Goal: Task Accomplishment & Management: Manage account settings

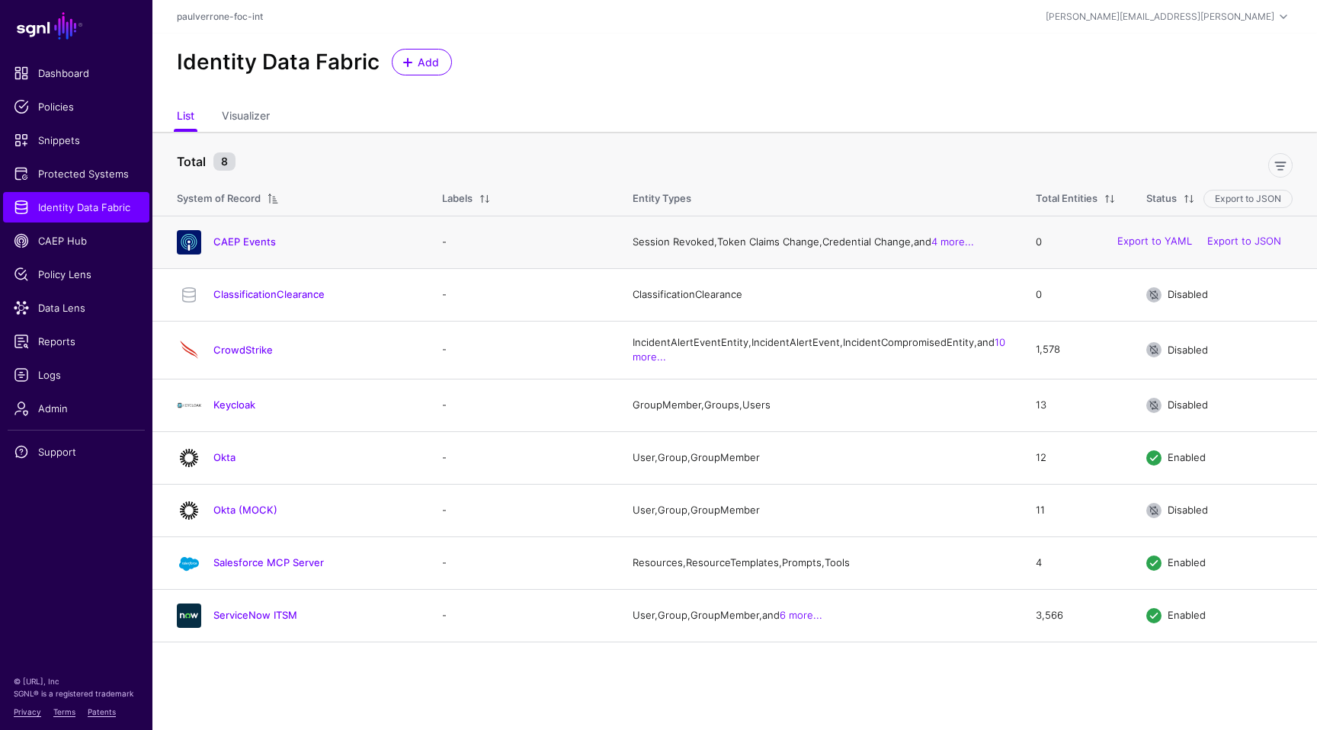
click at [242, 253] on div "CAEP Events" at bounding box center [294, 242] width 247 height 24
click at [249, 242] on link "CAEP Events" at bounding box center [244, 242] width 63 height 12
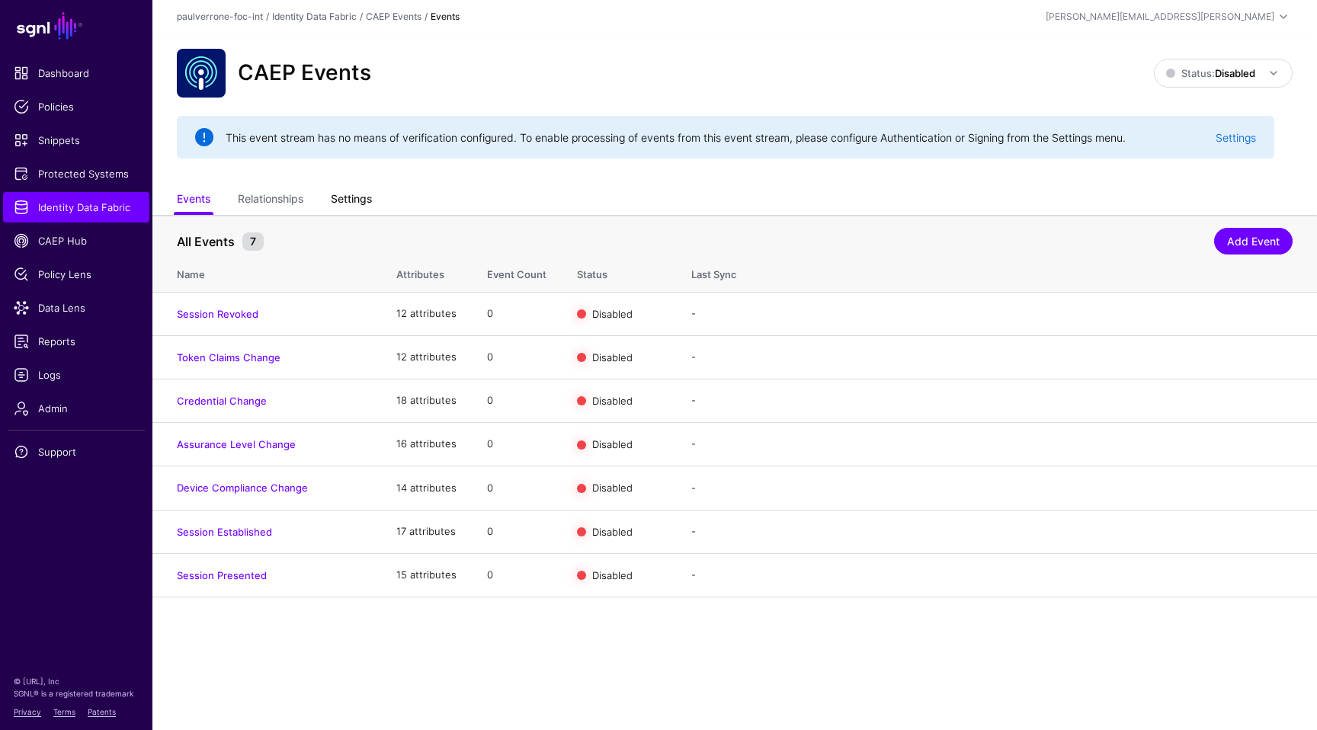
click at [364, 201] on link "Settings" at bounding box center [351, 200] width 41 height 29
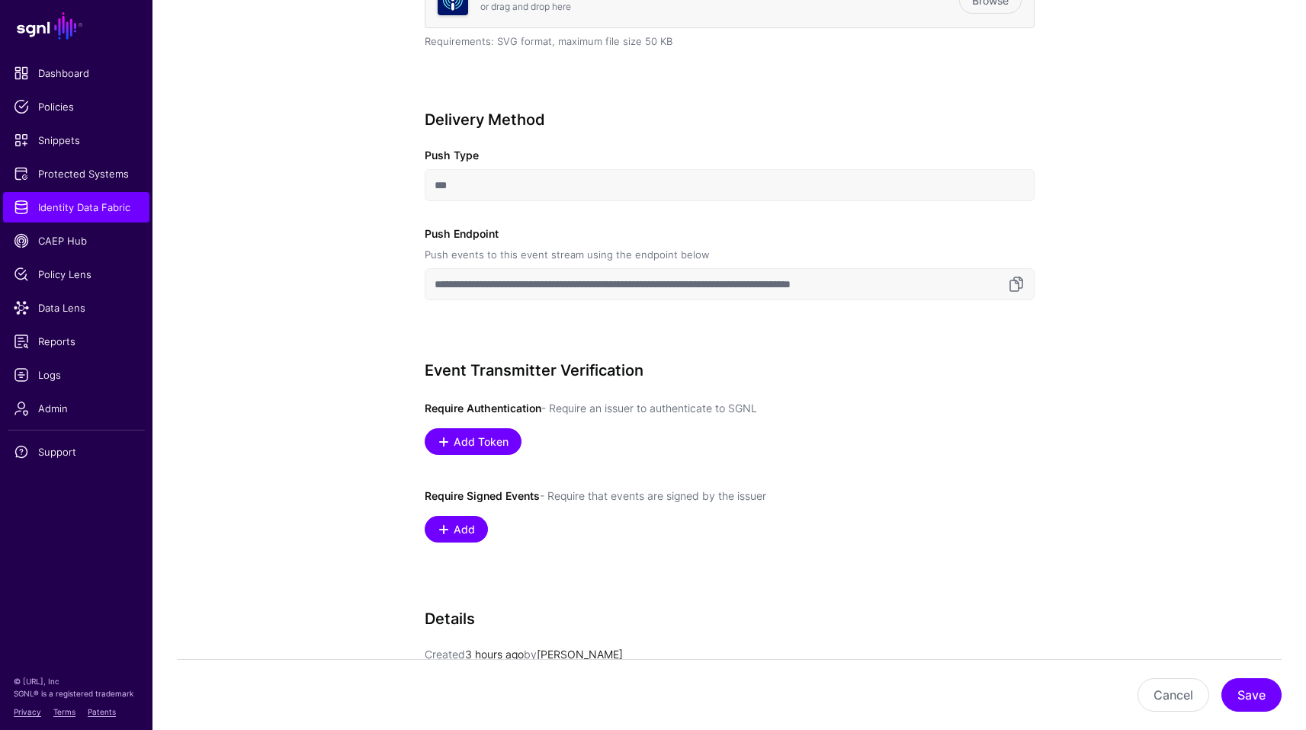
scroll to position [641, 0]
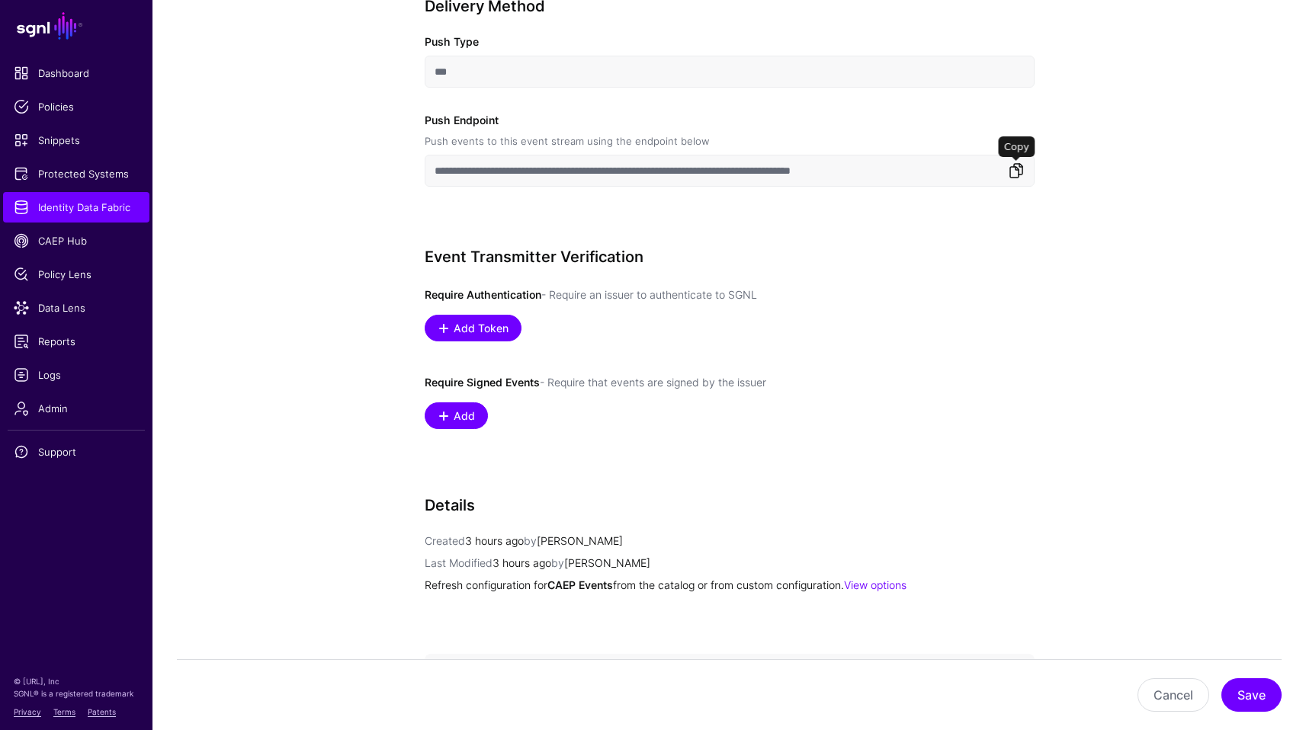
click at [1020, 170] on link at bounding box center [1016, 171] width 18 height 18
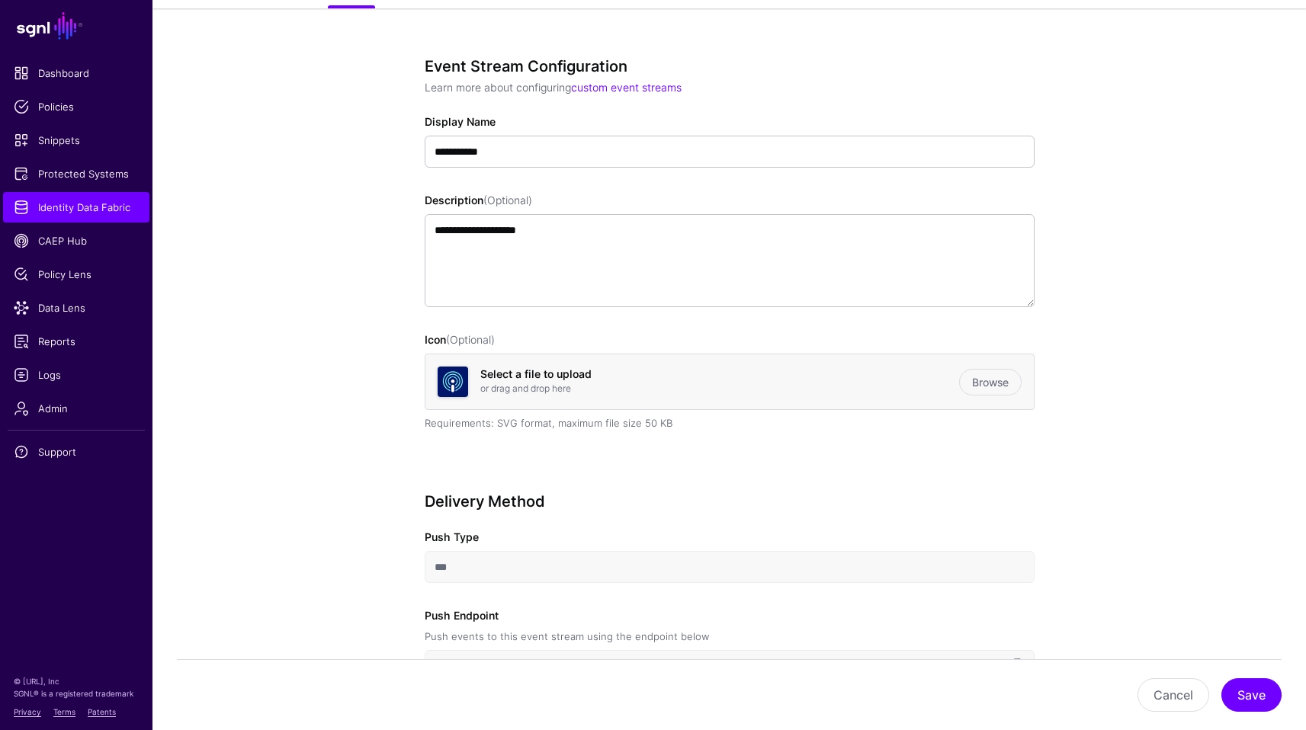
scroll to position [0, 0]
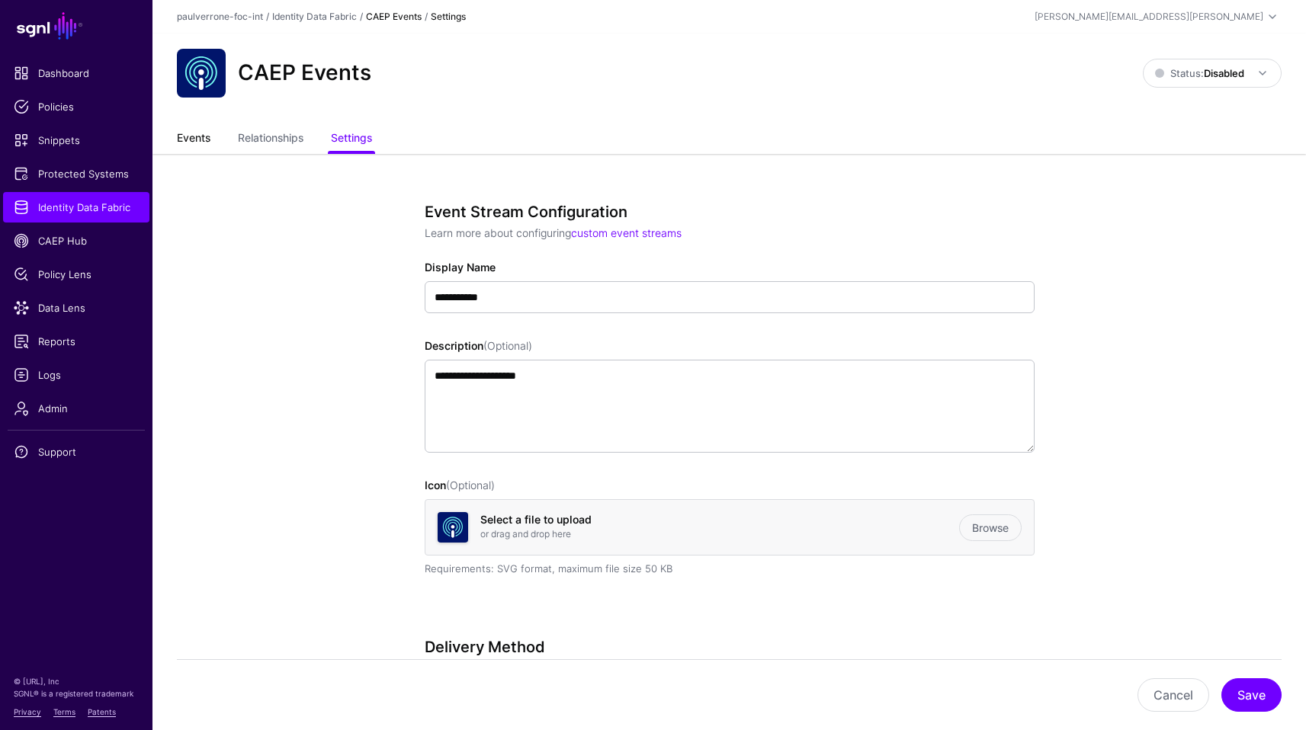
click at [188, 141] on link "Events" at bounding box center [194, 139] width 34 height 29
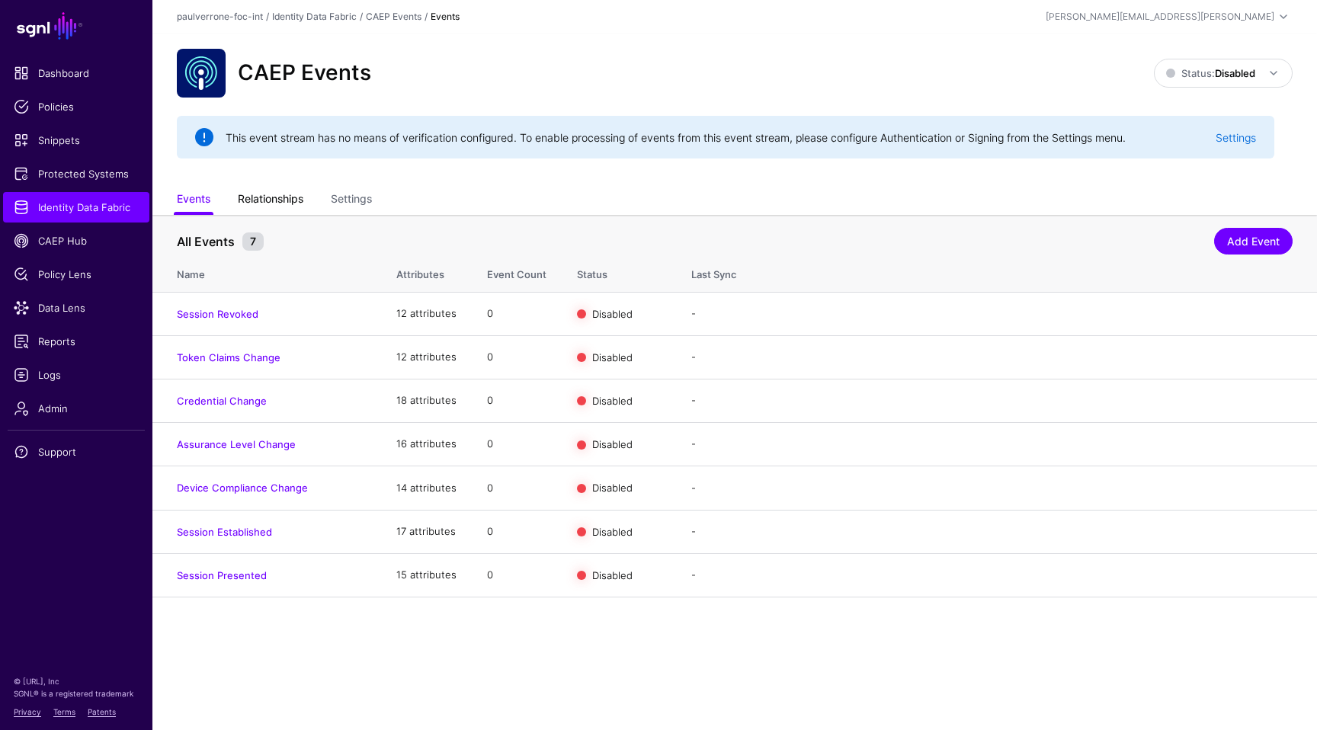
click at [267, 192] on link "Relationships" at bounding box center [271, 200] width 66 height 29
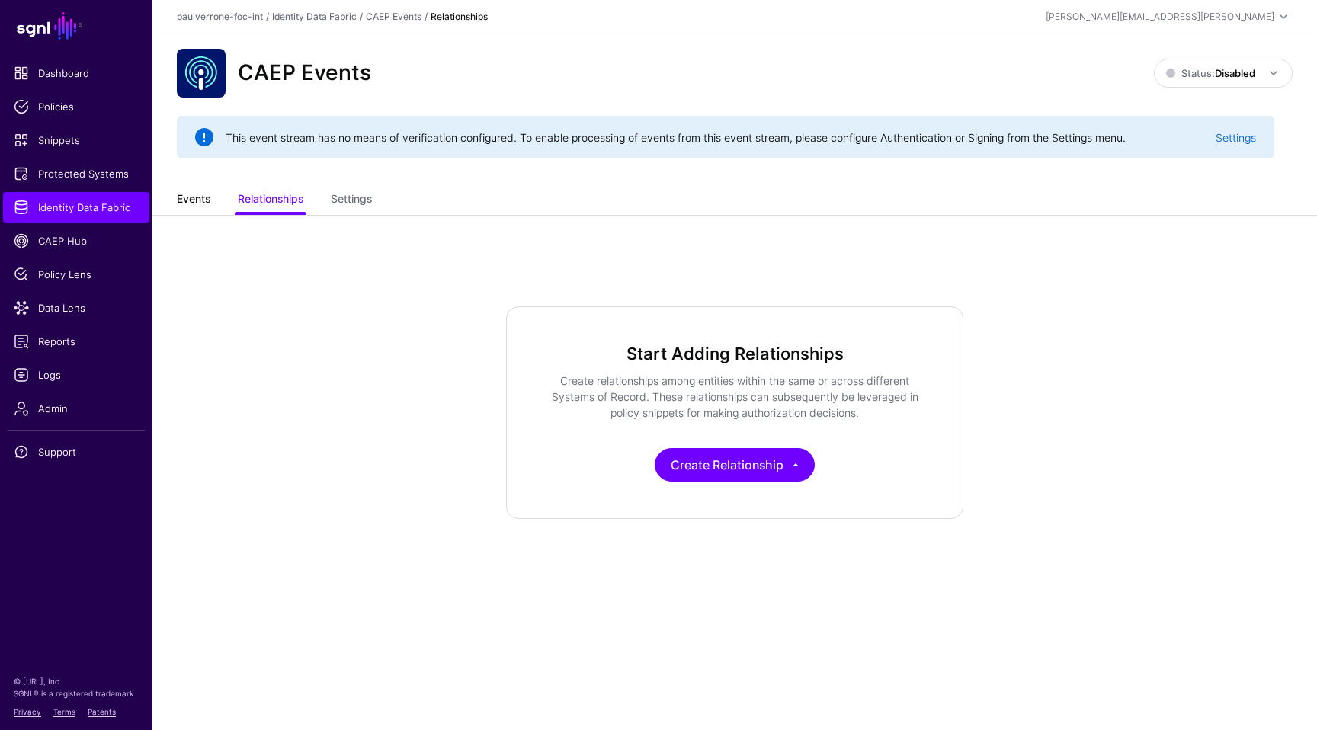
click at [201, 196] on link "Events" at bounding box center [194, 200] width 34 height 29
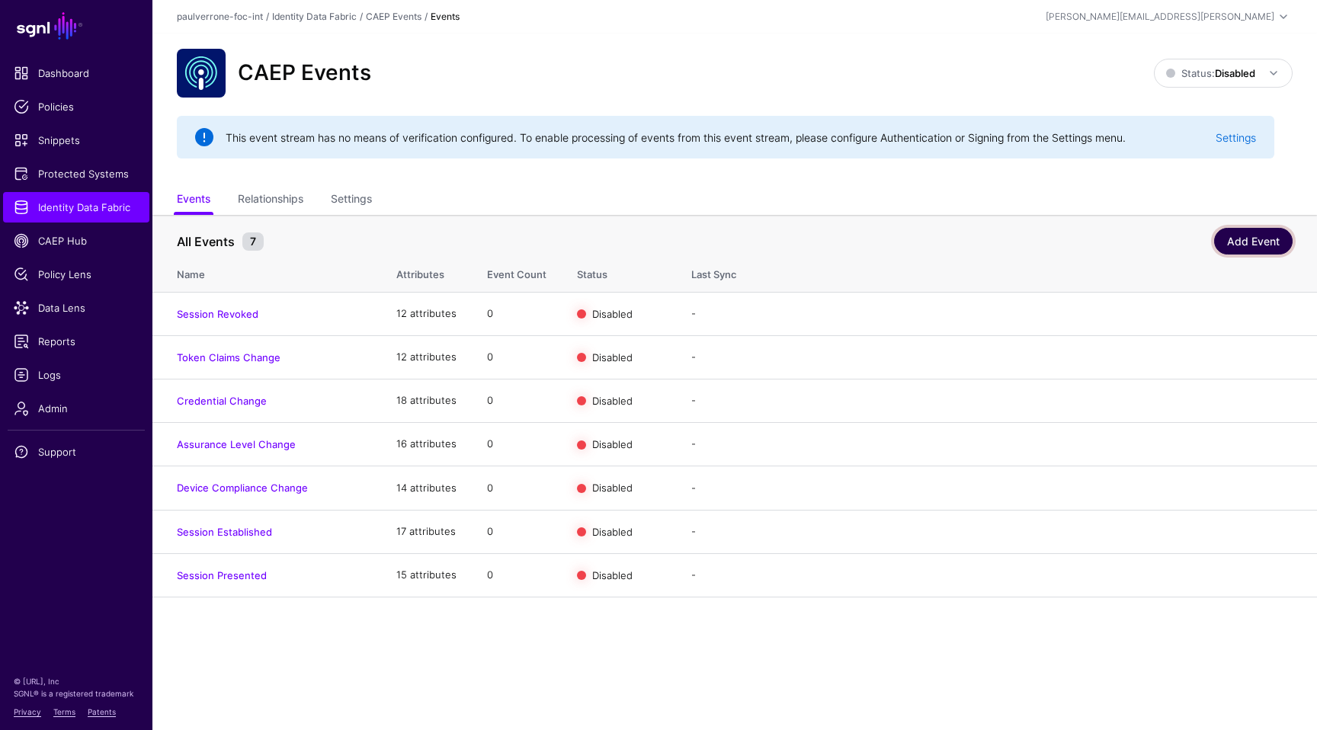
click at [1240, 231] on link "Add Event" at bounding box center [1254, 241] width 79 height 27
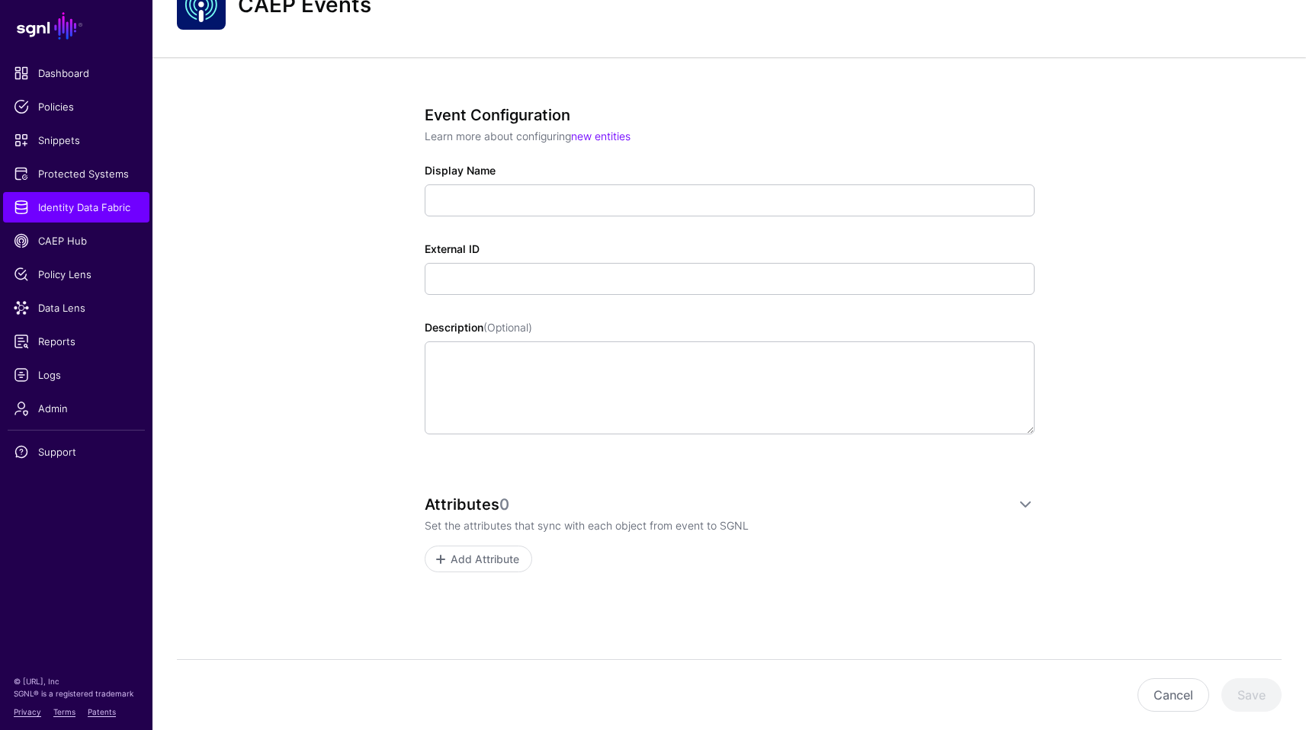
scroll to position [69, 0]
click at [1154, 677] on div "Cancel Save" at bounding box center [729, 694] width 1105 height 71
click at [1158, 692] on button "Cancel" at bounding box center [1174, 696] width 72 height 34
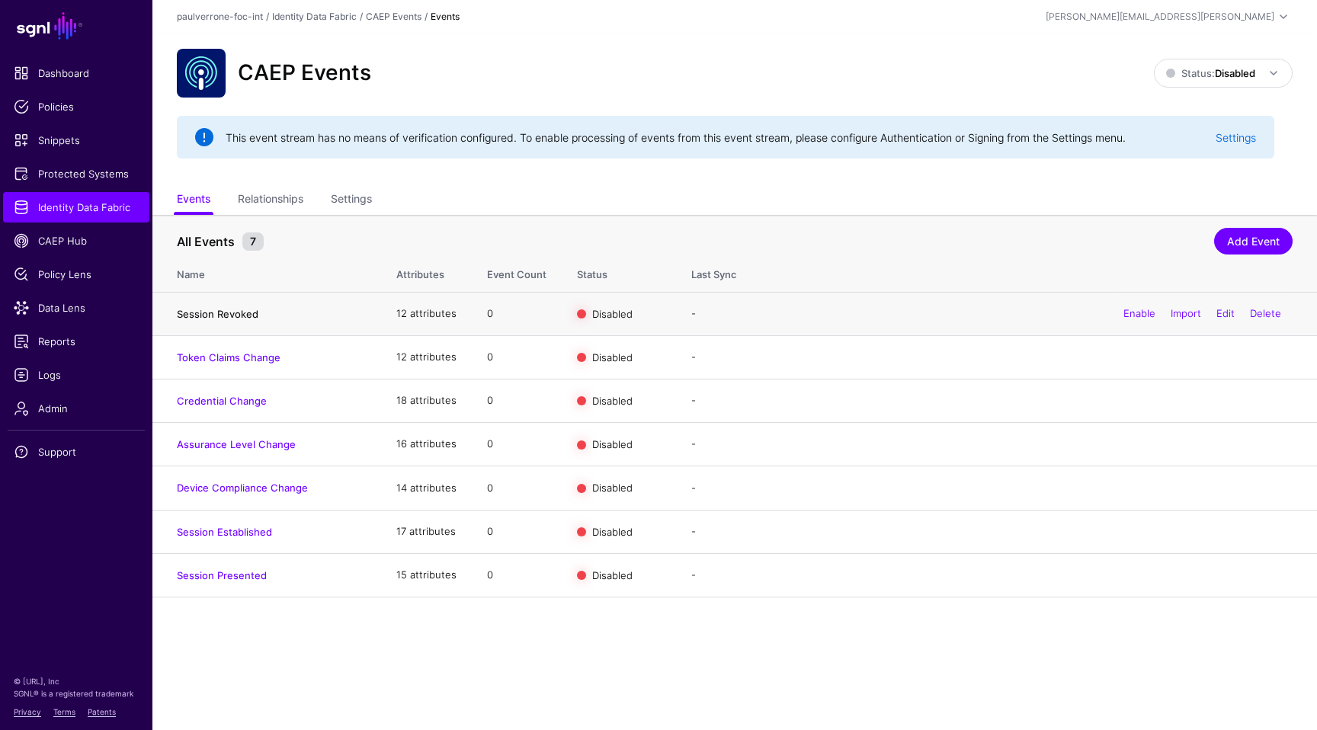
click at [210, 312] on link "Session Revoked" at bounding box center [218, 314] width 82 height 12
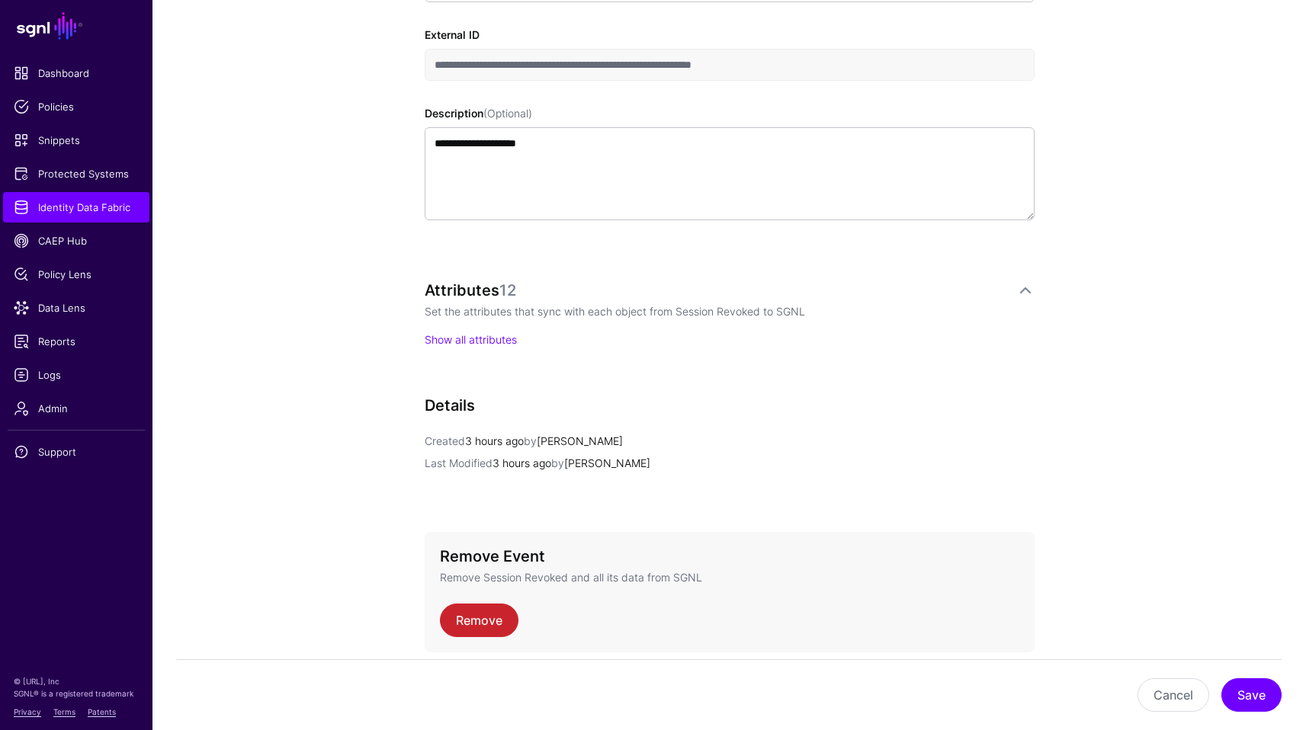
scroll to position [487, 0]
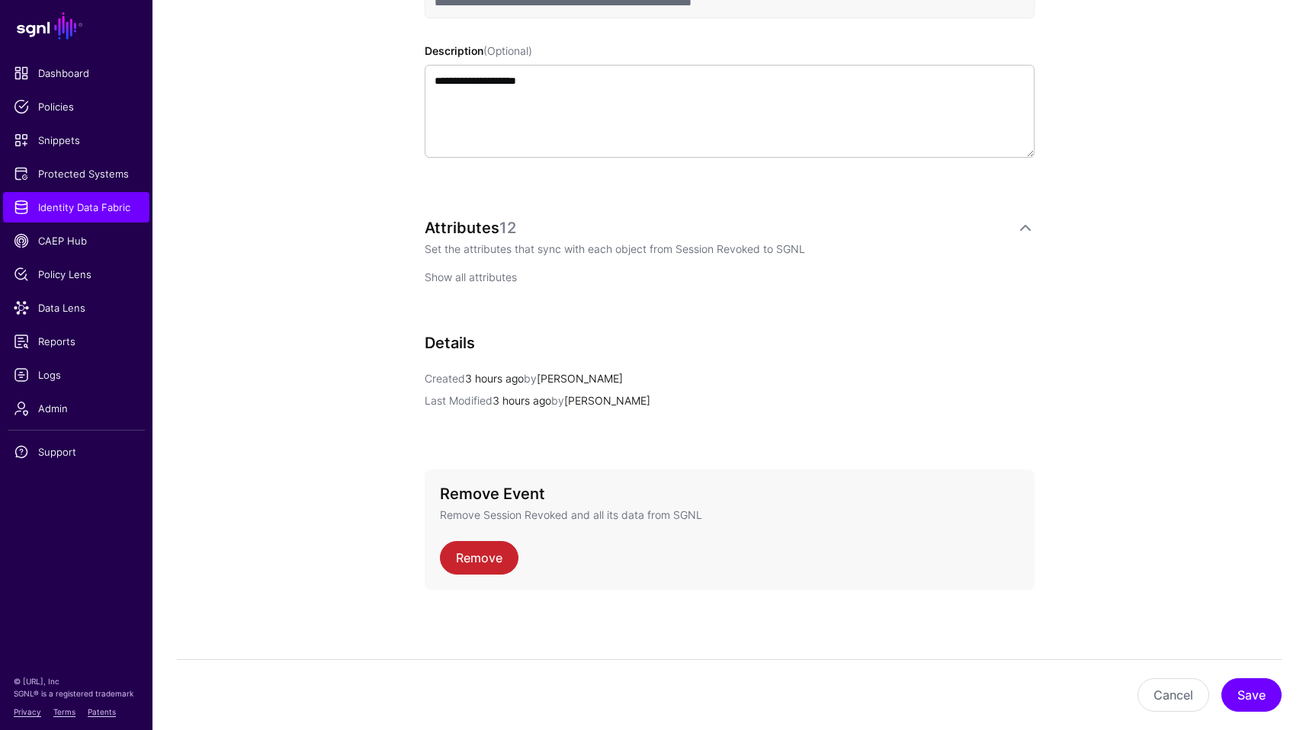
click at [488, 273] on link "Show all attributes" at bounding box center [471, 277] width 92 height 13
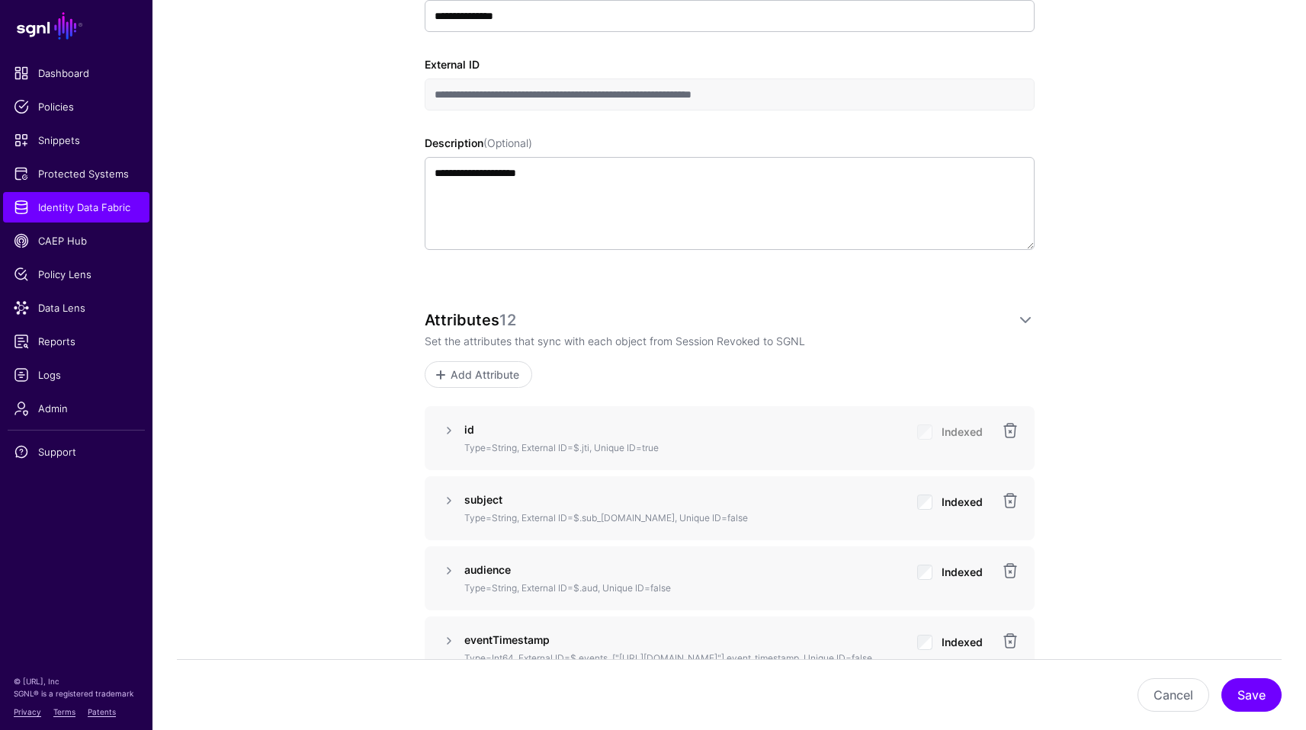
scroll to position [0, 0]
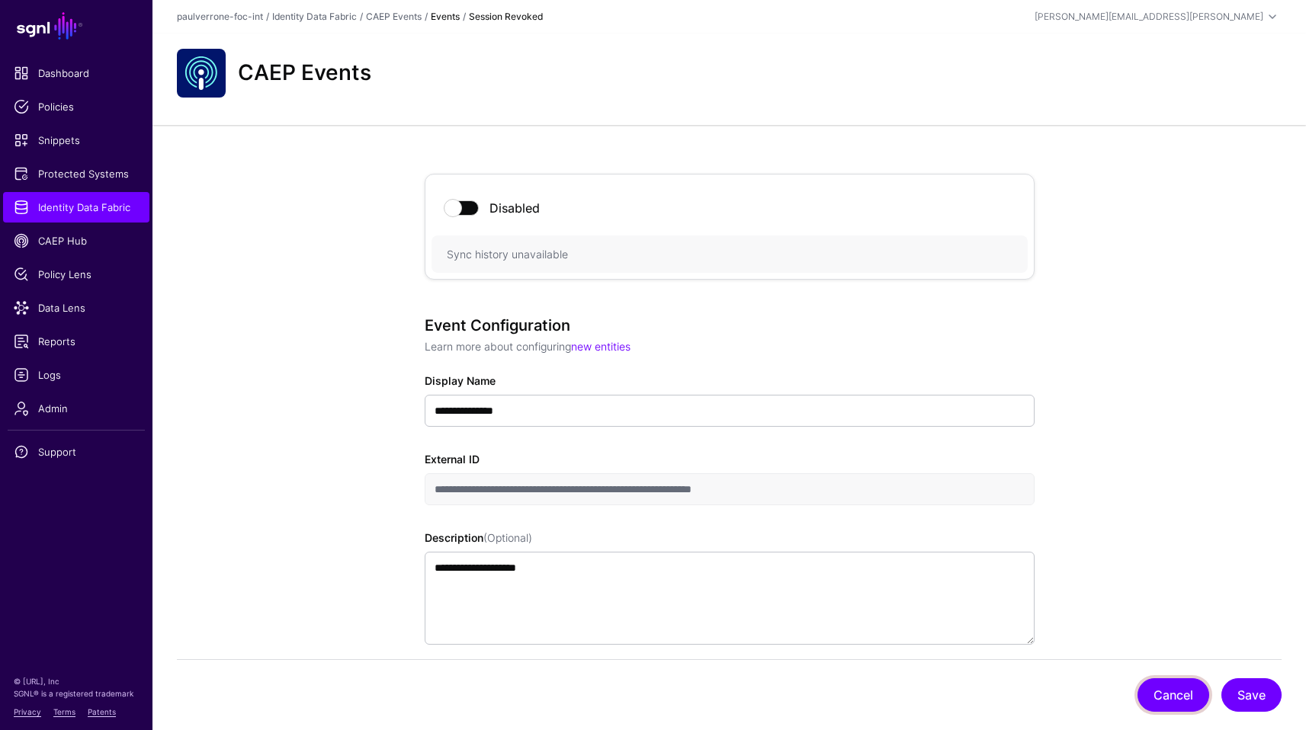
click at [1189, 695] on button "Cancel" at bounding box center [1174, 696] width 72 height 34
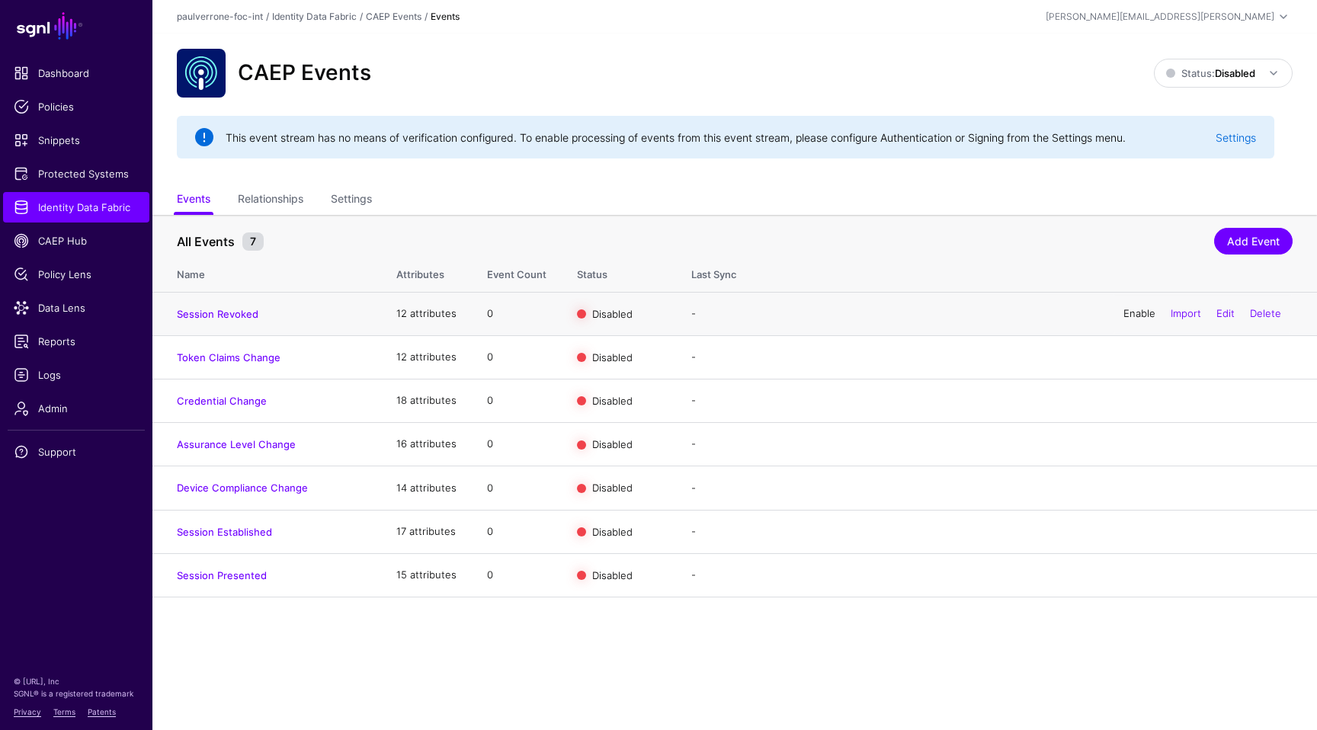
click at [1125, 309] on link "Enable" at bounding box center [1140, 313] width 32 height 12
click at [1244, 65] on span "Status: Disabled" at bounding box center [1224, 73] width 117 height 18
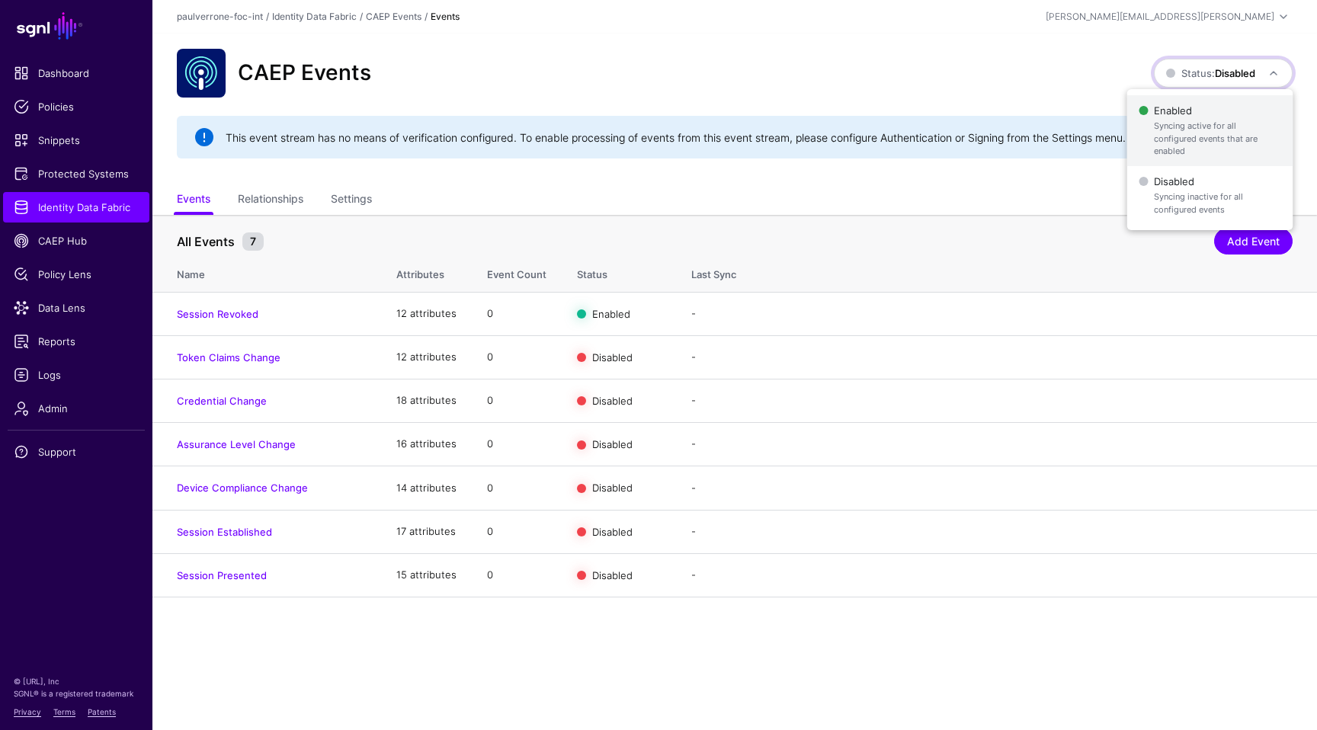
click at [1186, 118] on span "Enabled Syncing active for all configured events that are enabled" at bounding box center [1210, 131] width 142 height 62
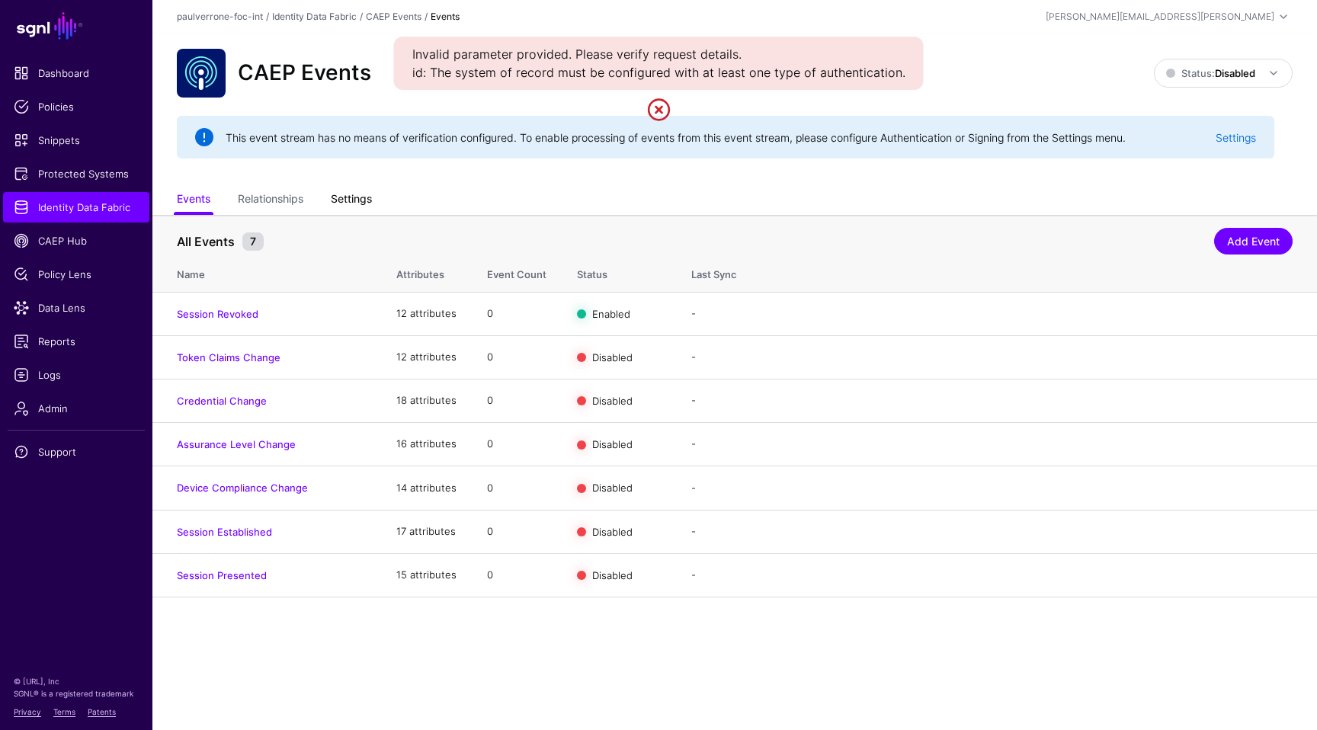
click at [351, 198] on link "Settings" at bounding box center [351, 200] width 41 height 29
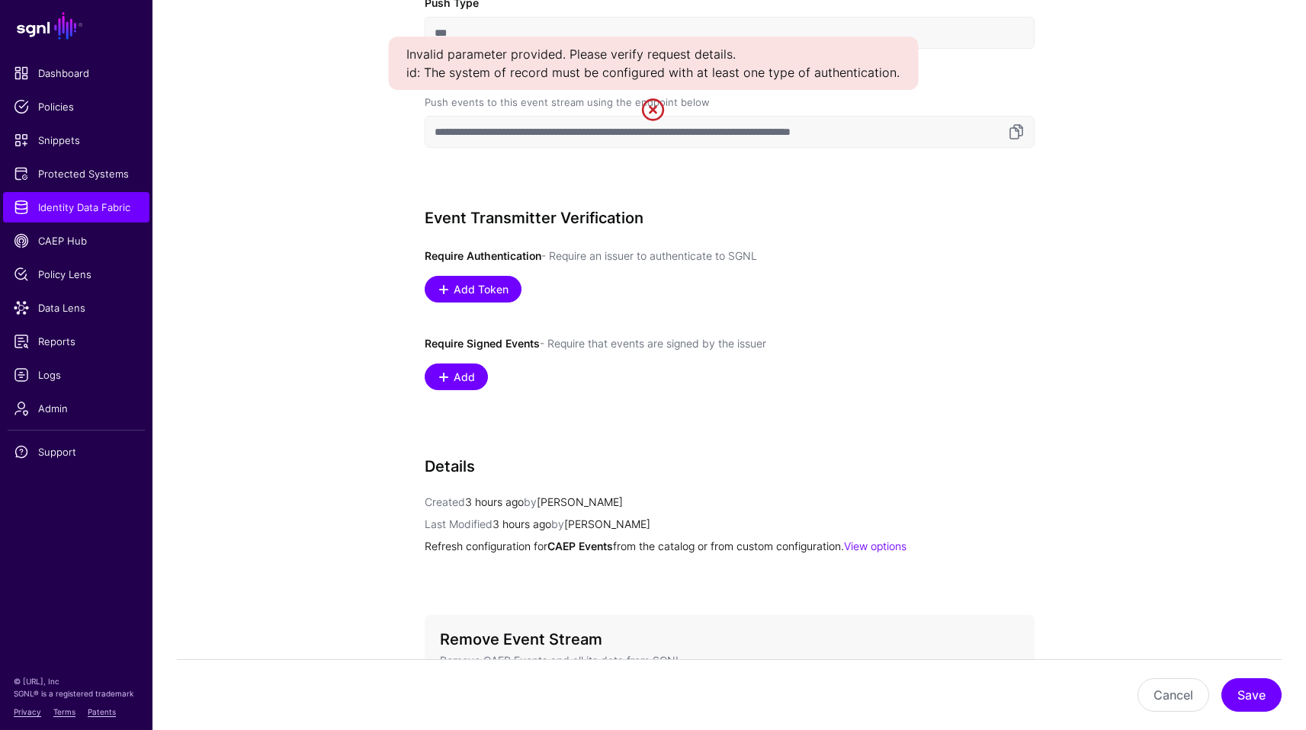
scroll to position [681, 0]
click at [478, 289] on span "Add Token" at bounding box center [480, 289] width 59 height 16
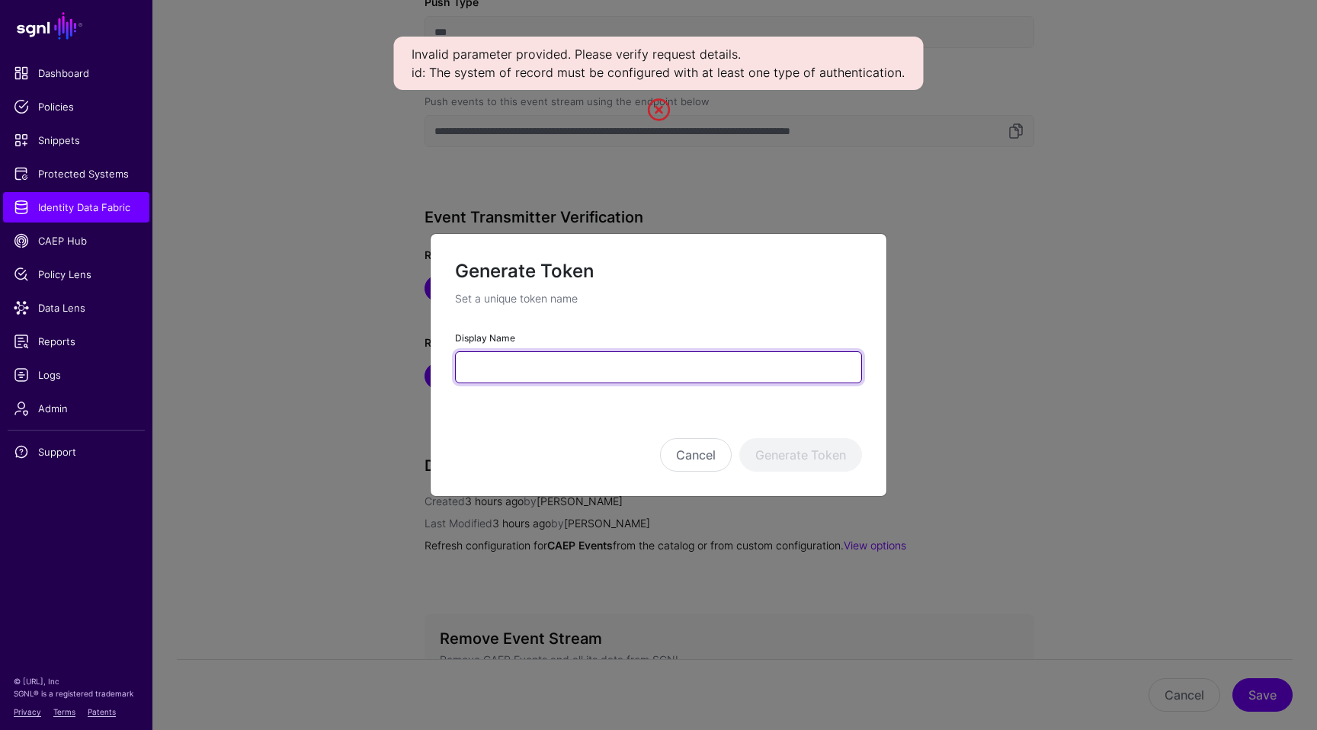
click at [647, 382] on input "Display Name" at bounding box center [658, 367] width 407 height 32
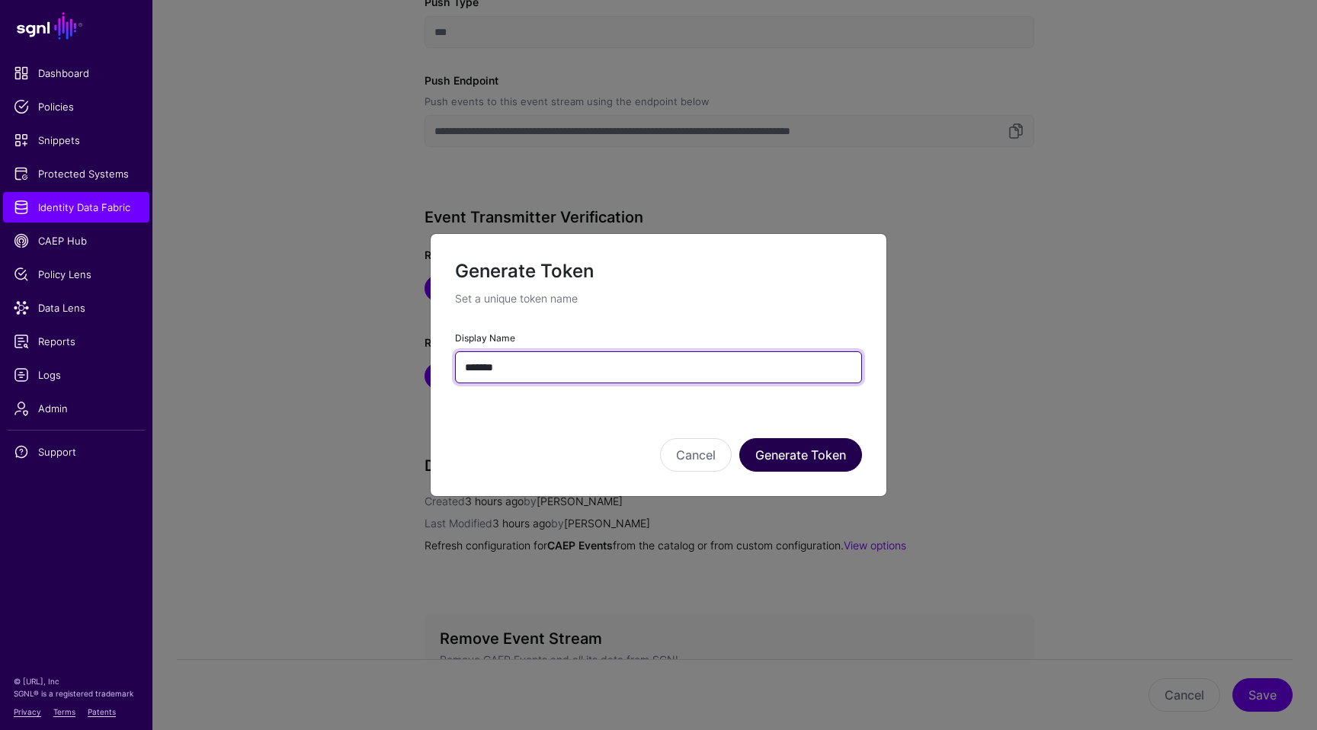
type input "*******"
click at [819, 461] on button "Generate Token" at bounding box center [801, 455] width 123 height 34
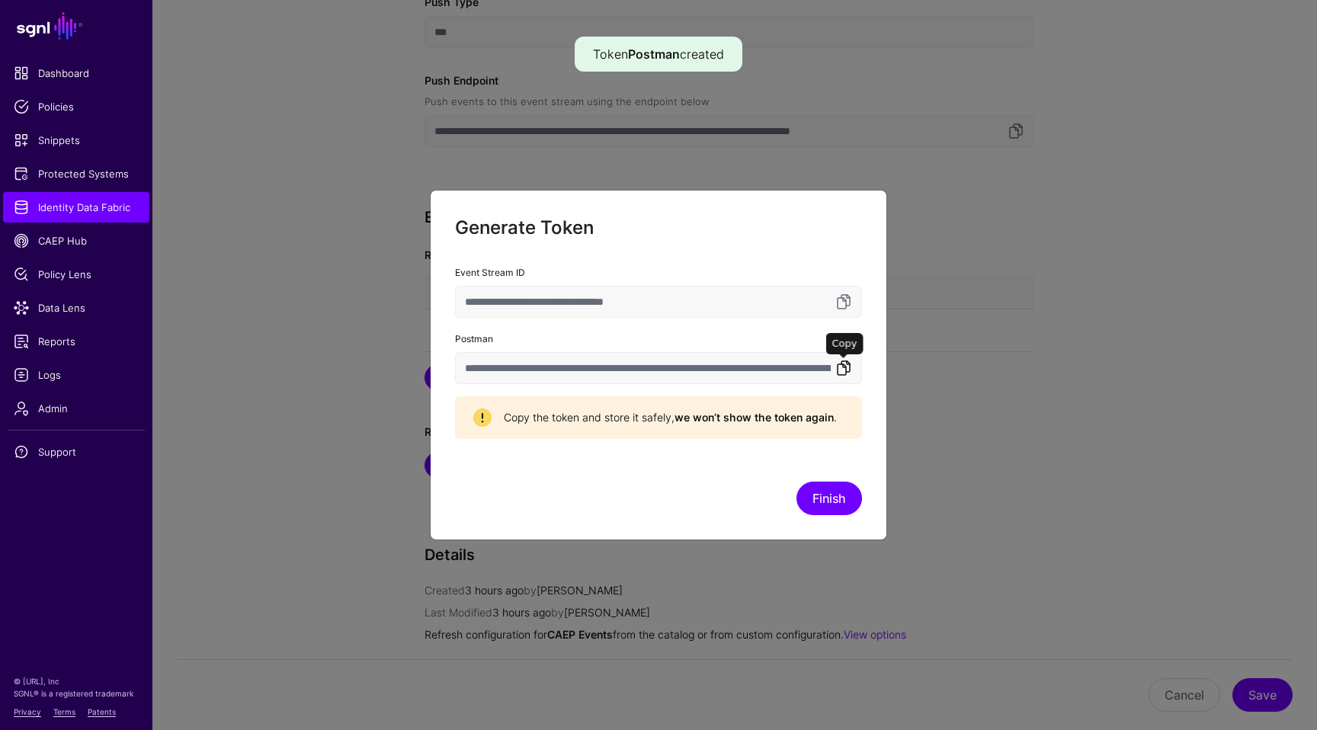
click at [845, 370] on link at bounding box center [844, 368] width 18 height 18
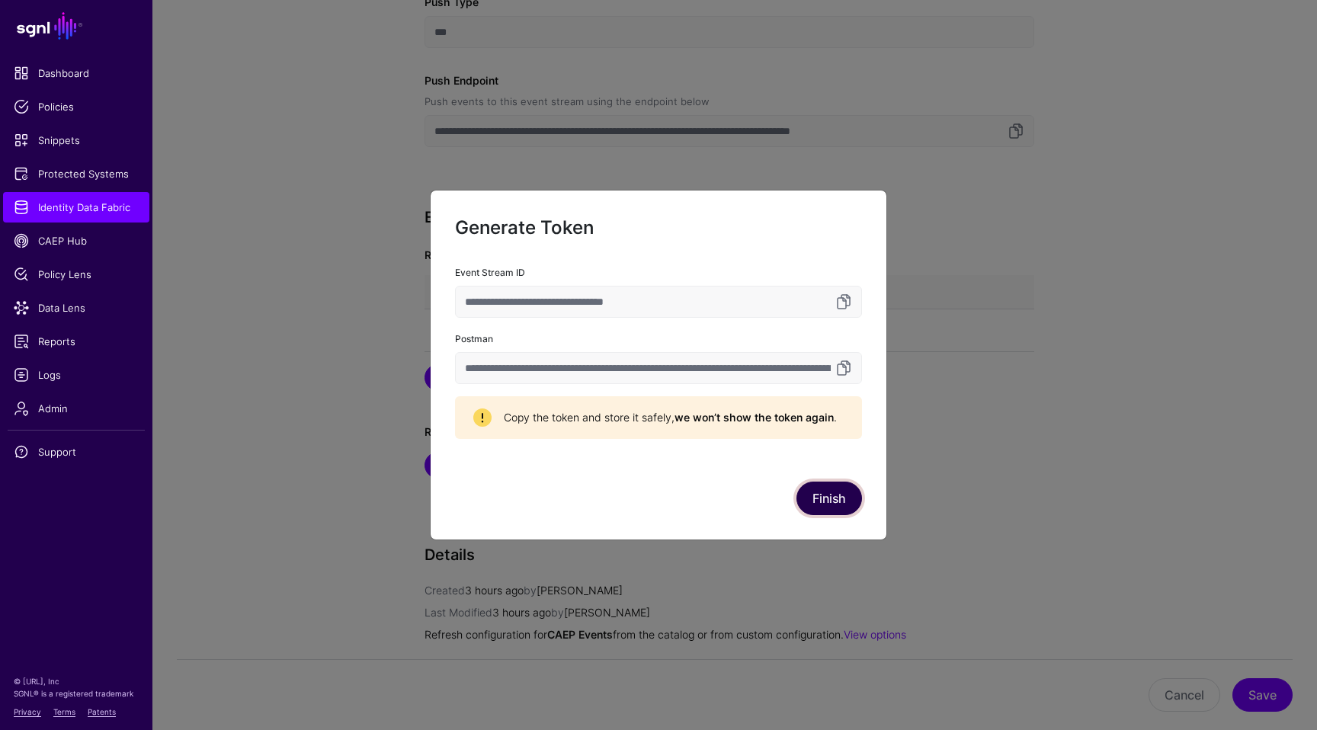
click at [839, 503] on button "Finish" at bounding box center [830, 499] width 66 height 34
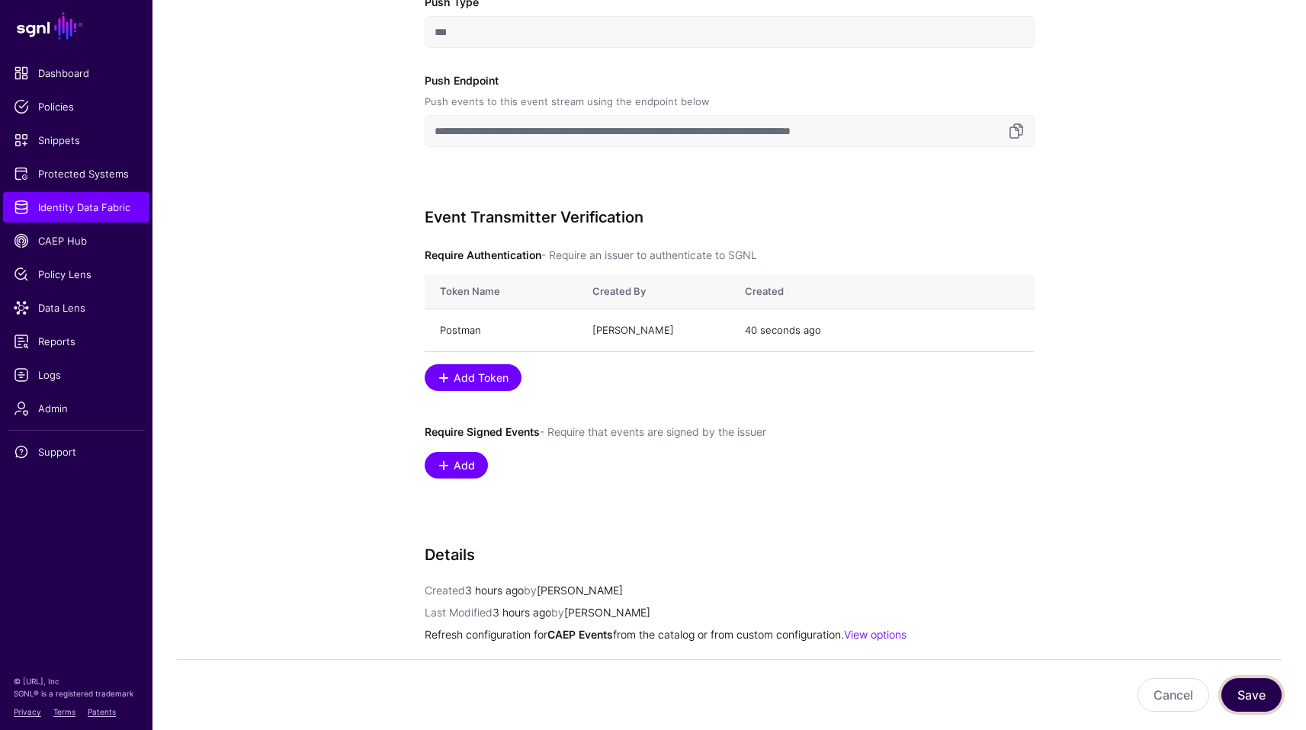
click at [1245, 700] on button "Save" at bounding box center [1251, 696] width 60 height 34
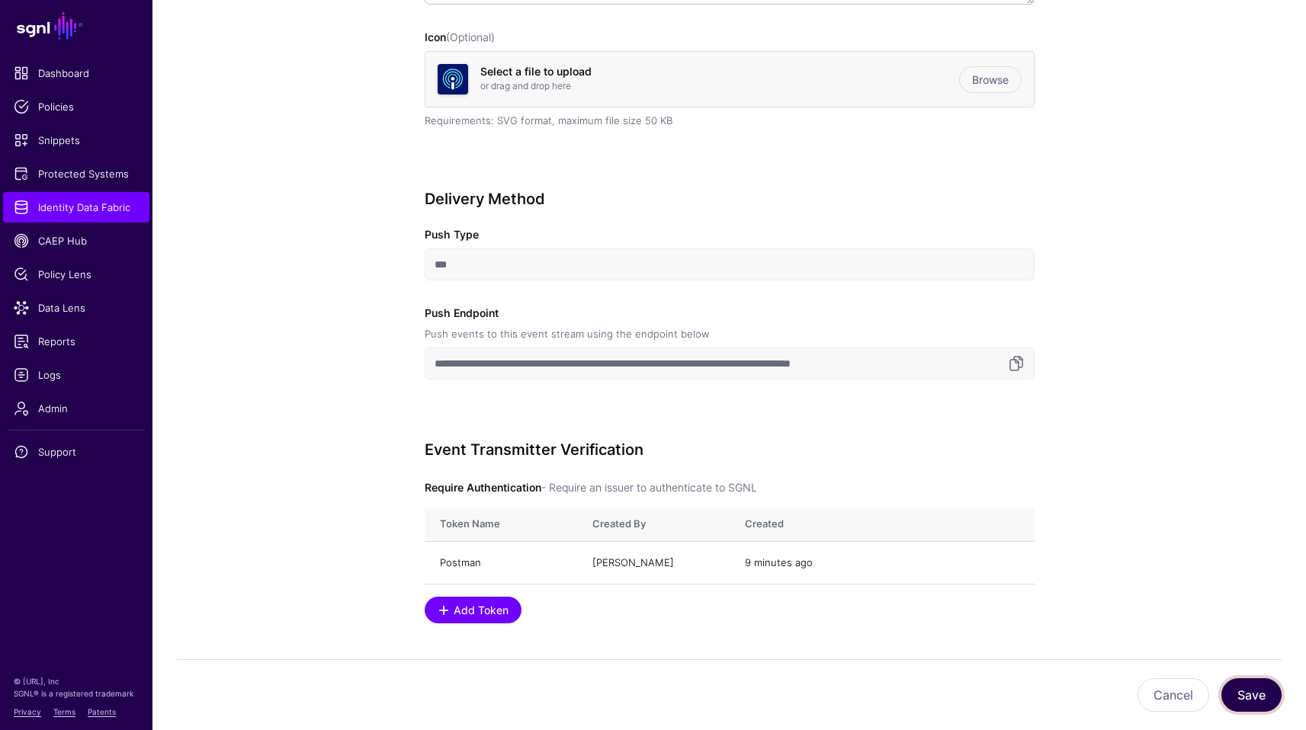
scroll to position [470, 0]
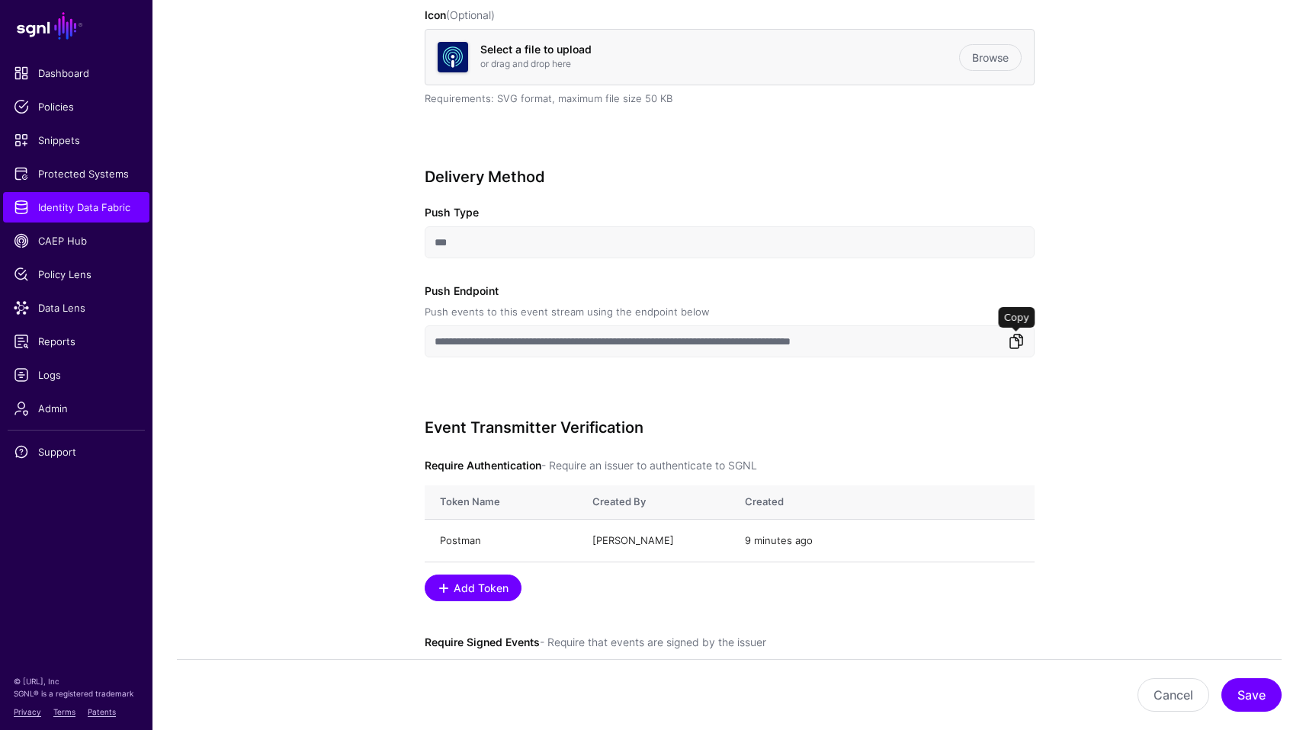
click at [1019, 340] on link at bounding box center [1016, 341] width 18 height 18
click at [44, 371] on span "Logs" at bounding box center [76, 374] width 125 height 15
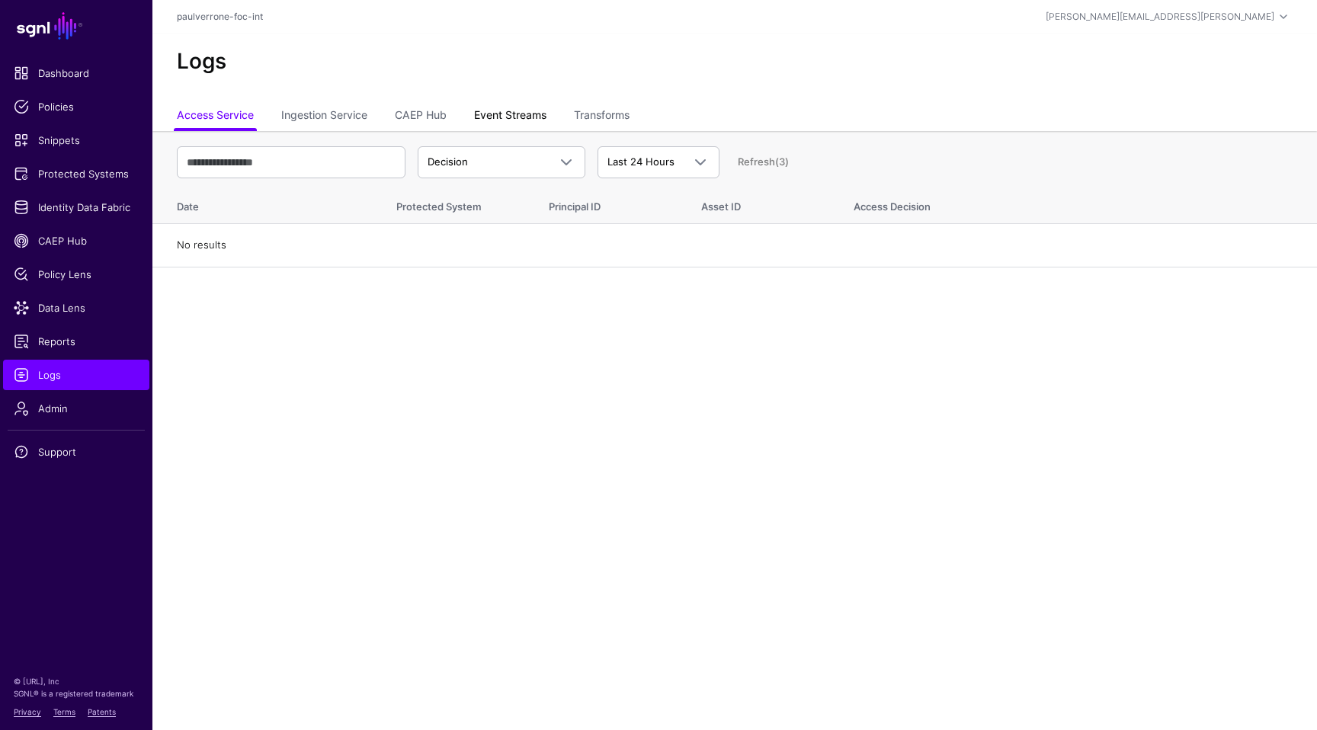
click at [518, 126] on link "Event Streams" at bounding box center [510, 116] width 72 height 29
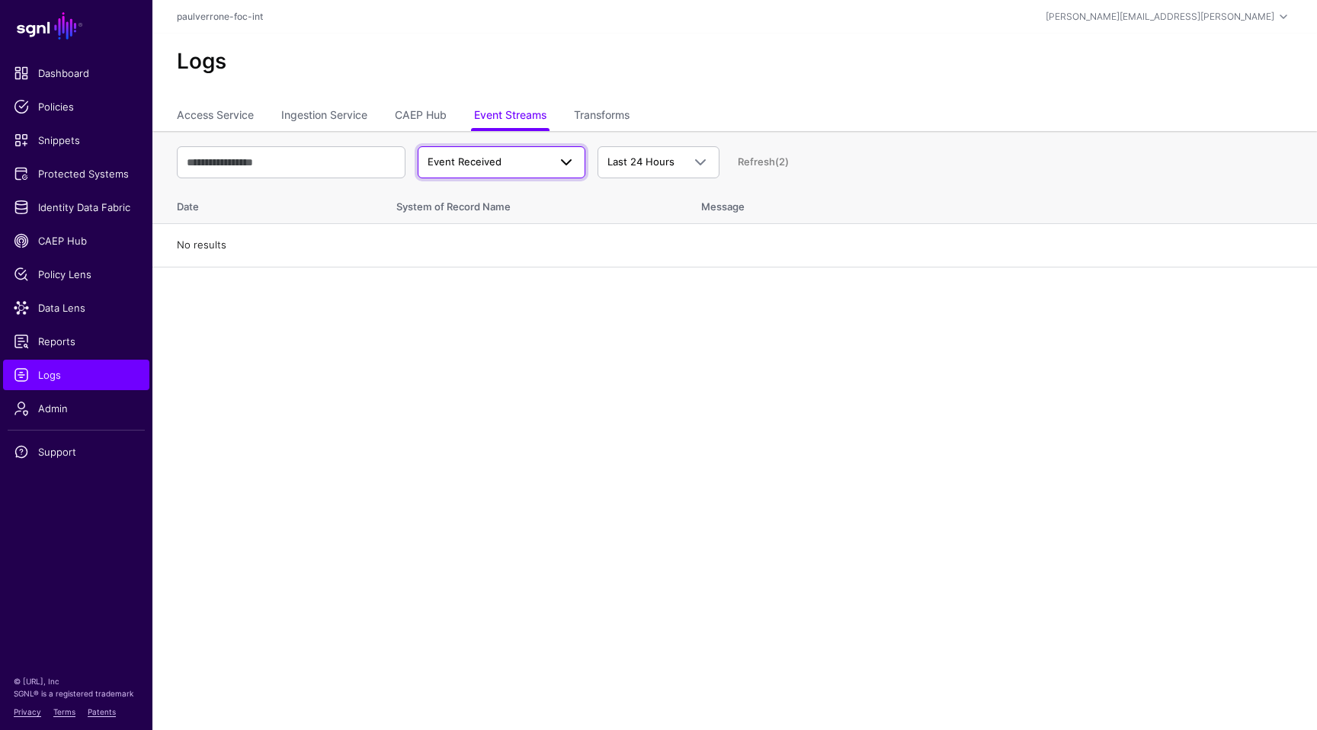
click at [509, 162] on span "Event Received" at bounding box center [488, 162] width 120 height 15
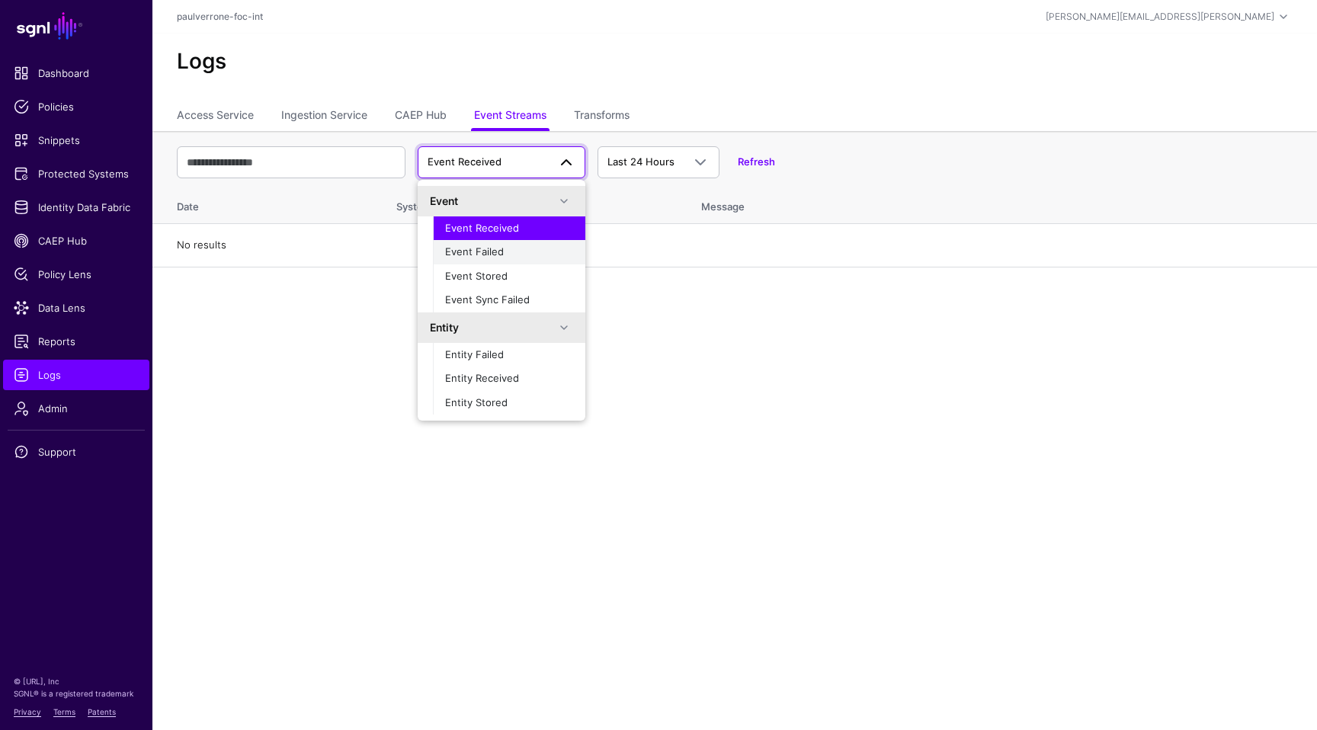
click at [496, 256] on span "Event Failed" at bounding box center [474, 251] width 59 height 12
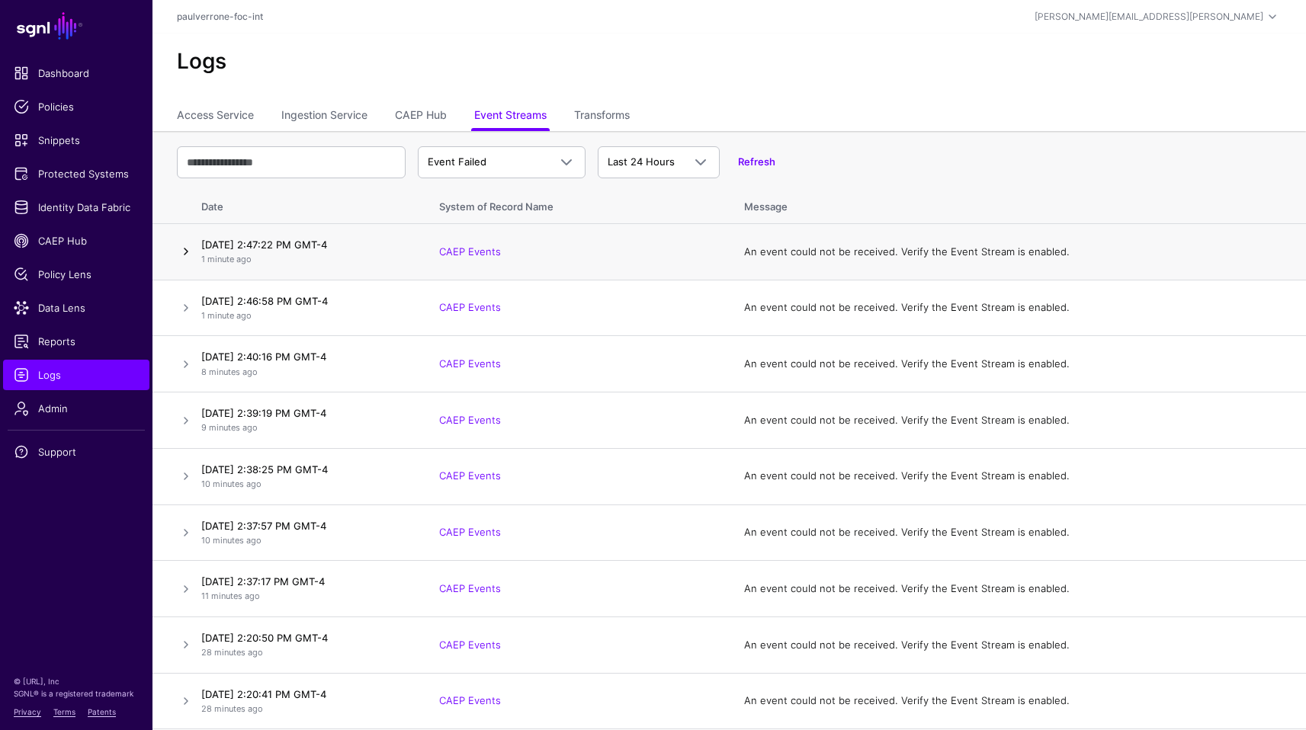
click at [193, 252] on link at bounding box center [186, 251] width 18 height 18
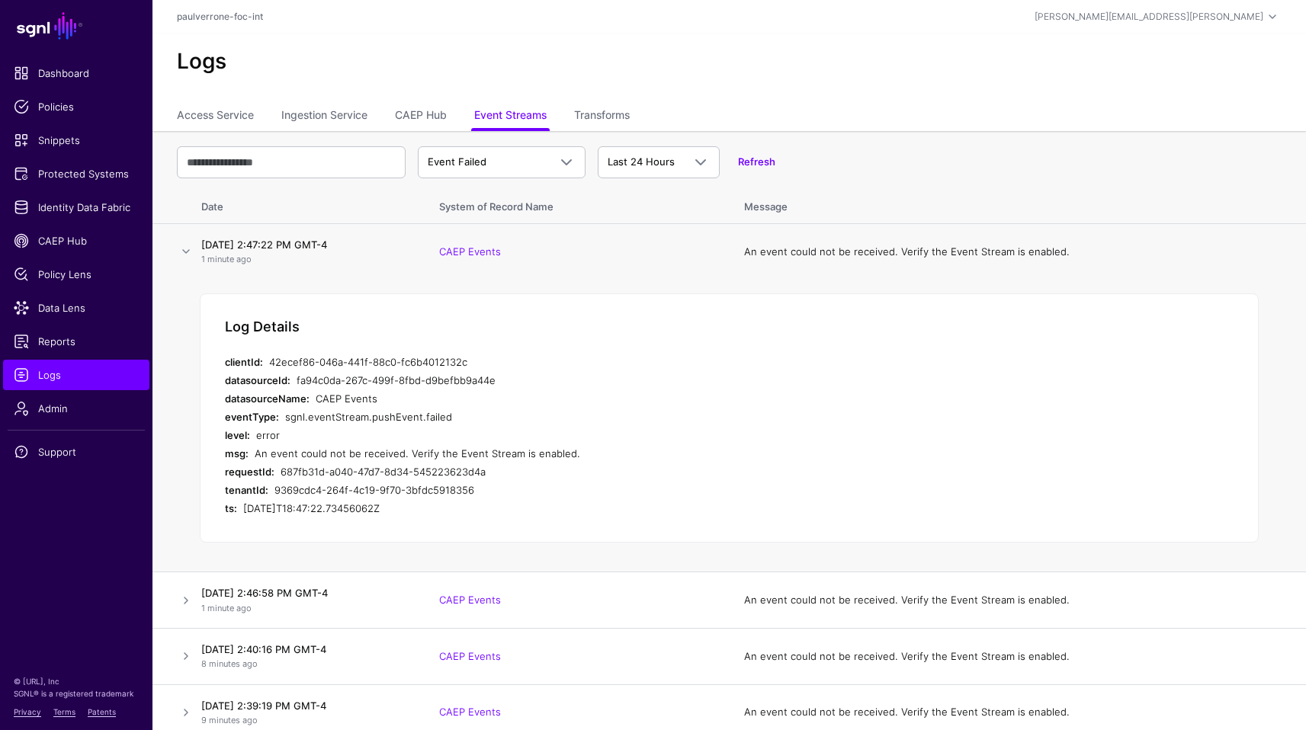
click at [622, 497] on div "9369cdc4-264f-4c19-9f70-3bfdc5918356" at bounding box center [554, 490] width 560 height 18
click at [80, 206] on span "Identity Data Fabric" at bounding box center [76, 207] width 125 height 15
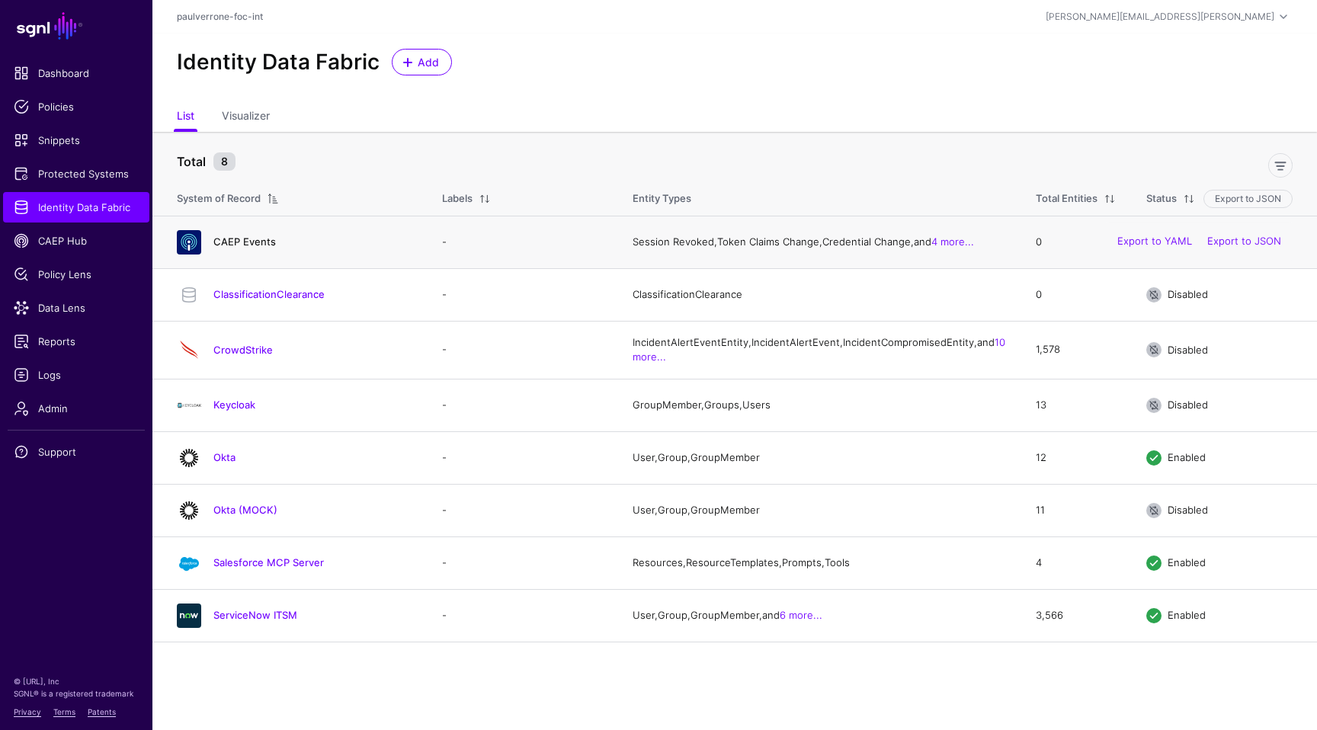
click at [252, 240] on link "CAEP Events" at bounding box center [244, 242] width 63 height 12
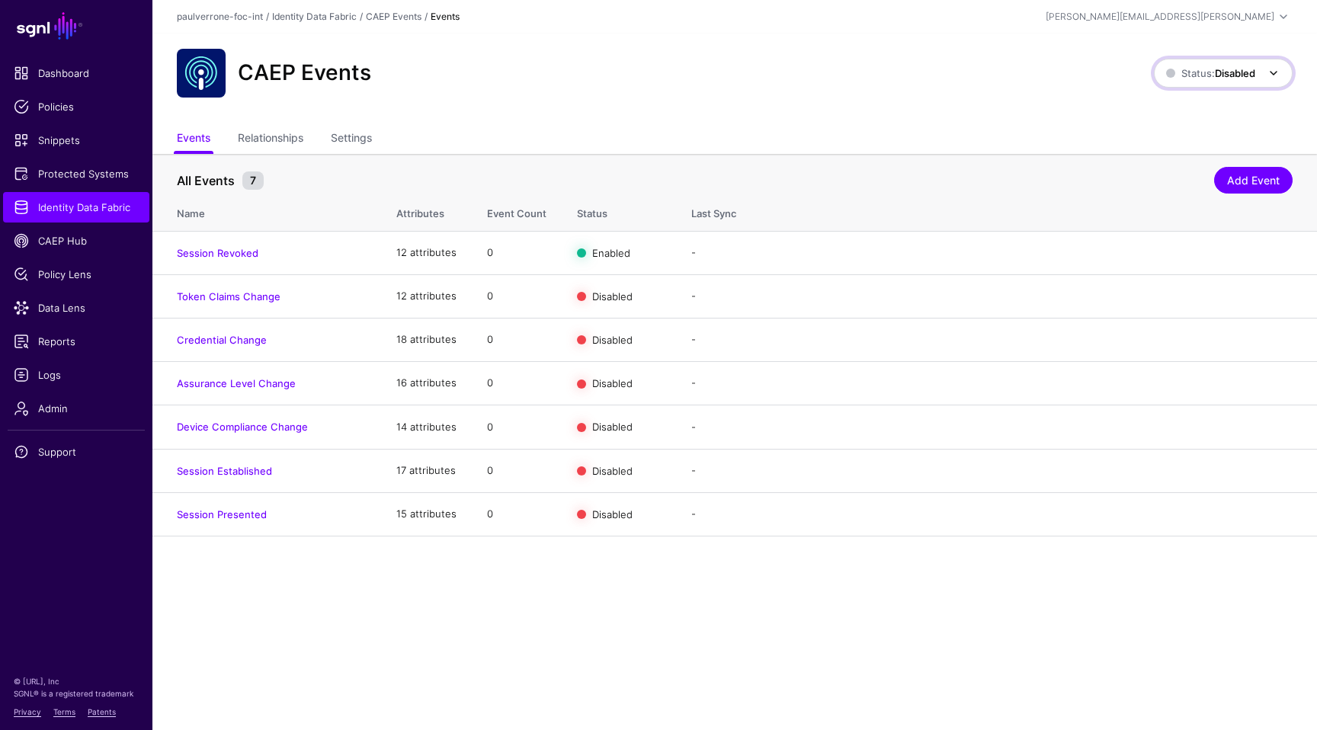
click at [1217, 81] on span "Status: Disabled" at bounding box center [1224, 73] width 117 height 18
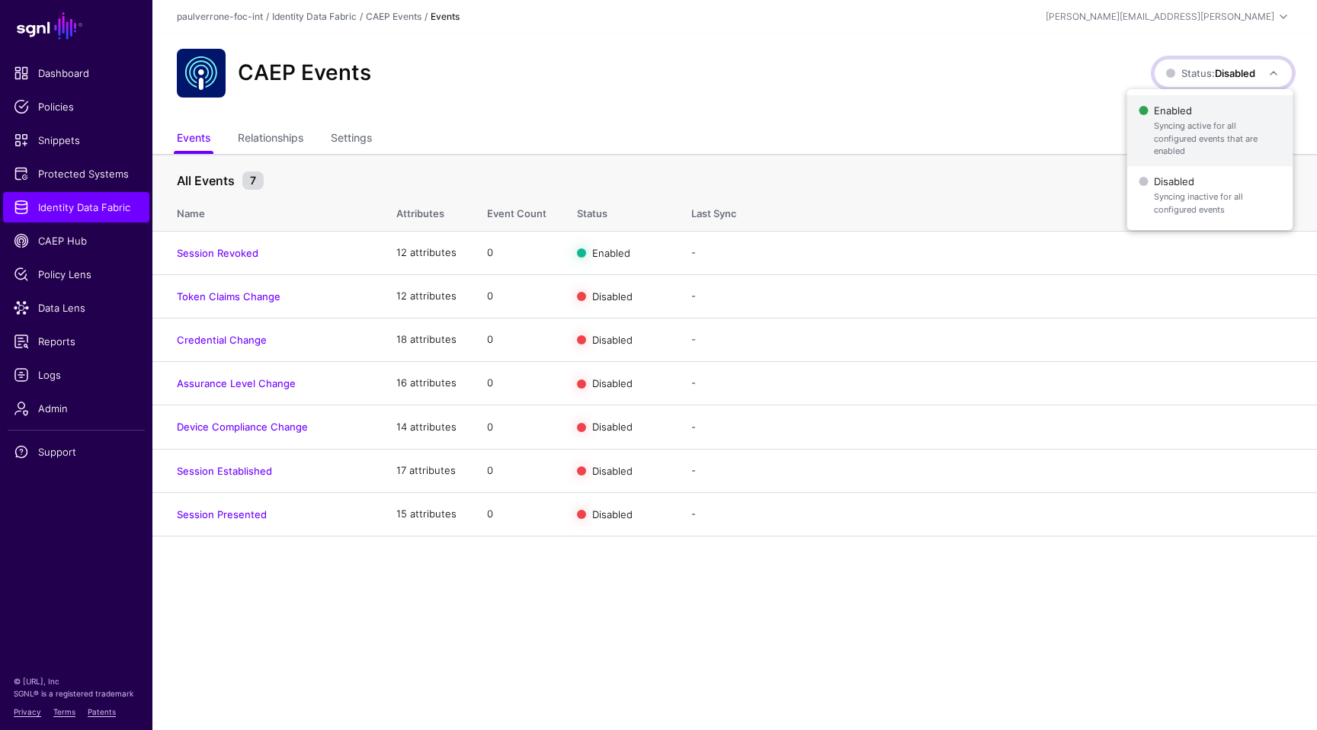
click at [1194, 115] on span "Enabled Syncing active for all configured events that are enabled" at bounding box center [1210, 131] width 142 height 62
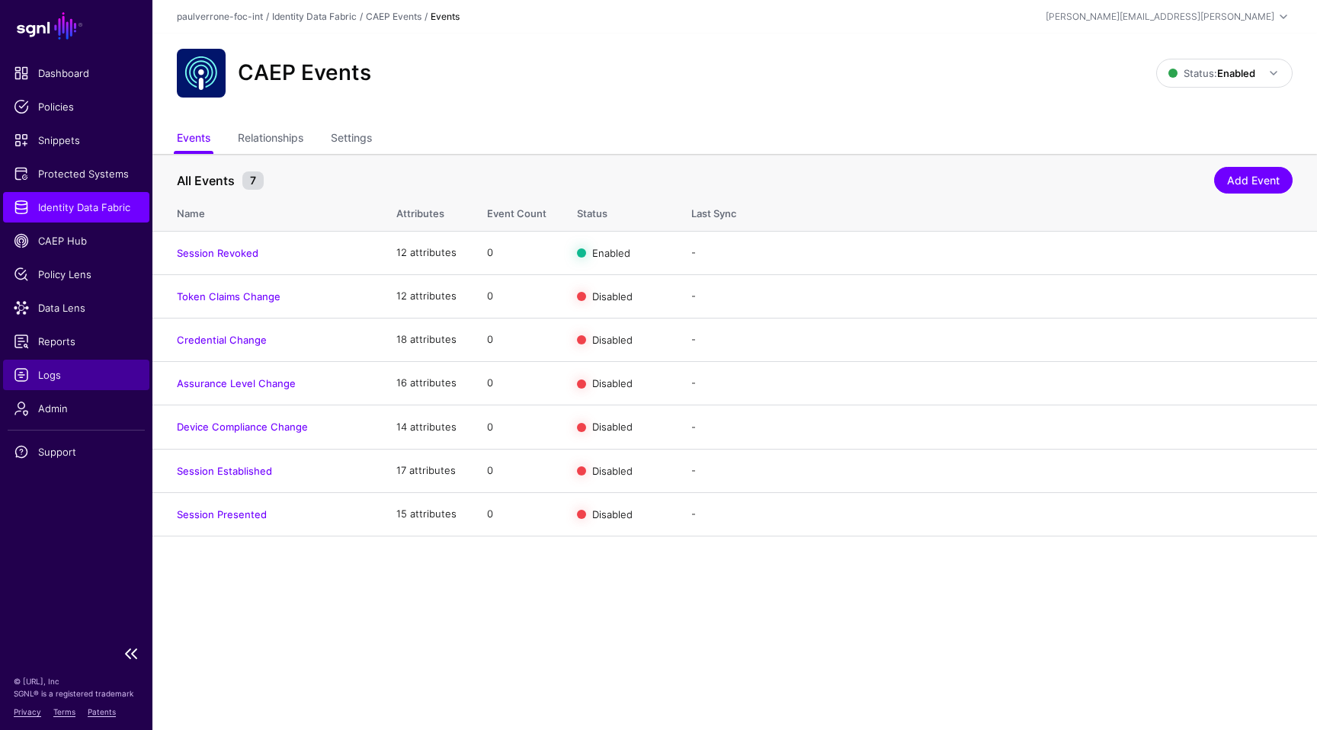
click at [52, 373] on span "Logs" at bounding box center [76, 374] width 125 height 15
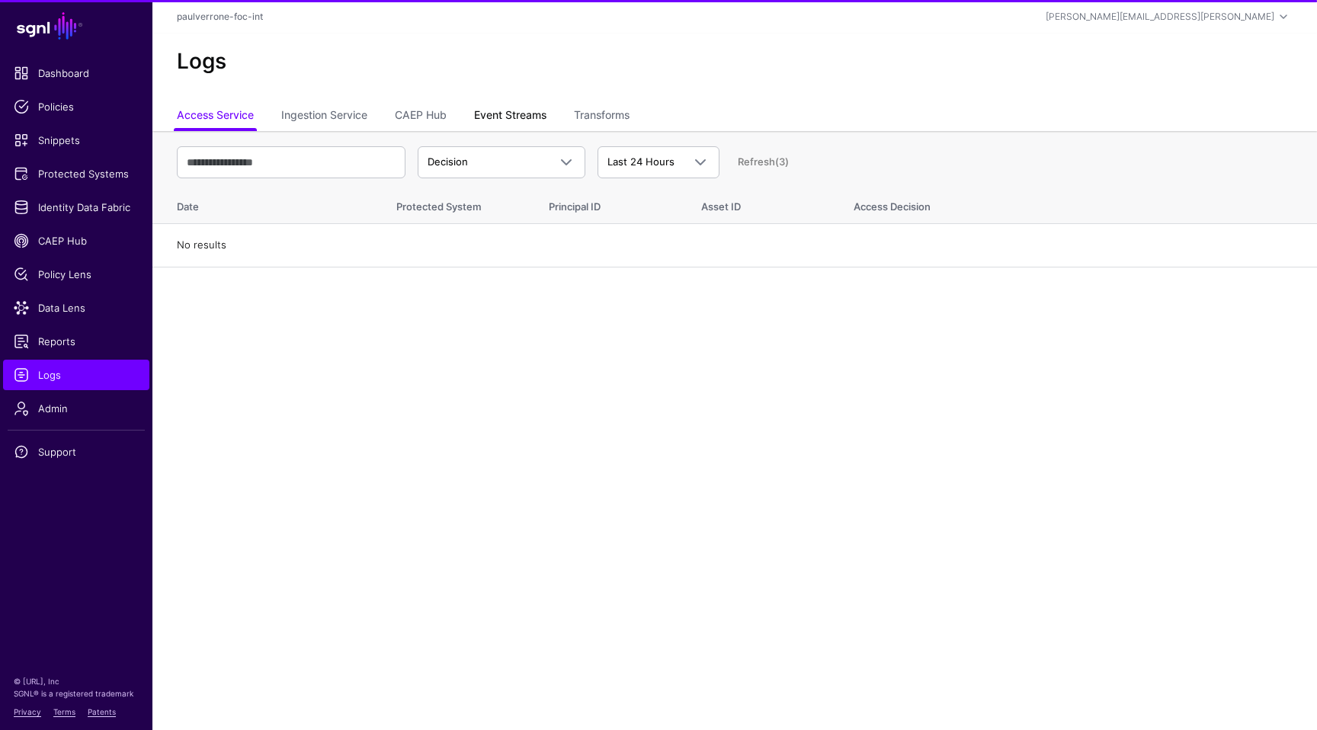
click at [528, 118] on link "Event Streams" at bounding box center [510, 116] width 72 height 29
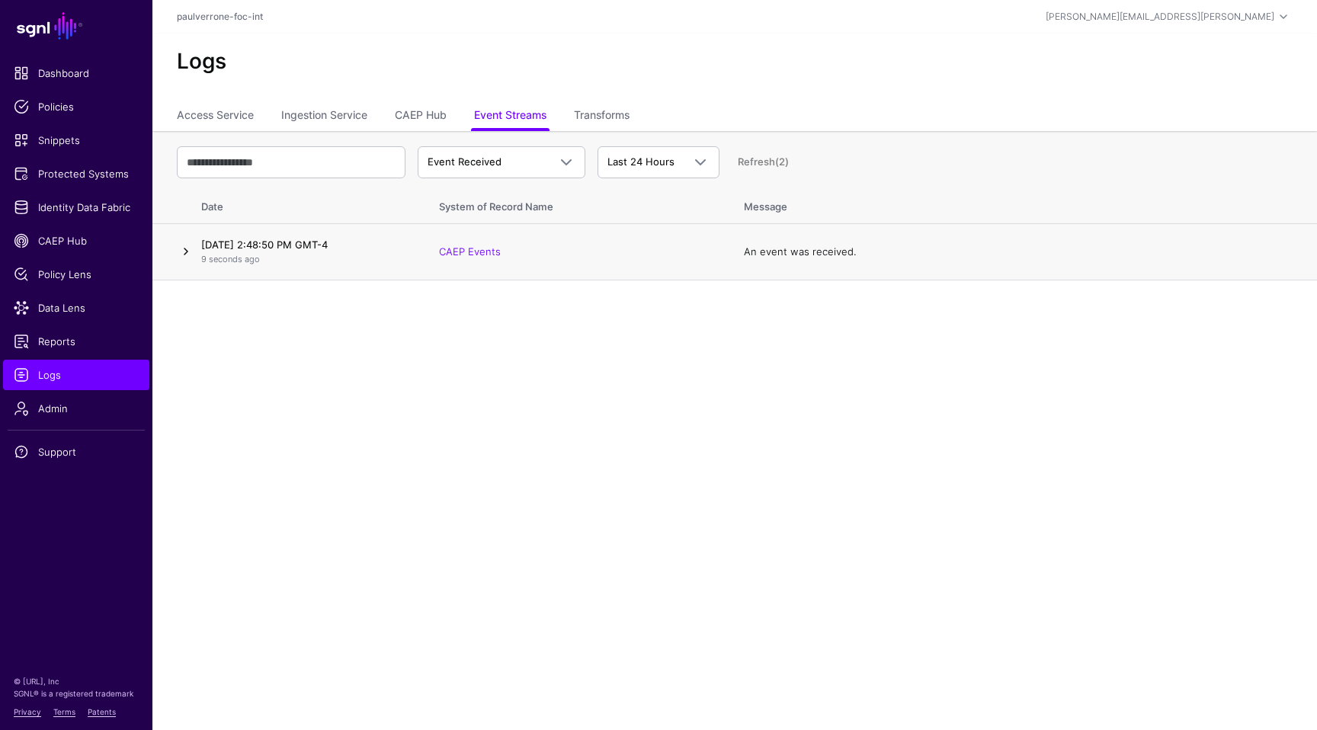
click at [186, 249] on link at bounding box center [186, 251] width 18 height 18
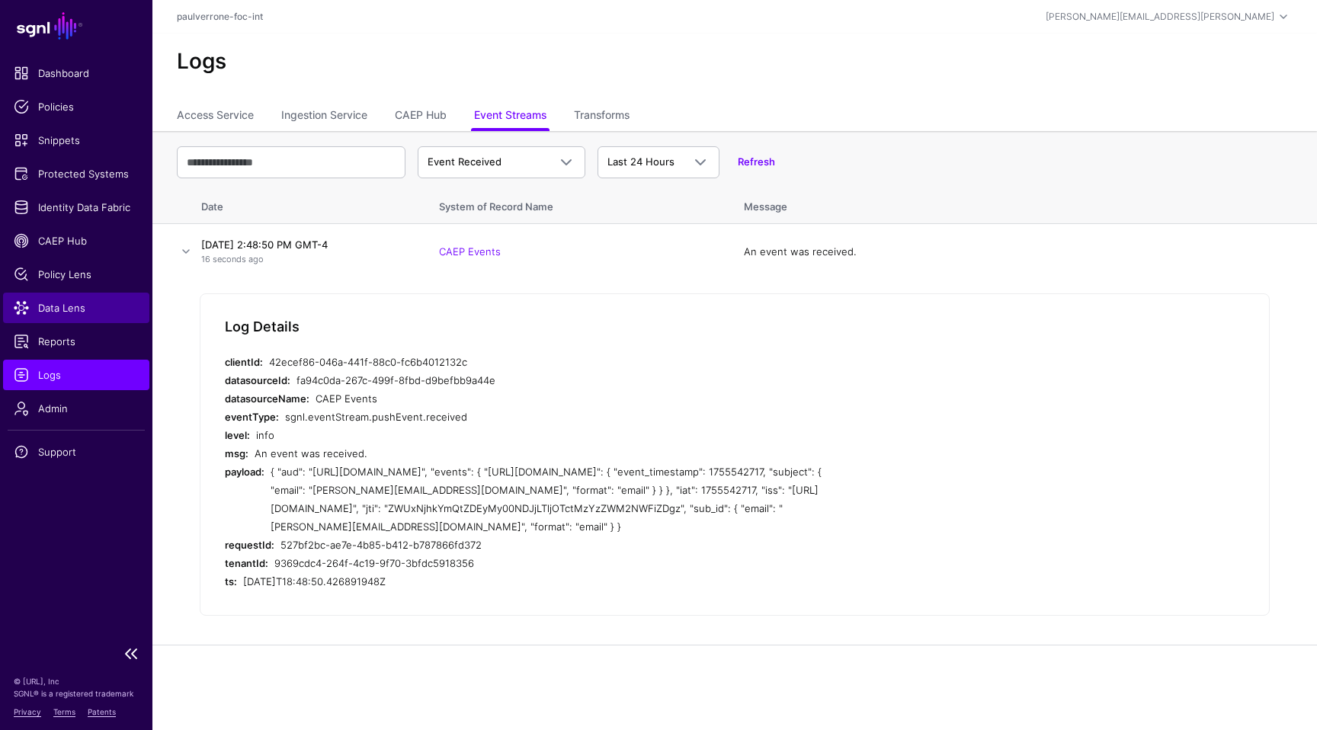
click at [81, 306] on span "Data Lens" at bounding box center [76, 307] width 125 height 15
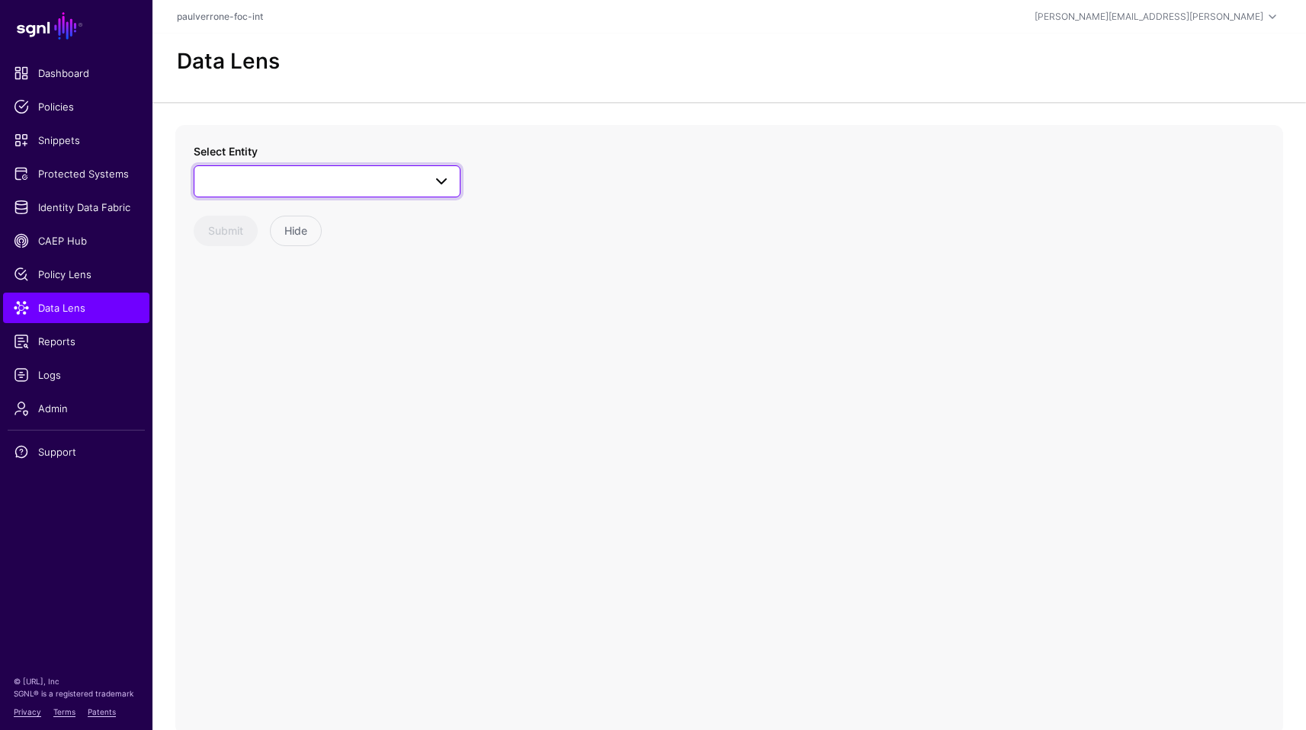
click at [252, 172] on span at bounding box center [327, 181] width 247 height 18
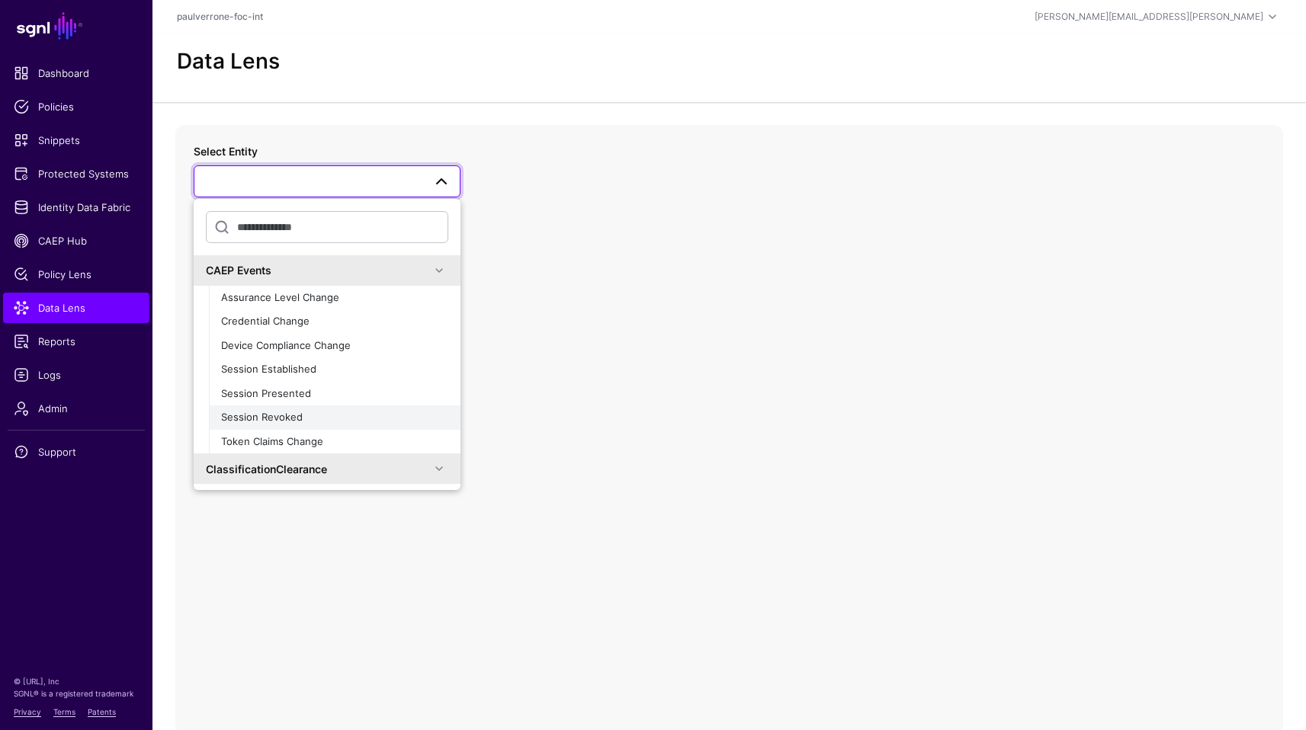
click at [320, 415] on div "Session Revoked" at bounding box center [334, 417] width 227 height 15
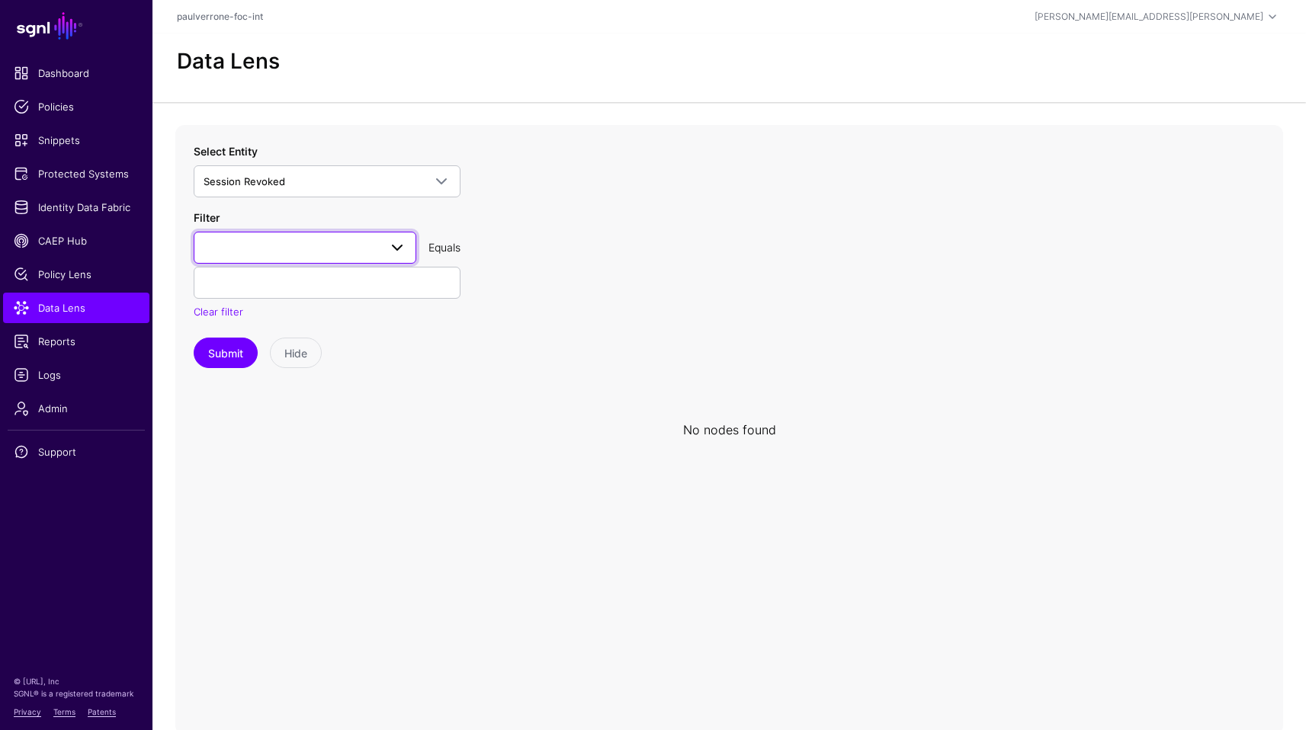
click at [297, 243] on span at bounding box center [305, 248] width 203 height 18
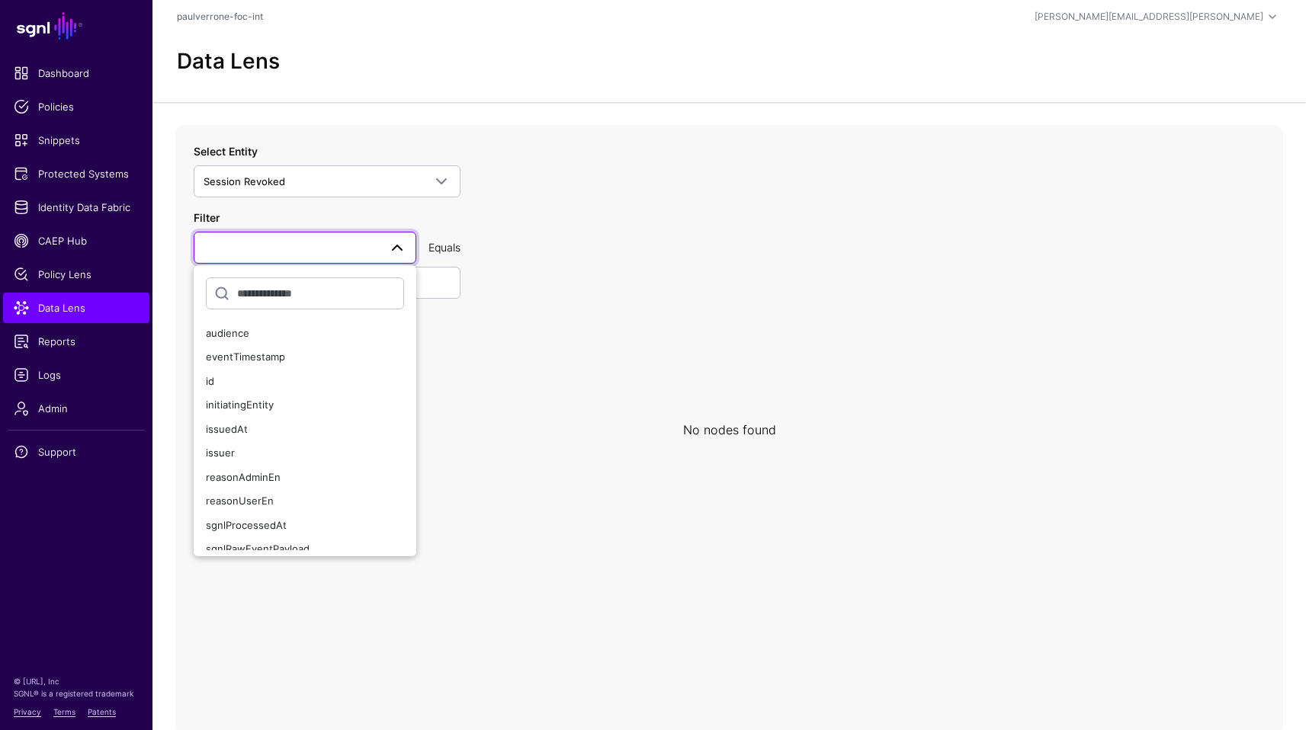
click at [297, 247] on span at bounding box center [305, 248] width 203 height 18
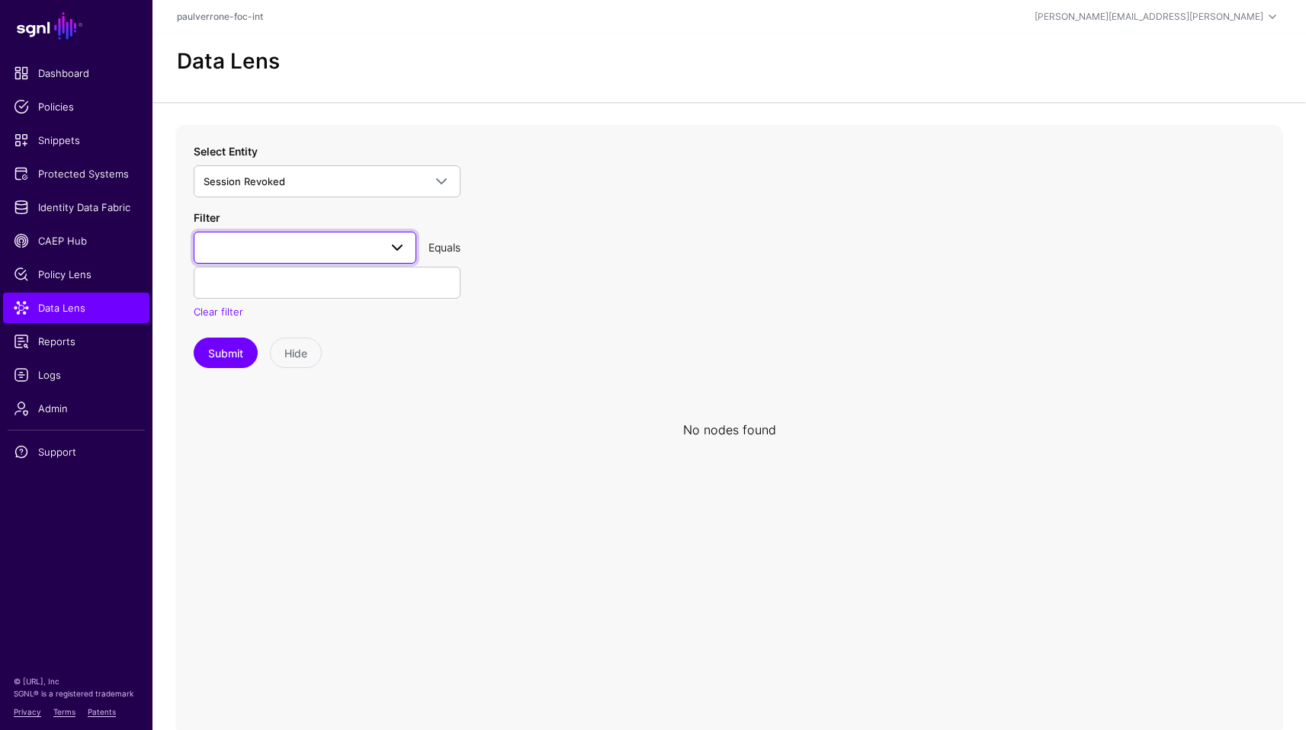
click at [300, 246] on span at bounding box center [305, 248] width 203 height 18
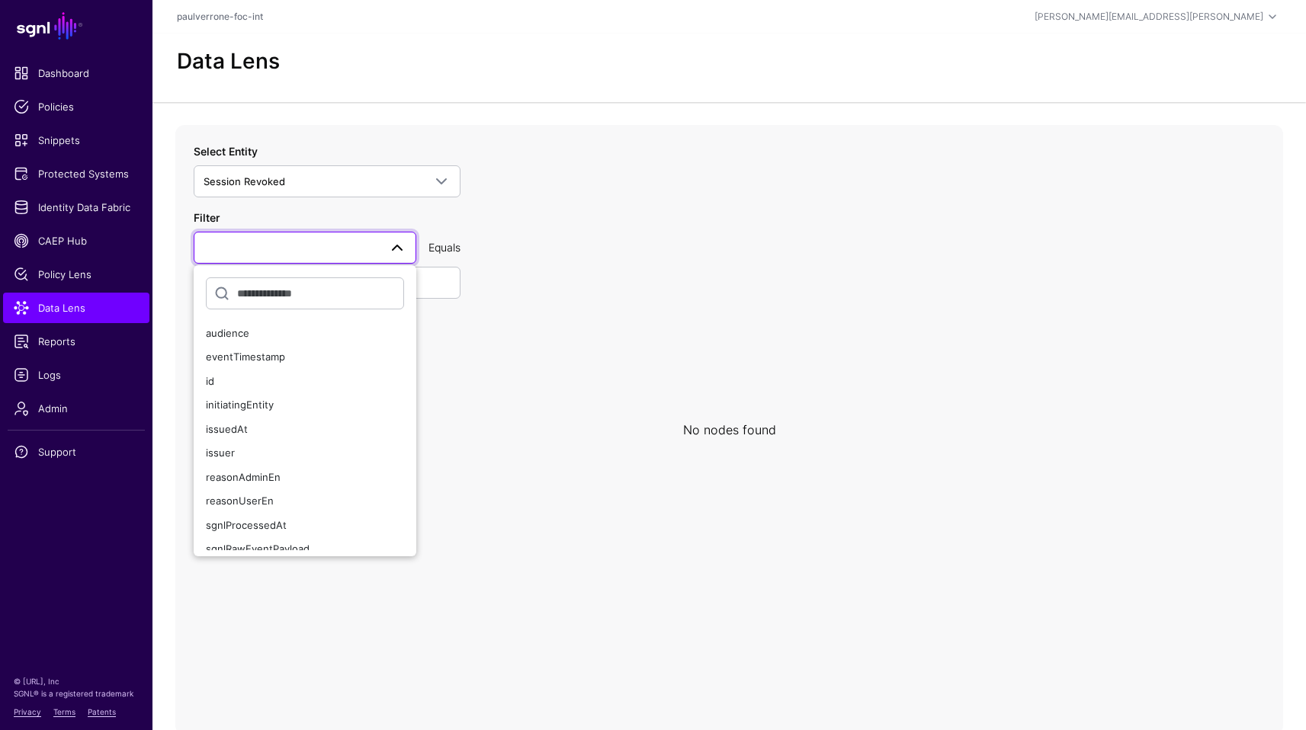
click at [300, 246] on span at bounding box center [305, 248] width 203 height 18
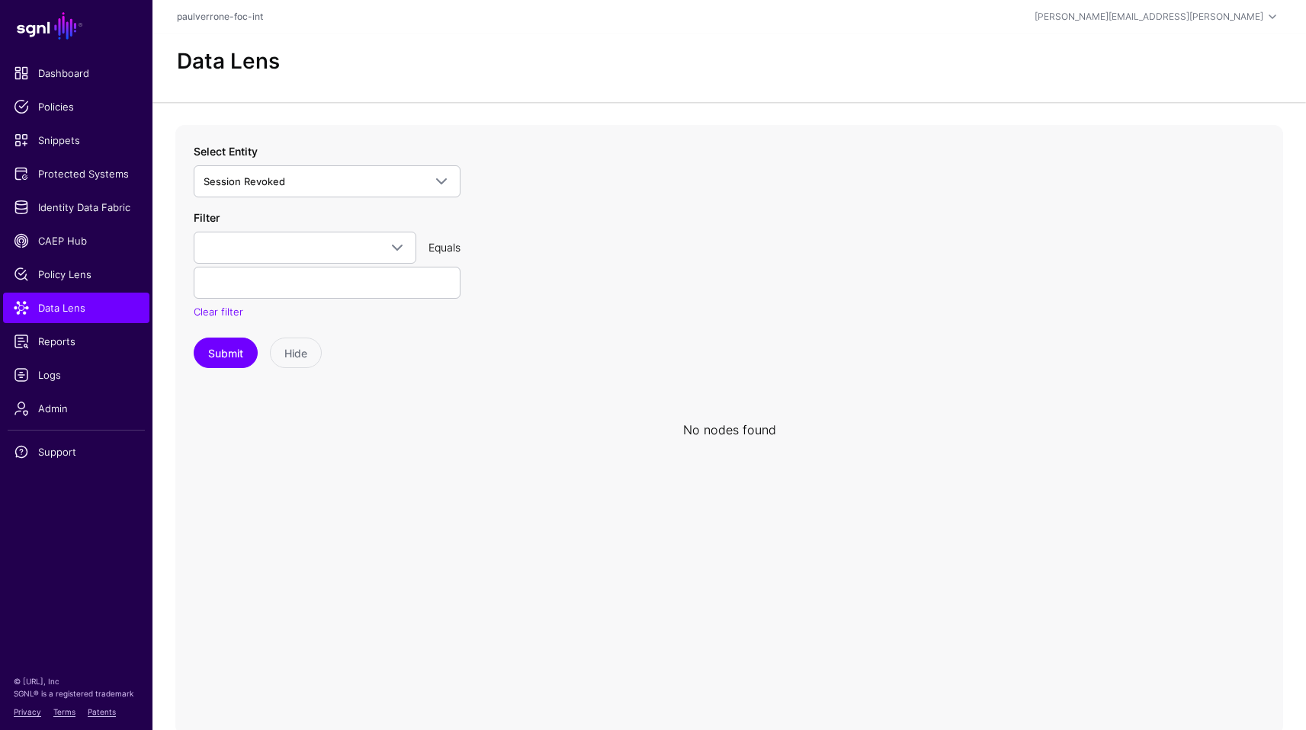
click at [621, 472] on icon at bounding box center [729, 430] width 1108 height 610
click at [372, 181] on span "Session Revoked" at bounding box center [314, 181] width 220 height 17
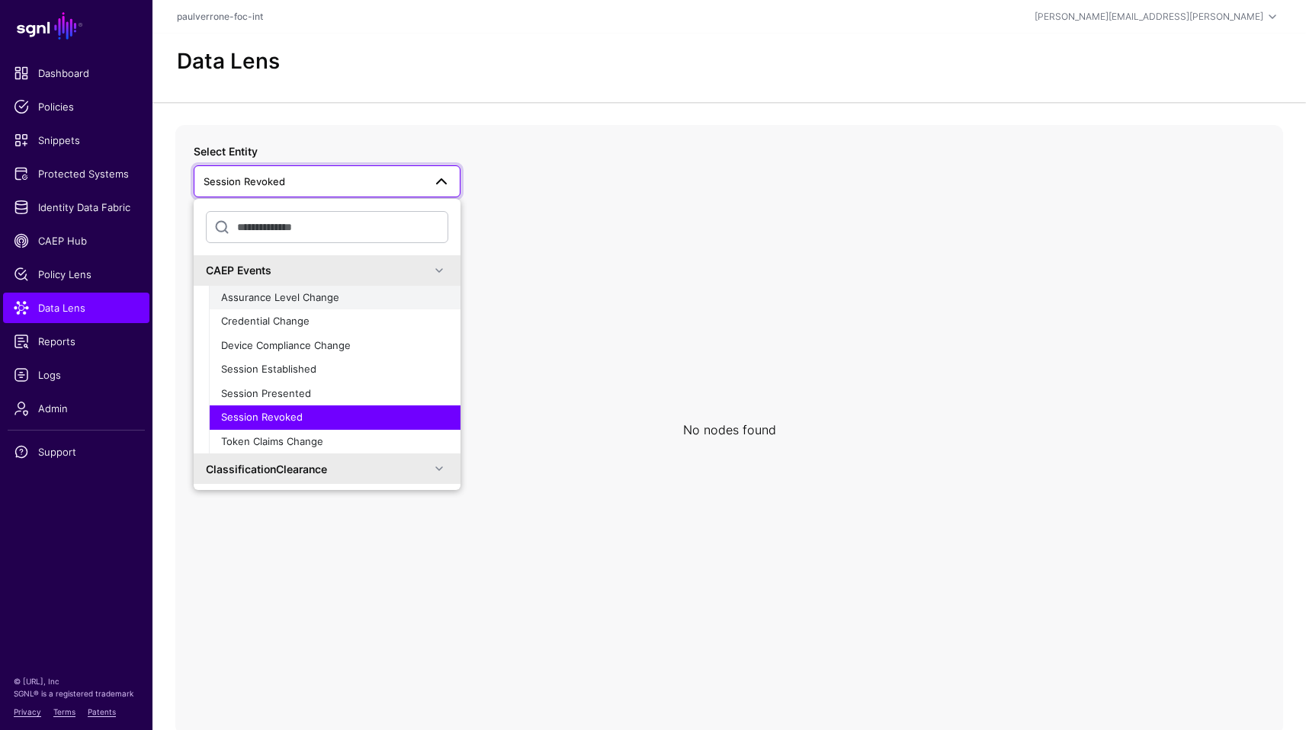
click at [324, 297] on span "Assurance Level Change" at bounding box center [280, 297] width 118 height 12
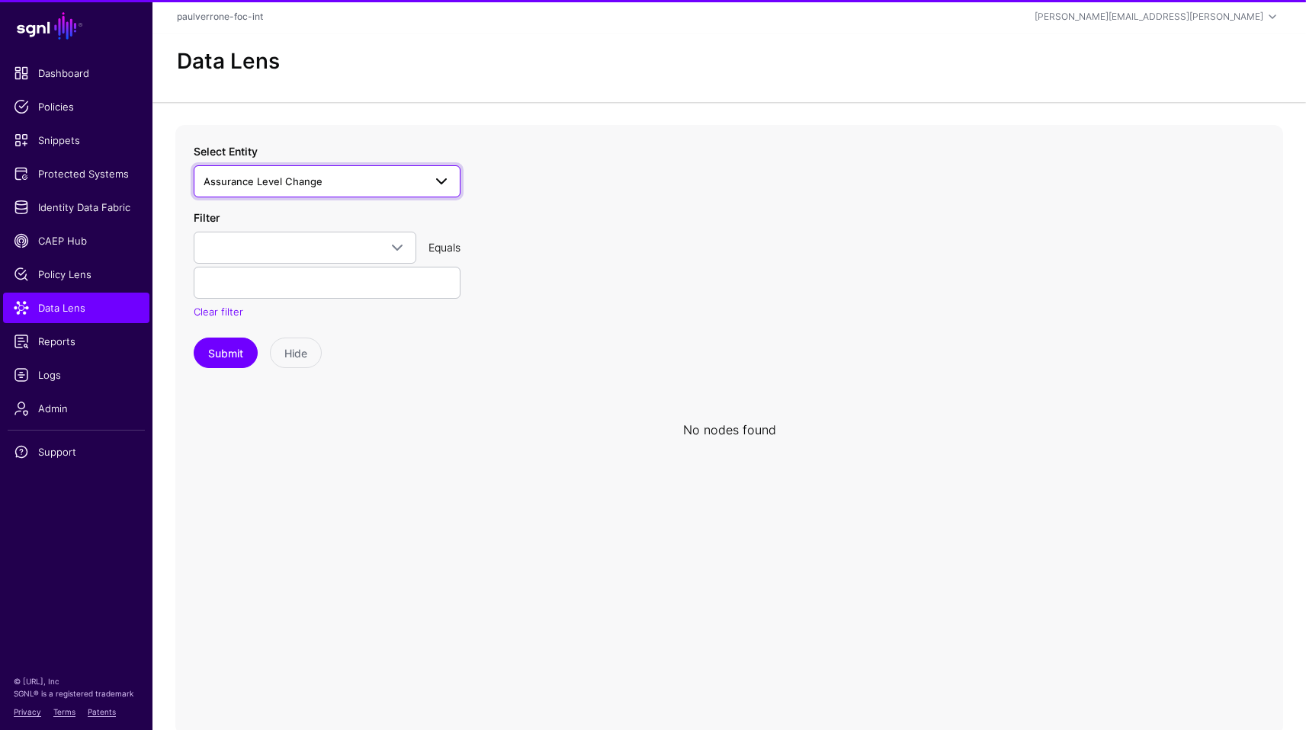
click at [330, 185] on span "Assurance Level Change" at bounding box center [314, 181] width 220 height 17
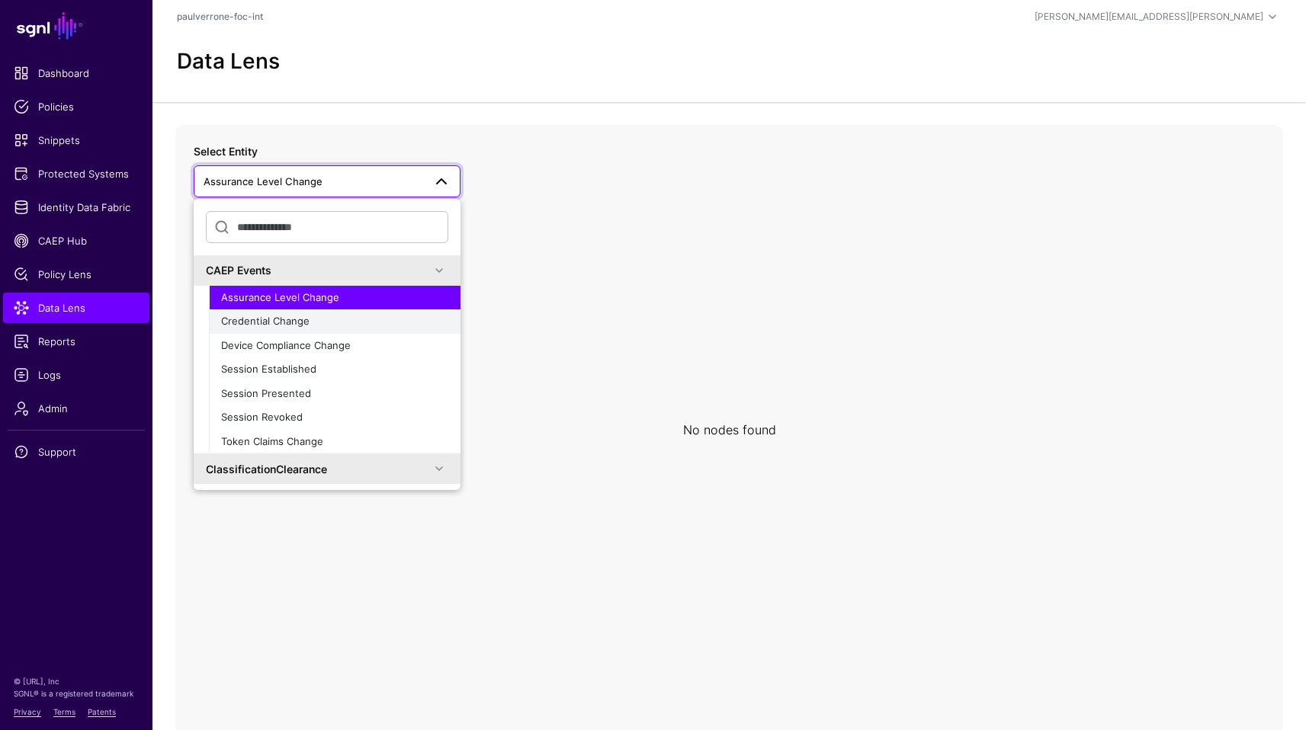
click at [287, 316] on span "Credential Change" at bounding box center [265, 321] width 88 height 12
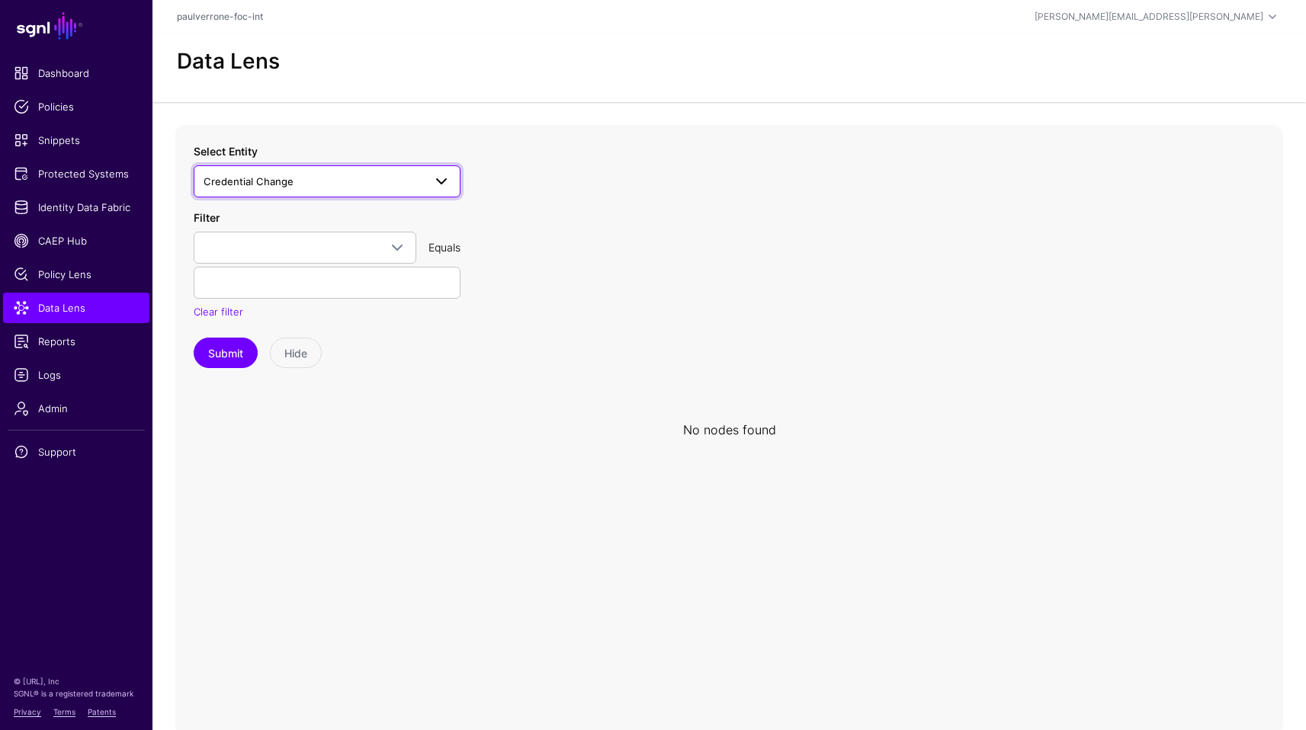
click at [323, 169] on link "Credential Change" at bounding box center [327, 181] width 267 height 32
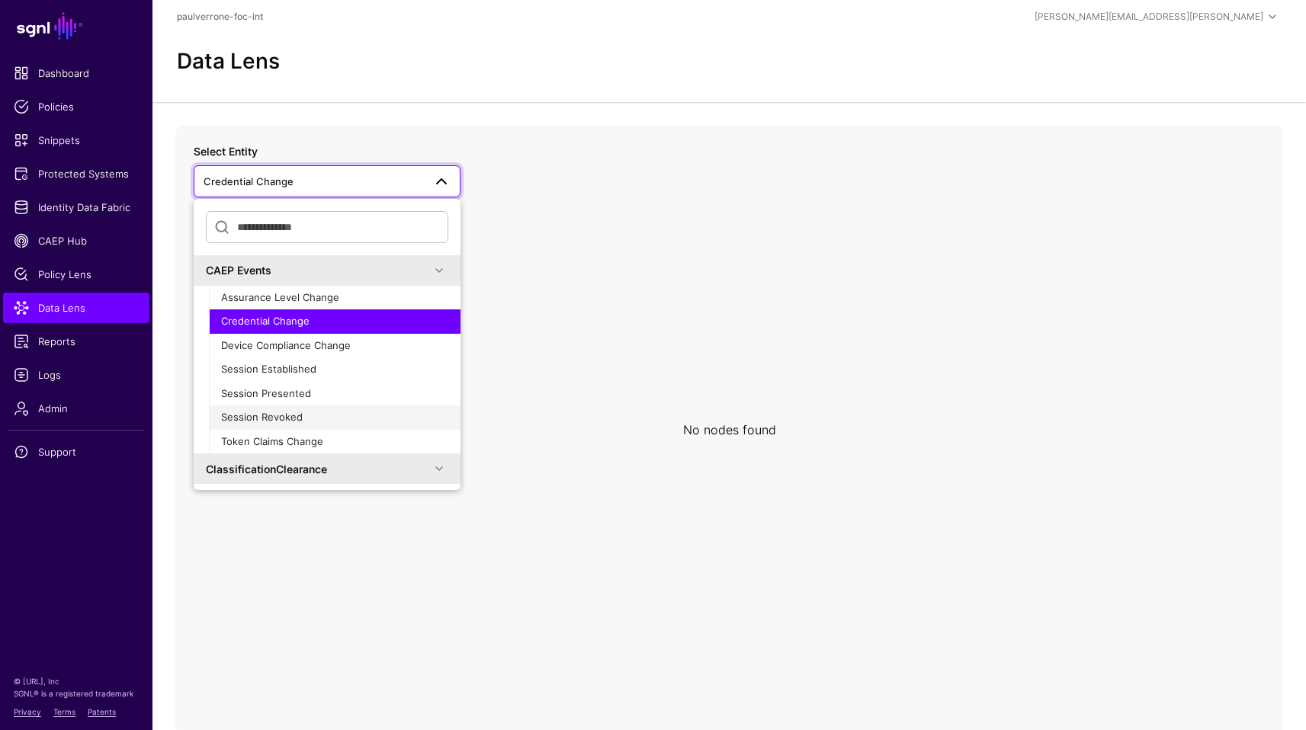
click at [300, 419] on div "Session Revoked" at bounding box center [334, 417] width 227 height 15
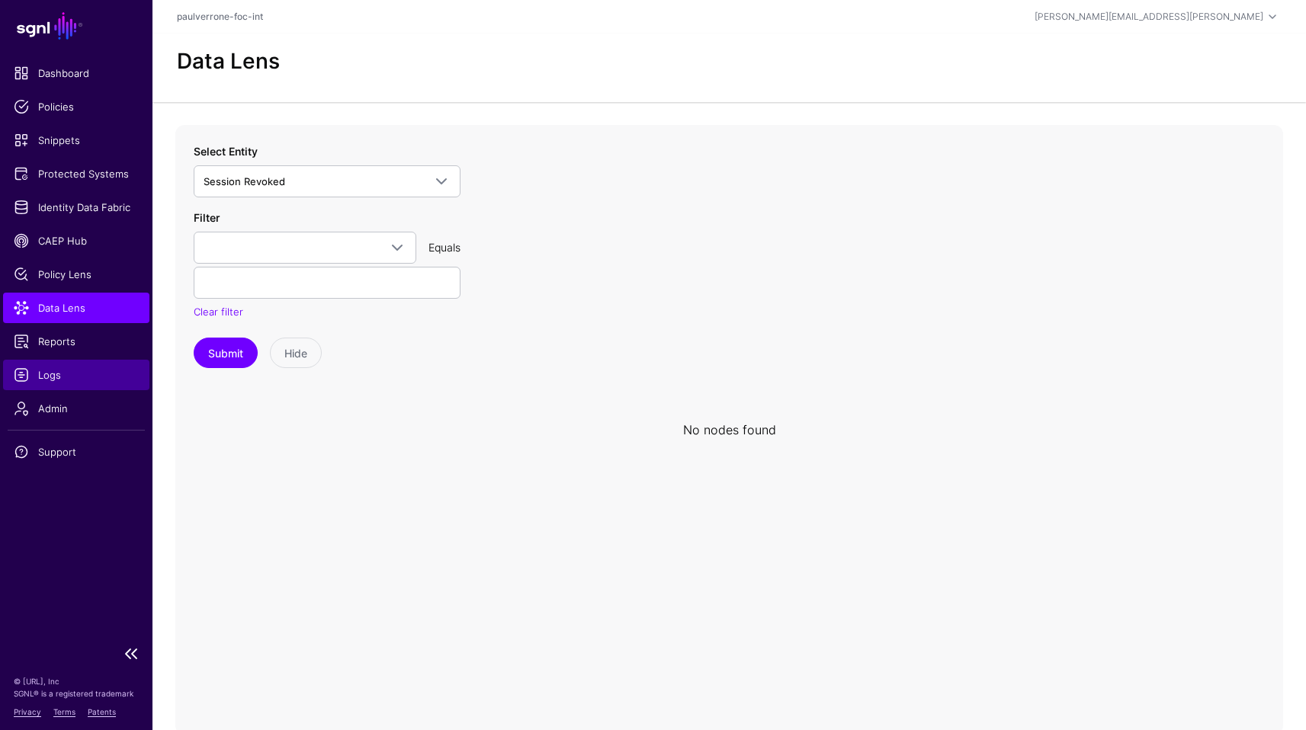
click at [61, 377] on span "Logs" at bounding box center [76, 374] width 125 height 15
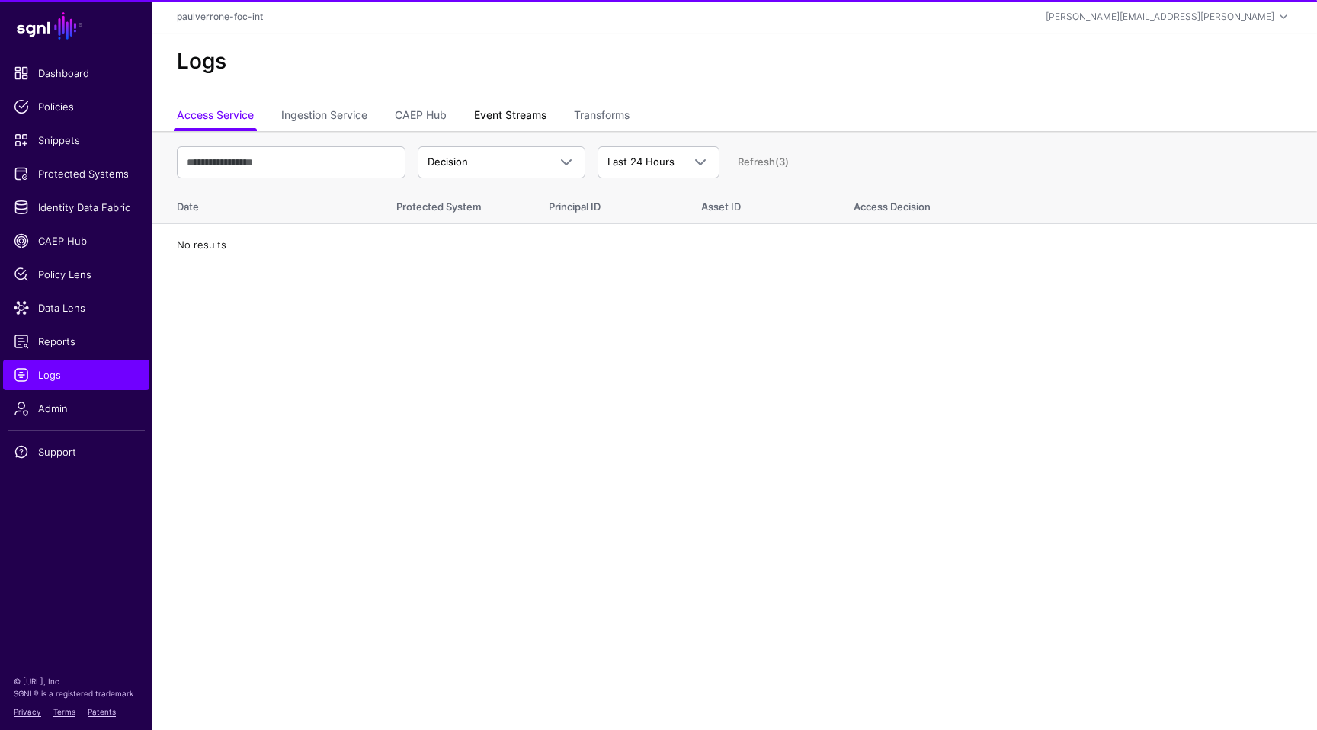
click at [514, 114] on link "Event Streams" at bounding box center [510, 116] width 72 height 29
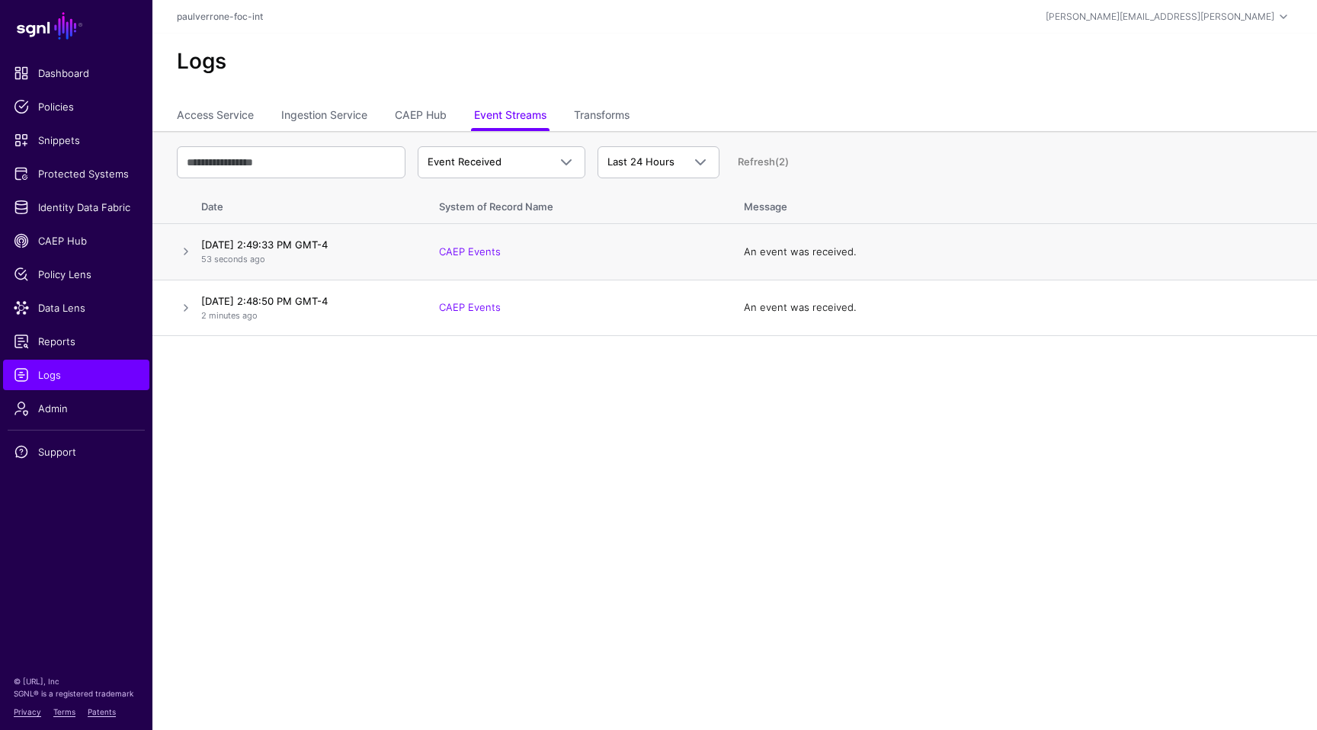
click at [176, 253] on td at bounding box center [173, 252] width 43 height 56
click at [182, 253] on link at bounding box center [186, 251] width 18 height 18
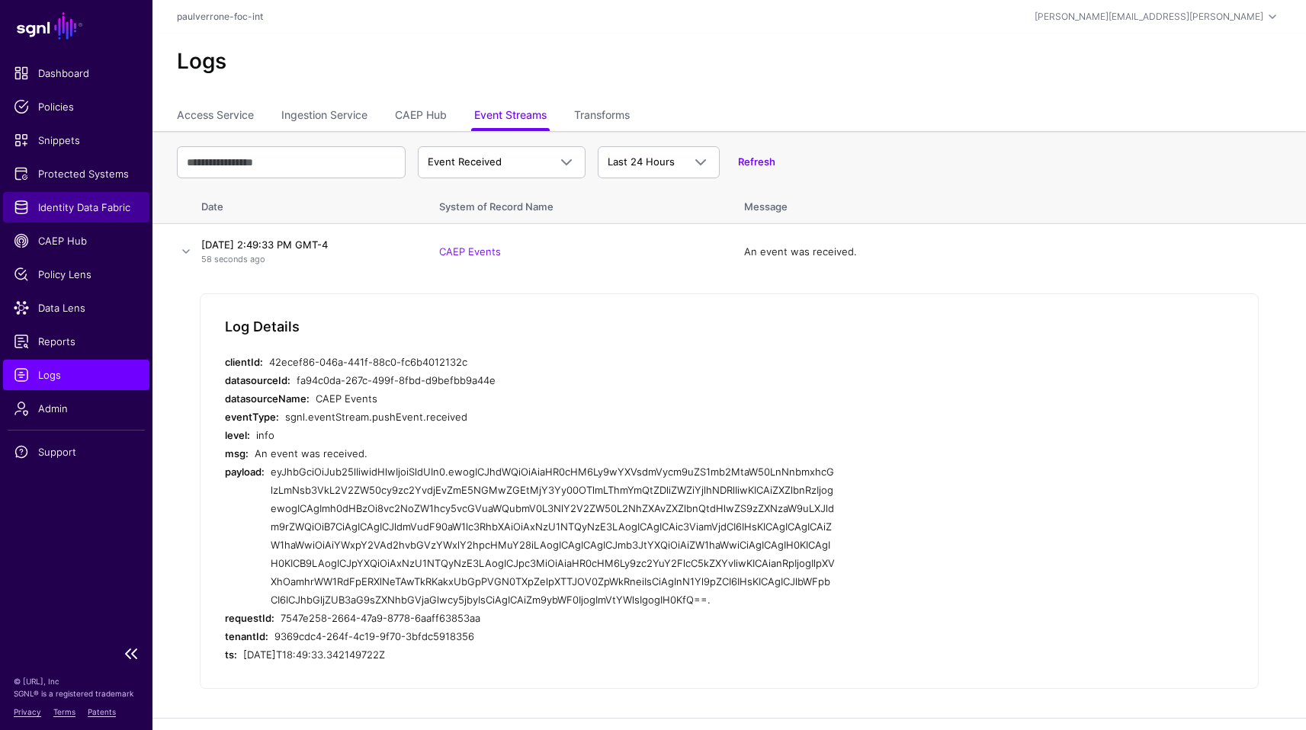
click at [95, 206] on span "Identity Data Fabric" at bounding box center [76, 207] width 125 height 15
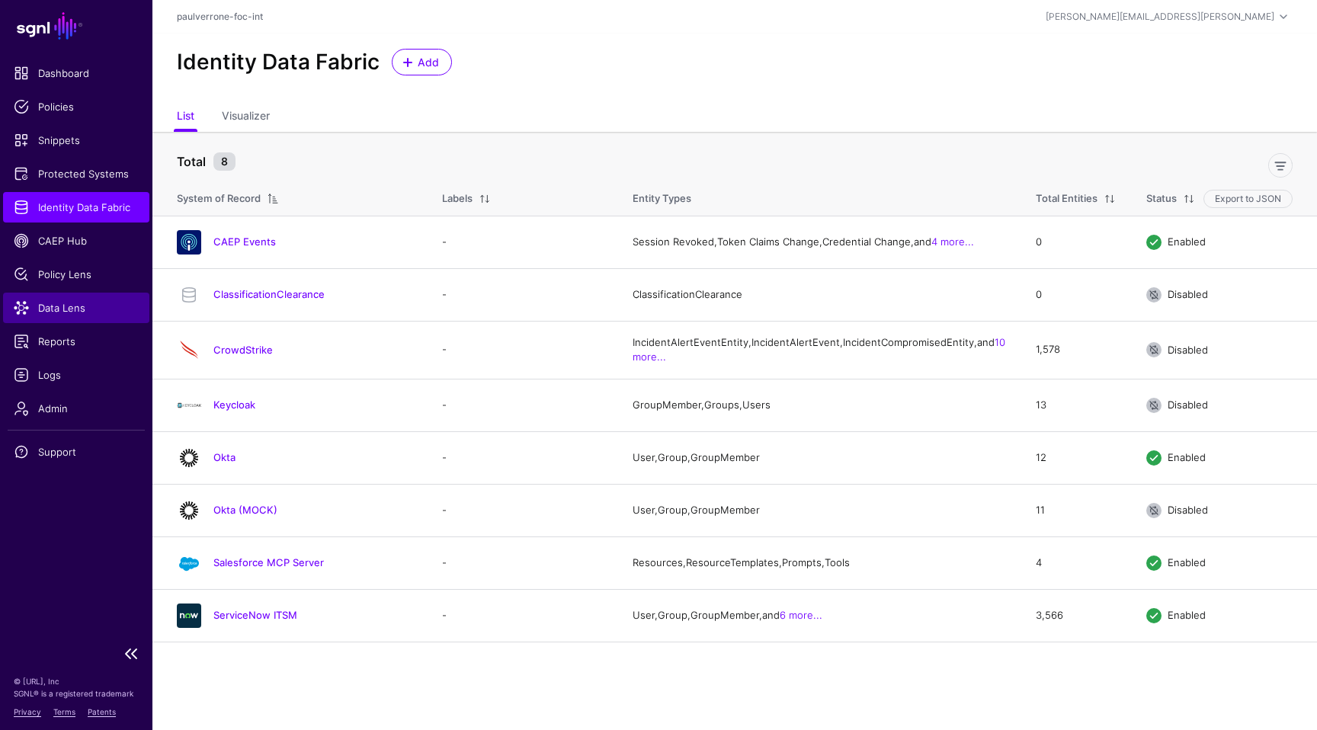
click at [51, 303] on span "Data Lens" at bounding box center [76, 307] width 125 height 15
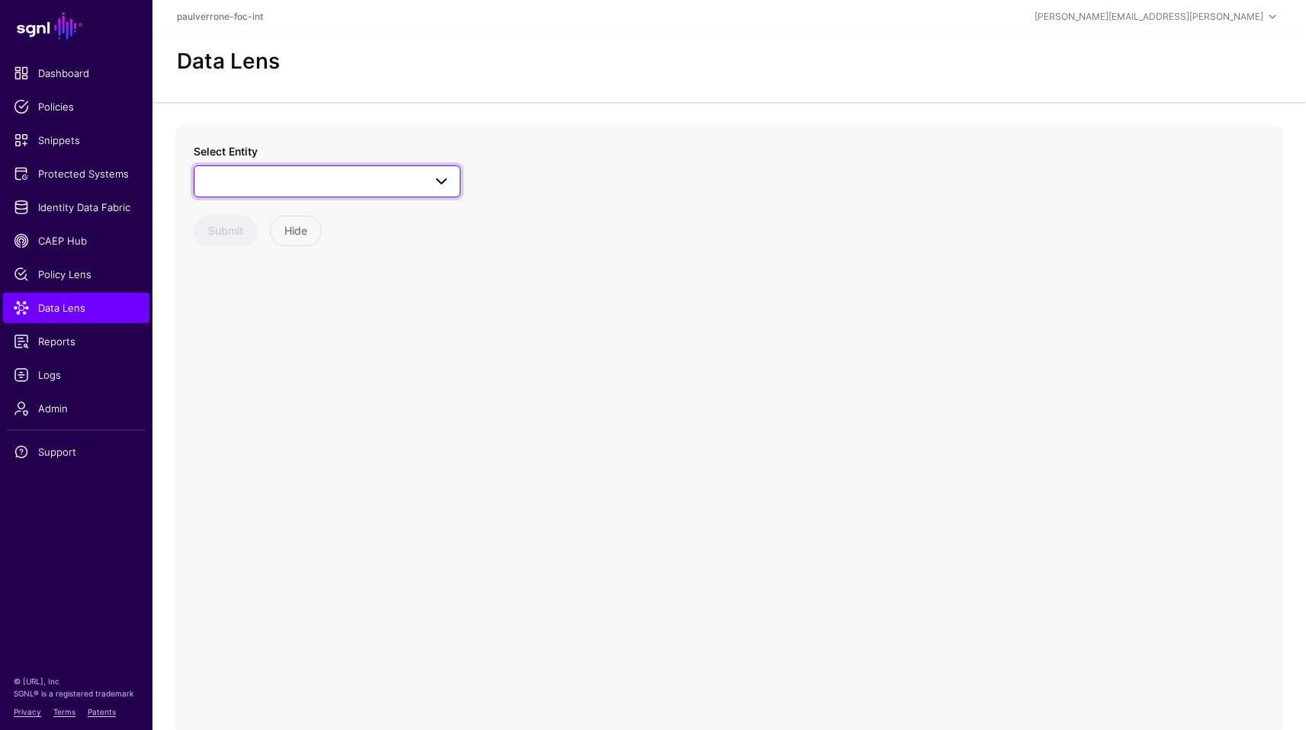
click at [290, 175] on span at bounding box center [327, 181] width 247 height 18
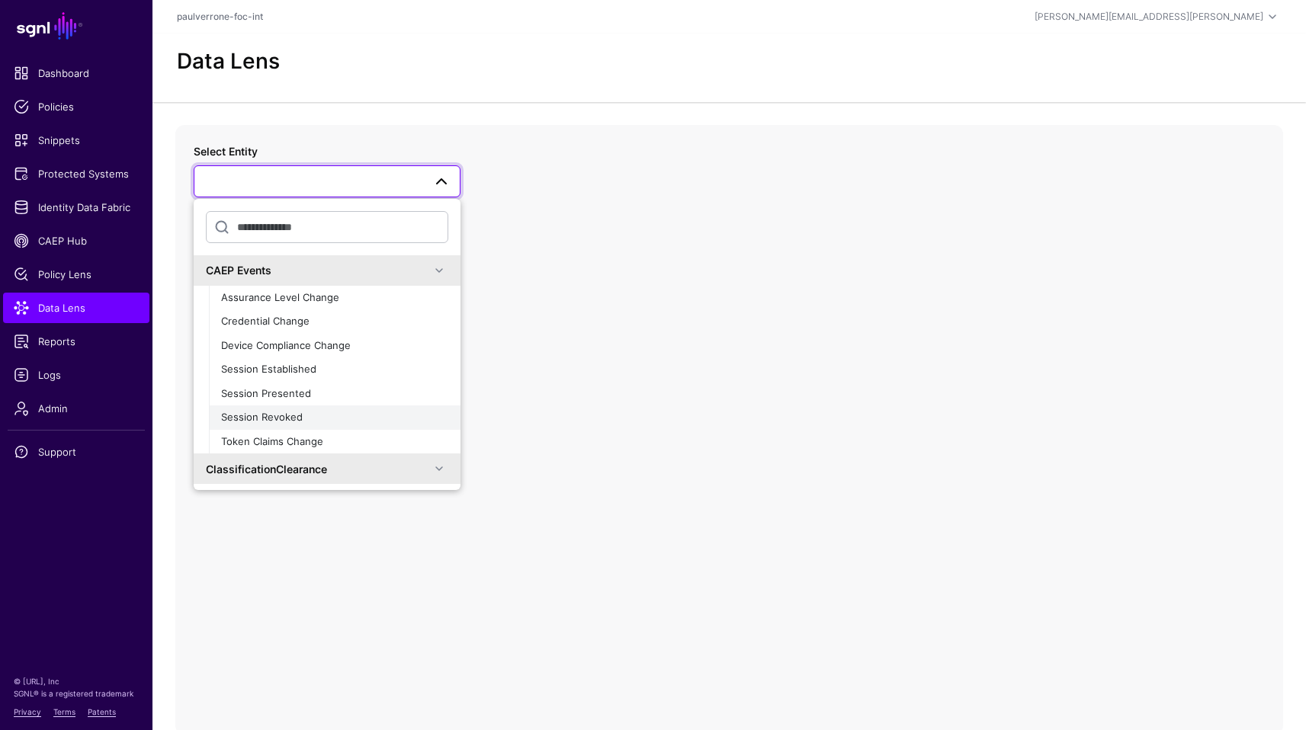
click at [296, 412] on span "Session Revoked" at bounding box center [262, 417] width 82 height 12
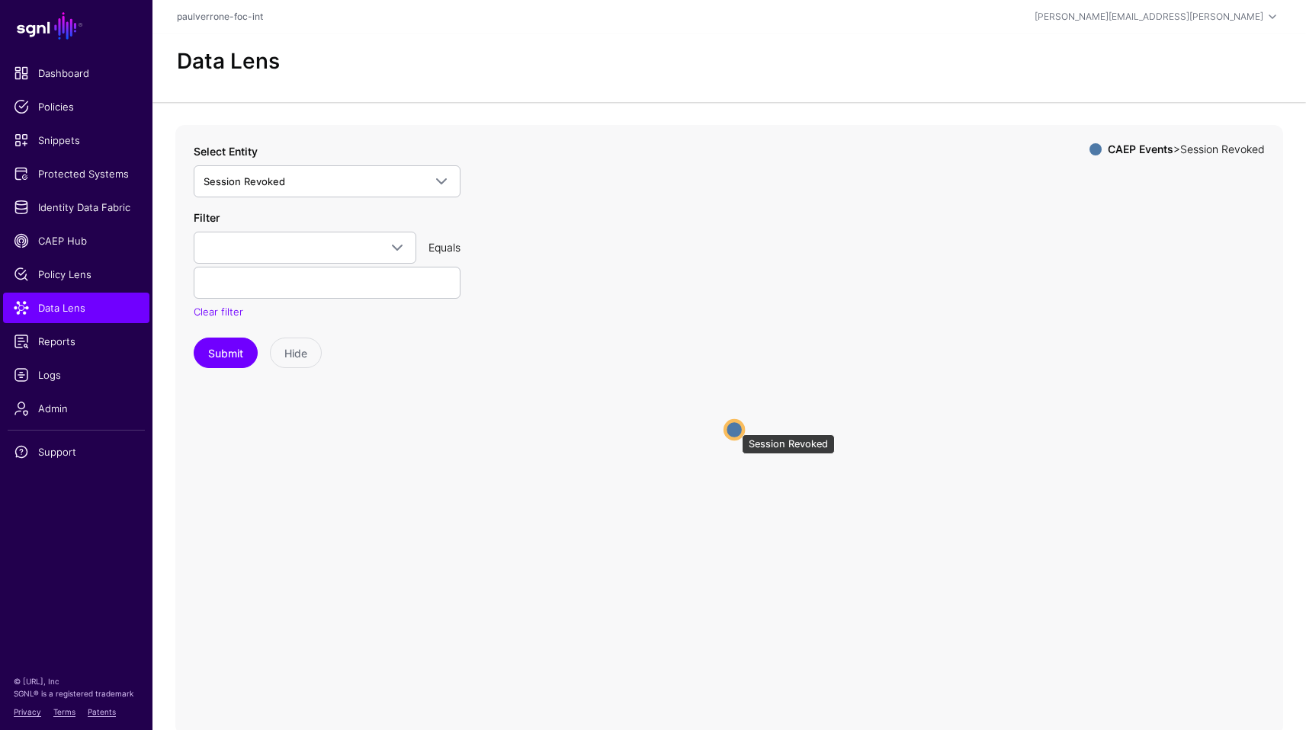
click at [734, 427] on circle at bounding box center [734, 430] width 18 height 18
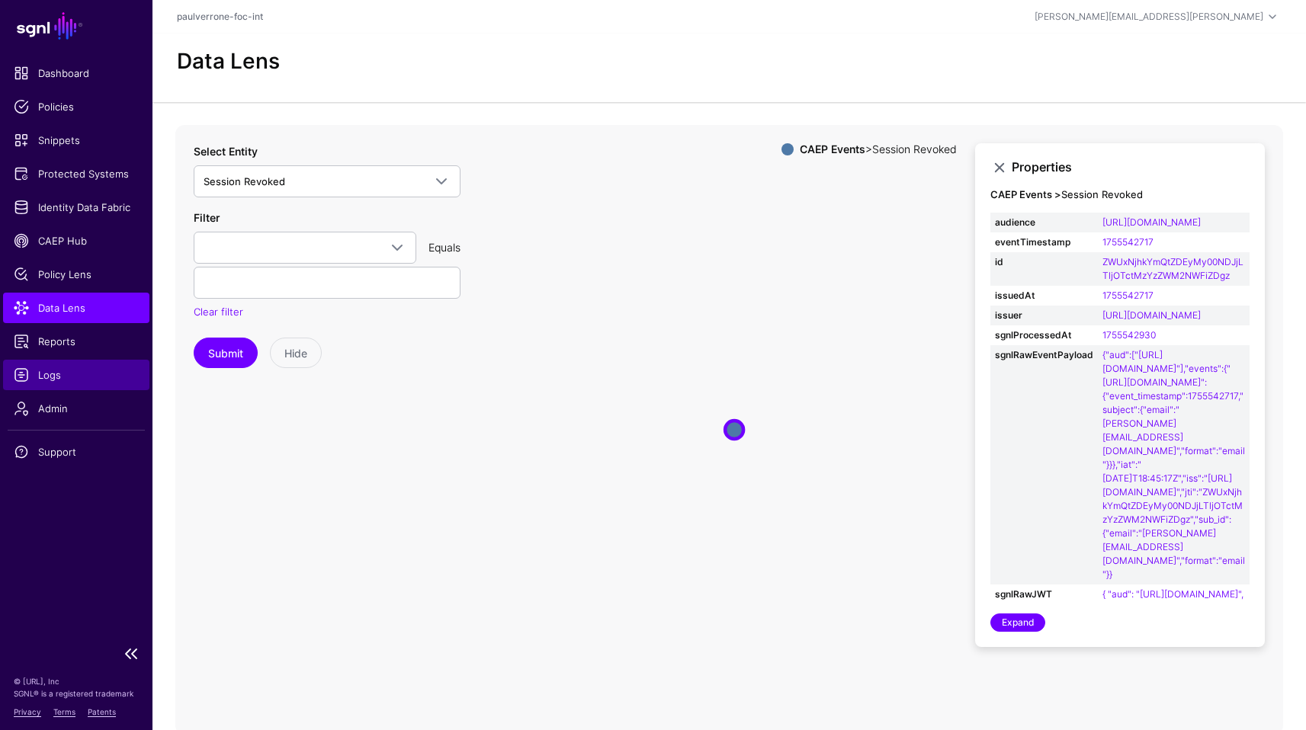
click at [43, 378] on span "Logs" at bounding box center [76, 374] width 125 height 15
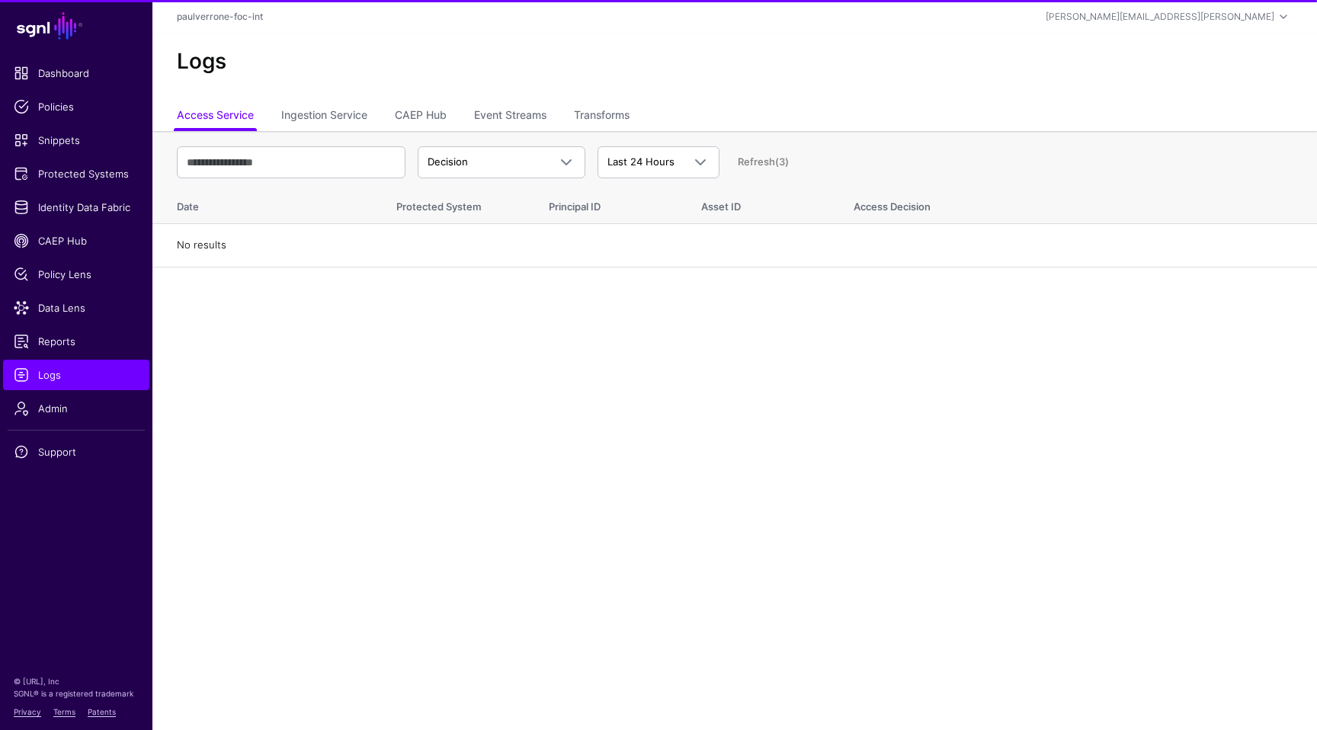
click at [528, 98] on div "Logs" at bounding box center [734, 68] width 1165 height 69
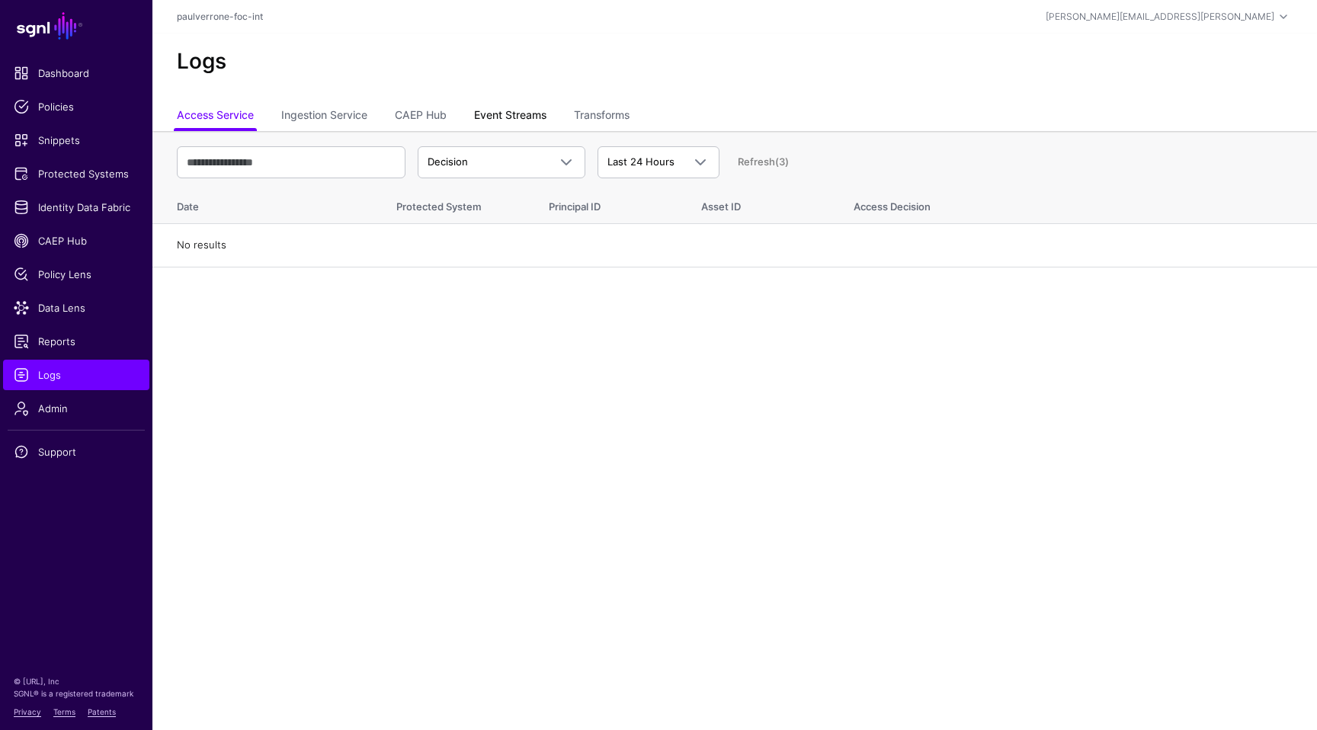
click at [525, 106] on link "Event Streams" at bounding box center [510, 116] width 72 height 29
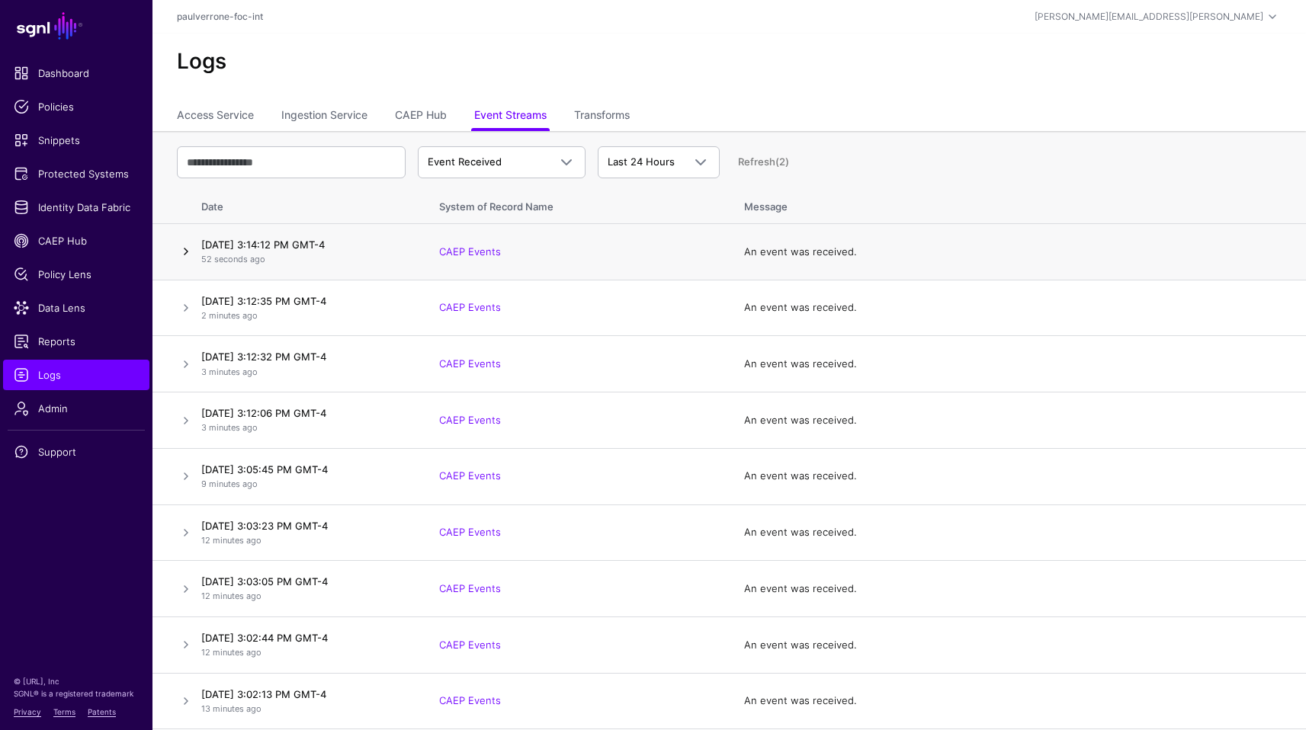
click at [184, 255] on link at bounding box center [186, 251] width 18 height 18
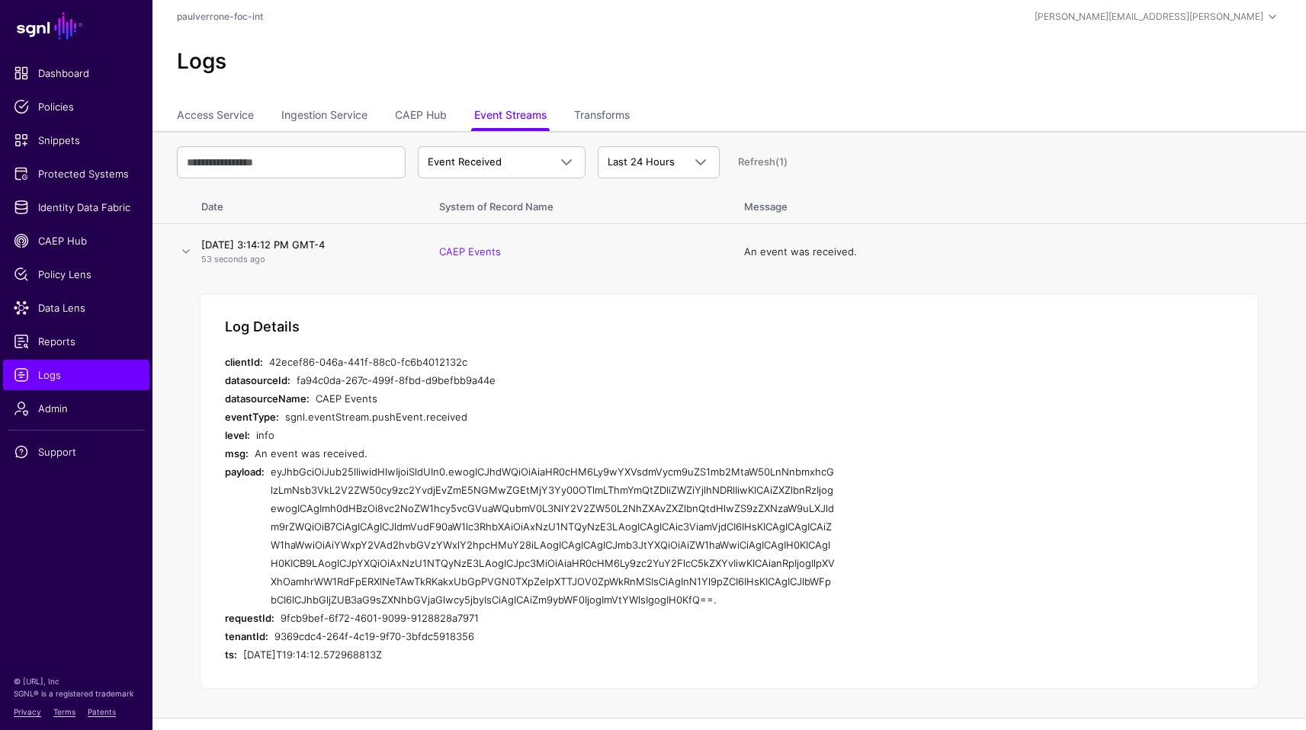
click at [584, 469] on div "eyJhbGciOiJub25lIiwidHlwIjoiSldUIn0.ewogICJhdWQiOiAiaHR0cHM6Ly9wYXVsdmVycm9uZS1…" at bounding box center [553, 536] width 564 height 146
click at [577, 161] on link "Event Received" at bounding box center [502, 162] width 168 height 32
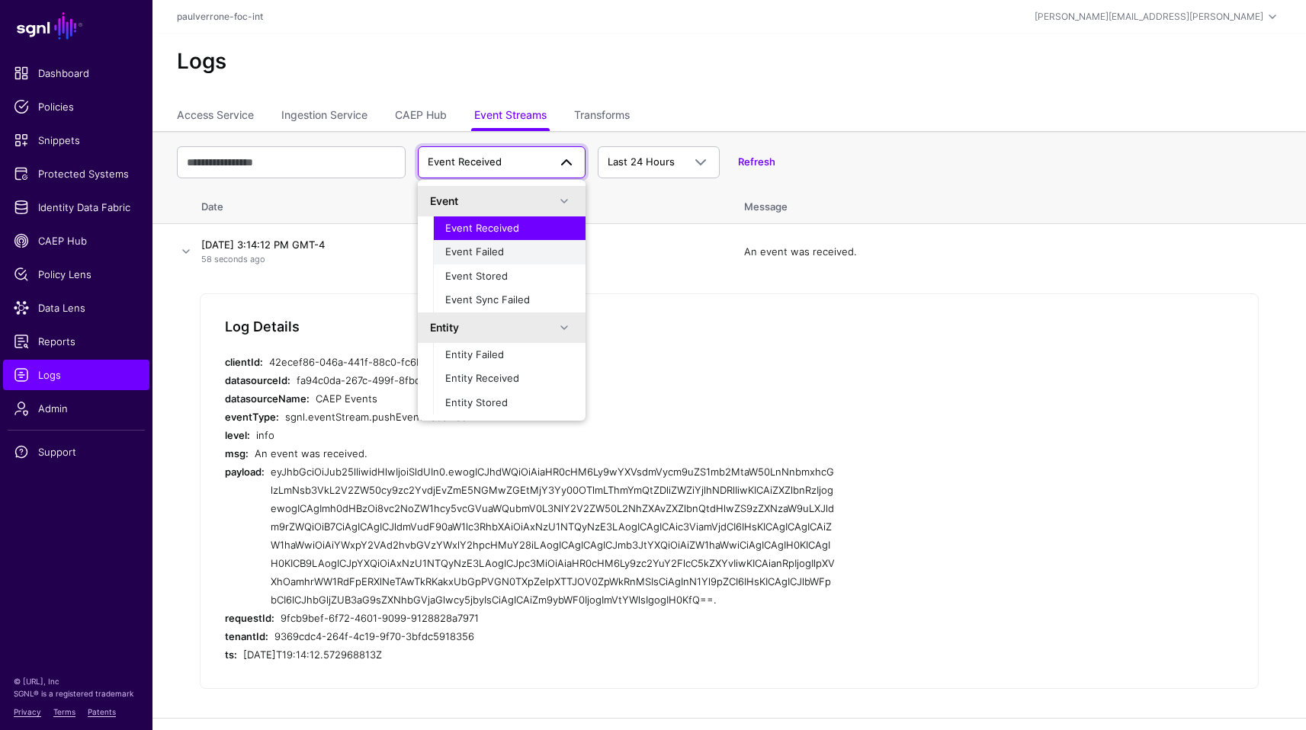
click at [508, 245] on div "Event Failed" at bounding box center [509, 252] width 128 height 15
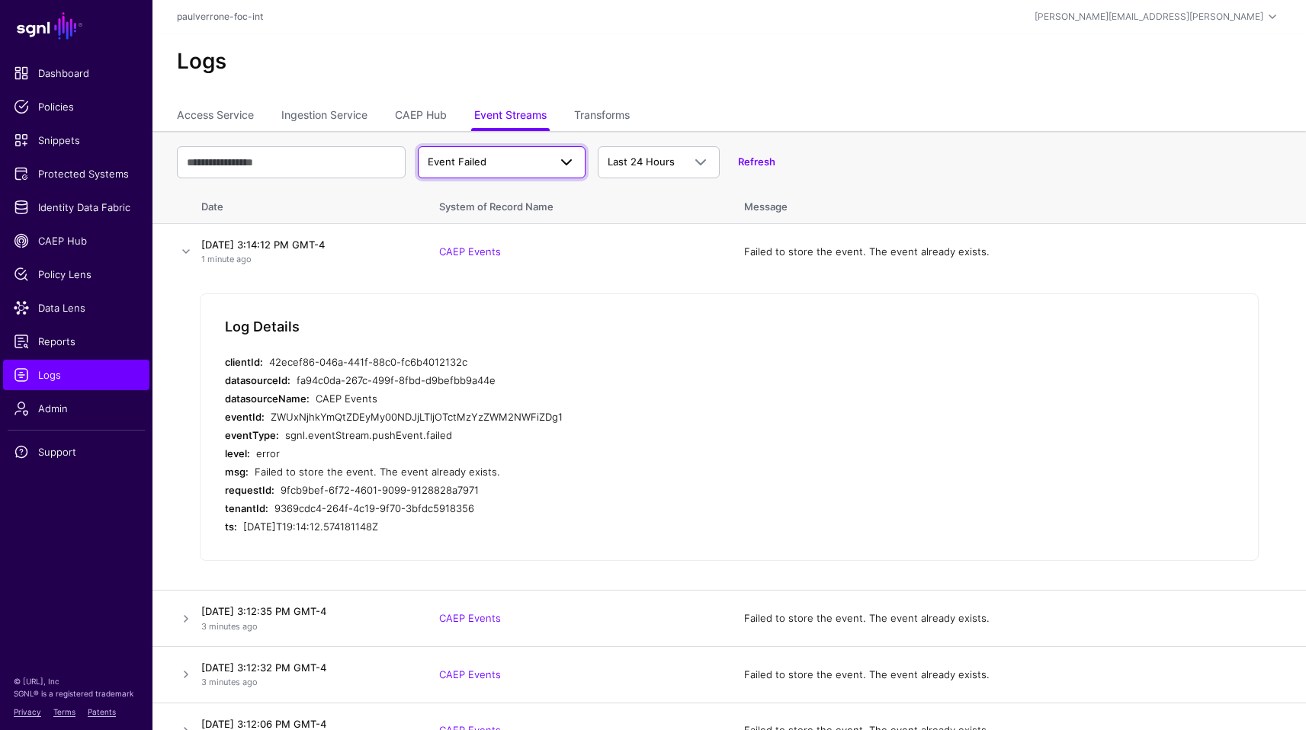
click at [484, 159] on span "Event Failed" at bounding box center [457, 162] width 59 height 12
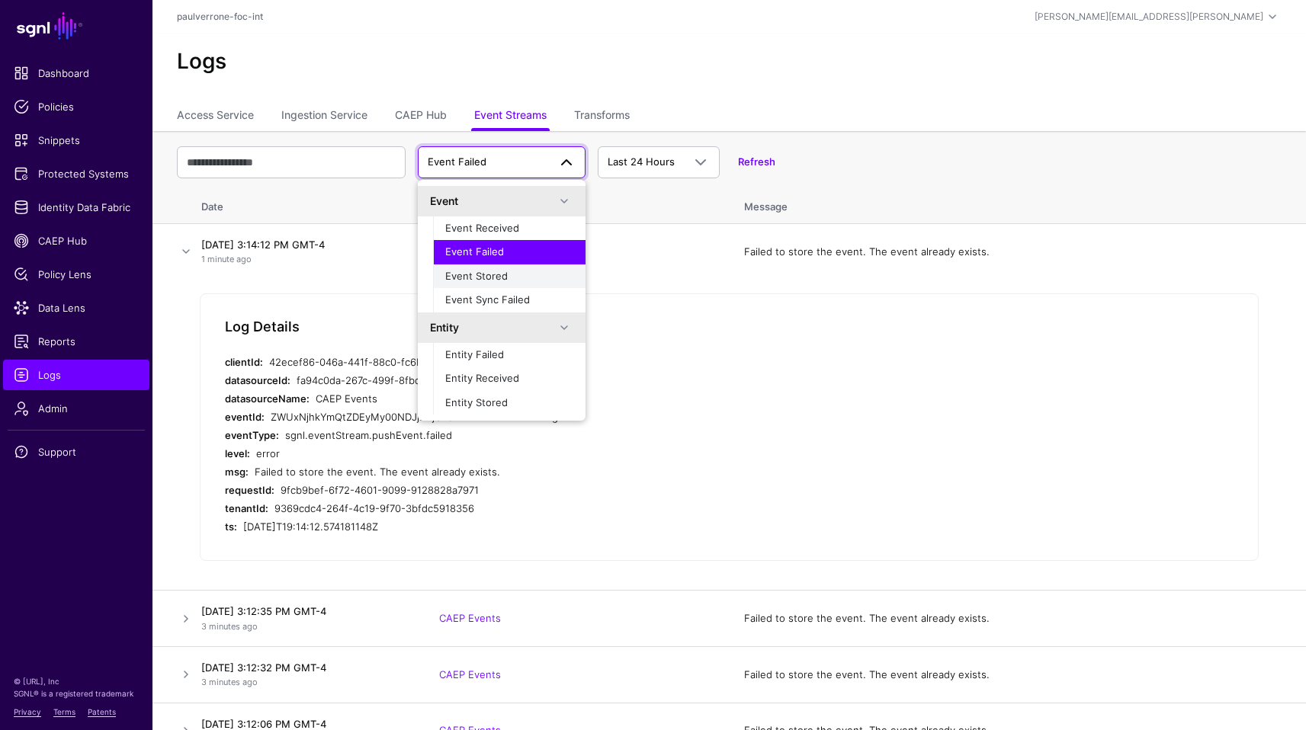
click at [480, 283] on div "Event Stored" at bounding box center [509, 276] width 128 height 15
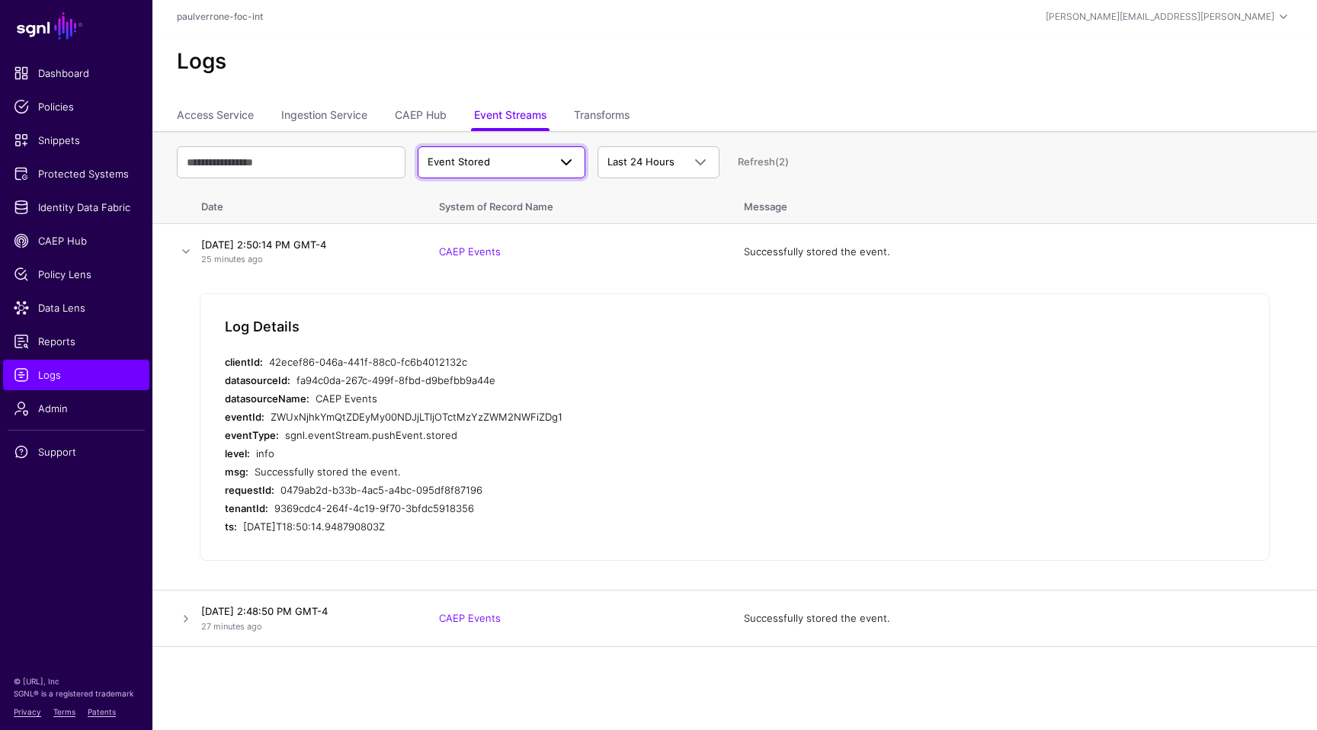
click at [493, 161] on span "Event Stored" at bounding box center [488, 162] width 120 height 15
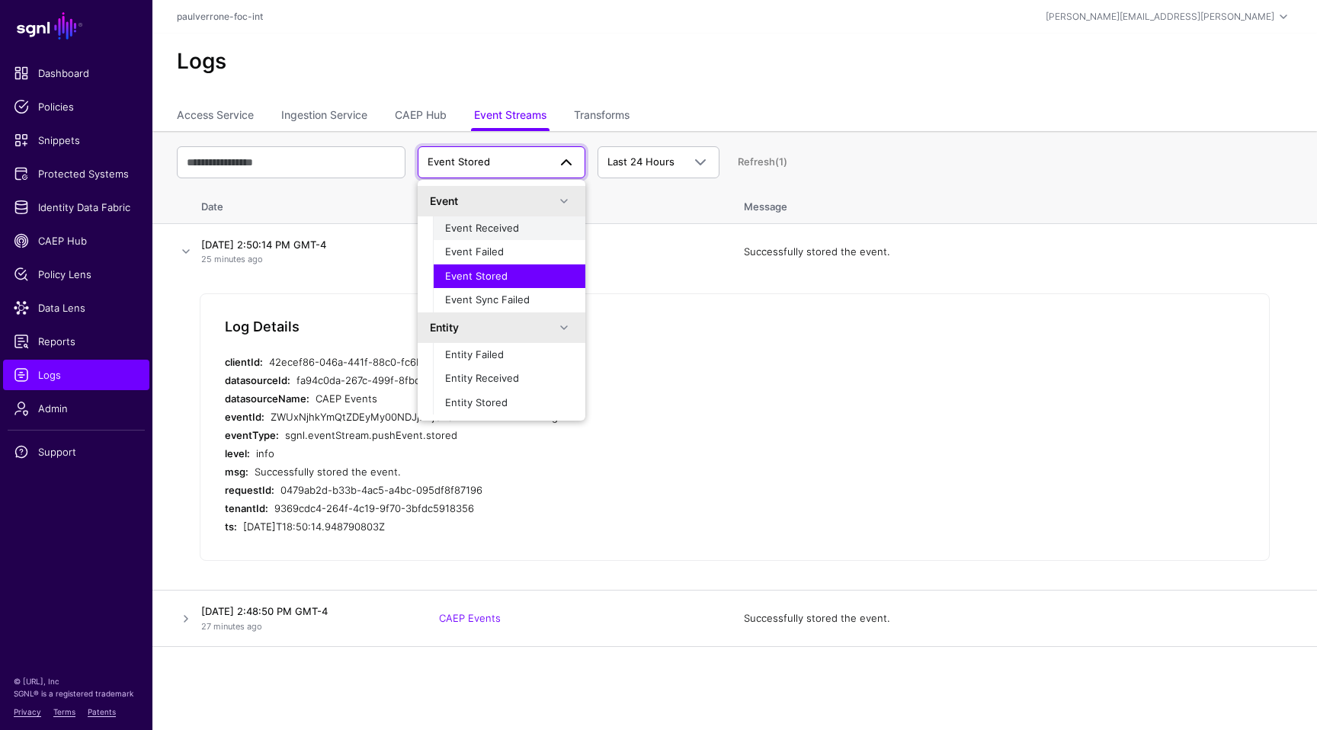
click at [478, 232] on span "Event Received" at bounding box center [482, 228] width 74 height 12
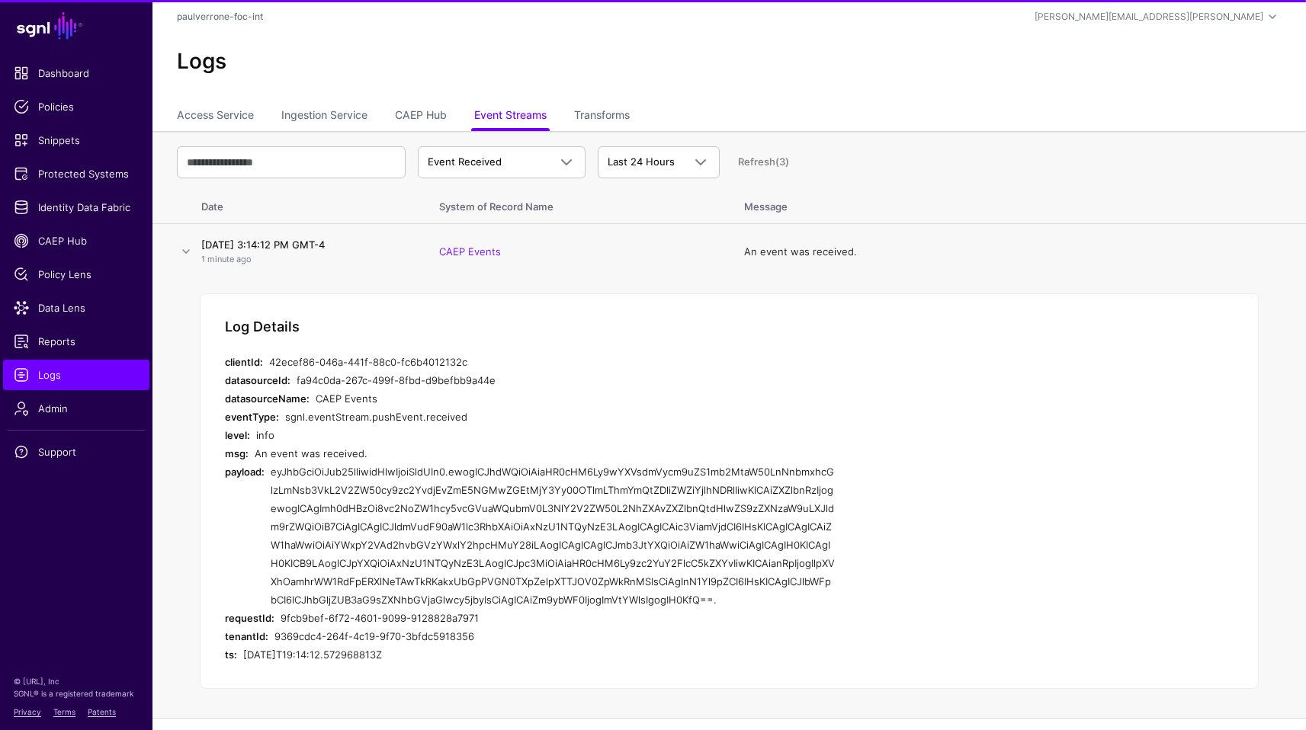
click at [692, 453] on div "An event was received." at bounding box center [545, 453] width 580 height 18
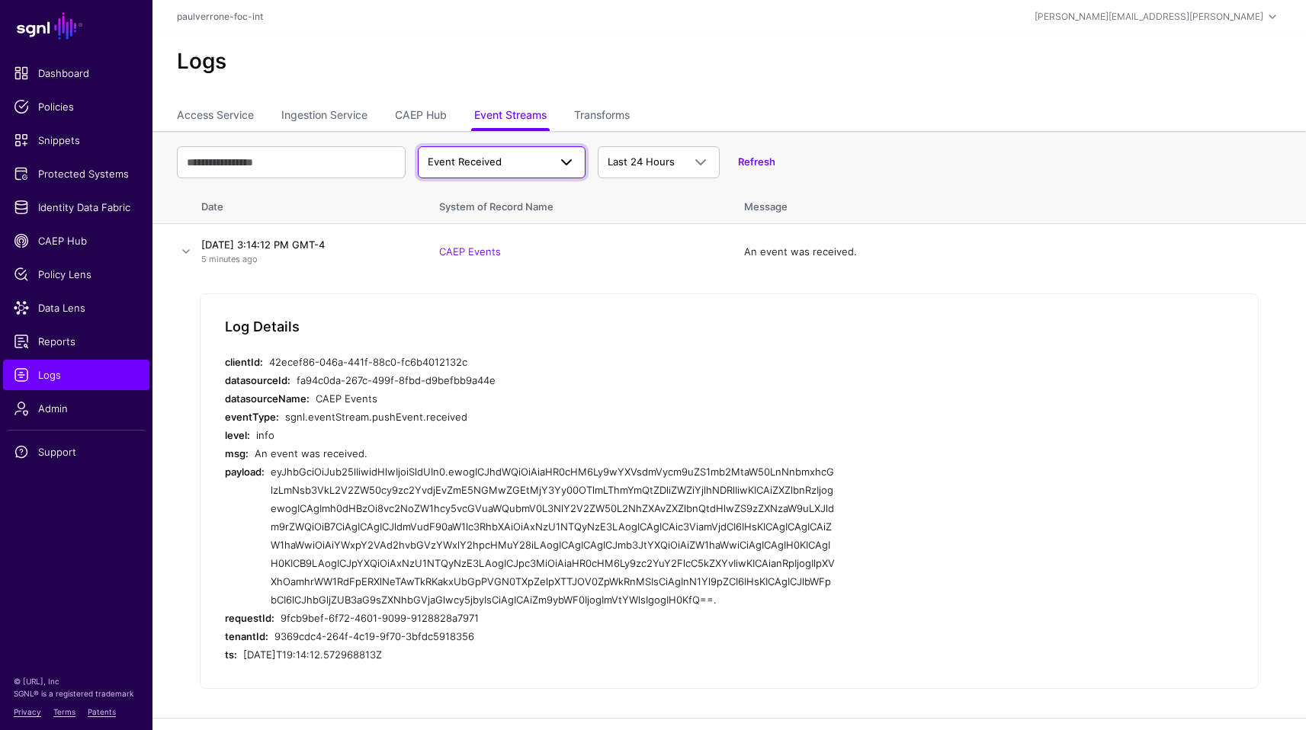
click at [525, 156] on span "Event Received" at bounding box center [488, 162] width 120 height 15
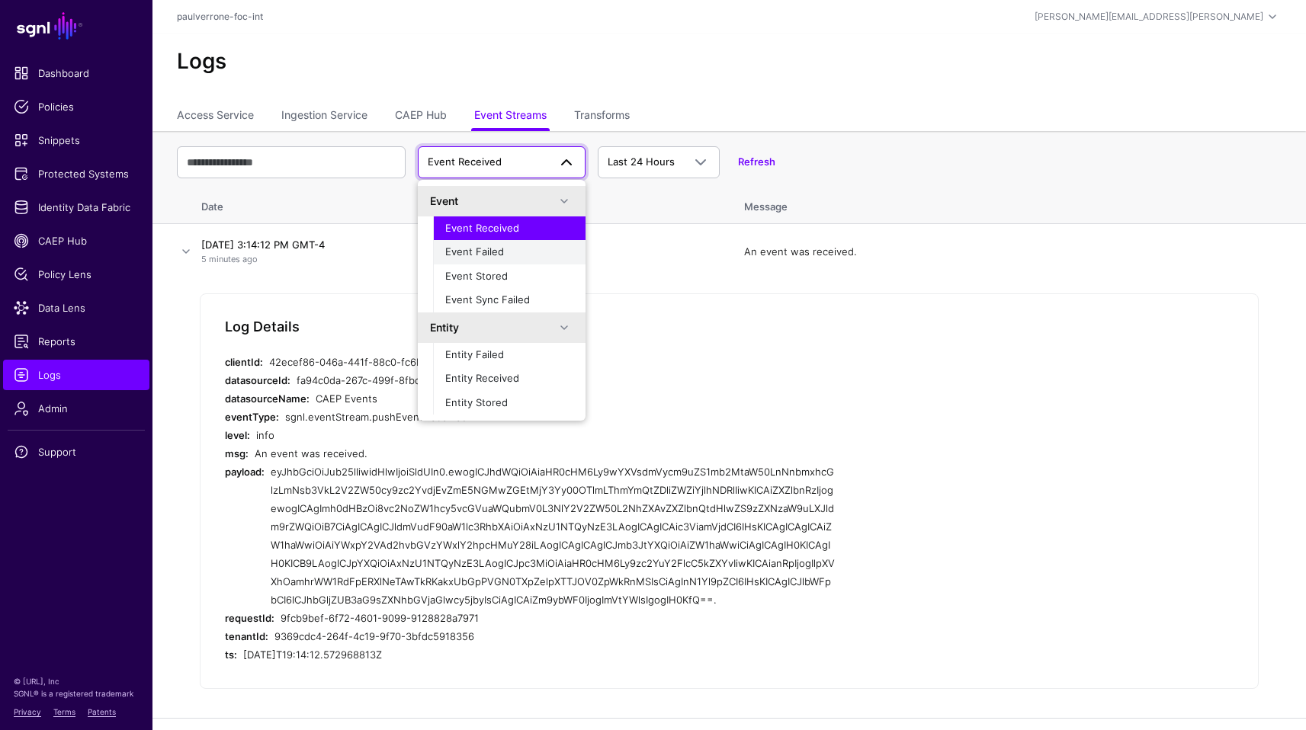
click at [496, 248] on span "Event Failed" at bounding box center [474, 251] width 59 height 12
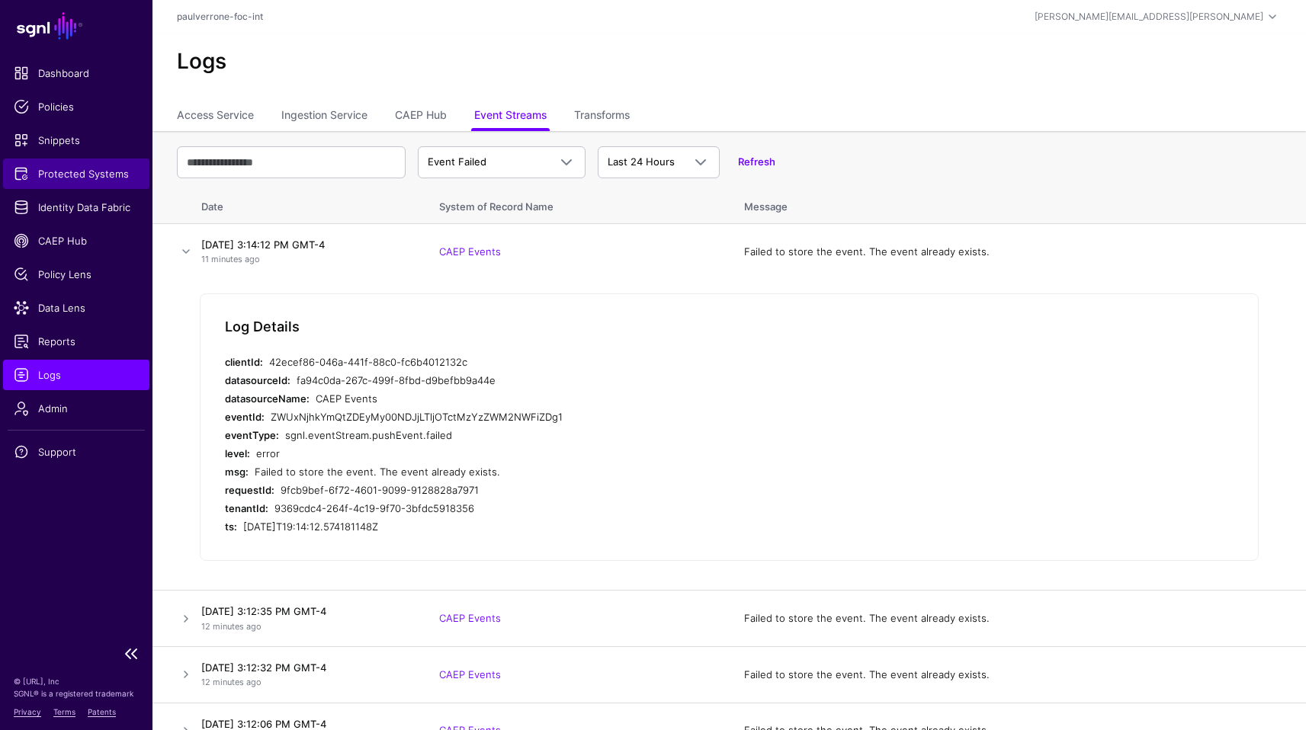
click at [65, 169] on span "Protected Systems" at bounding box center [76, 173] width 125 height 15
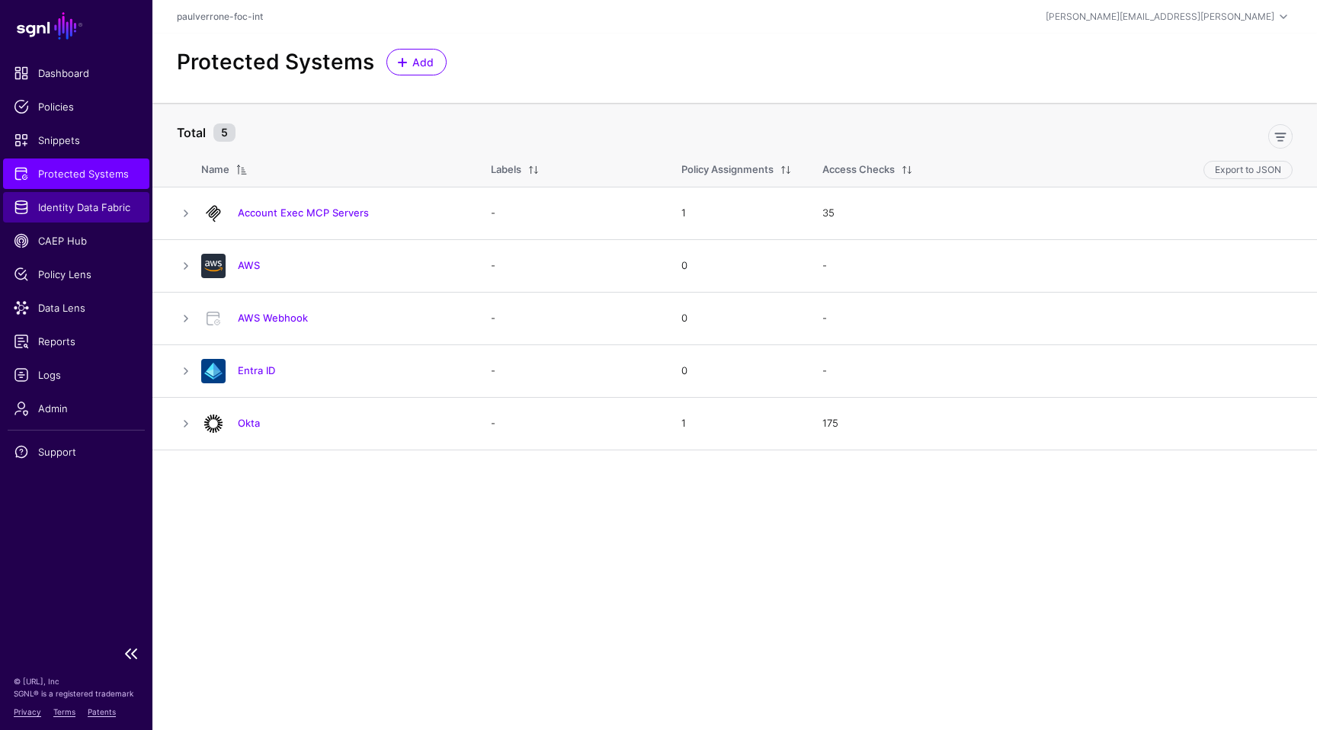
click at [78, 208] on span "Identity Data Fabric" at bounding box center [76, 207] width 125 height 15
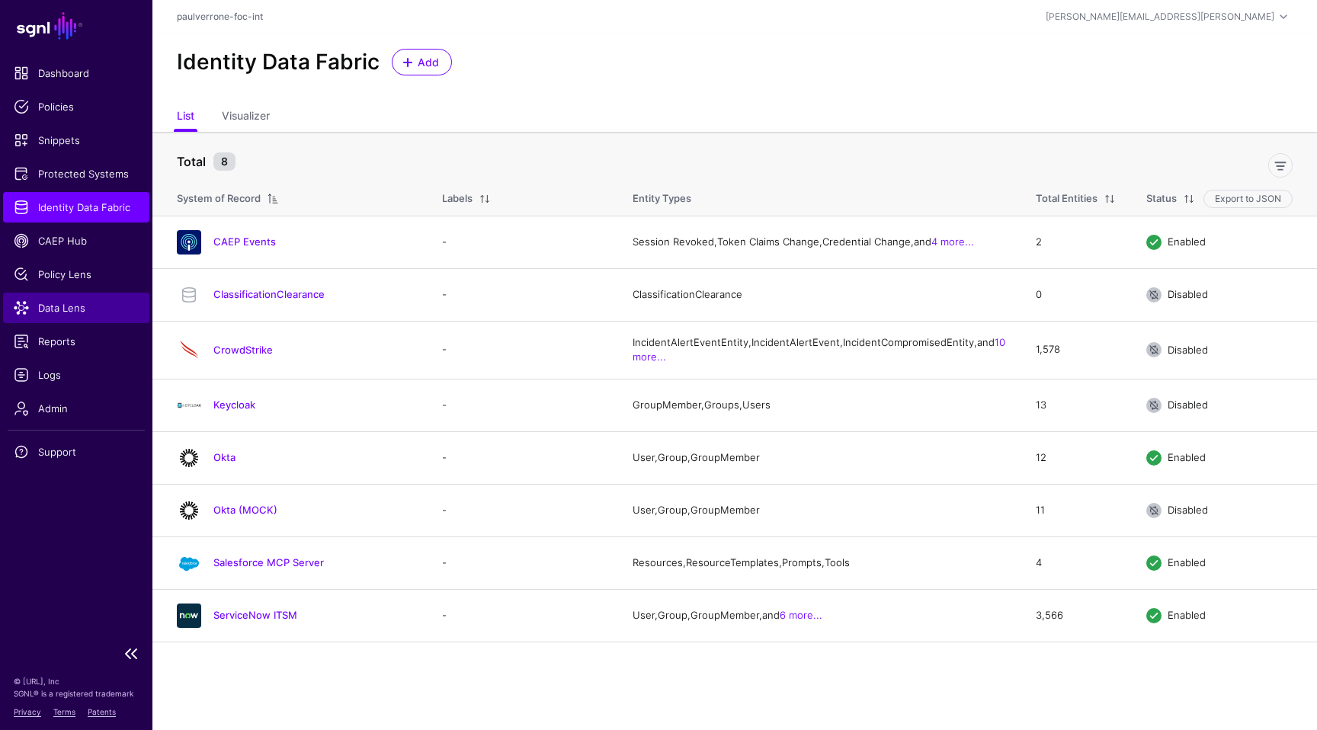
click at [53, 310] on span "Data Lens" at bounding box center [76, 307] width 125 height 15
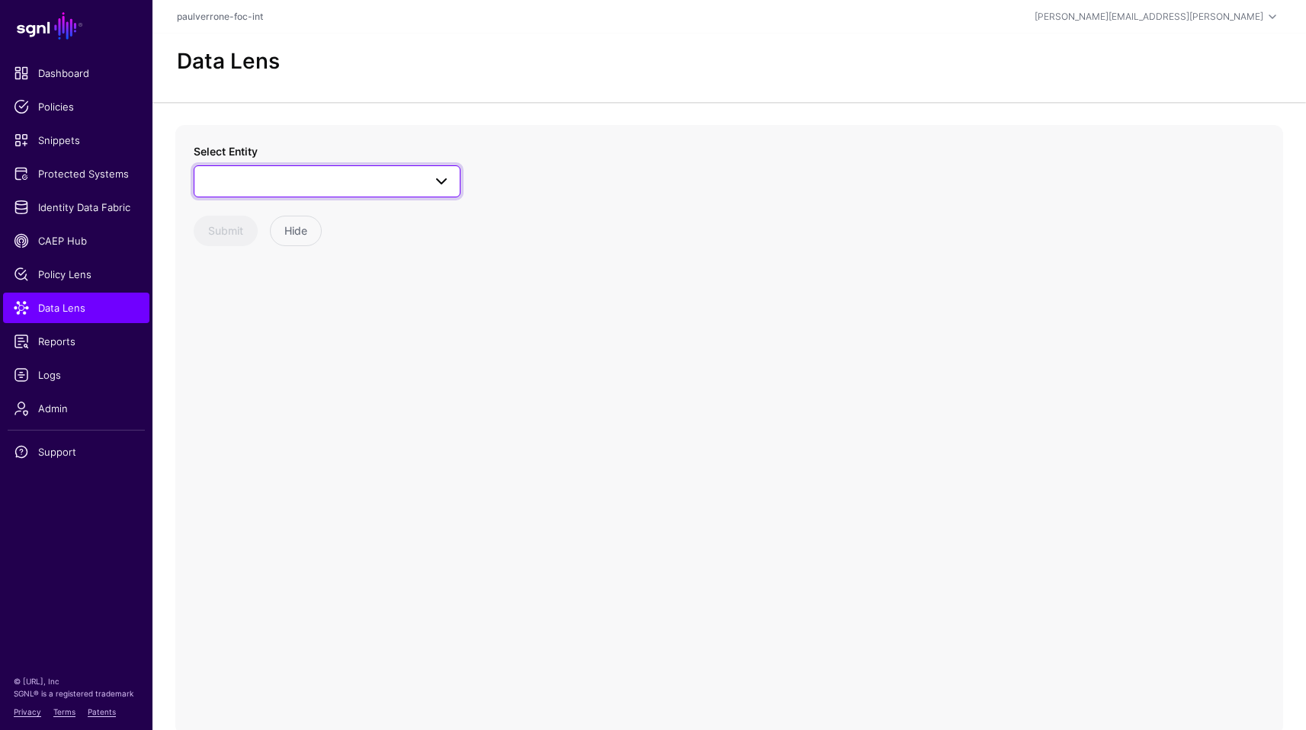
click at [245, 176] on span at bounding box center [327, 181] width 247 height 18
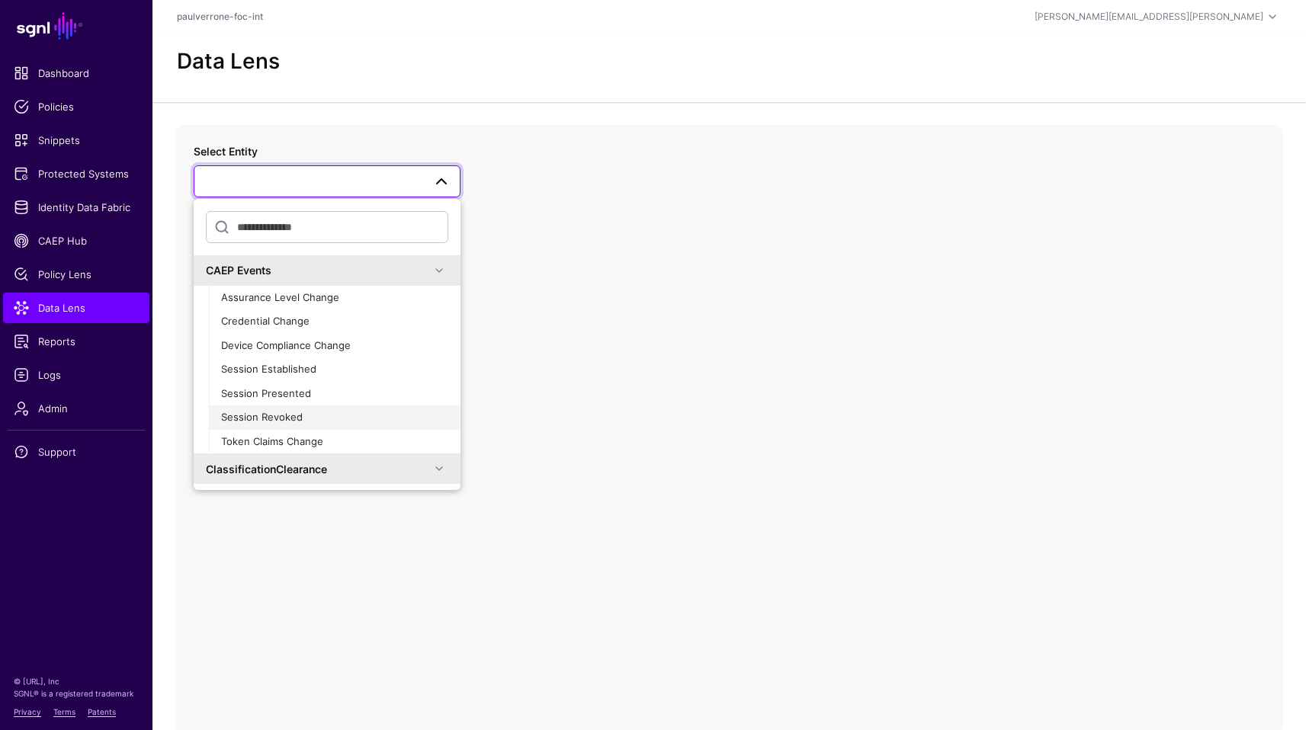
click at [268, 414] on span "Session Revoked" at bounding box center [262, 417] width 82 height 12
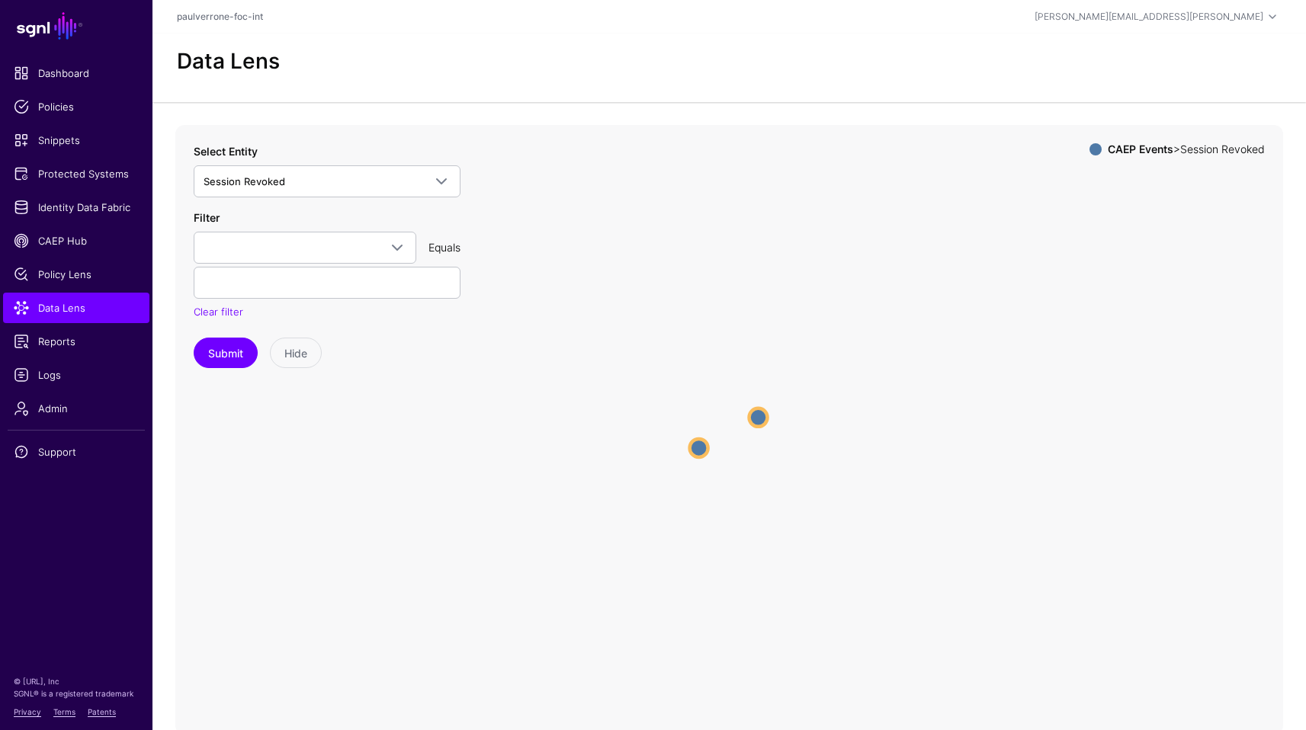
click at [704, 454] on circle at bounding box center [699, 448] width 18 height 18
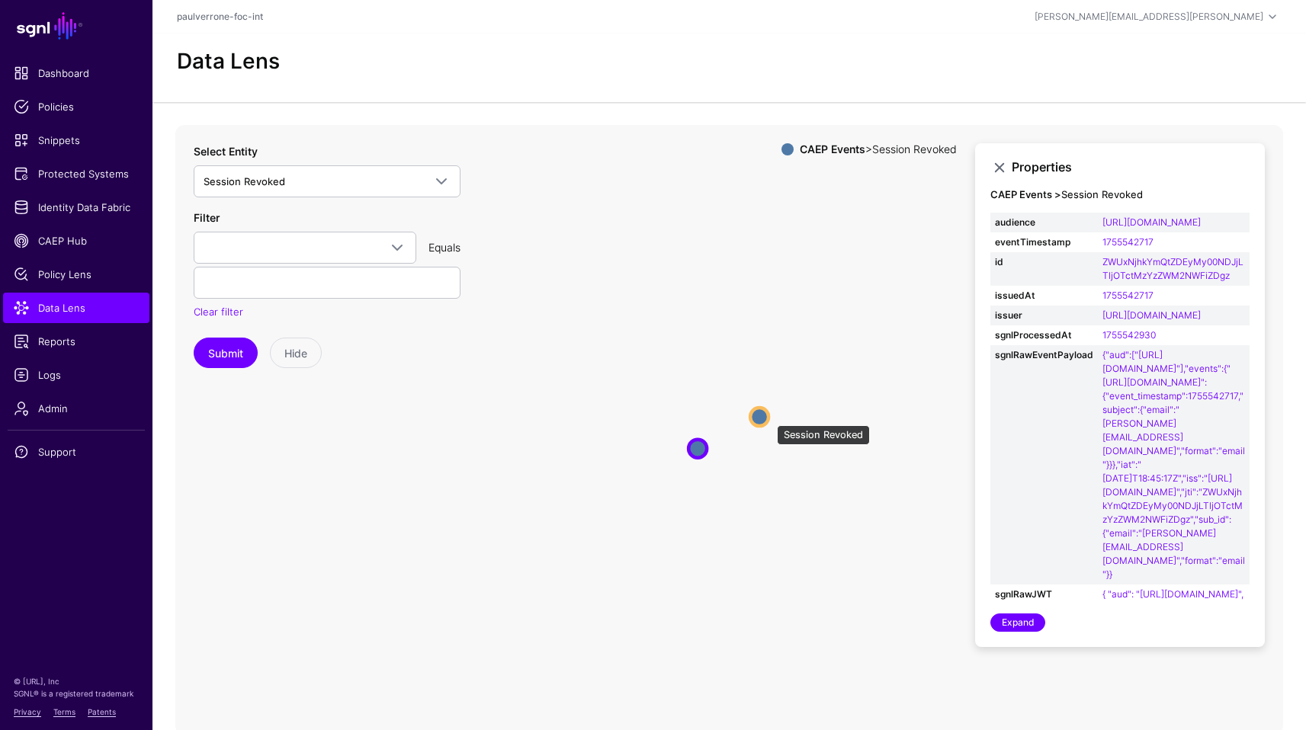
click at [769, 418] on circle at bounding box center [759, 417] width 18 height 18
click at [701, 453] on circle at bounding box center [697, 449] width 18 height 18
click at [757, 410] on circle at bounding box center [762, 415] width 18 height 18
click at [699, 455] on circle at bounding box center [694, 450] width 18 height 18
click at [765, 410] on circle at bounding box center [764, 415] width 18 height 18
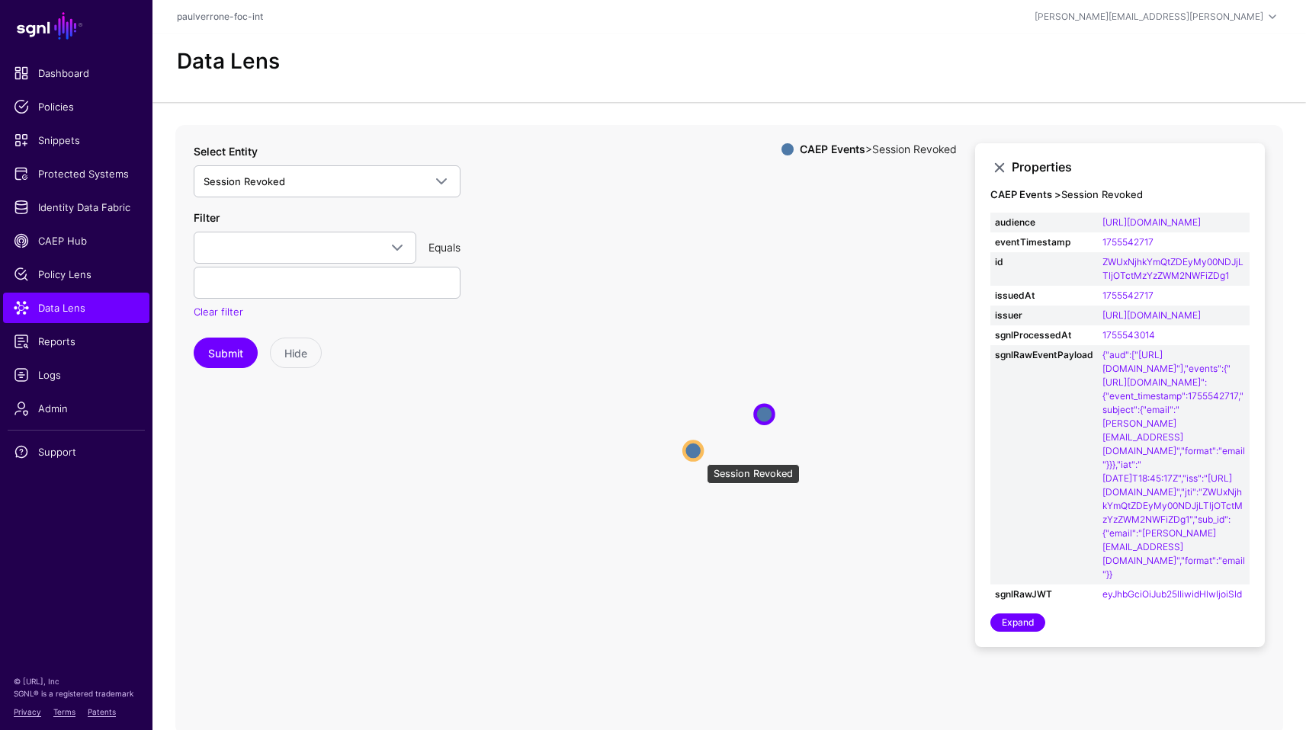
click at [699, 457] on circle at bounding box center [693, 450] width 18 height 18
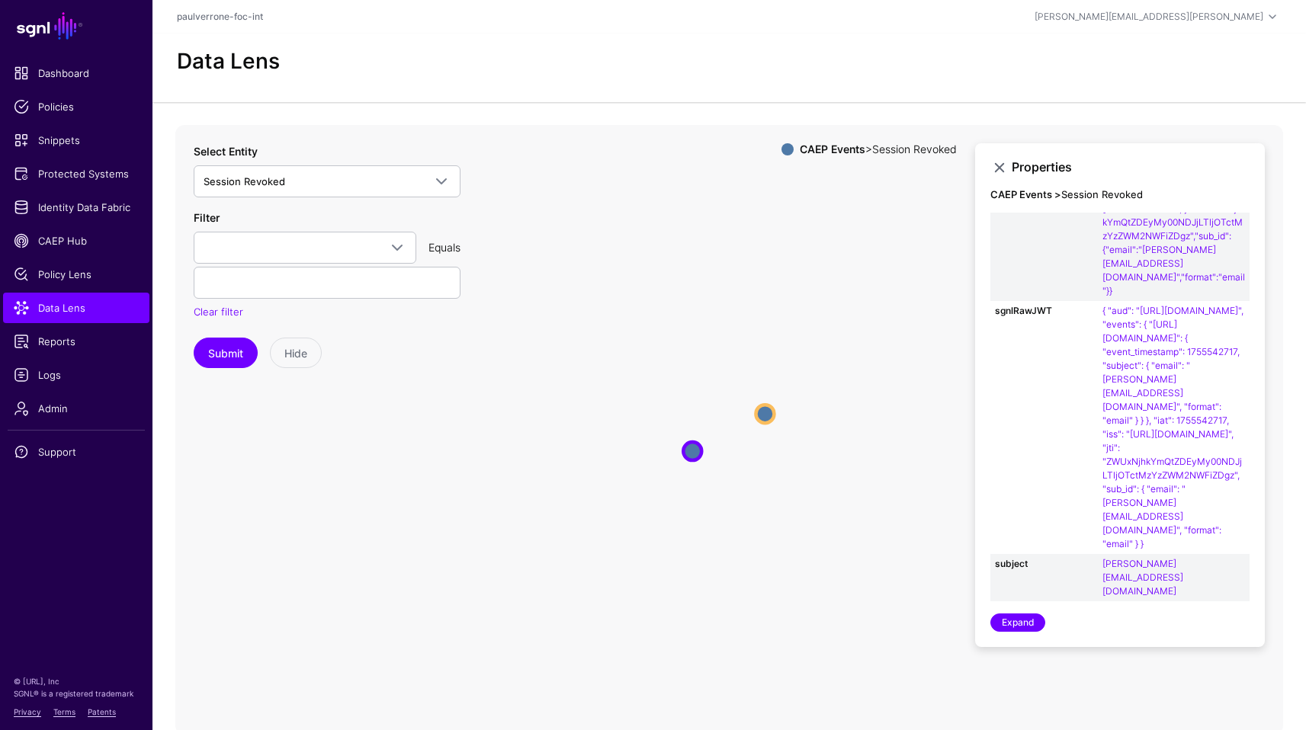
scroll to position [366, 0]
click at [764, 416] on circle at bounding box center [765, 414] width 18 height 18
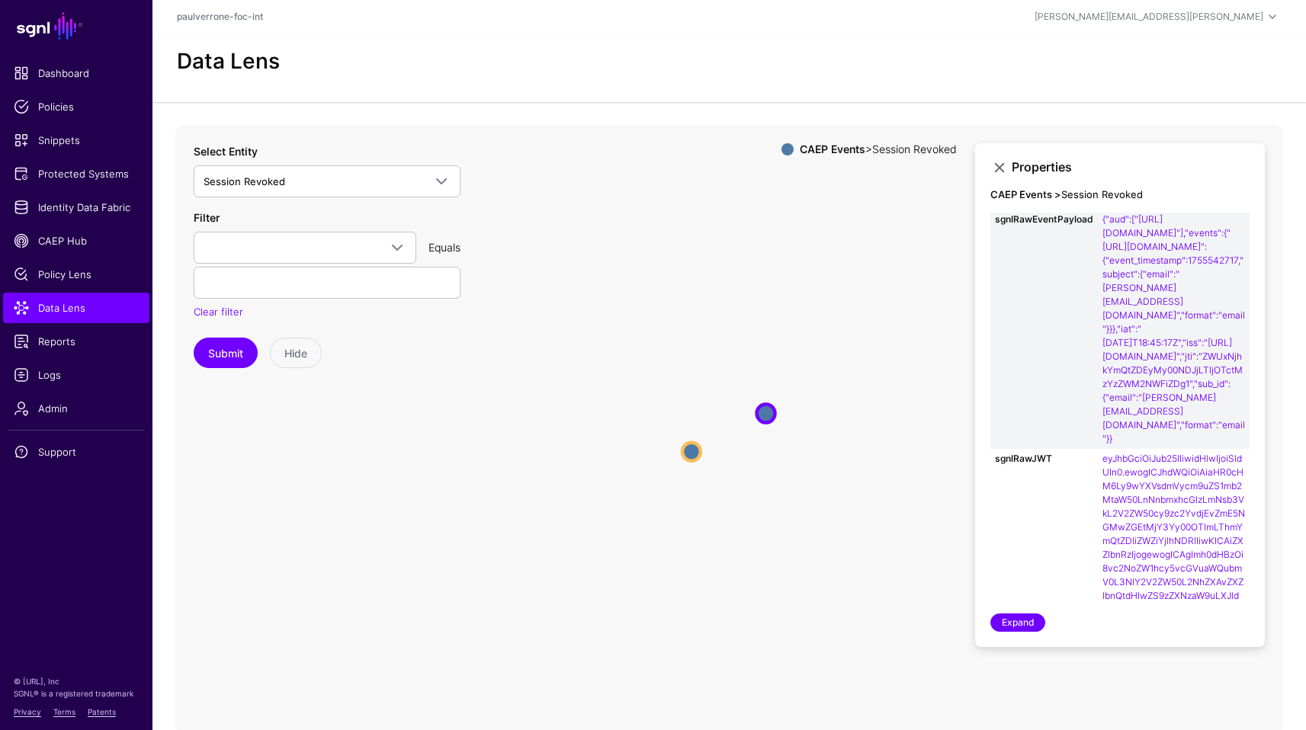
scroll to position [140, 0]
click at [692, 448] on circle at bounding box center [691, 451] width 18 height 18
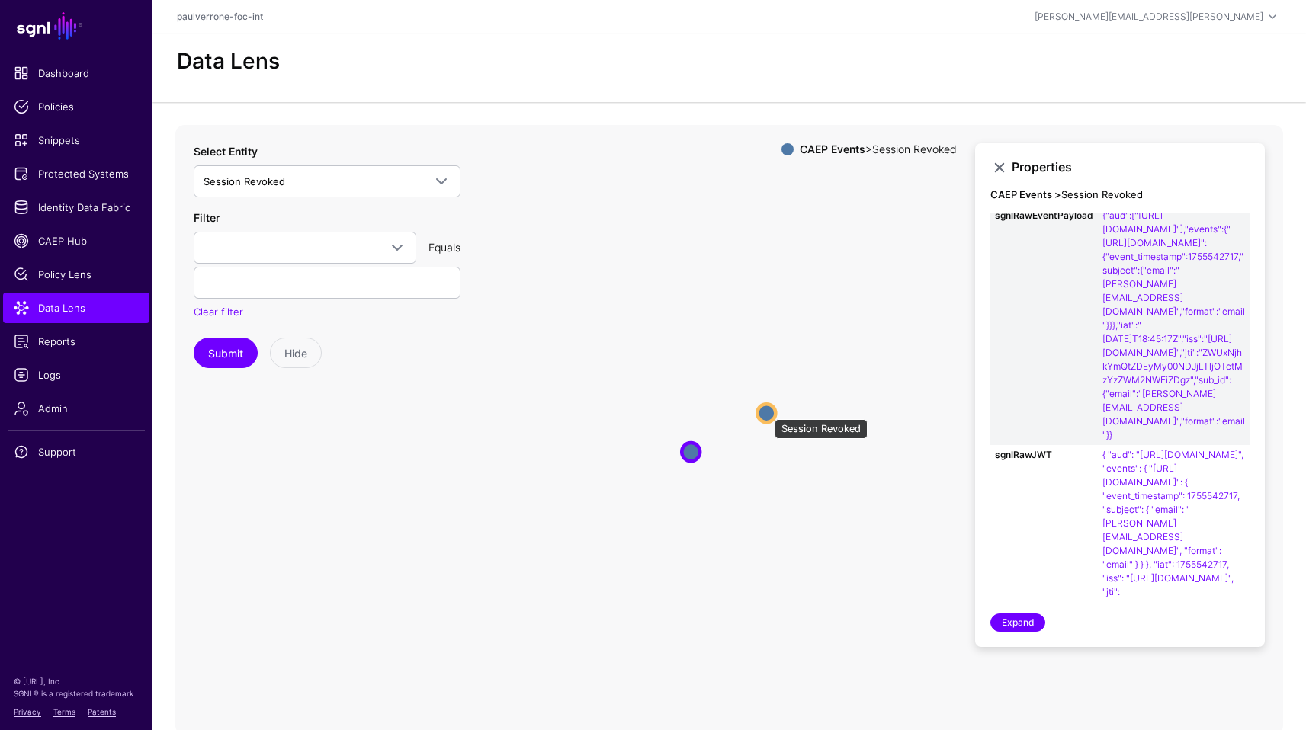
click at [767, 412] on circle at bounding box center [766, 413] width 18 height 18
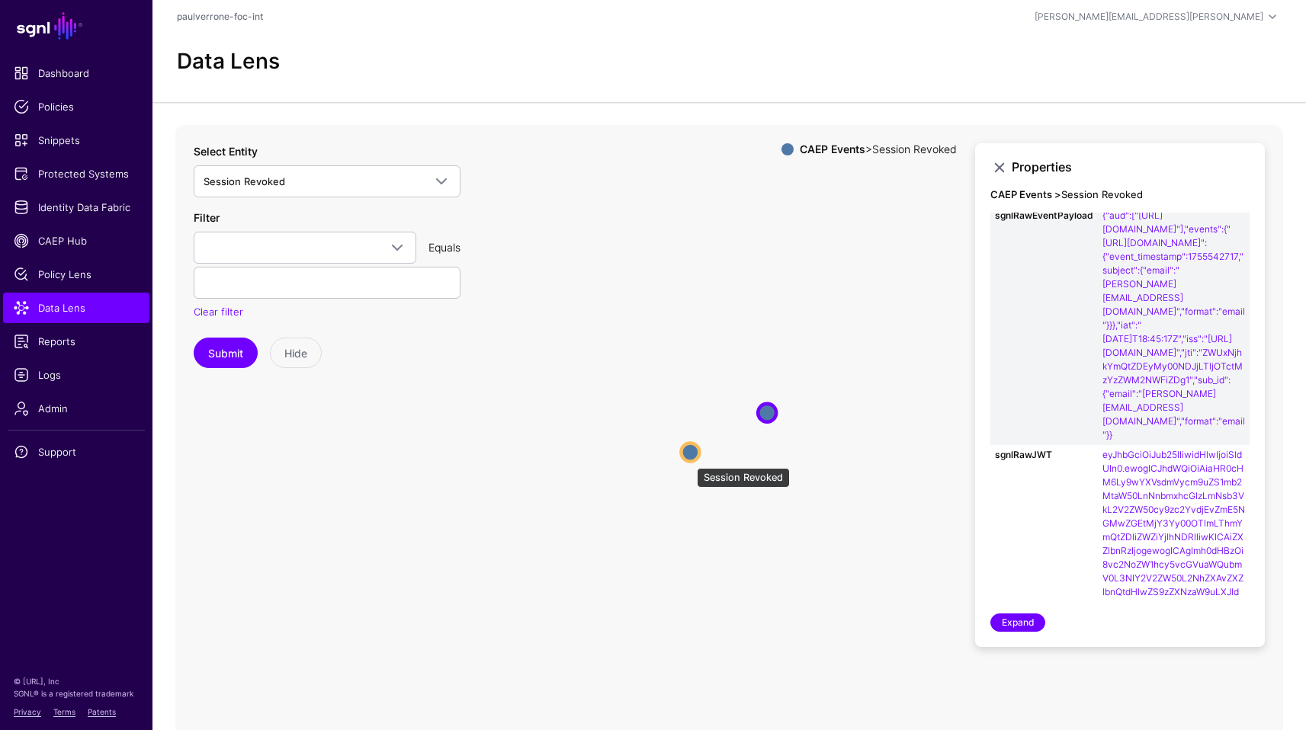
click at [689, 461] on circle at bounding box center [690, 452] width 18 height 18
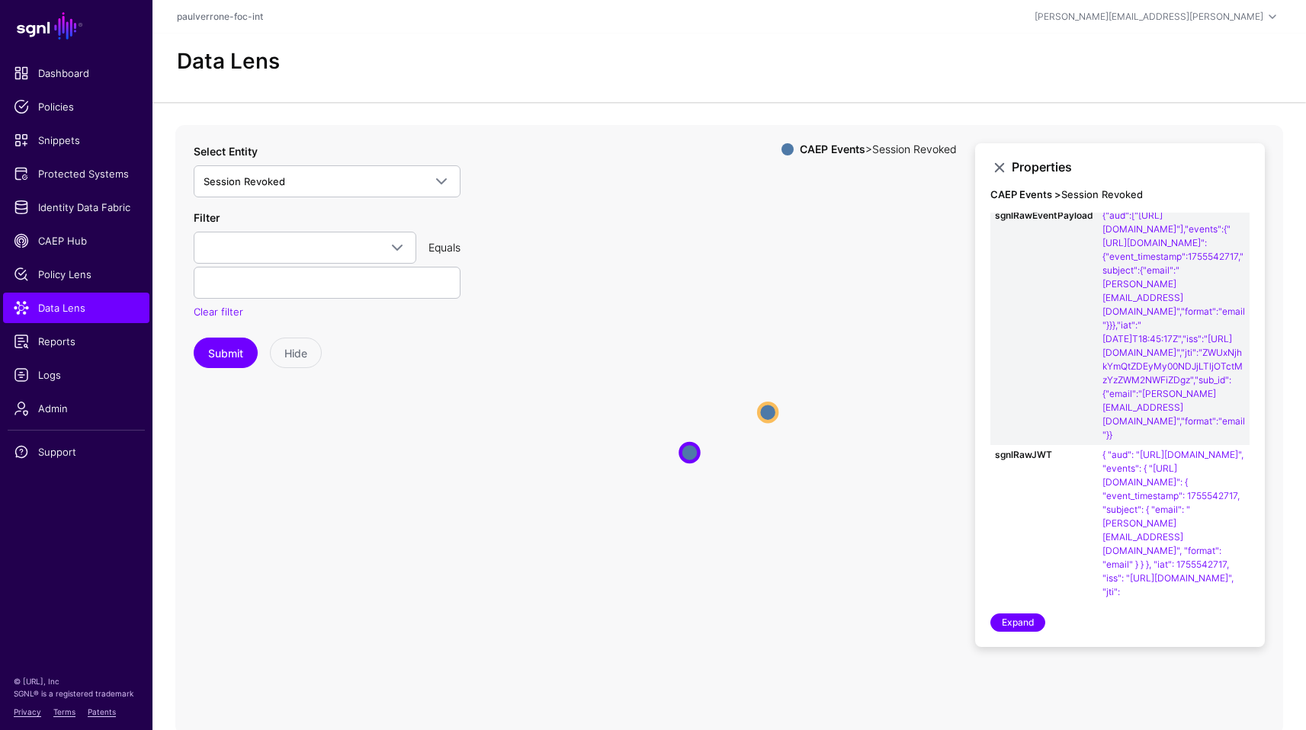
click at [767, 412] on circle at bounding box center [768, 412] width 18 height 18
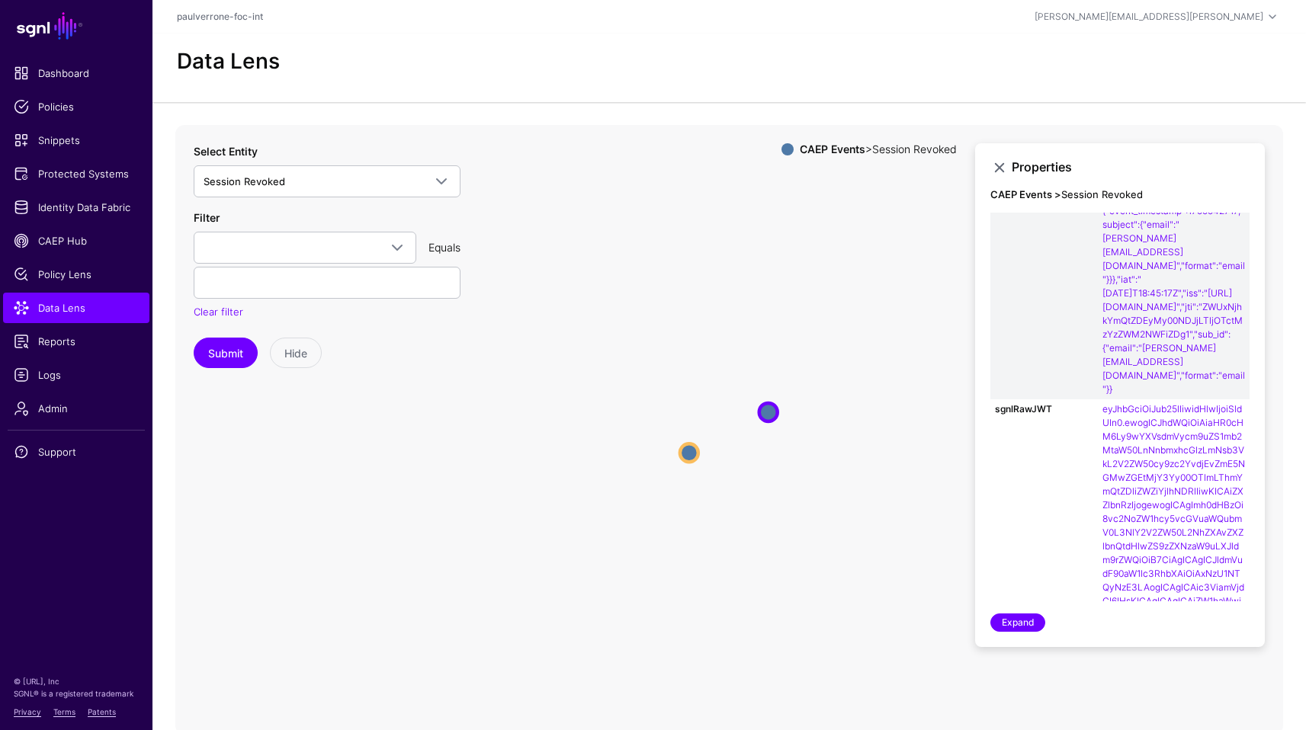
scroll to position [186, 0]
click at [692, 454] on circle at bounding box center [689, 453] width 18 height 18
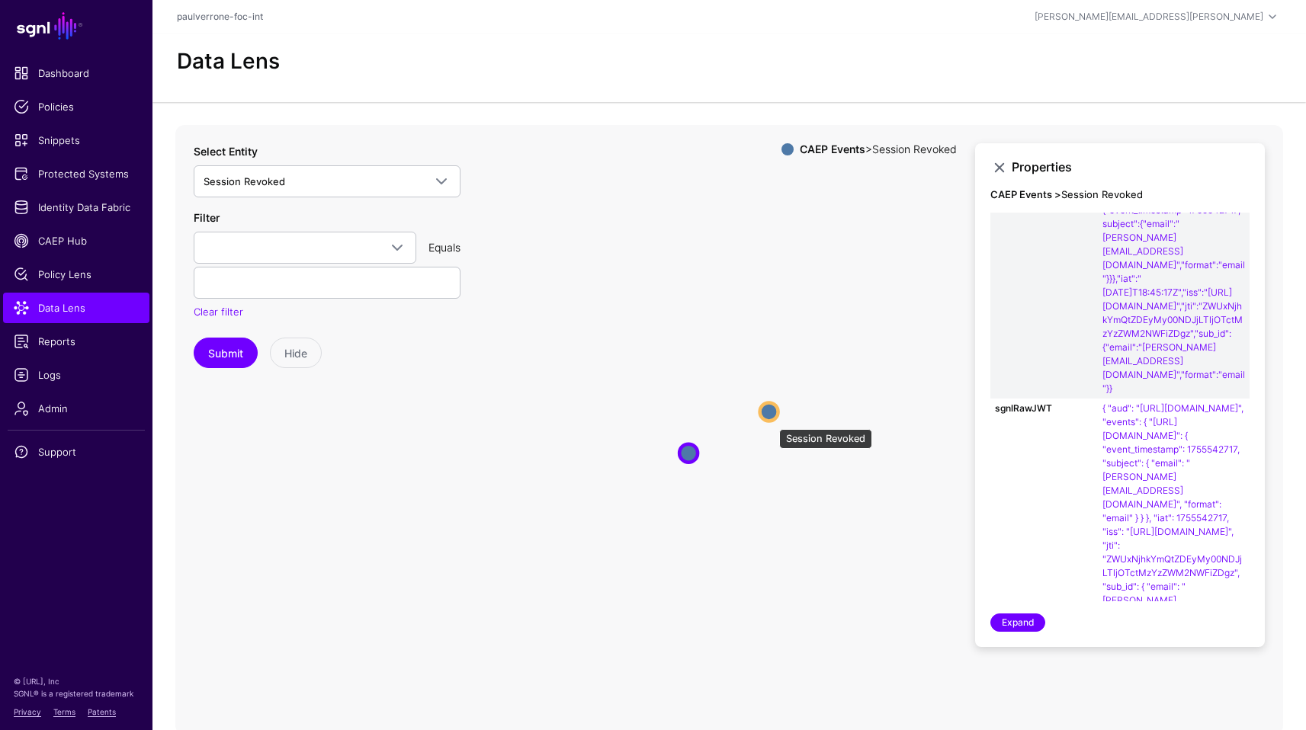
click at [773, 420] on circle at bounding box center [769, 412] width 18 height 18
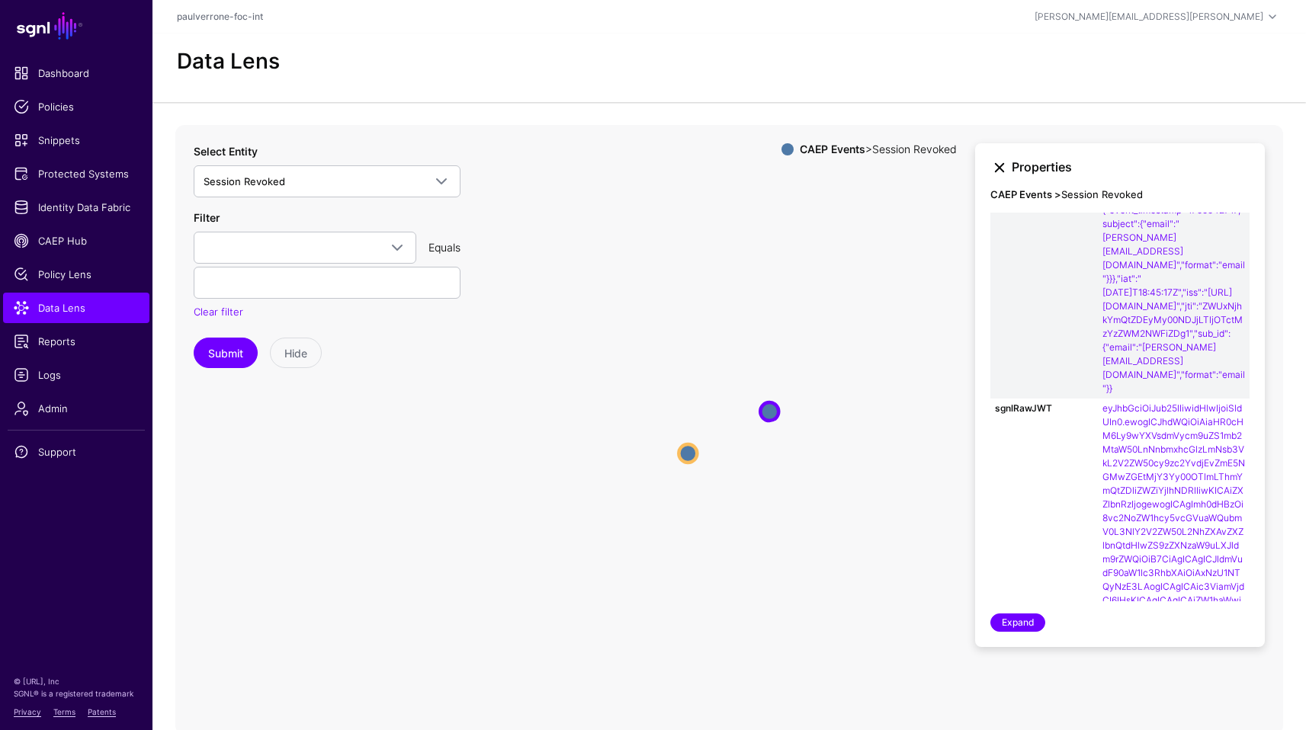
click at [997, 171] on link at bounding box center [999, 168] width 18 height 18
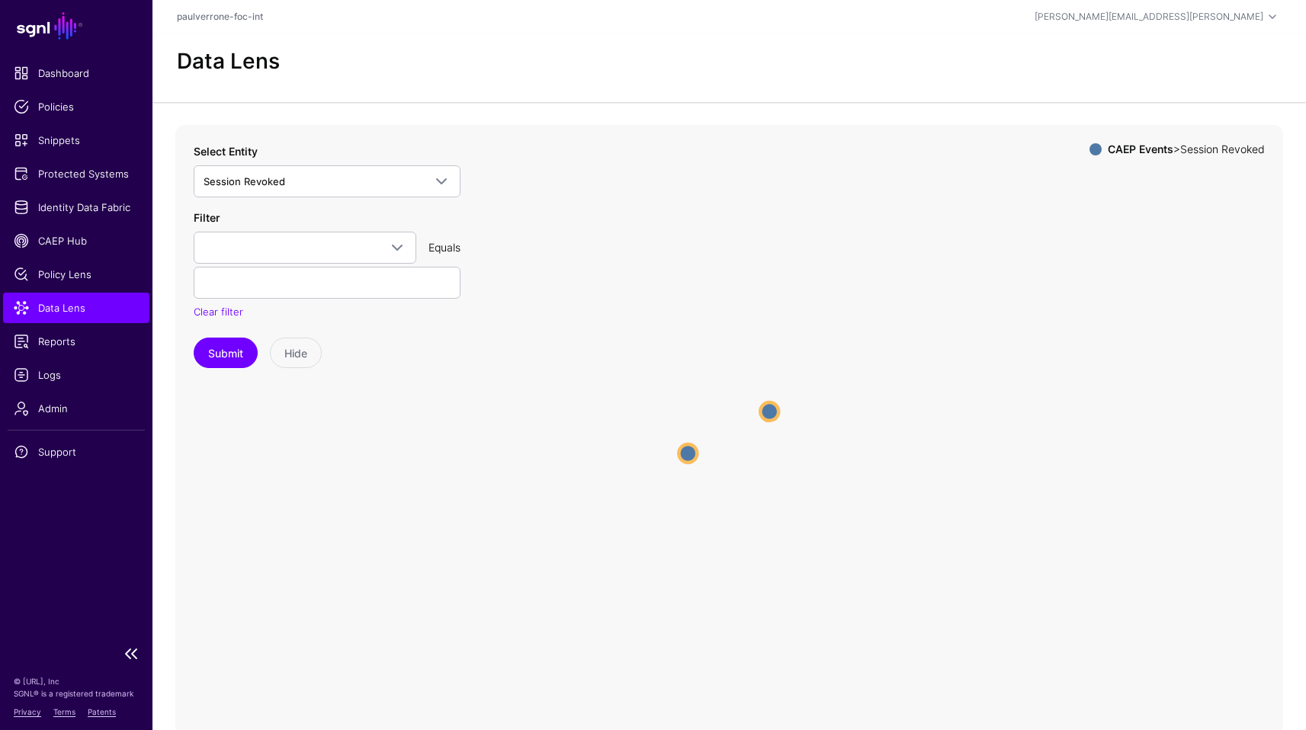
click at [69, 303] on span "Data Lens" at bounding box center [76, 307] width 125 height 15
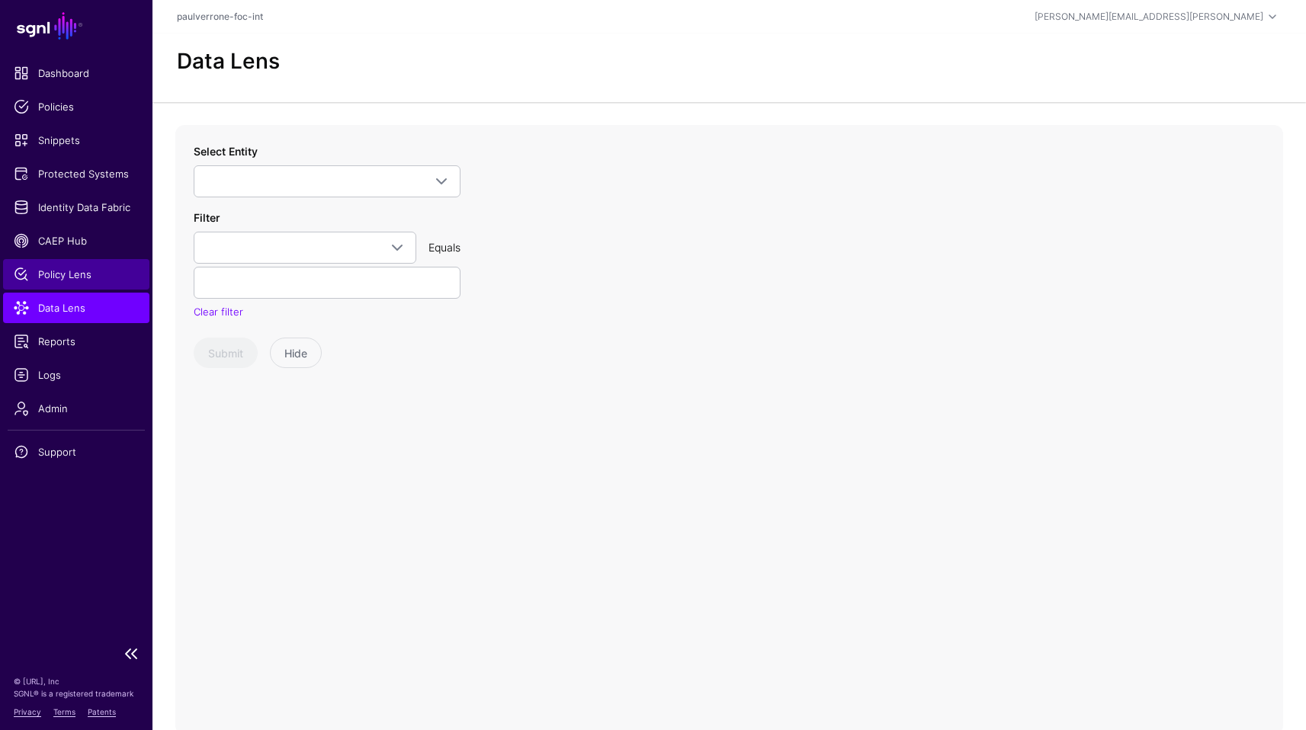
click at [66, 281] on span "Policy Lens" at bounding box center [76, 274] width 125 height 15
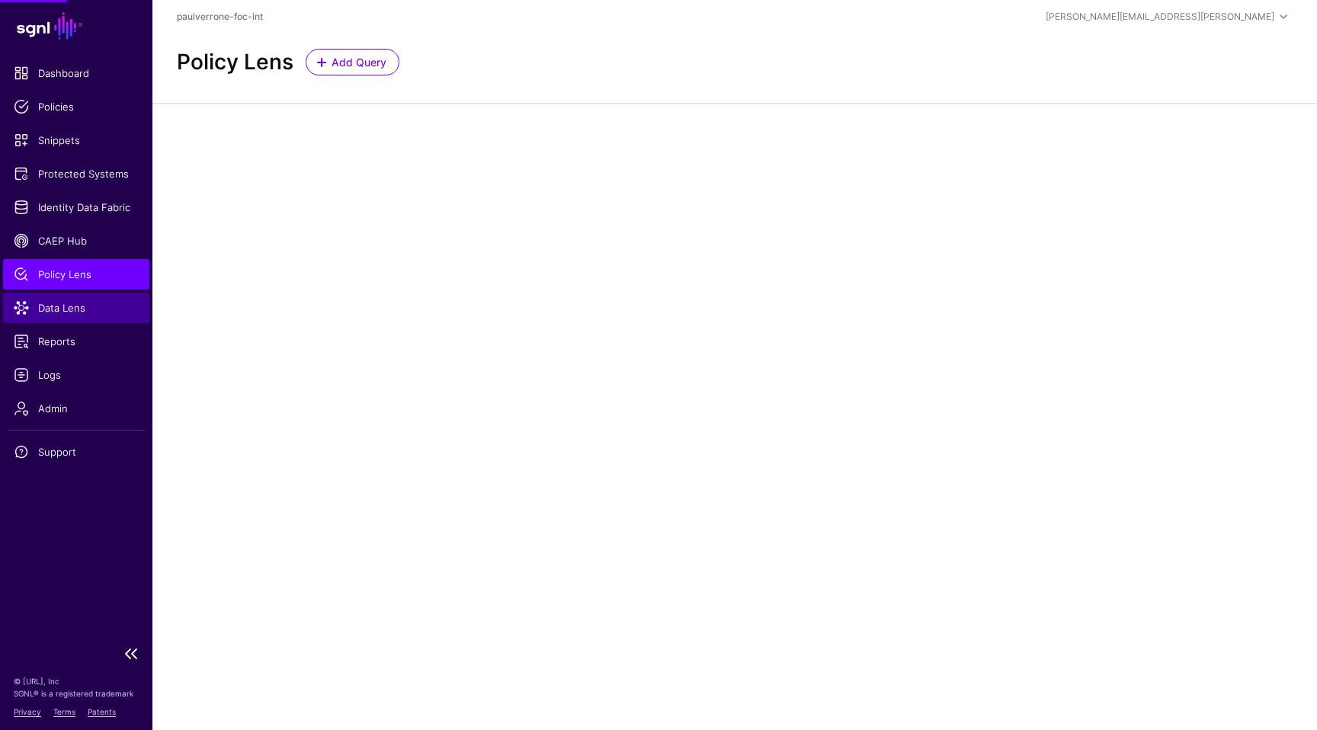
click at [69, 300] on span "Data Lens" at bounding box center [76, 307] width 125 height 15
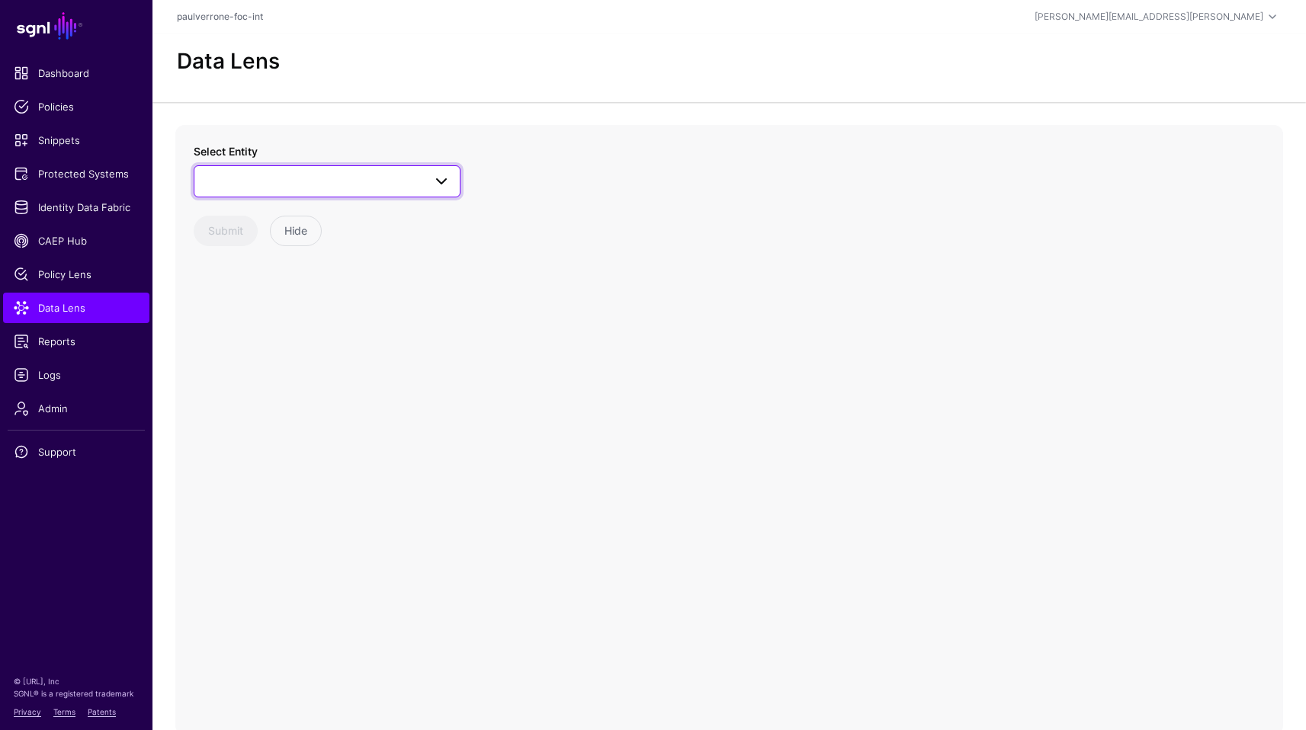
click at [433, 178] on span at bounding box center [441, 181] width 18 height 18
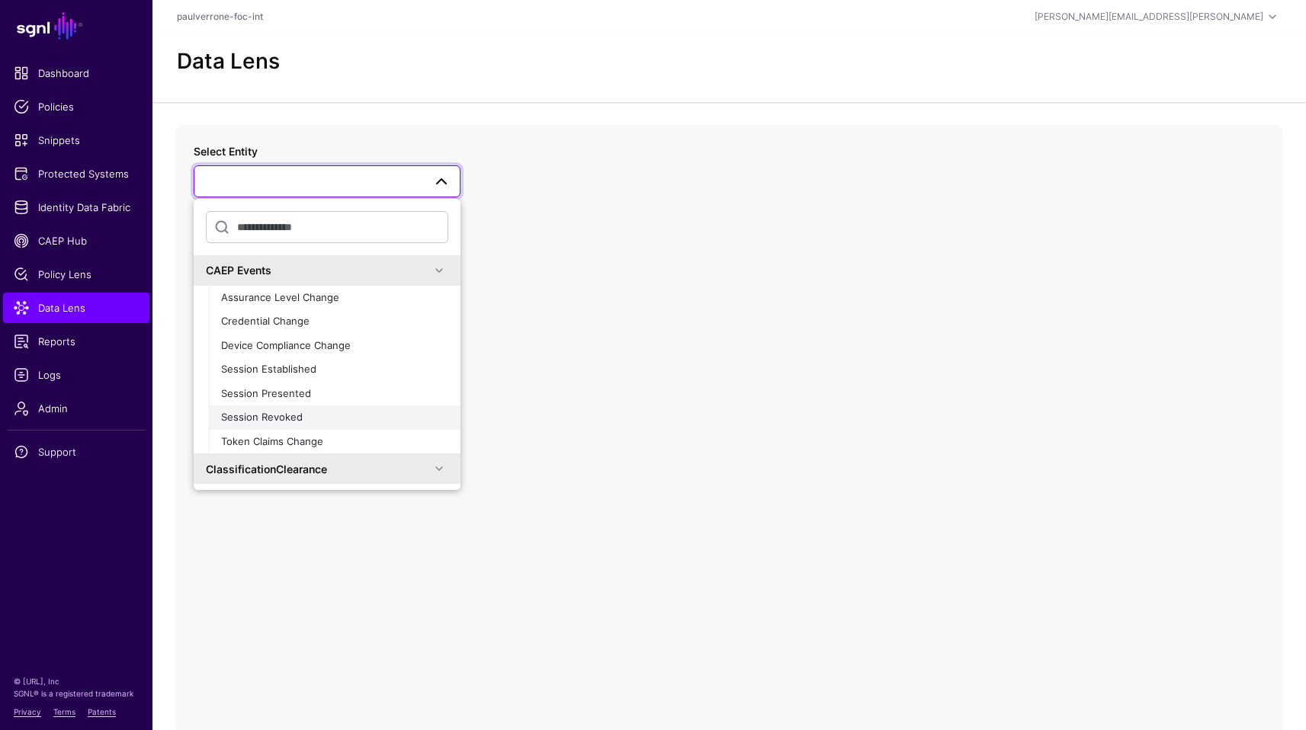
click at [290, 412] on span "Session Revoked" at bounding box center [262, 417] width 82 height 12
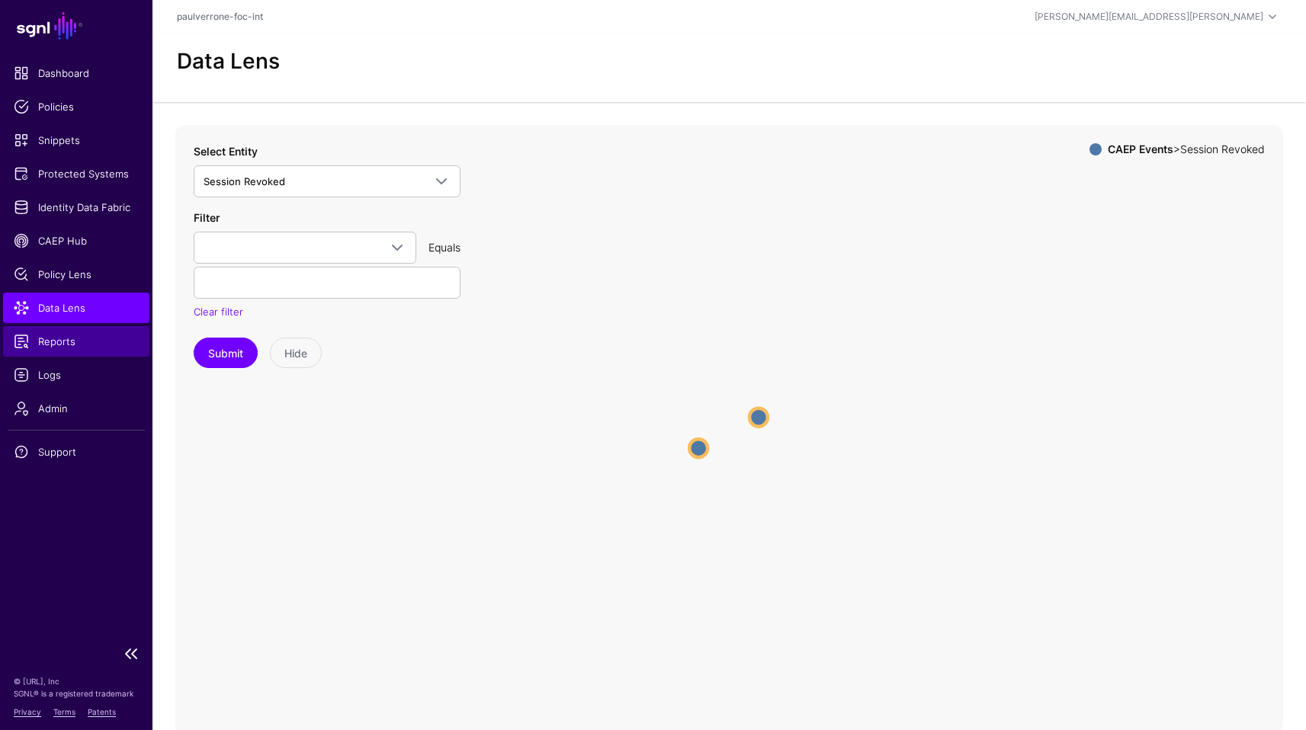
click at [63, 348] on span "Reports" at bounding box center [76, 341] width 125 height 15
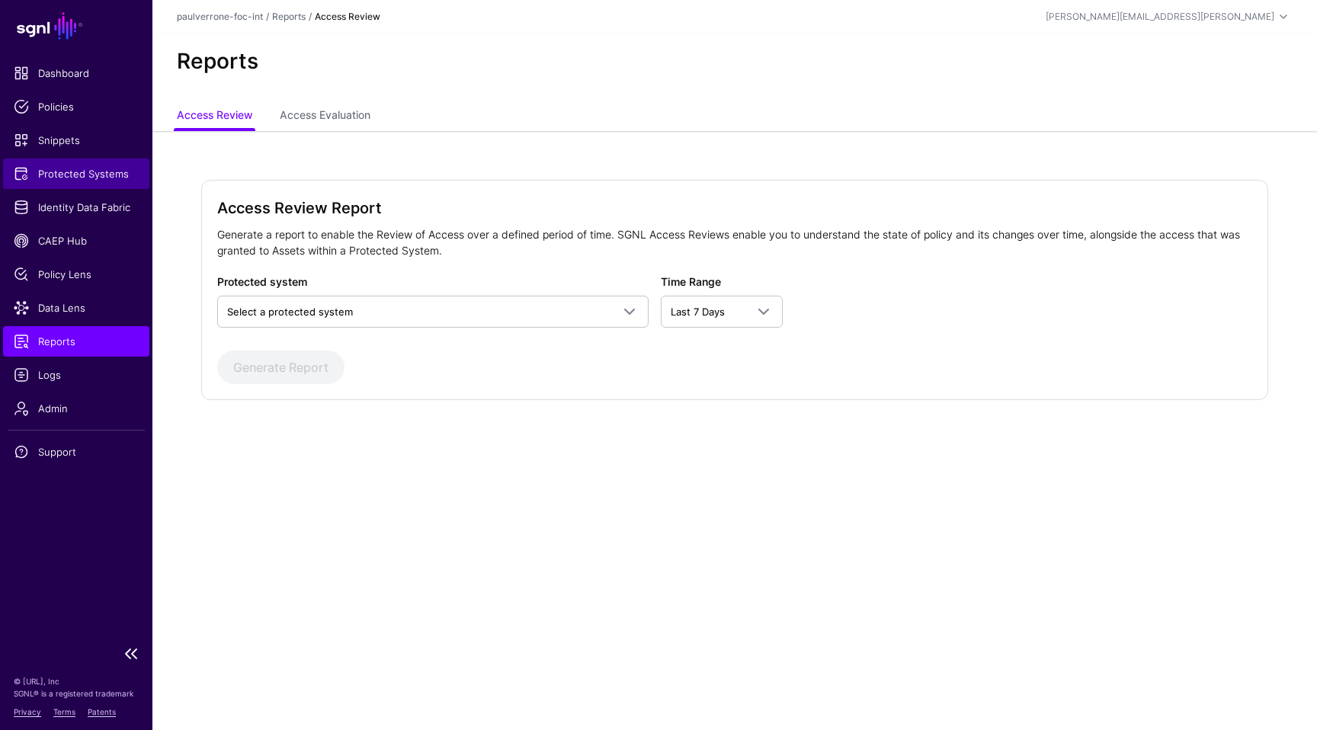
click at [85, 181] on link "Protected Systems" at bounding box center [76, 174] width 146 height 30
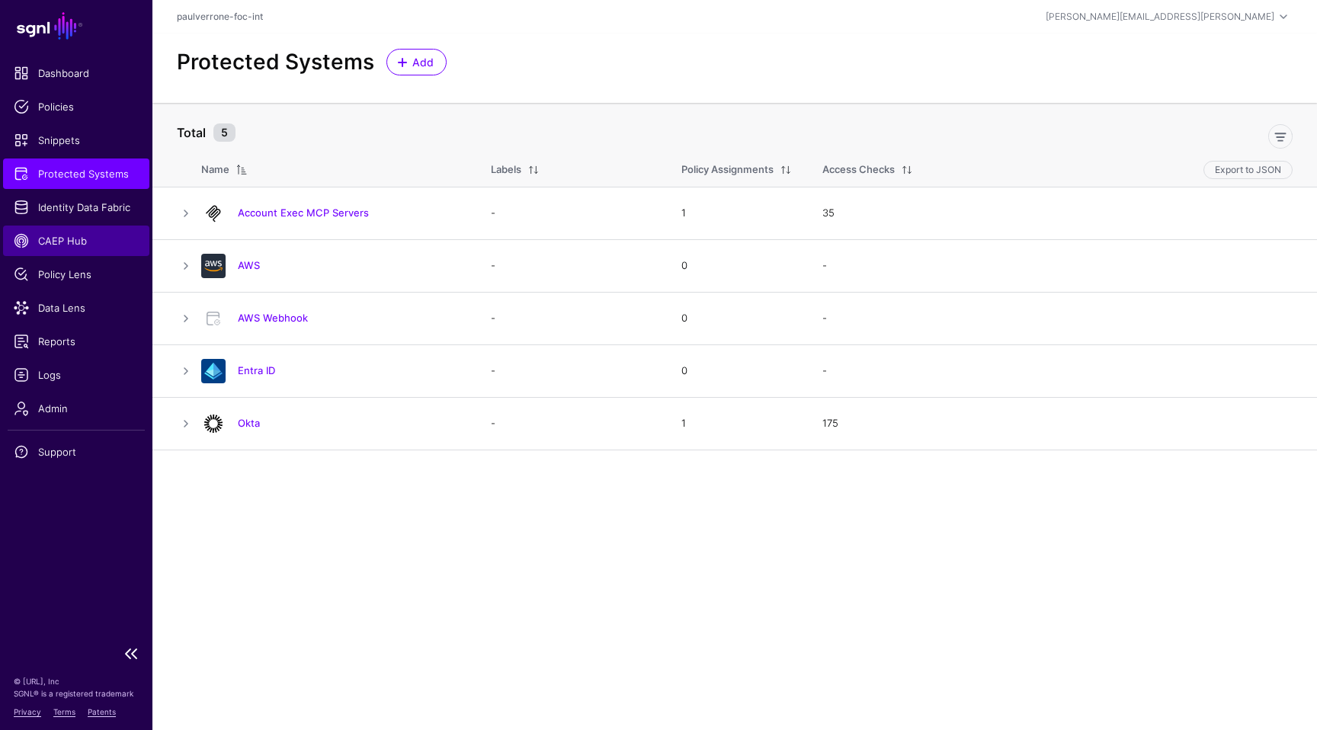
click at [79, 228] on link "CAEP Hub" at bounding box center [76, 241] width 146 height 30
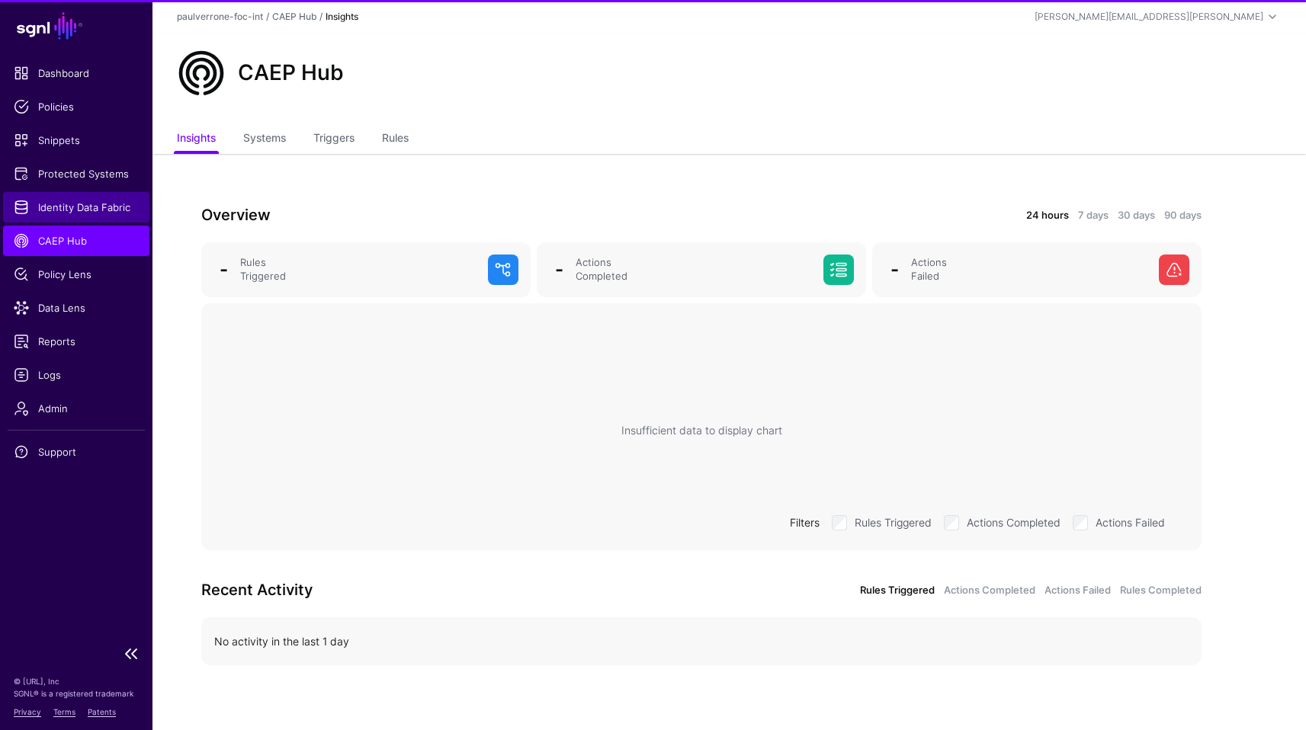
click at [93, 199] on link "Identity Data Fabric" at bounding box center [76, 207] width 146 height 30
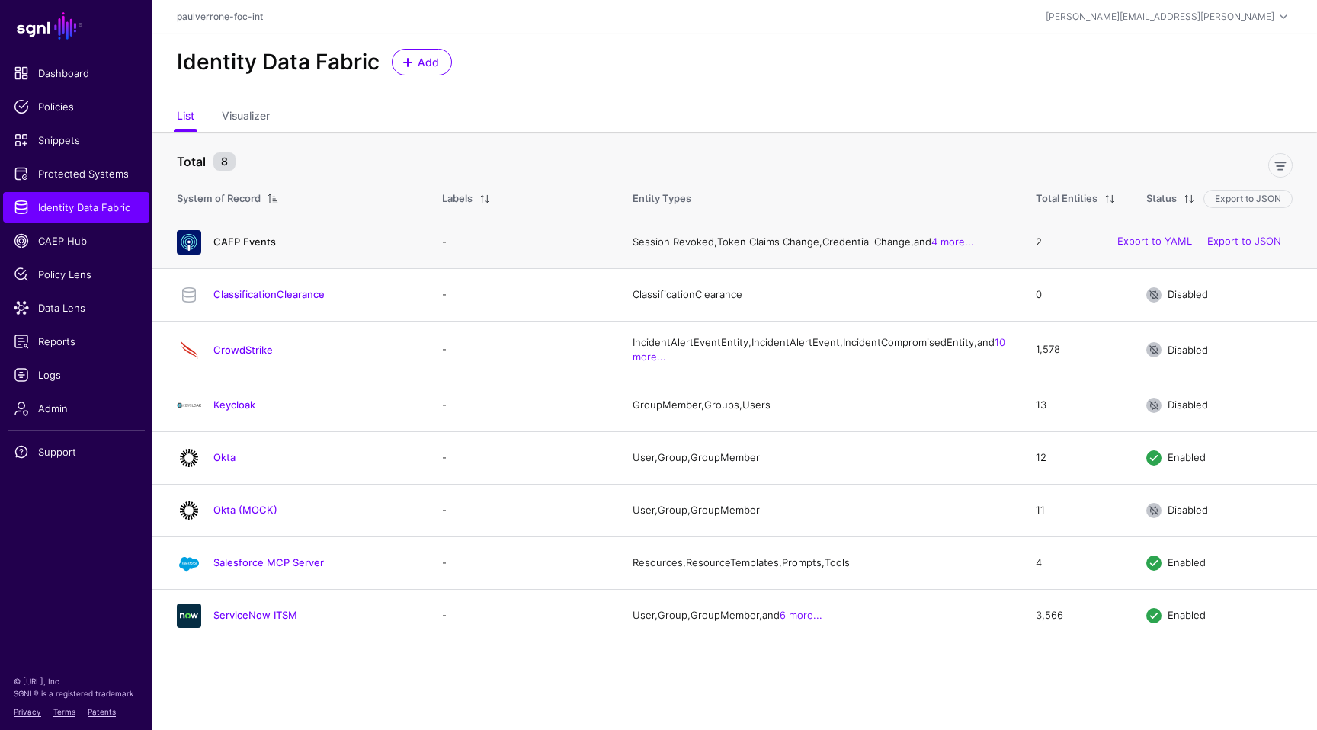
click at [258, 245] on link "CAEP Events" at bounding box center [244, 242] width 63 height 12
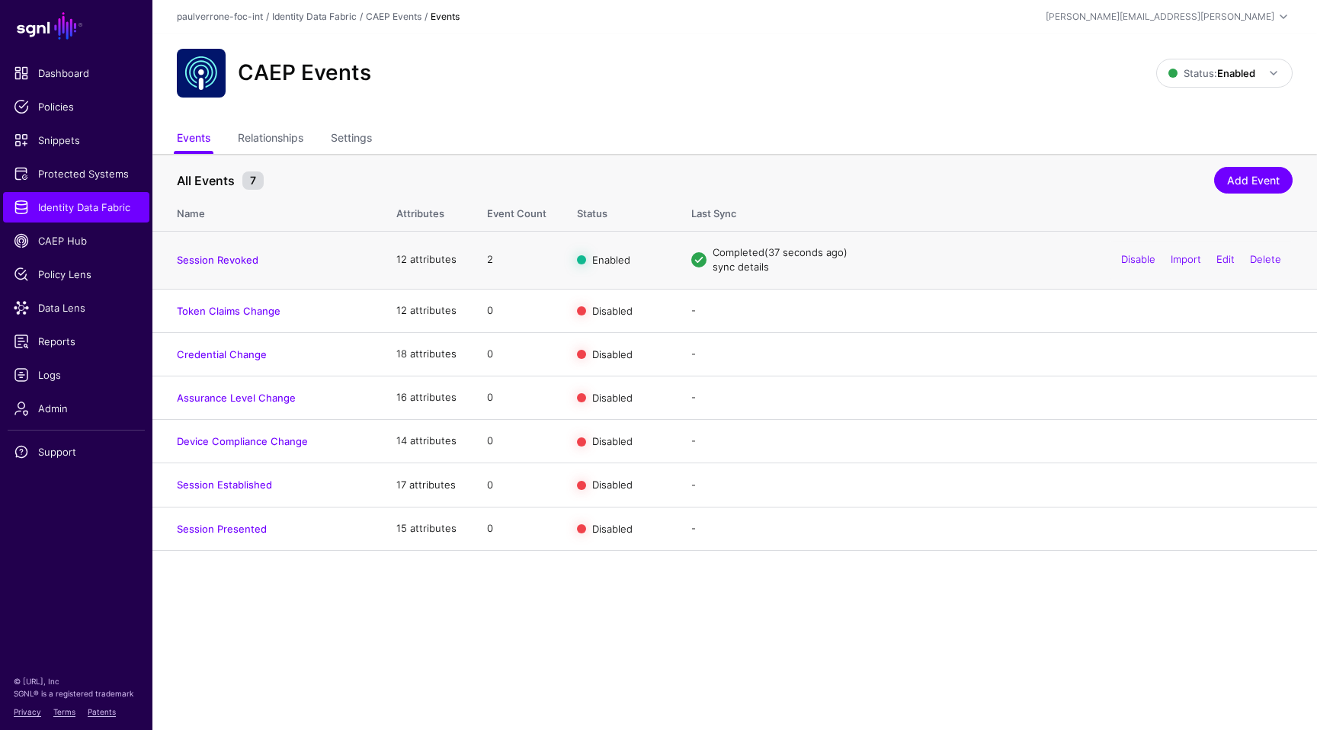
click at [756, 269] on link "sync details" at bounding box center [741, 267] width 56 height 12
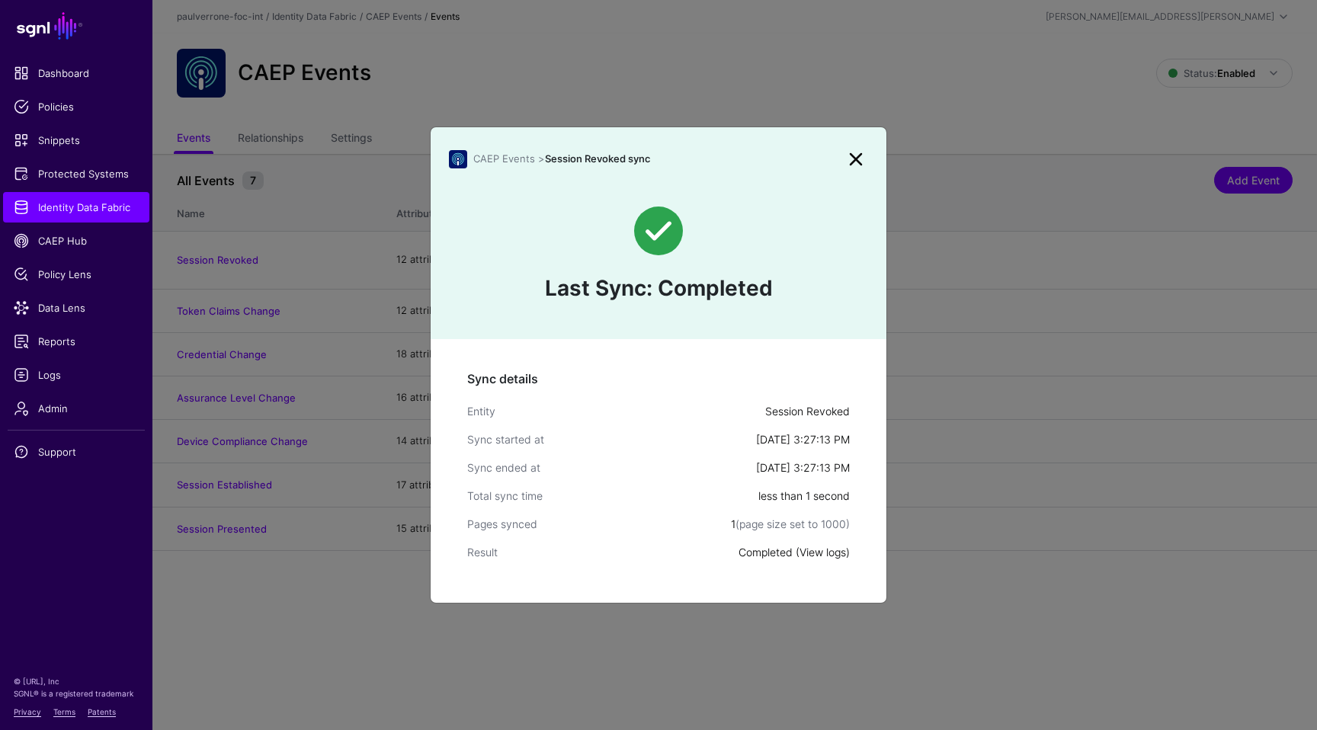
click at [826, 557] on link "View logs" at bounding box center [823, 552] width 47 height 13
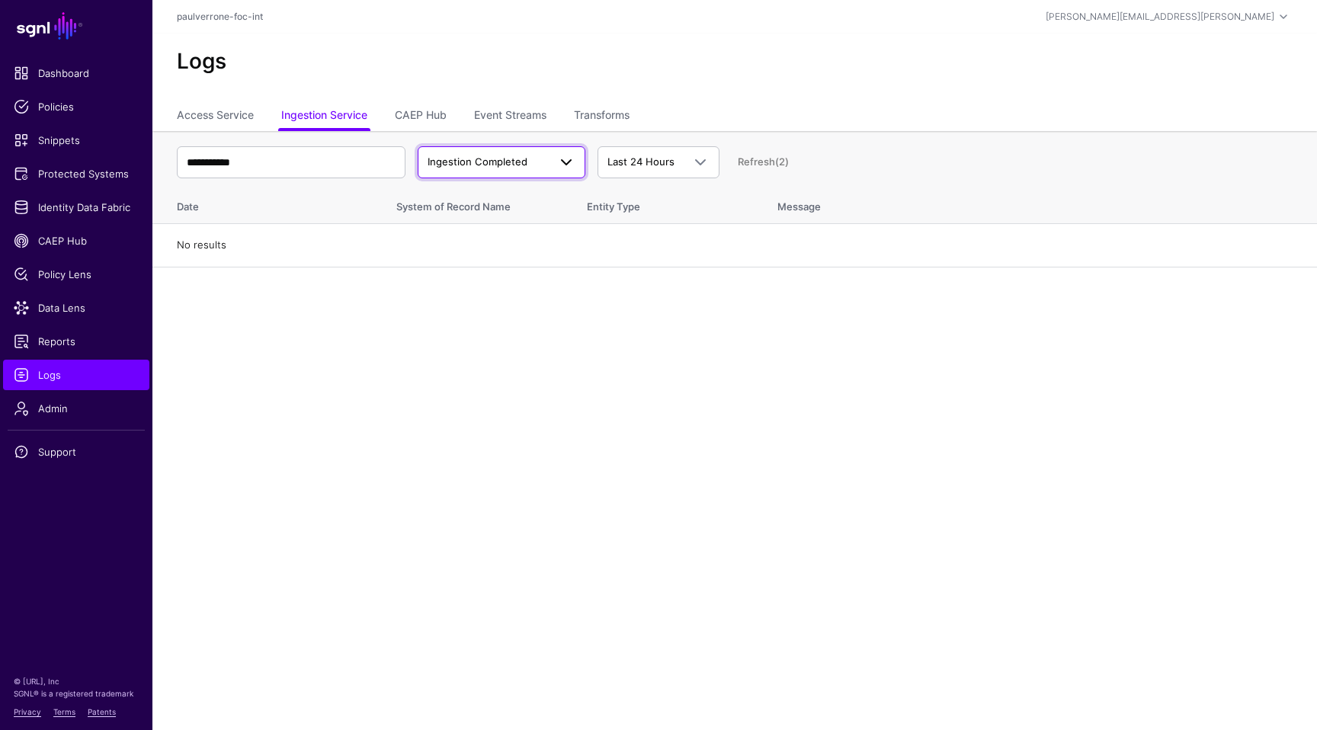
click at [453, 150] on link "Ingestion Completed" at bounding box center [502, 162] width 168 height 32
click at [461, 200] on span "Ingestion Started" at bounding box center [471, 197] width 82 height 12
click at [513, 120] on link "Event Streams" at bounding box center [510, 116] width 72 height 29
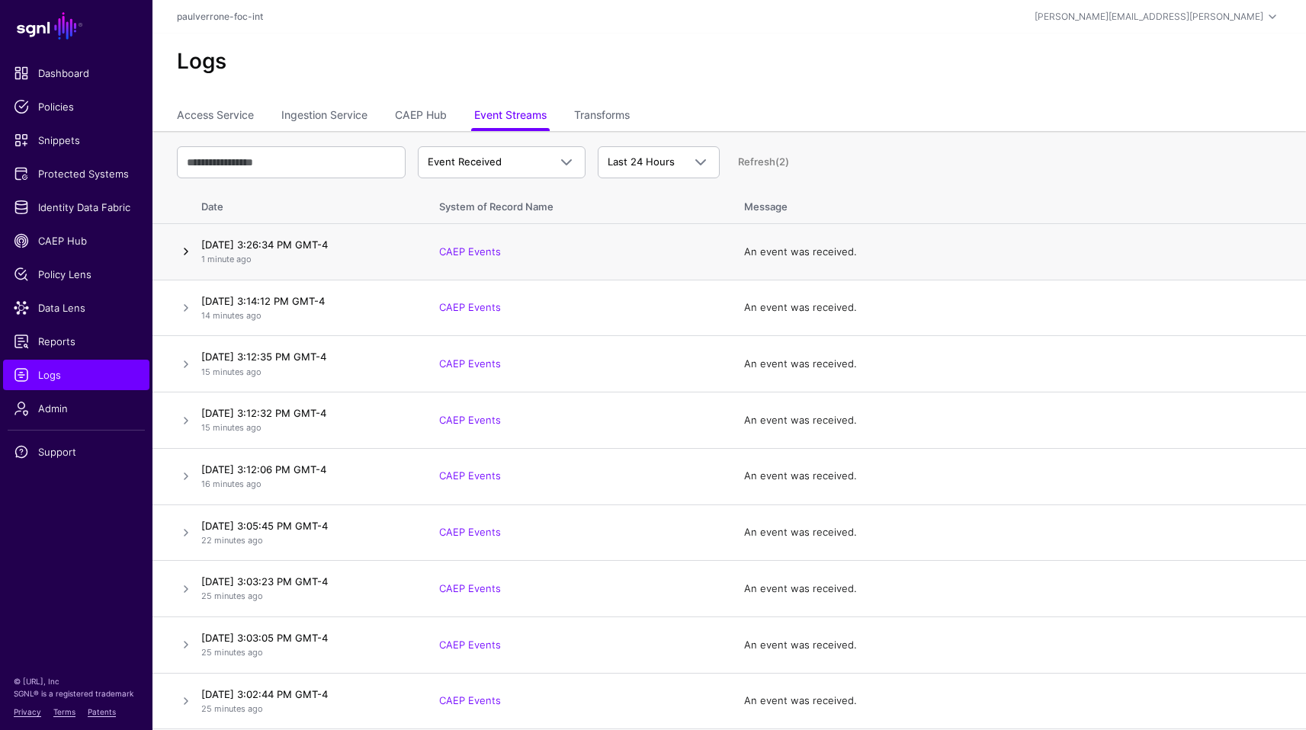
click at [185, 249] on link at bounding box center [186, 251] width 18 height 18
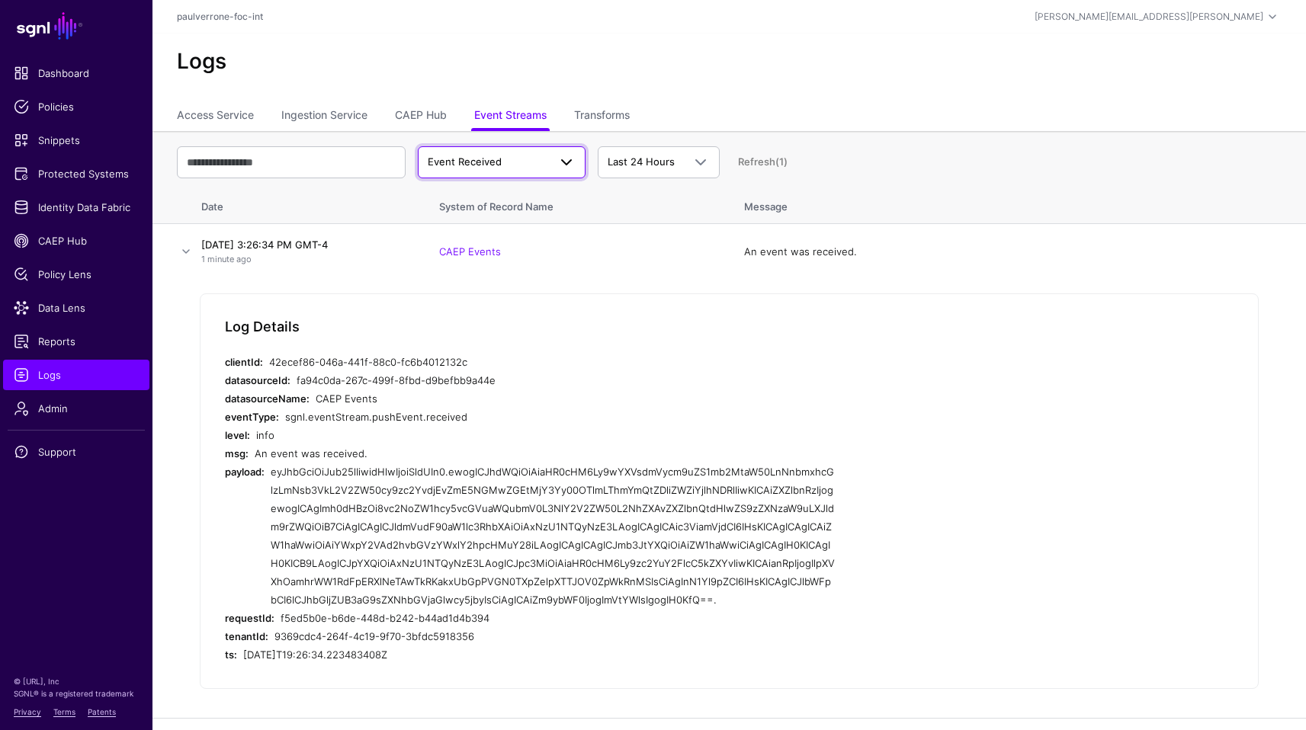
click at [563, 173] on link "Event Received" at bounding box center [502, 162] width 168 height 32
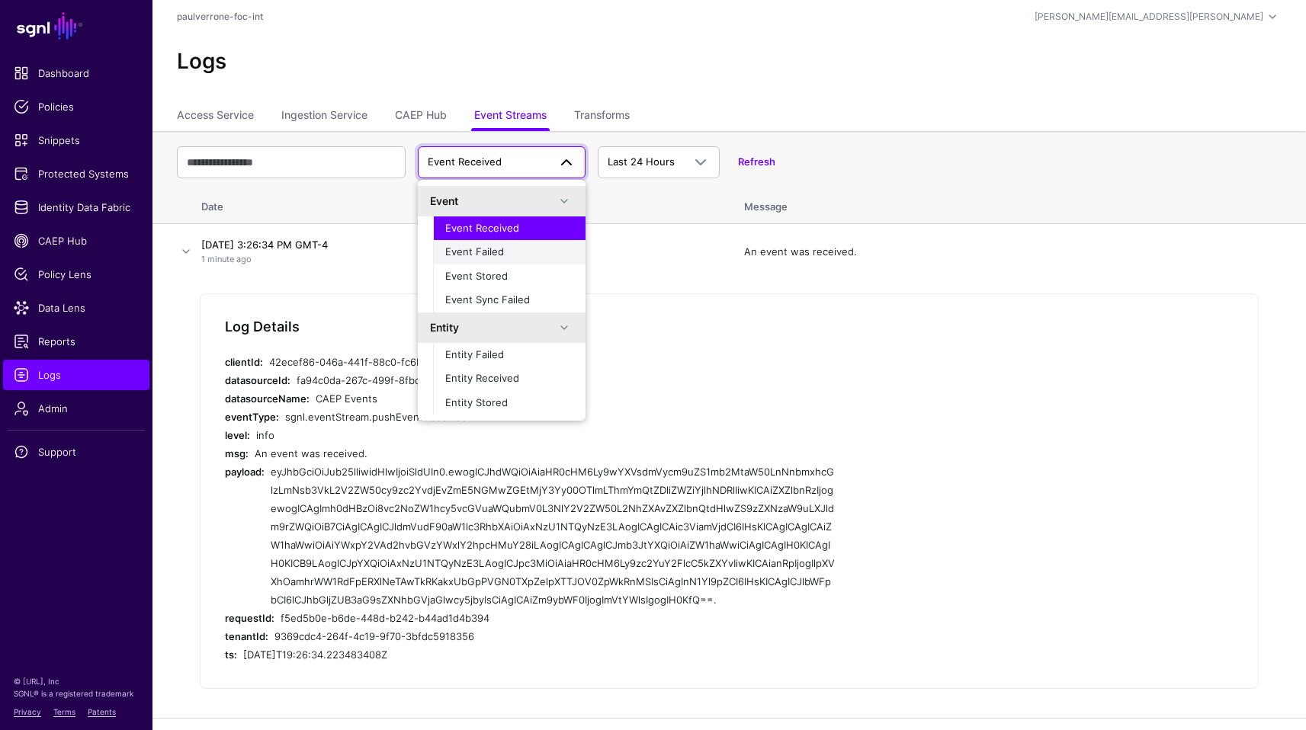
click at [519, 249] on div "Event Failed" at bounding box center [509, 252] width 128 height 15
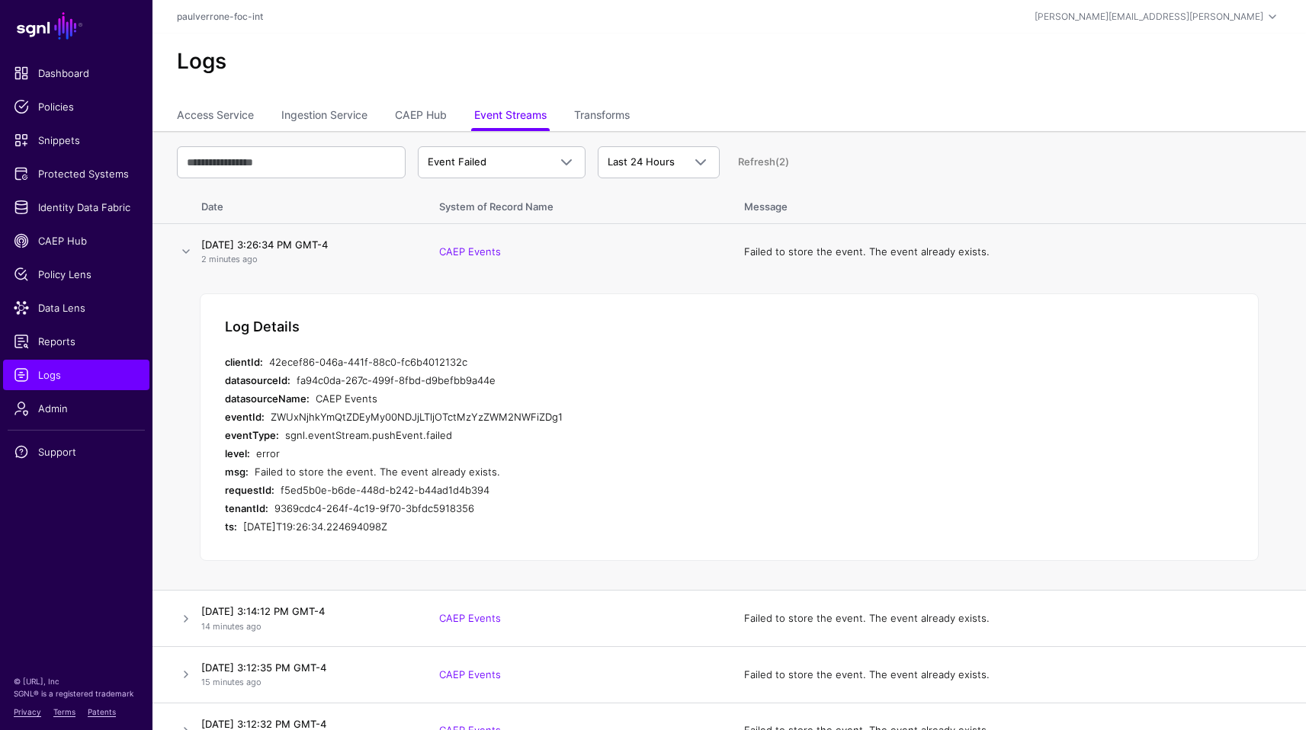
click at [555, 495] on div "f5ed5b0e-b6de-448d-b242-b44ad1d4b394" at bounding box center [558, 490] width 554 height 18
click at [40, 278] on span "Policy Lens" at bounding box center [76, 274] width 125 height 15
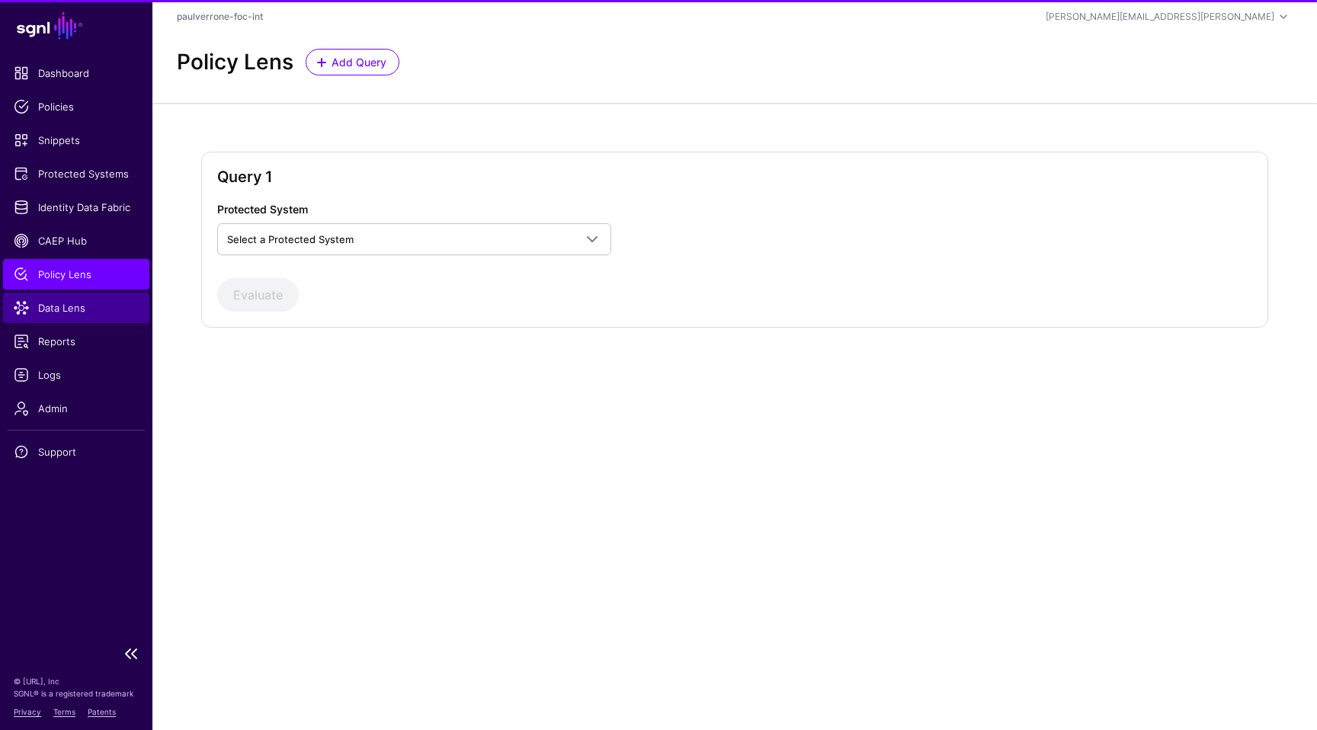
click at [56, 311] on span "Data Lens" at bounding box center [76, 307] width 125 height 15
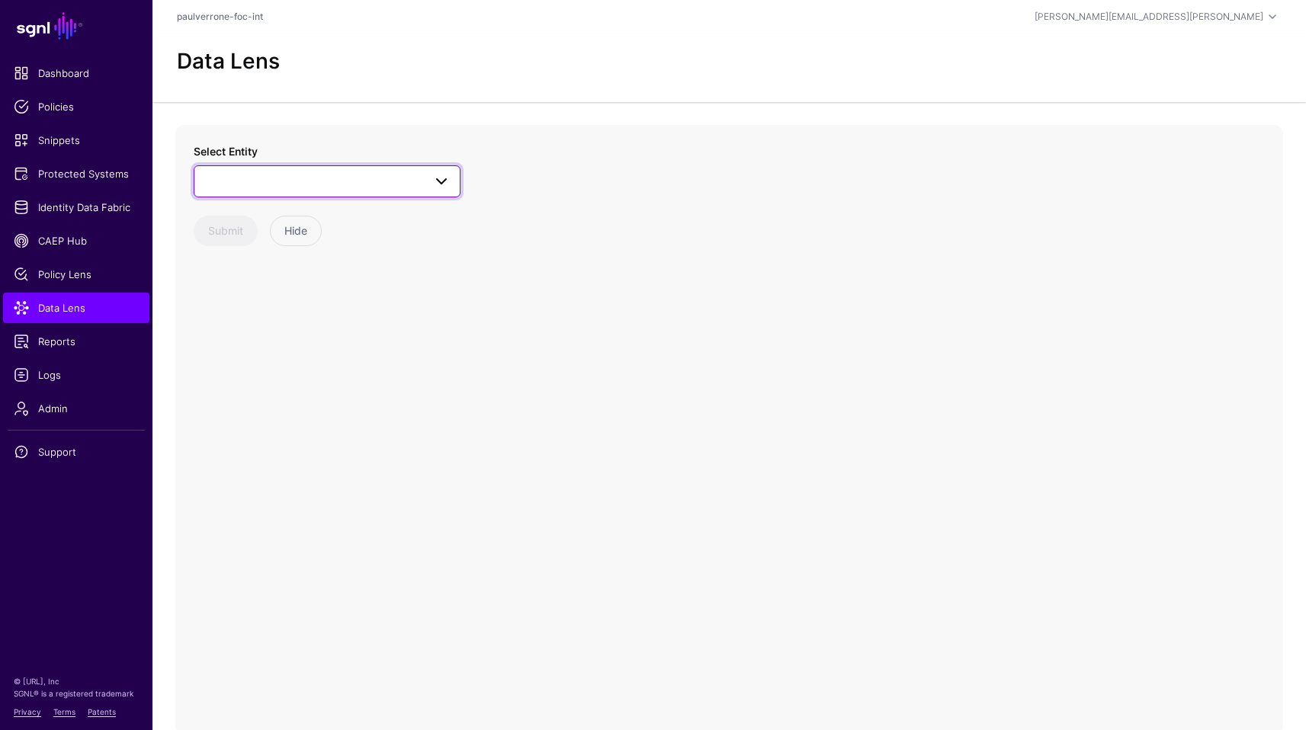
click at [361, 172] on span at bounding box center [327, 181] width 247 height 18
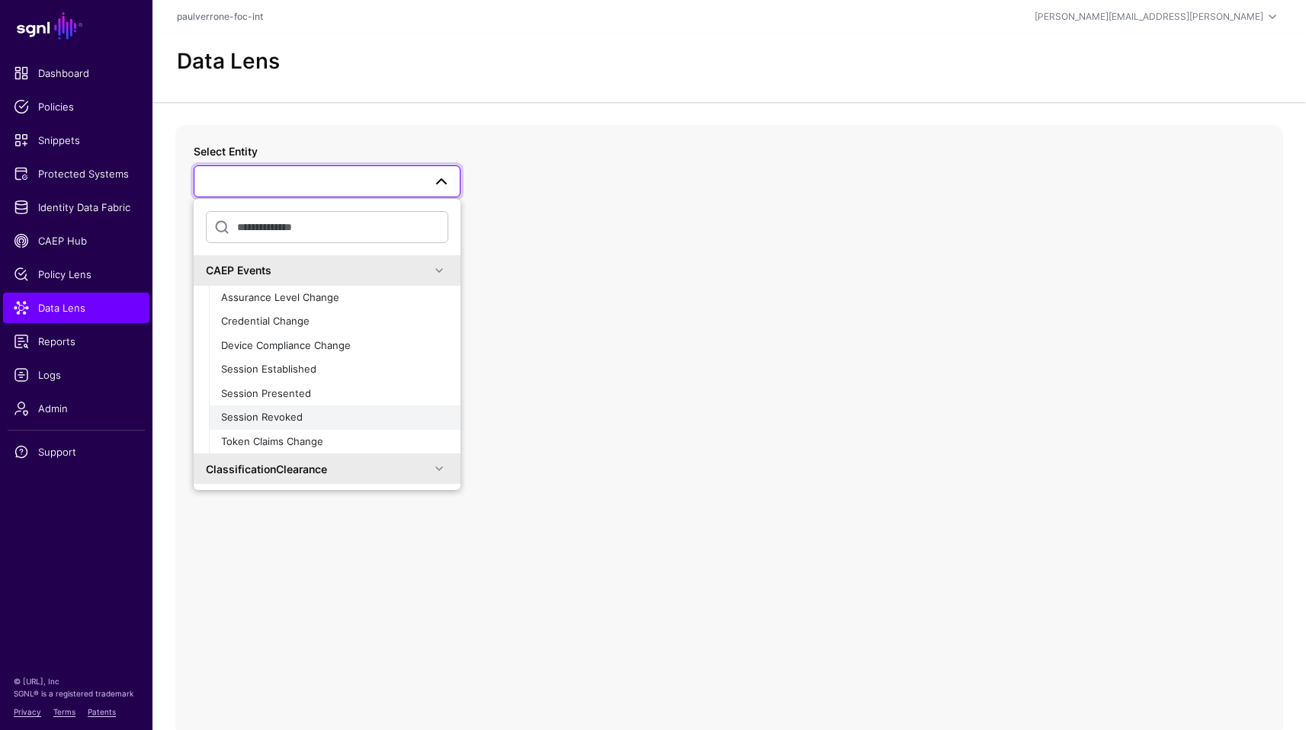
click at [292, 417] on span "Session Revoked" at bounding box center [262, 417] width 82 height 12
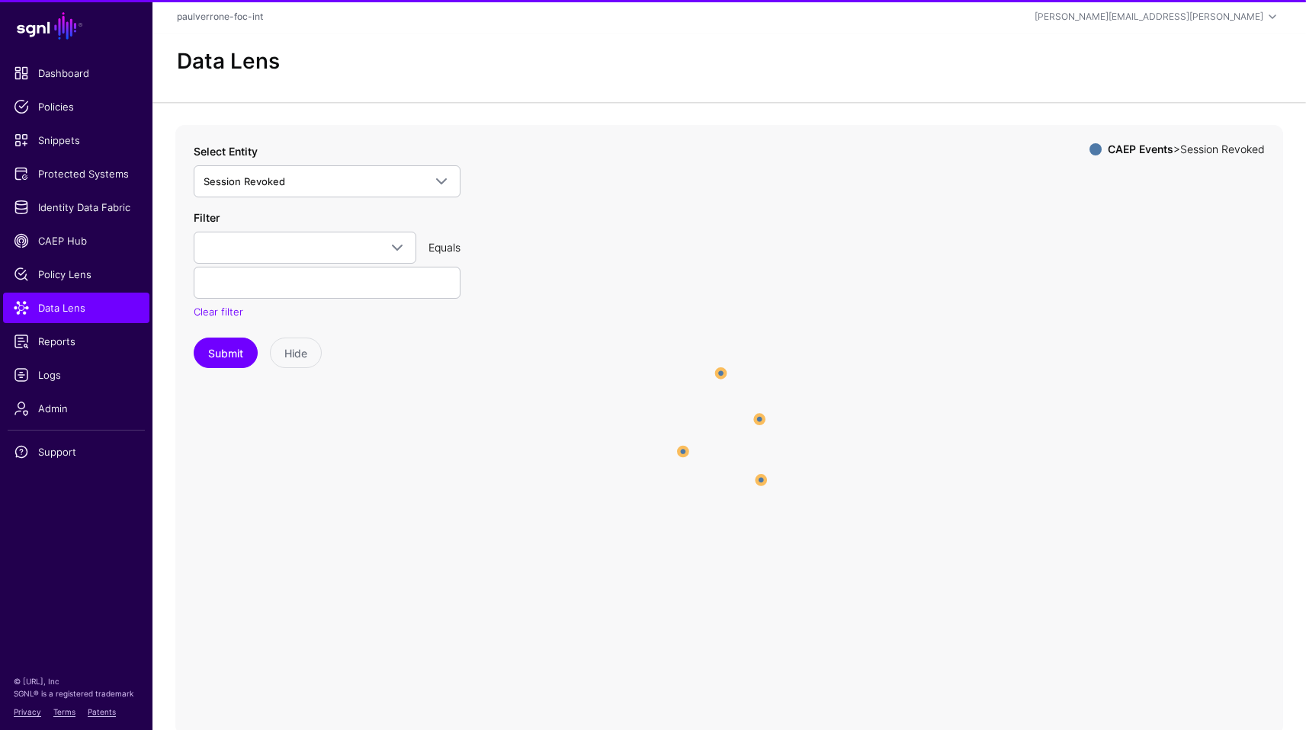
click at [669, 524] on icon "Session Revoked Session Revoked Session Revoked Session Revoked Session Revoked…" at bounding box center [729, 430] width 1108 height 610
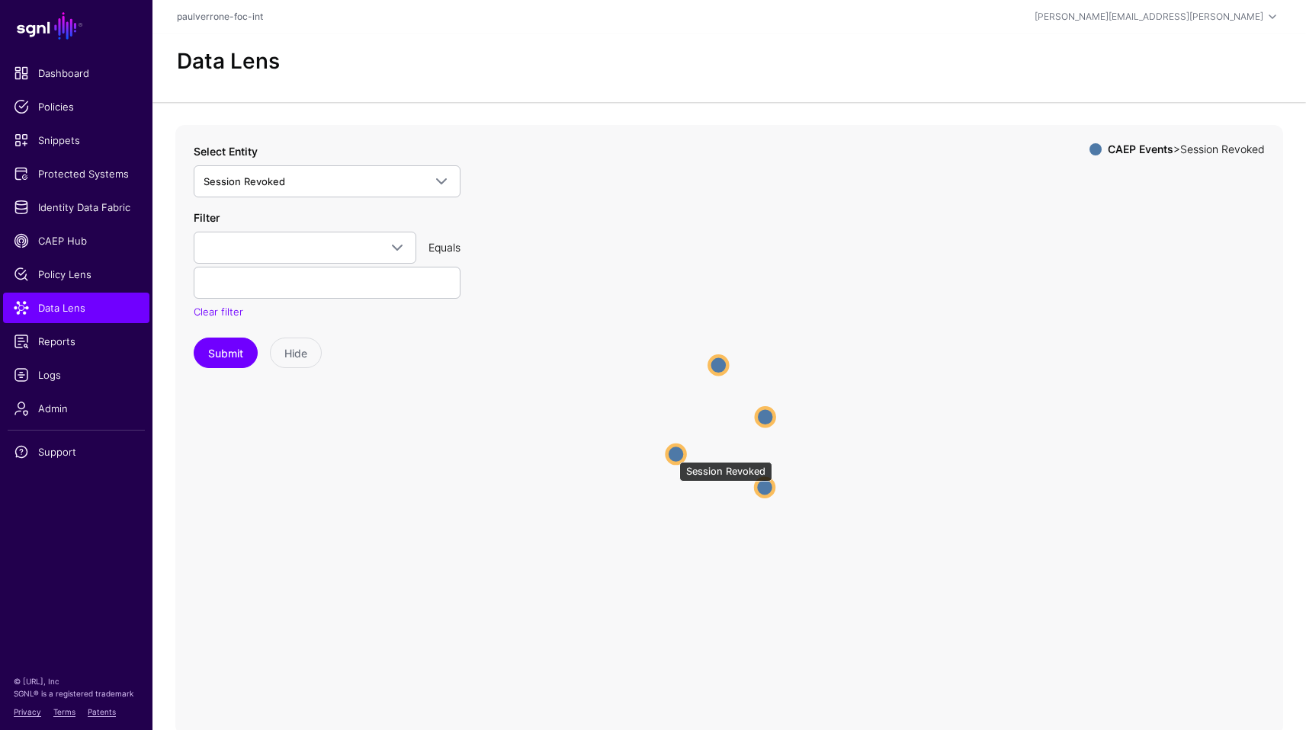
click at [672, 454] on circle at bounding box center [676, 454] width 18 height 18
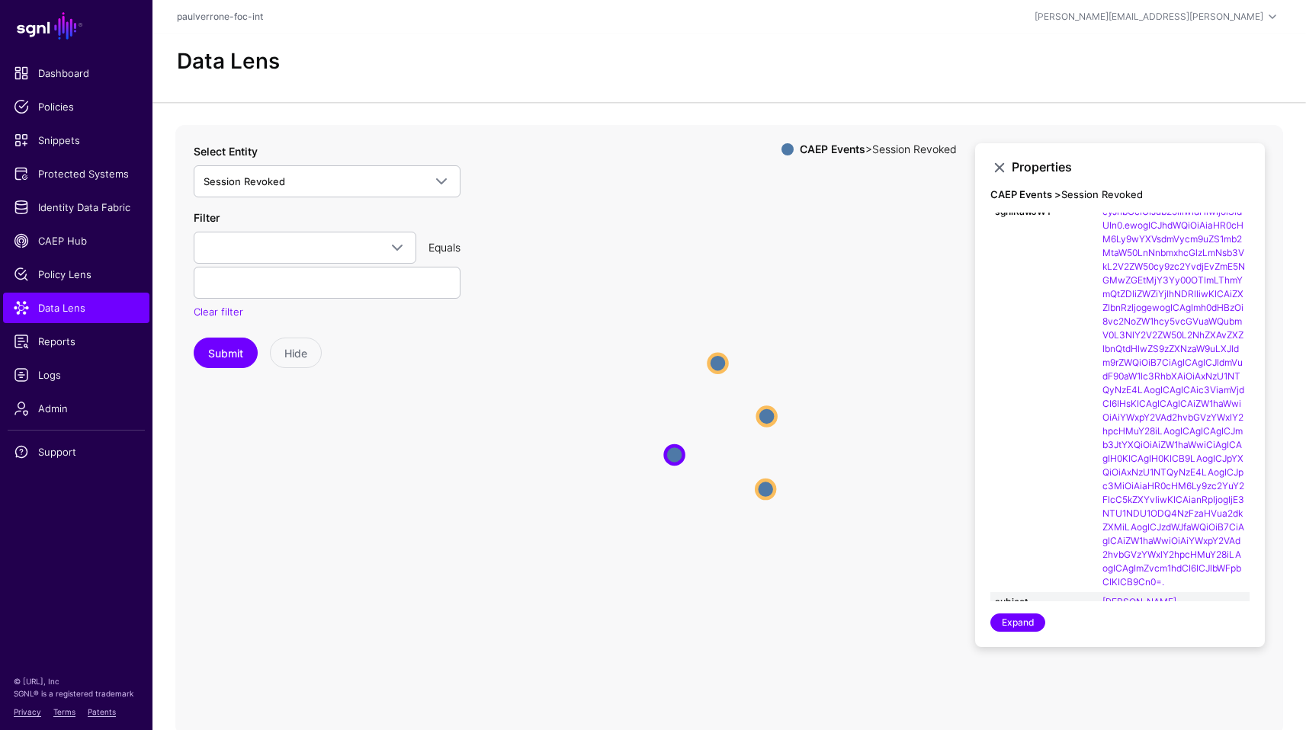
scroll to position [462, 0]
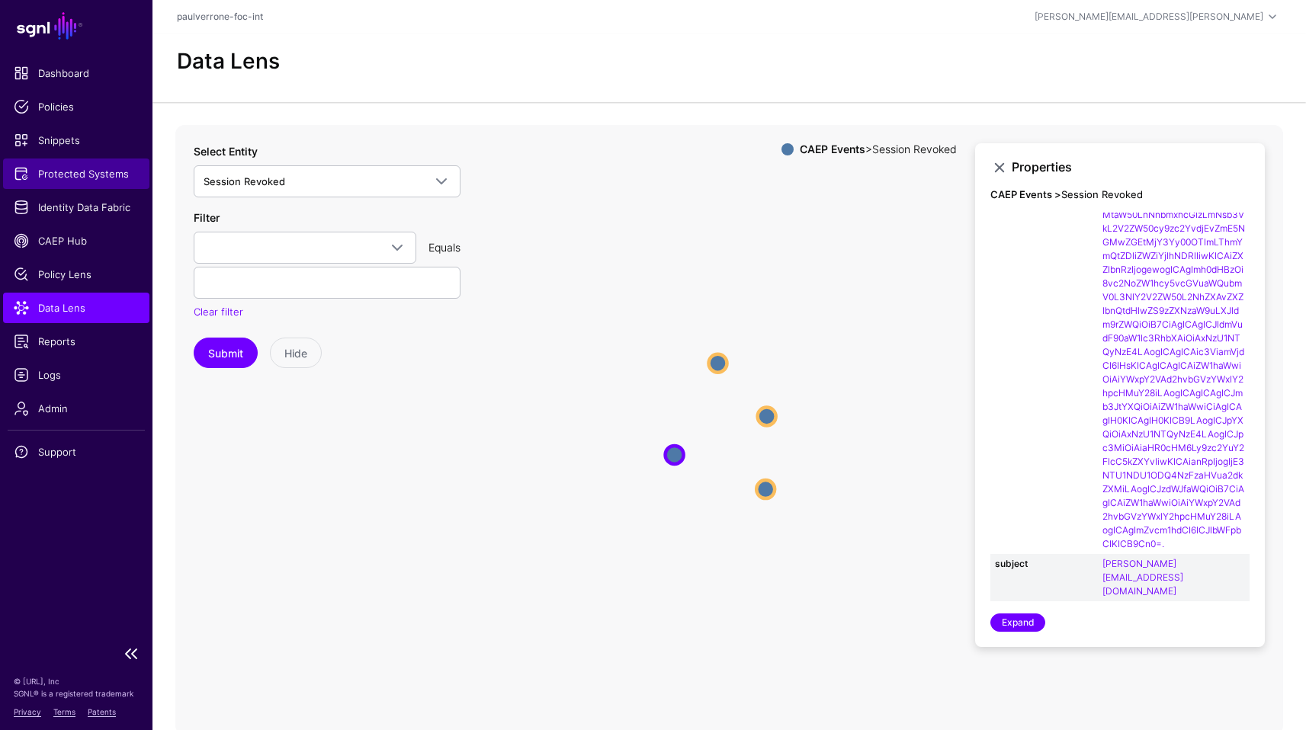
click at [82, 178] on span "Protected Systems" at bounding box center [76, 173] width 125 height 15
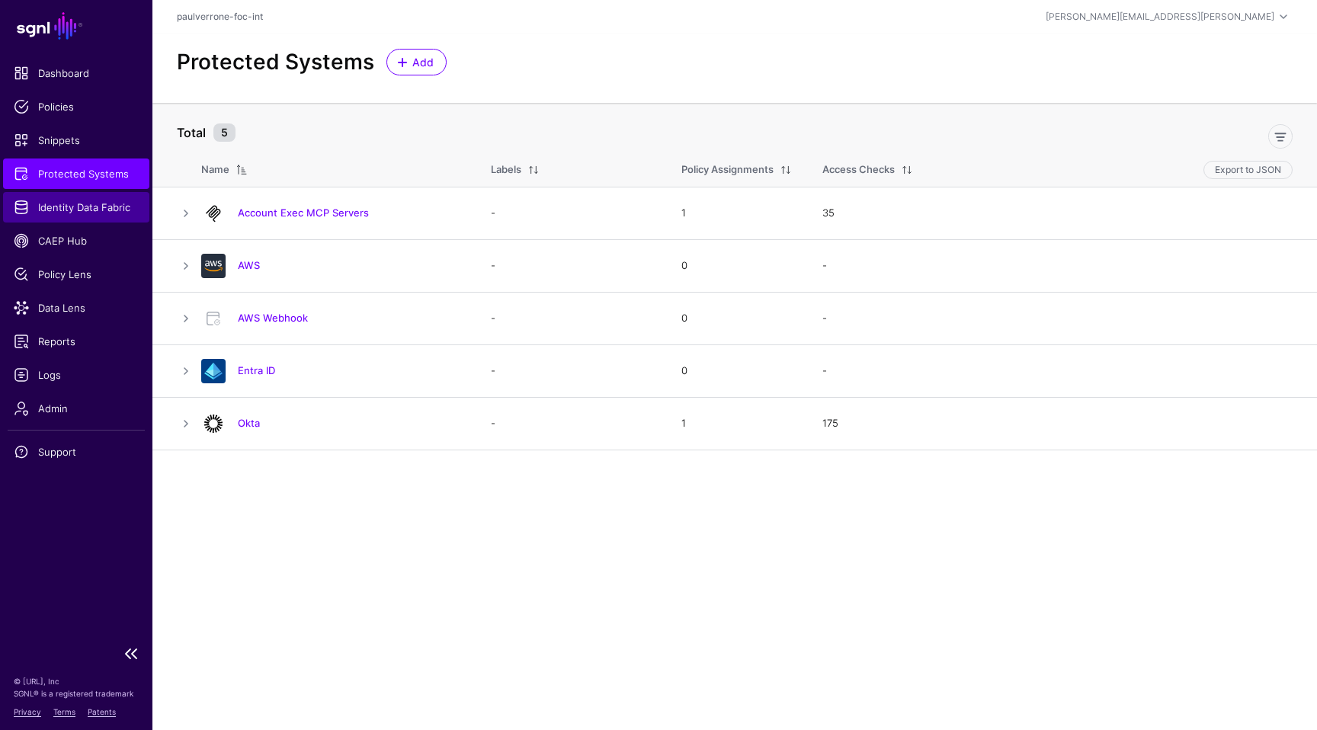
click at [79, 210] on span "Identity Data Fabric" at bounding box center [76, 207] width 125 height 15
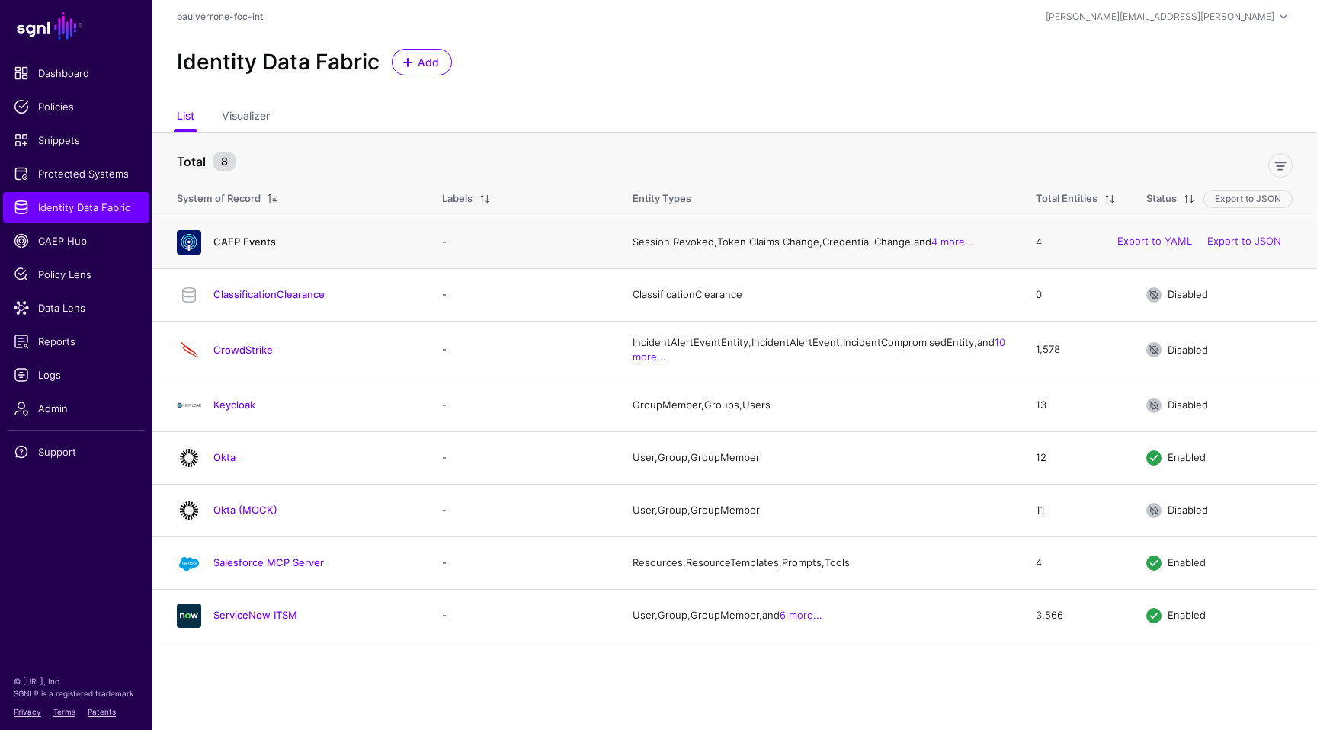
click at [242, 245] on link "CAEP Events" at bounding box center [244, 242] width 63 height 12
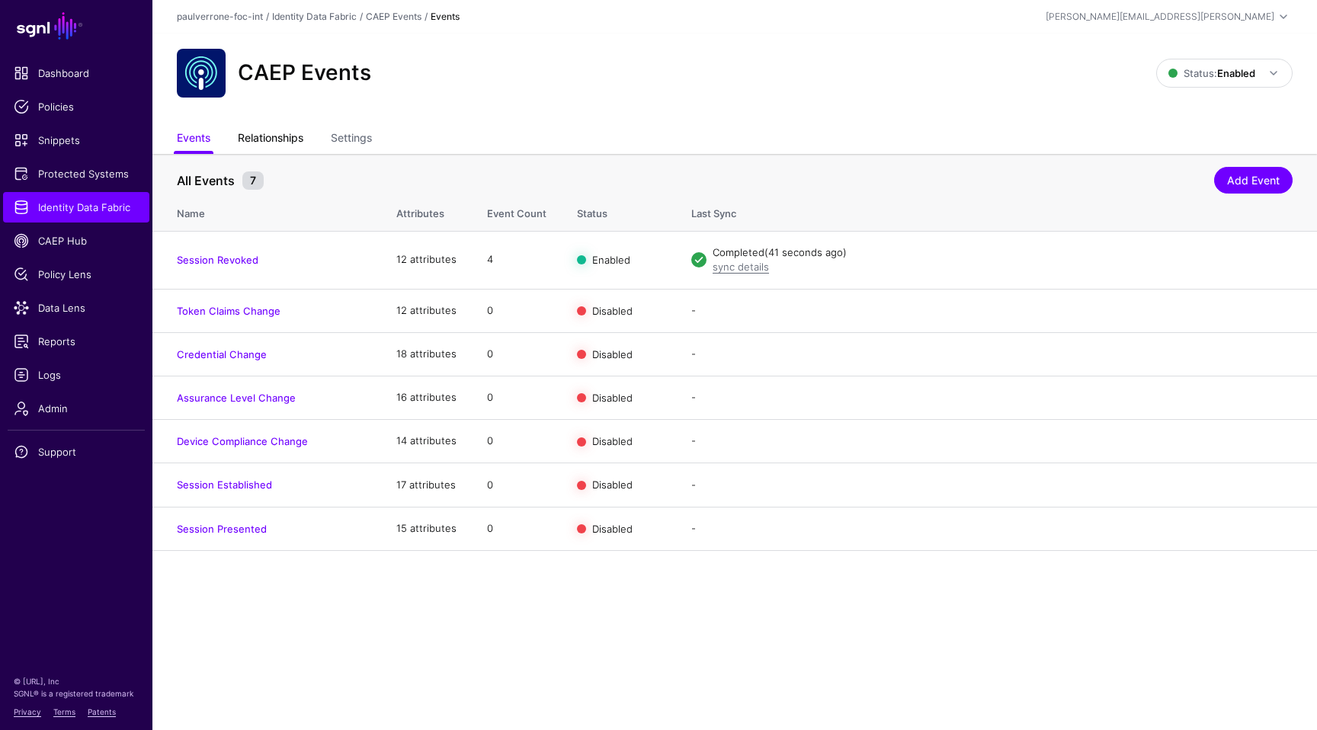
click at [287, 136] on link "Relationships" at bounding box center [271, 139] width 66 height 29
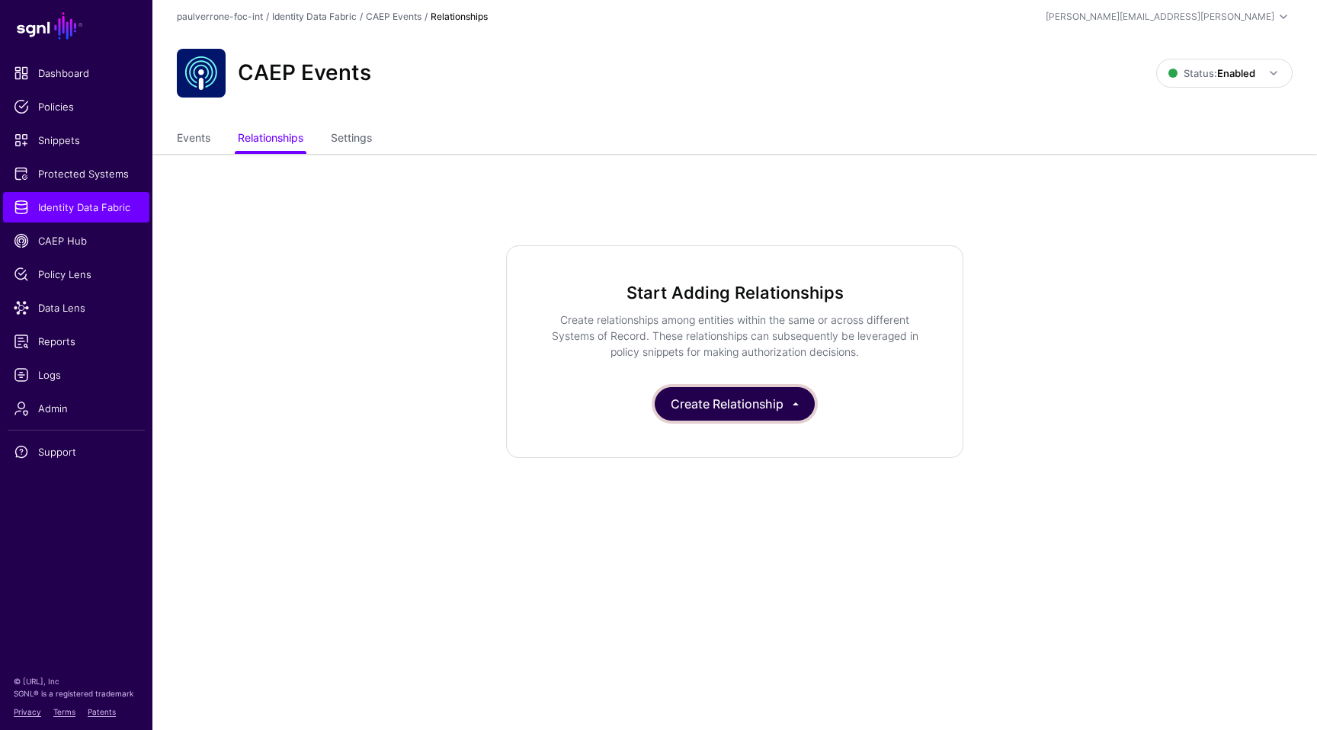
click at [692, 413] on button "Create Relationship" at bounding box center [735, 404] width 160 height 34
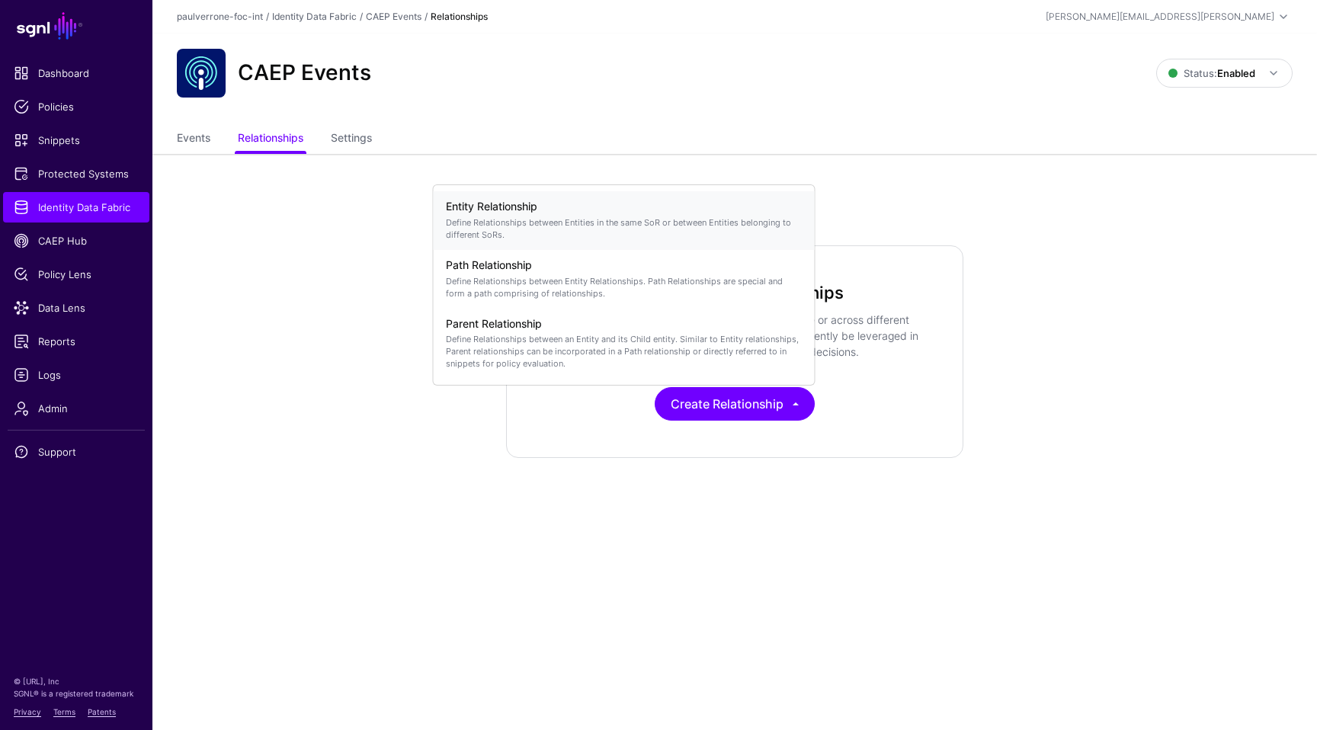
click at [624, 213] on div "Entity Relationship Define Relationships between Entities in the same SoR or be…" at bounding box center [624, 220] width 357 height 53
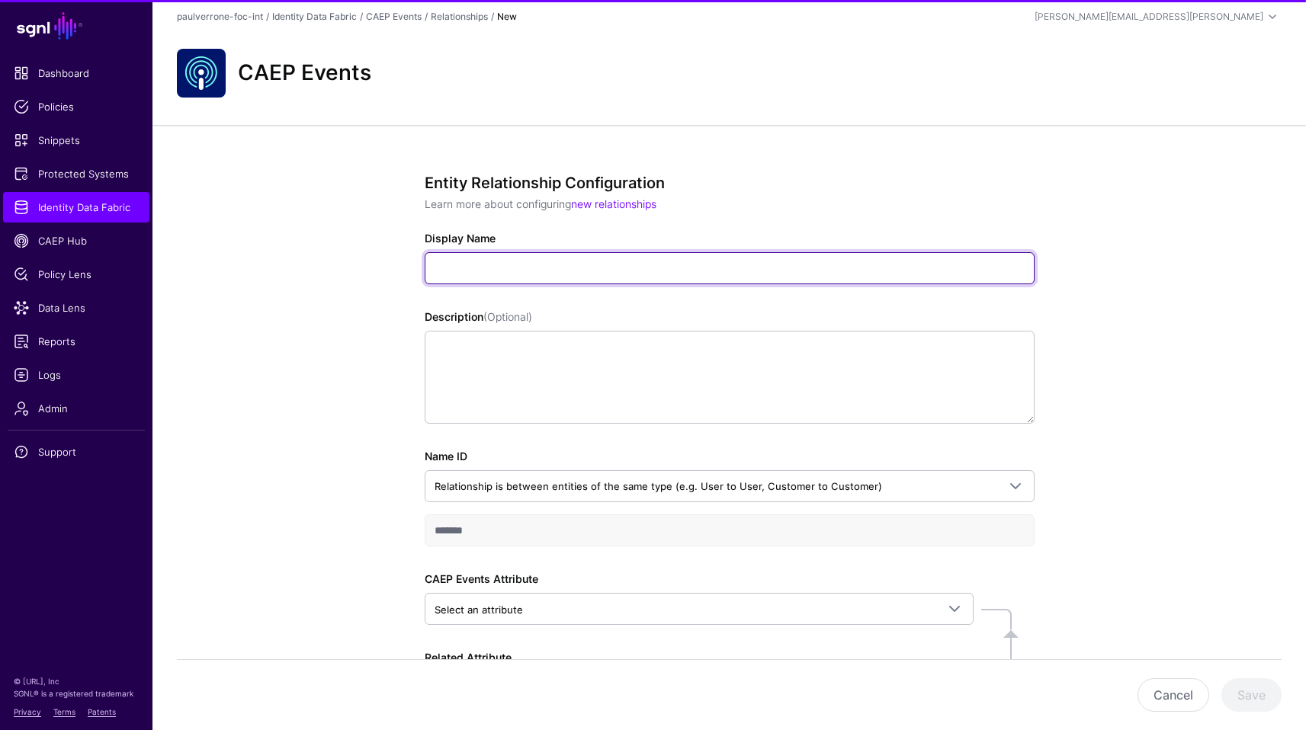
click at [593, 276] on input "Display Name" at bounding box center [730, 268] width 610 height 32
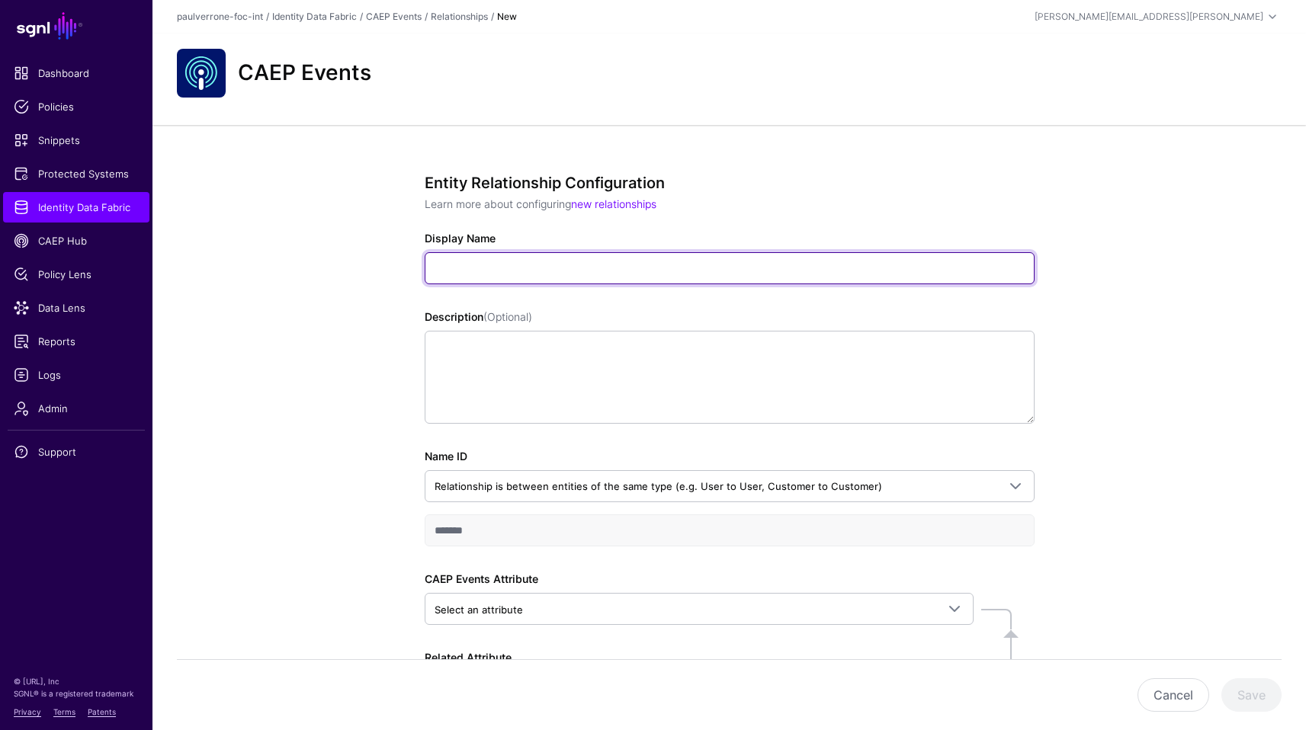
scroll to position [132, 0]
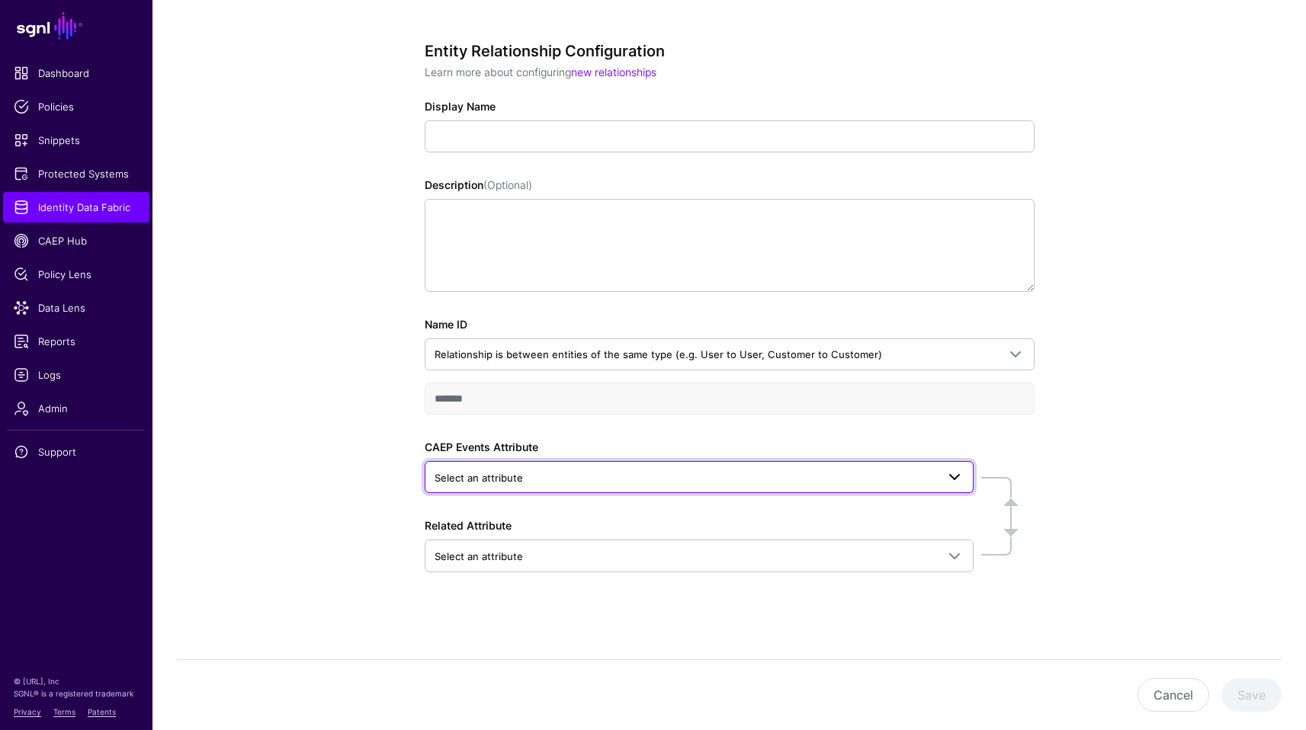
click at [685, 489] on link "Select an attribute" at bounding box center [699, 477] width 549 height 32
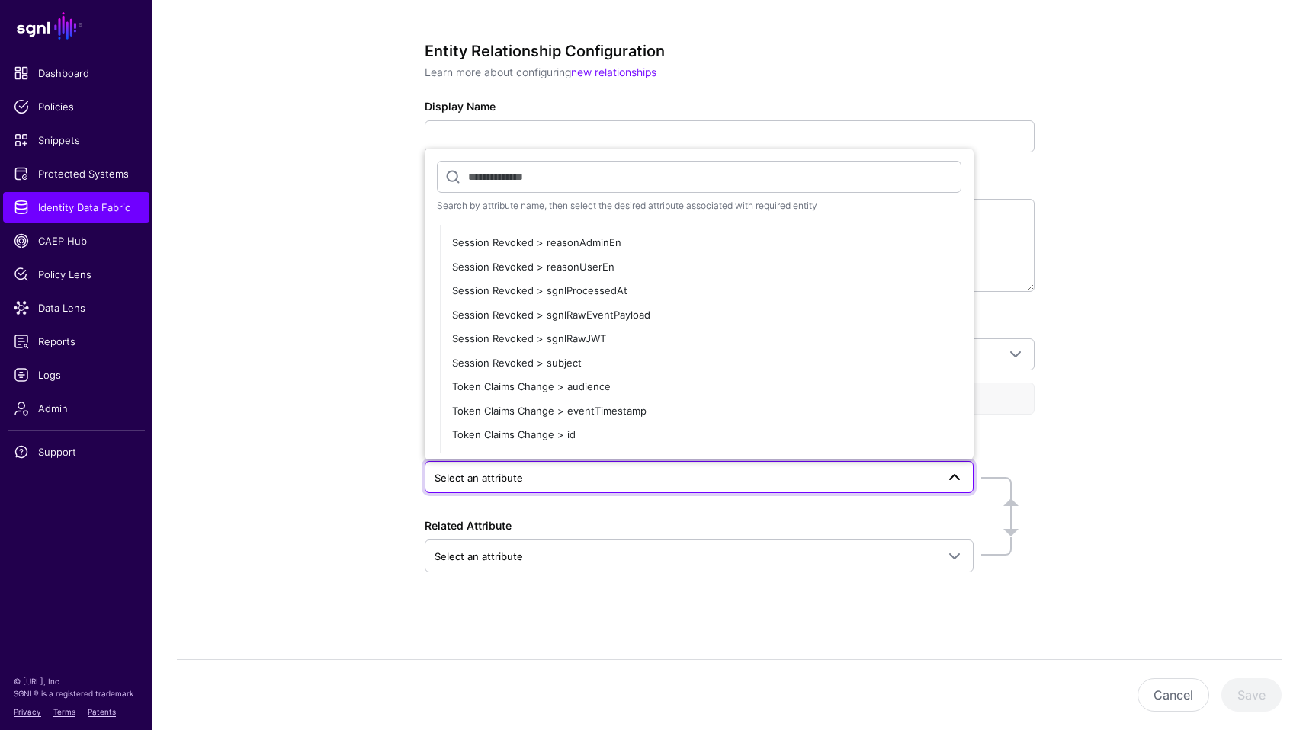
scroll to position [2132, 0]
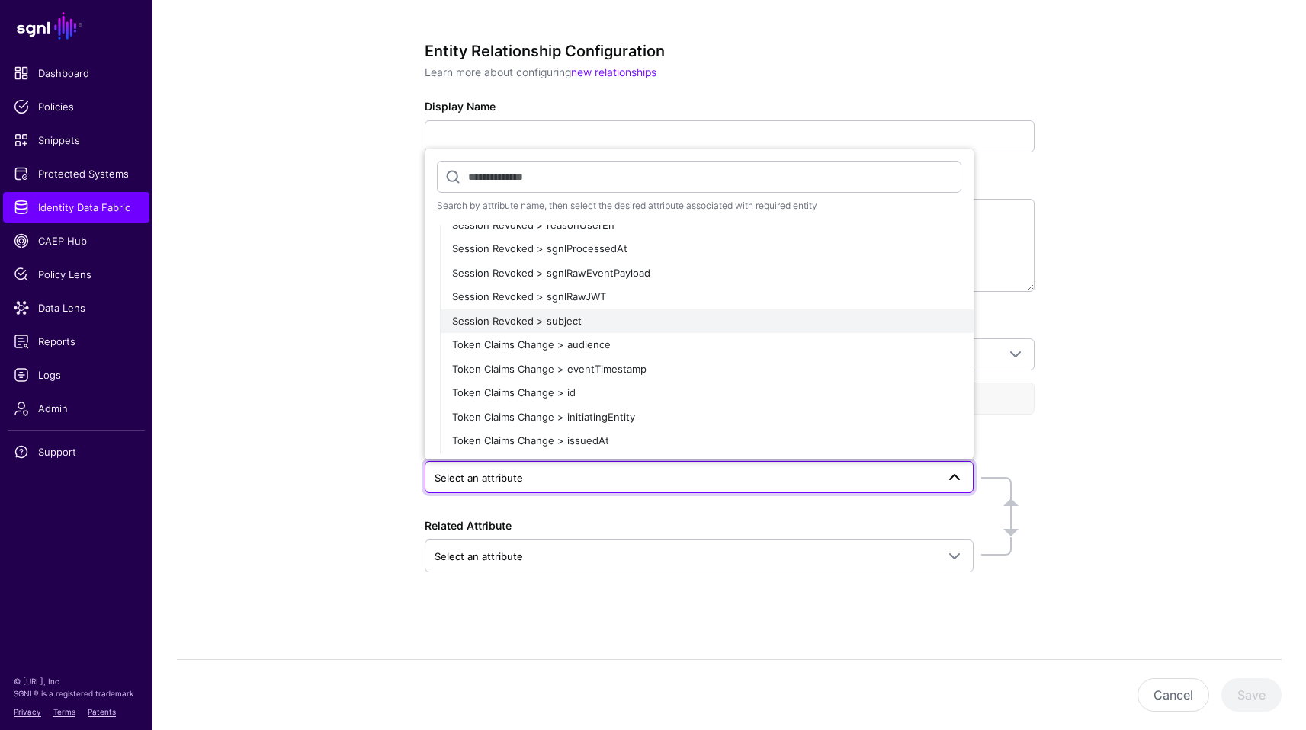
click at [612, 322] on div "Session Revoked > subject" at bounding box center [706, 321] width 509 height 15
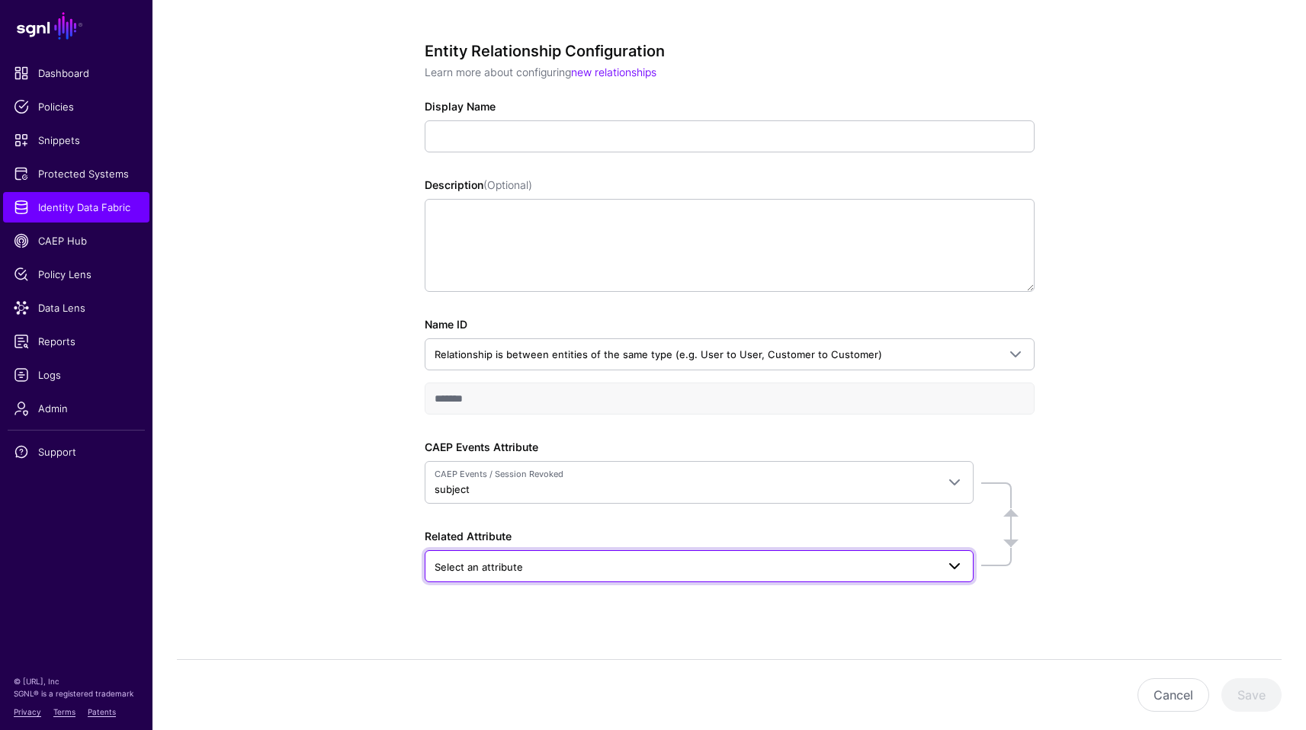
click at [596, 560] on span "Select an attribute" at bounding box center [686, 567] width 502 height 17
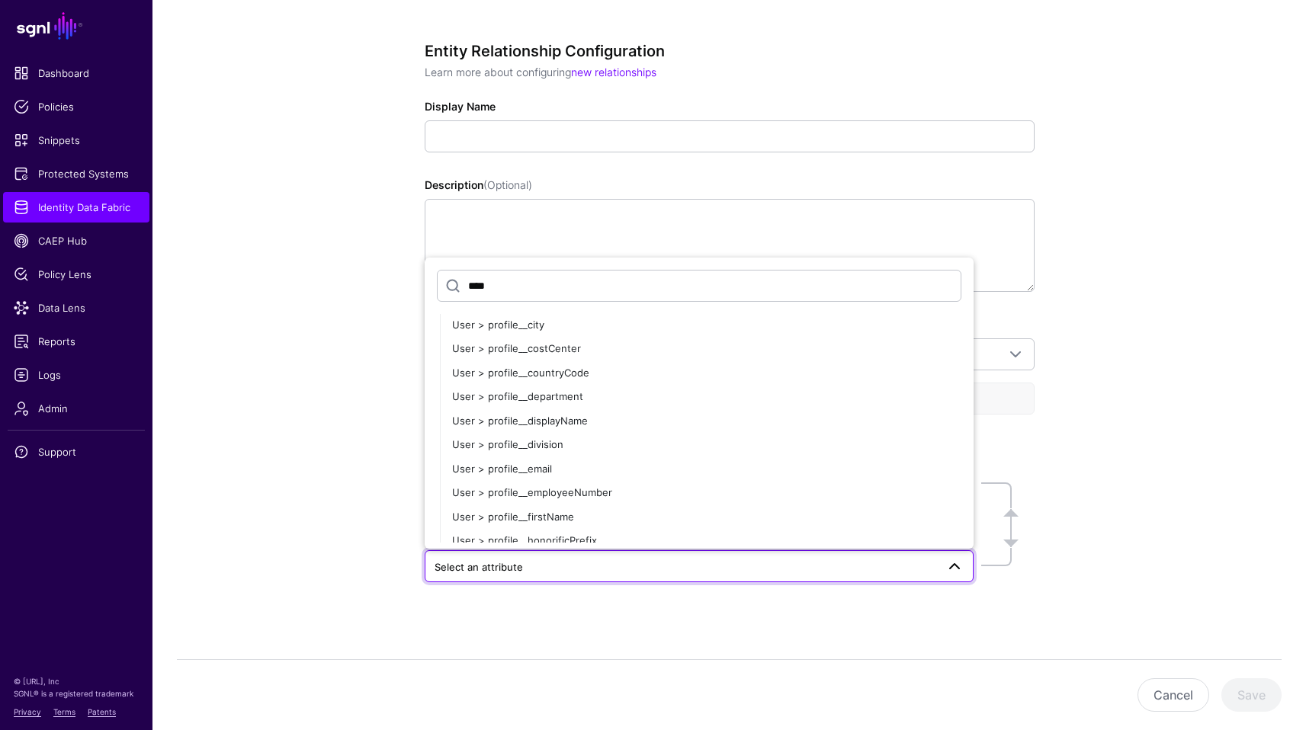
scroll to position [467, 0]
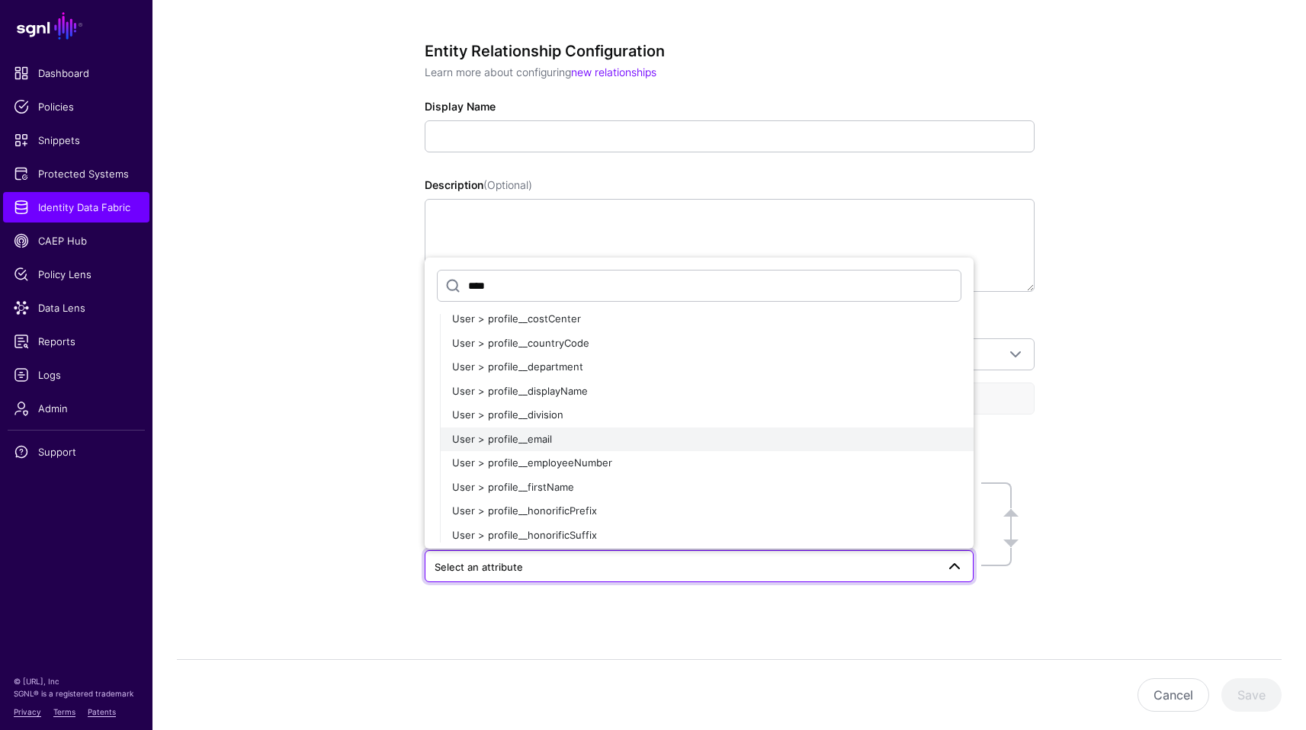
type input "****"
click at [640, 441] on div "User > profile__email" at bounding box center [706, 439] width 509 height 15
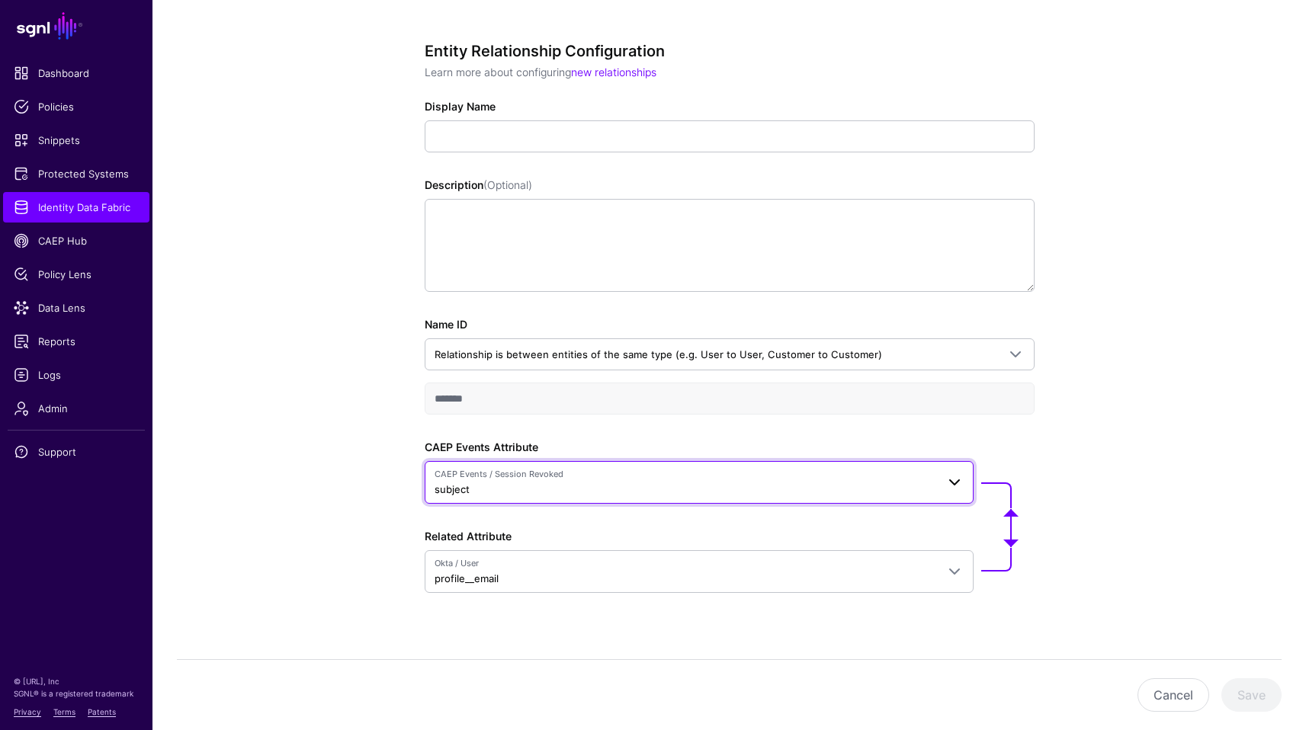
click at [585, 491] on span "CAEP Events / Session Revoked subject" at bounding box center [686, 482] width 502 height 29
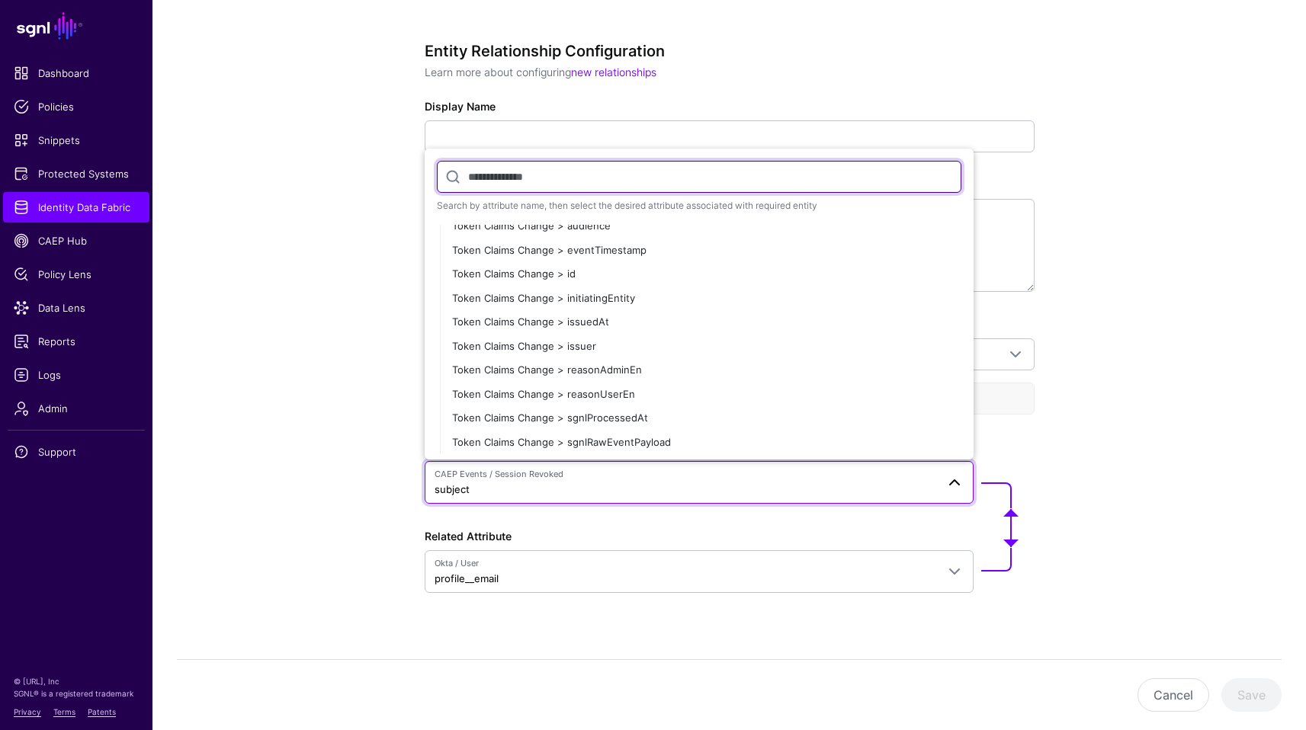
scroll to position [2299, 0]
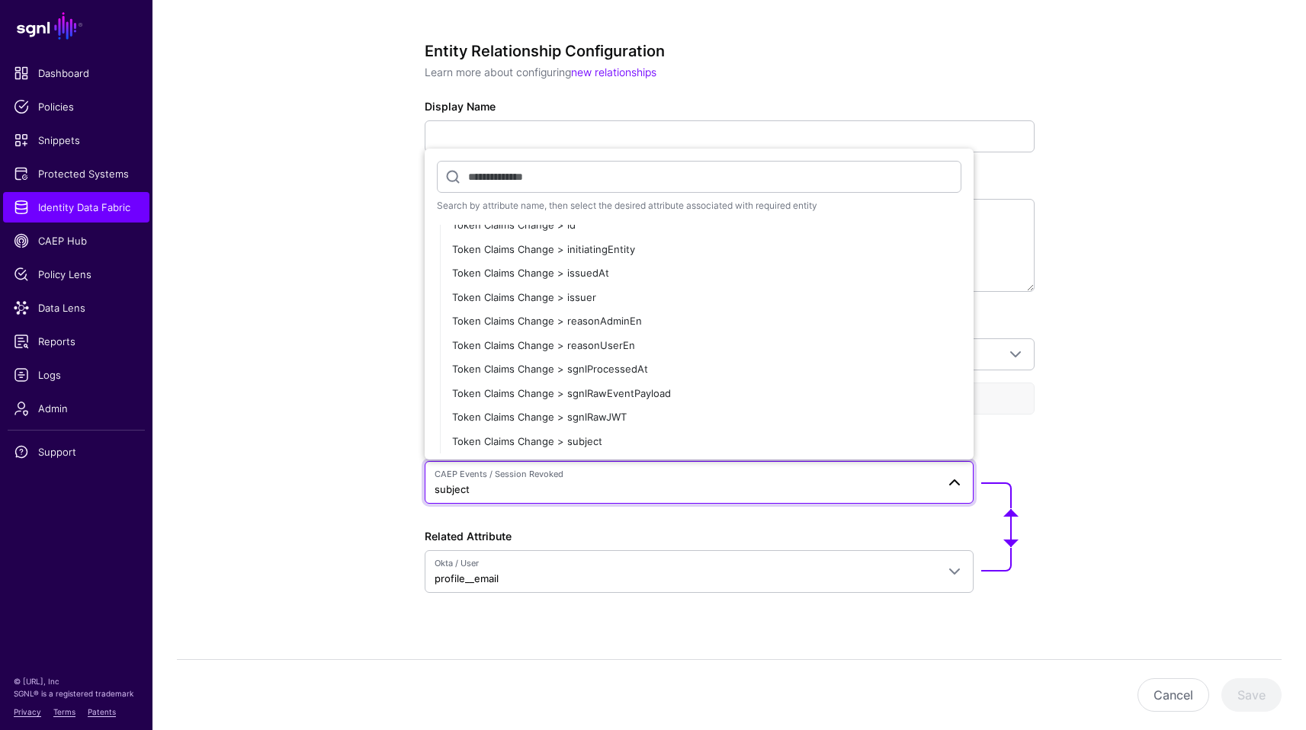
click at [1141, 473] on div "Entity Relationship Configuration Learn more about configuring new relationship…" at bounding box center [729, 372] width 1154 height 759
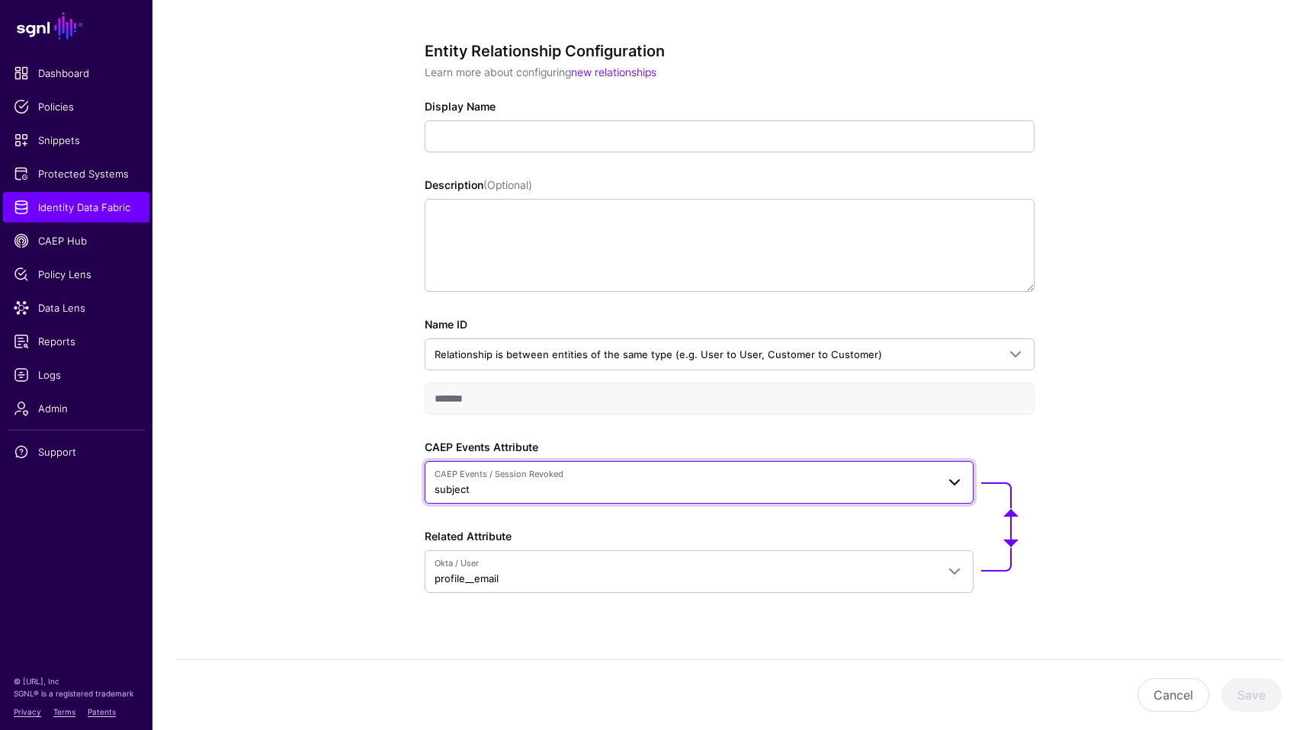
click at [582, 493] on span "CAEP Events / Session Revoked subject" at bounding box center [686, 482] width 502 height 29
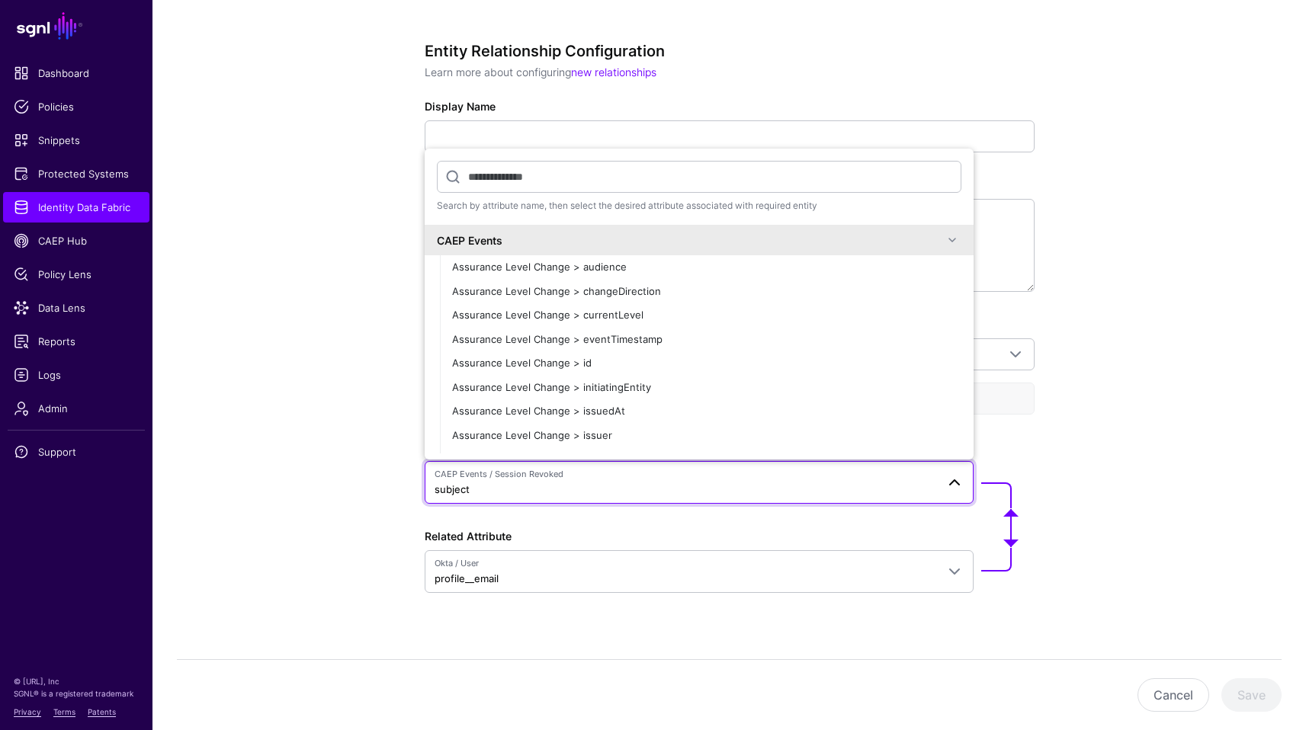
click at [582, 493] on span "CAEP Events / Session Revoked subject" at bounding box center [686, 482] width 502 height 29
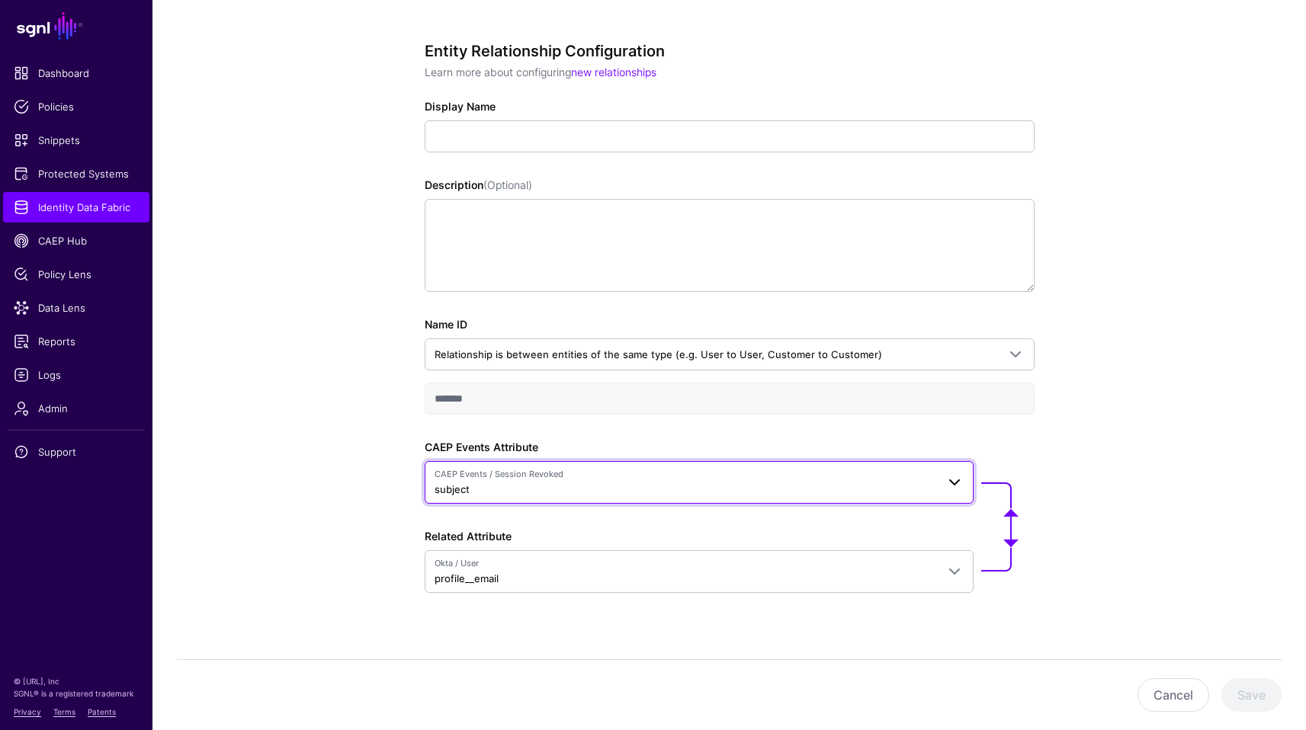
click at [582, 493] on span "CAEP Events / Session Revoked subject" at bounding box center [686, 482] width 502 height 29
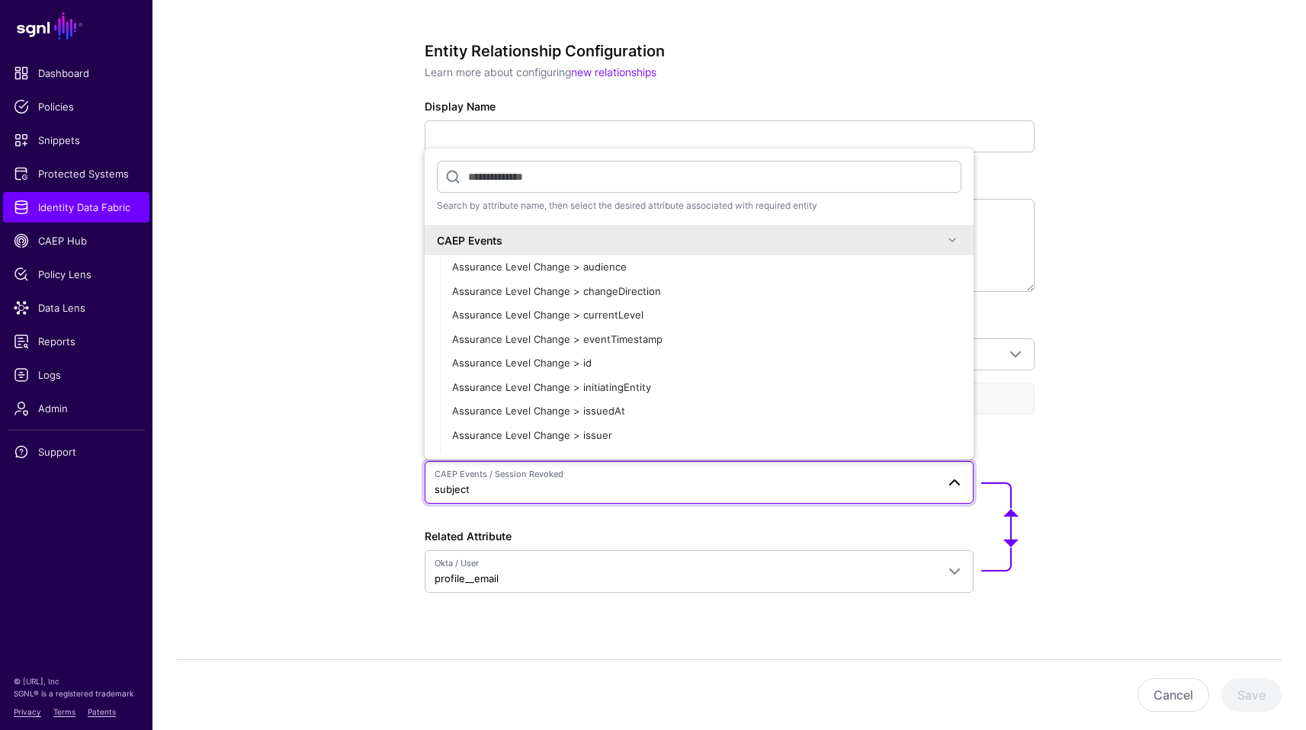
click at [582, 493] on span "CAEP Events / Session Revoked subject" at bounding box center [686, 482] width 502 height 29
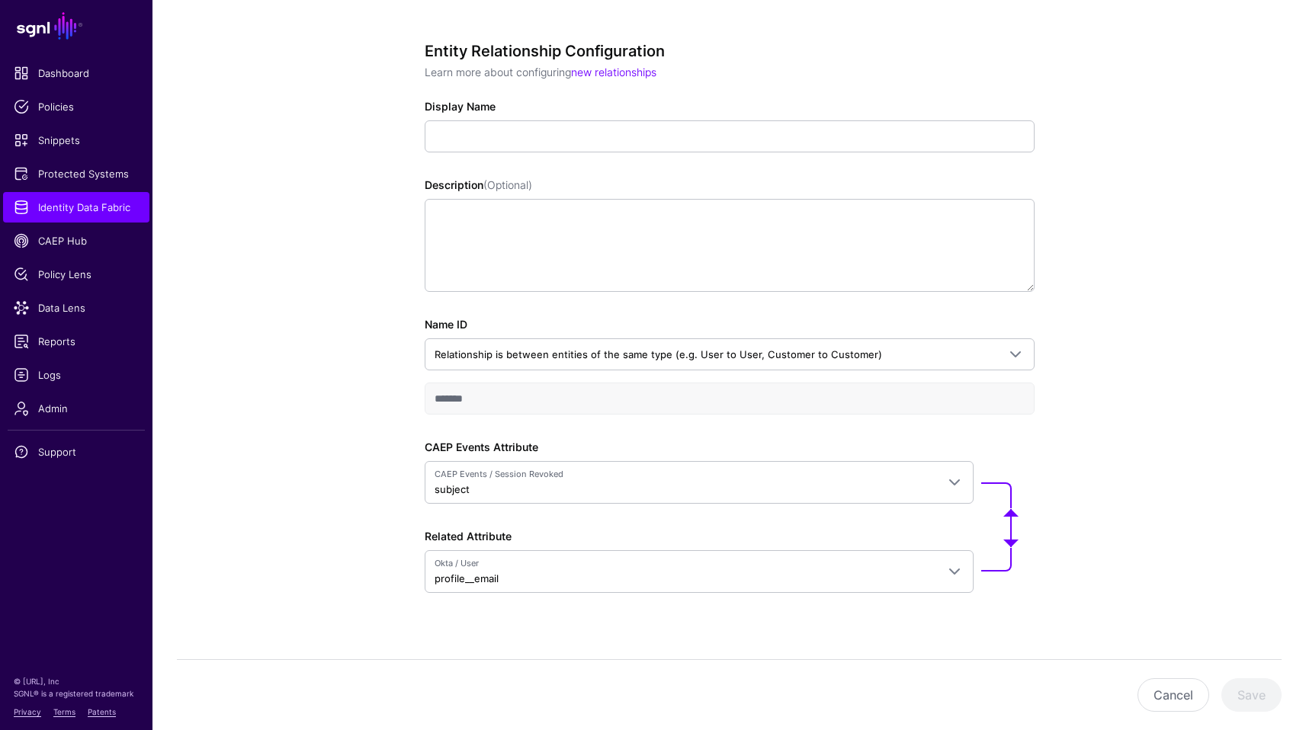
click at [1198, 453] on div "Entity Relationship Configuration Learn more about configuring new relationship…" at bounding box center [729, 372] width 1154 height 759
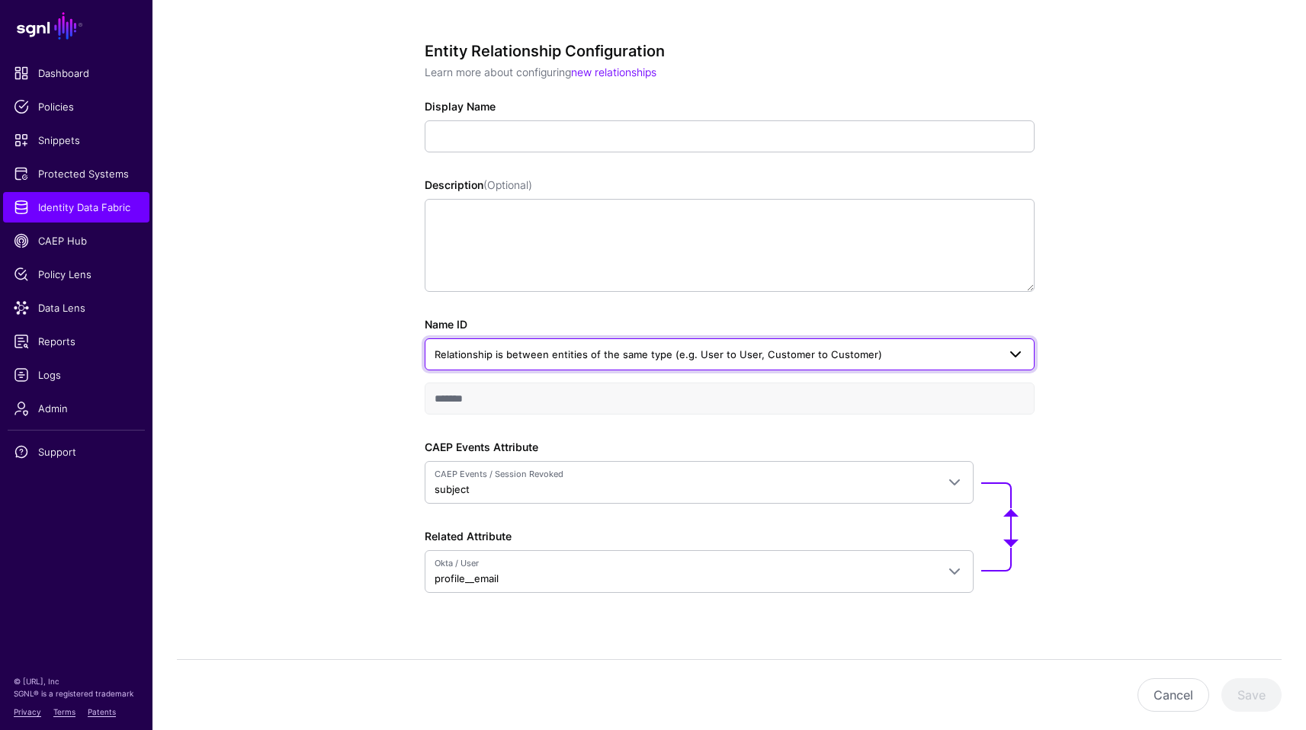
click at [654, 345] on link "Relationship is between entities of the same type (e.g. User to User, Customer …" at bounding box center [730, 355] width 610 height 32
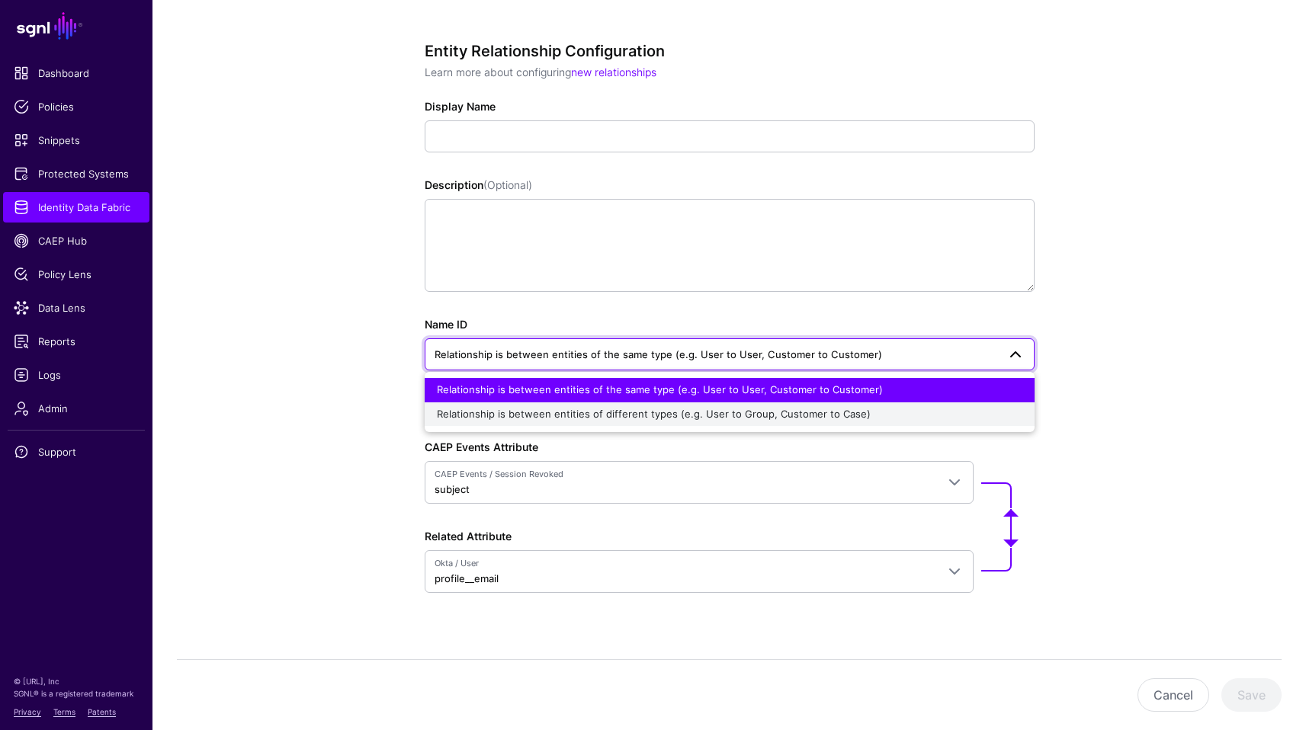
click at [666, 409] on span "Relationship is between entities of different types (e.g. User to Group, Custom…" at bounding box center [654, 414] width 434 height 12
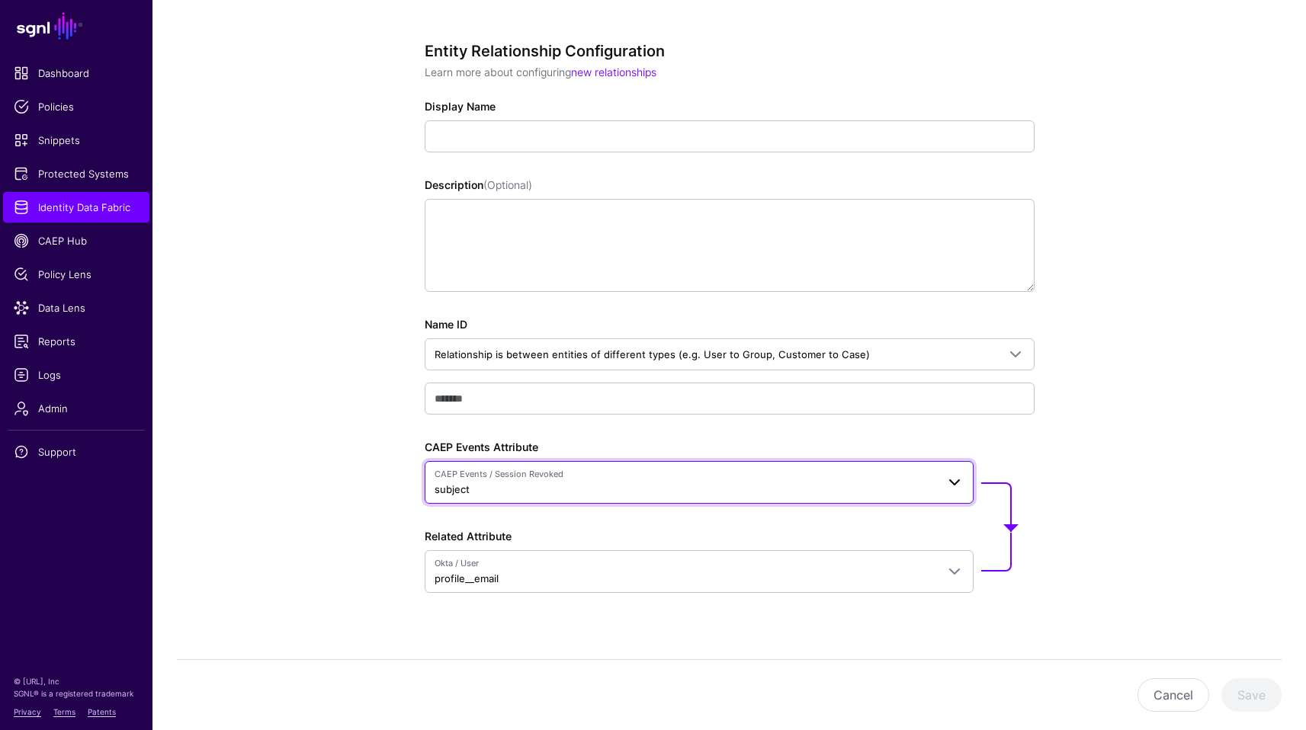
click at [942, 479] on span at bounding box center [949, 482] width 27 height 18
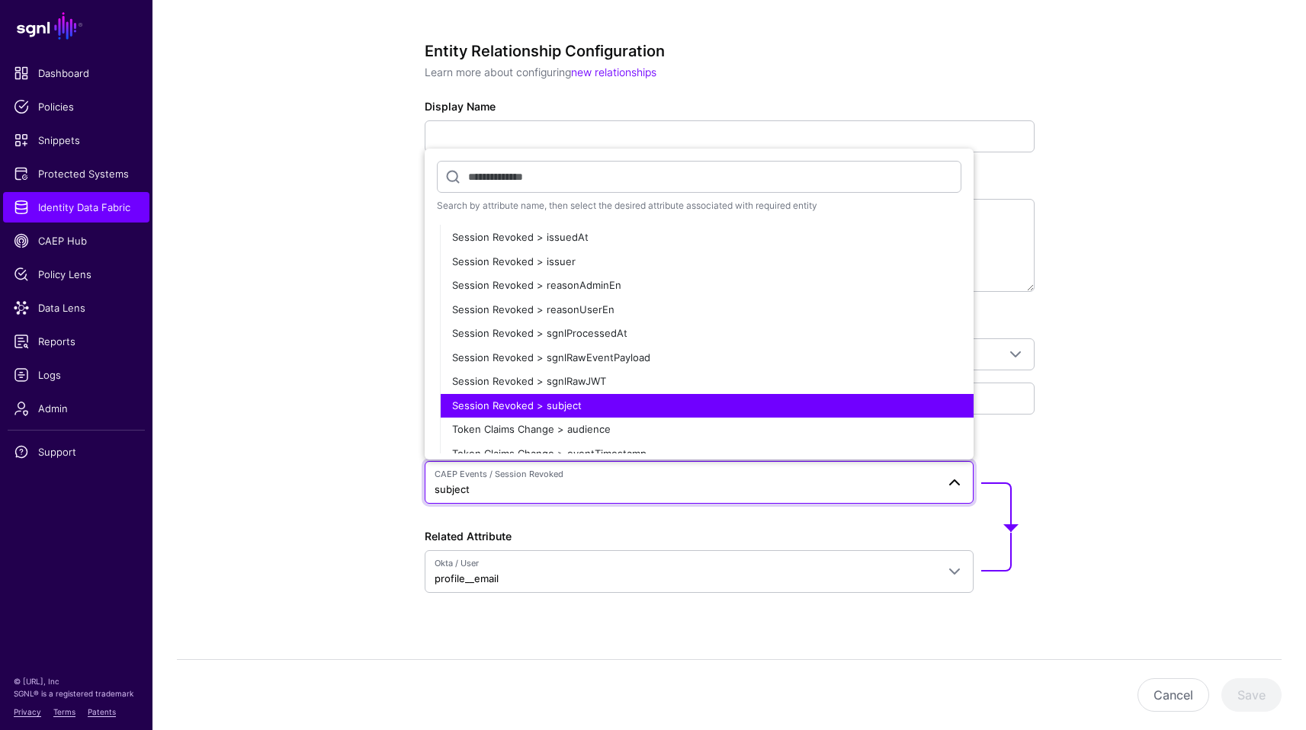
scroll to position [2064, 0]
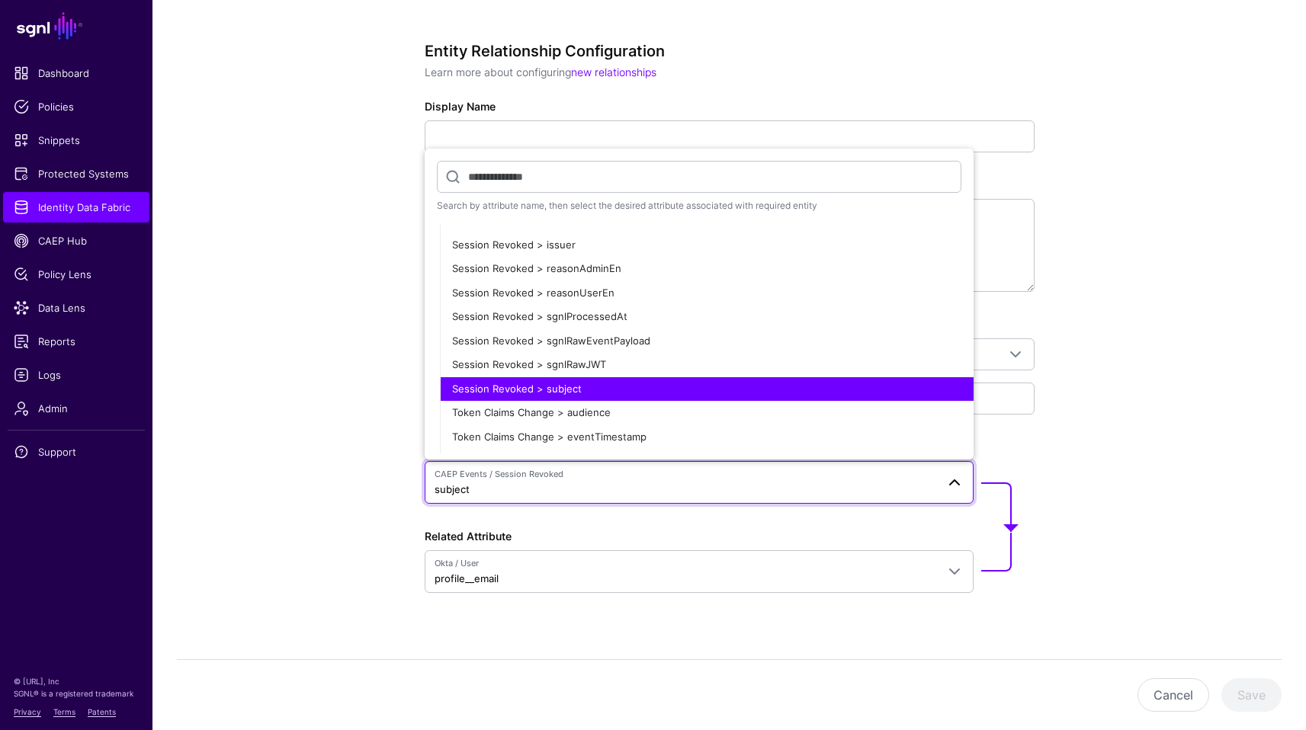
click at [629, 390] on div "Session Revoked > subject" at bounding box center [706, 389] width 509 height 15
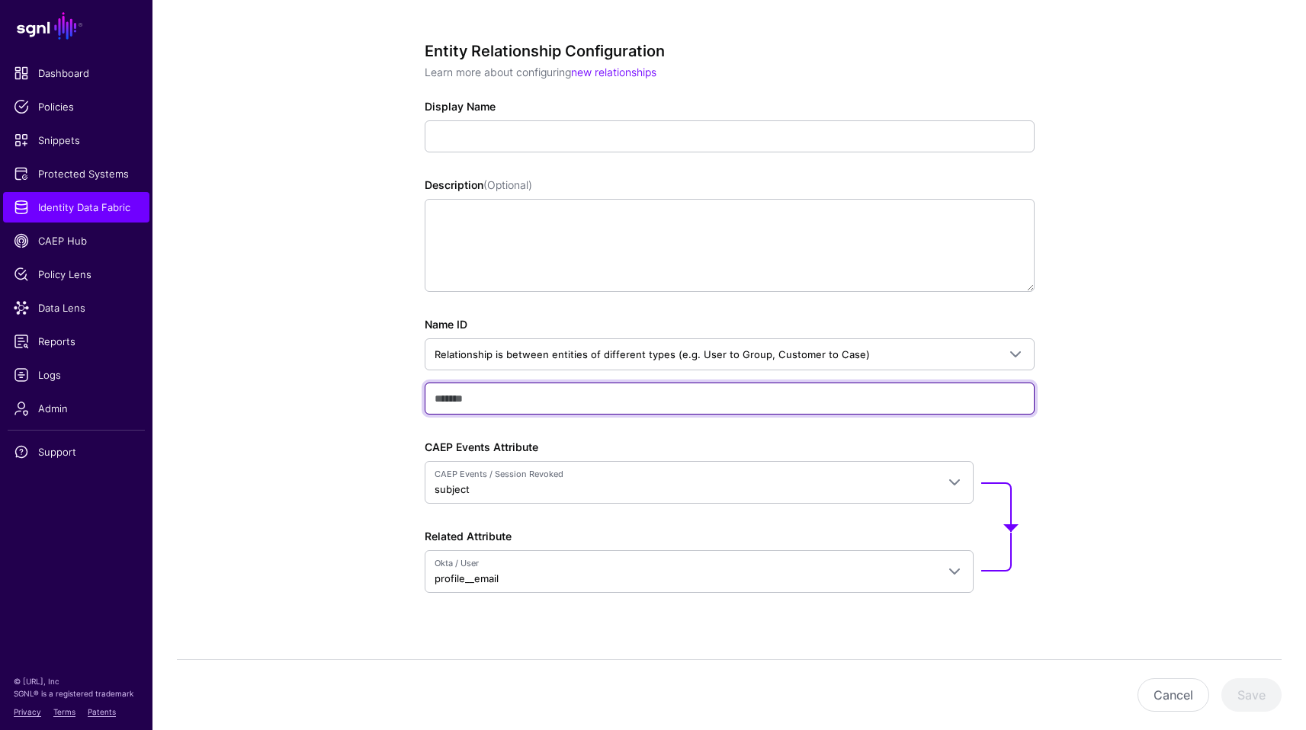
click at [791, 393] on input "text" at bounding box center [730, 399] width 610 height 32
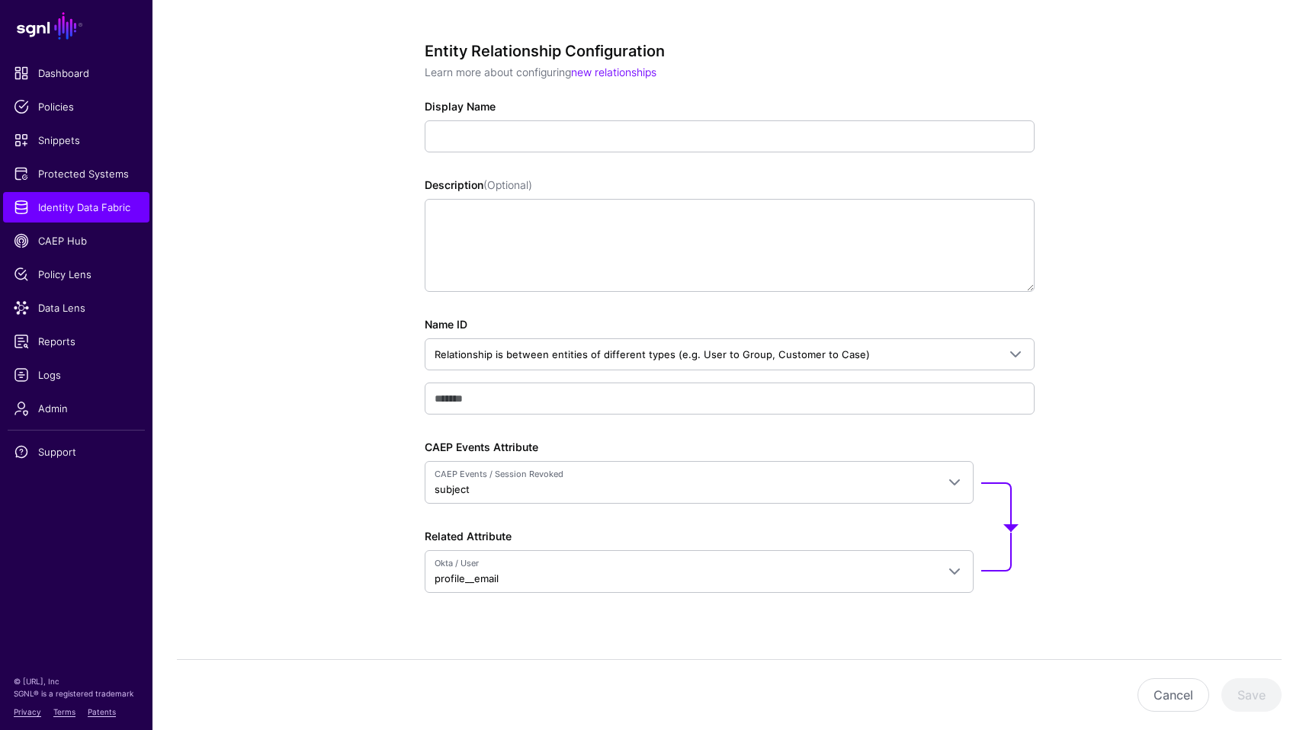
click at [1136, 417] on div "Entity Relationship Configuration Learn more about configuring new relationship…" at bounding box center [729, 372] width 1154 height 759
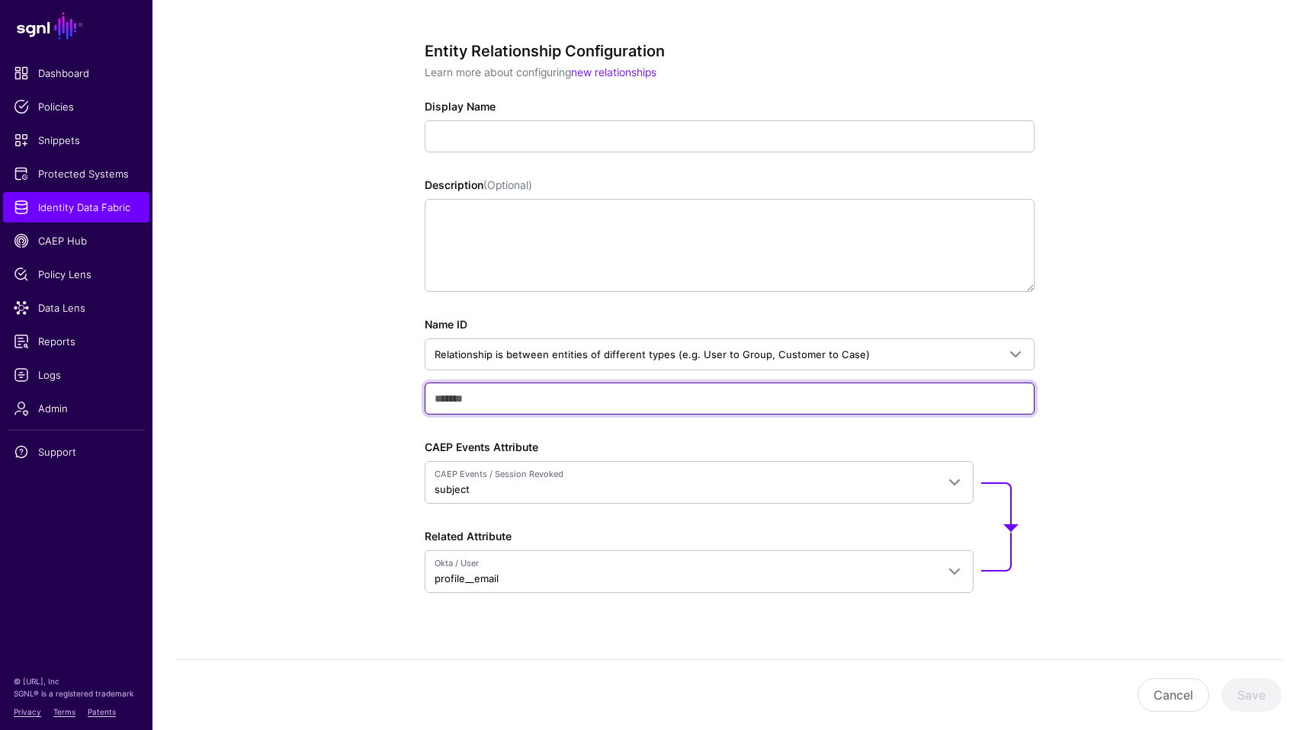
click at [894, 404] on input "text" at bounding box center [730, 399] width 610 height 32
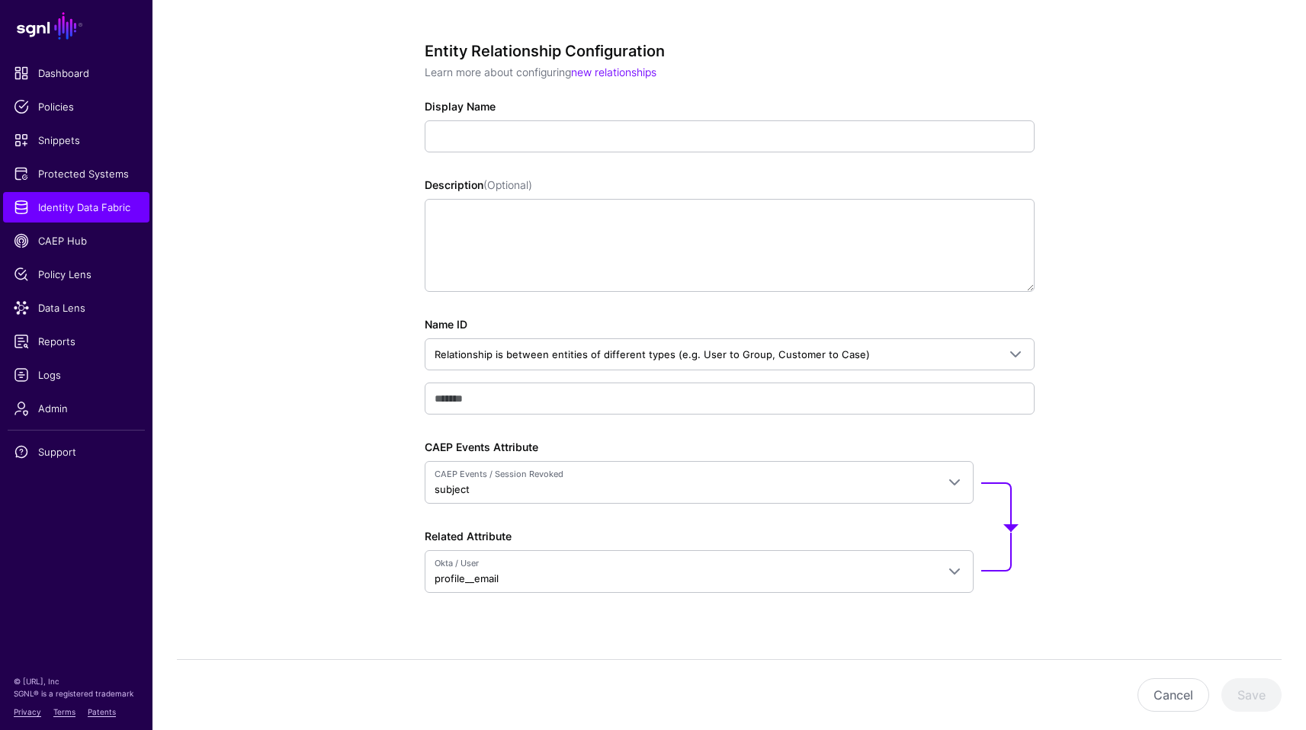
click at [621, 381] on div "Name ID Relationship is between entities of different types (e.g. User to Group…" at bounding box center [730, 365] width 610 height 98
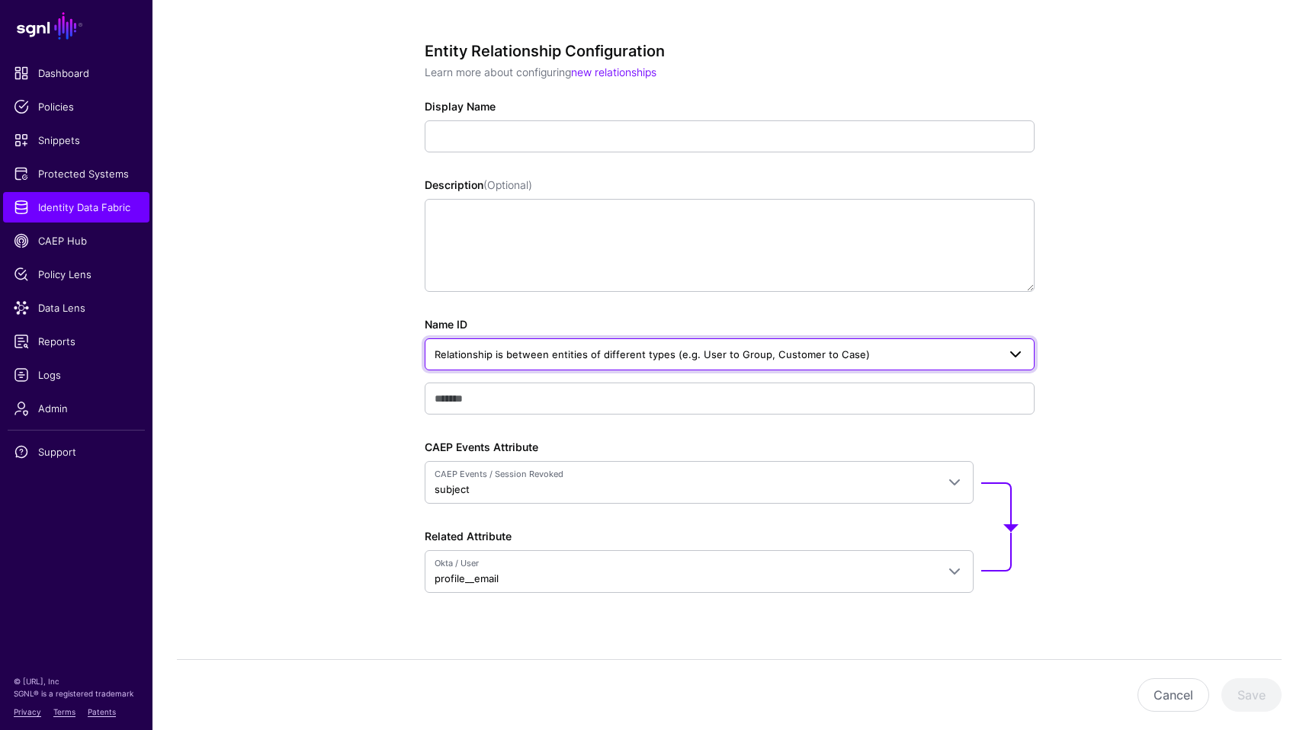
click at [653, 361] on span "Relationship is between entities of different types (e.g. User to Group, Custom…" at bounding box center [716, 354] width 563 height 17
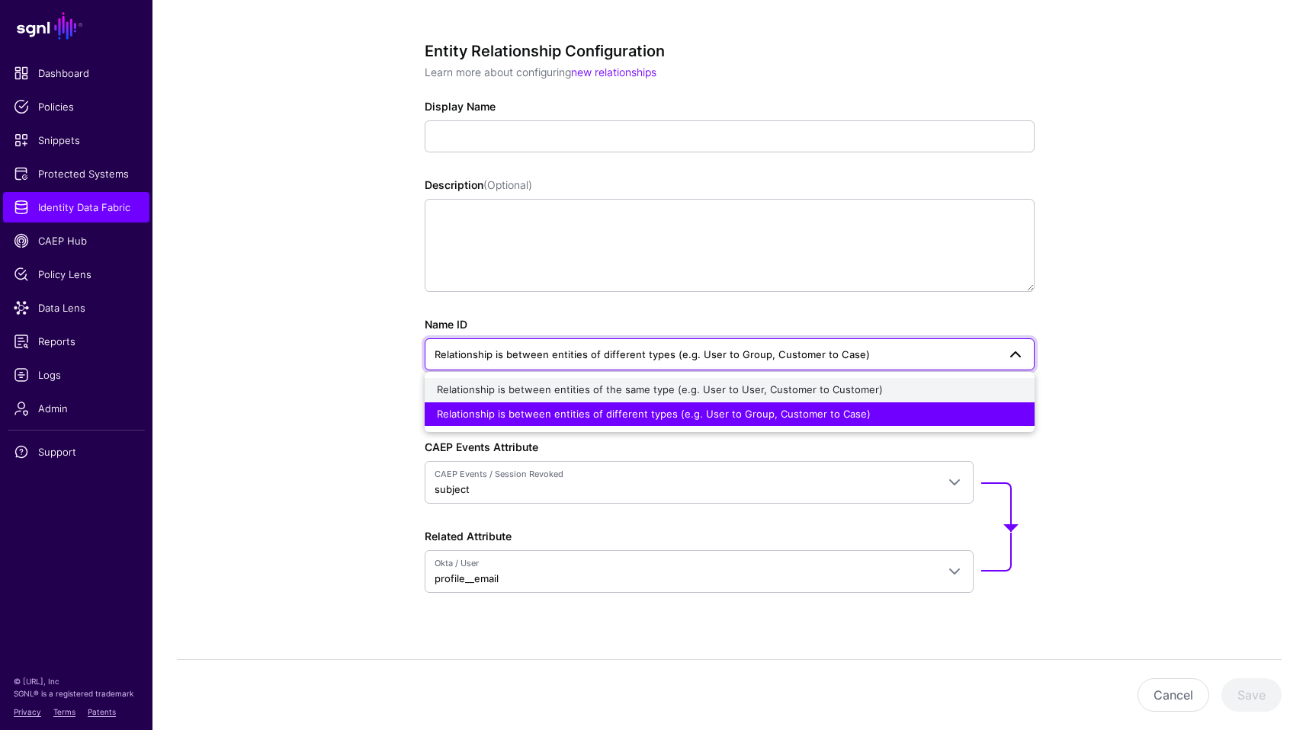
click at [560, 390] on span "Relationship is between entities of the same type (e.g. User to User, Customer …" at bounding box center [660, 389] width 446 height 12
type input "*******"
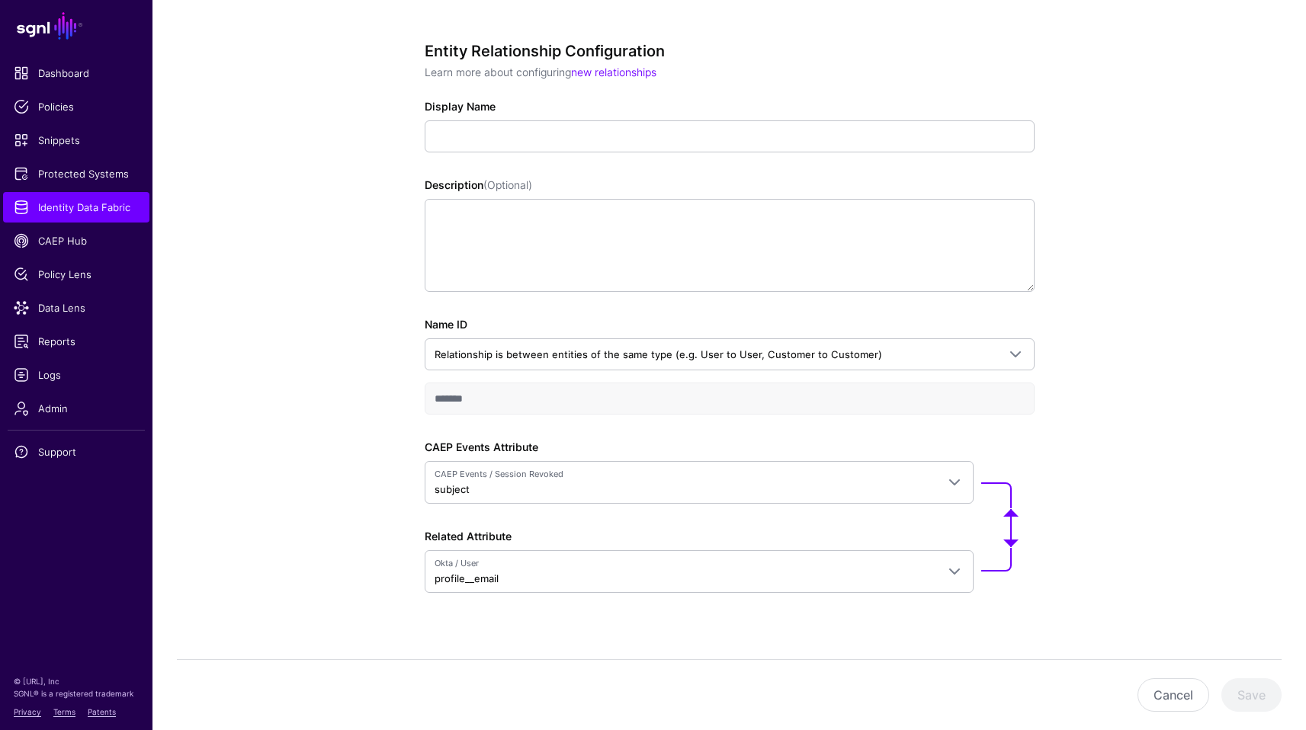
click at [653, 416] on div "Entity Relationship Configuration Learn more about configuring new relationship…" at bounding box center [730, 339] width 610 height 594
click at [1122, 416] on div "Entity Relationship Configuration Learn more about configuring new relationship…" at bounding box center [729, 372] width 1154 height 759
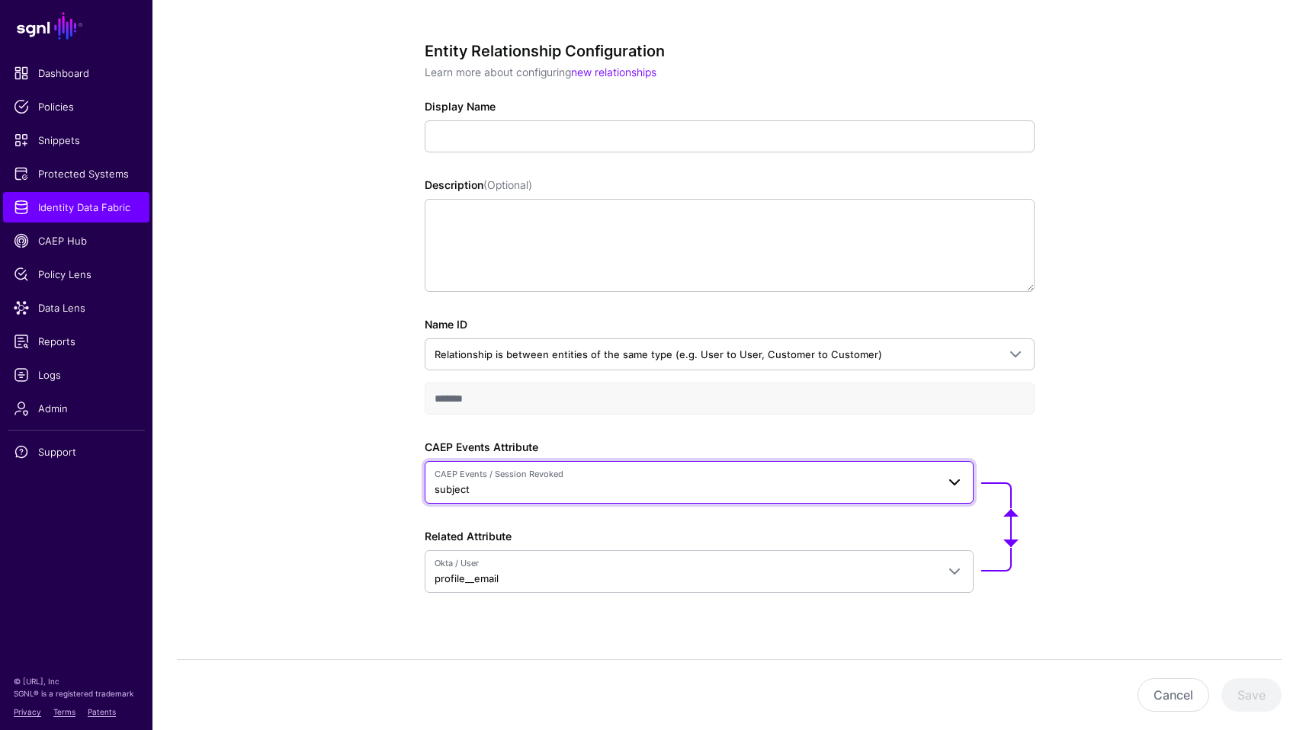
click at [510, 479] on span "CAEP Events / Session Revoked" at bounding box center [686, 474] width 502 height 13
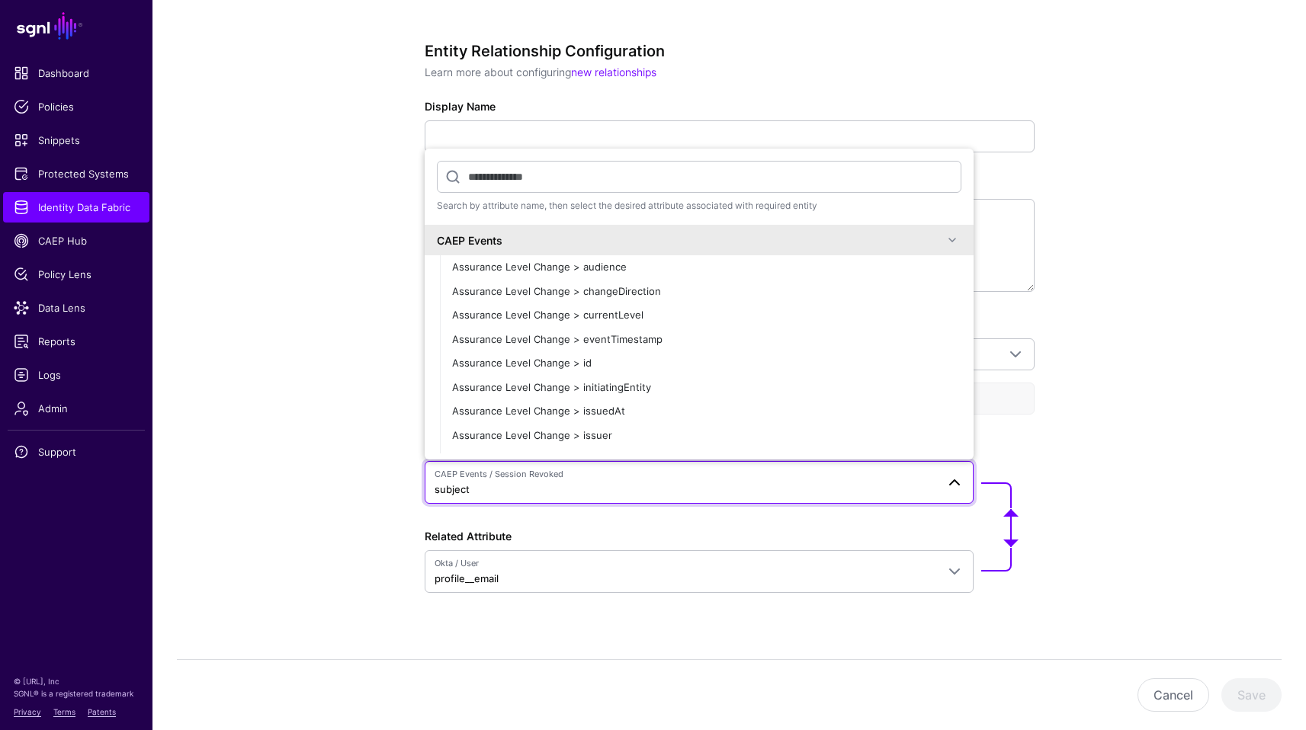
click at [511, 479] on span "CAEP Events / Session Revoked" at bounding box center [686, 474] width 502 height 13
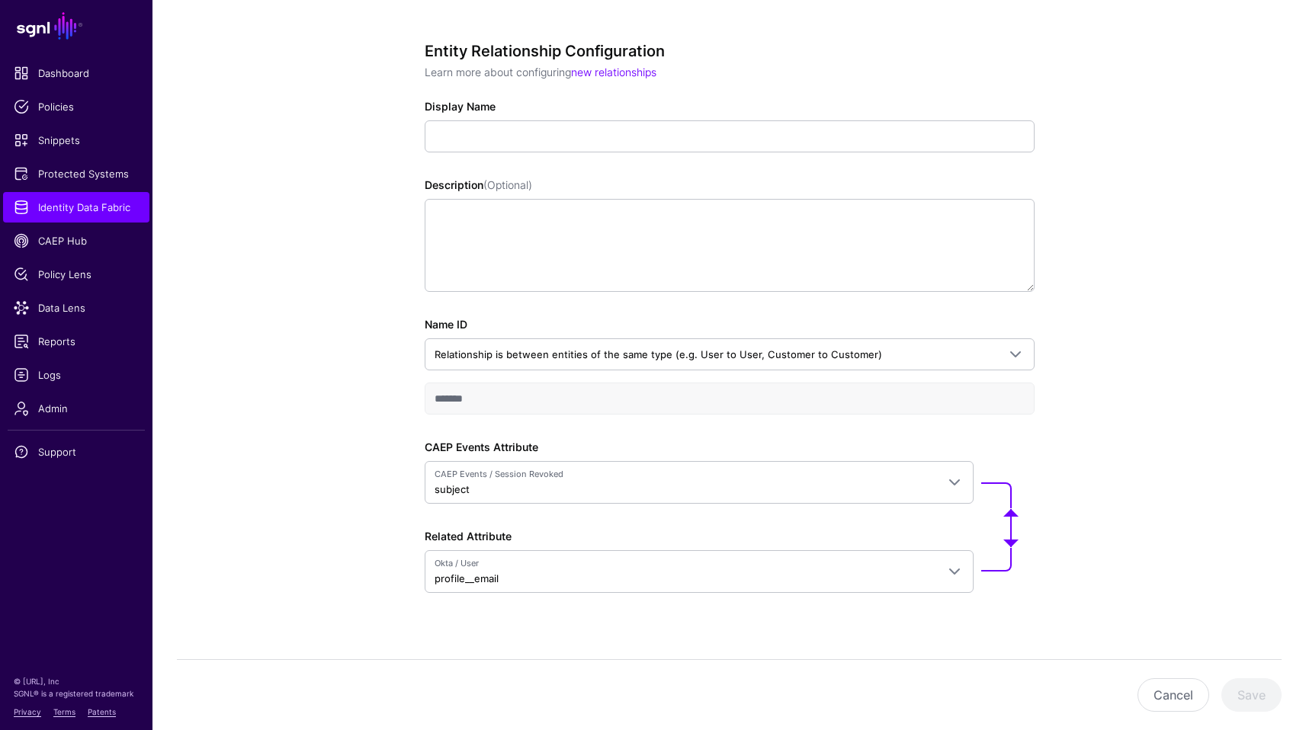
click at [1170, 368] on div "Entity Relationship Configuration Learn more about configuring new relationship…" at bounding box center [729, 372] width 1154 height 759
click at [1153, 691] on button "Cancel" at bounding box center [1174, 696] width 72 height 34
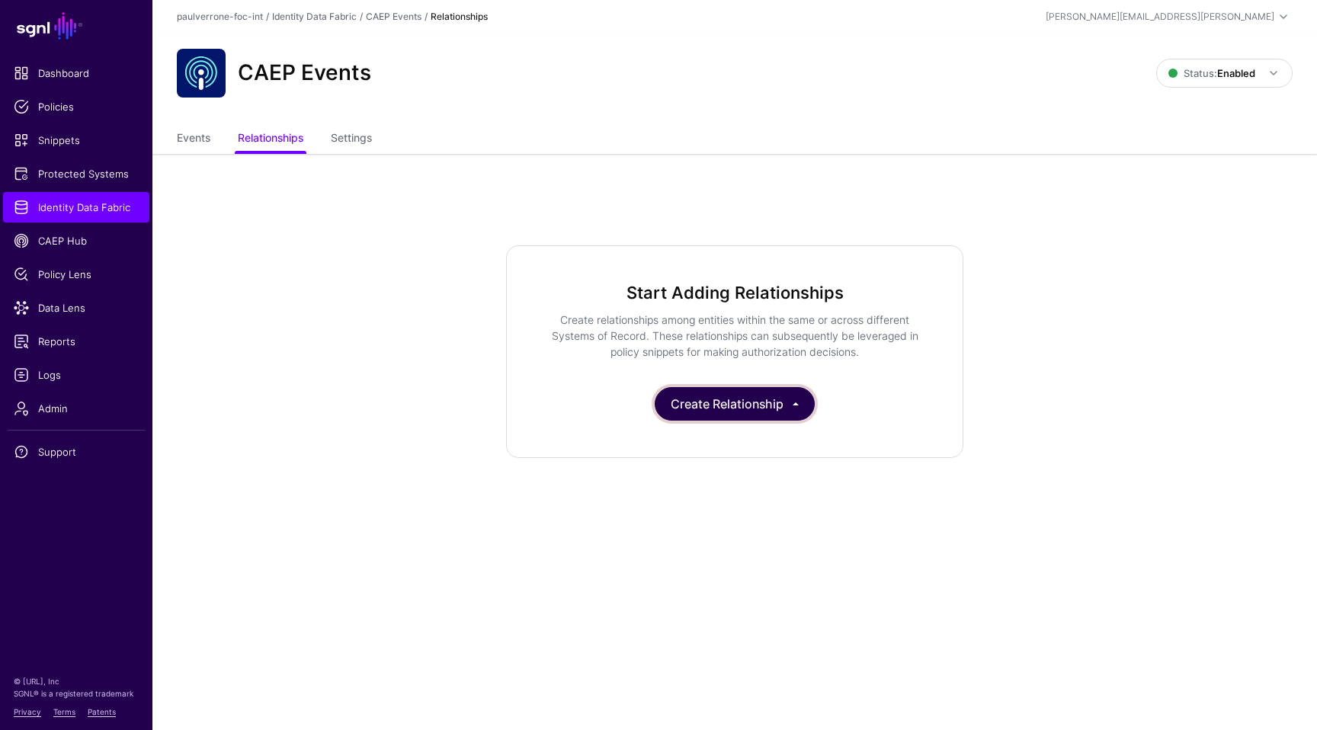
click at [731, 388] on button "Create Relationship" at bounding box center [735, 404] width 160 height 34
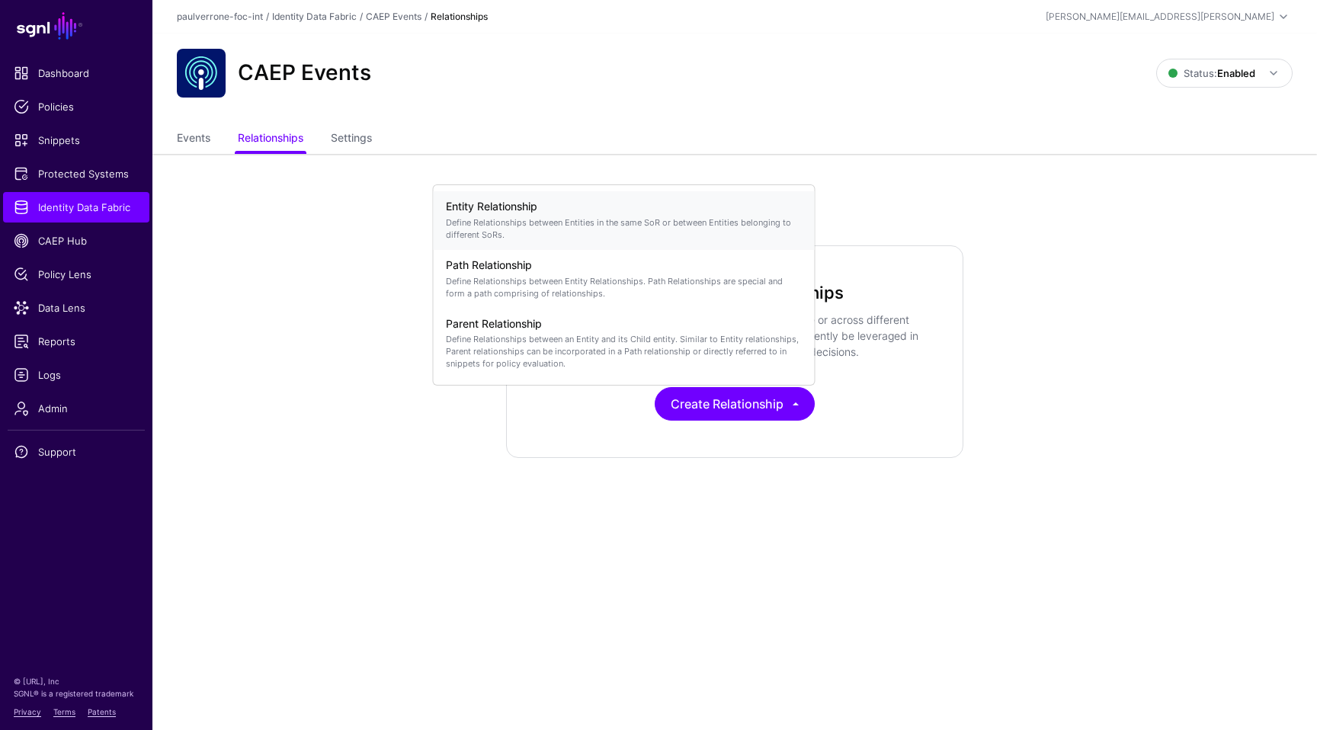
click at [605, 236] on p "Define Relationships between Entities in the same SoR or between Entities belon…" at bounding box center [624, 229] width 357 height 24
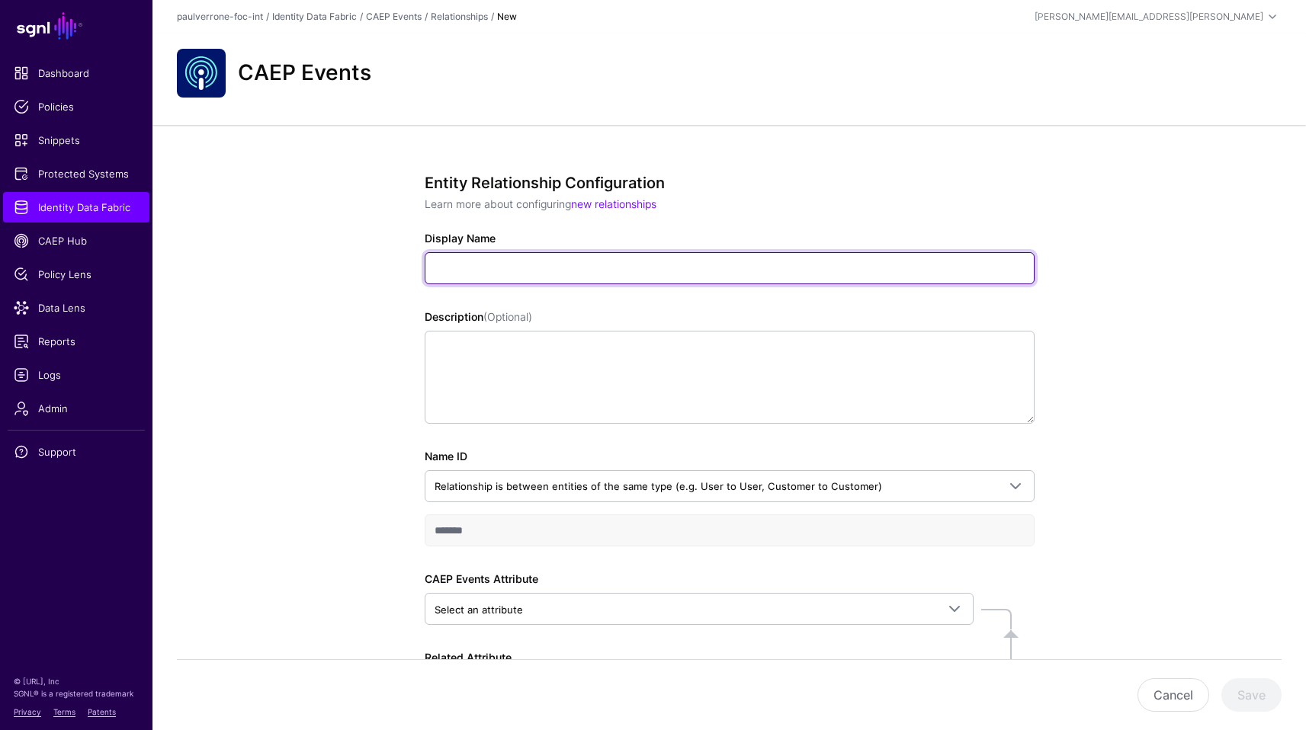
click at [599, 267] on input "Display Name" at bounding box center [730, 268] width 610 height 32
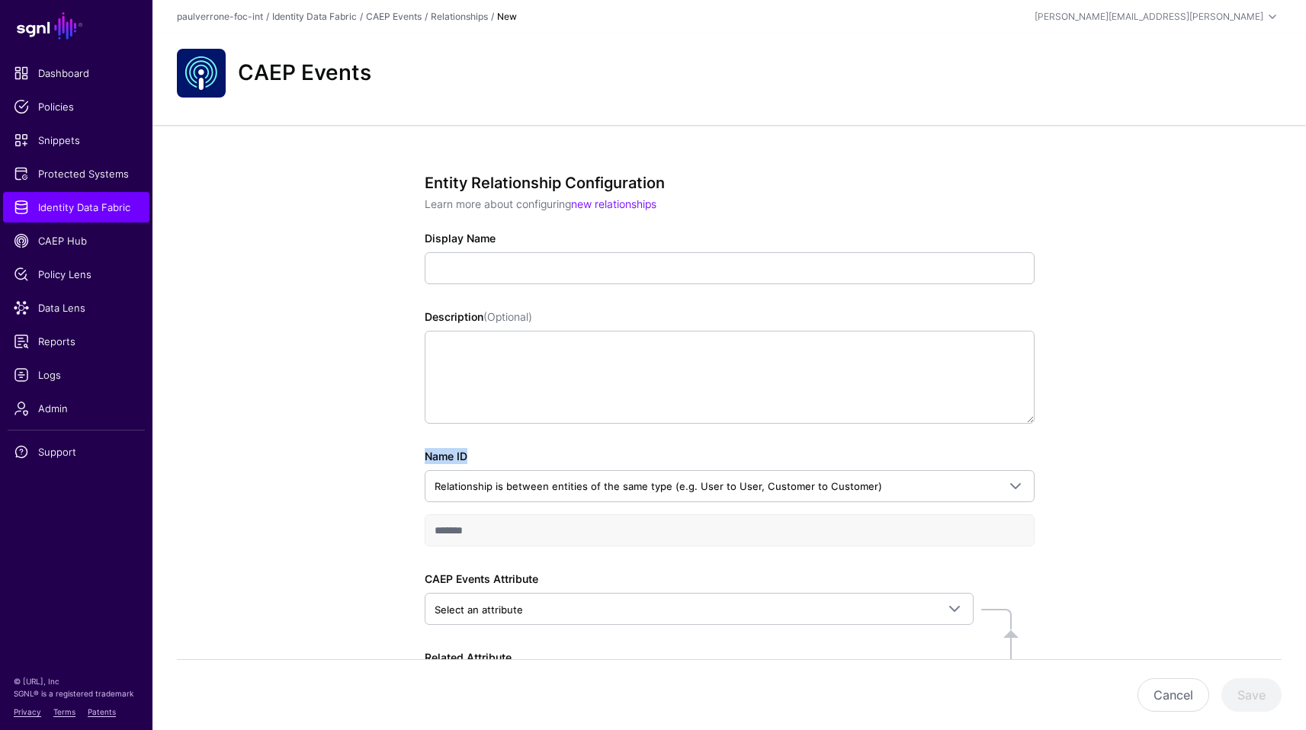
drag, startPoint x: 1303, startPoint y: 320, endPoint x: 1311, endPoint y: 457, distance: 136.7
click at [1306, 457] on html "SGNL Dashboard Policies Snippets Protected Systems Identity Data Fabric CAEP Hu…" at bounding box center [653, 431] width 1306 height 863
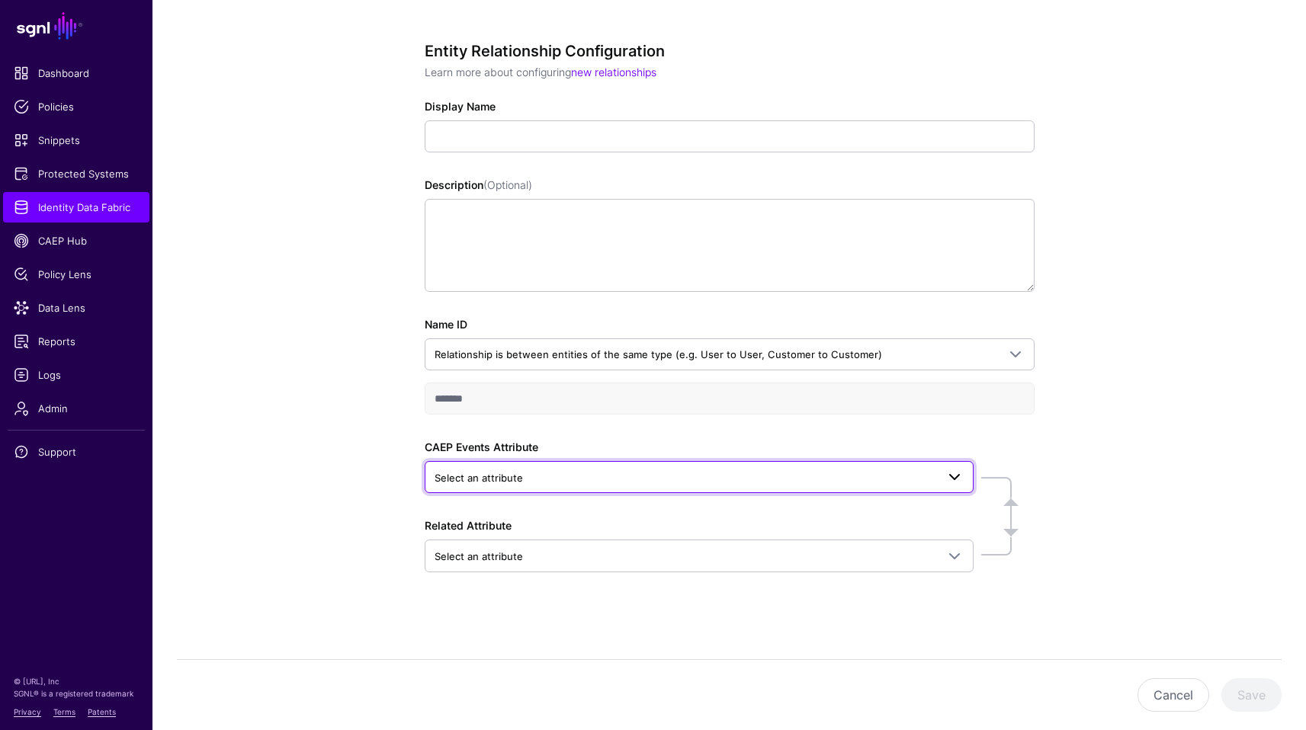
click at [717, 480] on span "Select an attribute" at bounding box center [686, 478] width 502 height 17
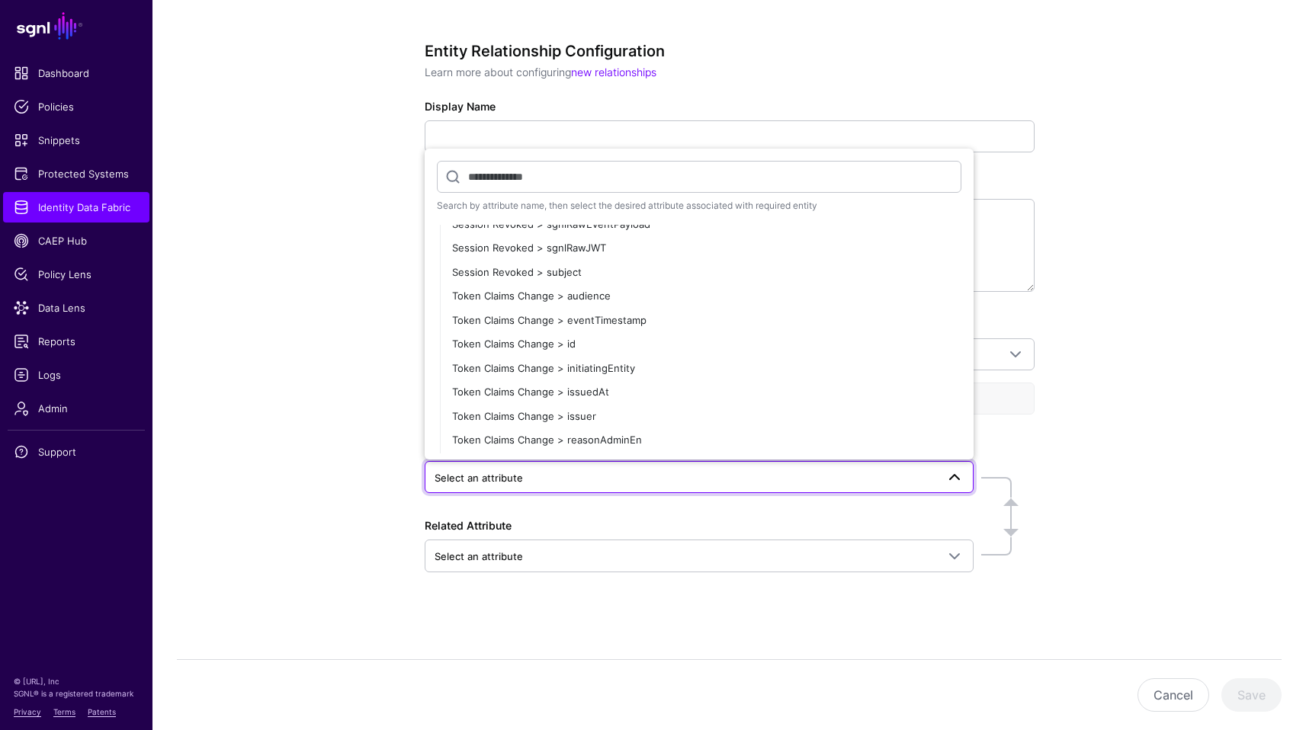
scroll to position [2184, 0]
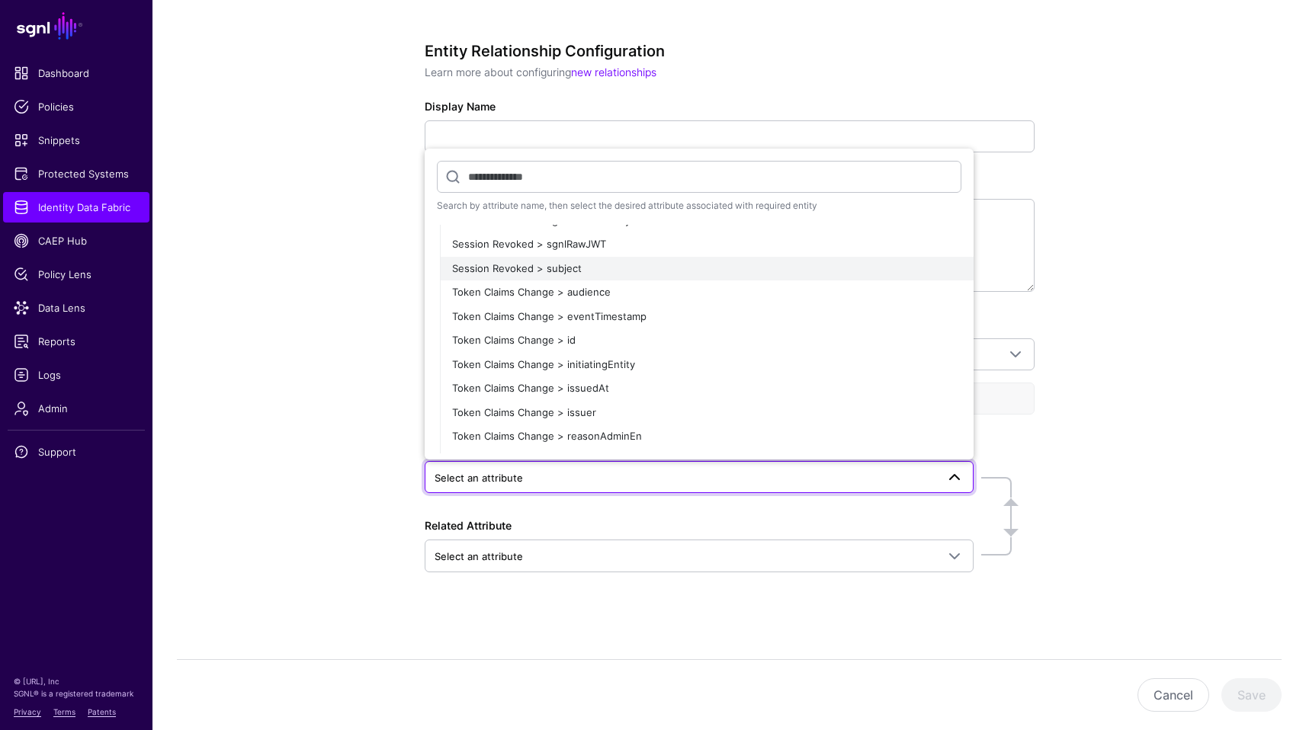
click at [559, 265] on span "Session Revoked > subject" at bounding box center [517, 268] width 130 height 12
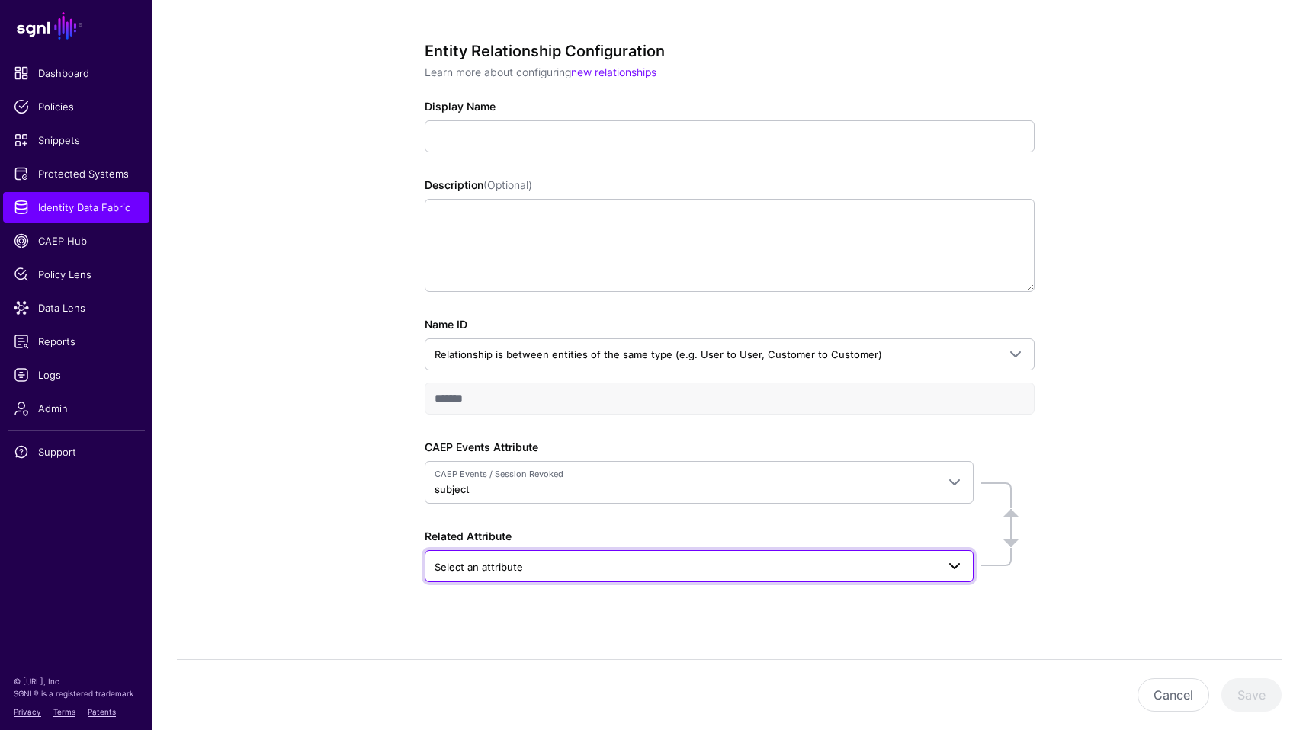
click at [585, 561] on span "Select an attribute" at bounding box center [686, 567] width 502 height 17
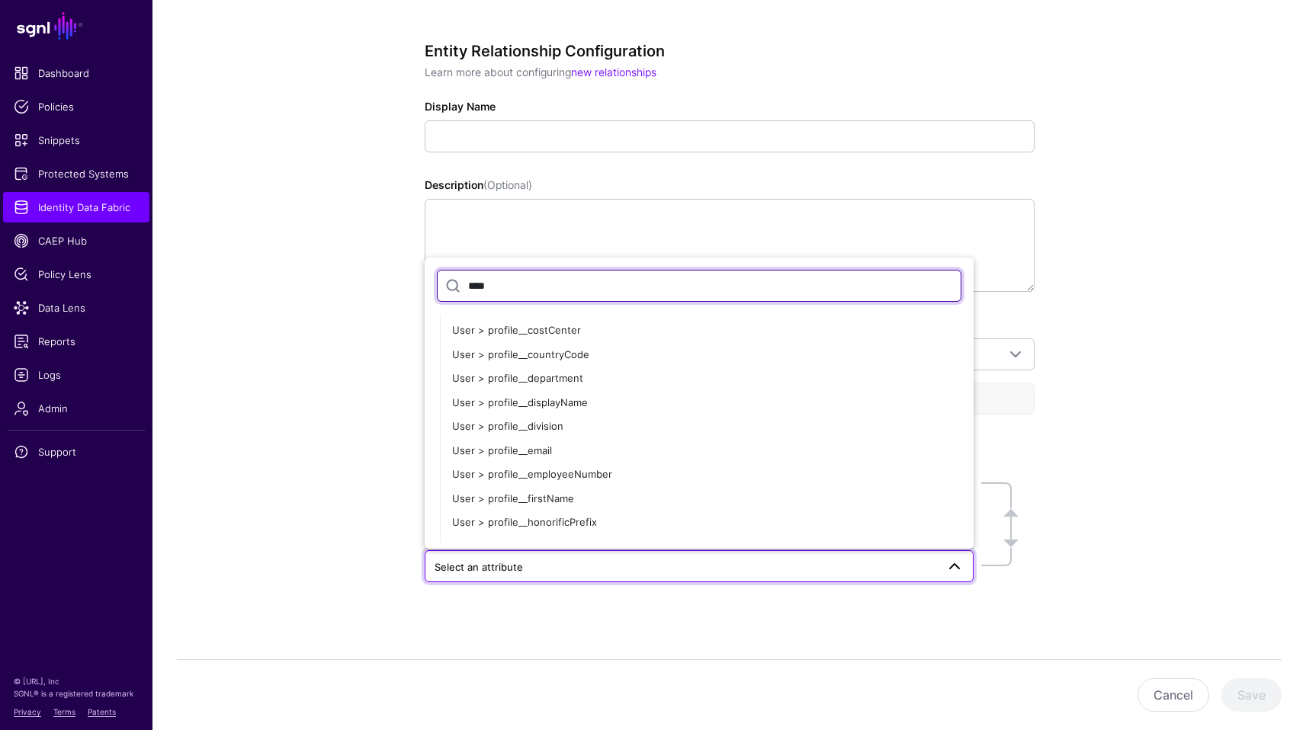
scroll to position [461, 0]
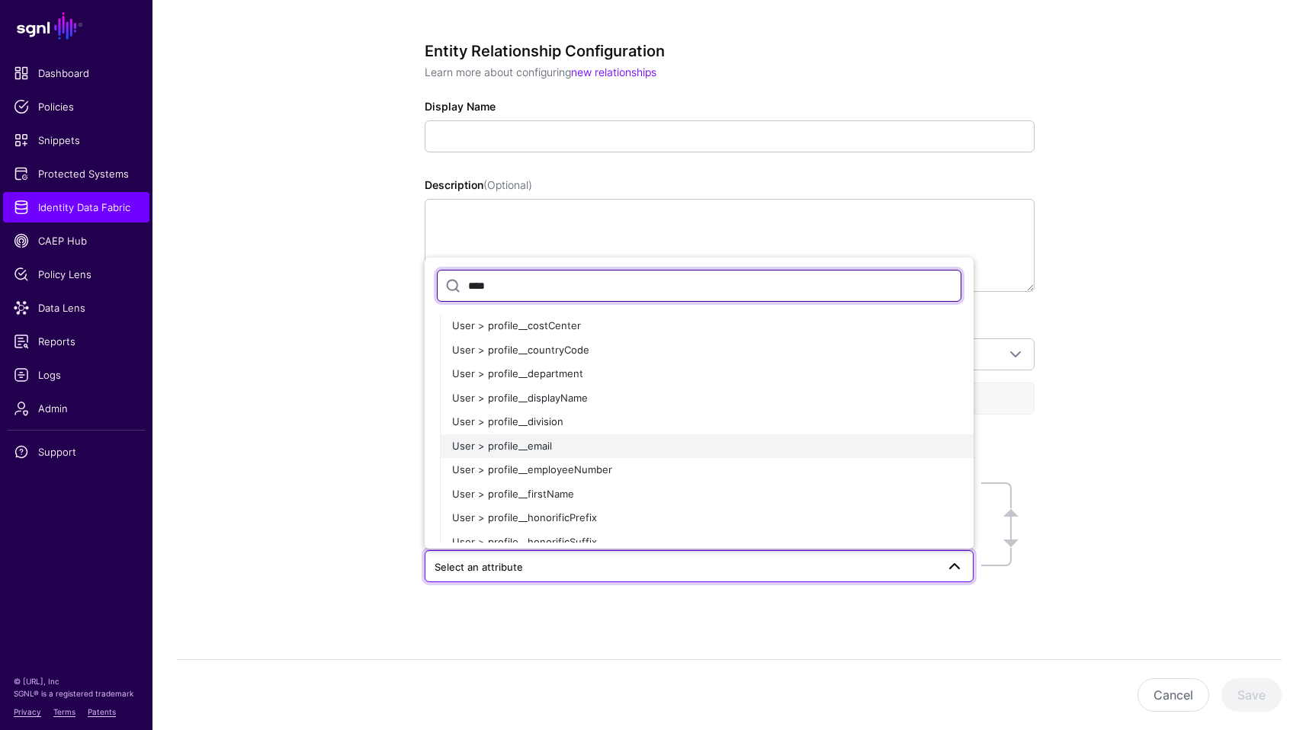
type input "****"
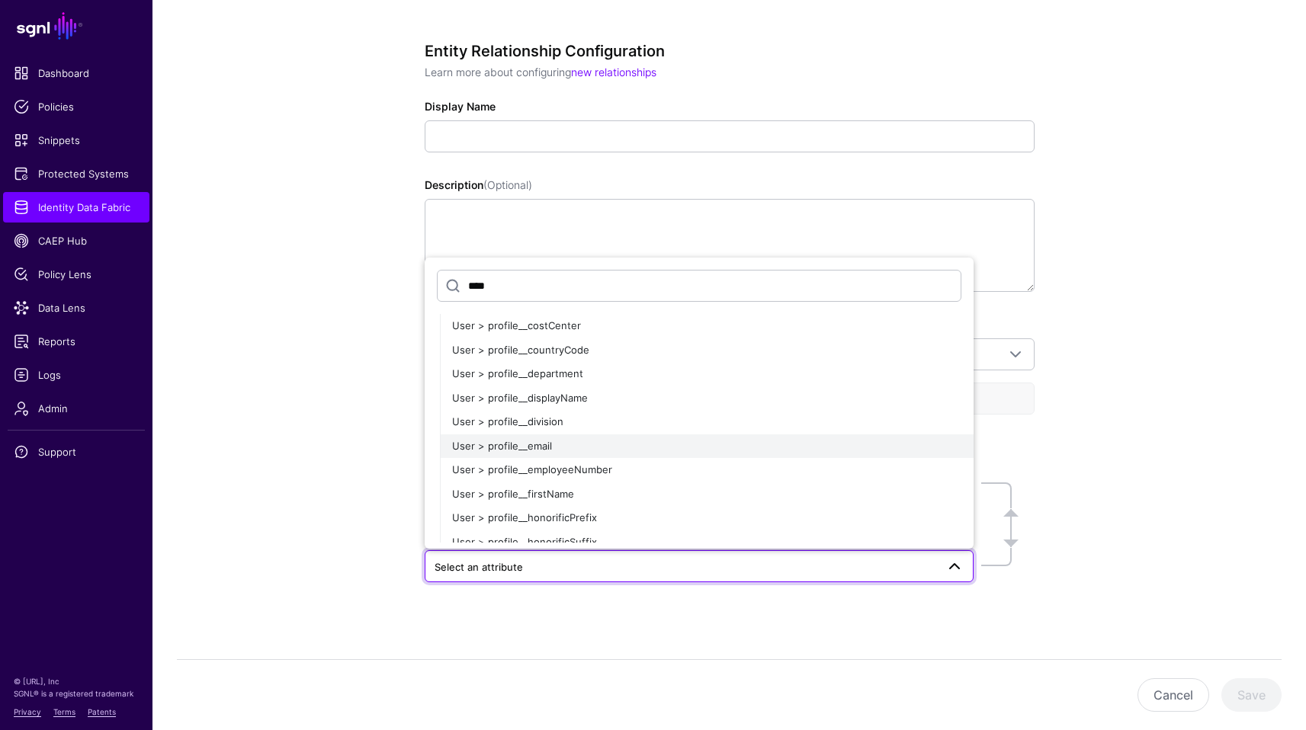
click at [576, 442] on div "User > profile__email" at bounding box center [706, 446] width 509 height 15
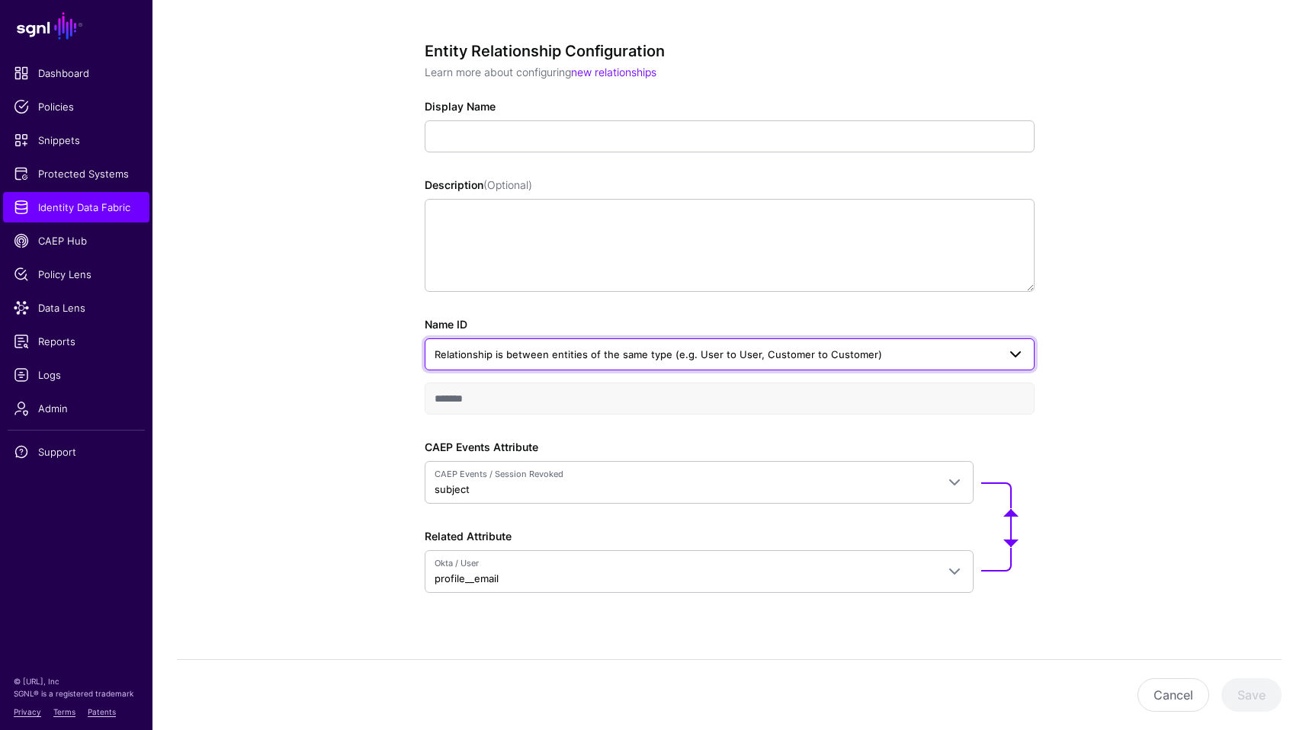
click at [914, 359] on span "Relationship is between entities of the same type (e.g. User to User, Customer …" at bounding box center [716, 354] width 563 height 17
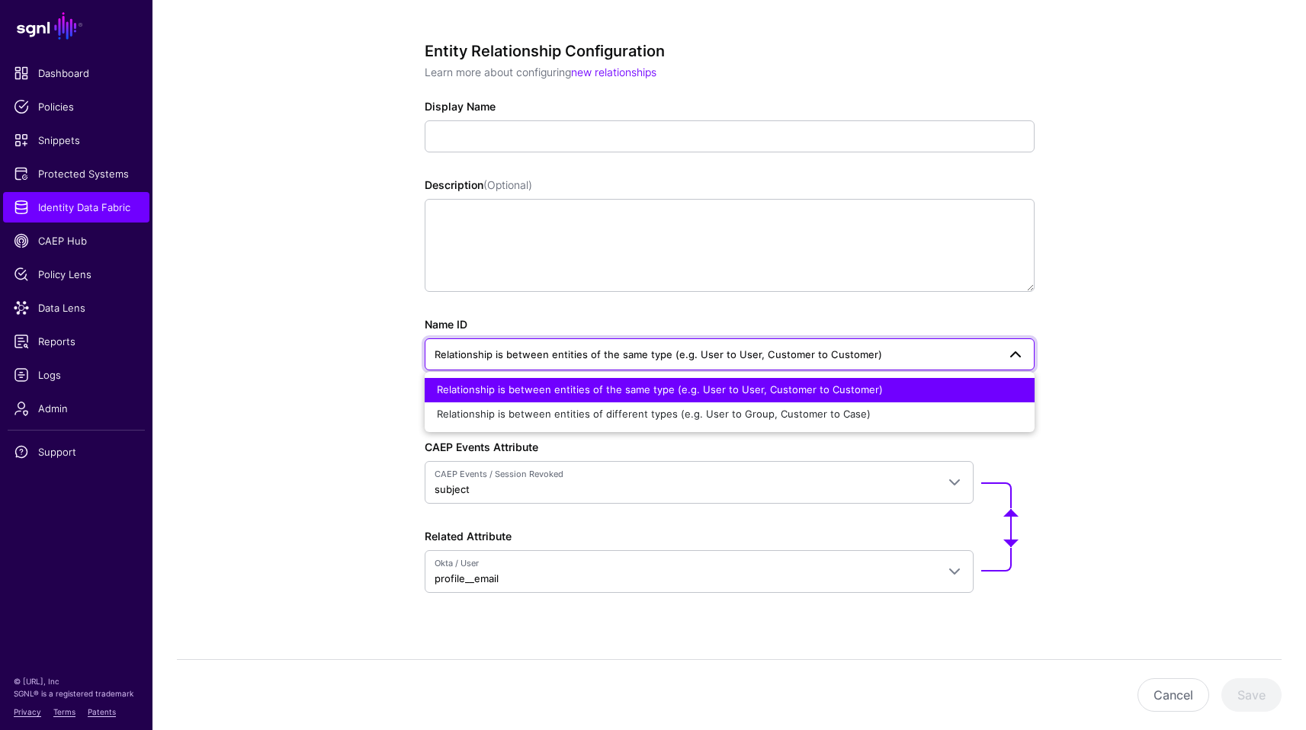
click at [1207, 418] on div "Entity Relationship Configuration Learn more about configuring new relationship…" at bounding box center [729, 372] width 1154 height 759
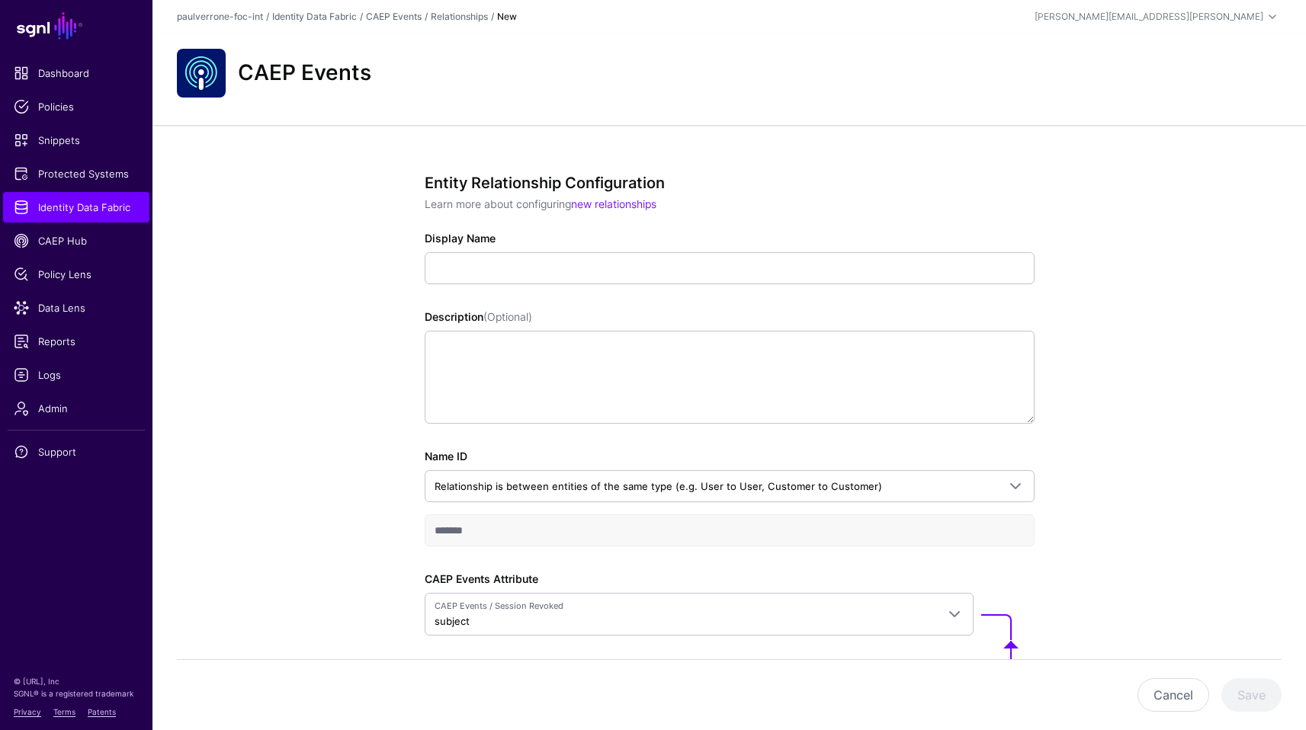
scroll to position [152, 0]
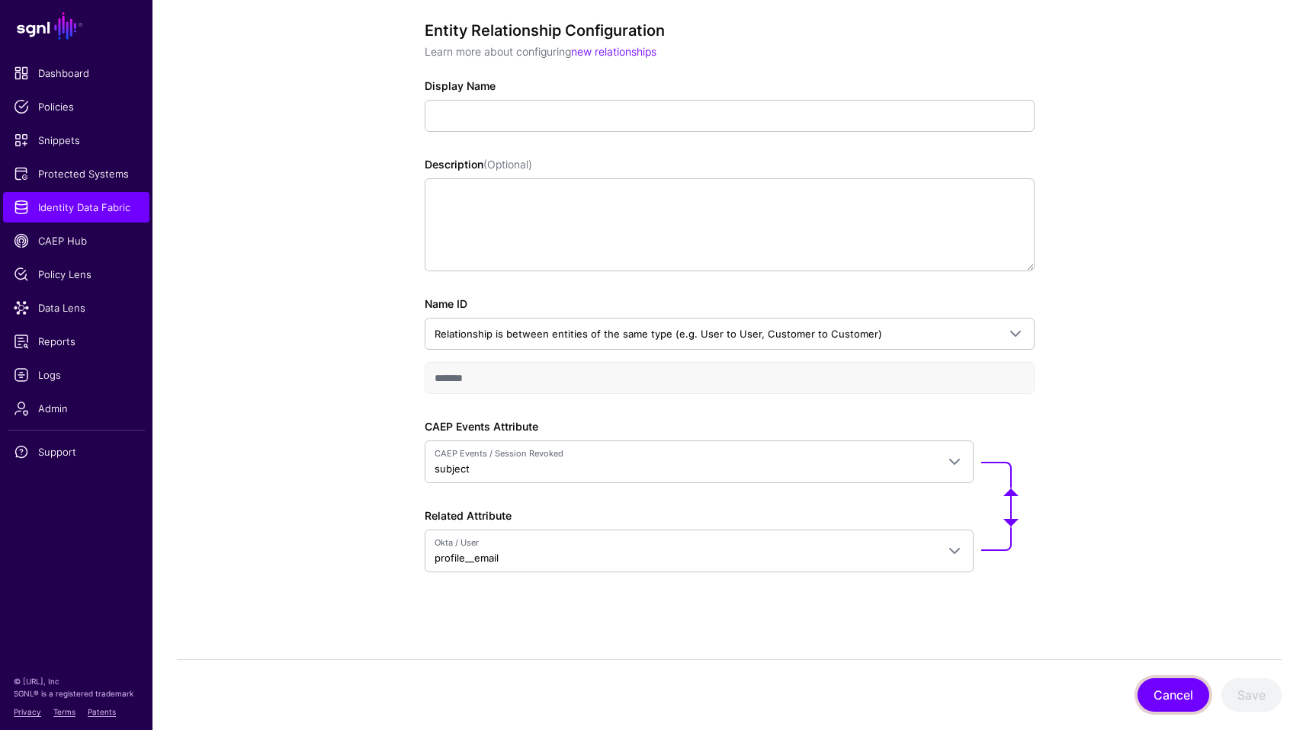
click at [1183, 690] on button "Cancel" at bounding box center [1174, 696] width 72 height 34
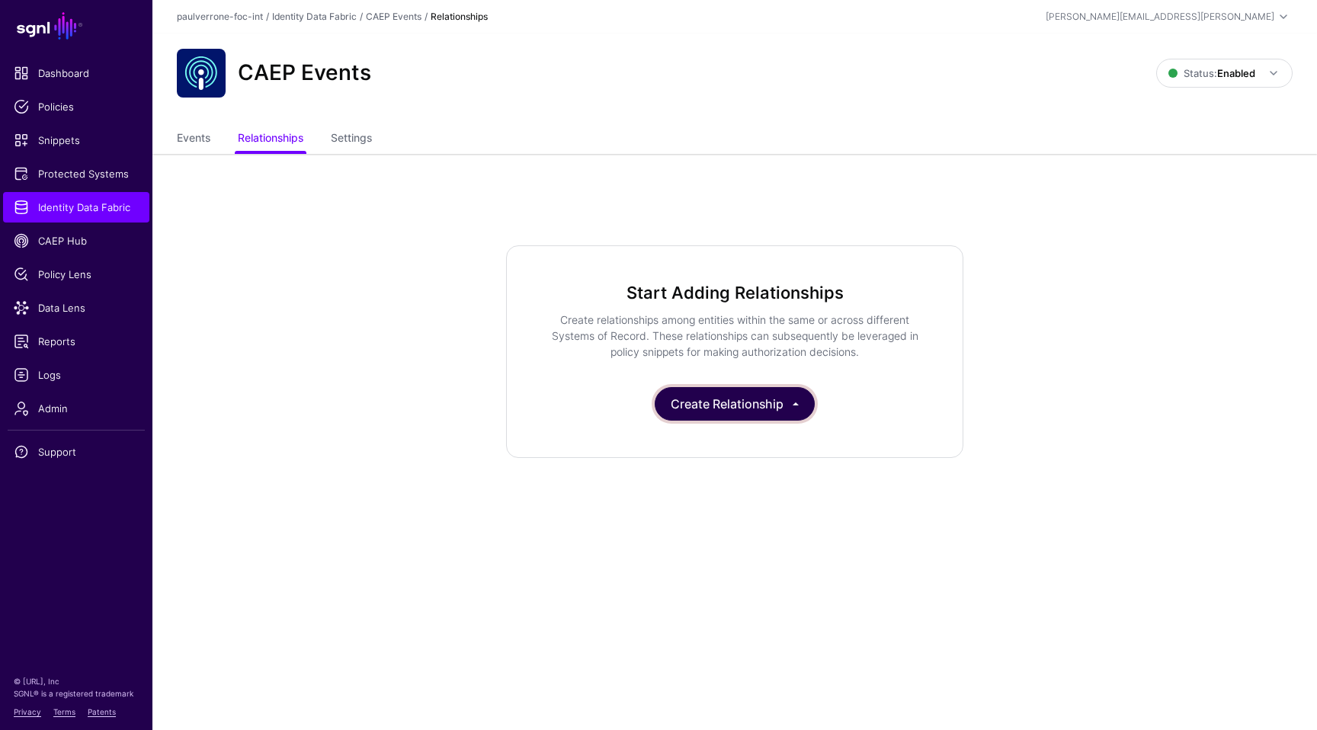
click at [787, 392] on button "Create Relationship" at bounding box center [735, 404] width 160 height 34
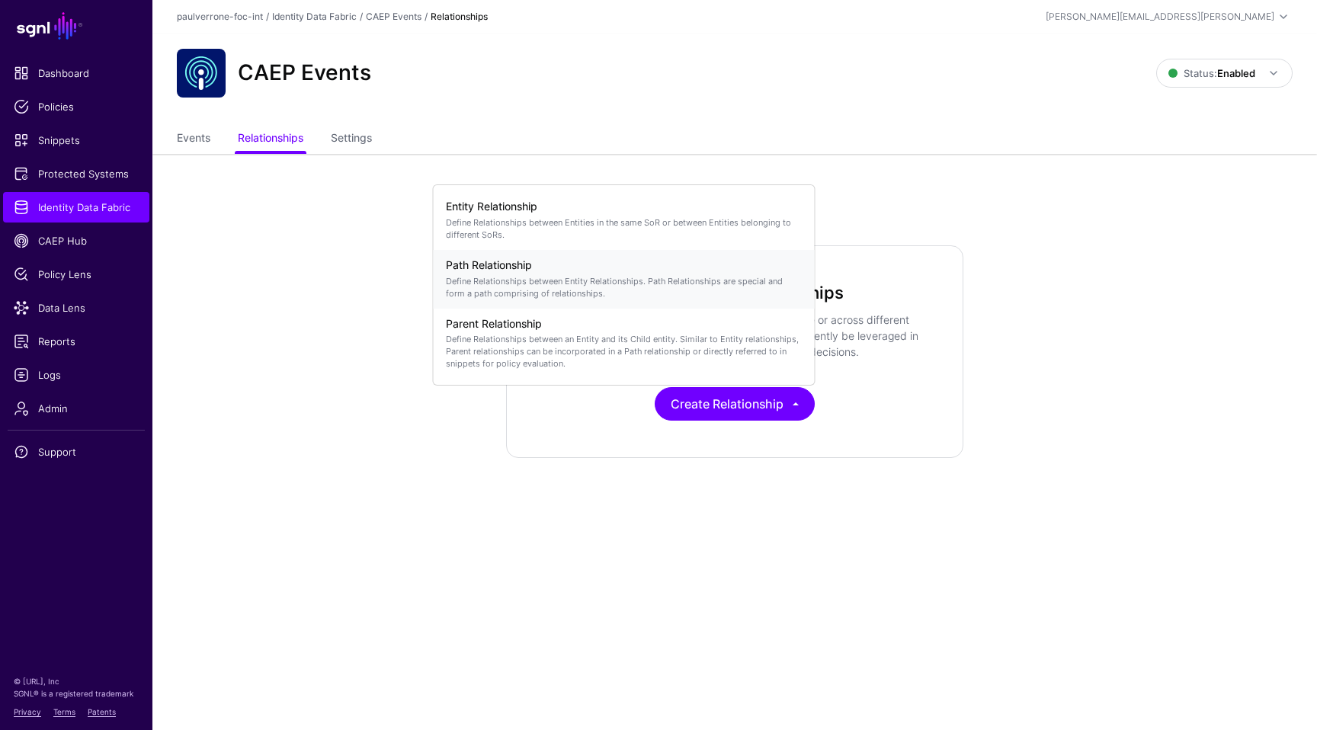
click at [595, 292] on p "Define Relationships between Entity Relationships. Path Relationships are speci…" at bounding box center [624, 287] width 357 height 24
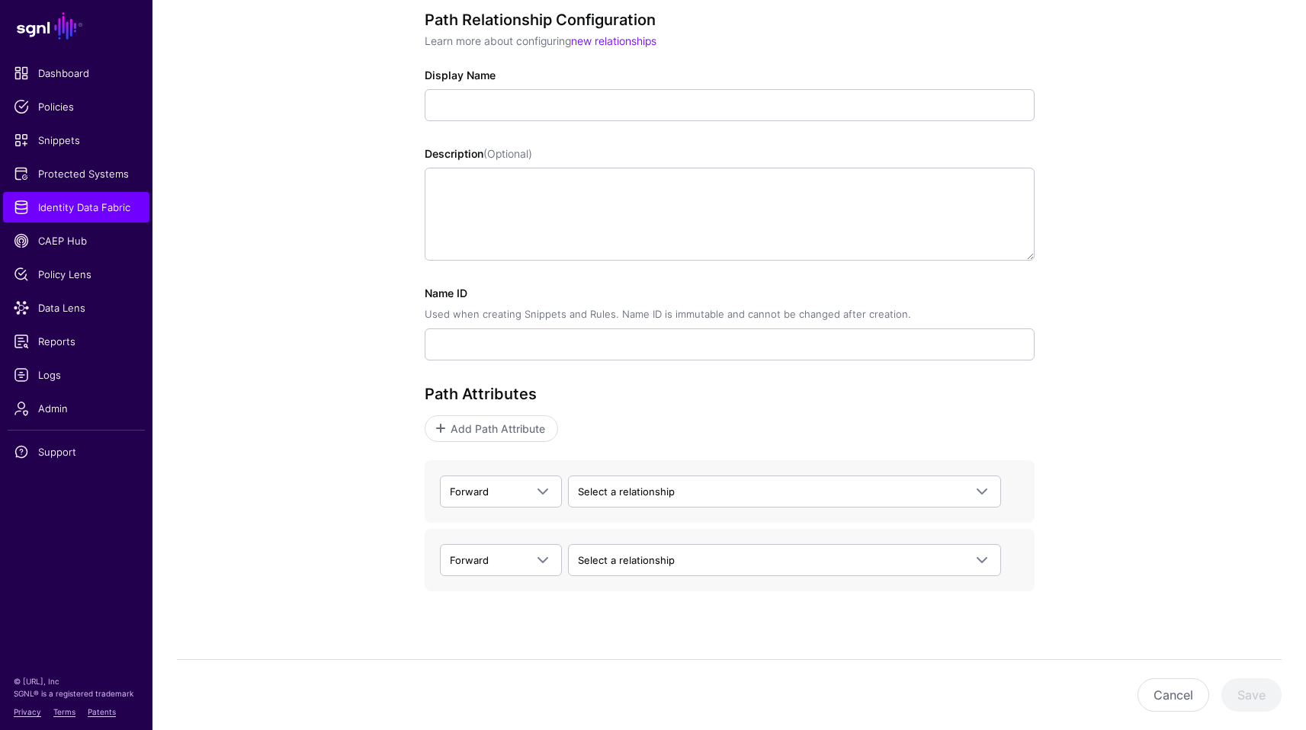
scroll to position [182, 0]
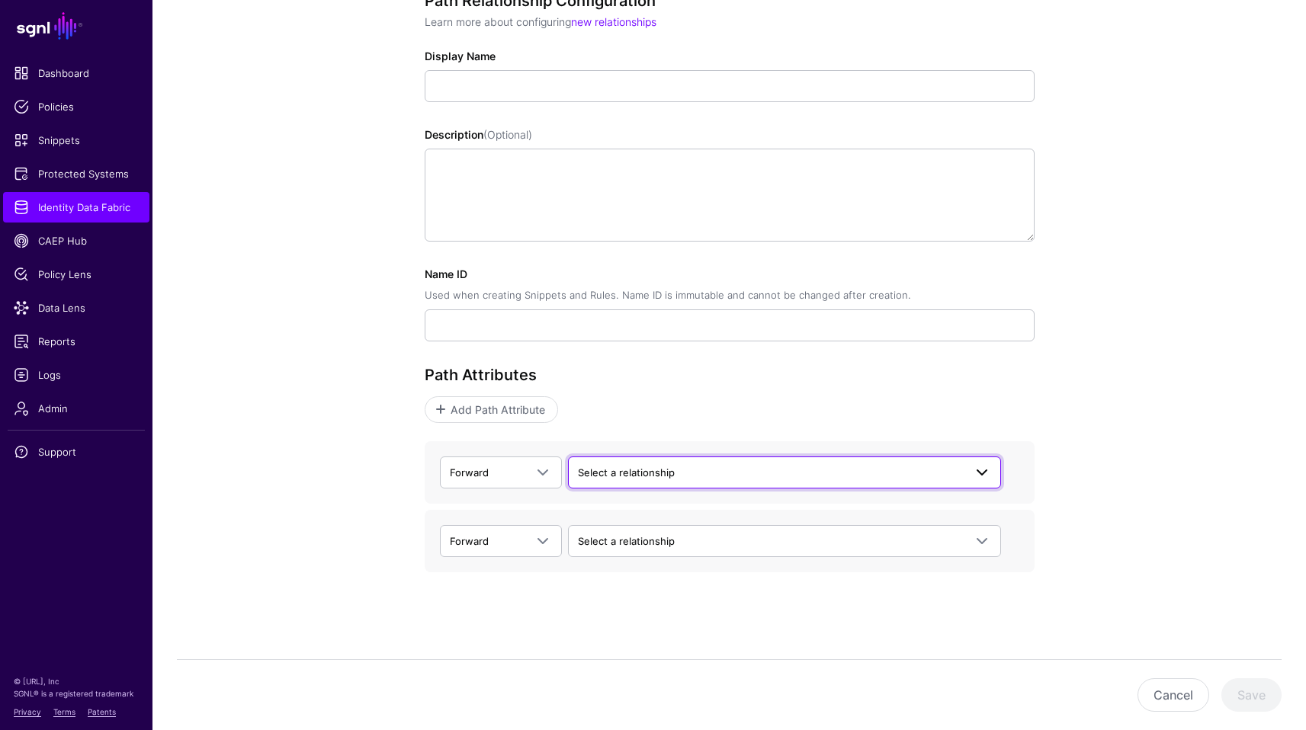
click at [717, 474] on span "Select a relationship" at bounding box center [771, 472] width 386 height 17
type input "*"
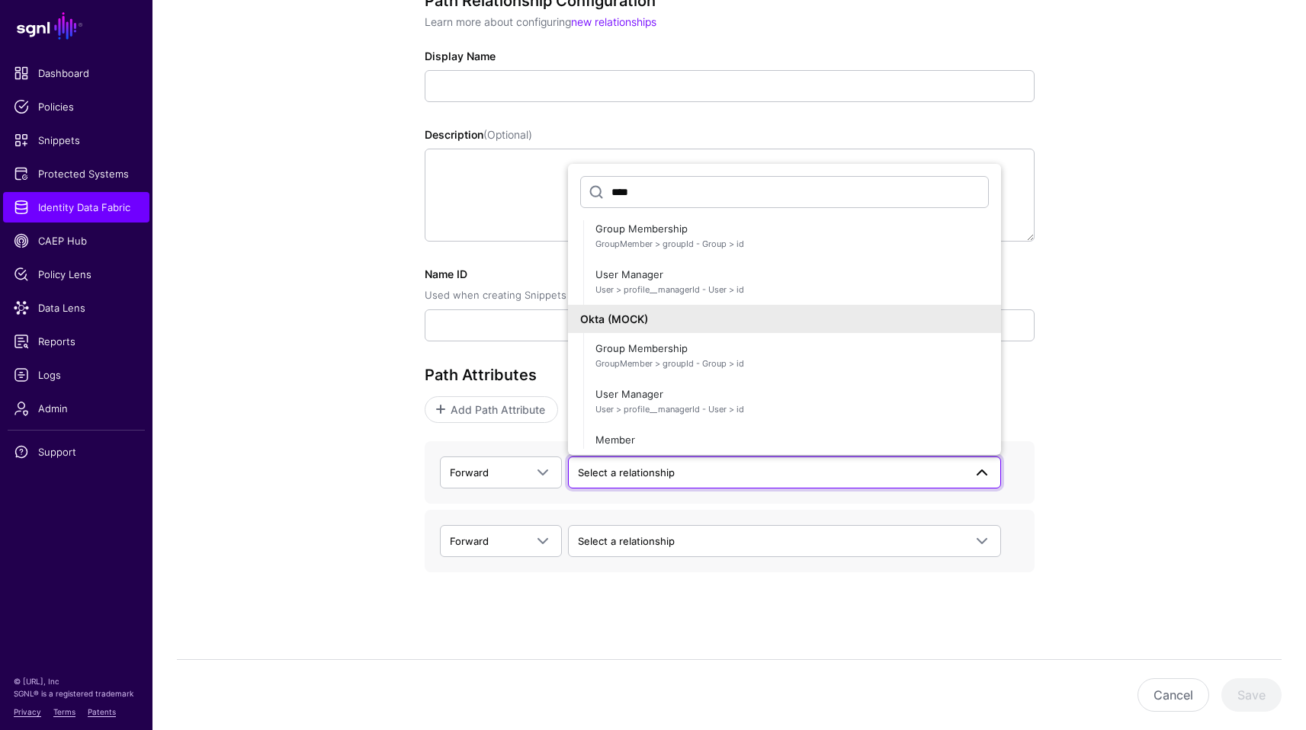
scroll to position [0, 0]
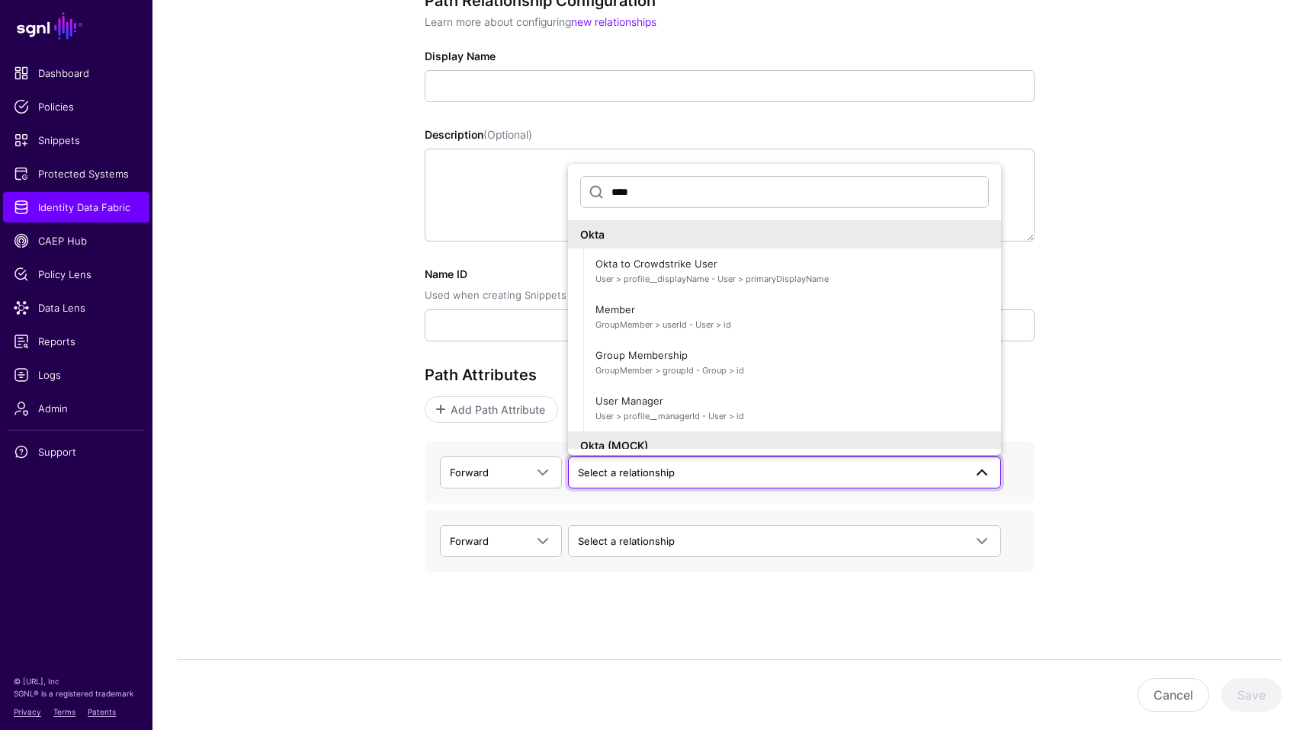
type input "****"
click at [1148, 272] on div "Path Relationship Configuration Learn more about configuring new relationships …" at bounding box center [729, 337] width 1154 height 788
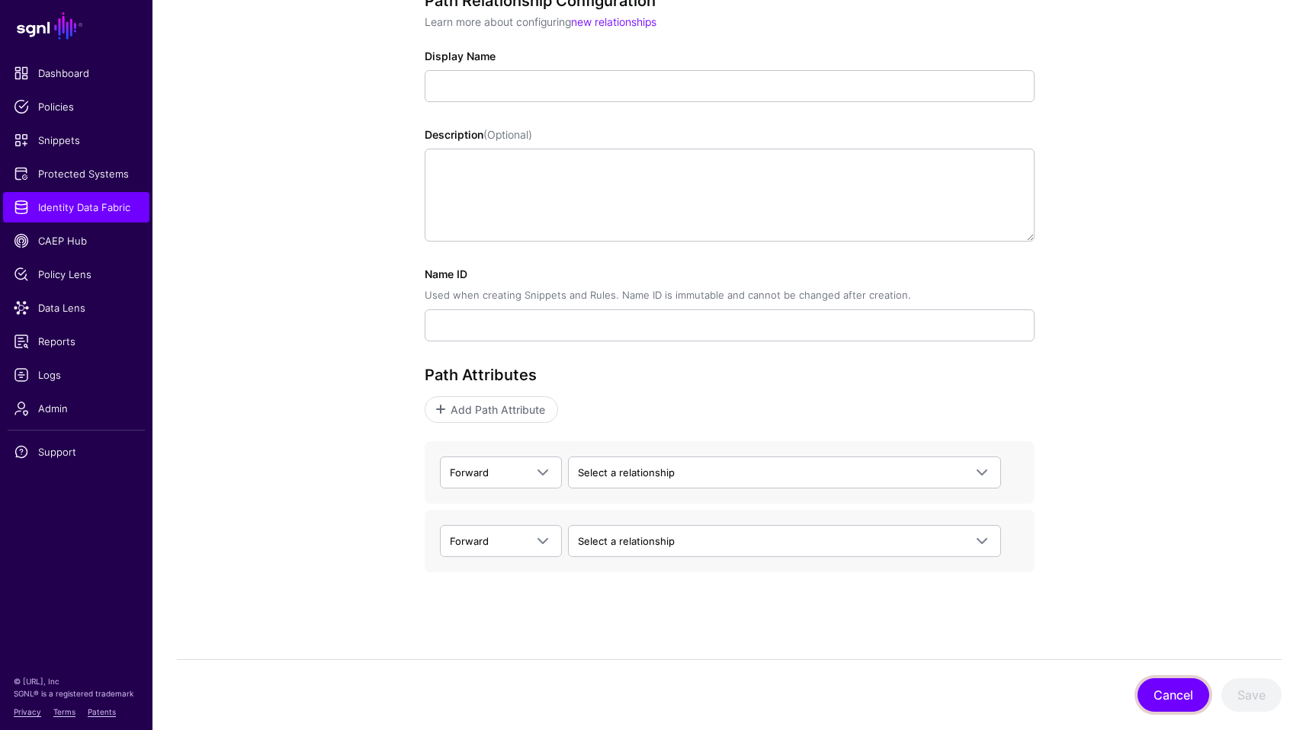
click at [1167, 679] on button "Cancel" at bounding box center [1174, 696] width 72 height 34
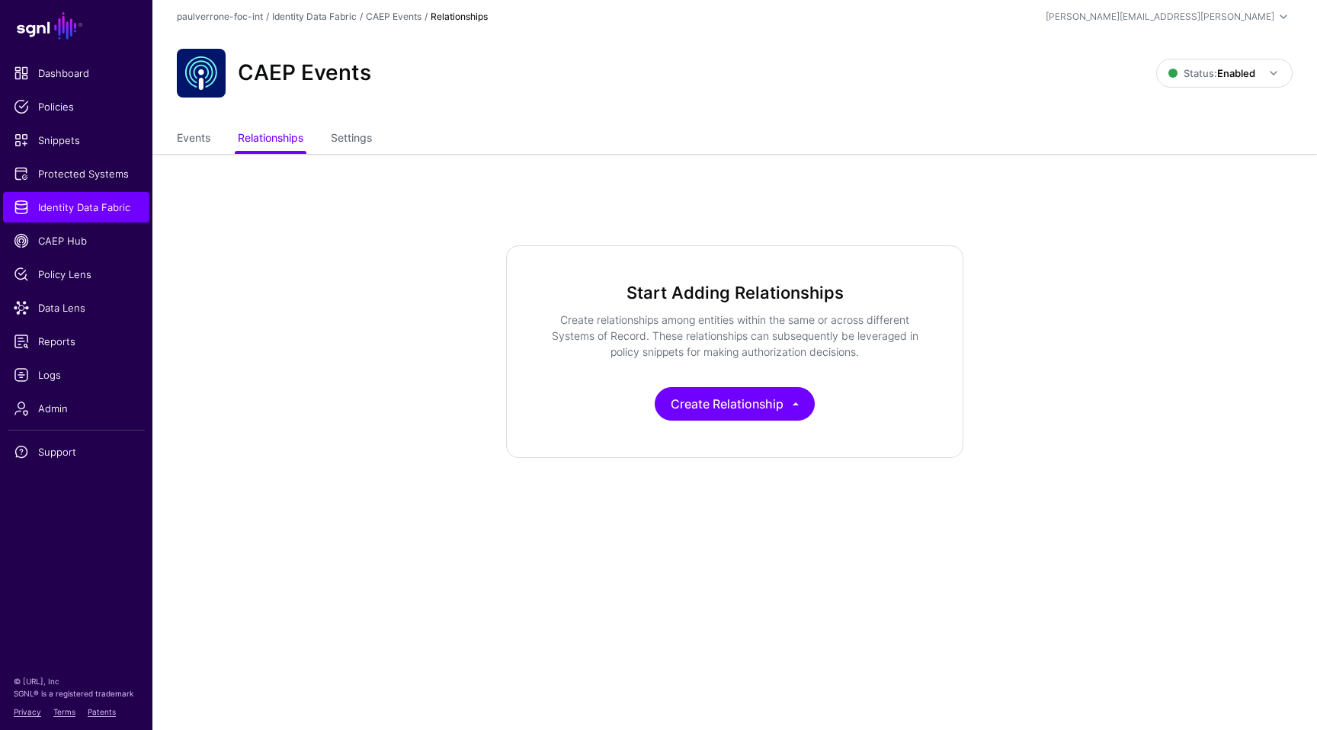
click at [730, 384] on div "Start Adding Relationships Create relationships among entities within the same …" at bounding box center [734, 351] width 457 height 213
click at [711, 391] on button "Create Relationship" at bounding box center [735, 404] width 160 height 34
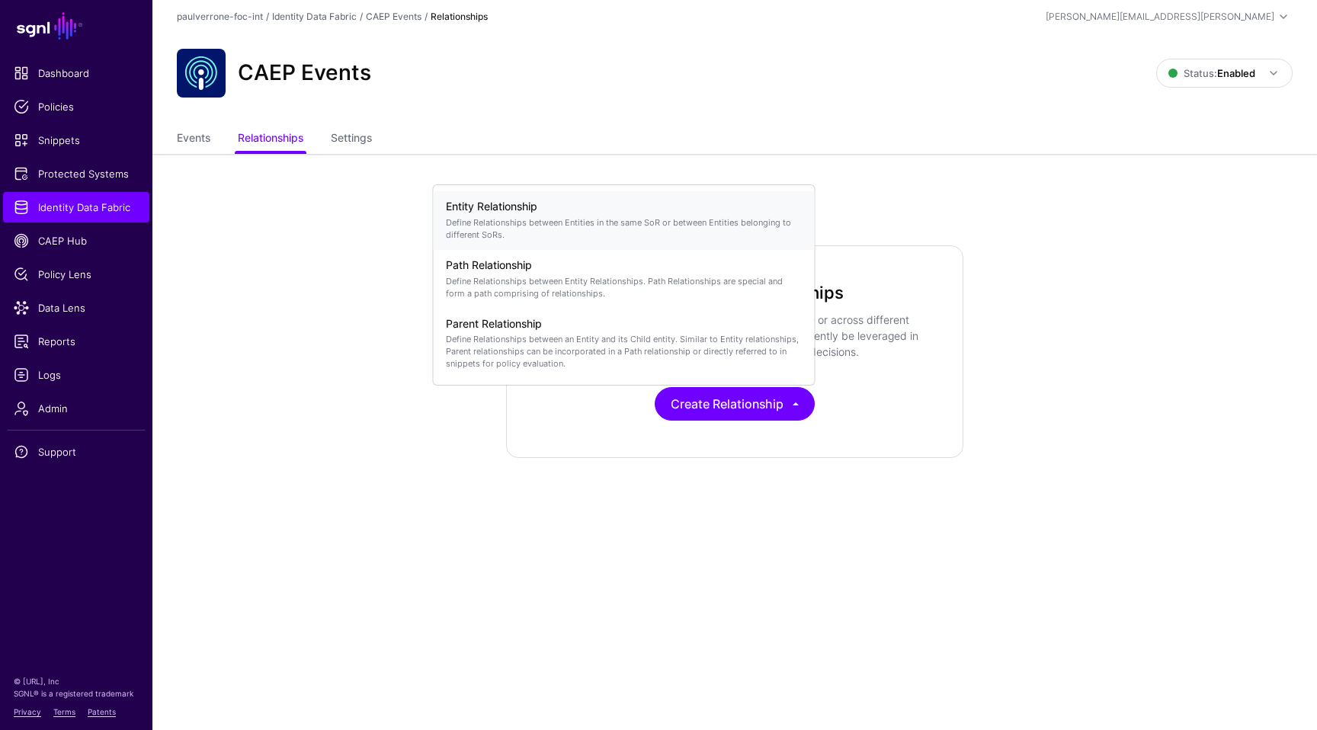
click at [603, 223] on p "Define Relationships between Entities in the same SoR or between Entities belon…" at bounding box center [624, 229] width 357 height 24
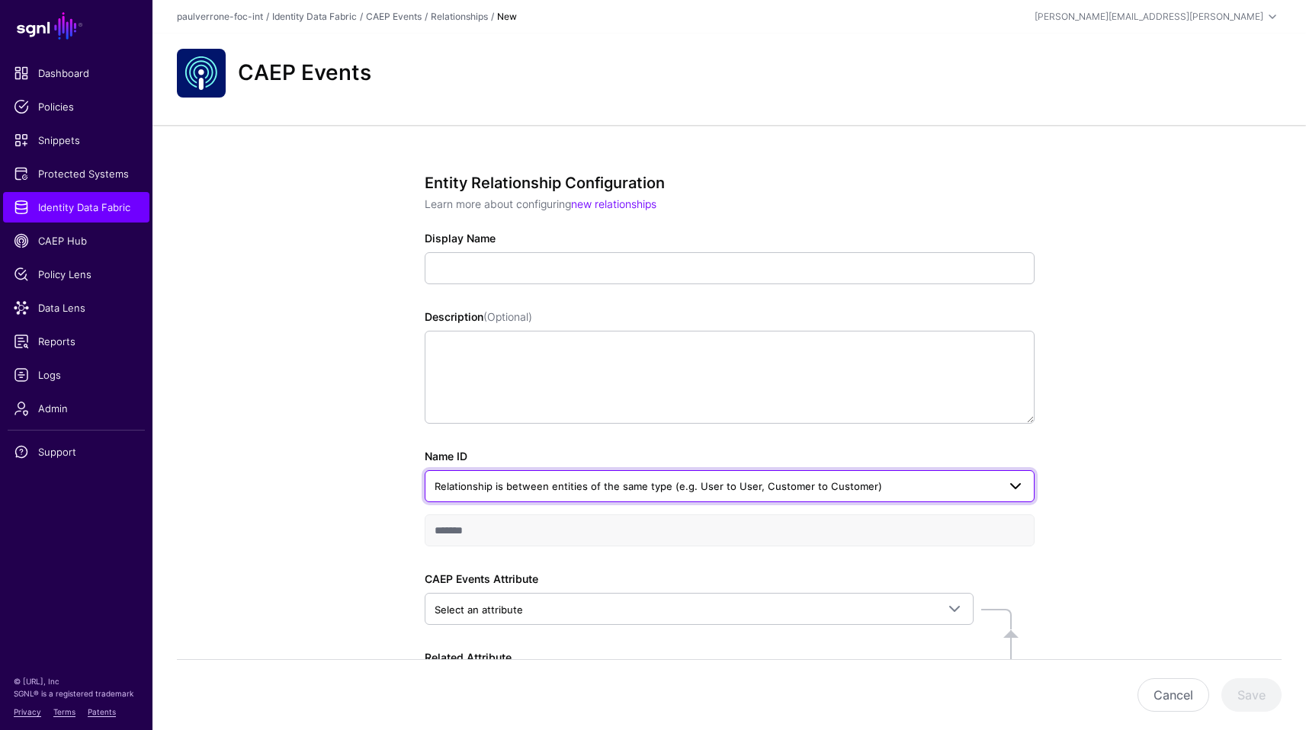
click at [894, 484] on span "Relationship is between entities of the same type (e.g. User to User, Customer …" at bounding box center [716, 486] width 563 height 17
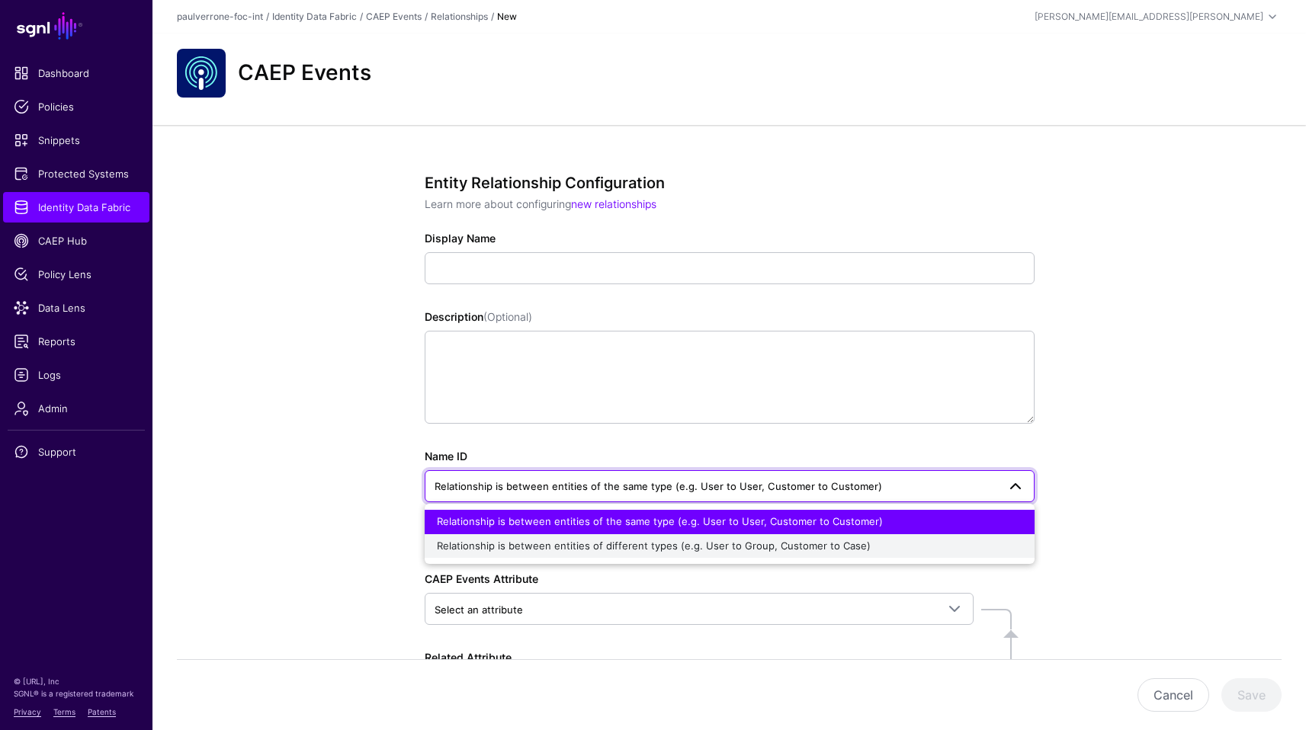
click at [776, 539] on div "Relationship is between entities of different types (e.g. User to Group, Custom…" at bounding box center [730, 546] width 586 height 15
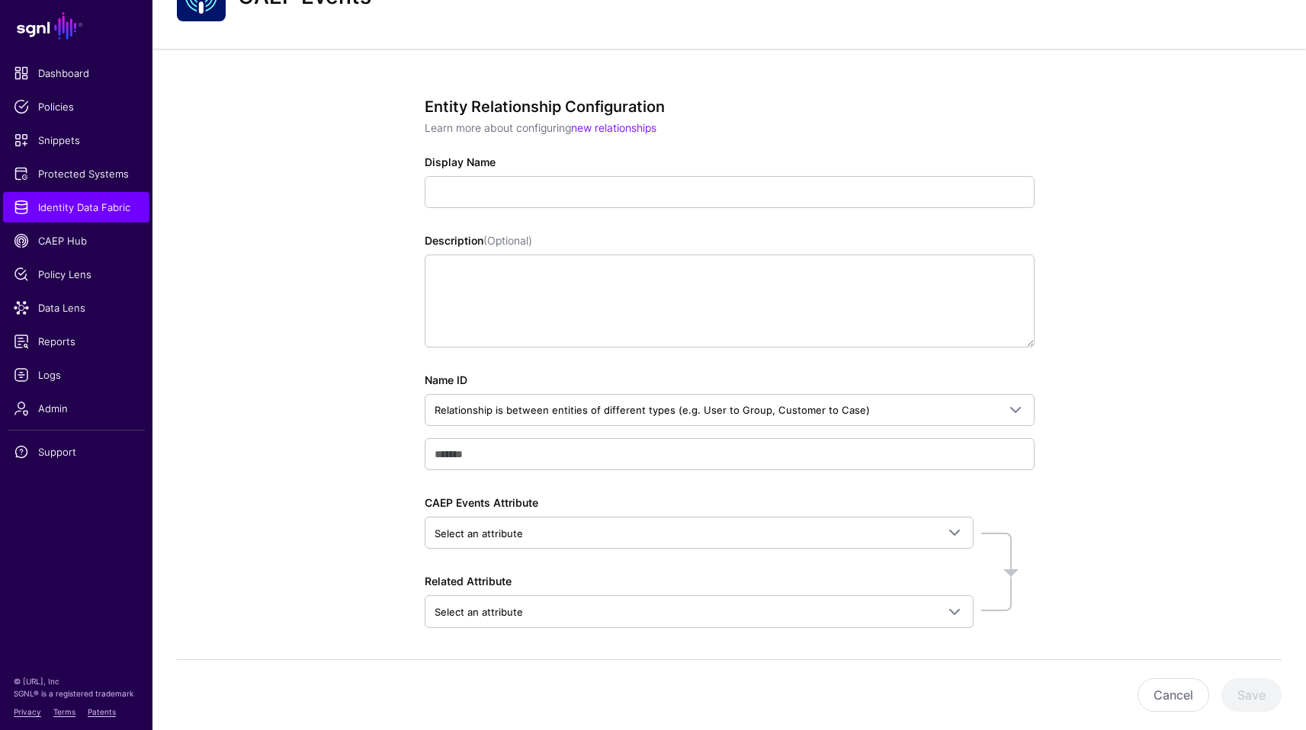
scroll to position [132, 0]
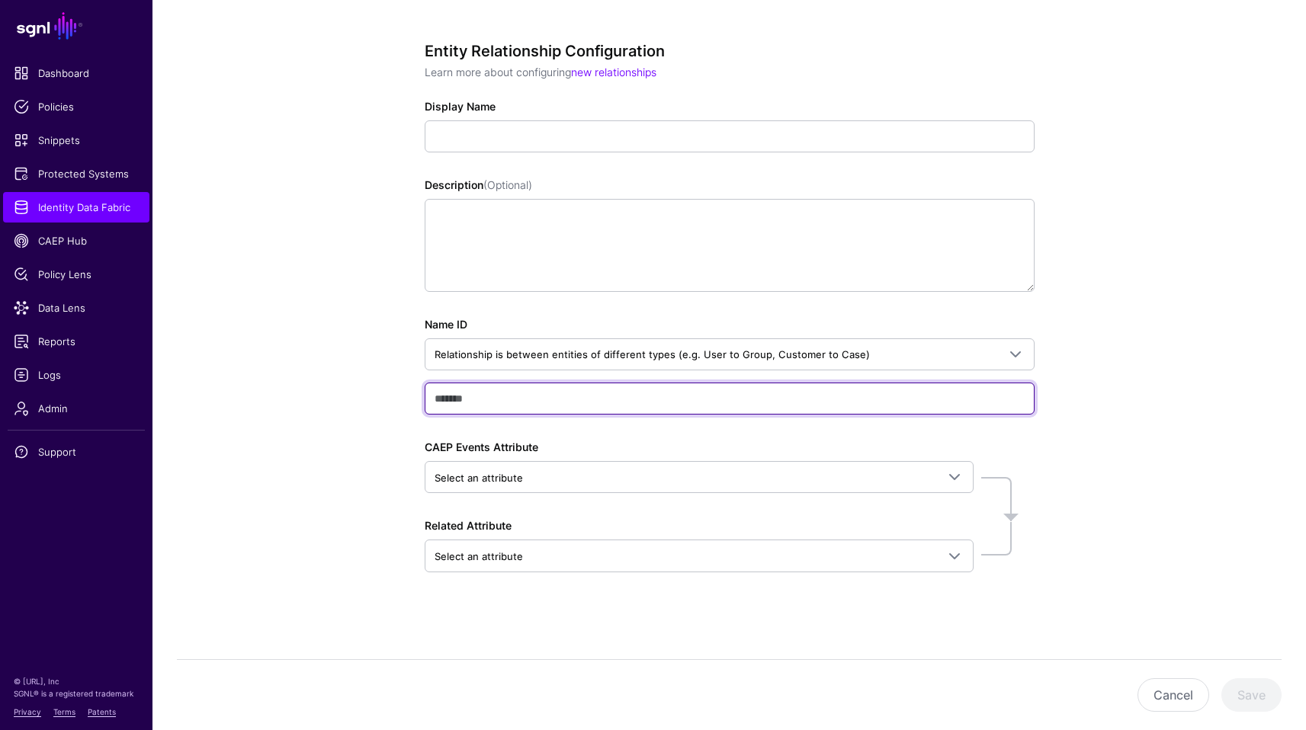
click at [559, 405] on input "text" at bounding box center [730, 399] width 610 height 32
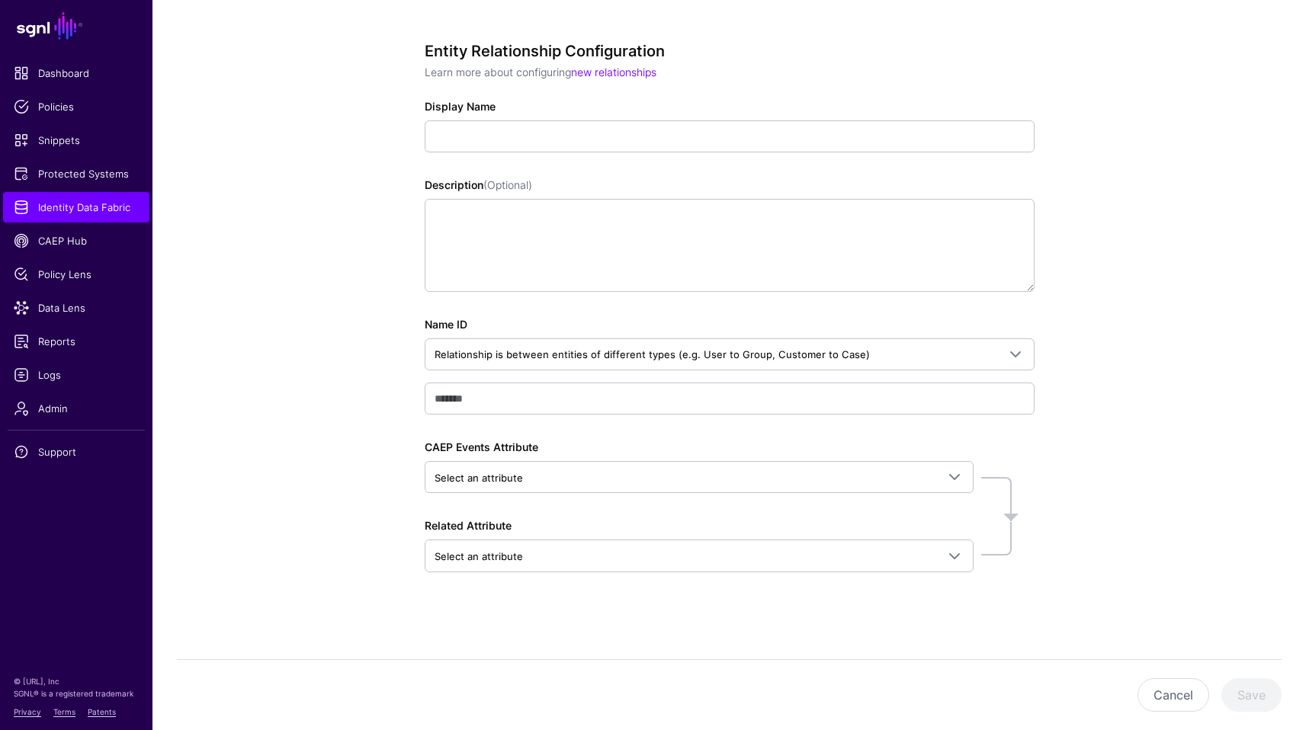
click at [1109, 448] on div "Entity Relationship Configuration Learn more about configuring new relationship…" at bounding box center [729, 362] width 1154 height 738
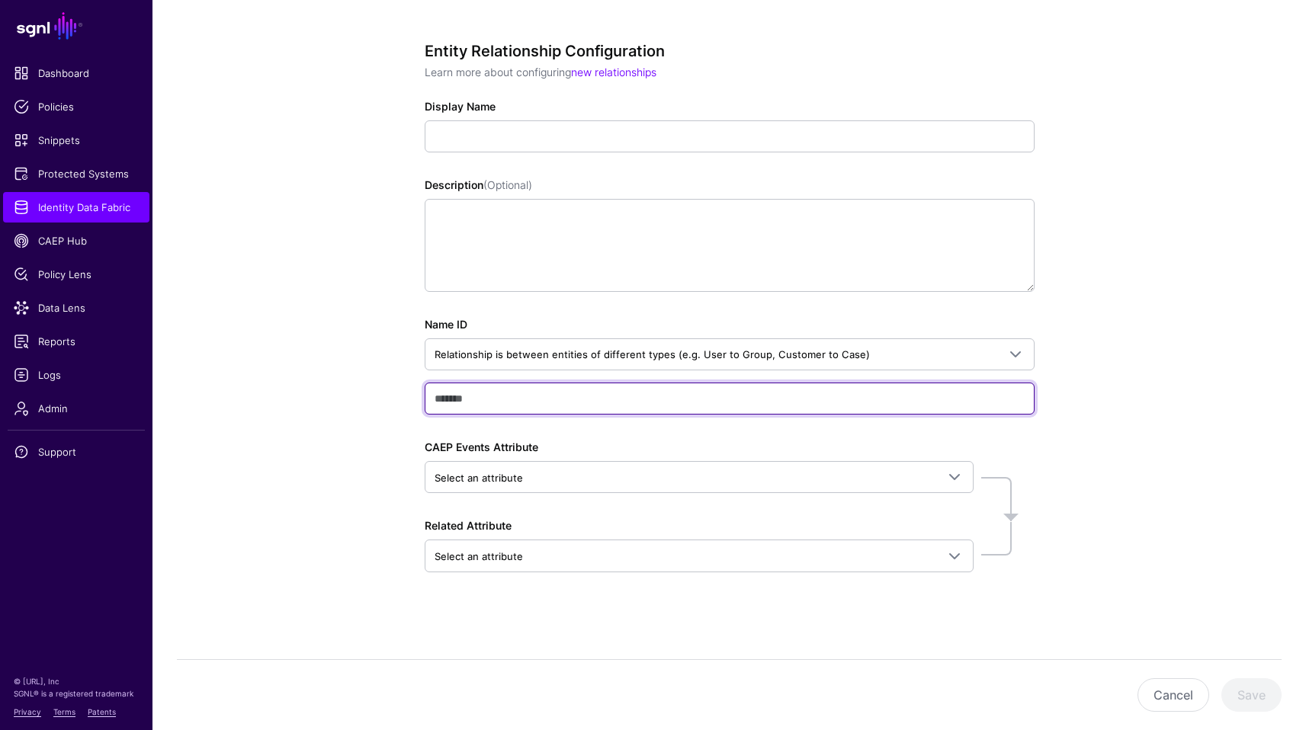
click at [1001, 404] on input "text" at bounding box center [730, 399] width 610 height 32
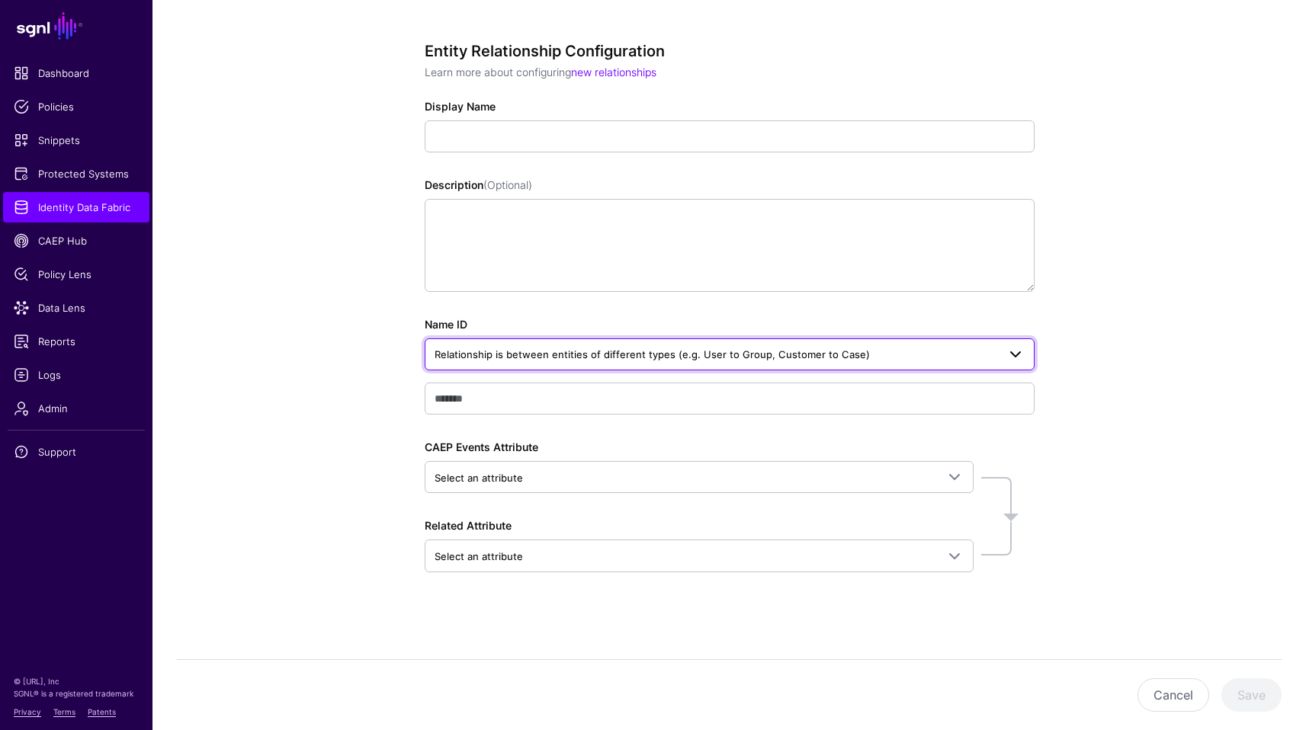
click at [857, 370] on link "Relationship is between entities of different types (e.g. User to Group, Custom…" at bounding box center [730, 355] width 610 height 32
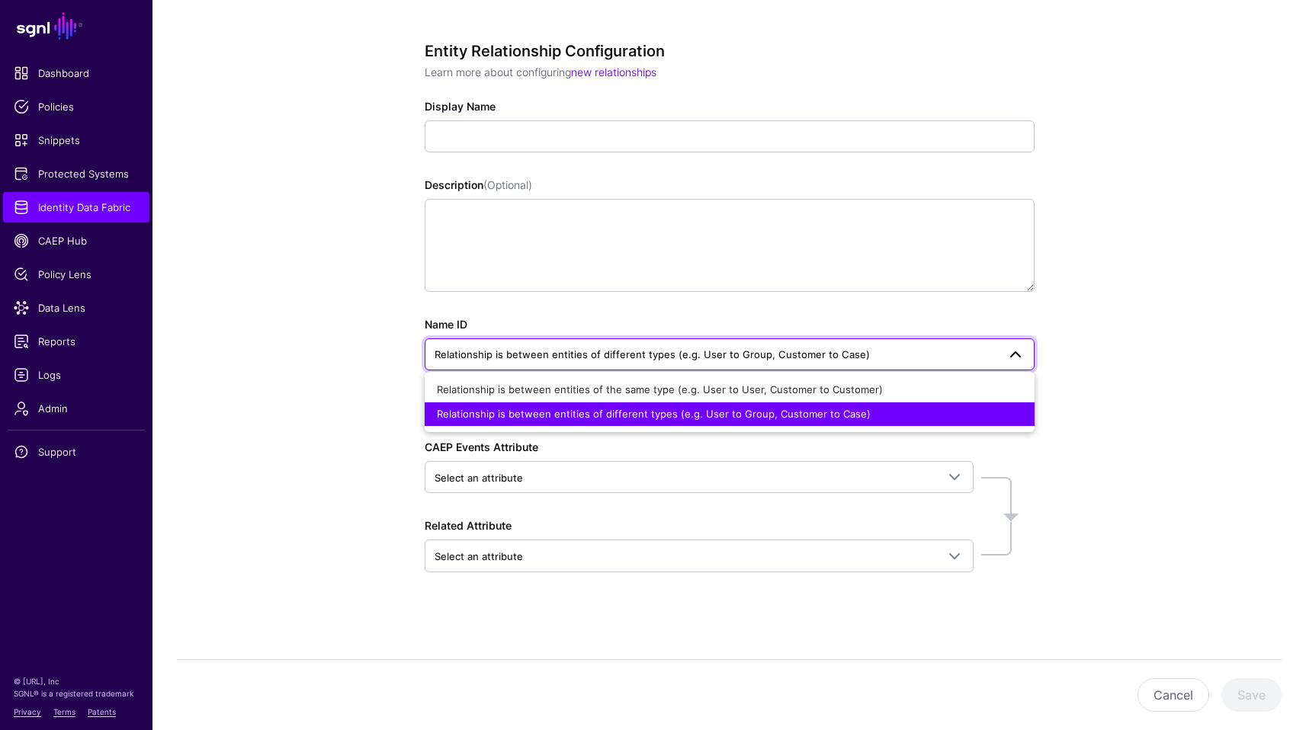
click at [1220, 160] on div "Entity Relationship Configuration Learn more about configuring new relationship…" at bounding box center [729, 362] width 1154 height 738
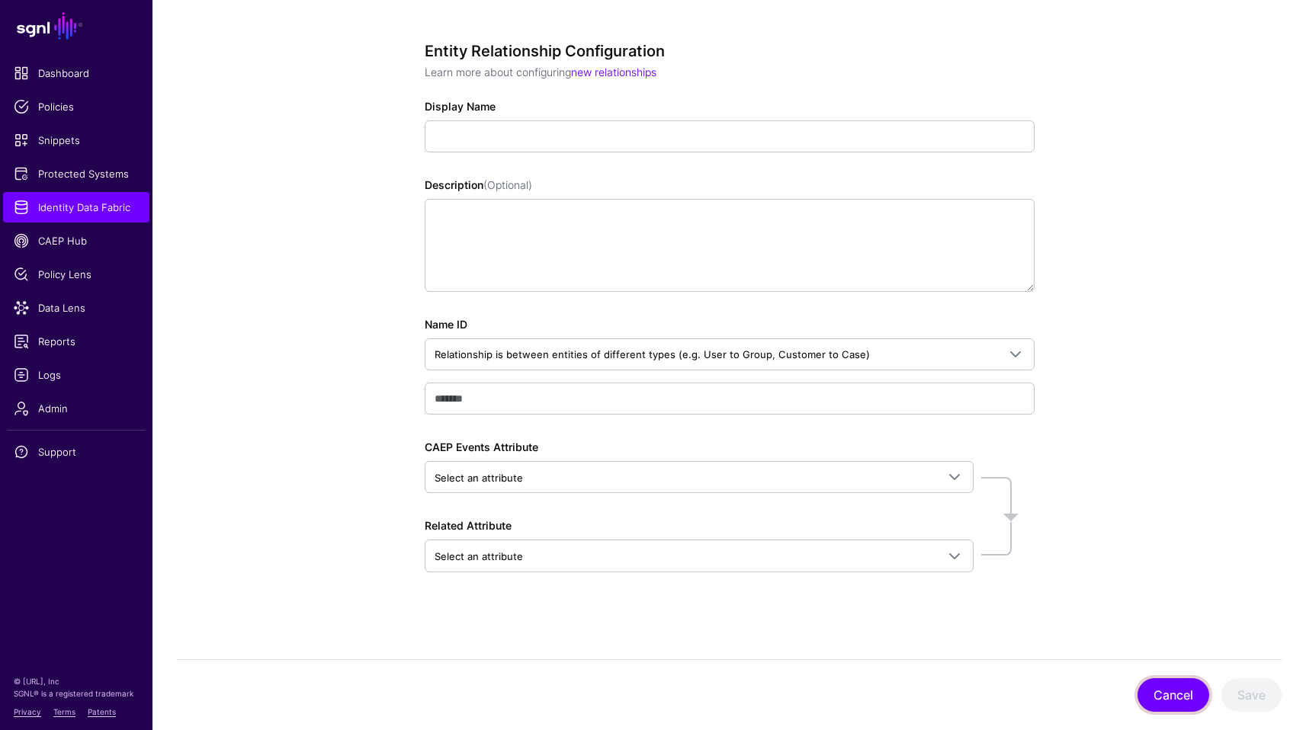
click at [1155, 694] on button "Cancel" at bounding box center [1174, 696] width 72 height 34
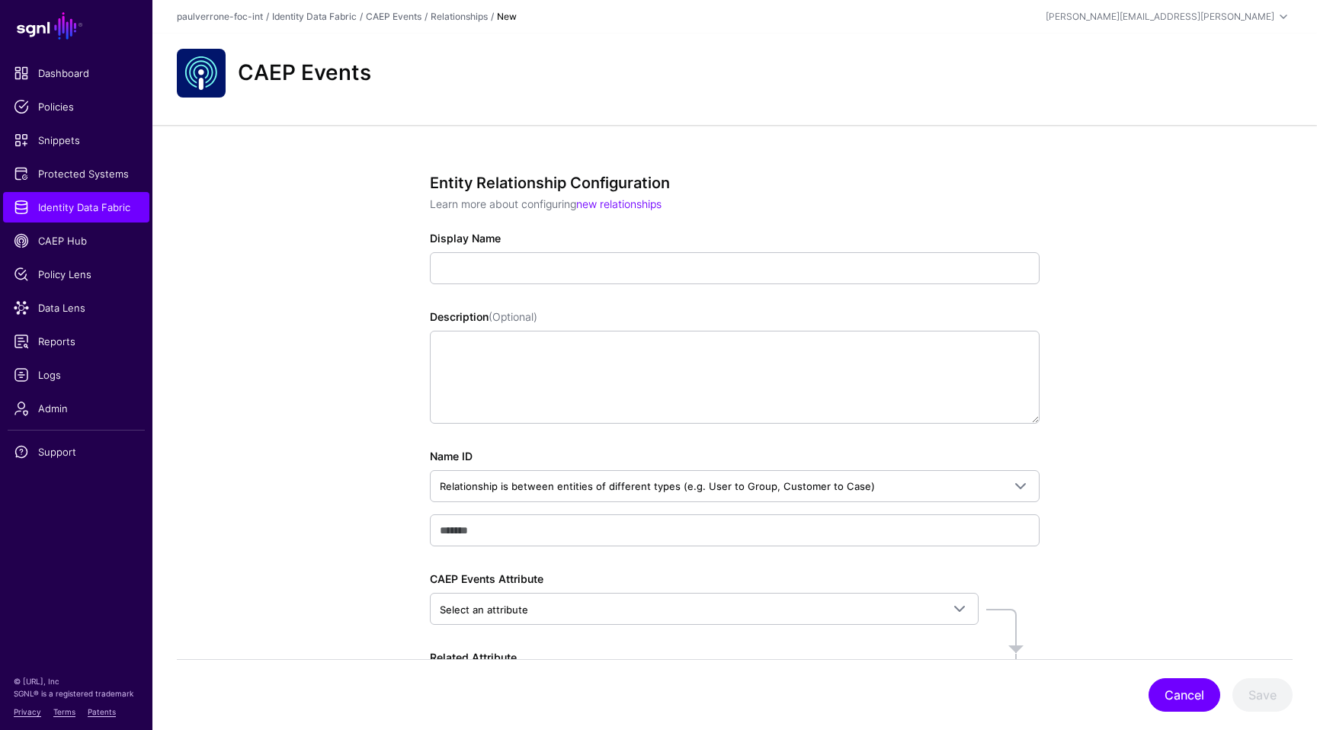
click at [1155, 694] on main "SGNL Dashboard Policies Snippets Protected Systems Identity Data Fabric CAEP Hu…" at bounding box center [658, 431] width 1317 height 863
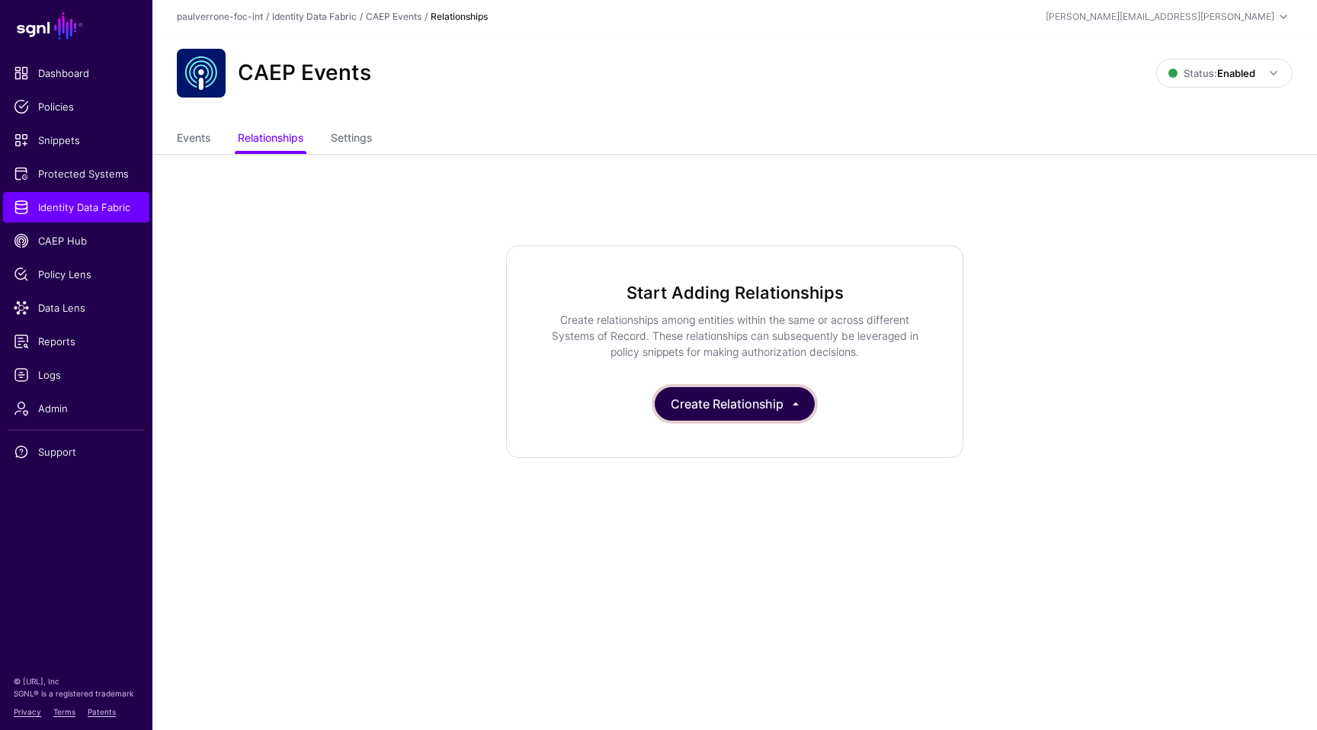
click at [704, 403] on button "Create Relationship" at bounding box center [735, 404] width 160 height 34
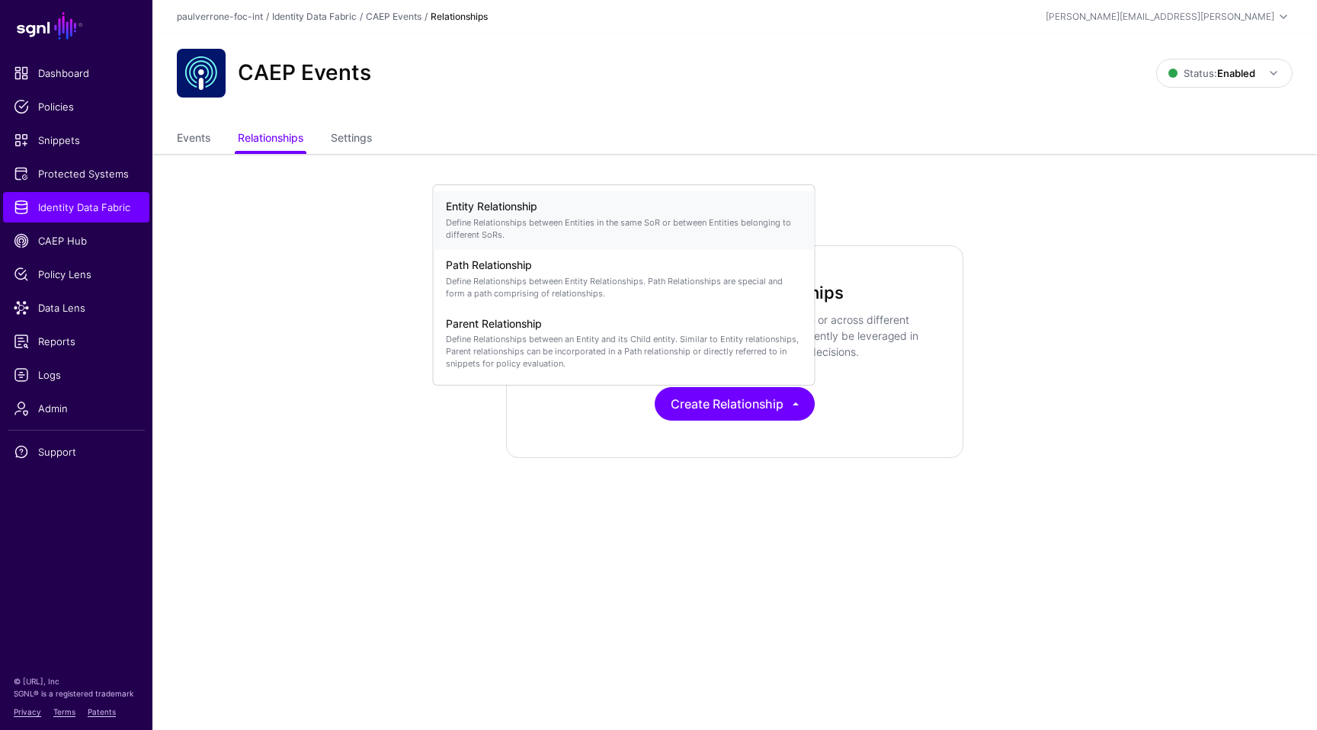
click at [464, 220] on p "Define Relationships between Entities in the same SoR or between Entities belon…" at bounding box center [624, 229] width 357 height 24
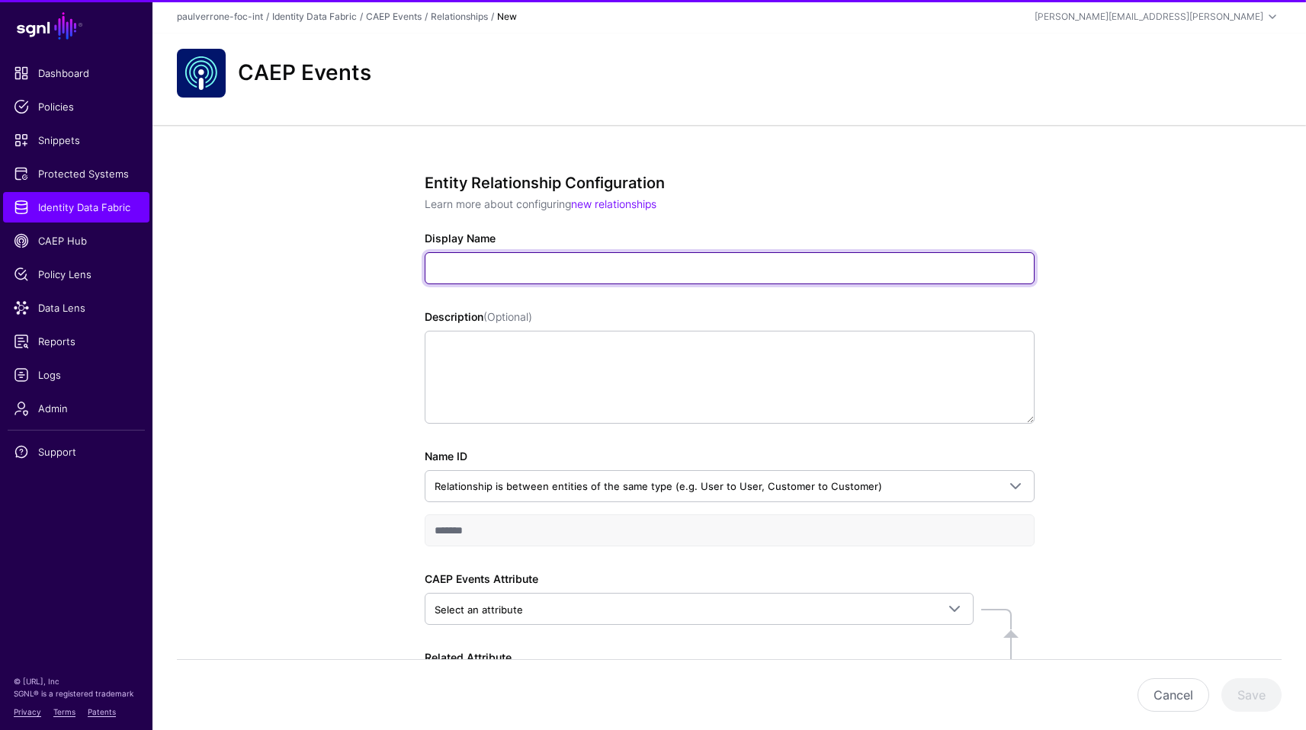
click at [511, 275] on input "Display Name" at bounding box center [730, 268] width 610 height 32
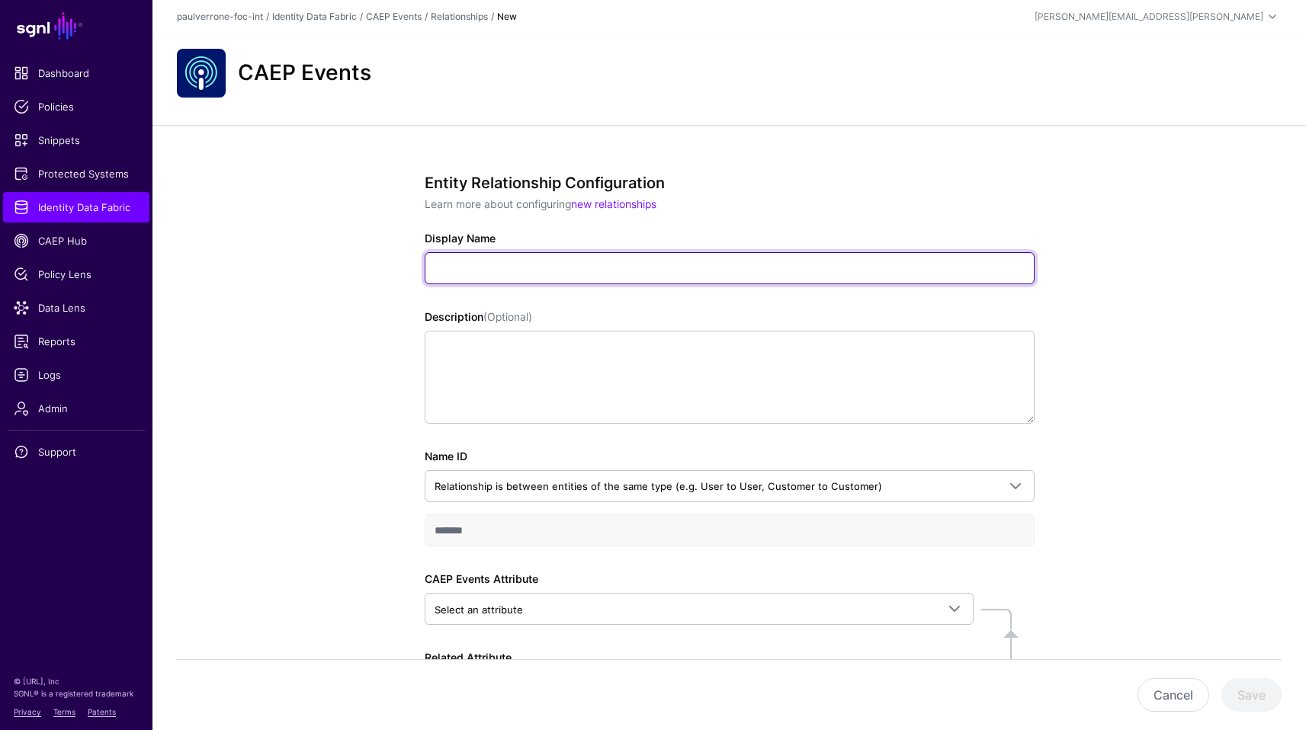
scroll to position [132, 0]
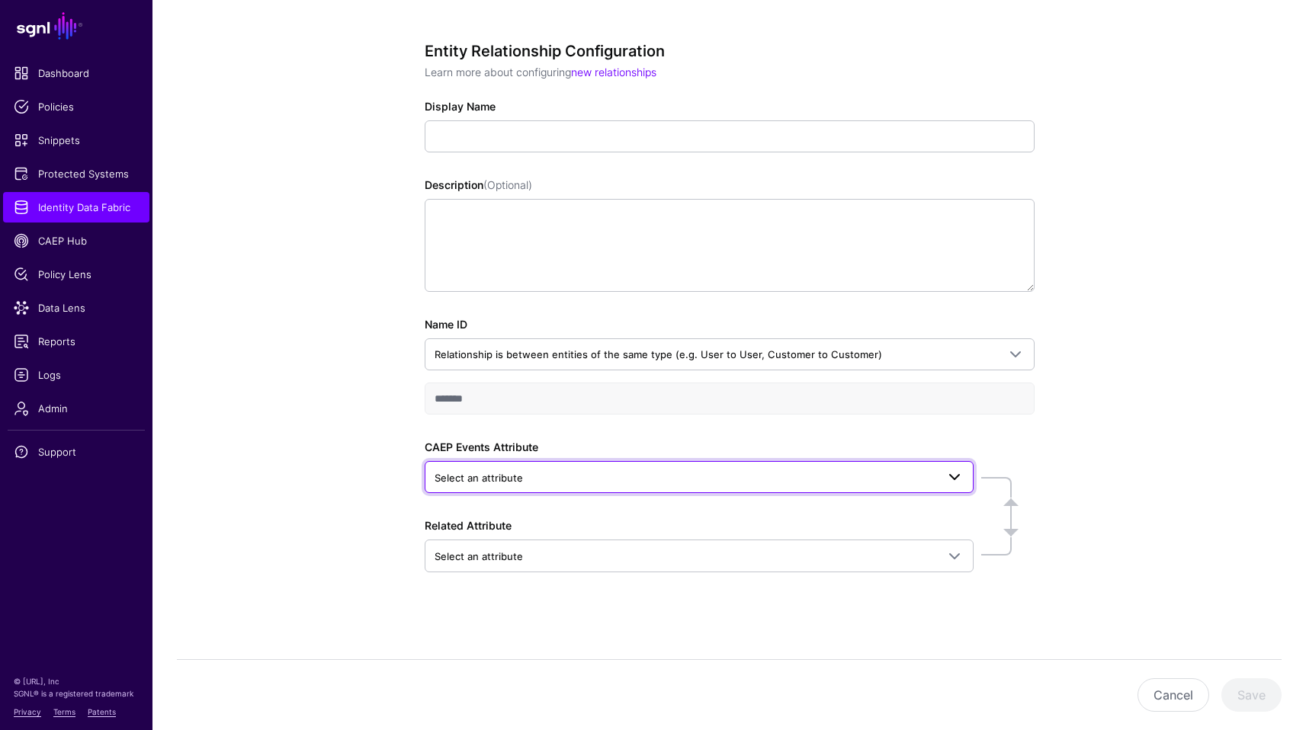
click at [633, 480] on span "Select an attribute" at bounding box center [686, 478] width 502 height 17
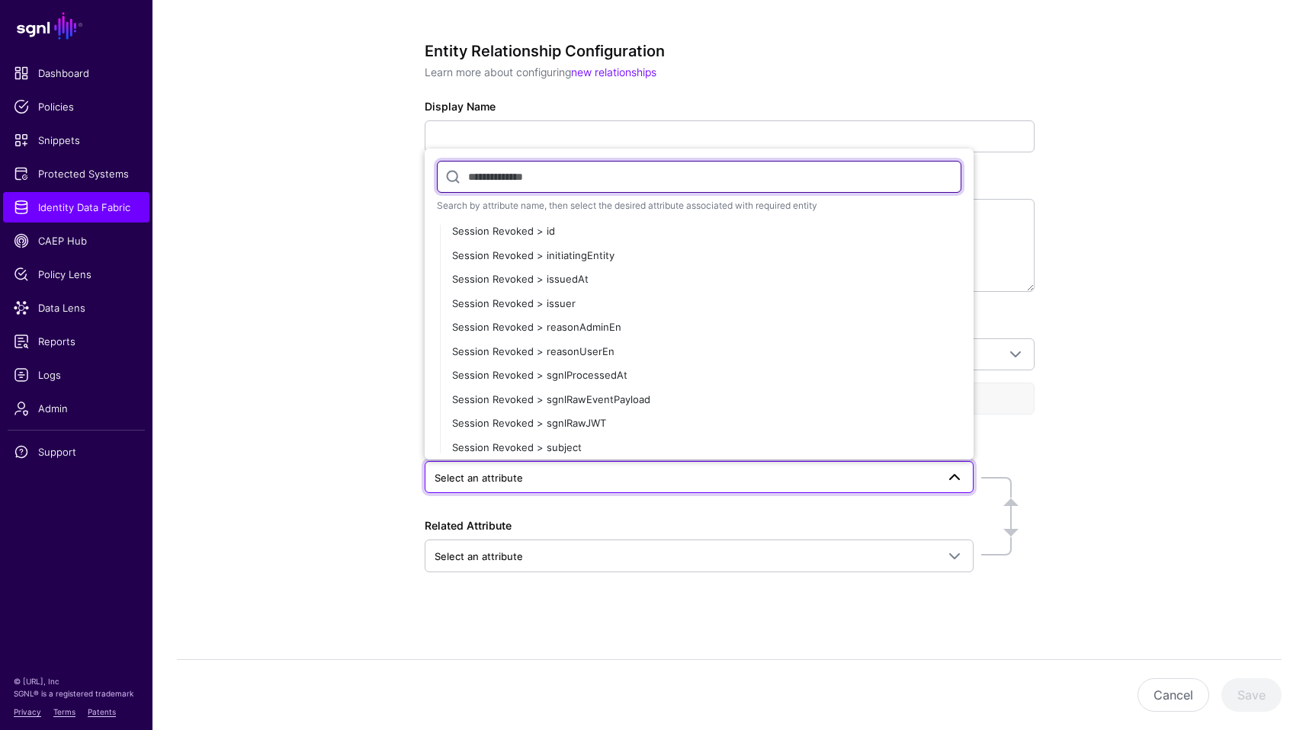
scroll to position [2047, 0]
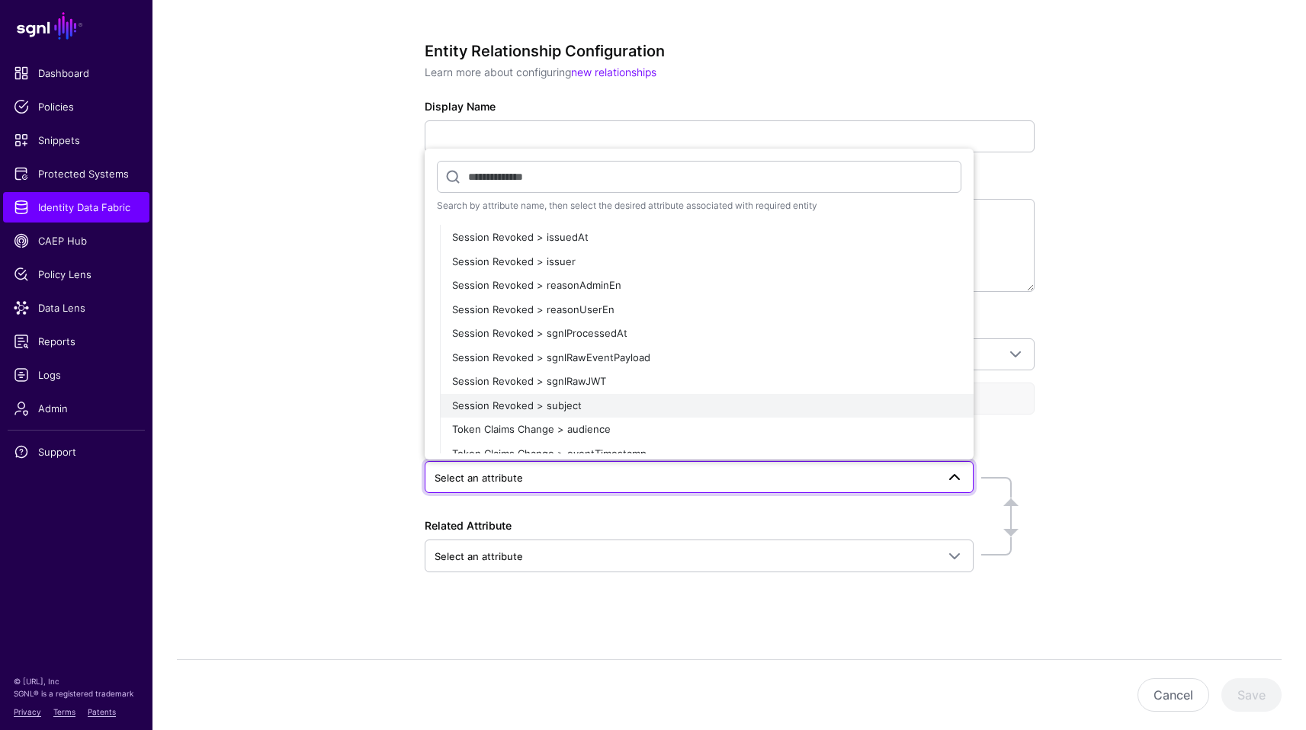
click at [692, 403] on div "Session Revoked > subject" at bounding box center [706, 406] width 509 height 15
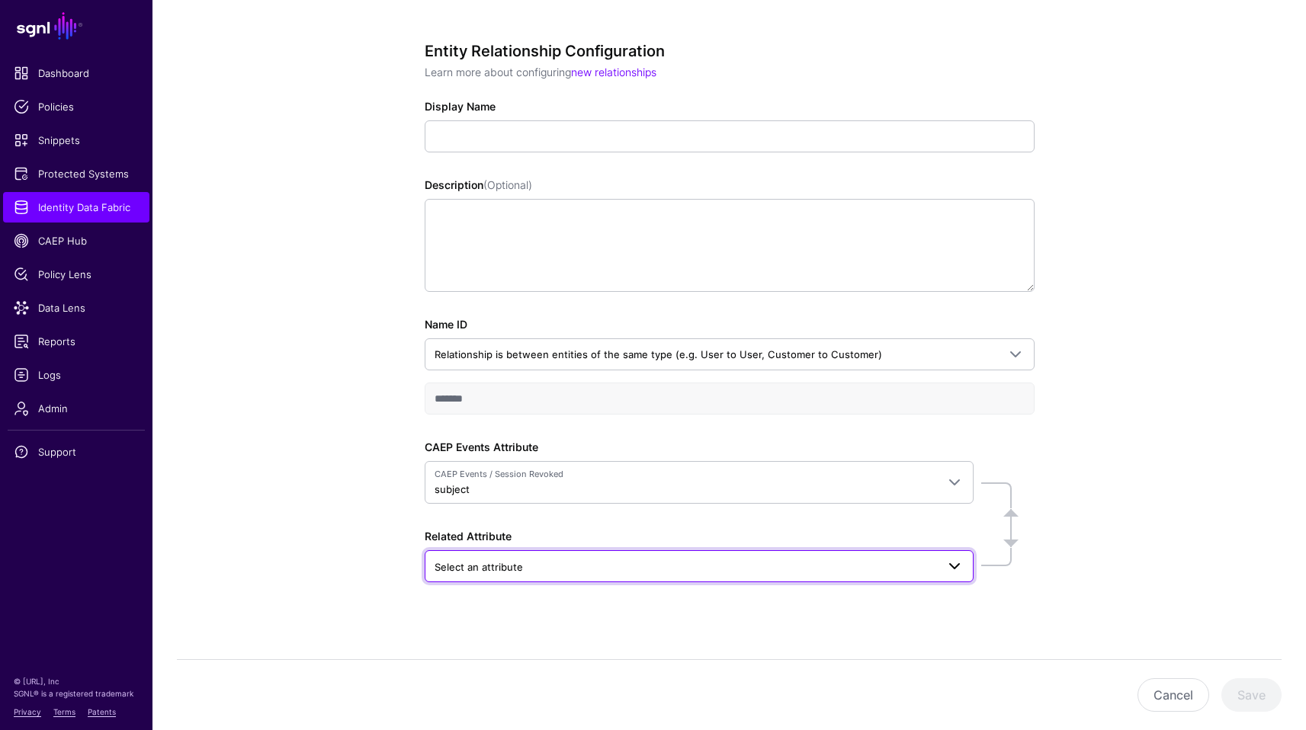
click at [546, 571] on span "Select an attribute" at bounding box center [686, 567] width 502 height 17
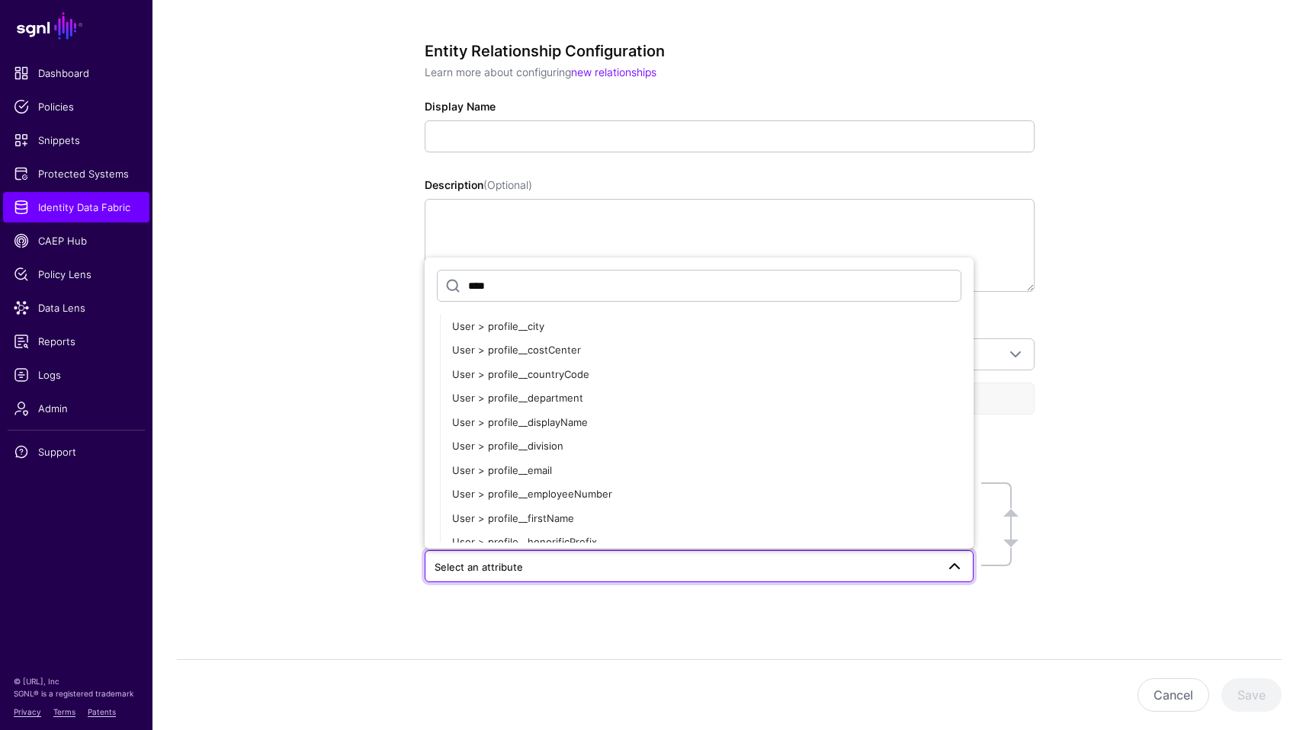
scroll to position [440, 0]
type input "****"
click at [521, 465] on span "User > profile__email" at bounding box center [502, 467] width 100 height 12
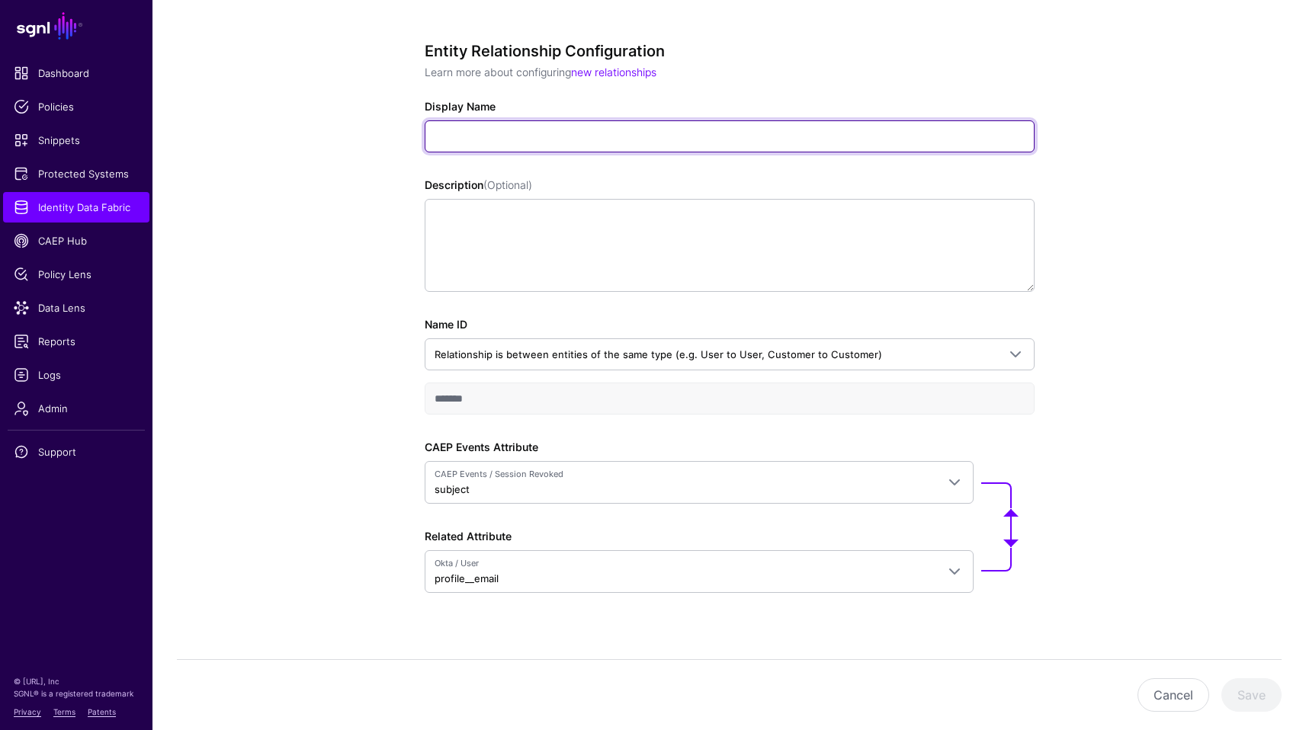
click at [521, 144] on input "Display Name" at bounding box center [730, 136] width 610 height 32
type input "**********"
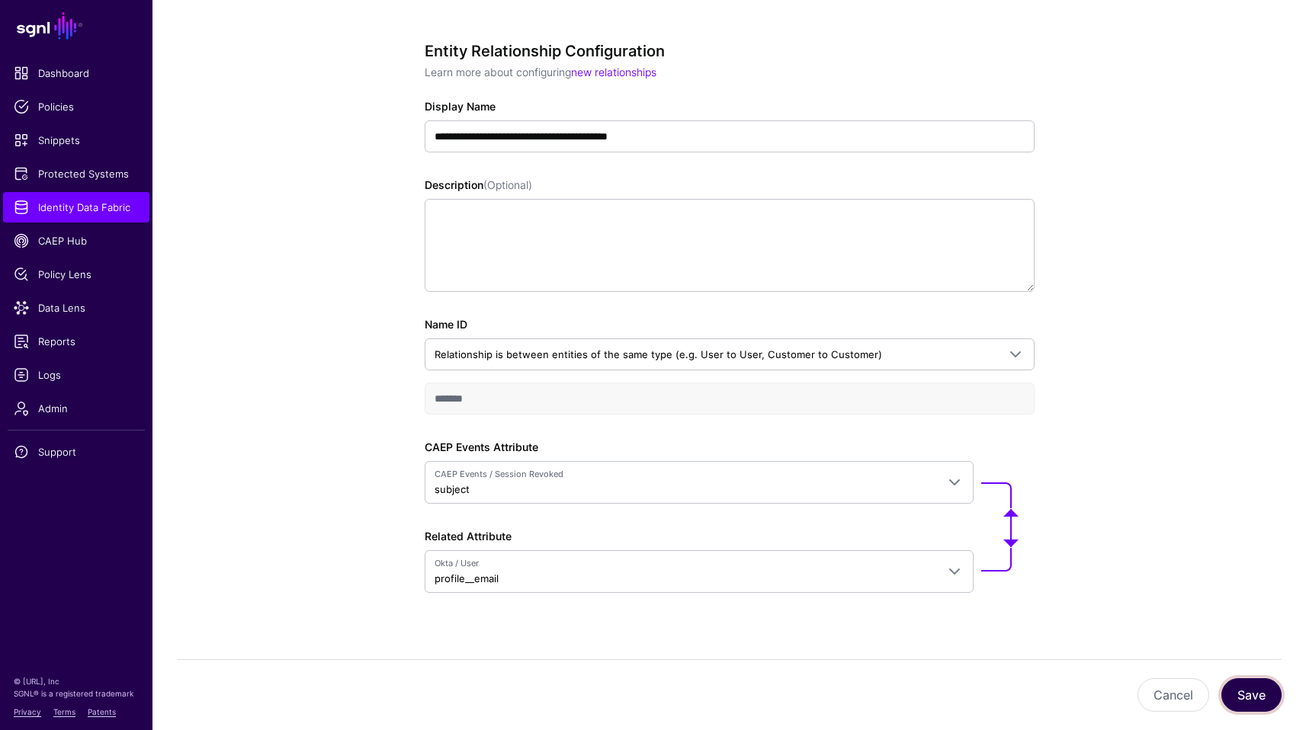
click at [1240, 679] on button "Save" at bounding box center [1251, 696] width 60 height 34
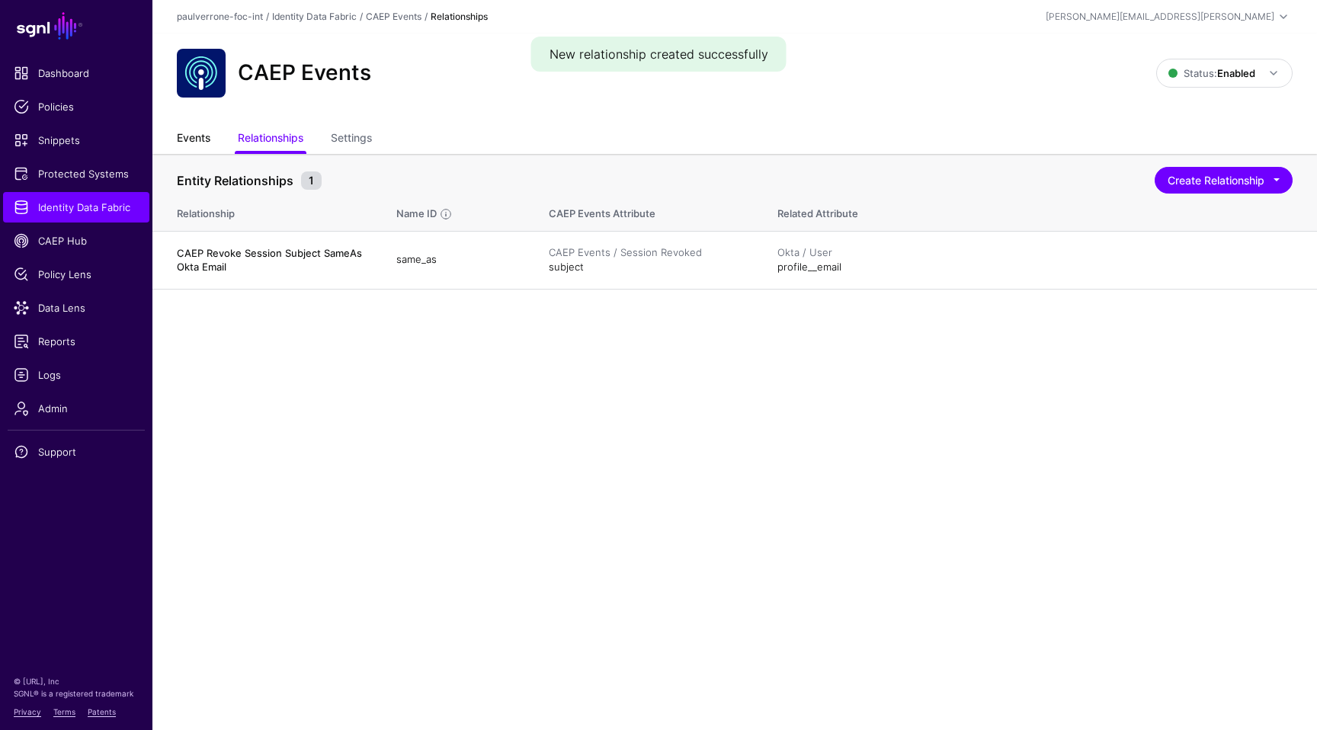
click at [191, 132] on link "Events" at bounding box center [194, 139] width 34 height 29
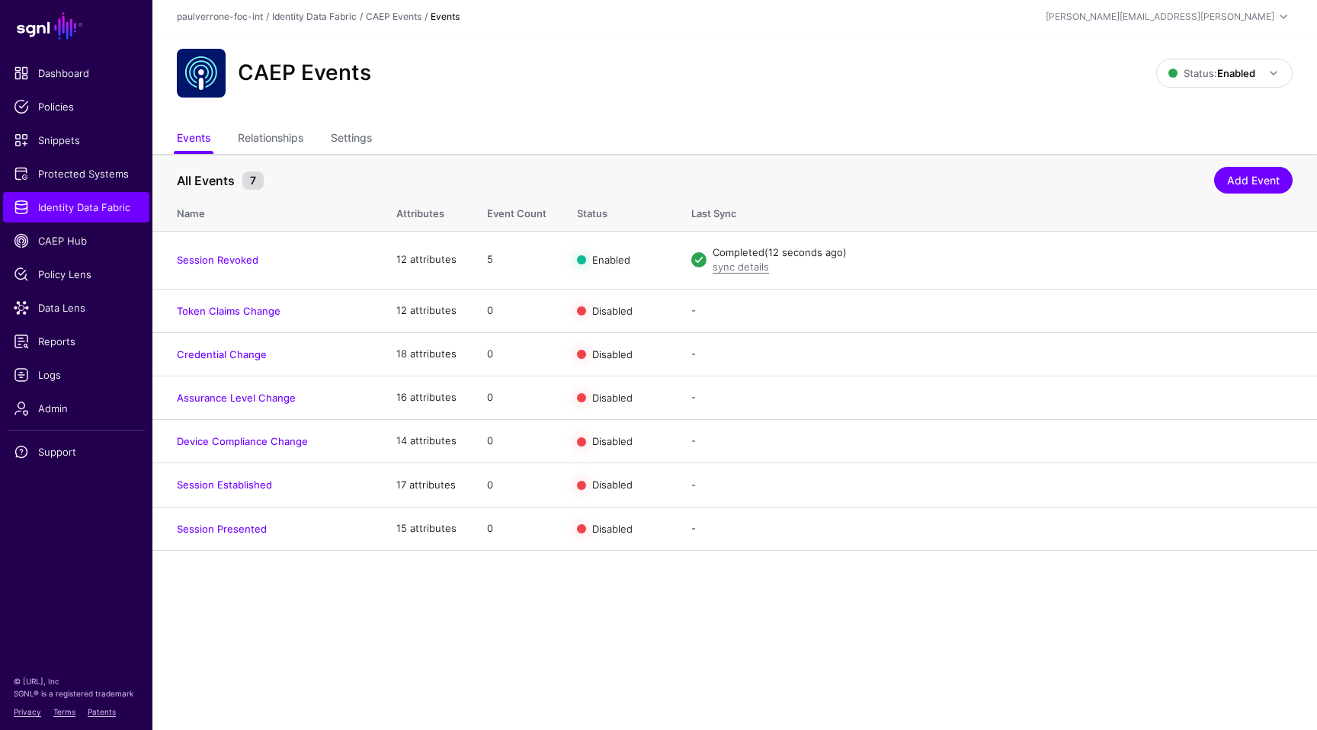
click at [544, 637] on main "SGNL Dashboard Policies Snippets Protected Systems Identity Data Fabric CAEP Hu…" at bounding box center [658, 365] width 1317 height 730
click at [66, 240] on span "CAEP Hub" at bounding box center [76, 240] width 125 height 15
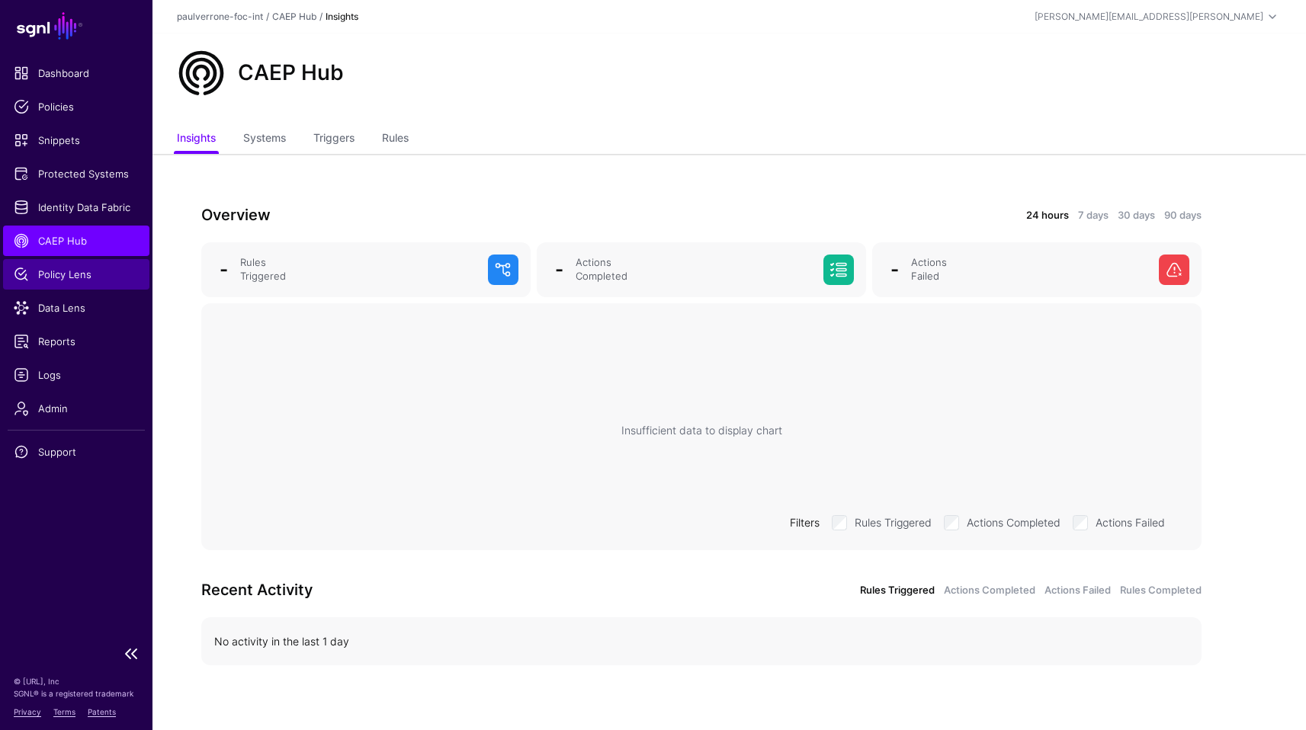
click at [59, 273] on span "Policy Lens" at bounding box center [76, 274] width 125 height 15
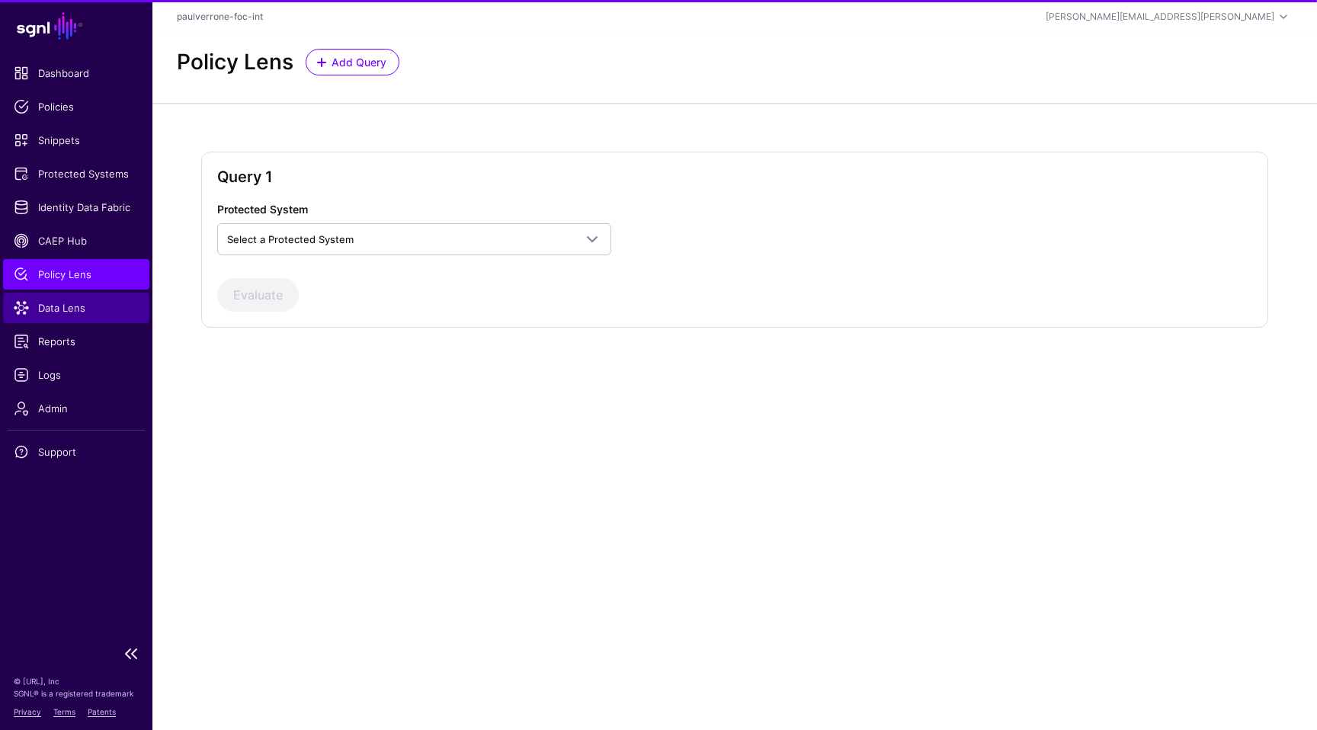
click at [59, 303] on span "Data Lens" at bounding box center [76, 307] width 125 height 15
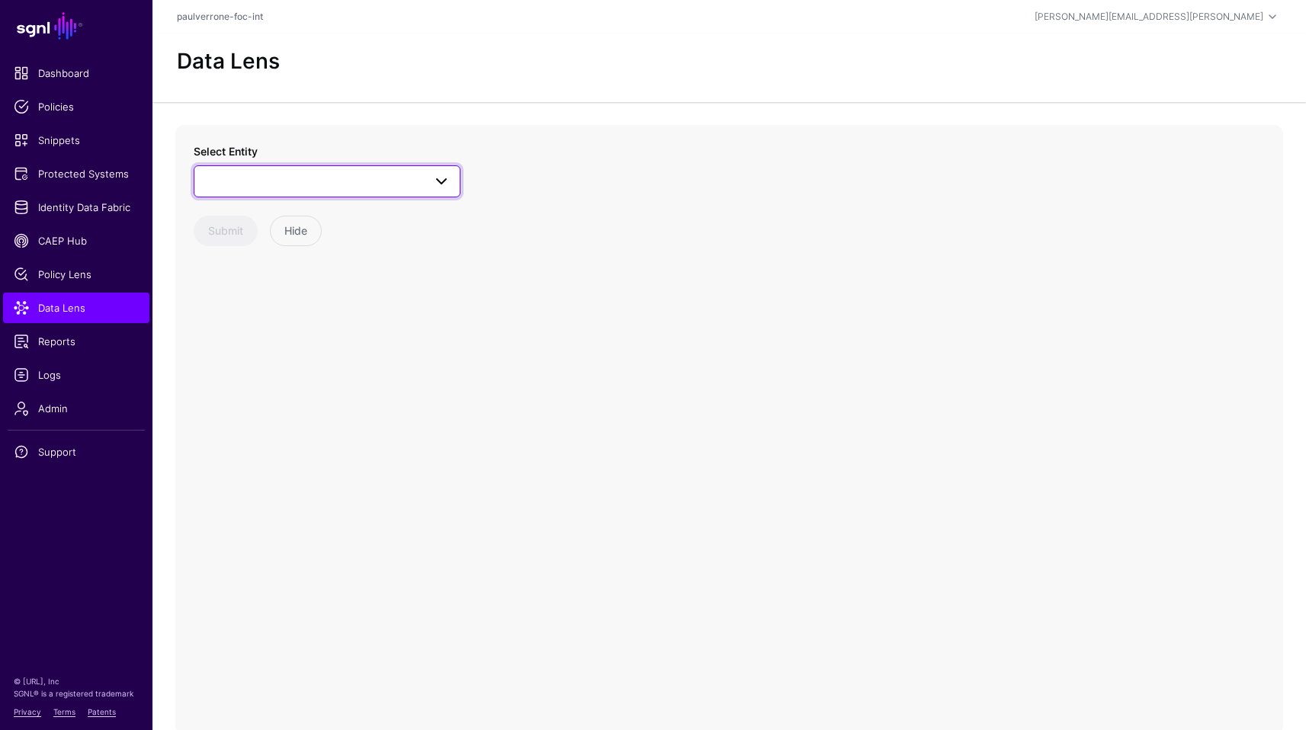
click at [291, 185] on span at bounding box center [327, 181] width 247 height 18
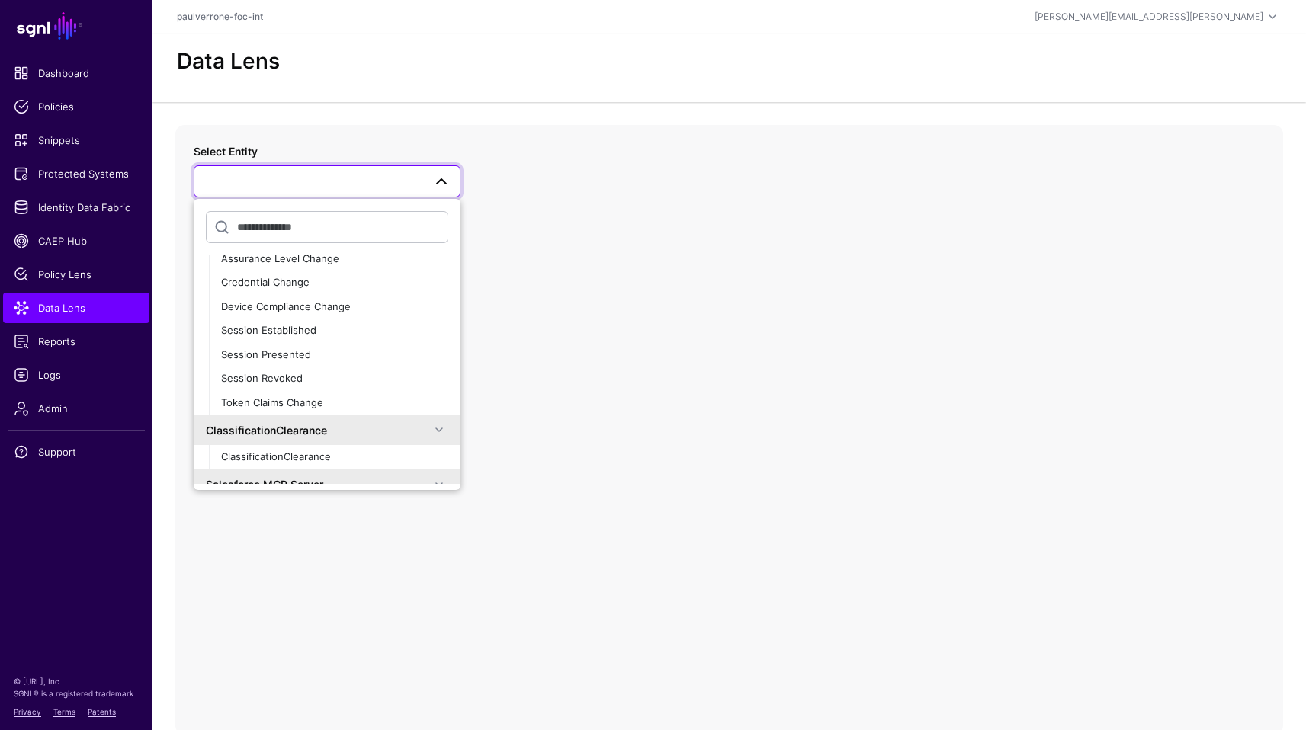
scroll to position [43, 0]
click at [264, 369] on span "Session Revoked" at bounding box center [262, 374] width 82 height 12
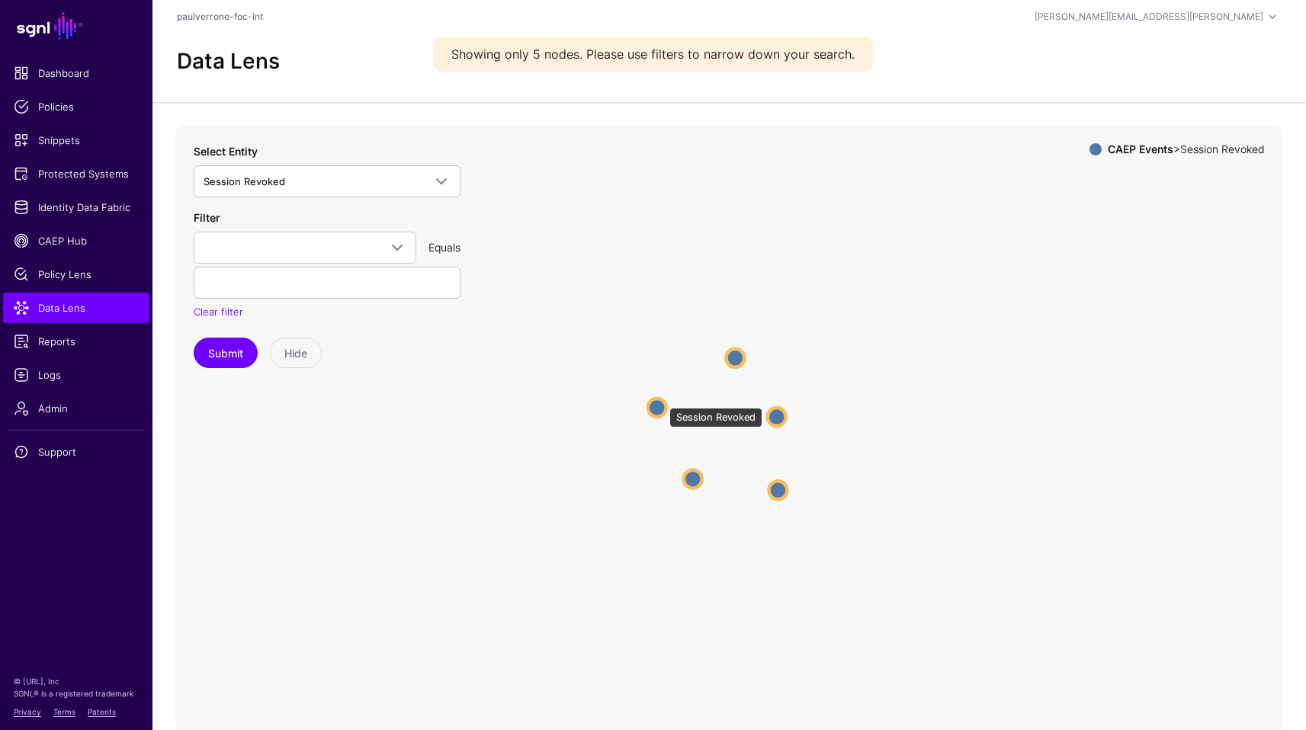
click at [662, 400] on circle at bounding box center [657, 407] width 18 height 18
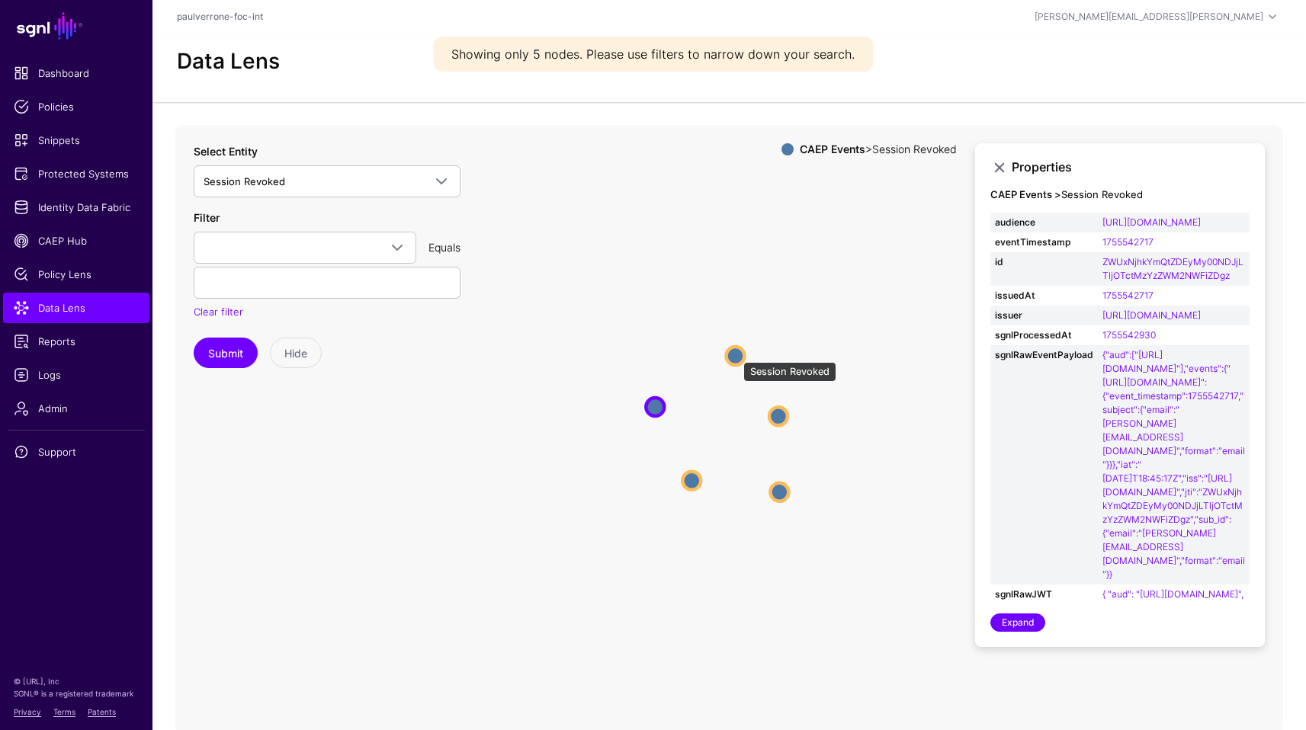
click at [736, 355] on circle at bounding box center [735, 356] width 18 height 18
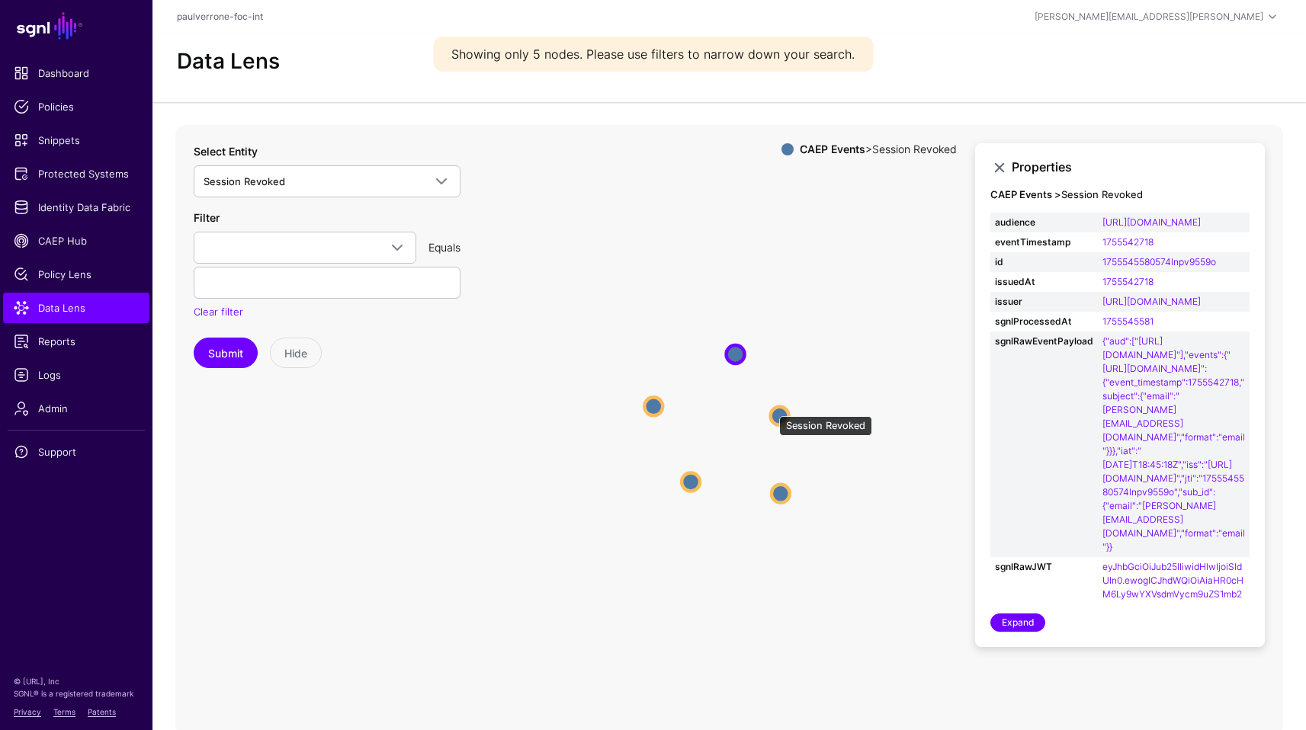
click at [772, 409] on circle at bounding box center [780, 415] width 18 height 18
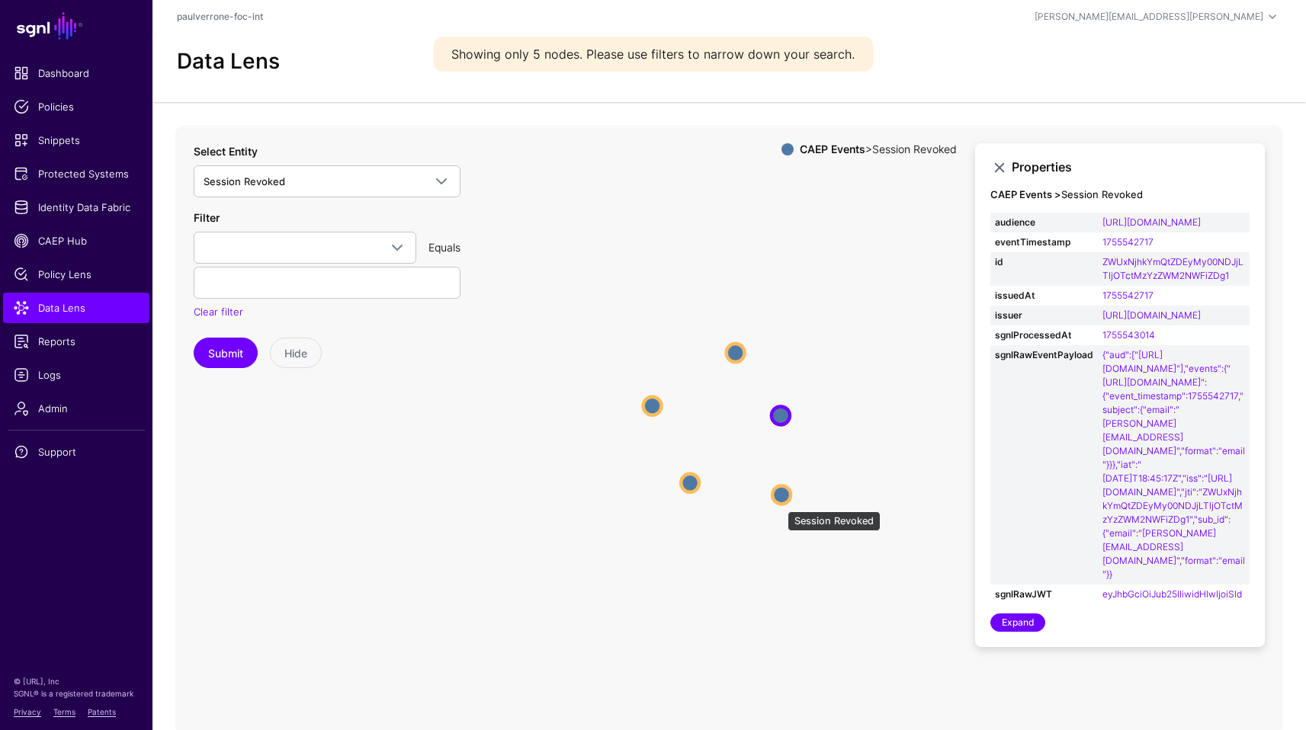
click at [781, 504] on circle at bounding box center [781, 495] width 18 height 18
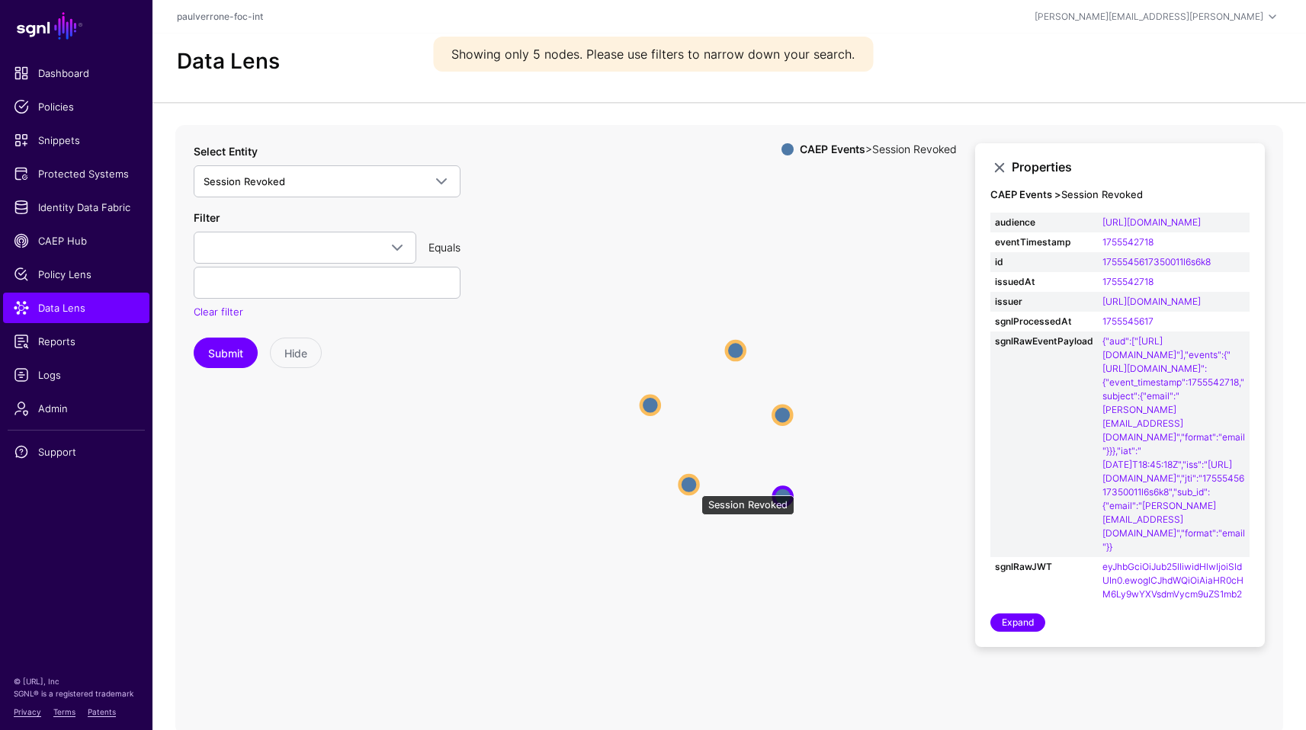
click at [694, 488] on circle at bounding box center [689, 485] width 18 height 18
click at [303, 255] on span at bounding box center [305, 248] width 203 height 18
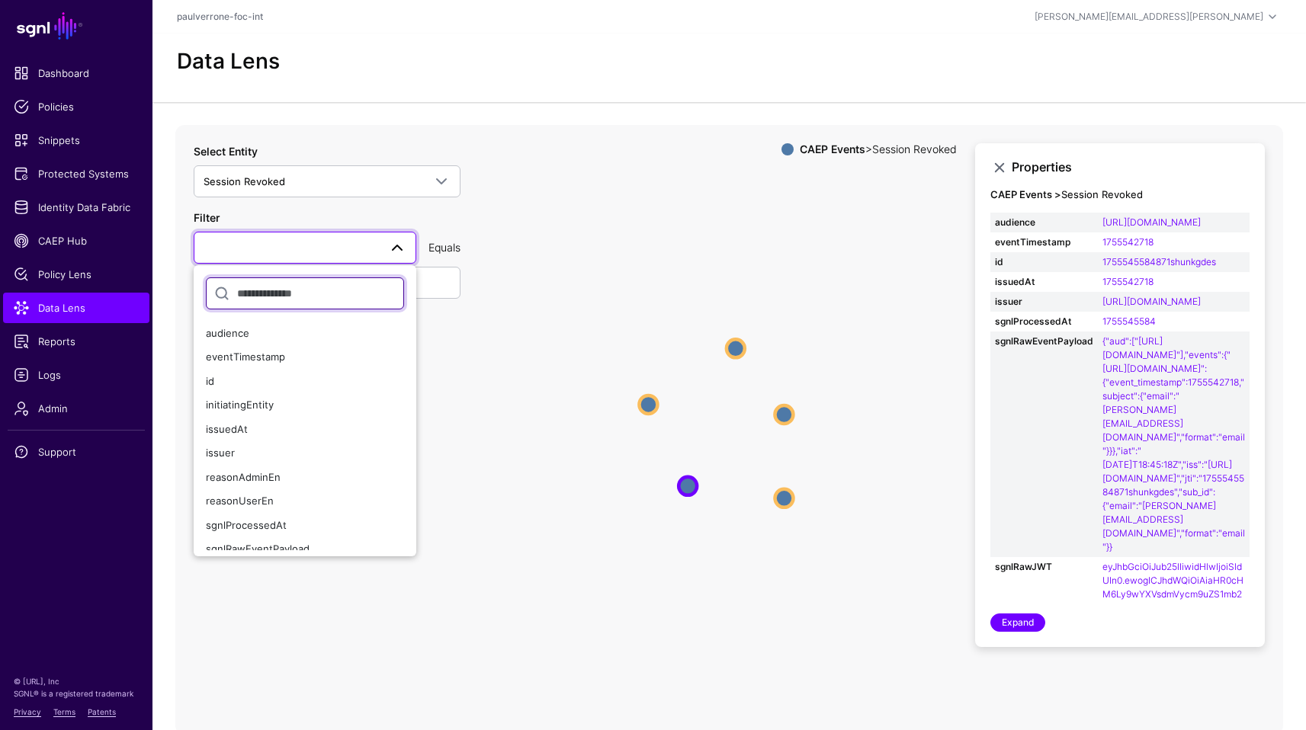
scroll to position [59, 0]
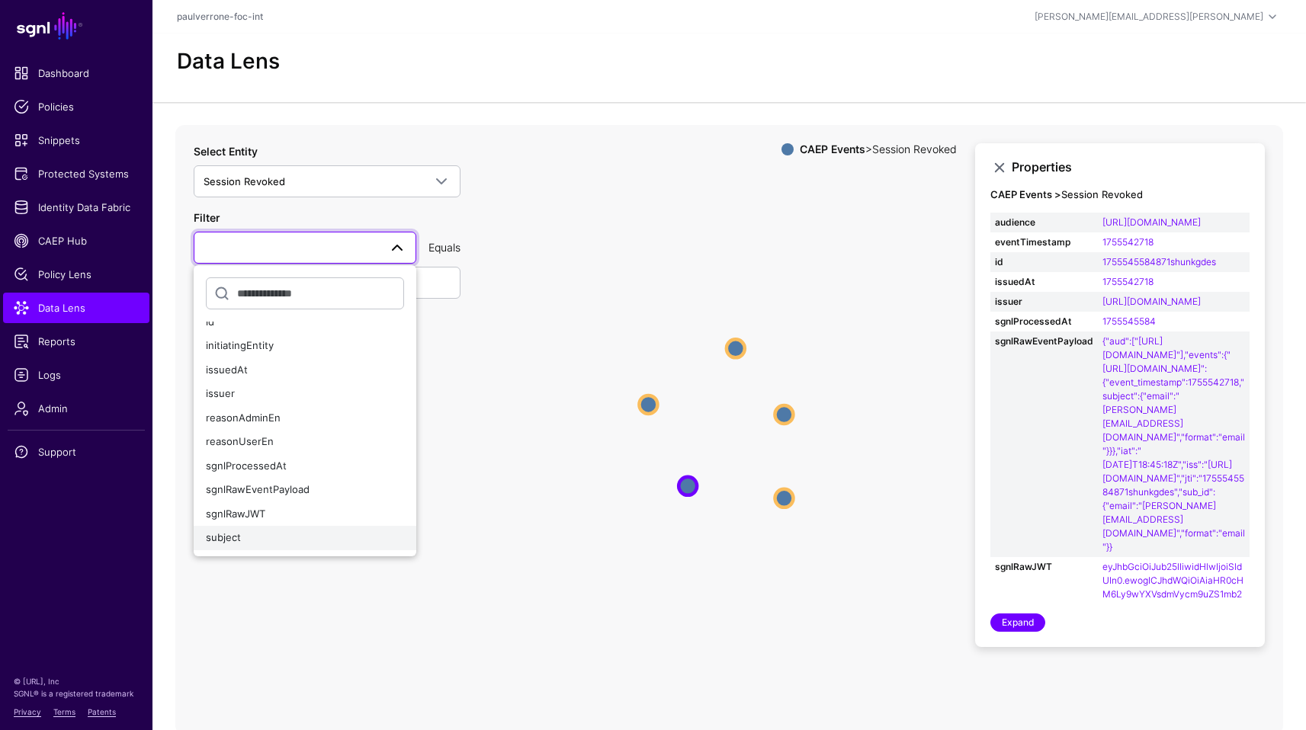
click at [293, 541] on div "subject" at bounding box center [305, 538] width 198 height 15
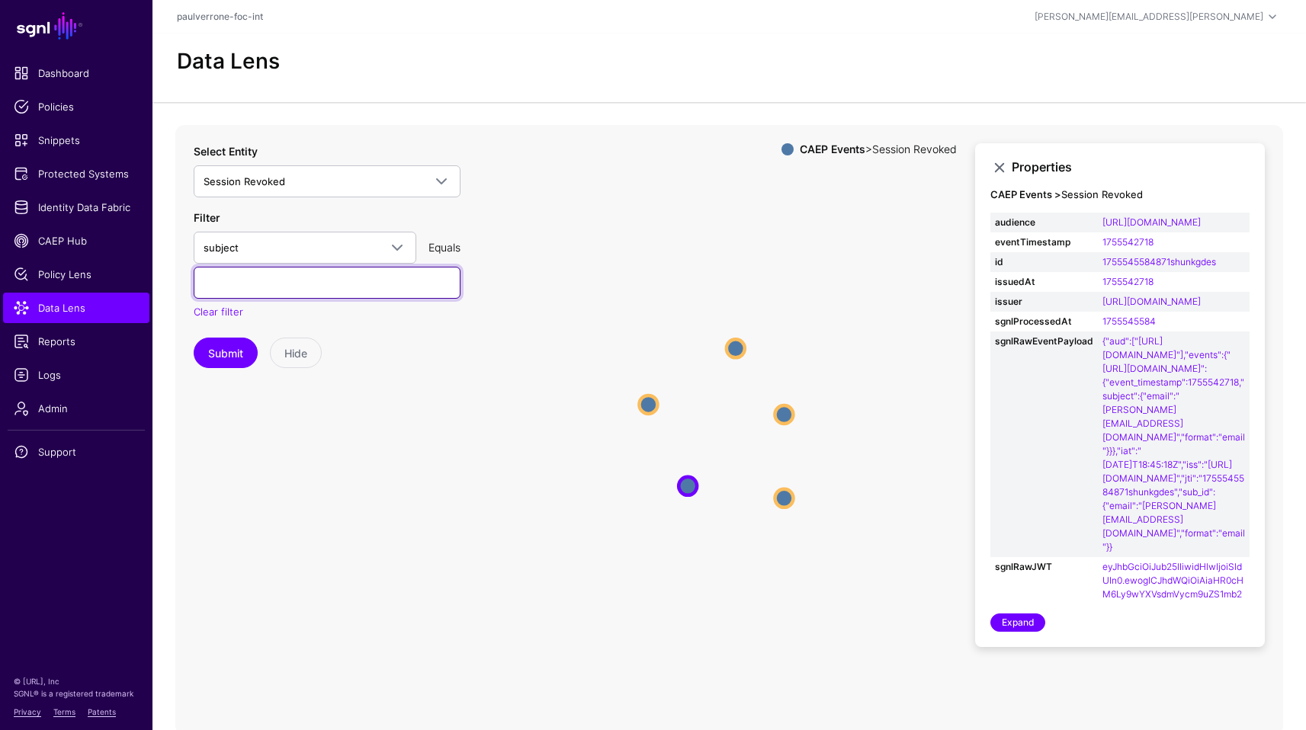
click at [314, 278] on input "text" at bounding box center [327, 283] width 267 height 32
type input "**********"
click at [194, 338] on button "Submit" at bounding box center [226, 353] width 64 height 30
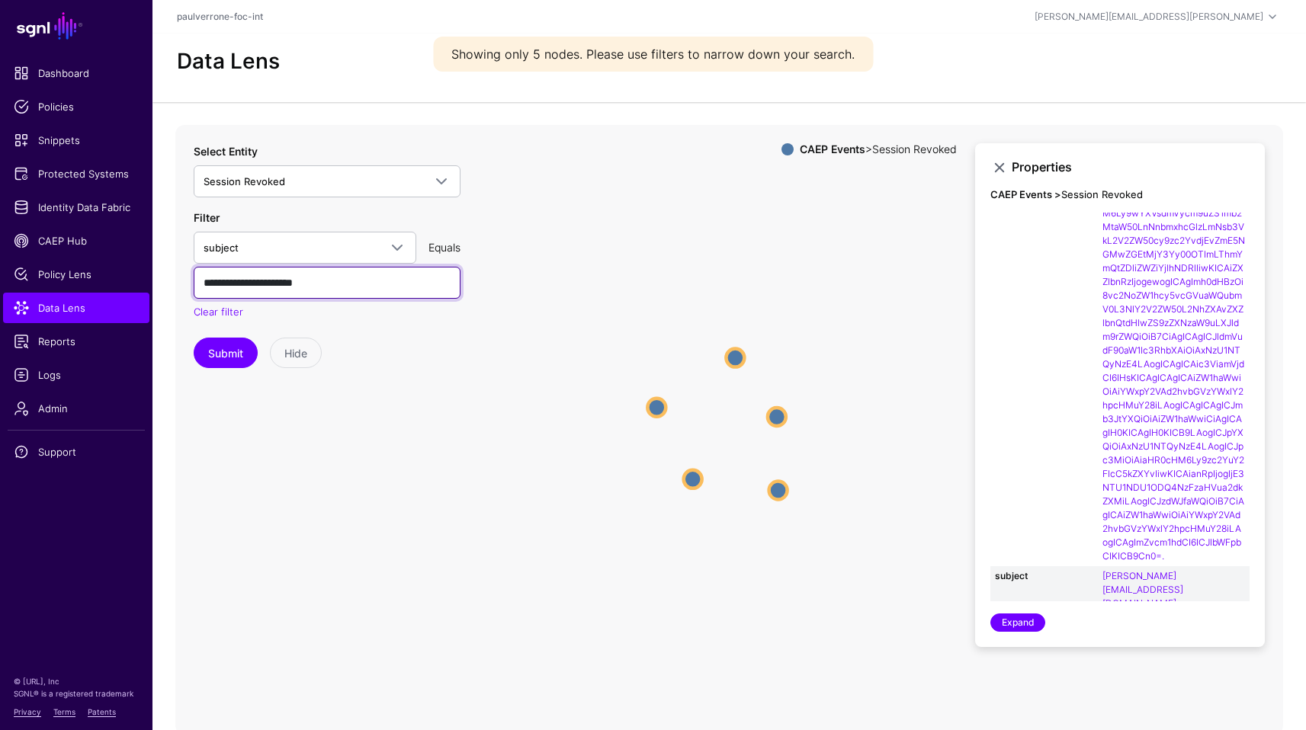
scroll to position [462, 0]
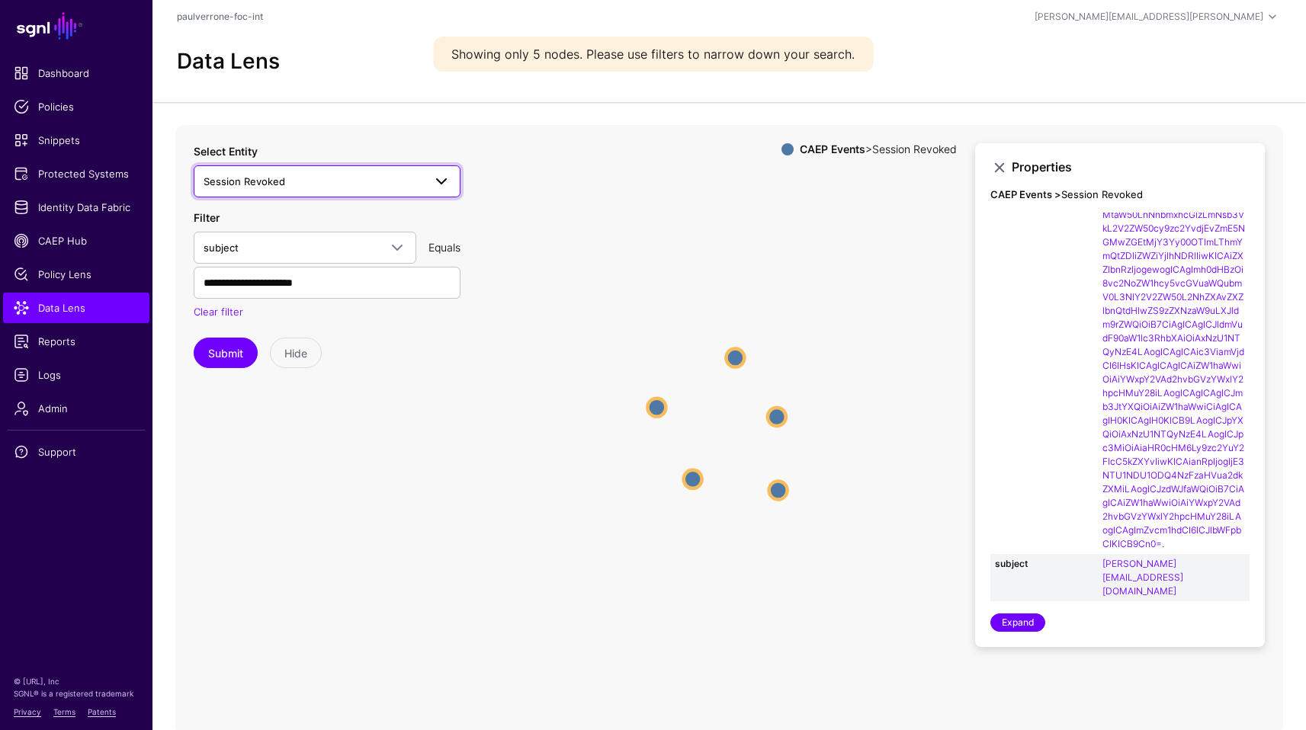
click at [316, 174] on span "Session Revoked" at bounding box center [314, 181] width 220 height 17
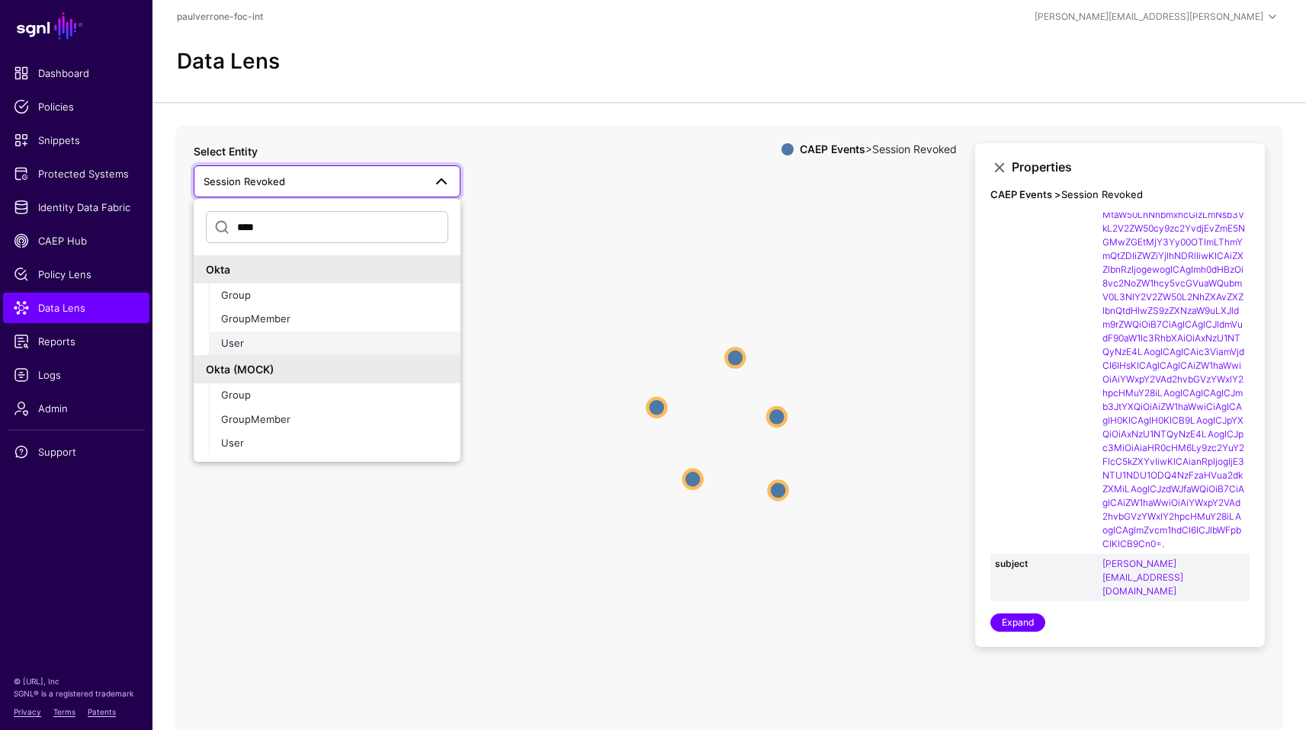
type input "****"
click at [326, 338] on div "User" at bounding box center [334, 343] width 227 height 15
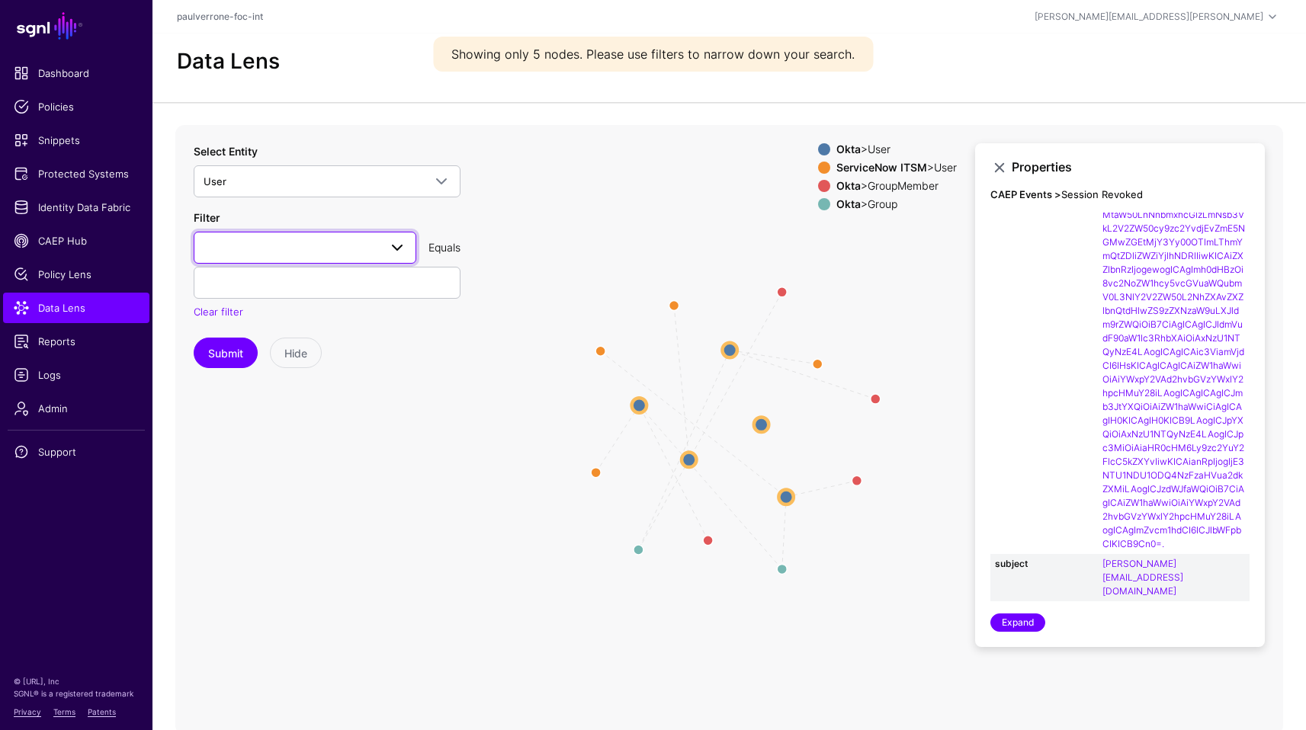
click at [370, 247] on span at bounding box center [305, 248] width 203 height 18
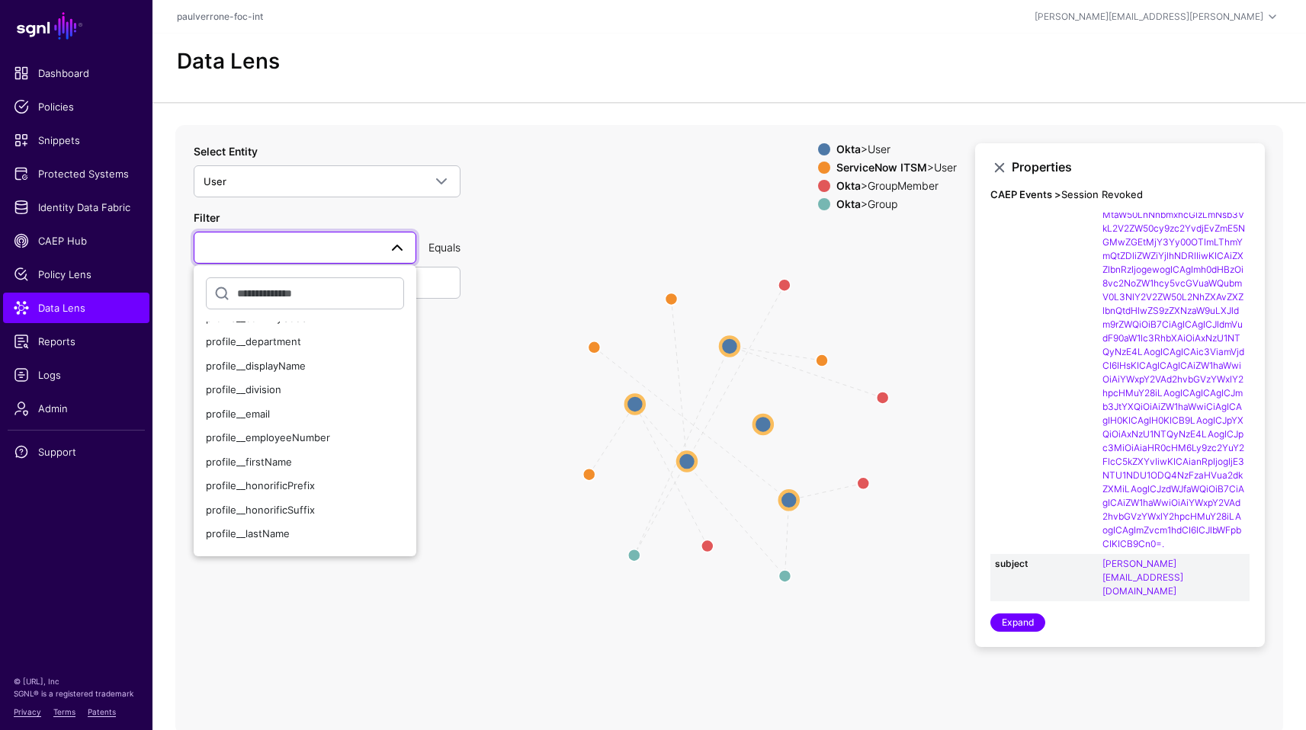
scroll to position [206, 0]
click at [307, 412] on div "profile__email" at bounding box center [305, 416] width 198 height 15
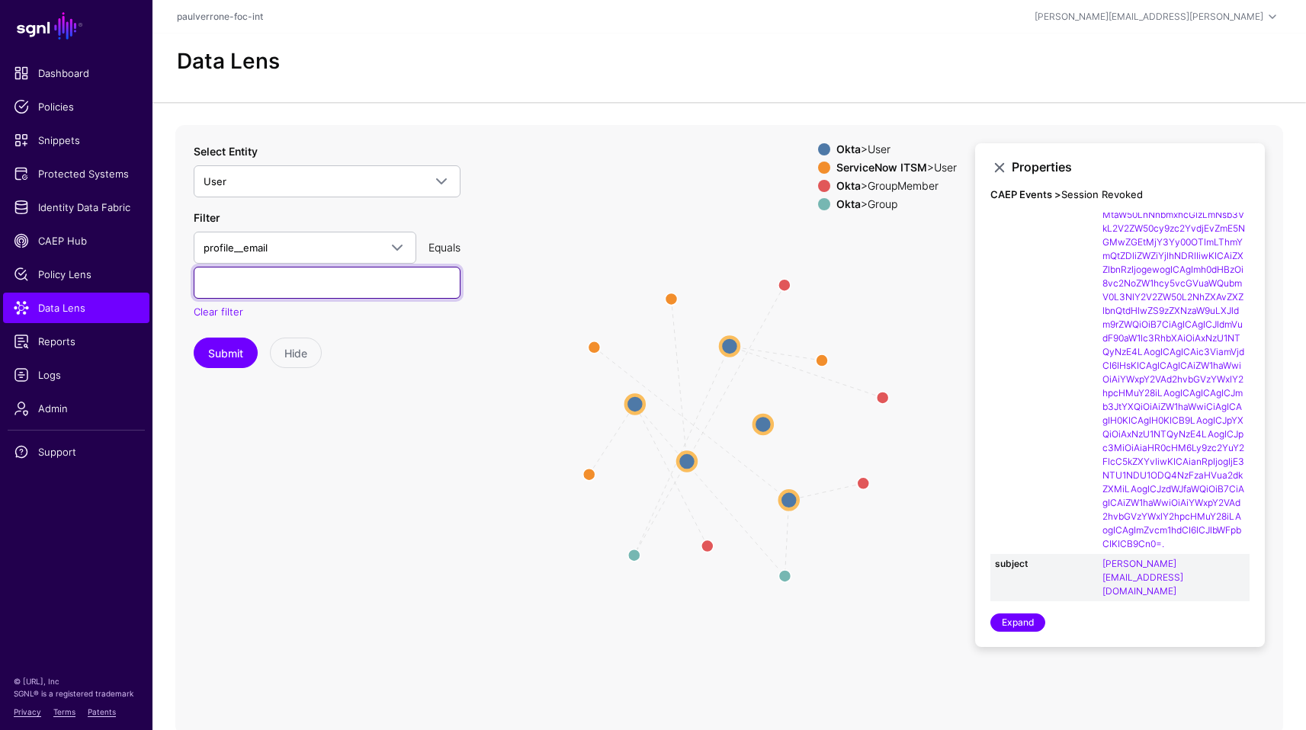
click at [316, 284] on input "text" at bounding box center [327, 283] width 267 height 32
click at [194, 338] on button "Submit" at bounding box center [226, 353] width 64 height 30
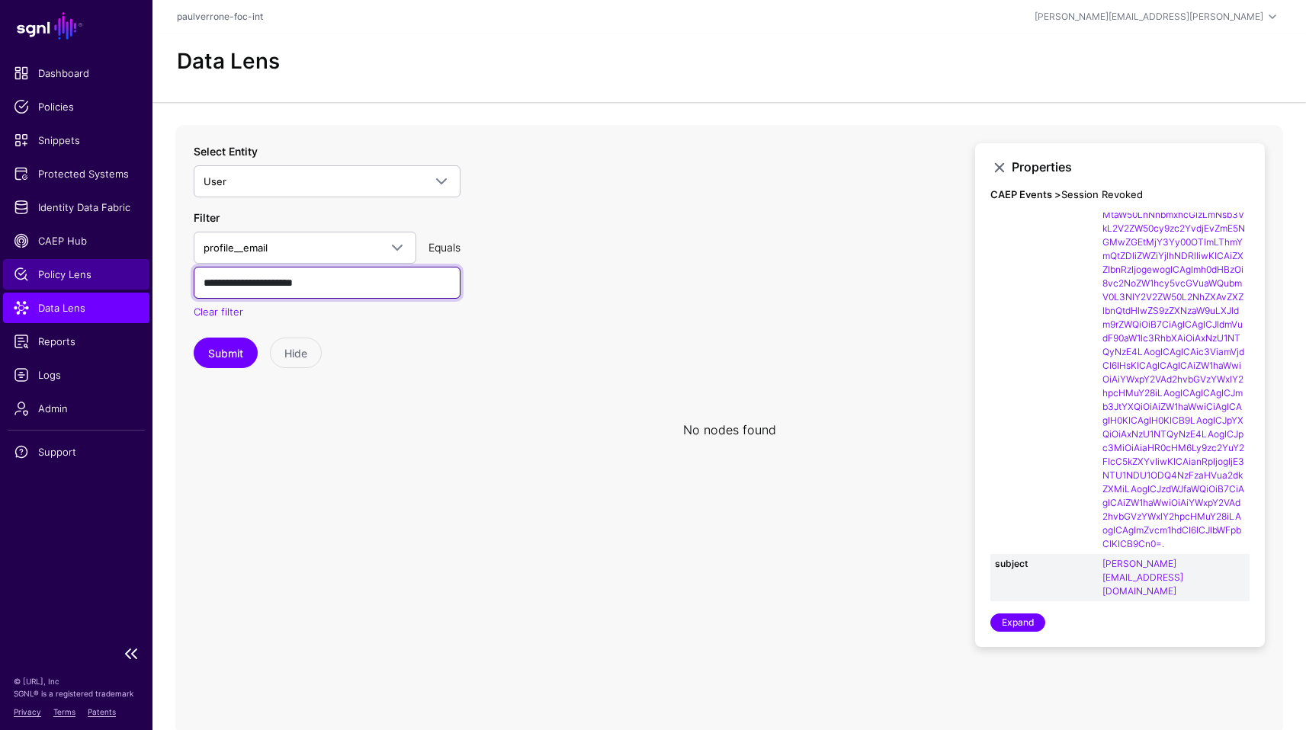
drag, startPoint x: 355, startPoint y: 278, endPoint x: 49, endPoint y: 273, distance: 305.8
click at [49, 273] on main "SGNL Dashboard Policies Snippets Protected Systems Identity Data Fabric CAEP Hu…" at bounding box center [653, 367] width 1306 height 735
click at [194, 338] on button "Submit" at bounding box center [226, 353] width 64 height 30
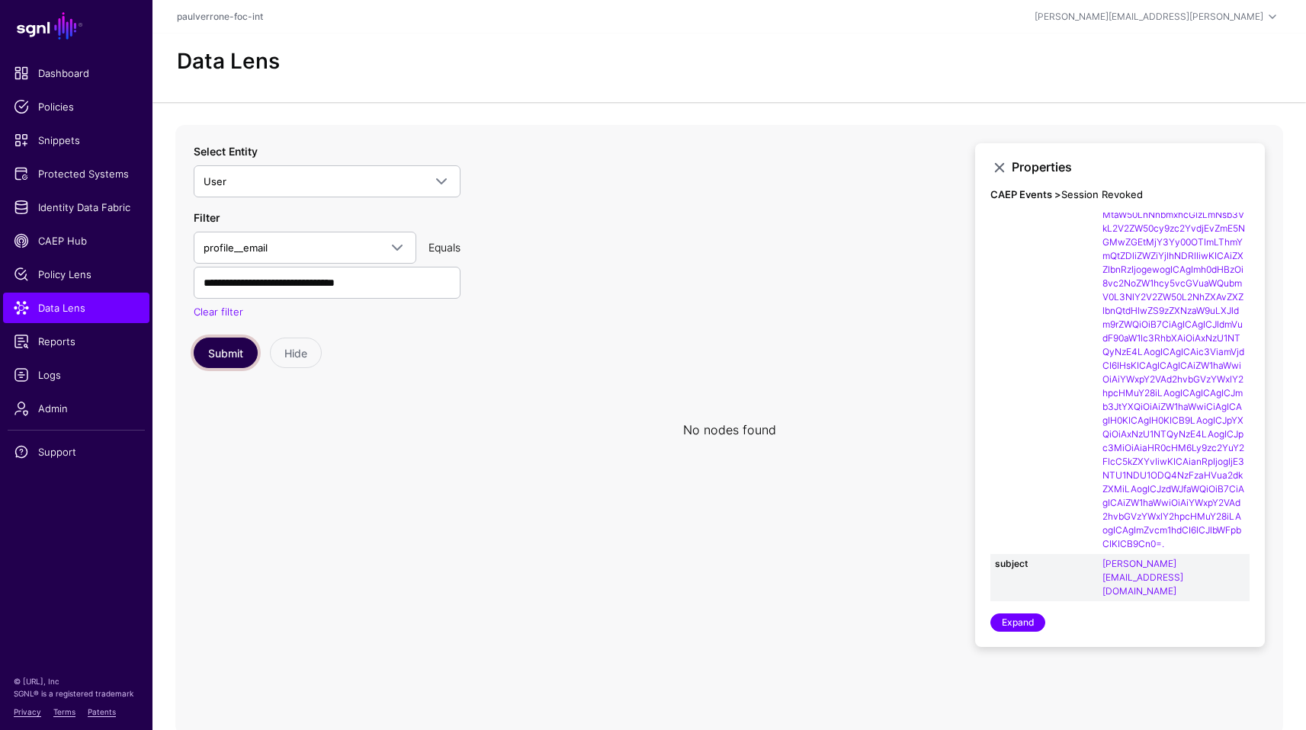
click at [229, 359] on button "Submit" at bounding box center [226, 353] width 64 height 30
click at [1003, 169] on link at bounding box center [999, 168] width 18 height 18
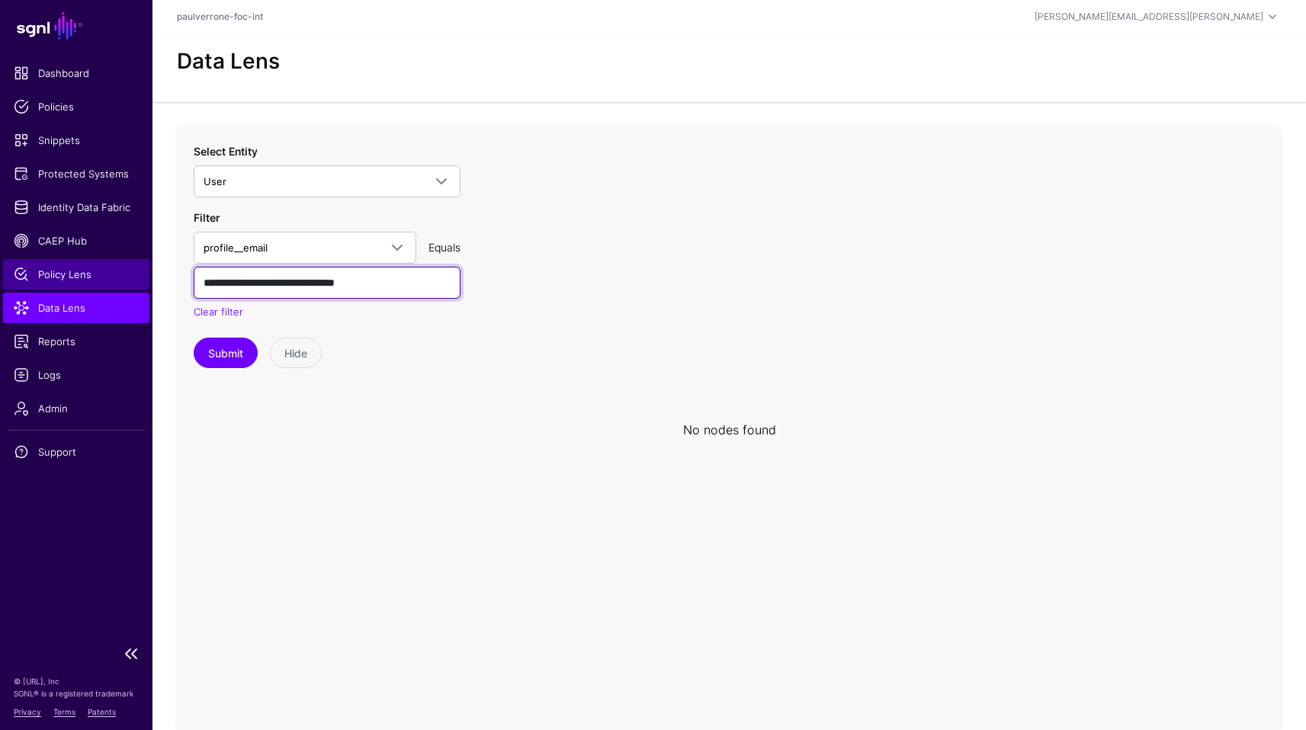
drag, startPoint x: 416, startPoint y: 285, endPoint x: 104, endPoint y: 276, distance: 312.7
click at [104, 276] on main "SGNL Dashboard Policies Snippets Protected Systems Identity Data Fabric CAEP Hu…" at bounding box center [653, 367] width 1306 height 735
type input "*"
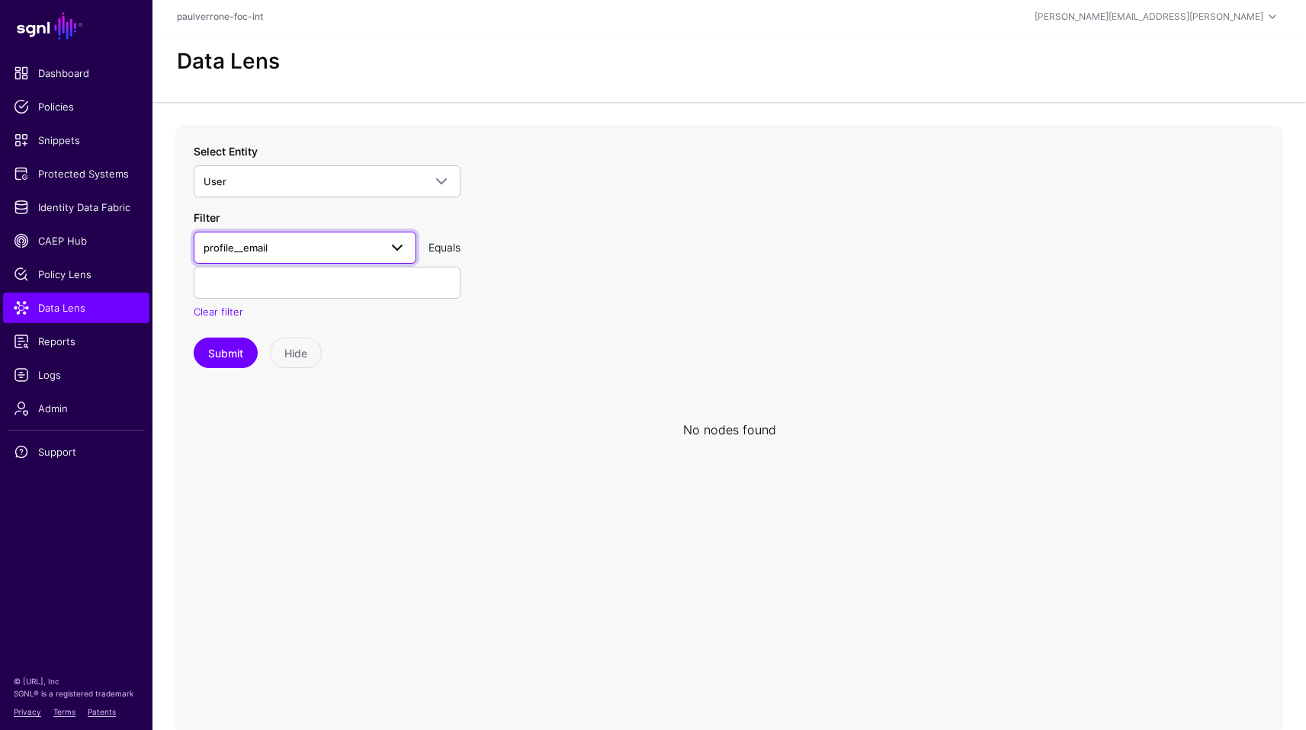
click at [345, 237] on link "profile__email" at bounding box center [305, 248] width 223 height 32
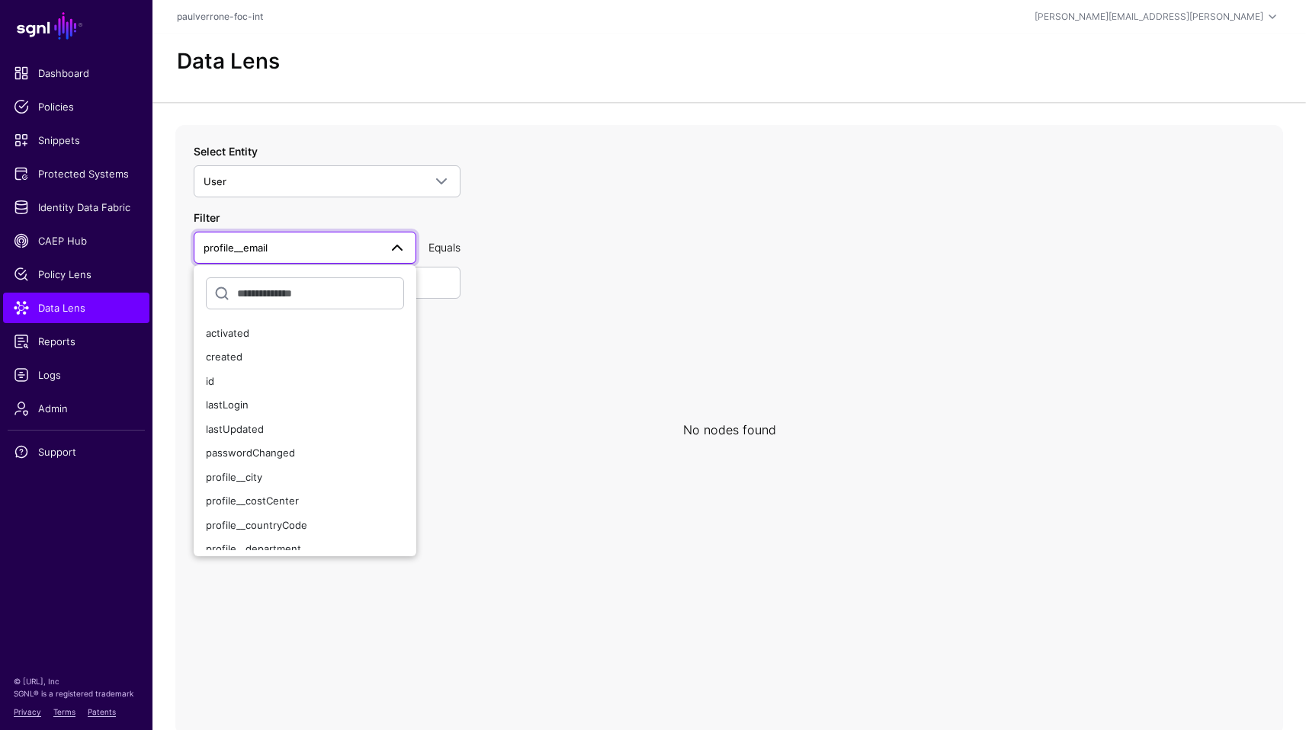
click at [283, 294] on input "text" at bounding box center [305, 294] width 198 height 32
click at [228, 117] on app-datalens-start "Data Lens No nodes found Select Entity User **** Okta Group GroupMember User Ok…" at bounding box center [729, 384] width 1154 height 701
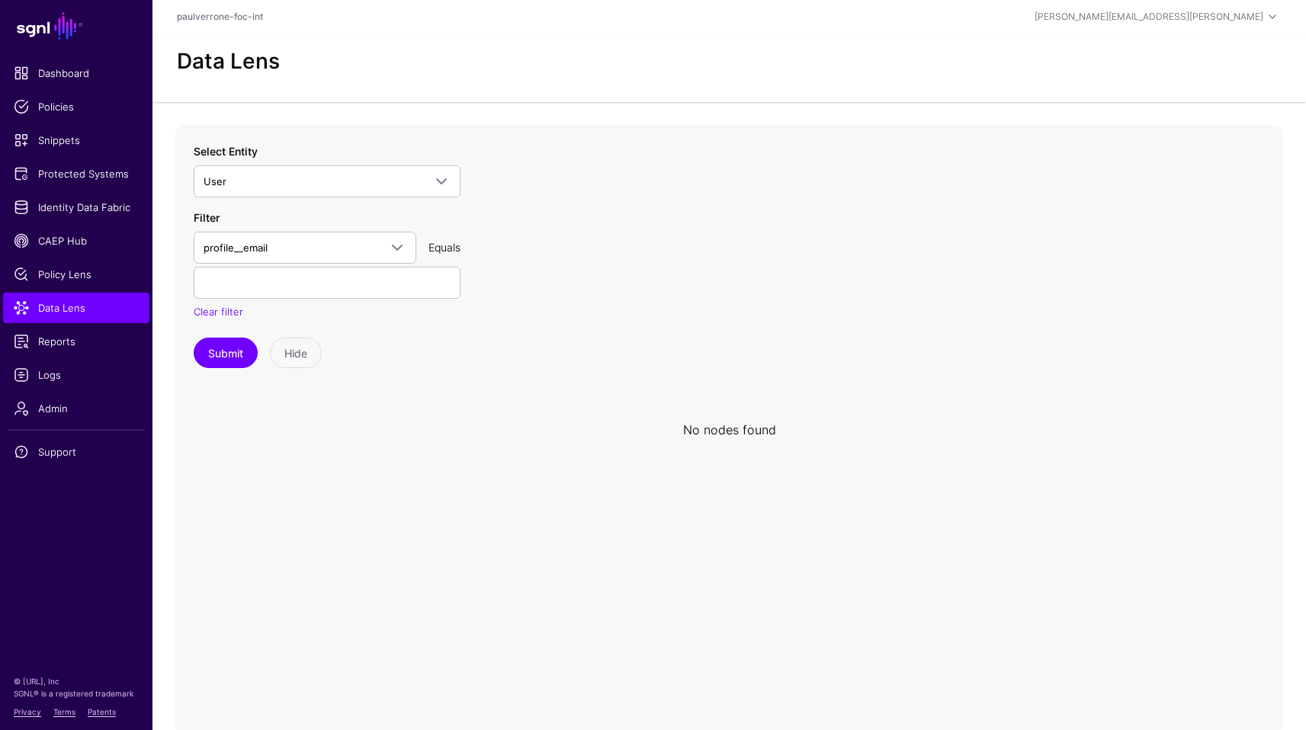
click at [225, 305] on div "Clear filter" at bounding box center [327, 312] width 267 height 15
click at [222, 311] on link "Clear filter" at bounding box center [219, 312] width 50 height 12
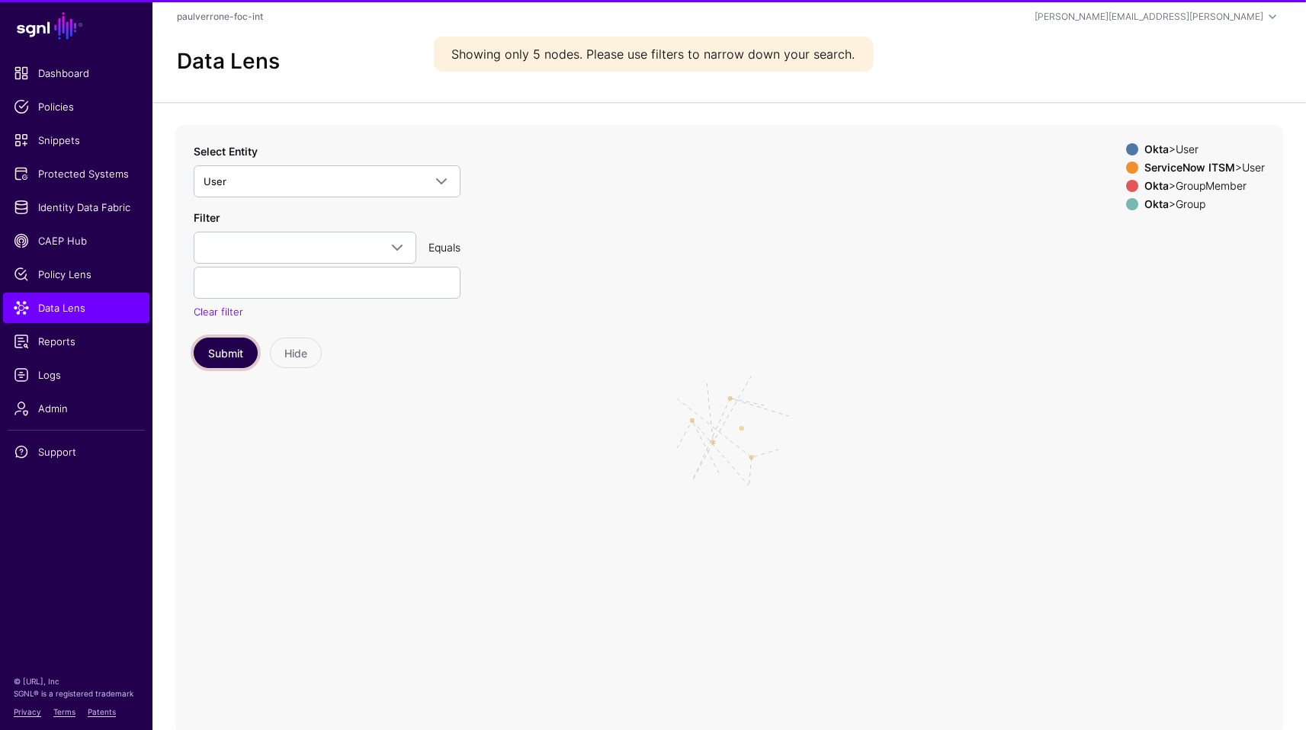
click at [228, 342] on button "Submit" at bounding box center [226, 353] width 64 height 30
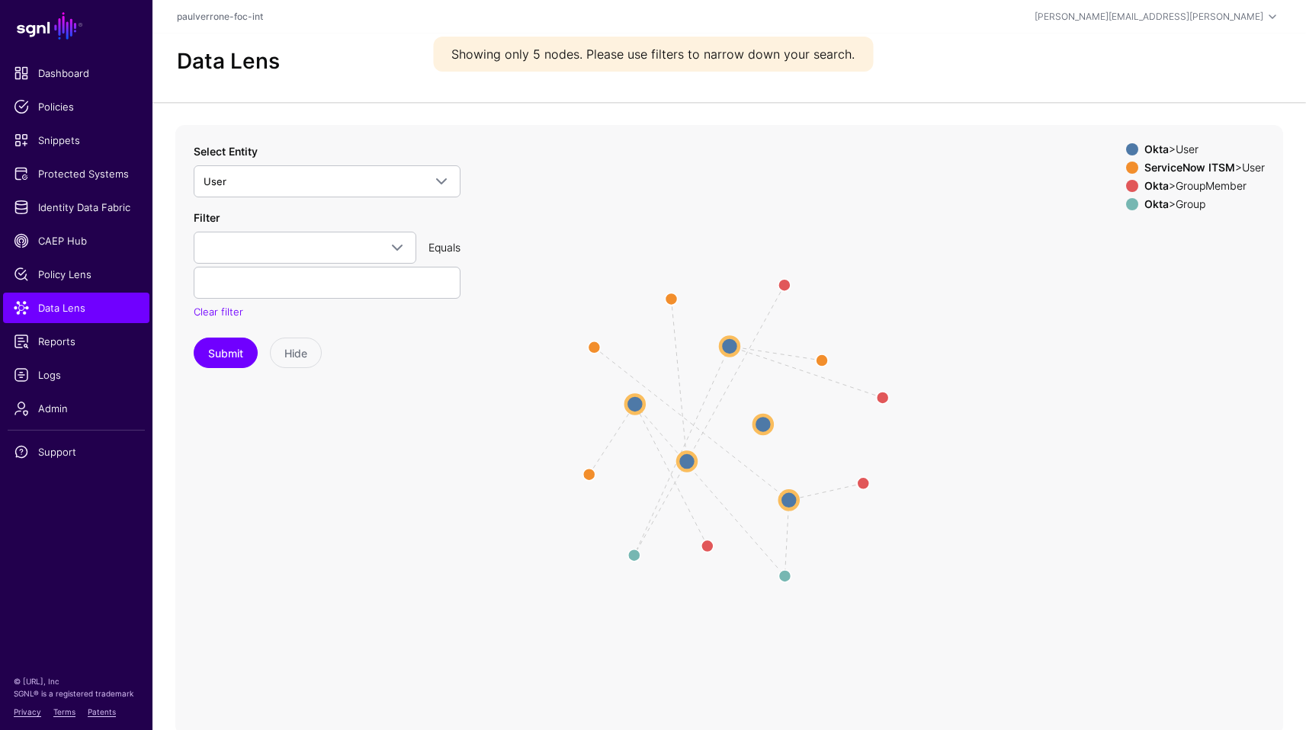
click at [1197, 165] on strong "ServiceNow ITSM" at bounding box center [1189, 167] width 91 height 13
click at [1182, 184] on div "Okta > GroupMember" at bounding box center [1204, 186] width 127 height 12
click at [1173, 198] on div "Okta > Group" at bounding box center [1204, 204] width 127 height 12
click at [1183, 146] on div "Okta > User" at bounding box center [1204, 149] width 127 height 12
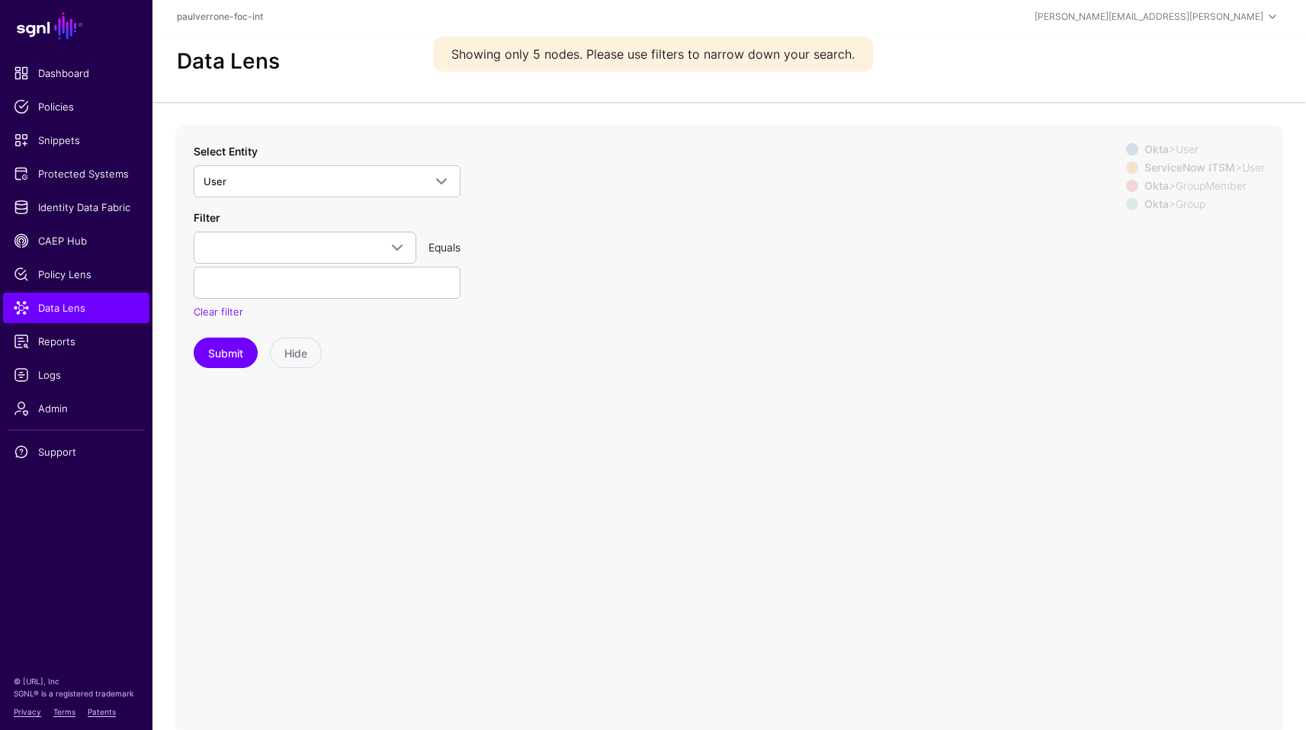
click at [1183, 146] on div "Okta > User" at bounding box center [1204, 149] width 127 height 12
click at [739, 347] on circle at bounding box center [729, 346] width 18 height 18
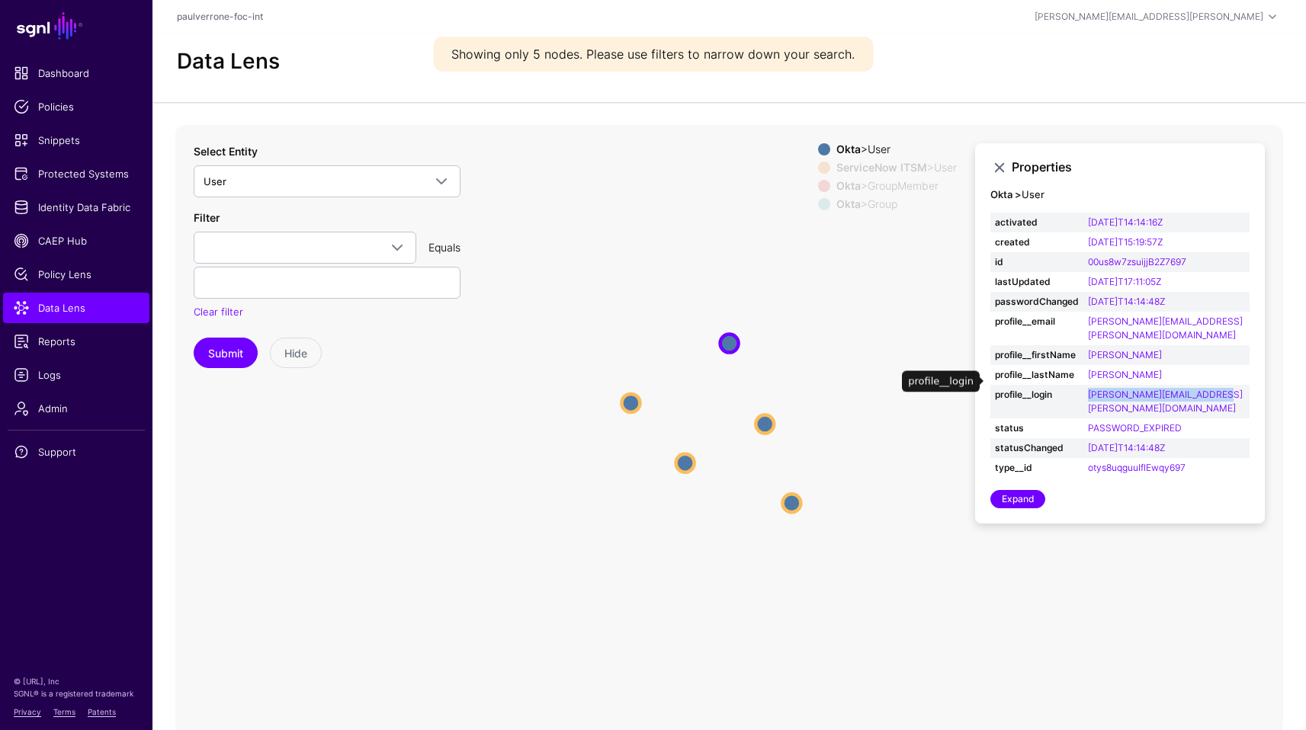
drag, startPoint x: 1233, startPoint y: 385, endPoint x: 1098, endPoint y: 387, distance: 135.0
click at [1098, 387] on td "Ricky.Castillo@example.com" at bounding box center [1166, 402] width 166 height 34
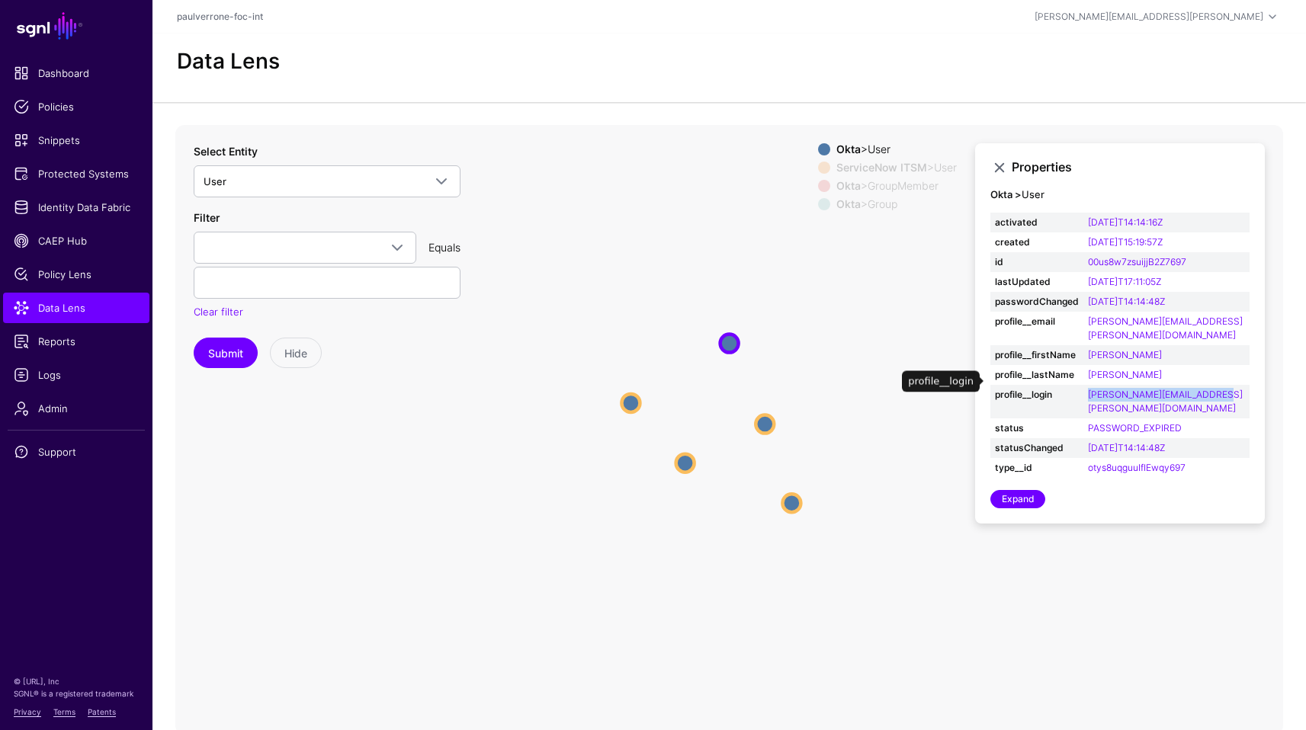
copy link "Ricky.Castillo@example.com"
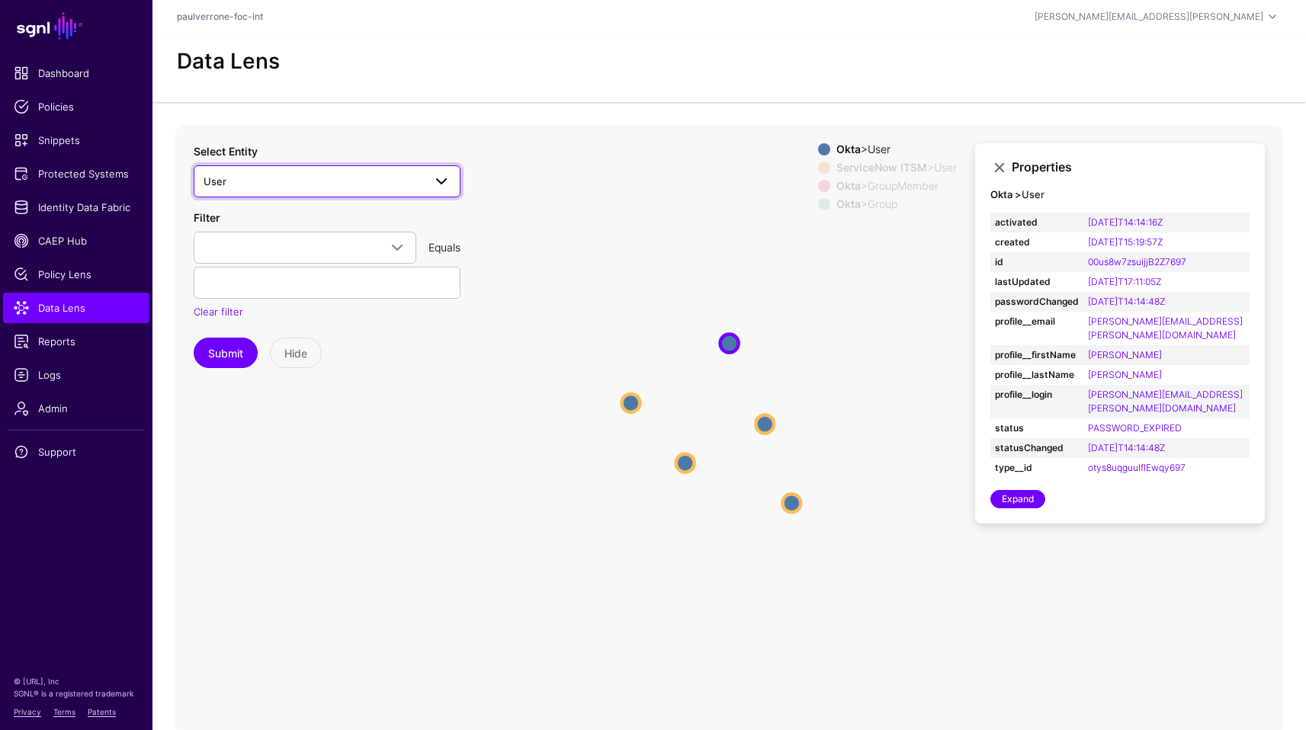
click at [369, 176] on span "User" at bounding box center [314, 181] width 220 height 17
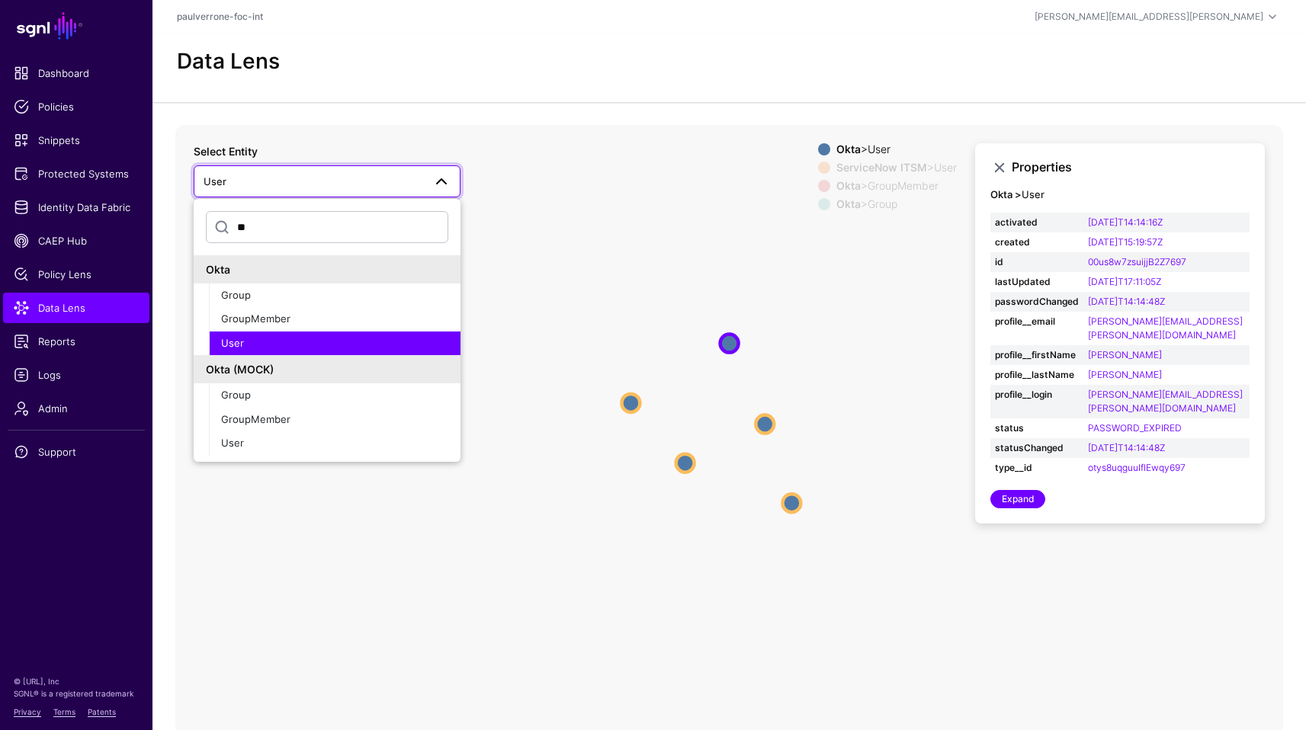
type input "*"
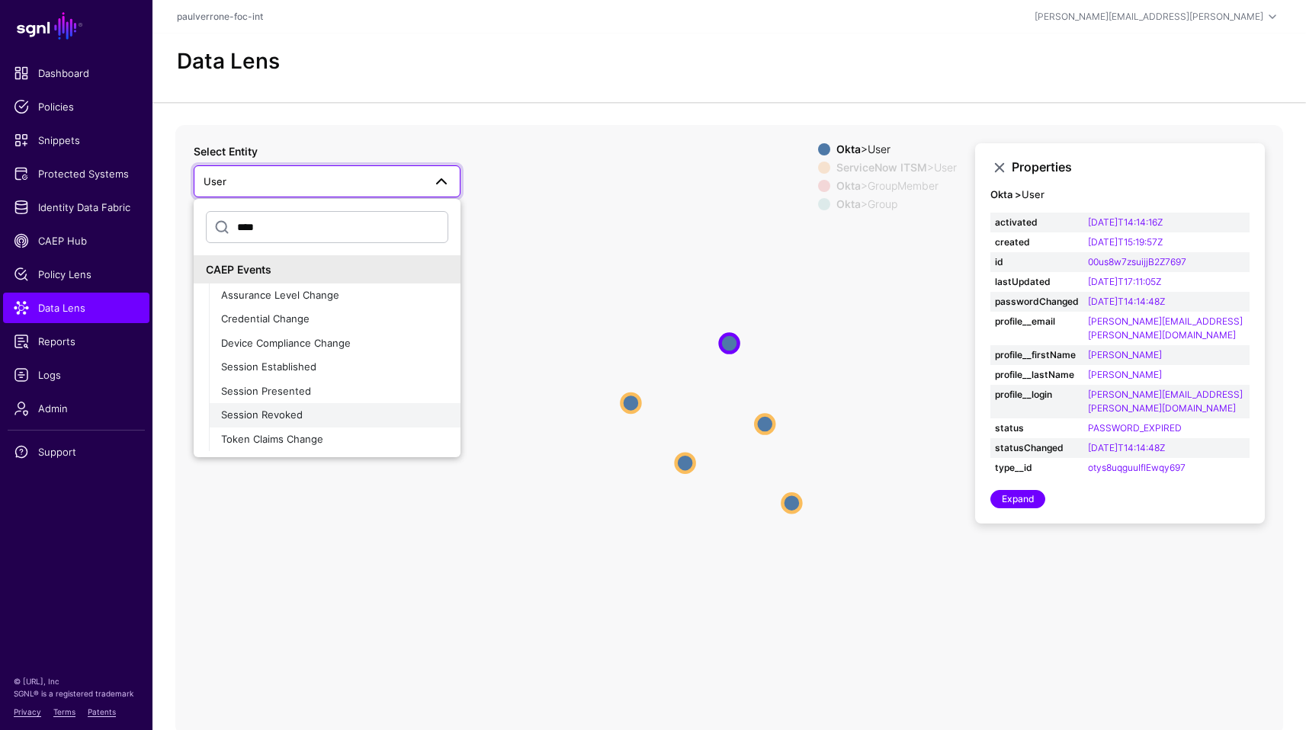
type input "****"
click at [328, 414] on div "Session Revoked" at bounding box center [334, 415] width 227 height 15
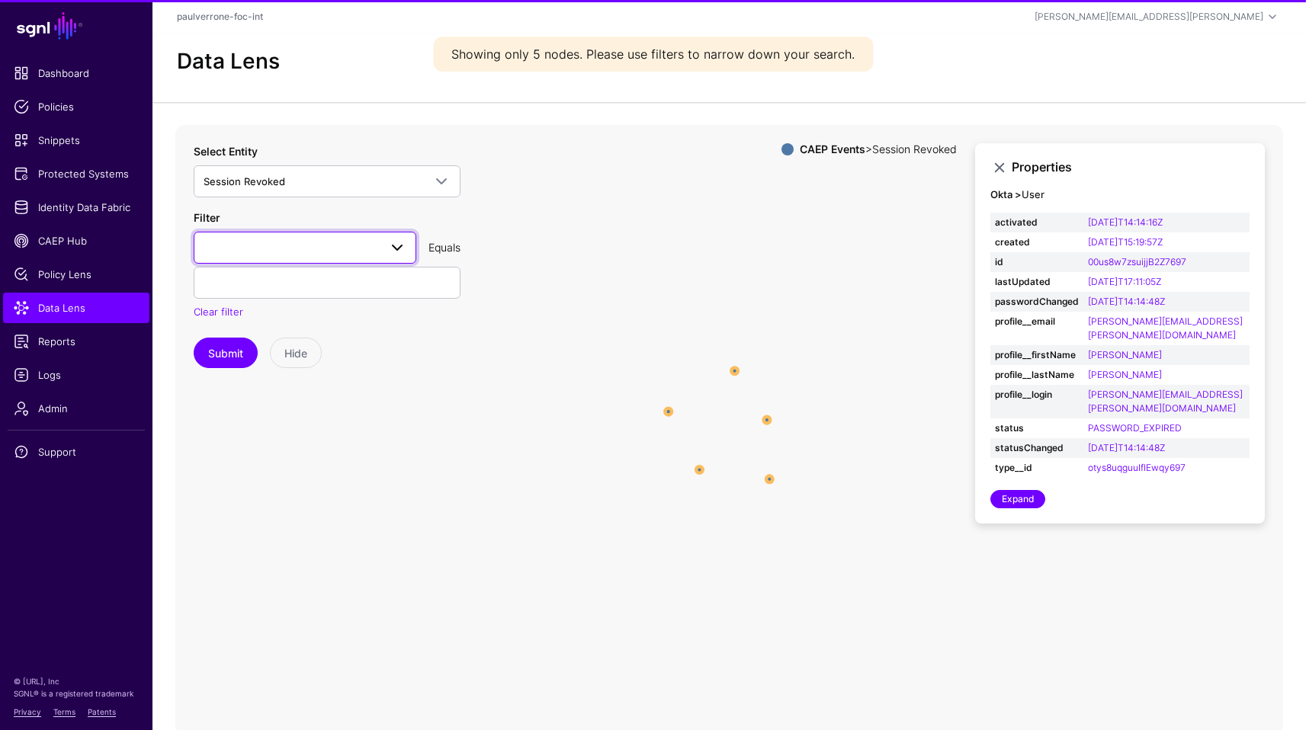
click at [318, 244] on span at bounding box center [305, 248] width 203 height 18
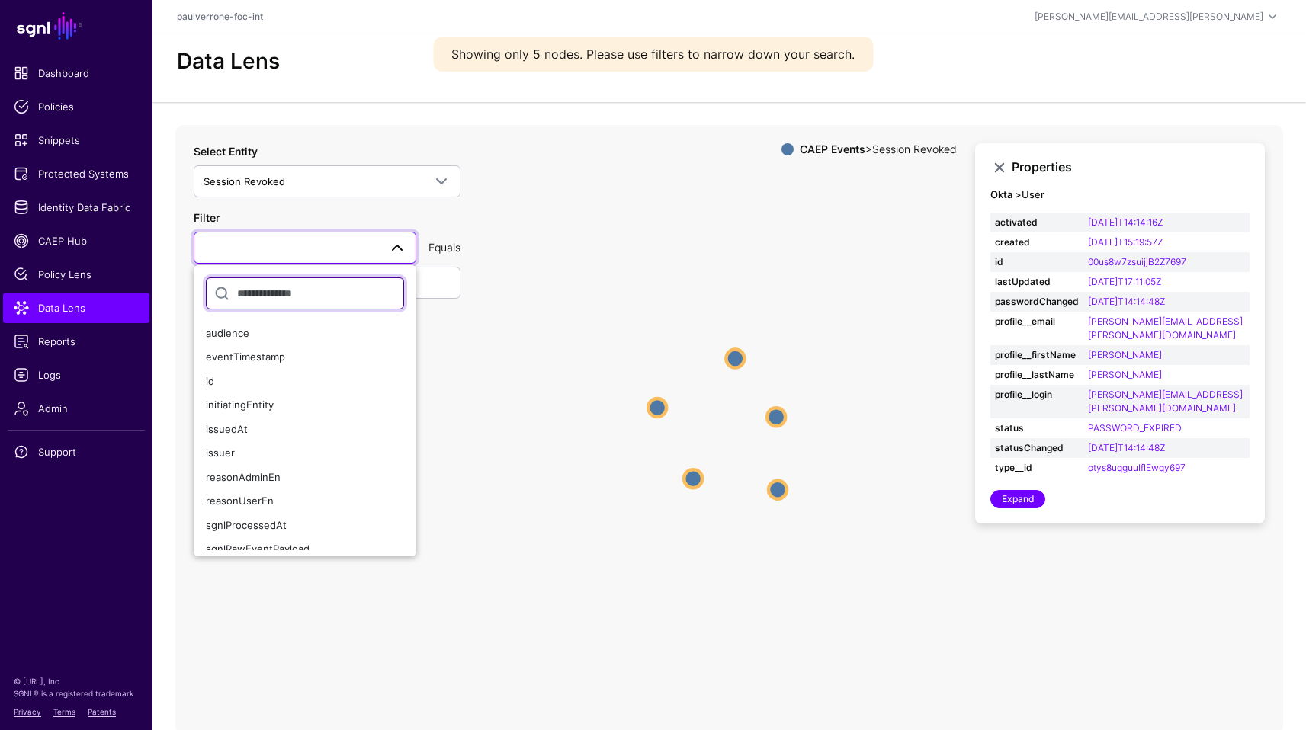
type input "*"
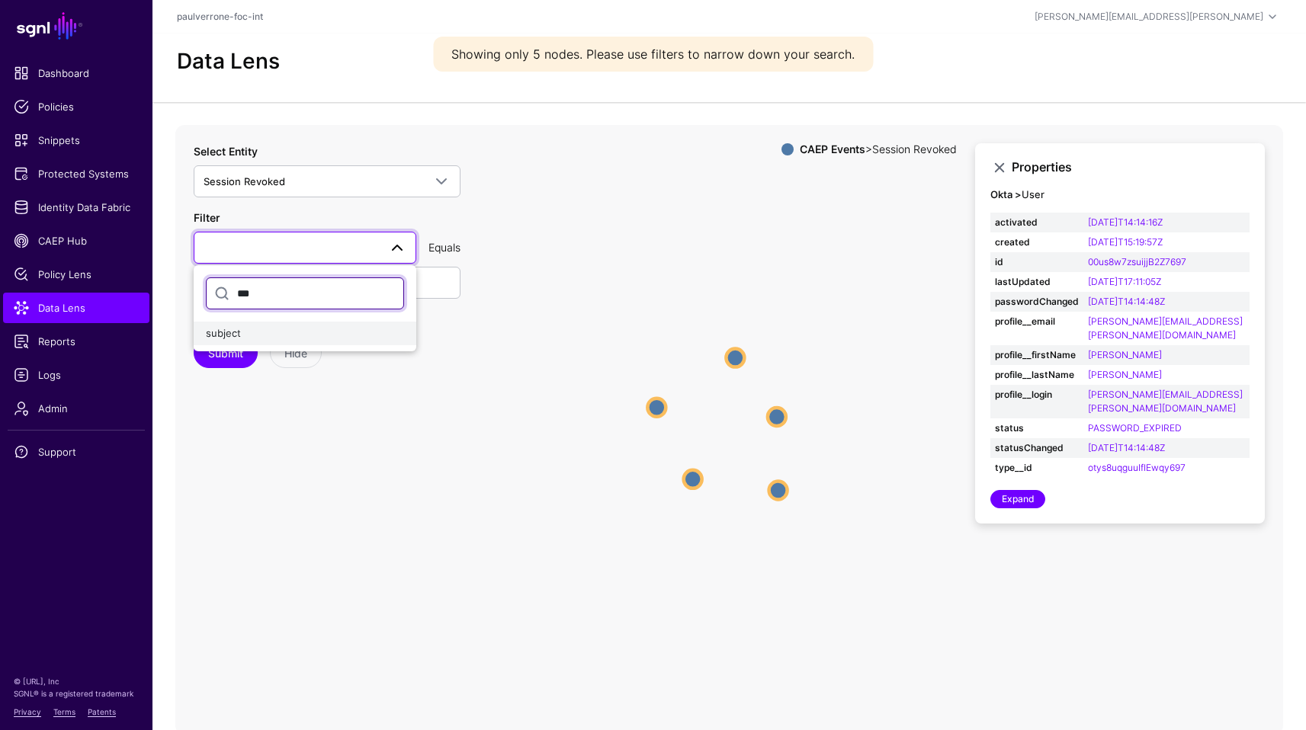
type input "***"
click at [292, 332] on div "subject" at bounding box center [305, 333] width 198 height 15
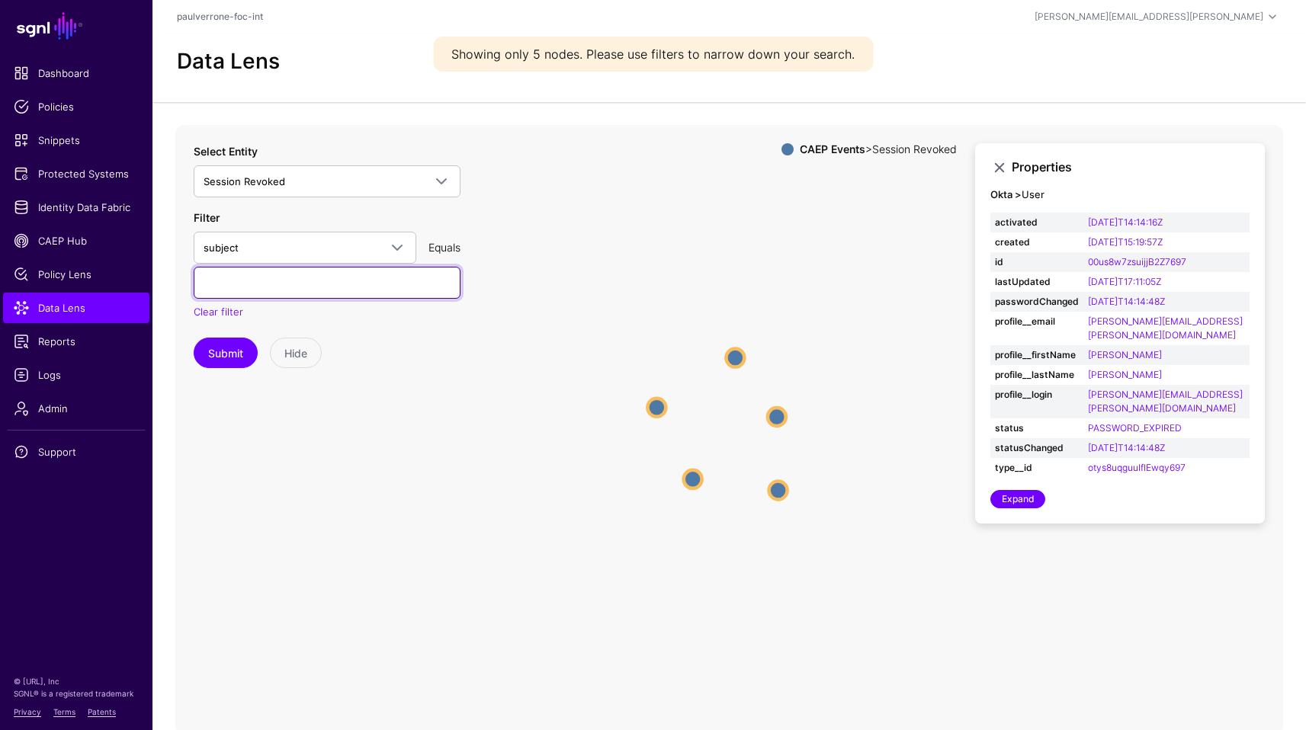
click at [305, 284] on input "text" at bounding box center [327, 283] width 267 height 32
paste input "**********"
type input "**********"
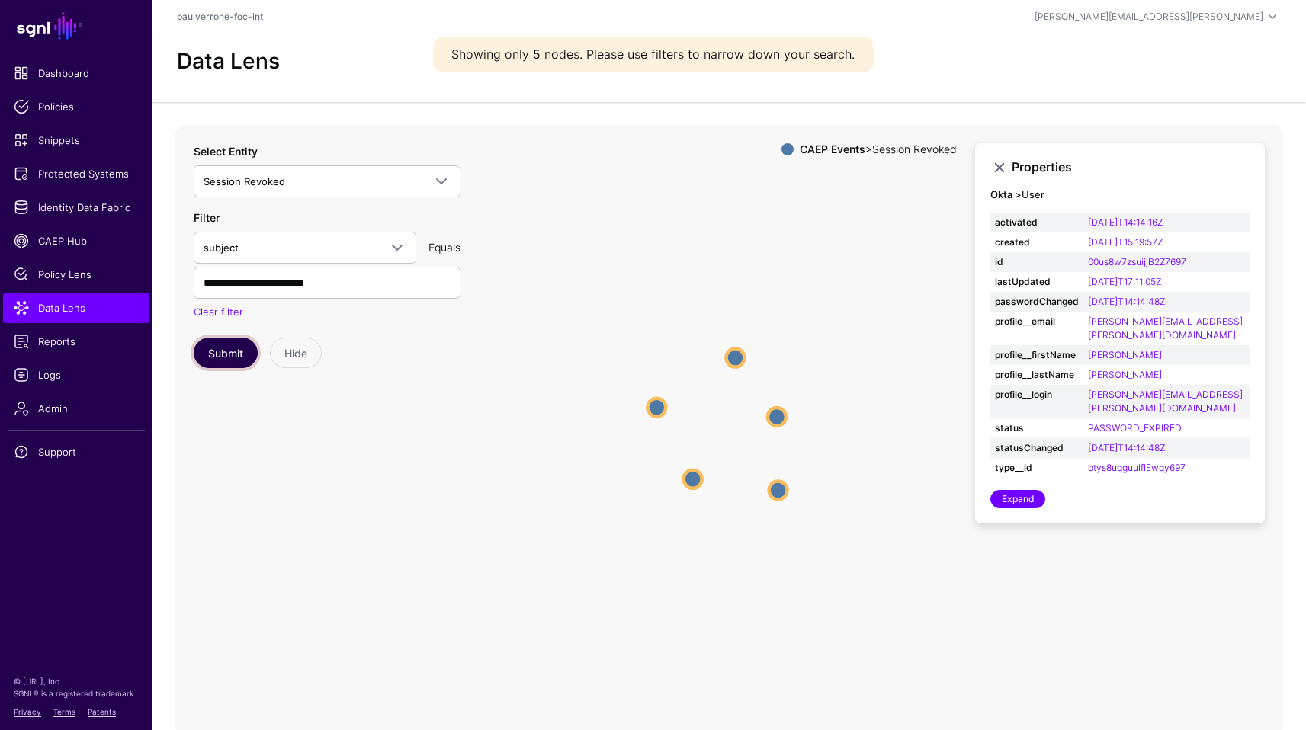
click at [236, 346] on button "Submit" at bounding box center [226, 353] width 64 height 30
click at [236, 348] on button "Submit" at bounding box center [226, 353] width 64 height 30
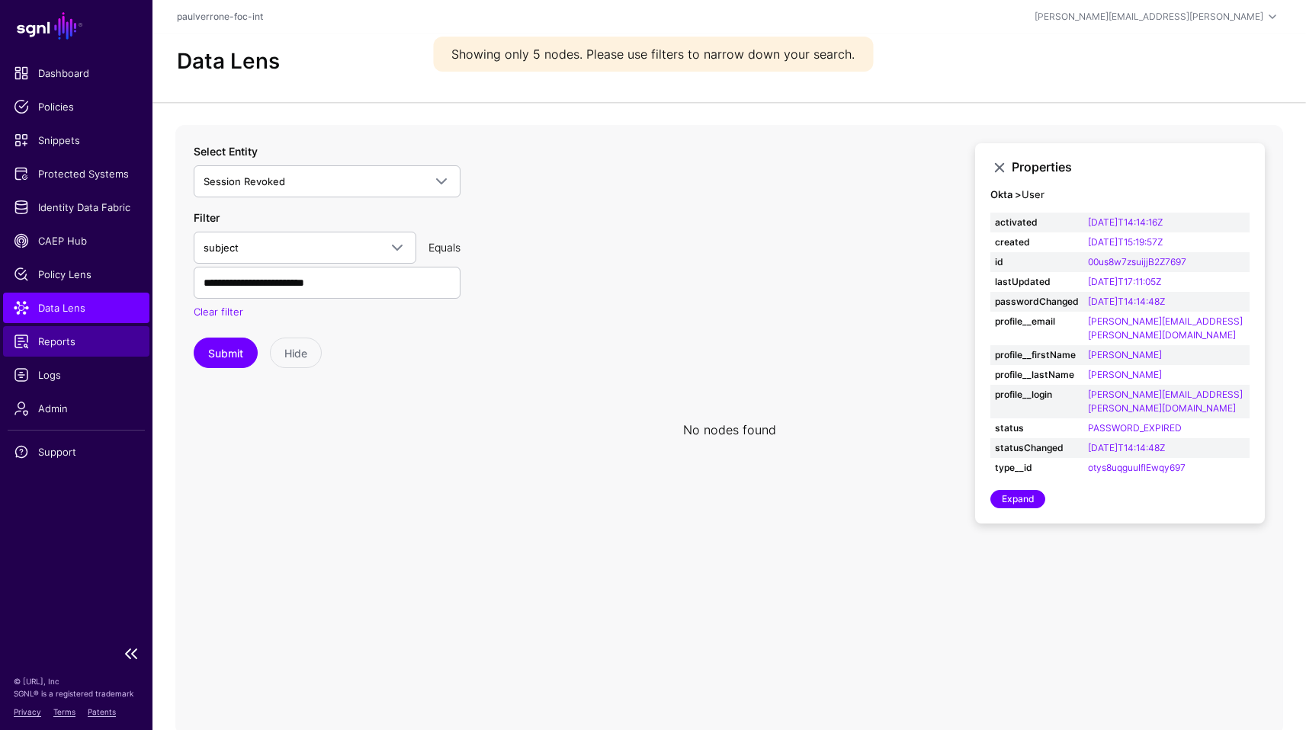
click at [64, 342] on span "Reports" at bounding box center [76, 341] width 125 height 15
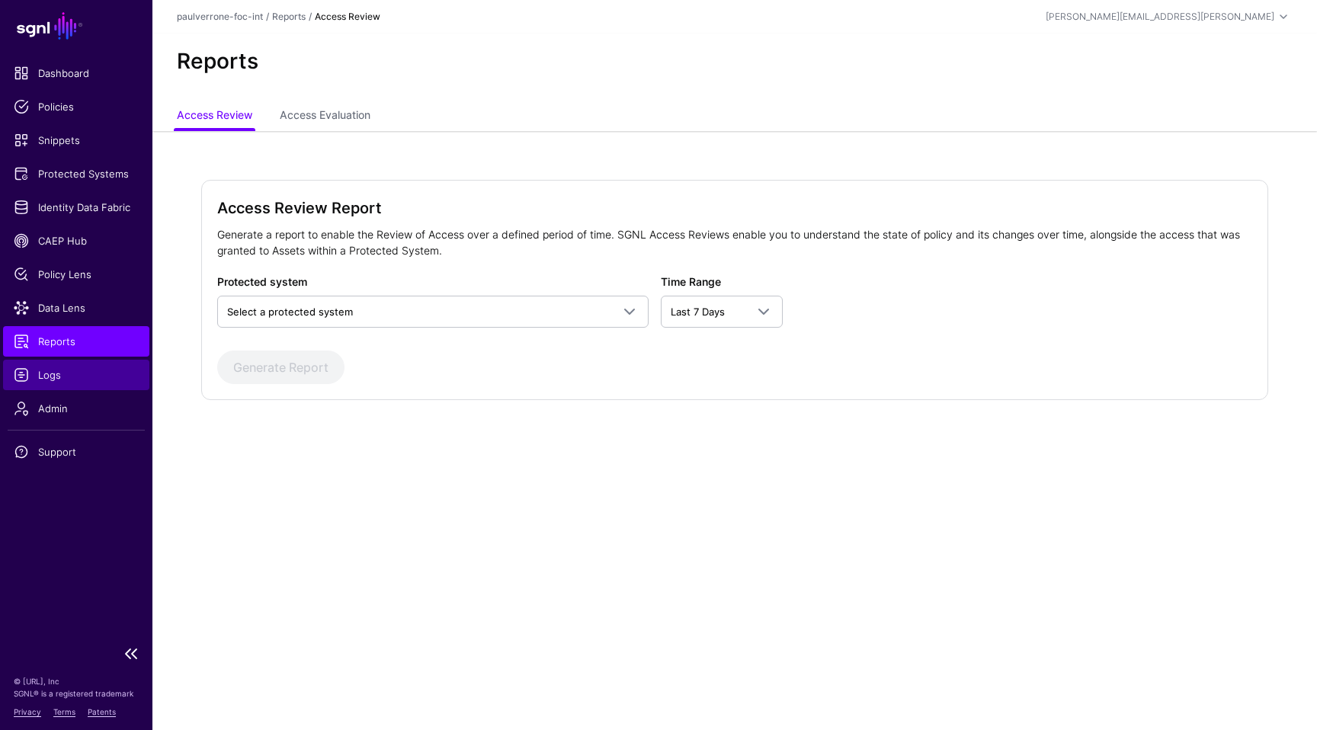
click at [72, 360] on link "Logs" at bounding box center [76, 375] width 146 height 30
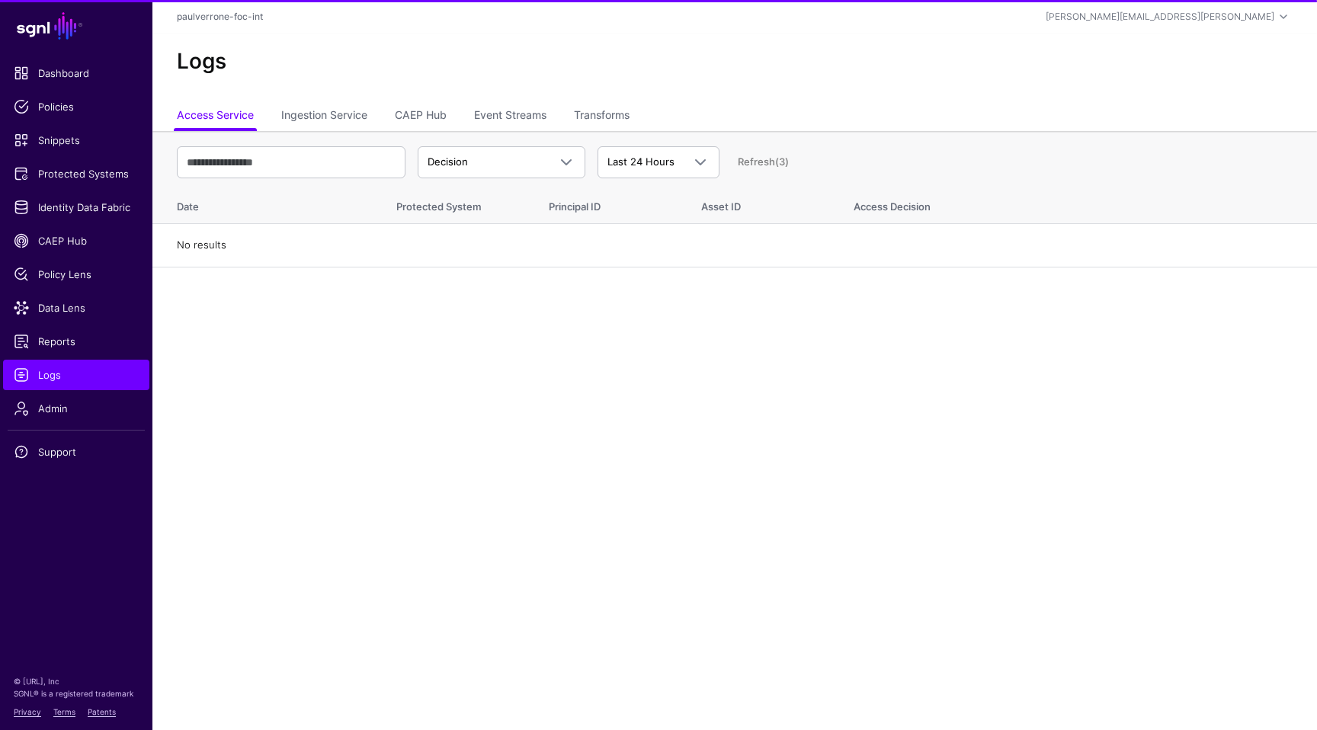
click at [554, 101] on div "Logs" at bounding box center [734, 68] width 1165 height 69
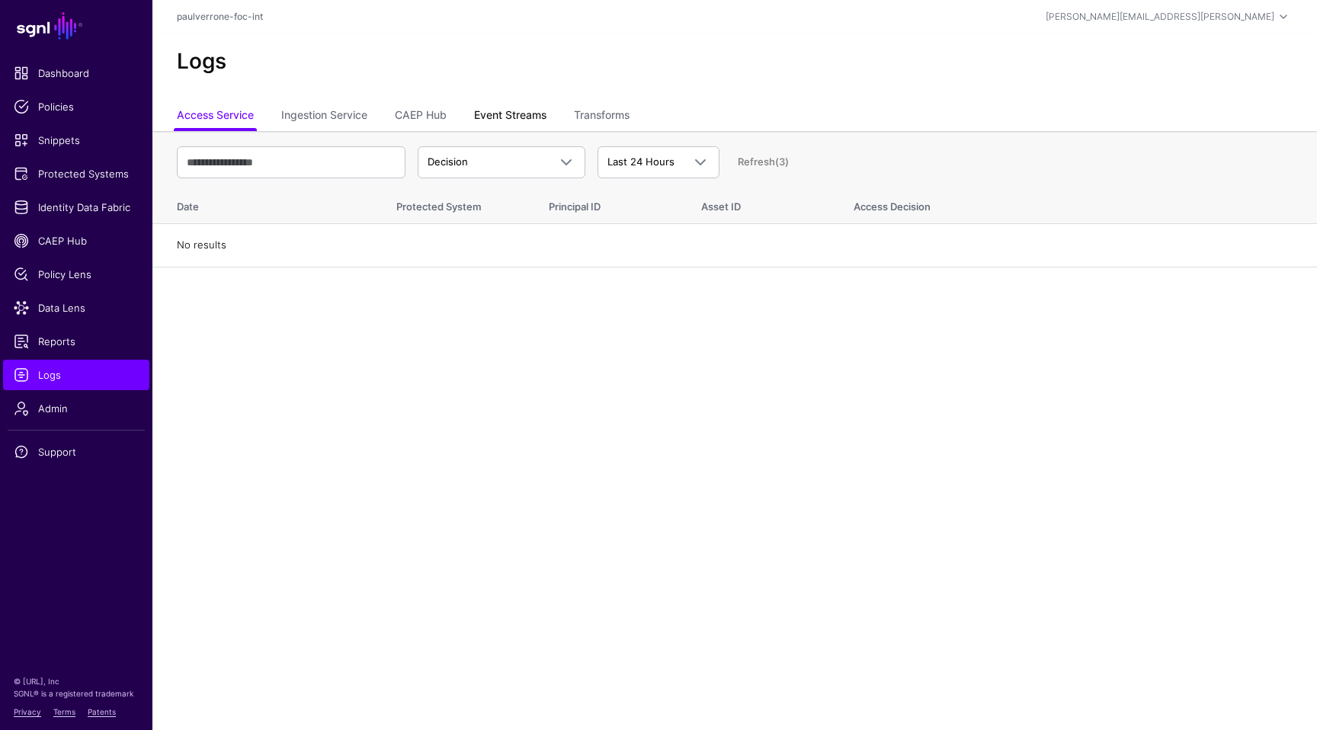
click at [534, 119] on link "Event Streams" at bounding box center [510, 116] width 72 height 29
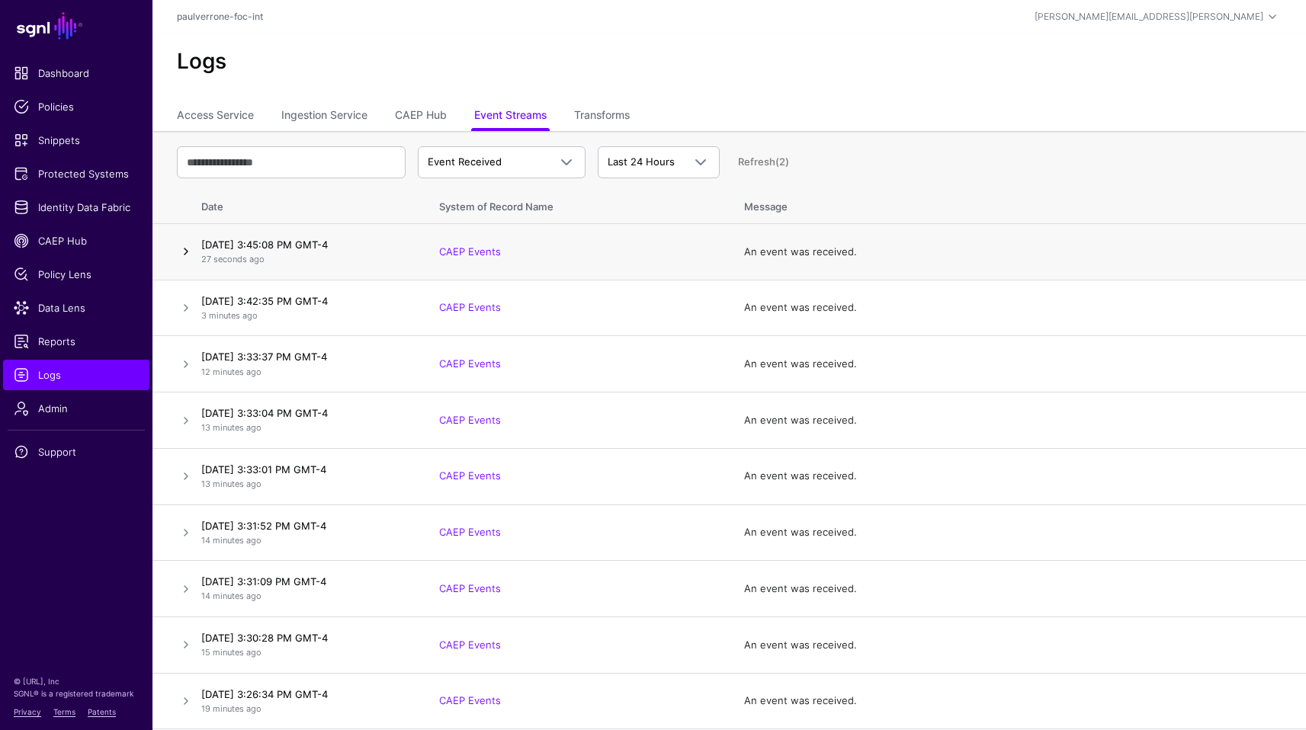
click at [185, 251] on link at bounding box center [186, 251] width 18 height 18
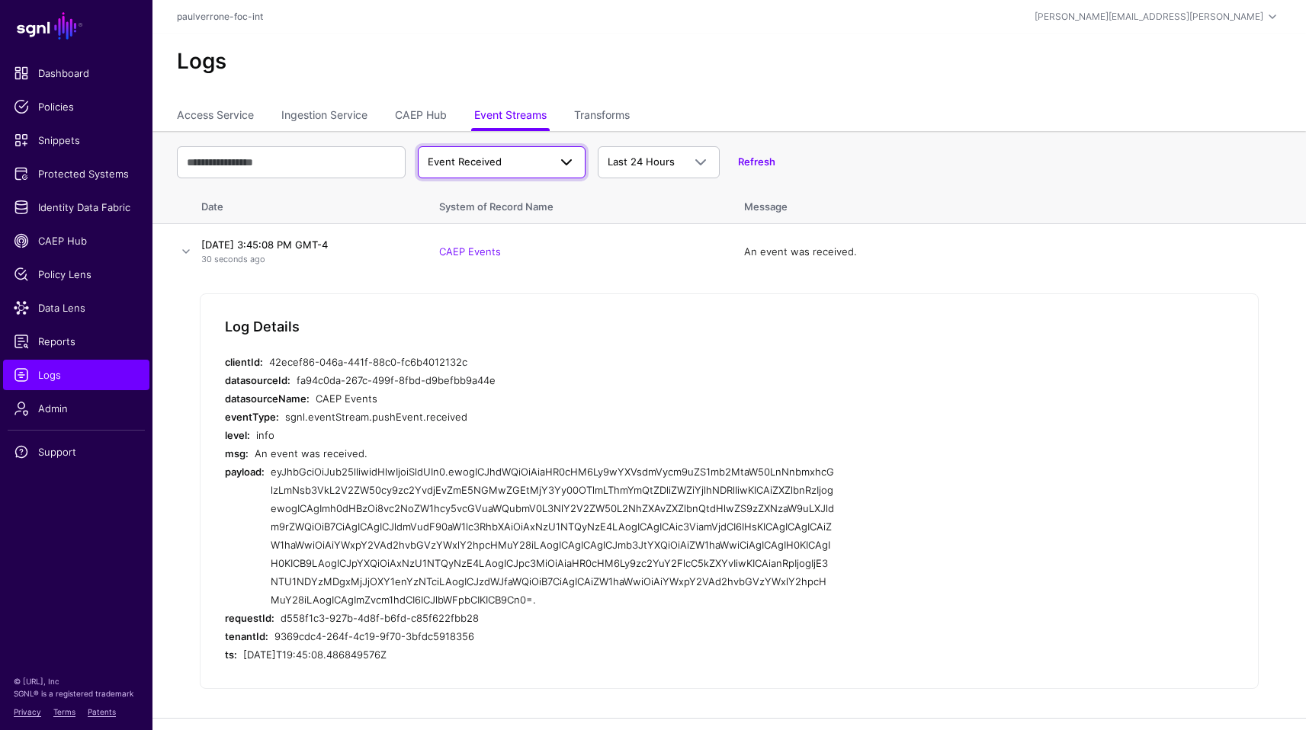
click at [519, 146] on link "Event Received" at bounding box center [502, 162] width 168 height 32
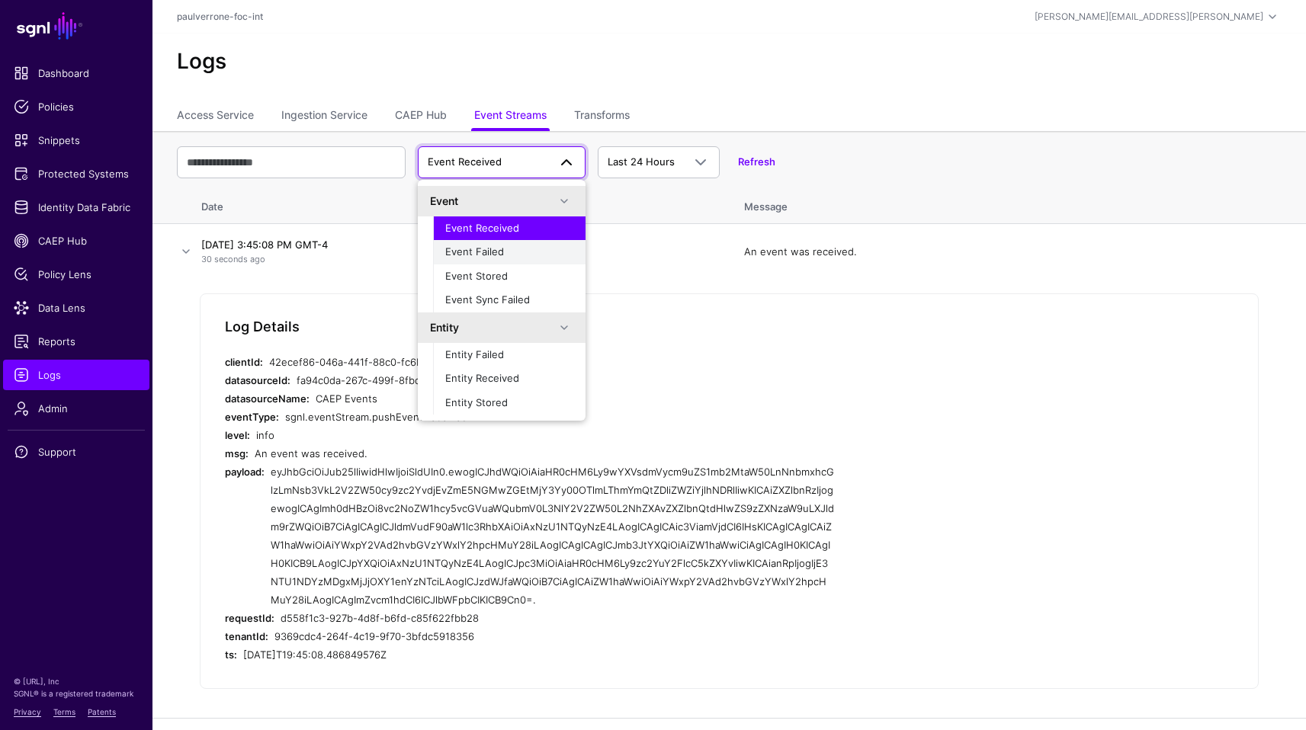
click at [496, 245] on div "Event Failed" at bounding box center [509, 252] width 128 height 15
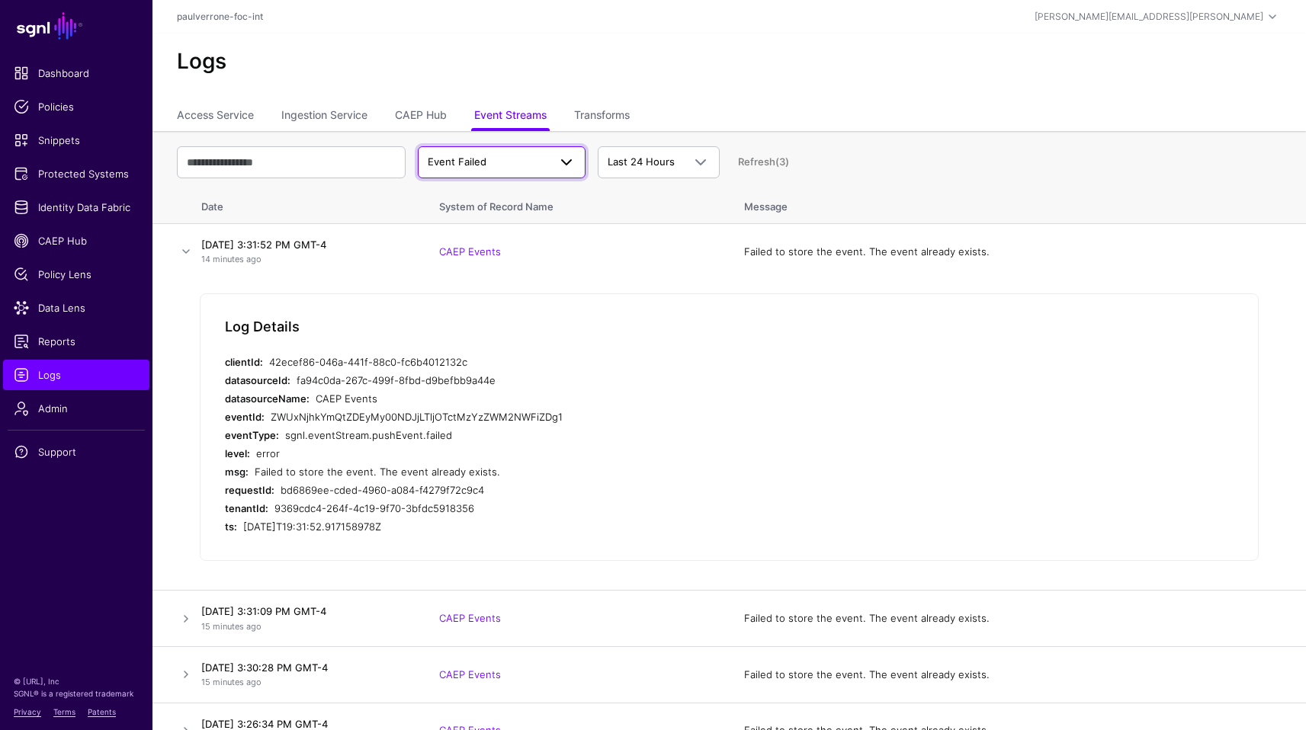
click at [532, 152] on link "Event Failed" at bounding box center [502, 162] width 168 height 32
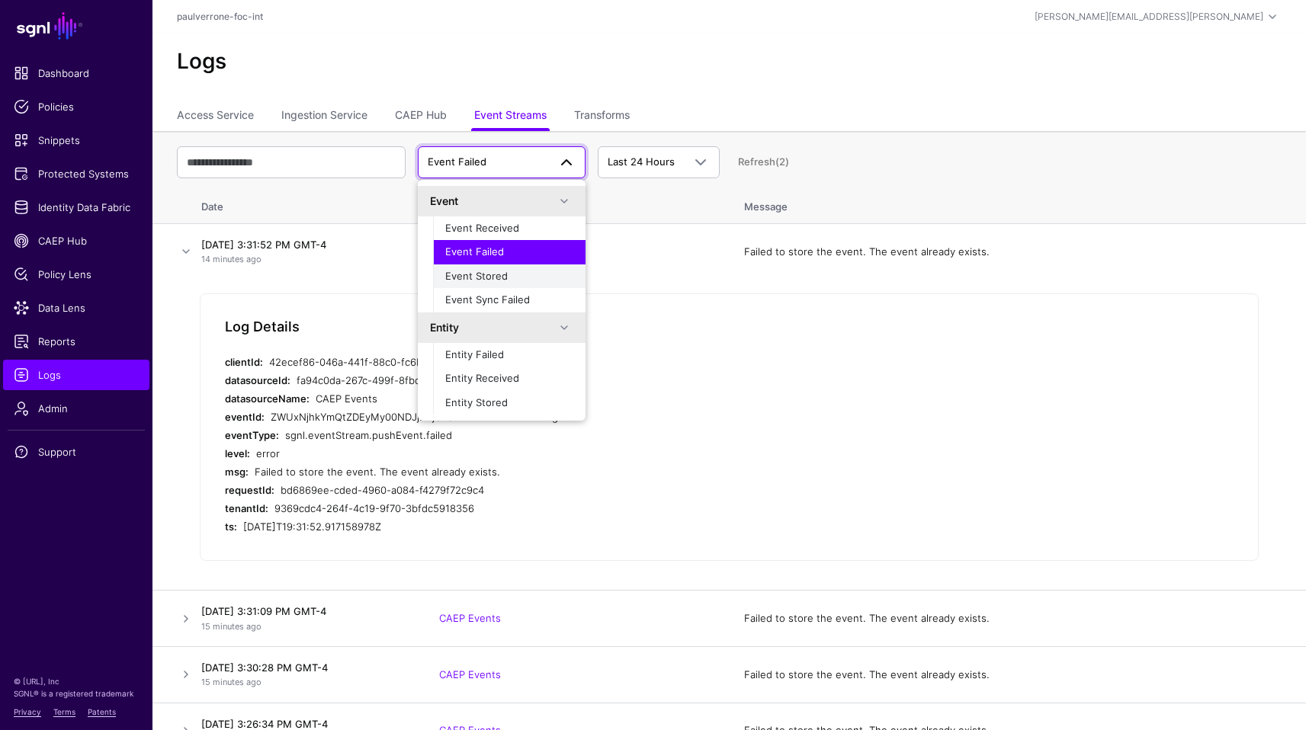
click at [492, 276] on span "Event Stored" at bounding box center [476, 276] width 63 height 12
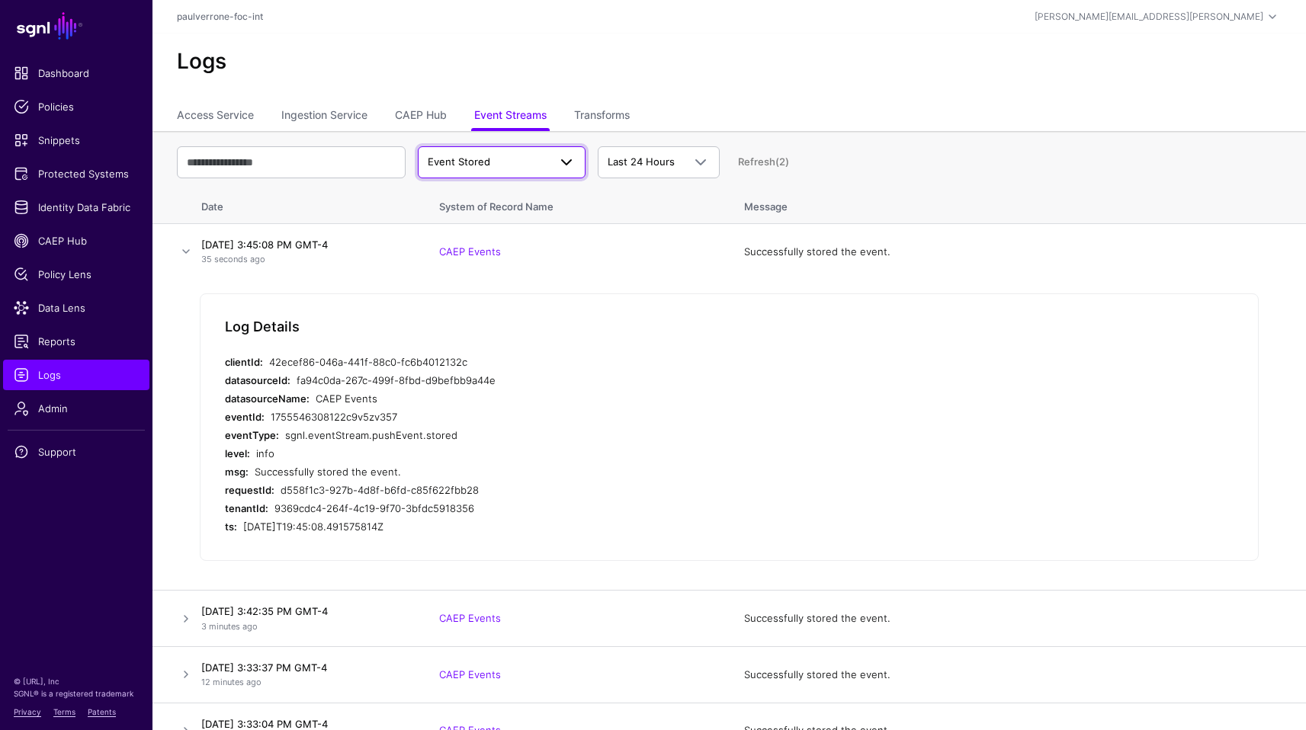
click at [526, 157] on span "Event Stored" at bounding box center [488, 162] width 120 height 15
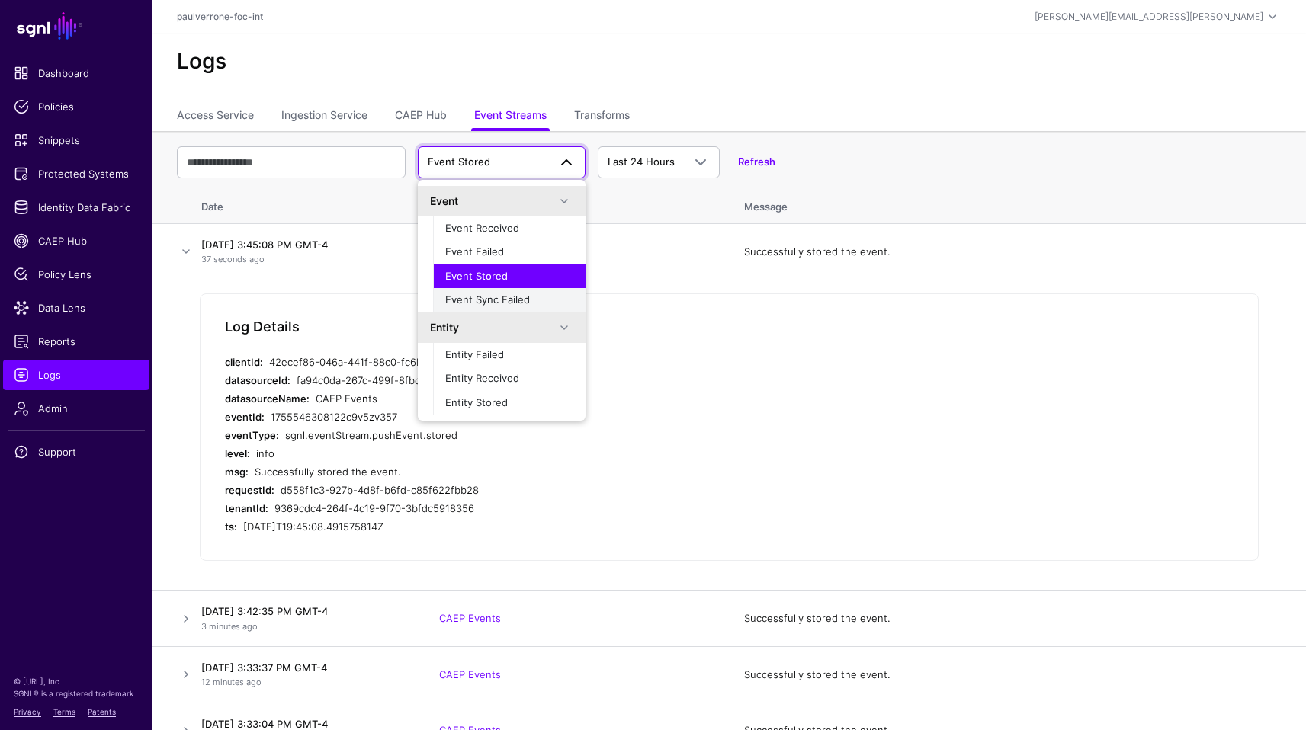
click at [508, 295] on span "Event Sync Failed" at bounding box center [487, 300] width 85 height 12
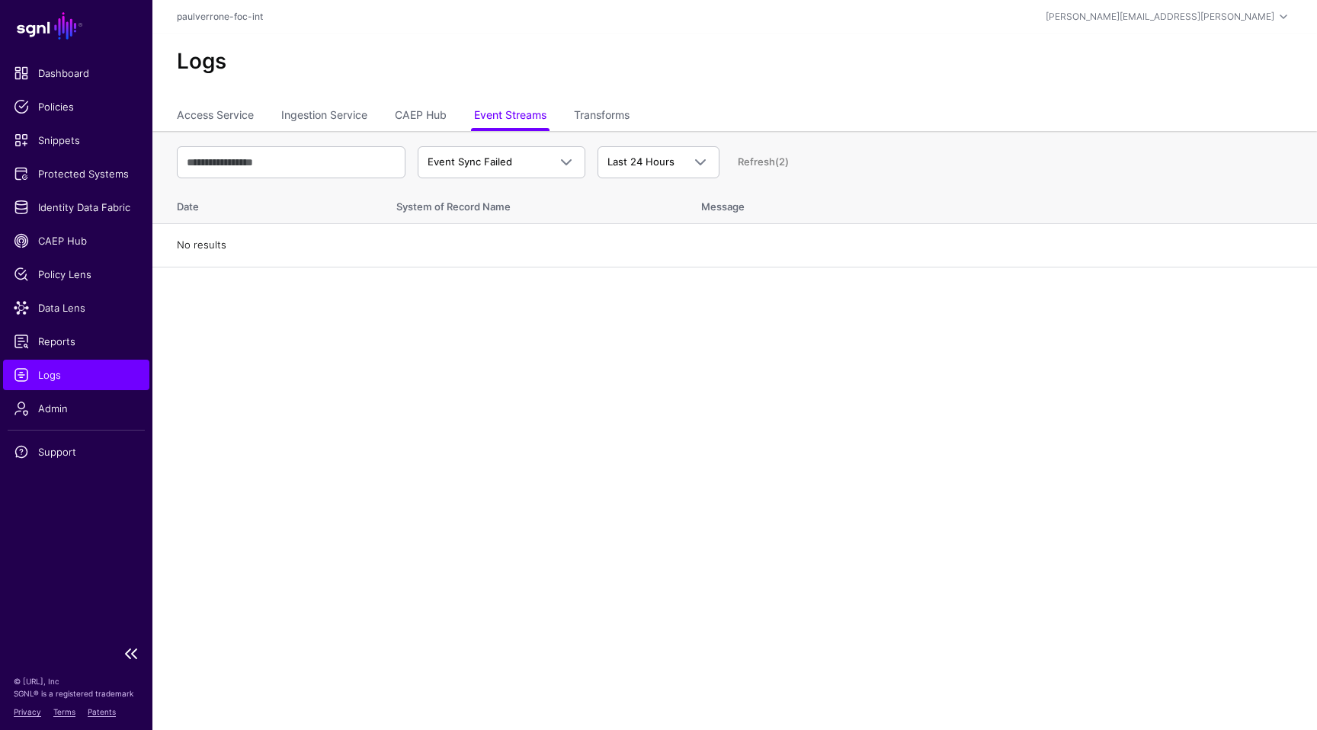
click at [89, 370] on span "Logs" at bounding box center [76, 374] width 125 height 15
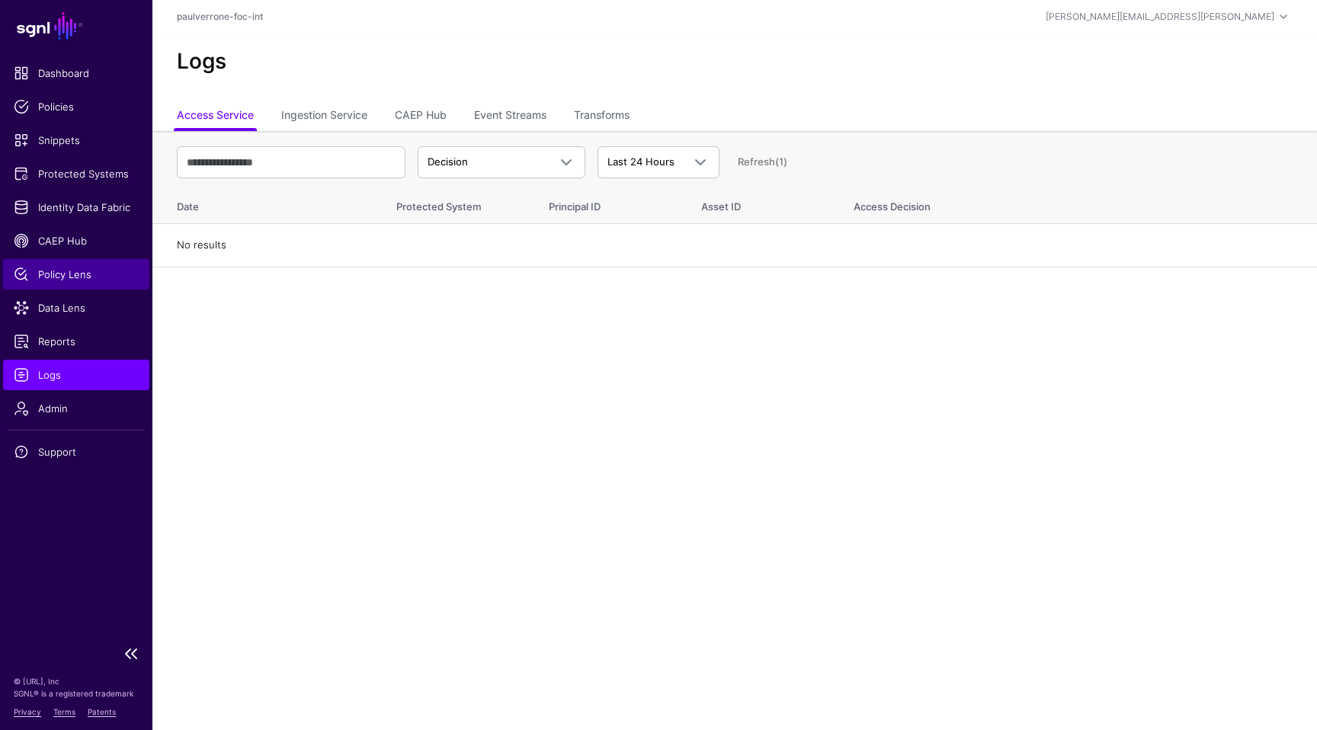
click at [70, 278] on span "Policy Lens" at bounding box center [76, 274] width 125 height 15
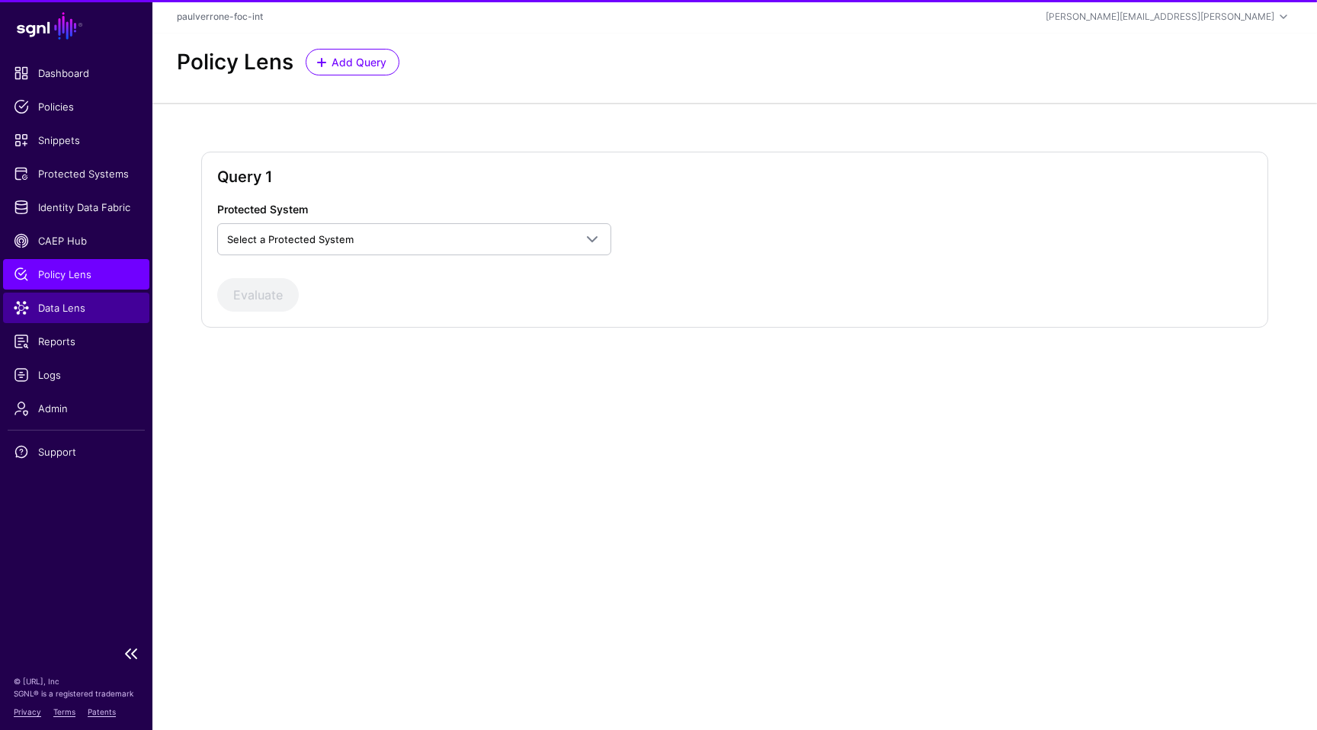
click at [62, 311] on span "Data Lens" at bounding box center [76, 307] width 125 height 15
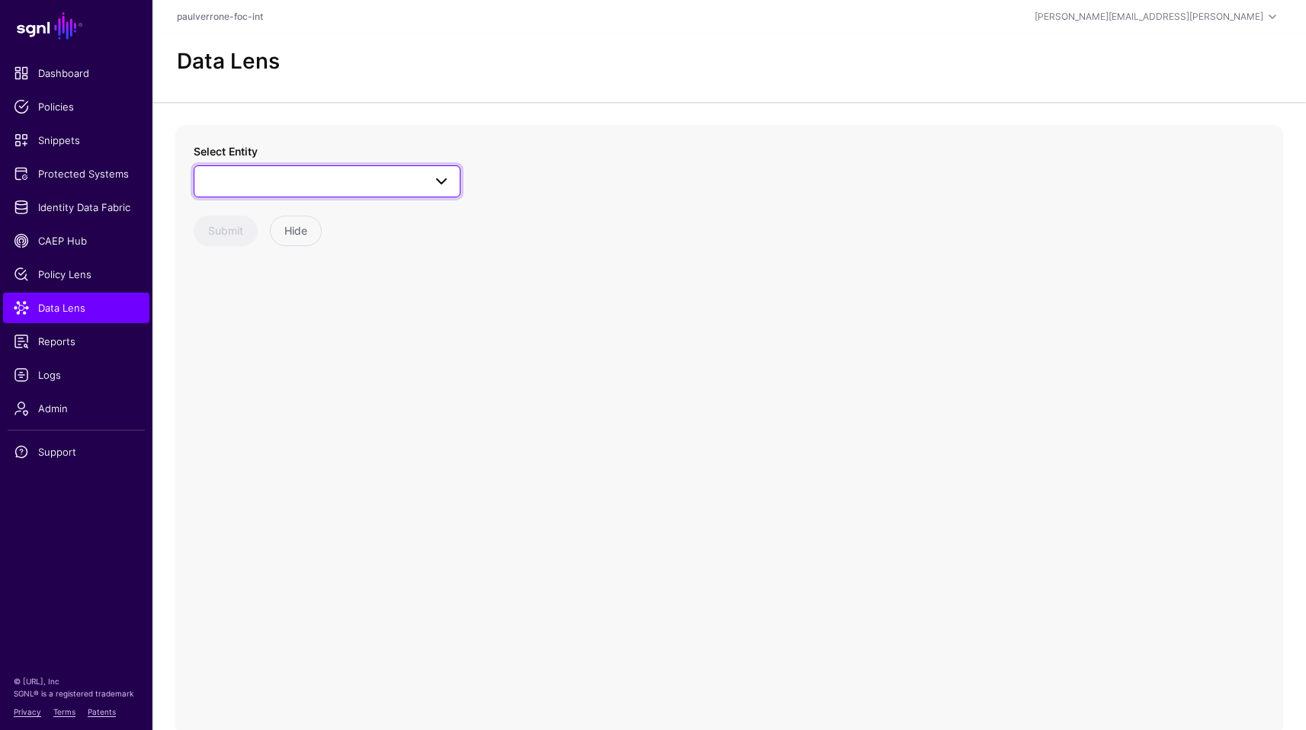
click at [342, 177] on span at bounding box center [327, 181] width 247 height 18
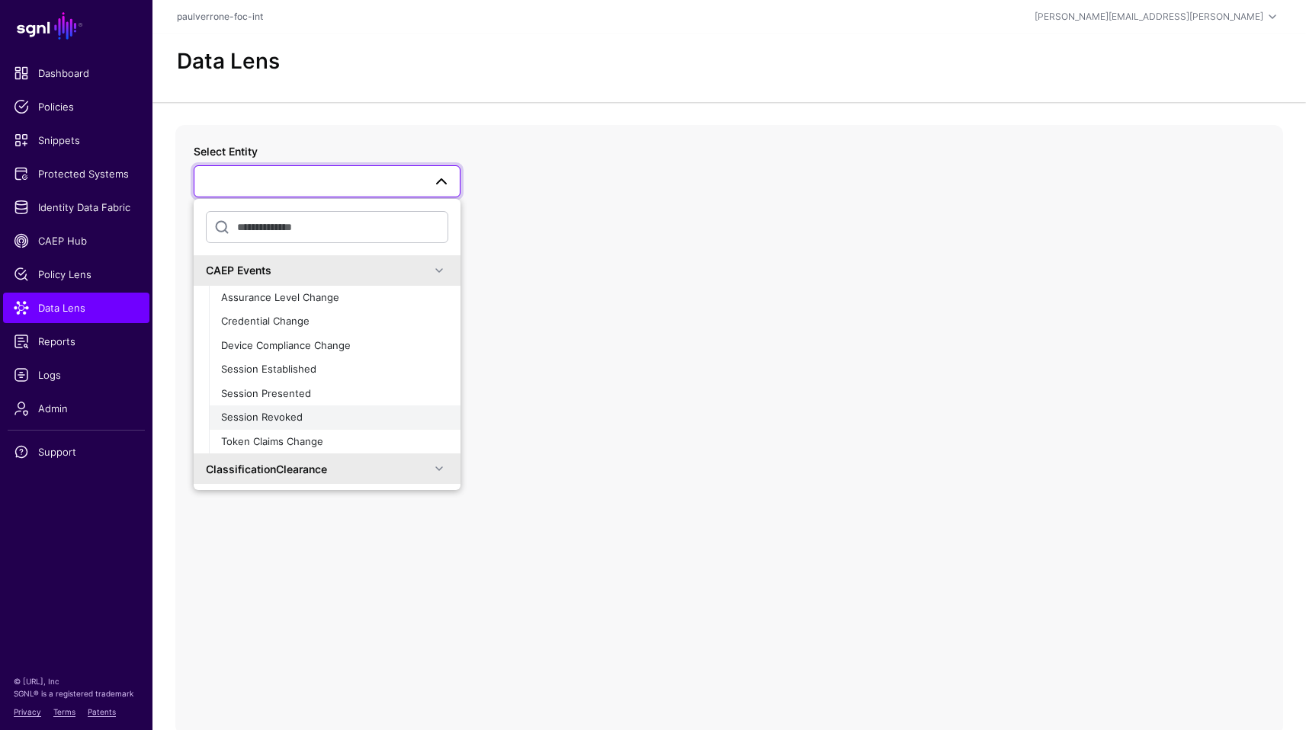
click at [285, 412] on span "Session Revoked" at bounding box center [262, 417] width 82 height 12
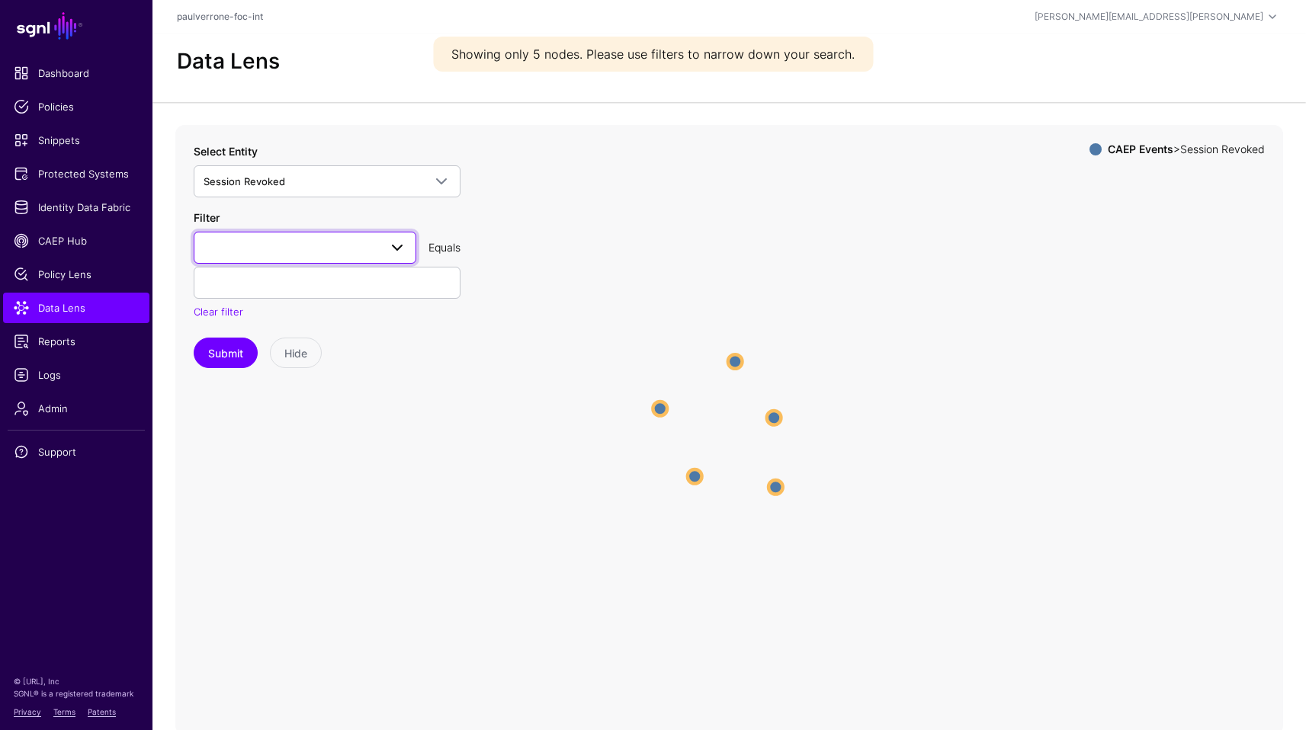
click at [297, 249] on span at bounding box center [305, 248] width 203 height 18
type input "***"
click at [267, 335] on div "subject" at bounding box center [305, 333] width 198 height 15
click at [336, 290] on input "text" at bounding box center [327, 283] width 267 height 32
paste input "**********"
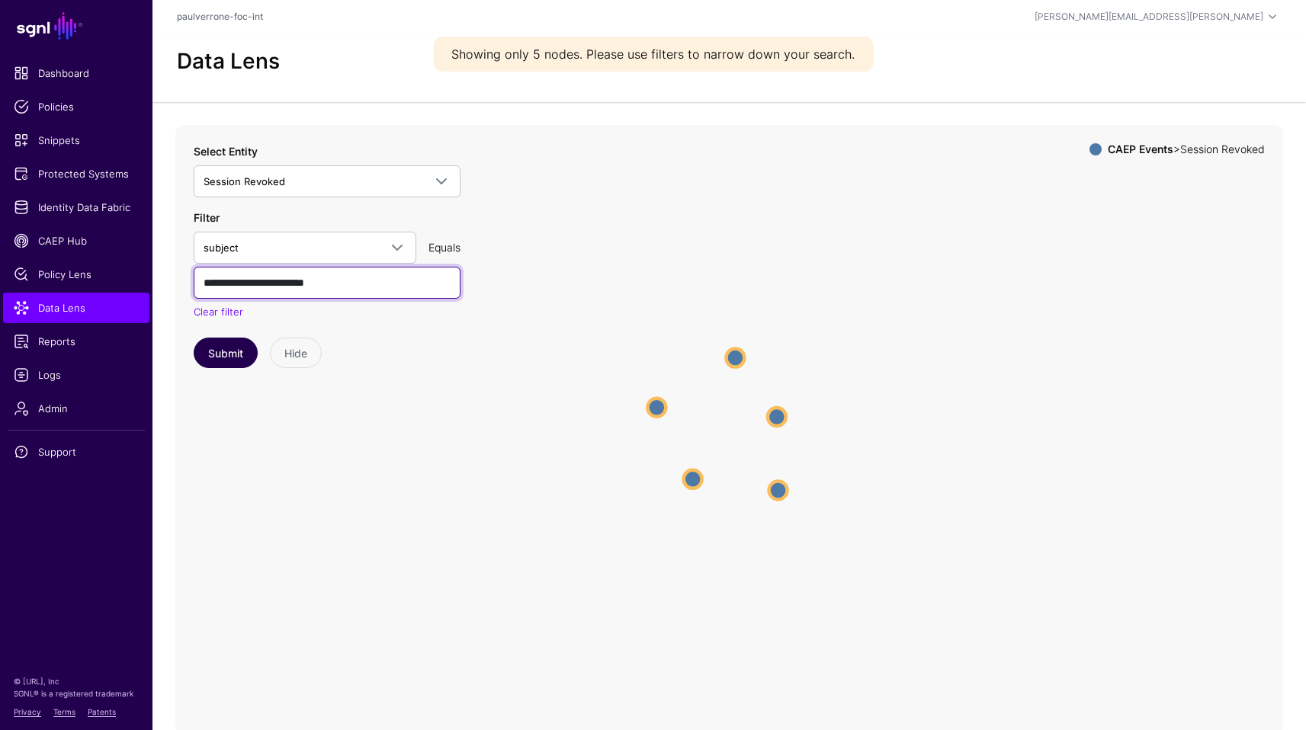
type input "**********"
click at [240, 353] on button "Submit" at bounding box center [226, 353] width 64 height 30
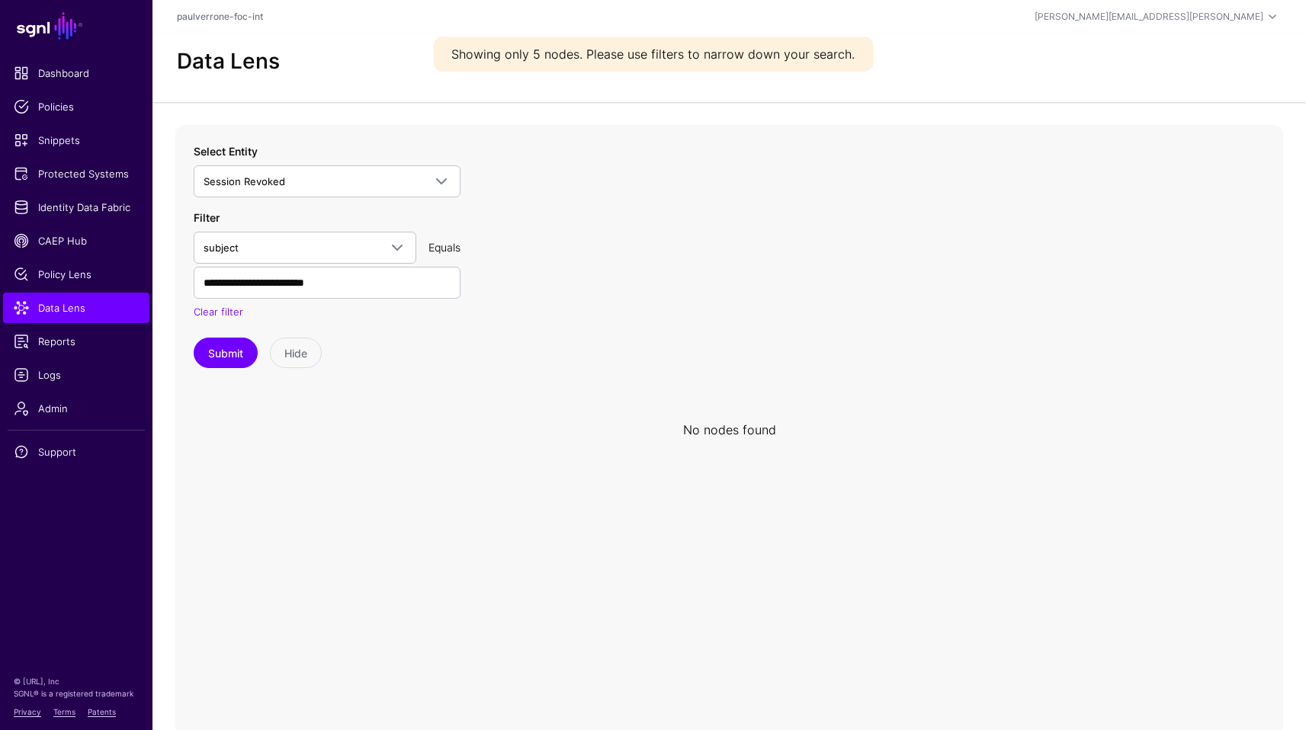
click at [477, 320] on icon at bounding box center [729, 430] width 1108 height 610
click at [209, 283] on input "**********" at bounding box center [327, 283] width 267 height 32
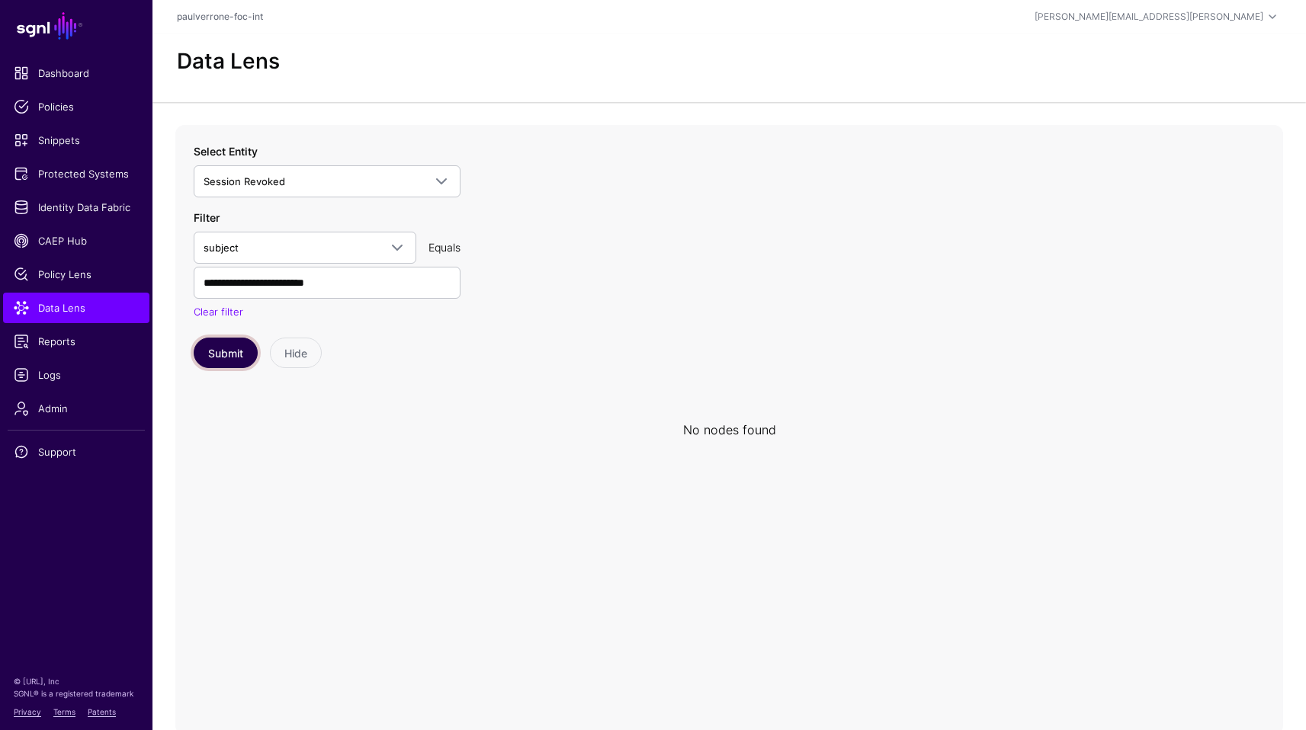
click at [241, 346] on button "Submit" at bounding box center [226, 353] width 64 height 30
click at [223, 358] on button "Submit" at bounding box center [226, 353] width 64 height 30
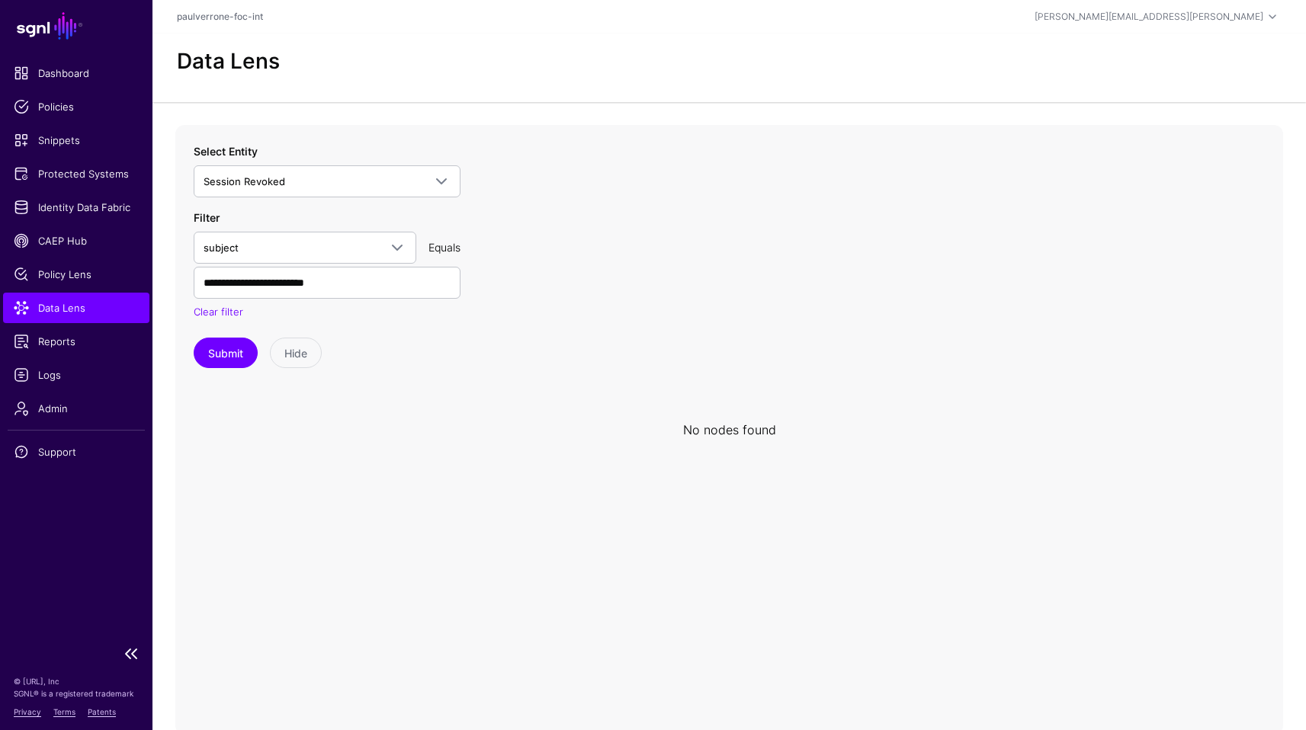
click at [66, 300] on span "Data Lens" at bounding box center [76, 307] width 125 height 15
click at [53, 352] on link "Reports" at bounding box center [76, 341] width 146 height 30
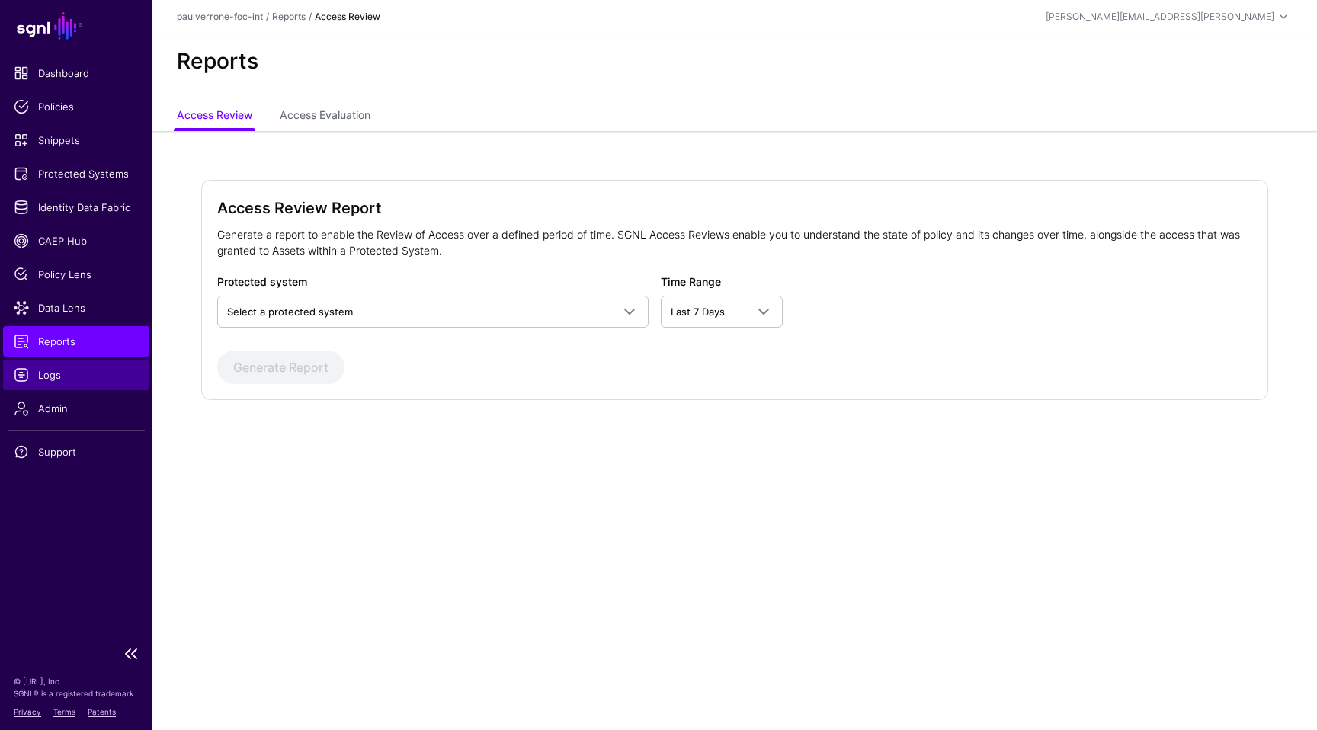
click at [50, 362] on link "Logs" at bounding box center [76, 375] width 146 height 30
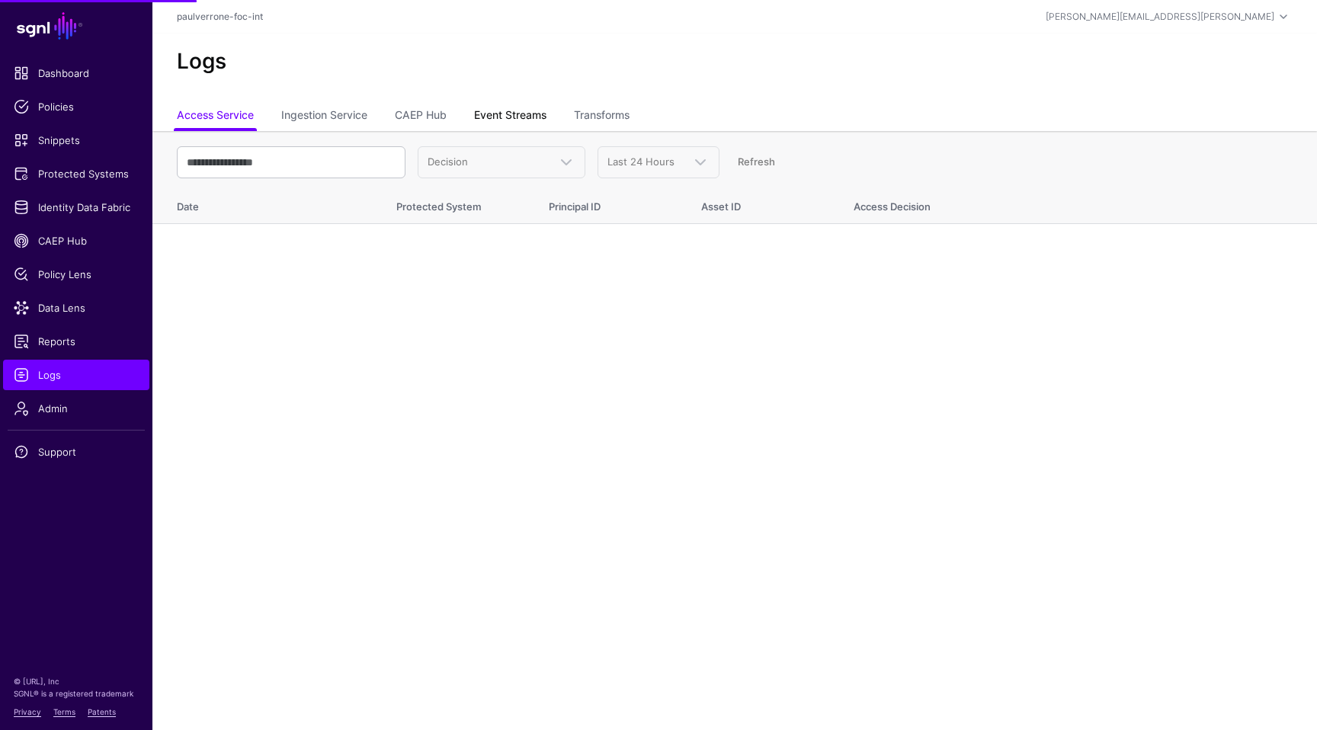
click at [521, 125] on link "Event Streams" at bounding box center [510, 116] width 72 height 29
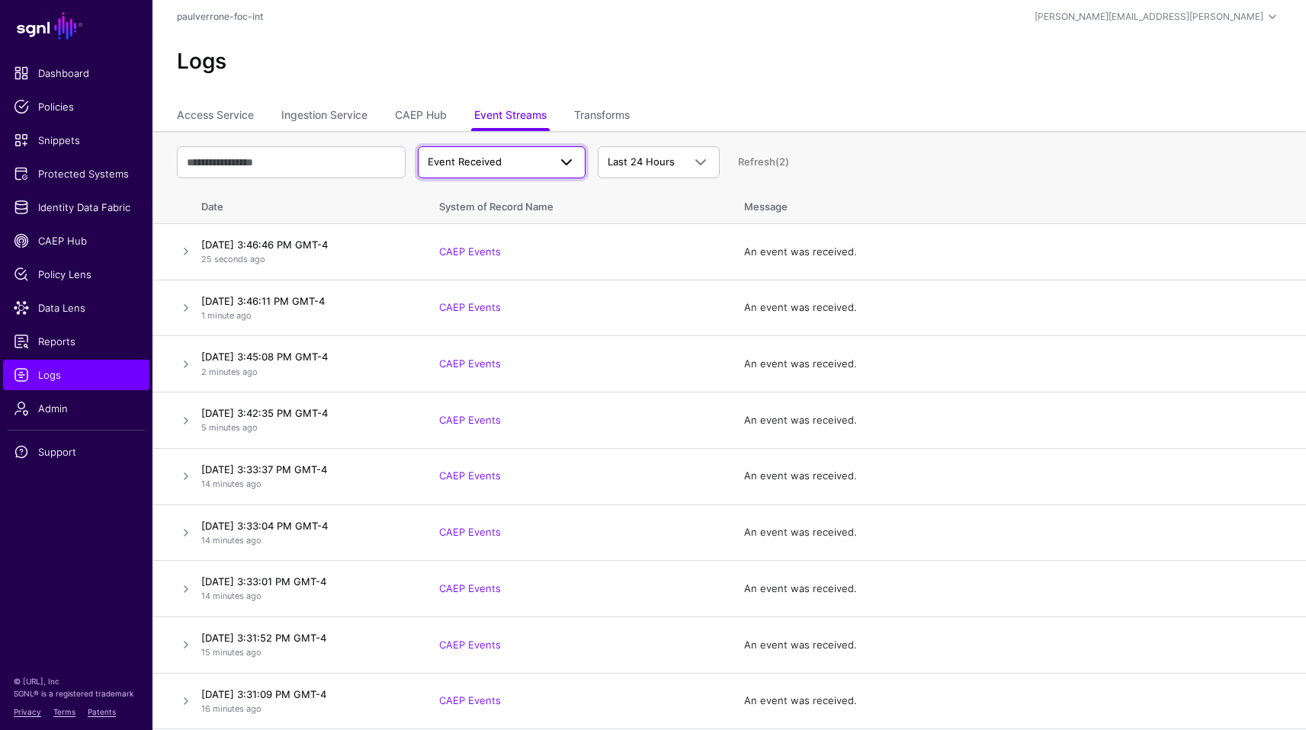
click at [513, 167] on span "Event Received" at bounding box center [488, 162] width 120 height 15
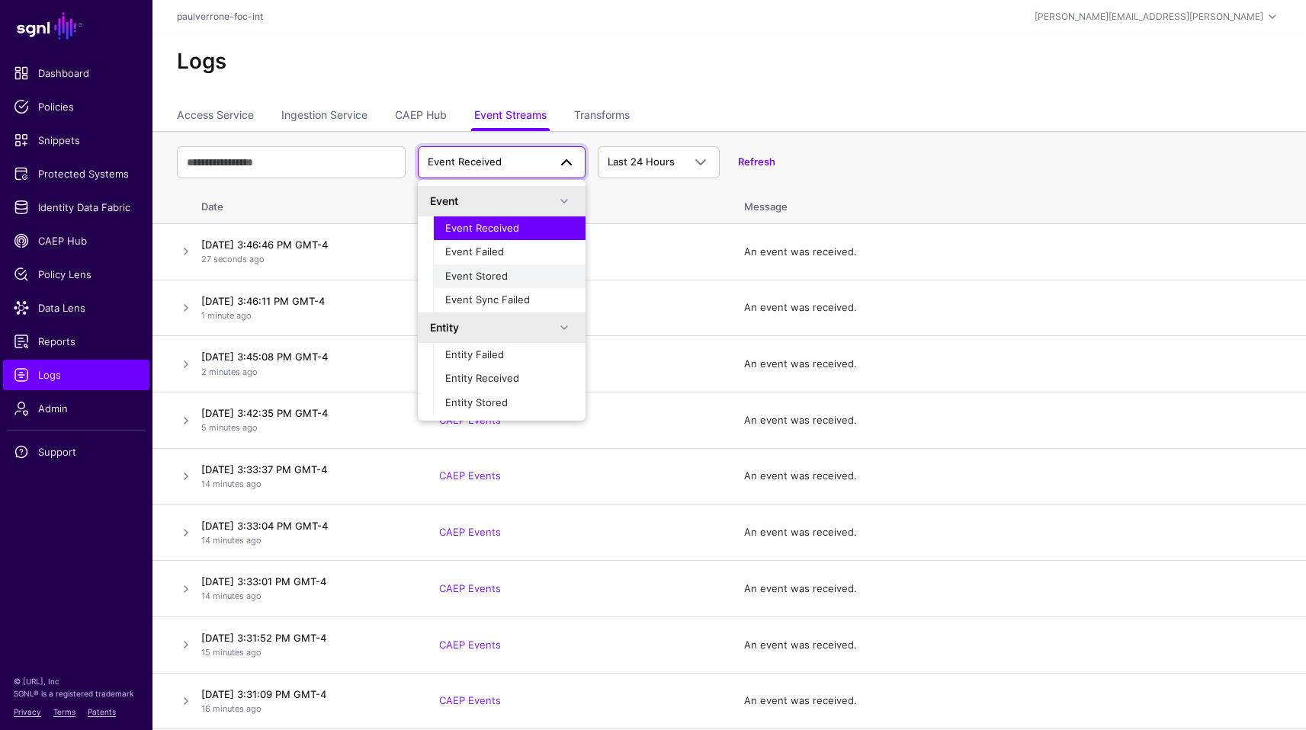
click at [489, 274] on span "Event Stored" at bounding box center [476, 276] width 63 height 12
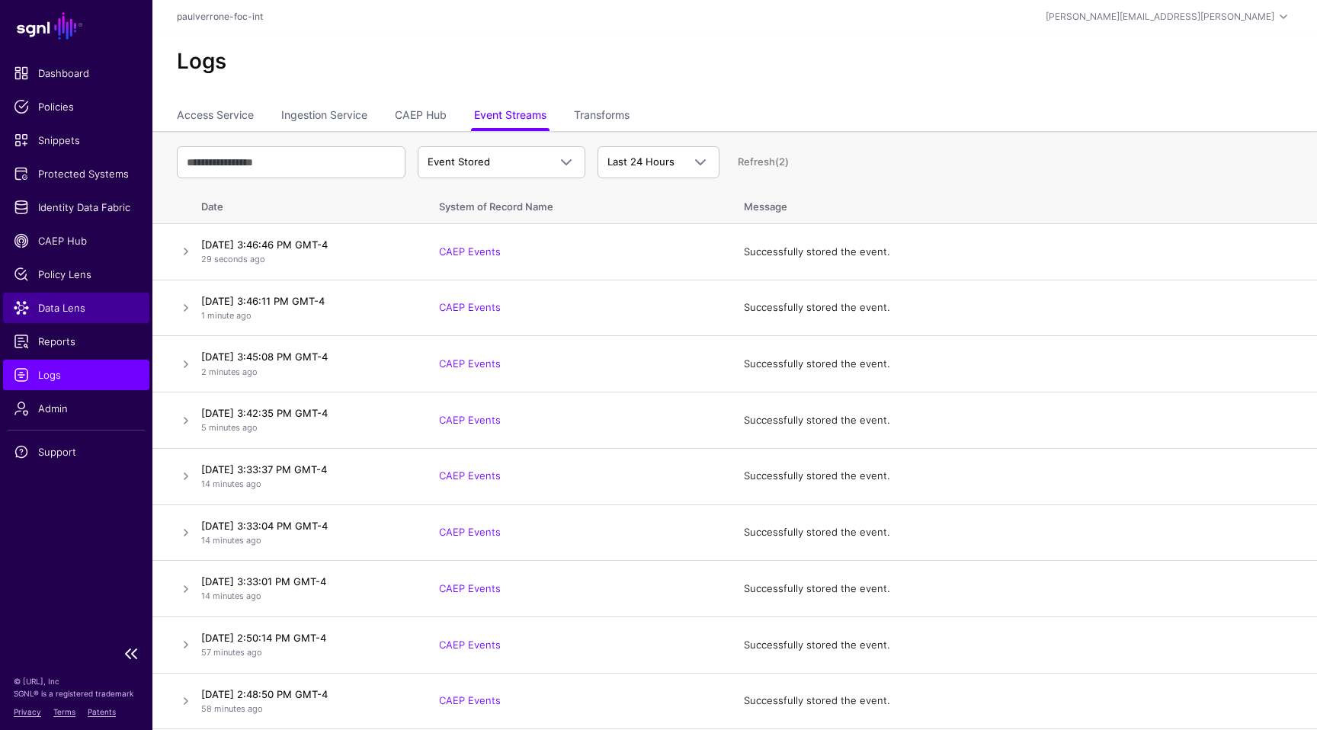
click at [66, 303] on span "Data Lens" at bounding box center [76, 307] width 125 height 15
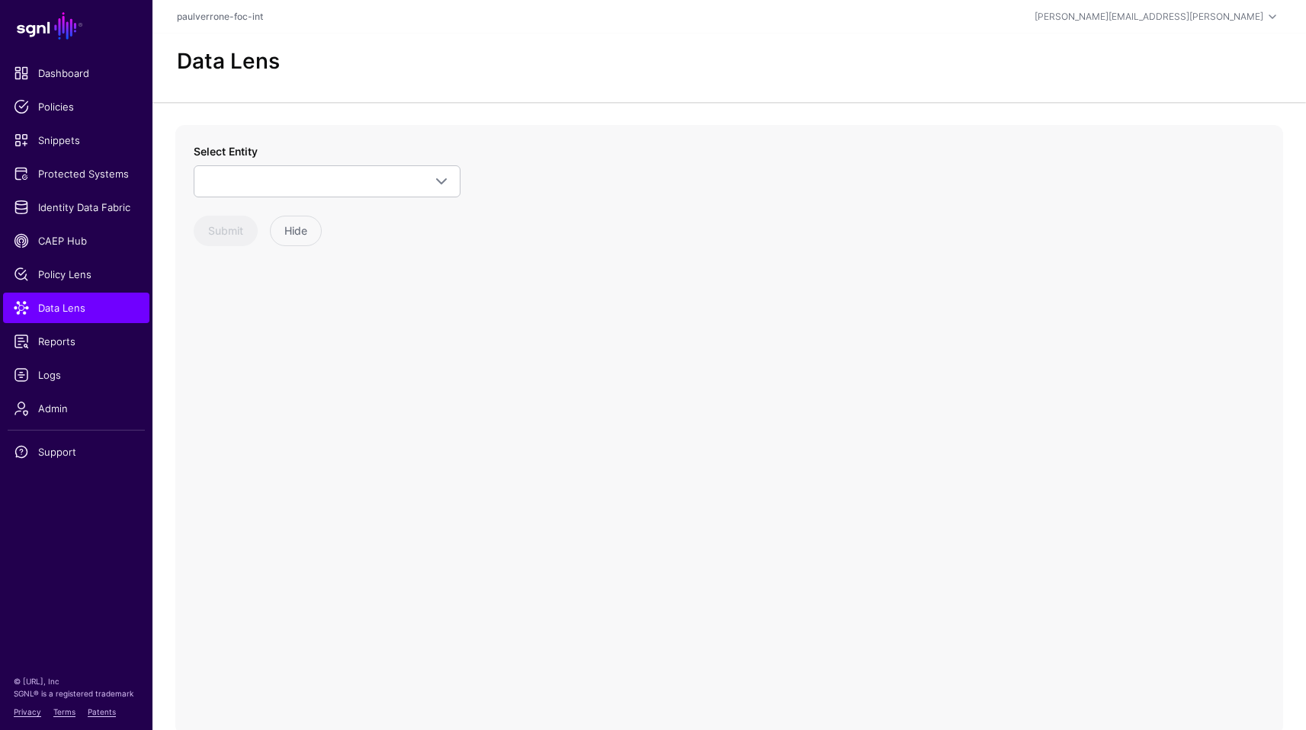
click at [470, 174] on div "Select Entity CAEP Events Assurance Level Change Credential Change Device Compl…" at bounding box center [729, 430] width 1108 height 610
click at [441, 177] on span at bounding box center [441, 181] width 18 height 18
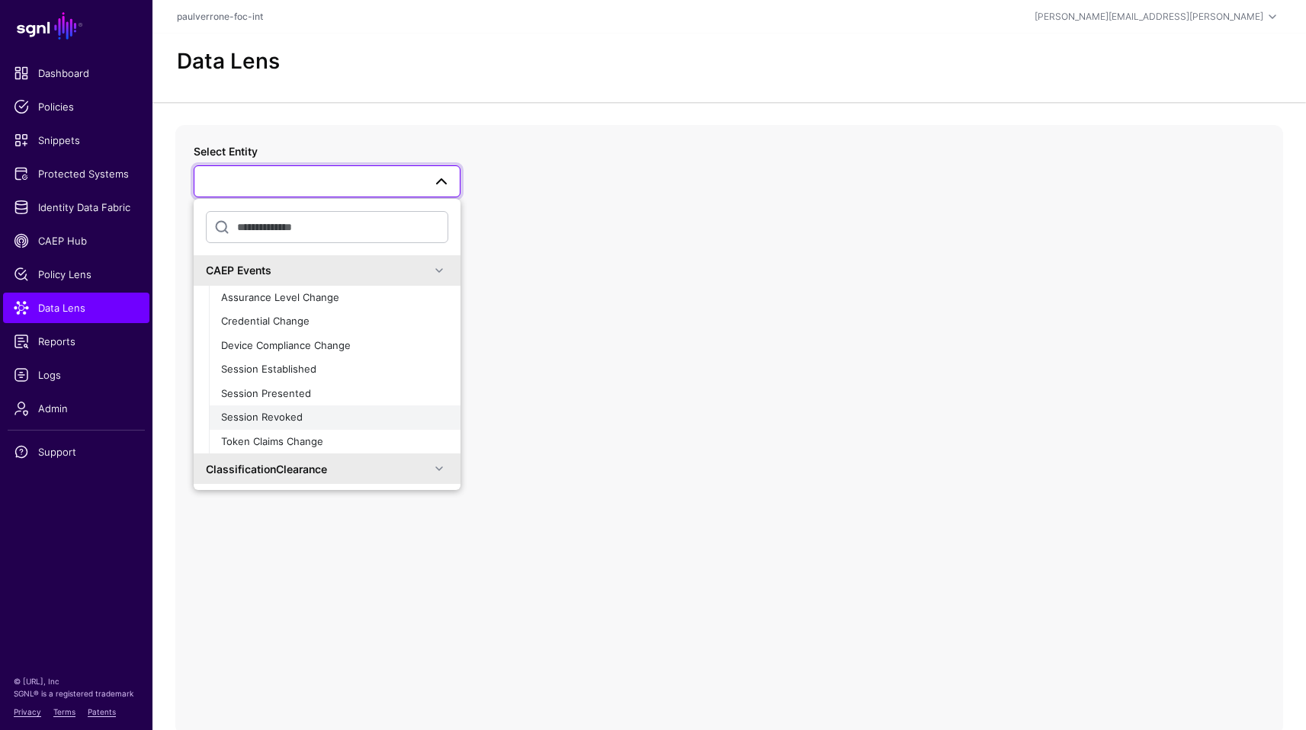
click at [335, 408] on button "Session Revoked" at bounding box center [335, 418] width 252 height 24
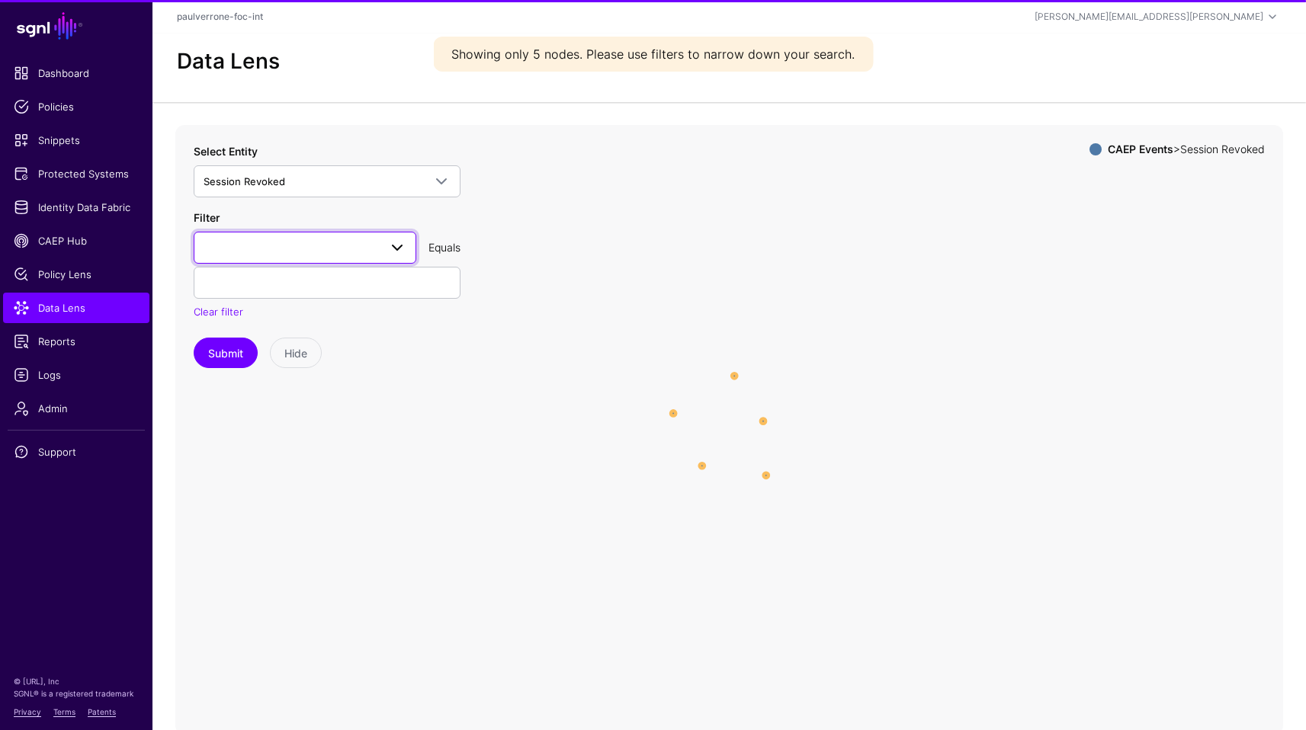
click at [322, 249] on span at bounding box center [305, 248] width 203 height 18
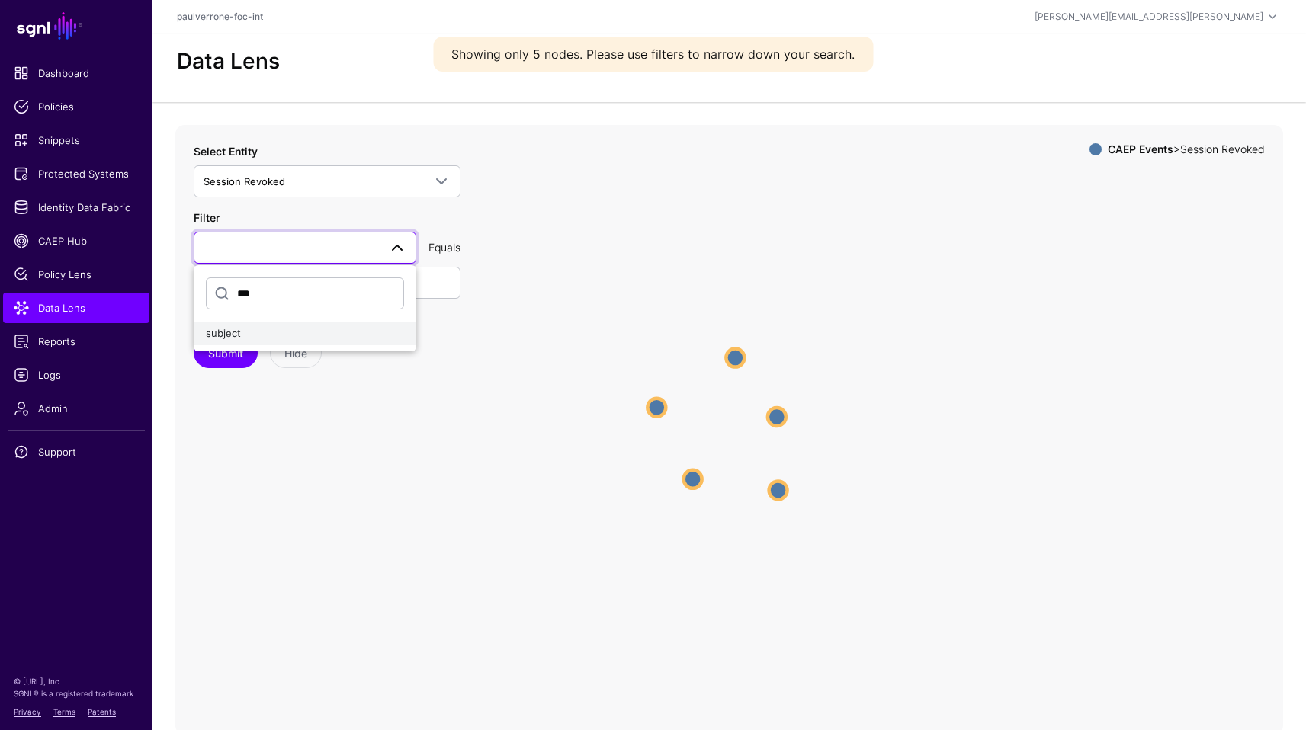
type input "***"
click at [234, 335] on span "subject" at bounding box center [223, 333] width 35 height 12
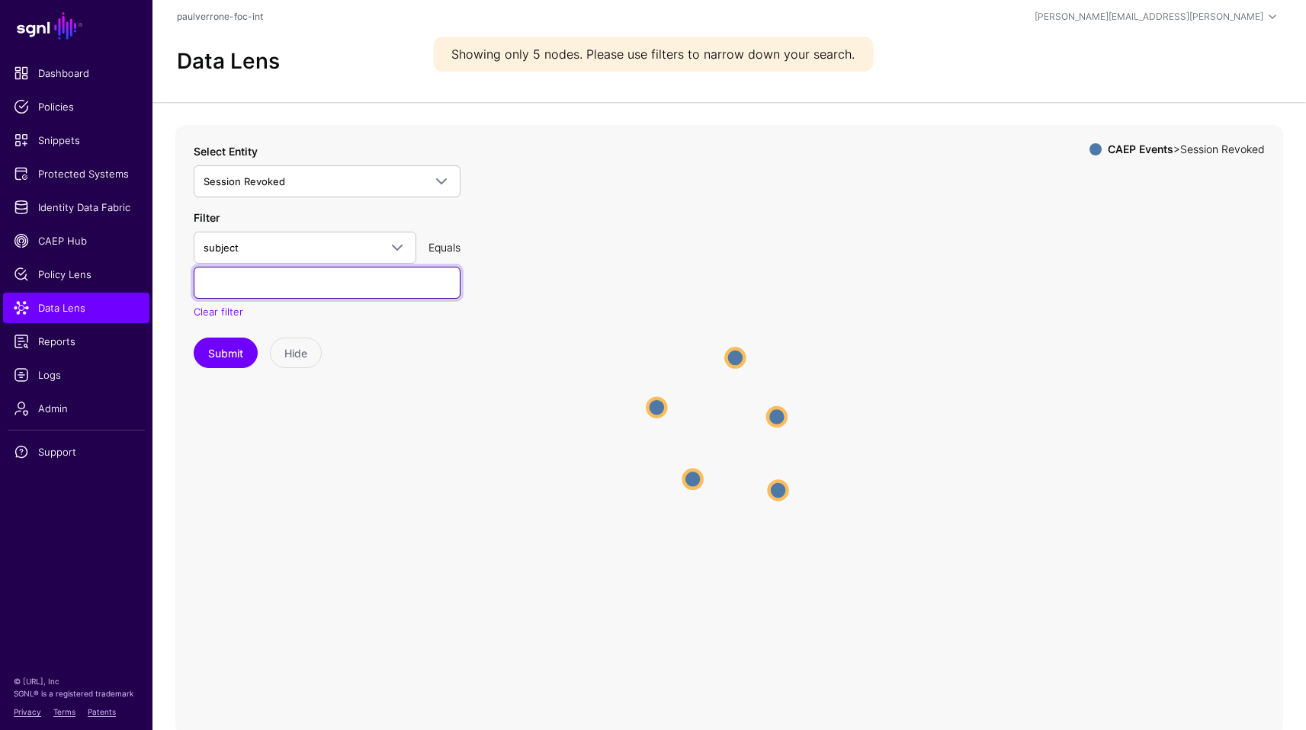
click at [302, 286] on input "text" at bounding box center [327, 283] width 267 height 32
paste input "**********"
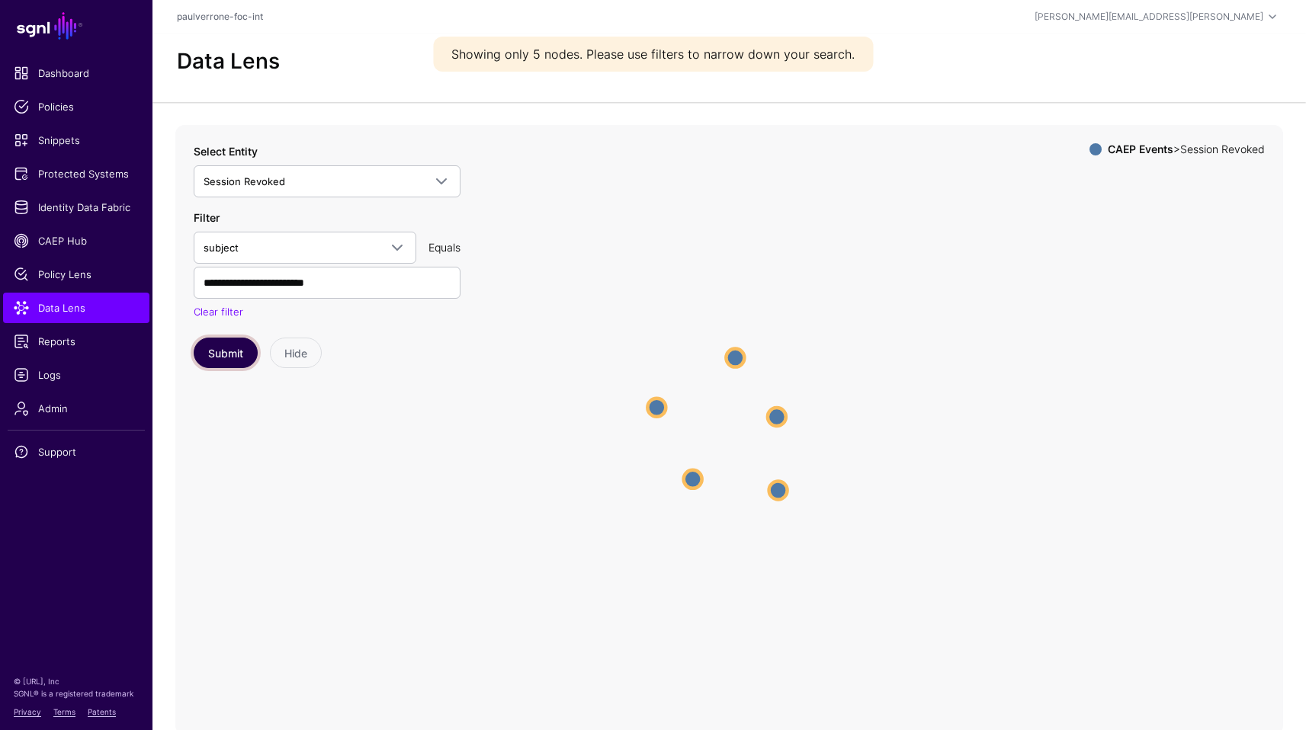
click at [235, 343] on button "Submit" at bounding box center [226, 353] width 64 height 30
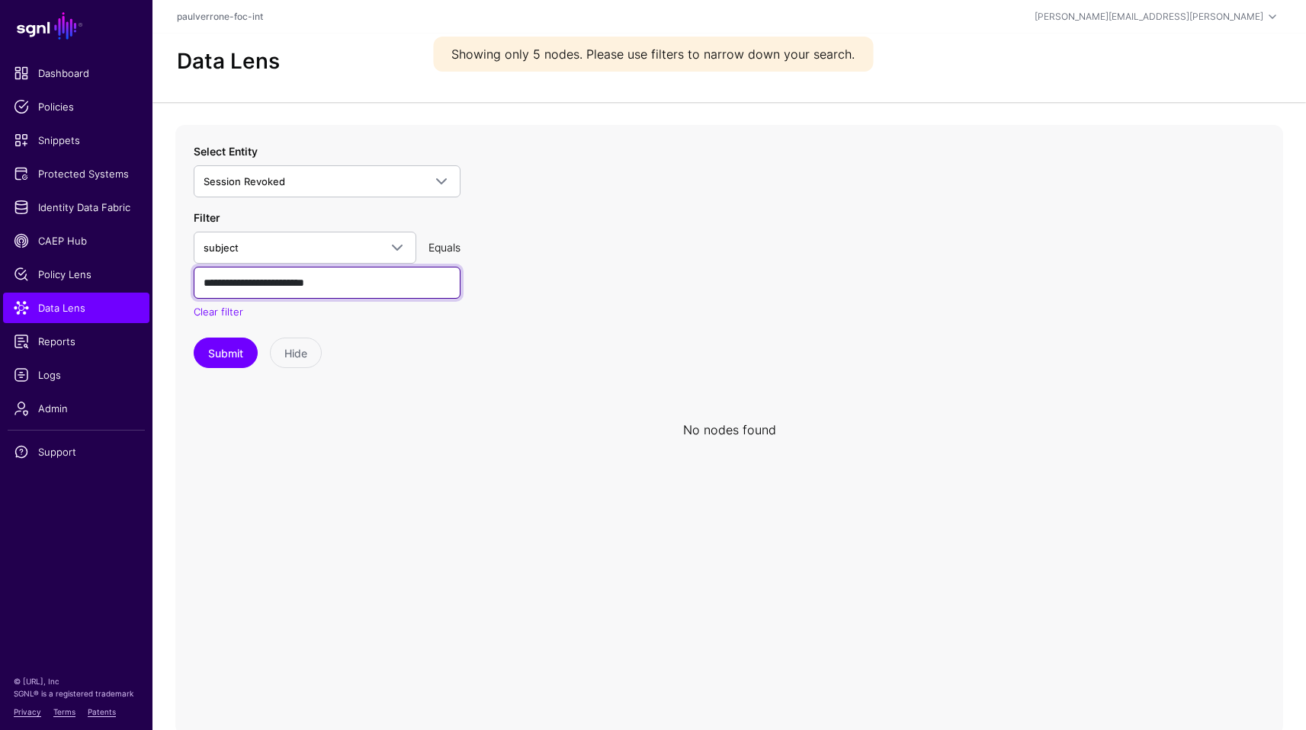
click at [344, 289] on input "**********" at bounding box center [327, 283] width 267 height 32
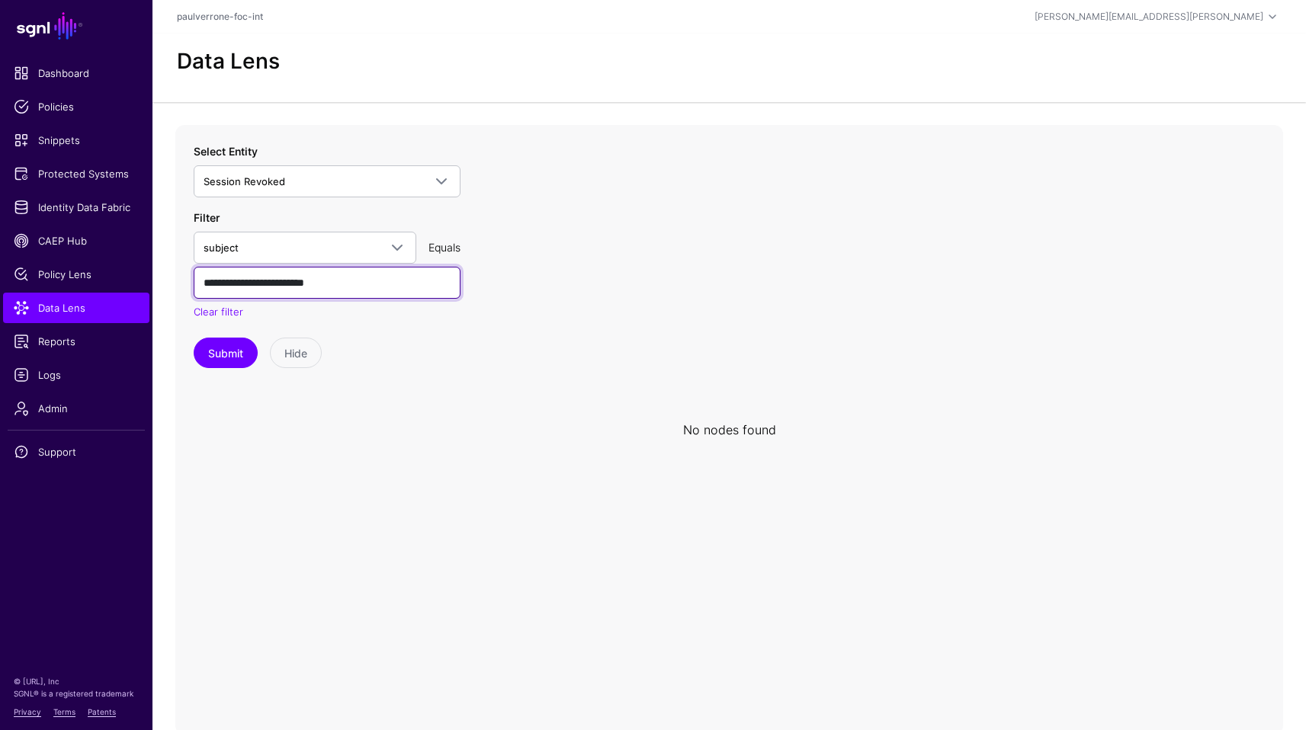
drag, startPoint x: 406, startPoint y: 289, endPoint x: 162, endPoint y: 271, distance: 244.7
click at [162, 271] on div "**********" at bounding box center [729, 430] width 1154 height 610
type input "*"
click at [194, 338] on button "Submit" at bounding box center [226, 353] width 64 height 30
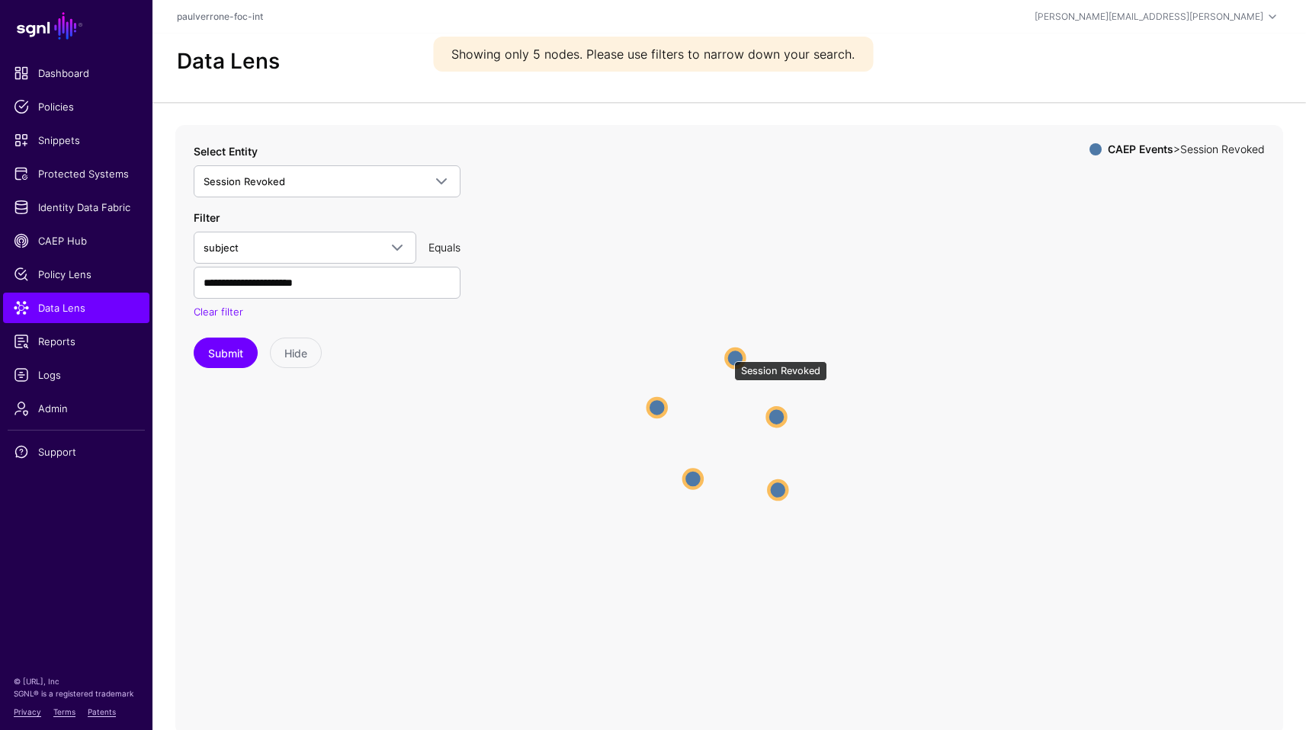
click at [727, 354] on circle at bounding box center [735, 358] width 18 height 18
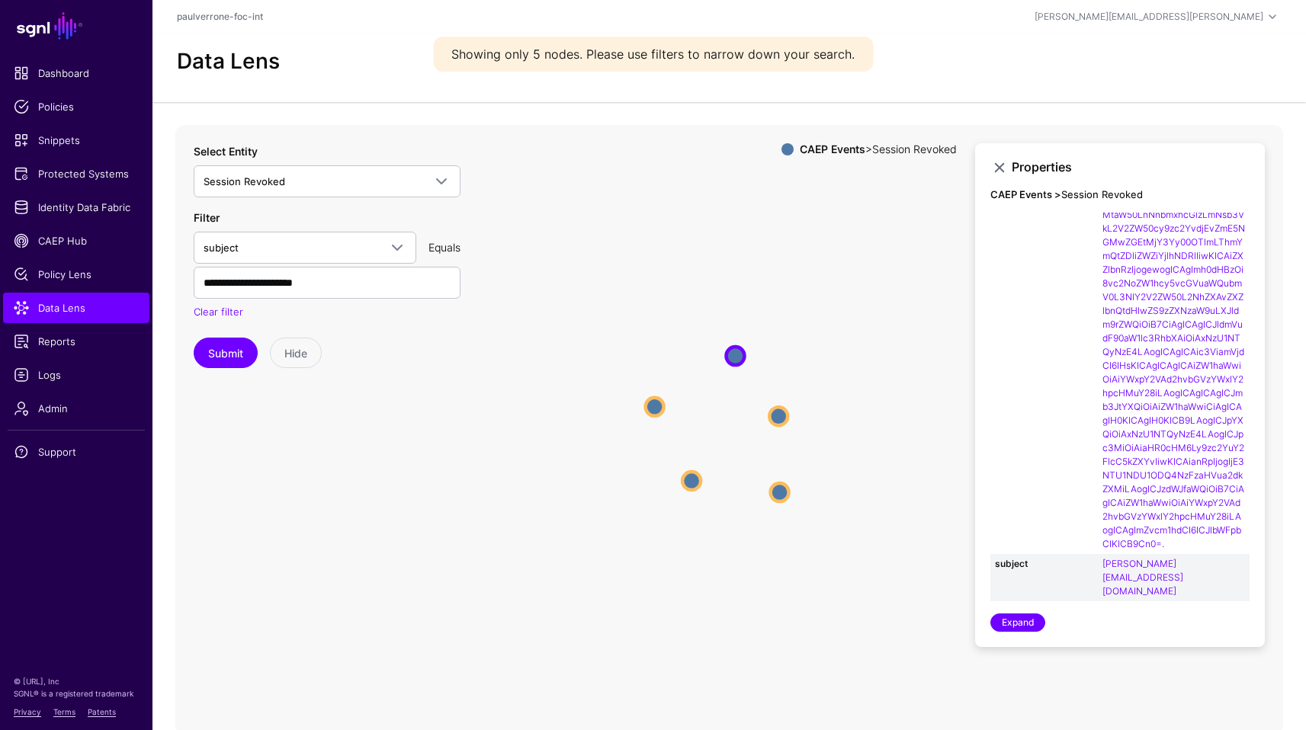
scroll to position [462, 0]
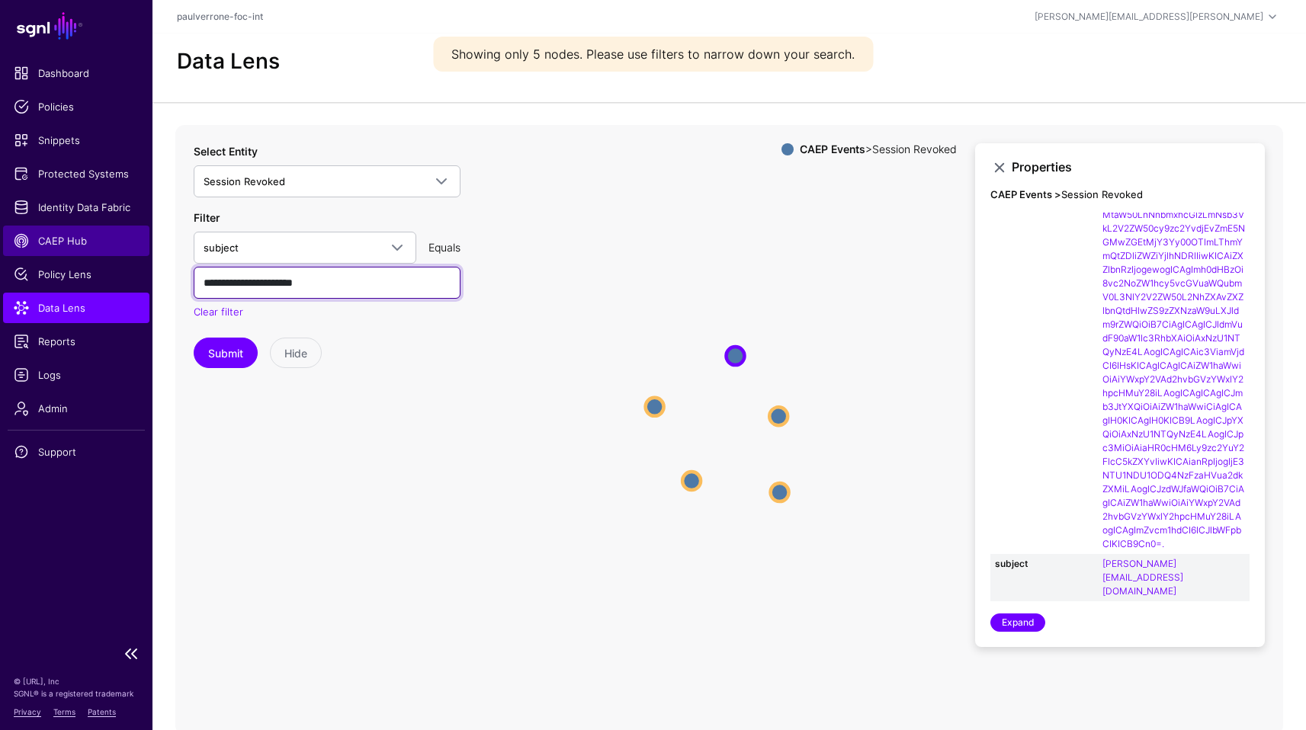
drag, startPoint x: 344, startPoint y: 257, endPoint x: 70, endPoint y: 246, distance: 273.9
click at [70, 246] on main "SGNL Dashboard Policies Snippets Protected Systems Identity Data Fabric CAEP Hu…" at bounding box center [653, 367] width 1306 height 735
paste input "***"
type input "**********"
click at [194, 338] on button "Submit" at bounding box center [226, 353] width 64 height 30
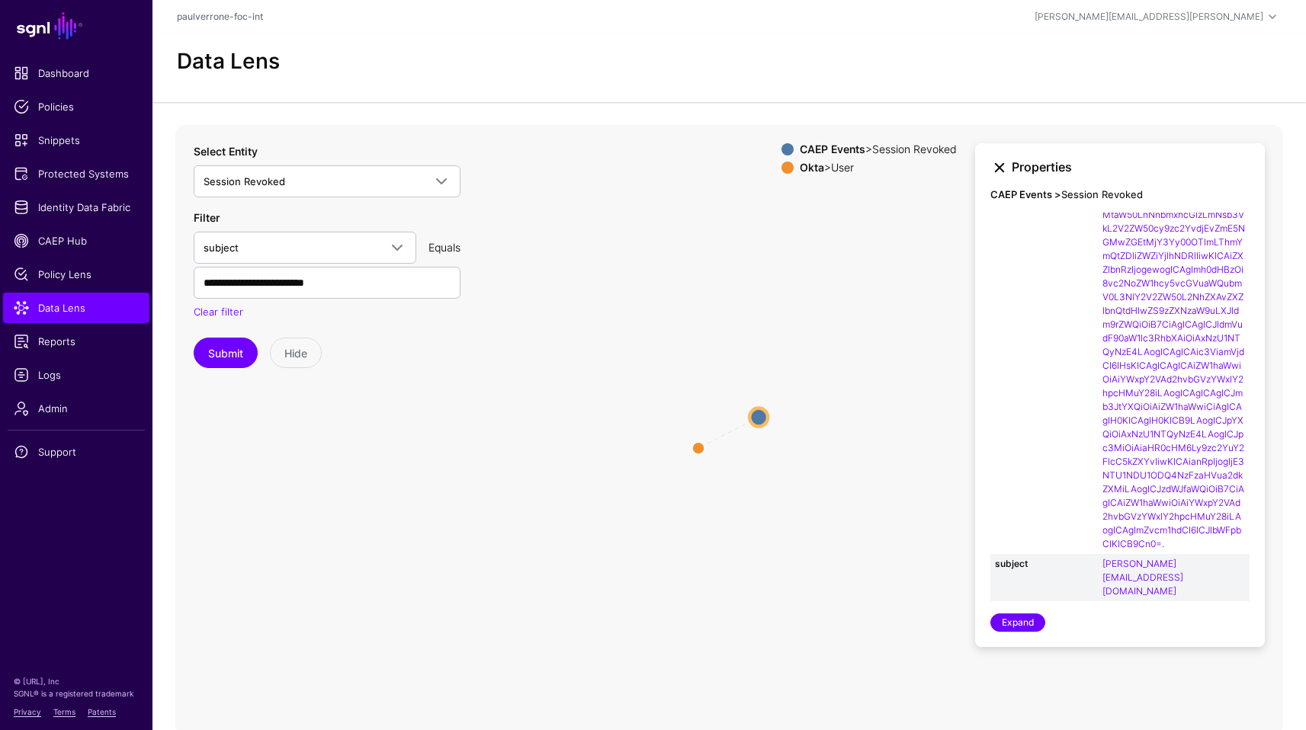
click at [1000, 163] on link at bounding box center [999, 168] width 18 height 18
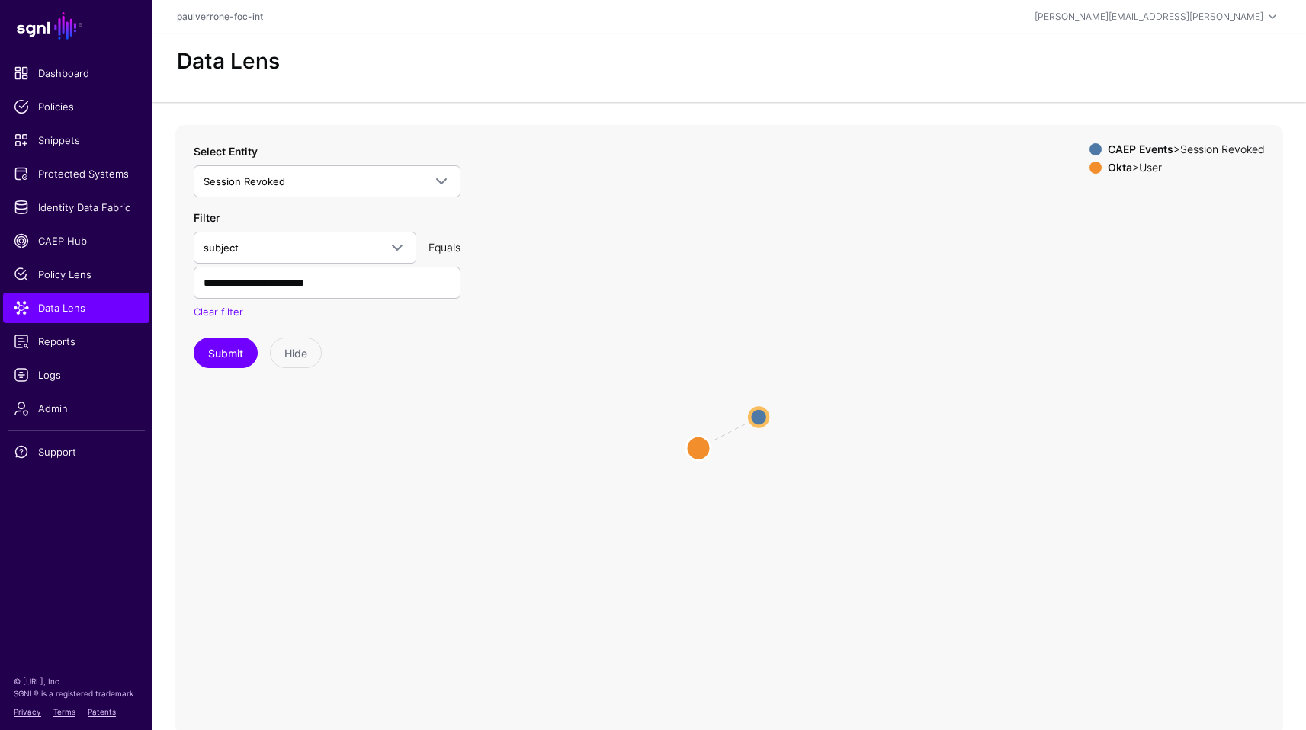
click at [701, 453] on circle at bounding box center [698, 448] width 24 height 24
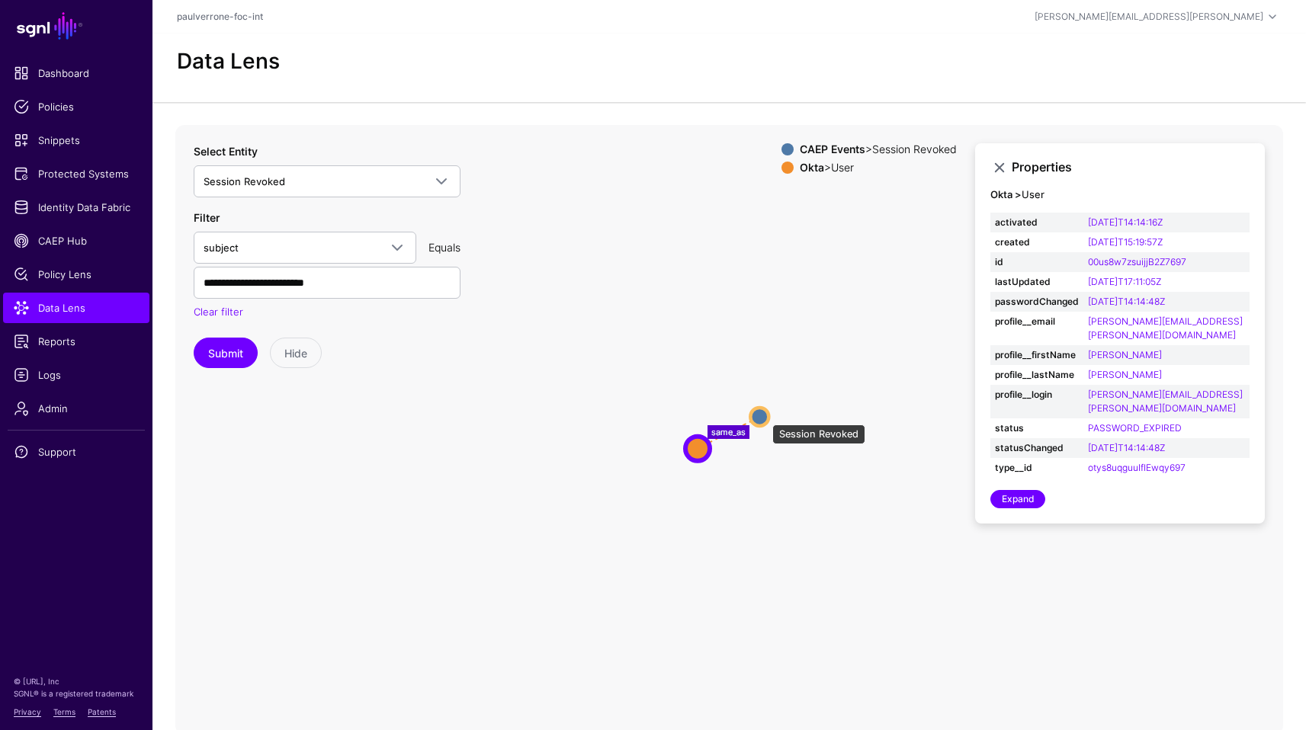
click at [765, 417] on circle at bounding box center [759, 417] width 18 height 18
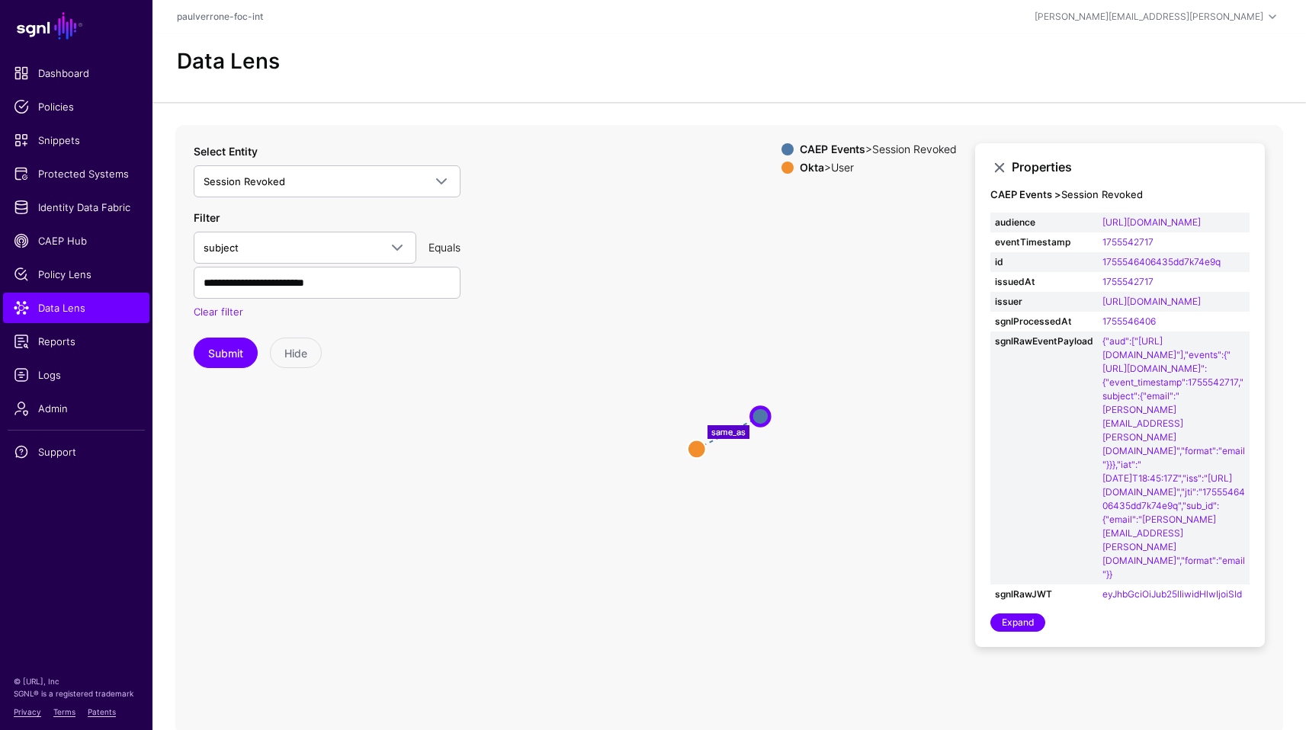
click at [684, 454] on icon "same_as Session Revoked Session Revoked User User" at bounding box center [729, 430] width 1108 height 610
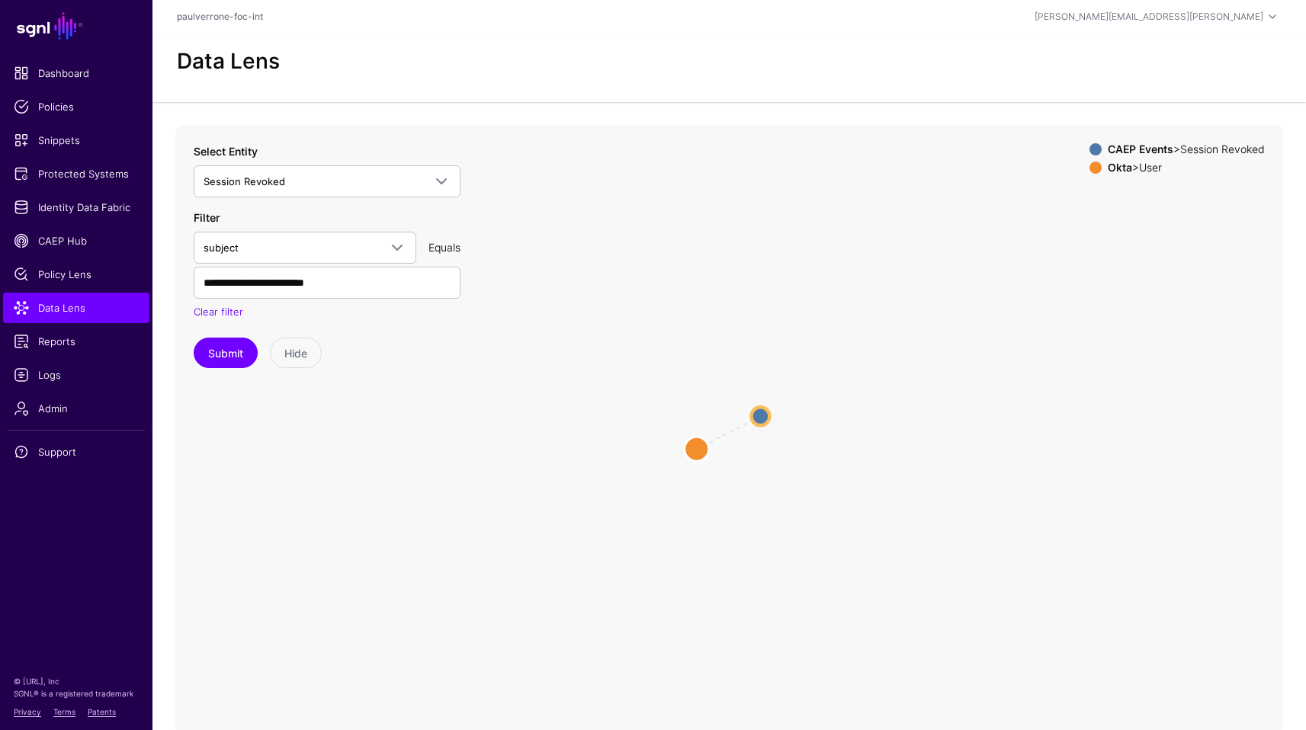
click at [698, 454] on circle at bounding box center [697, 449] width 24 height 24
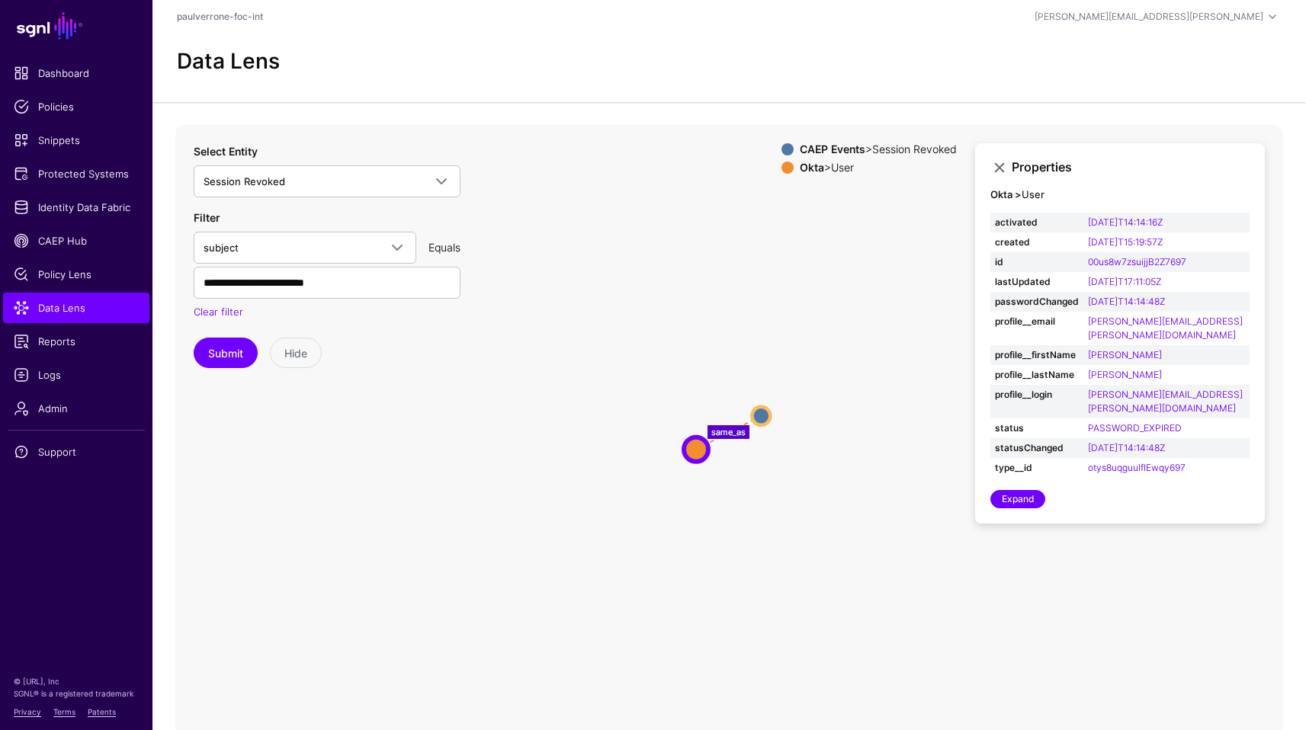
click at [544, 505] on icon "same_as User User Session Revoked Session Revoked" at bounding box center [729, 430] width 1108 height 610
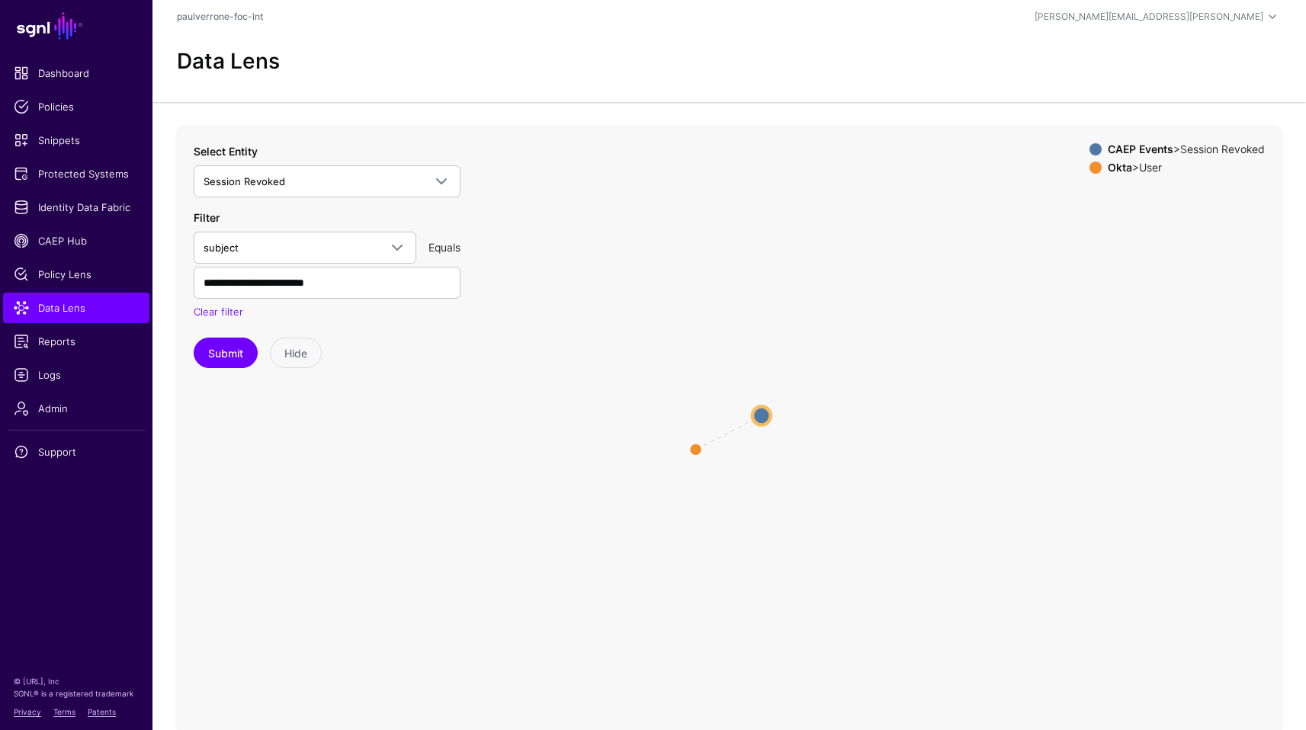
click at [619, 341] on icon "same_as User User Session Revoked Session Revoked" at bounding box center [729, 430] width 1108 height 610
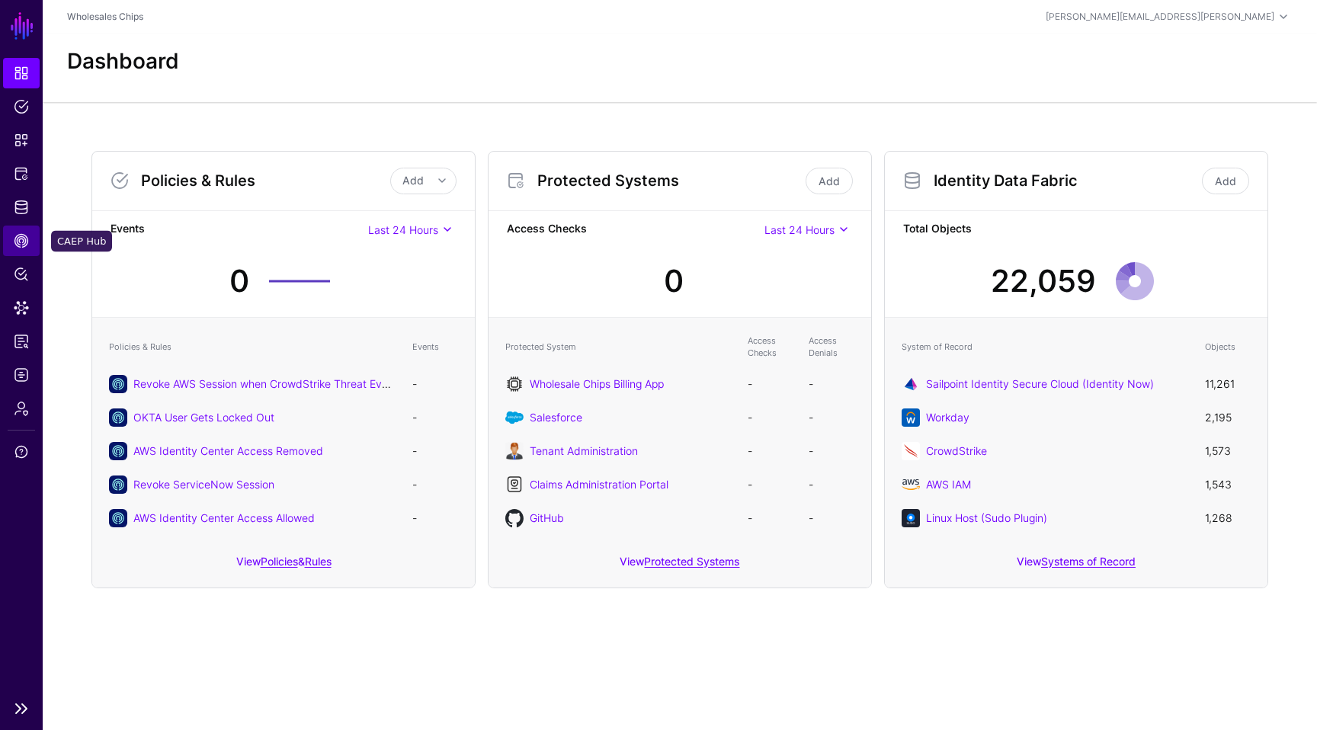
click at [15, 246] on span "CAEP Hub" at bounding box center [21, 240] width 15 height 15
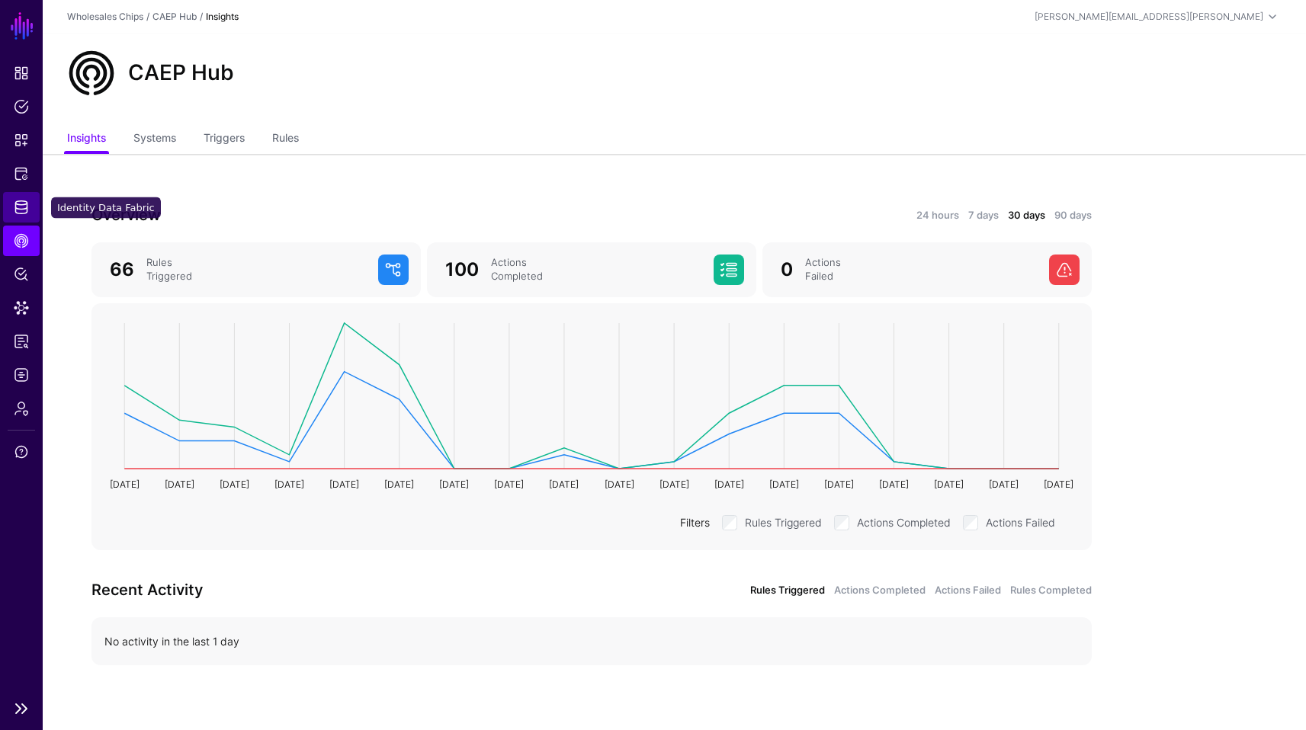
click at [30, 211] on link "Identity Data Fabric" at bounding box center [21, 207] width 37 height 30
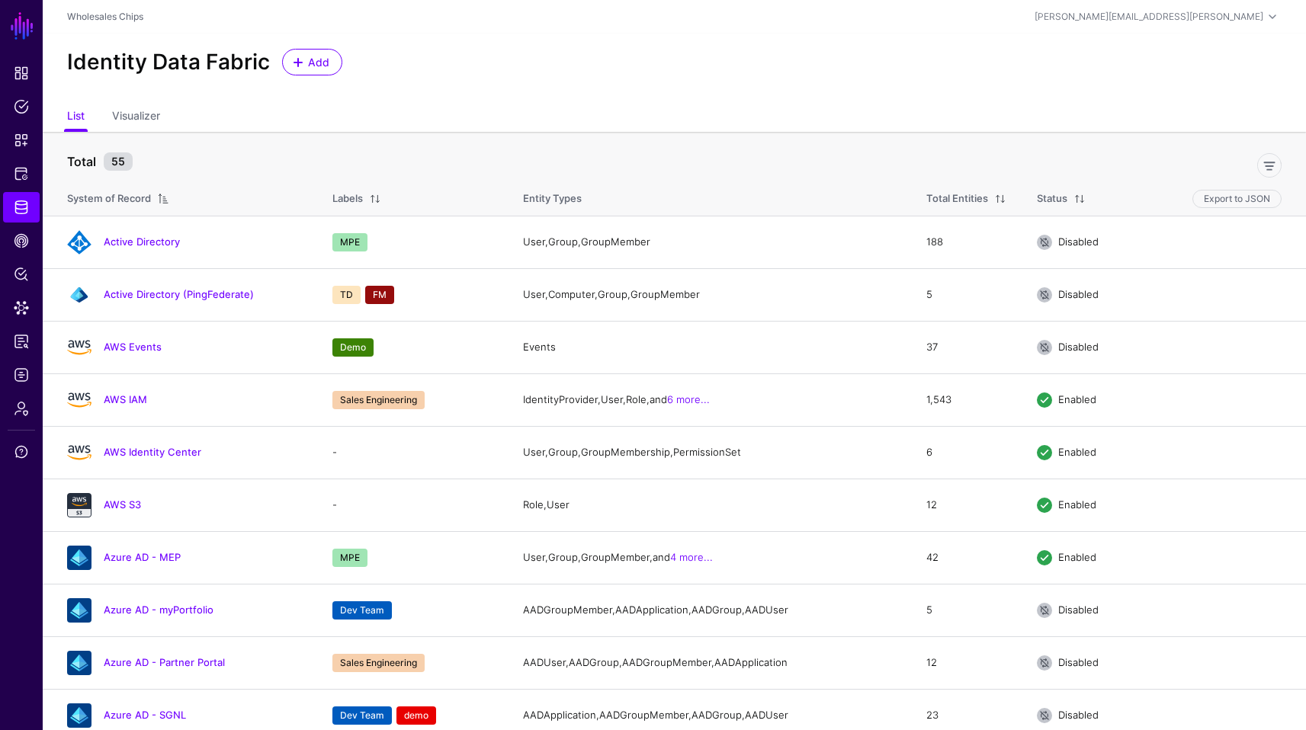
click at [434, 108] on ul "List Visualizer" at bounding box center [674, 117] width 1215 height 29
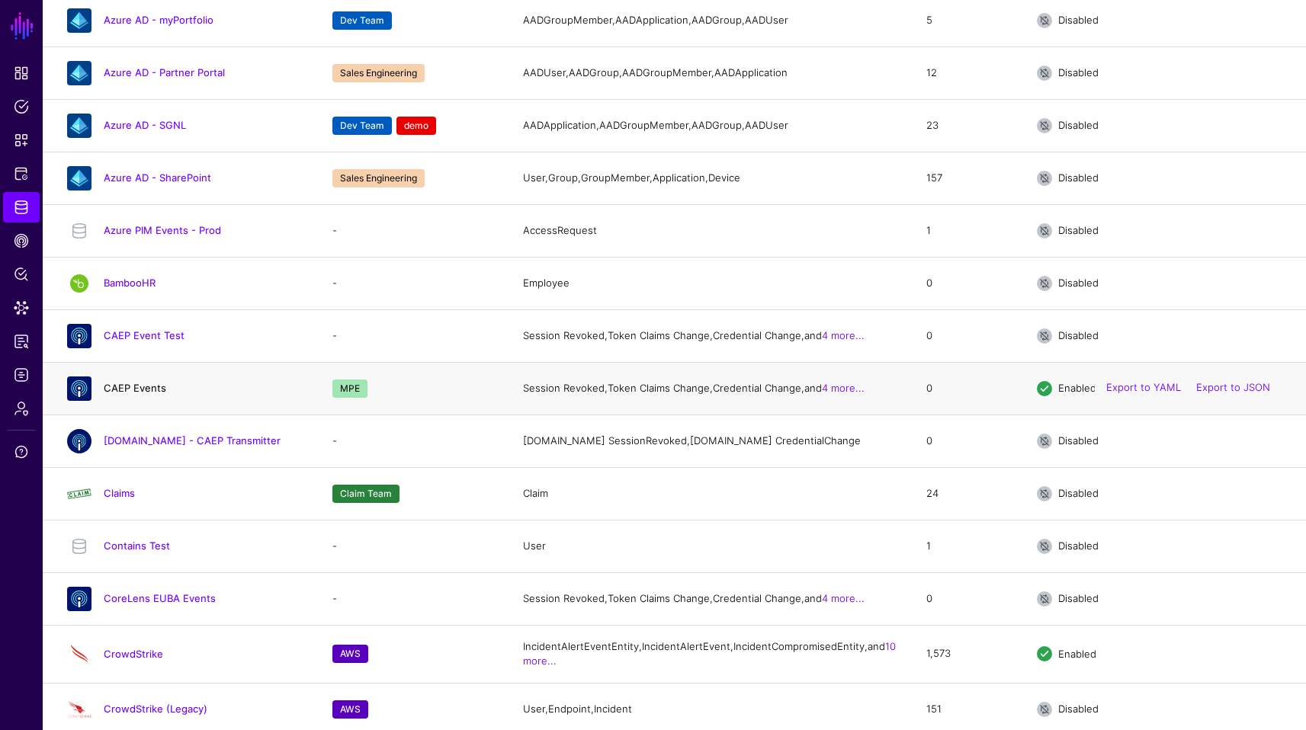
click at [142, 394] on link "CAEP Events" at bounding box center [135, 388] width 63 height 12
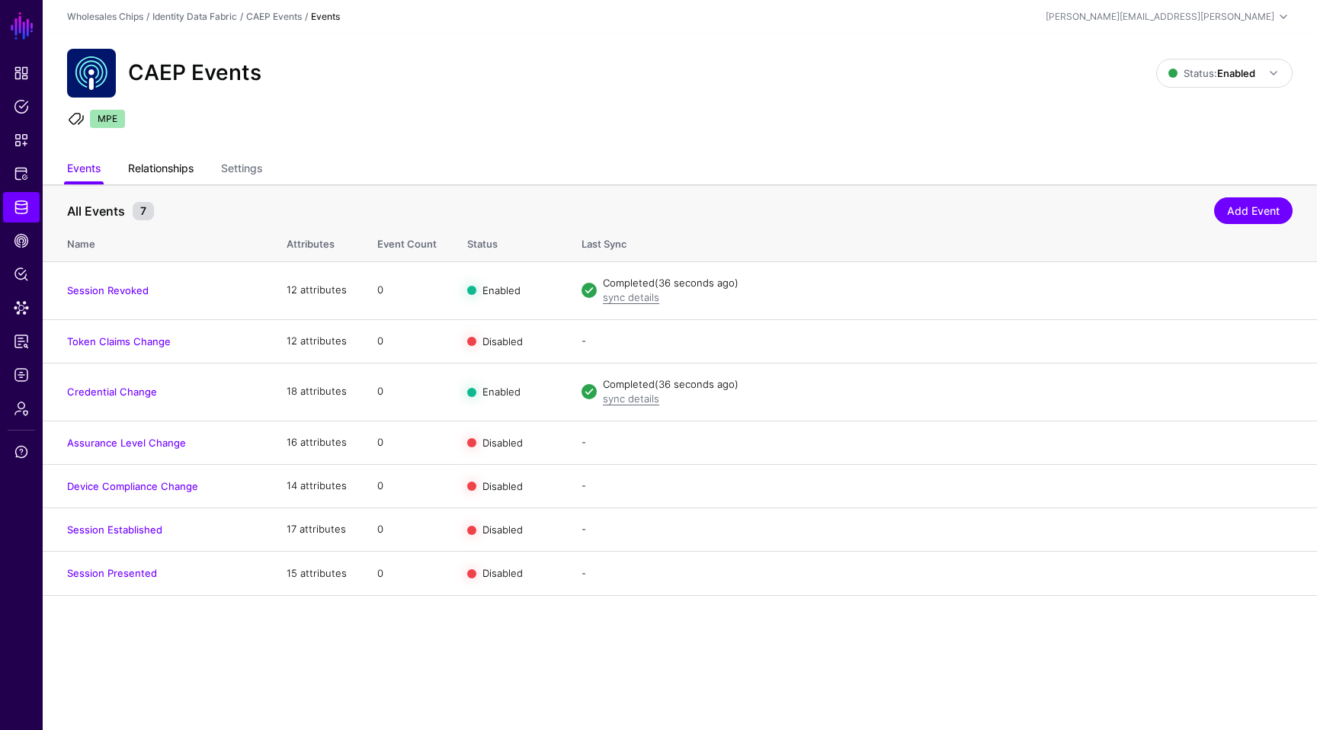
click at [178, 175] on link "Relationships" at bounding box center [161, 170] width 66 height 29
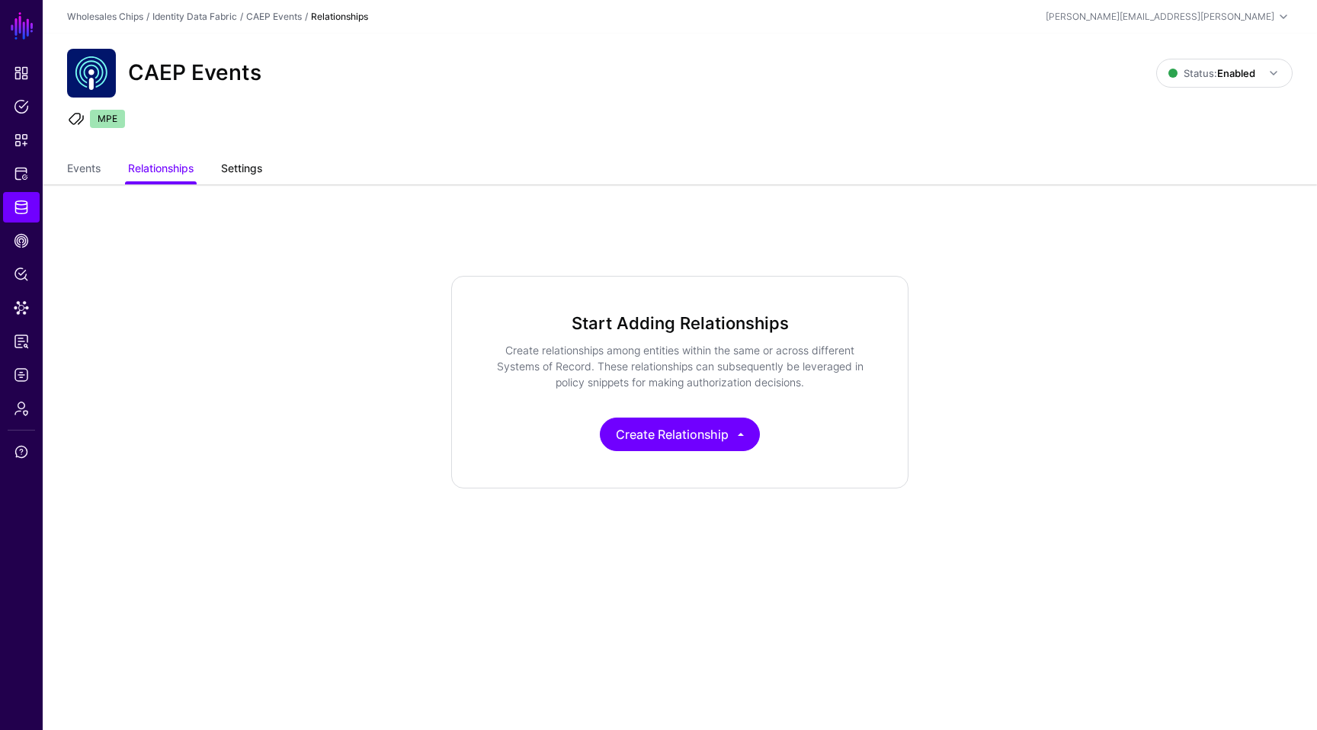
click at [249, 176] on link "Settings" at bounding box center [241, 170] width 41 height 29
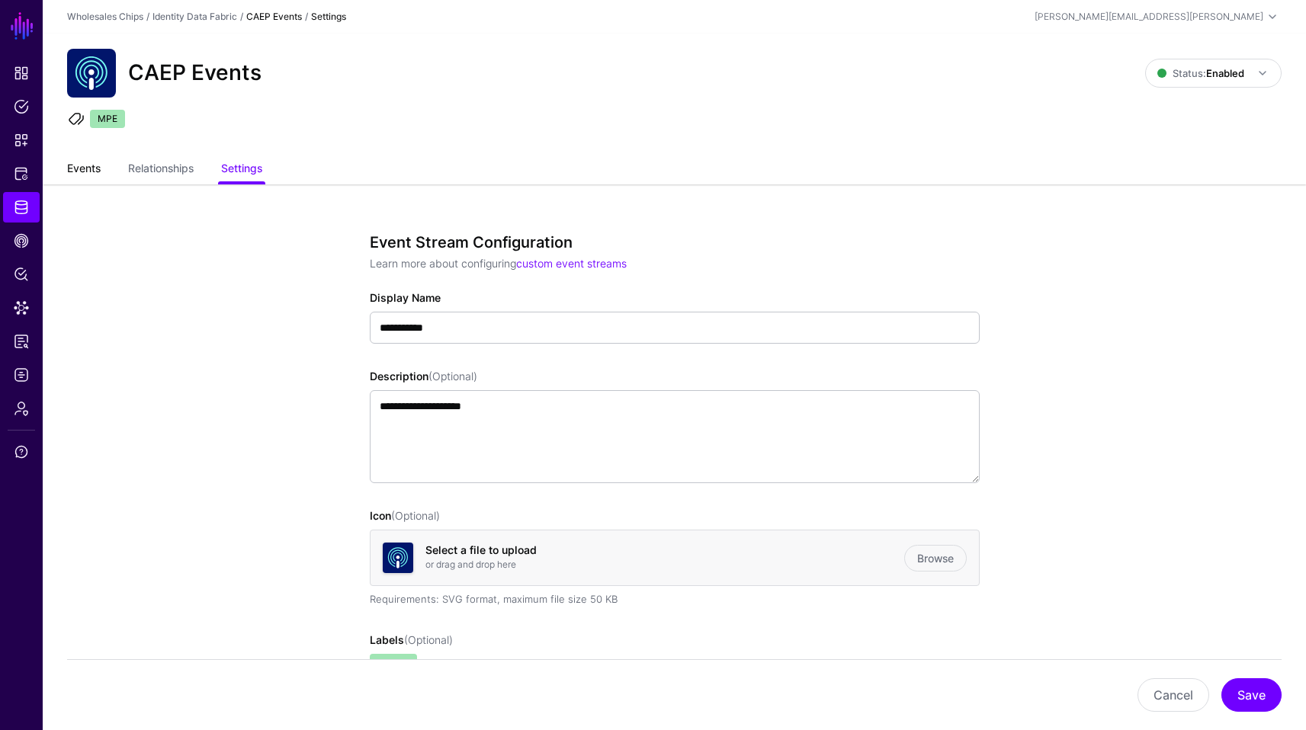
click at [83, 165] on link "Events" at bounding box center [84, 170] width 34 height 29
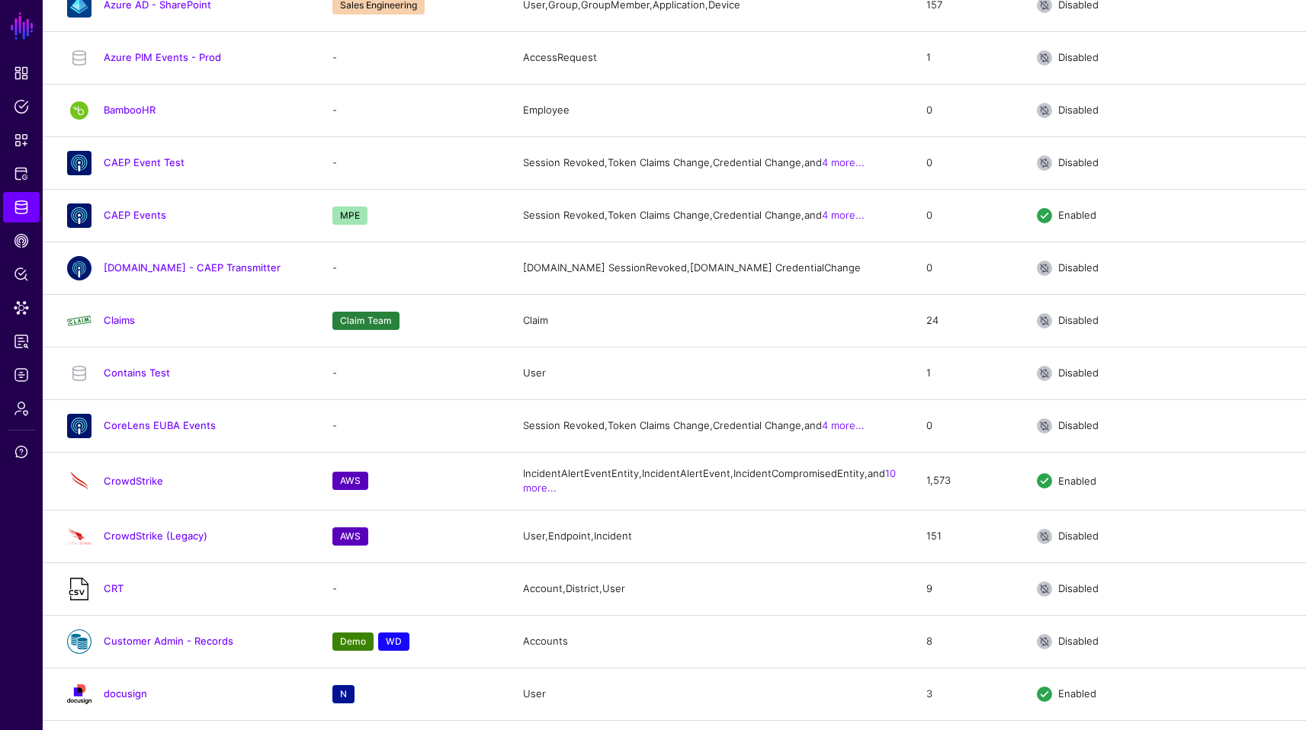
scroll to position [768, 0]
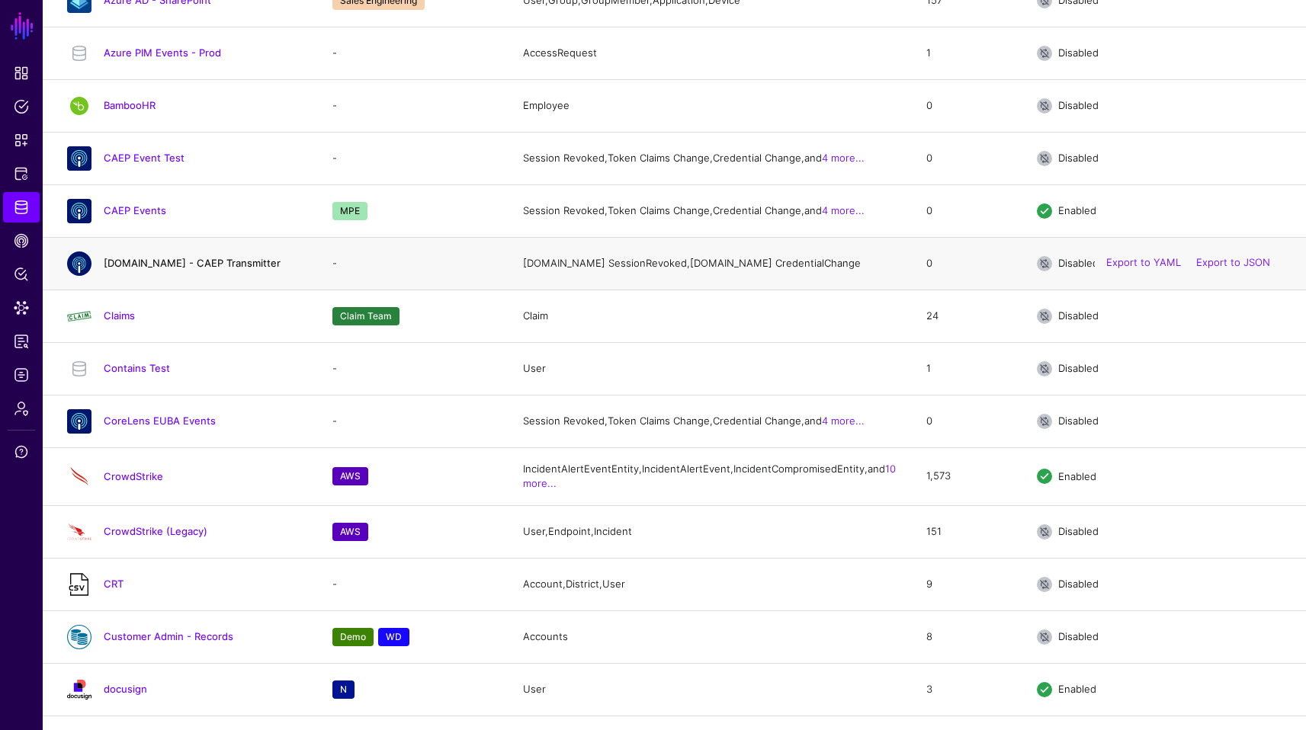
click at [176, 269] on link "[DOMAIN_NAME] - CAEP Transmitter" at bounding box center [192, 263] width 177 height 12
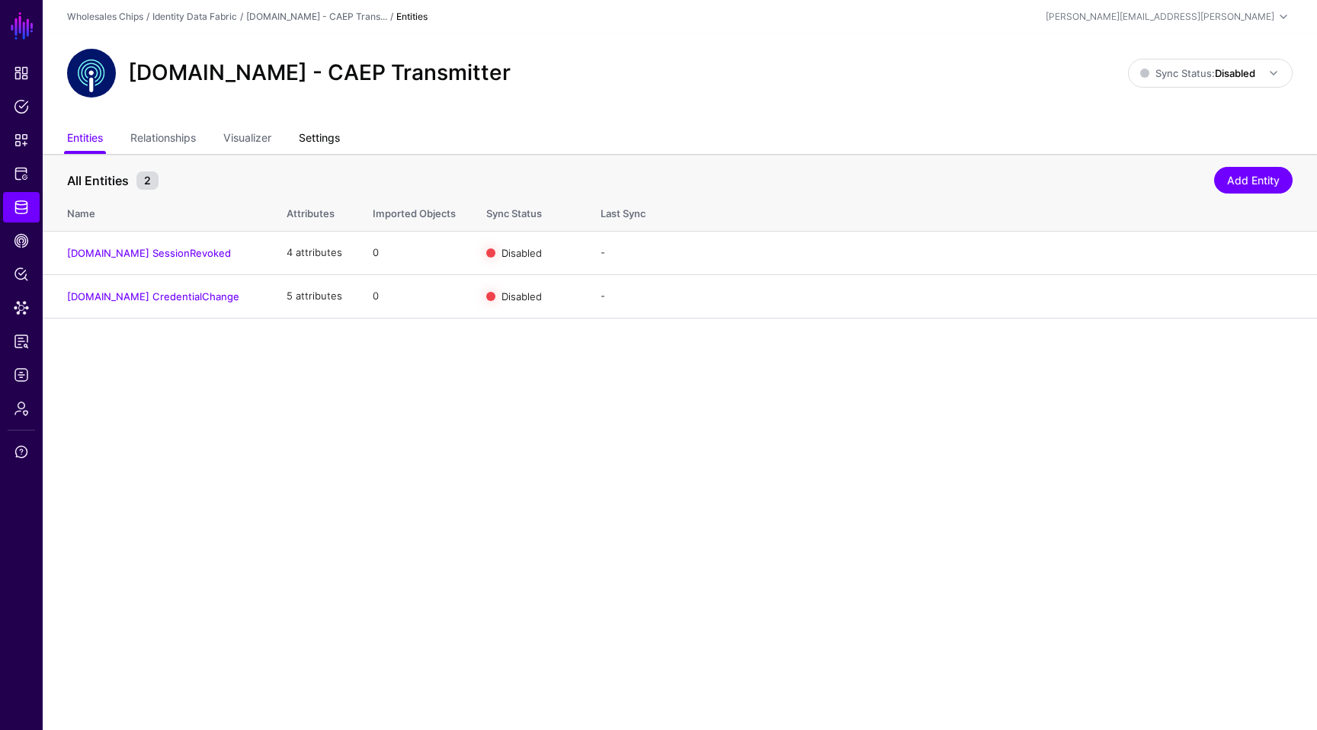
click at [337, 132] on link "Settings" at bounding box center [319, 139] width 41 height 29
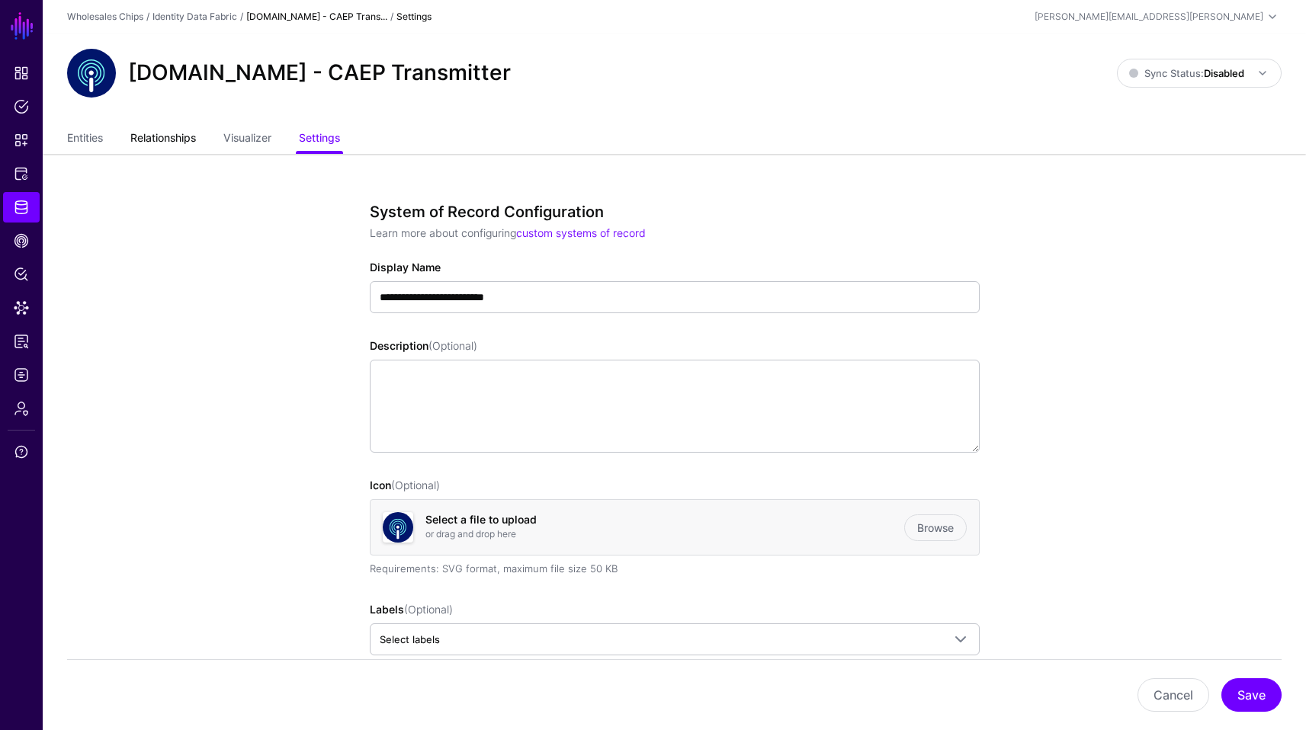
click at [180, 128] on link "Relationships" at bounding box center [163, 139] width 66 height 29
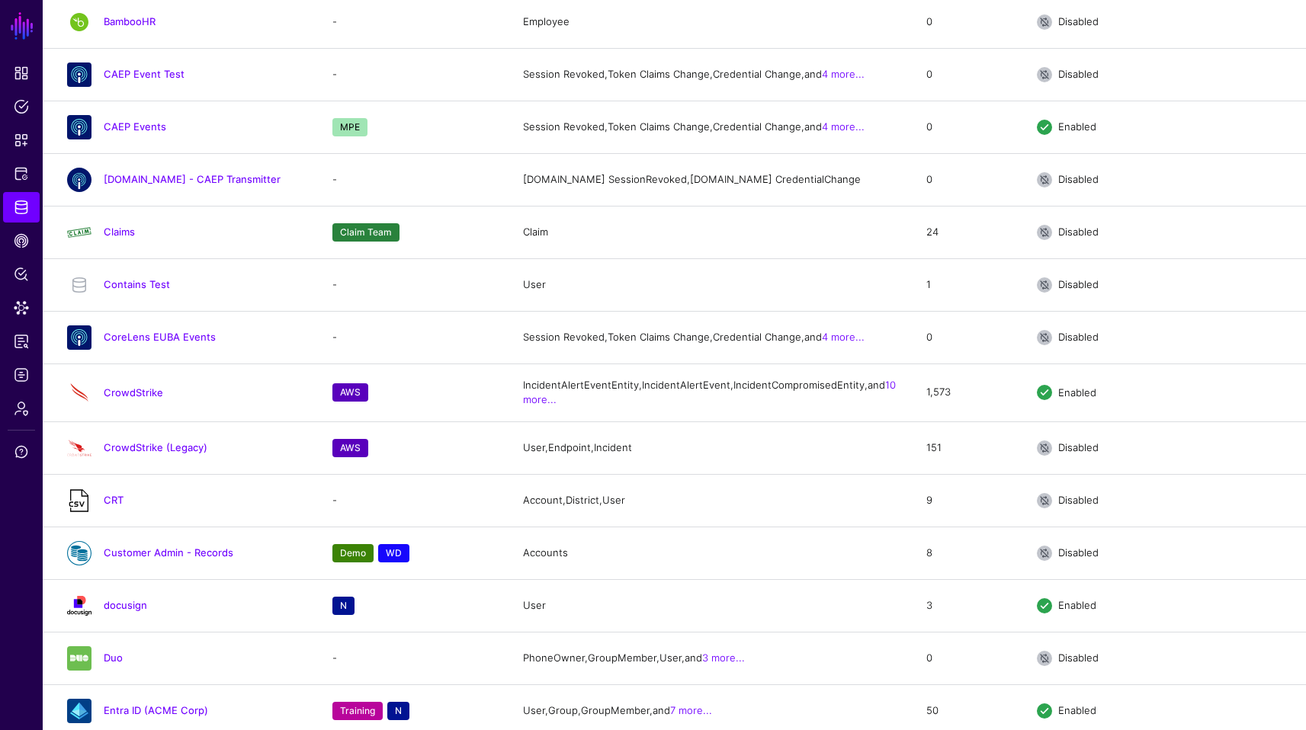
scroll to position [871, 0]
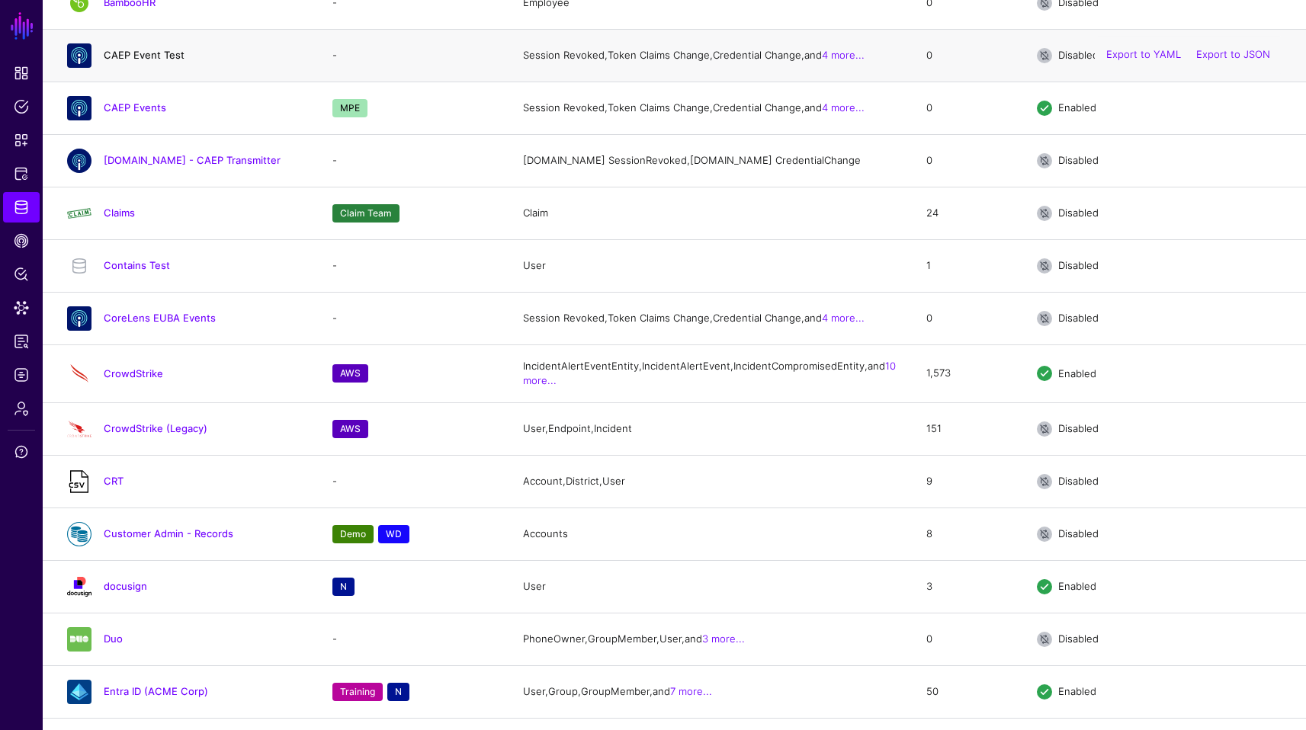
click at [144, 61] on link "CAEP Event Test" at bounding box center [144, 55] width 81 height 12
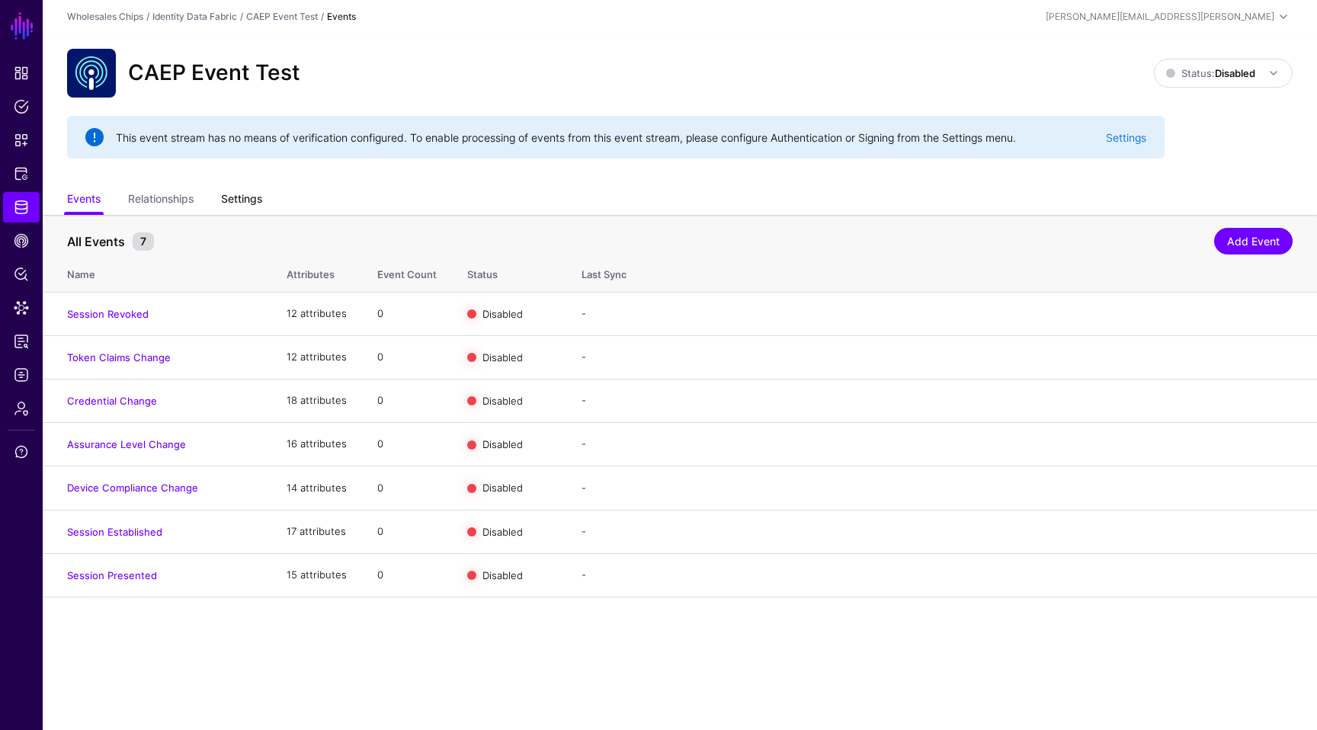
click at [258, 190] on link "Settings" at bounding box center [241, 200] width 41 height 29
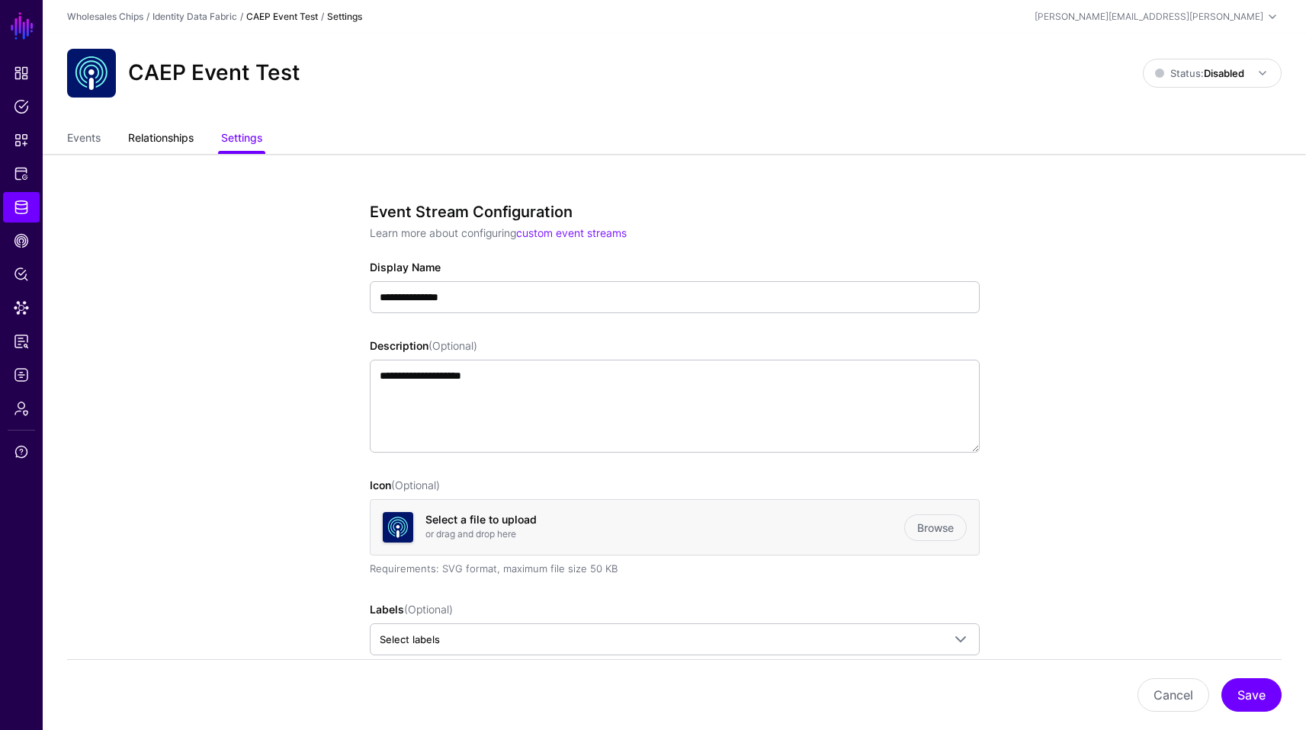
click at [177, 153] on link "Relationships" at bounding box center [161, 139] width 66 height 29
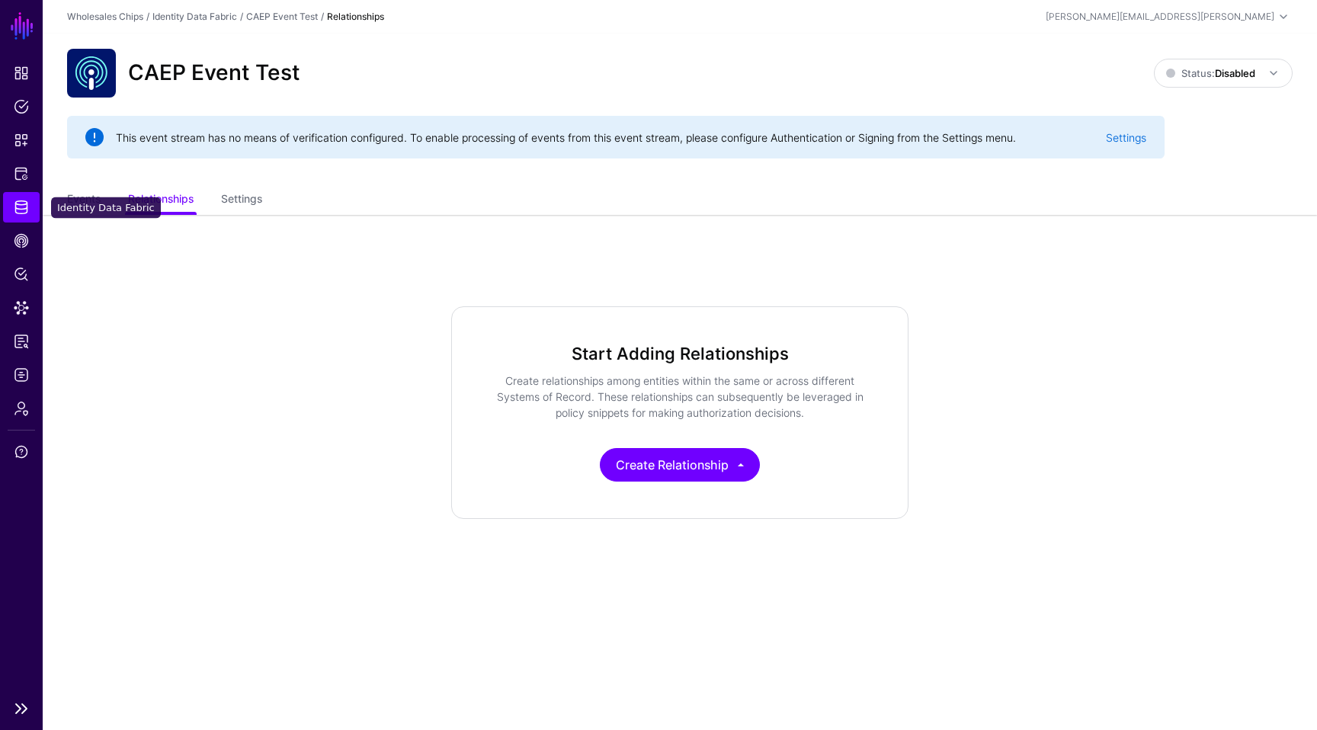
click at [14, 204] on span "Identity Data Fabric" at bounding box center [21, 207] width 15 height 15
